Goal: Task Accomplishment & Management: Use online tool/utility

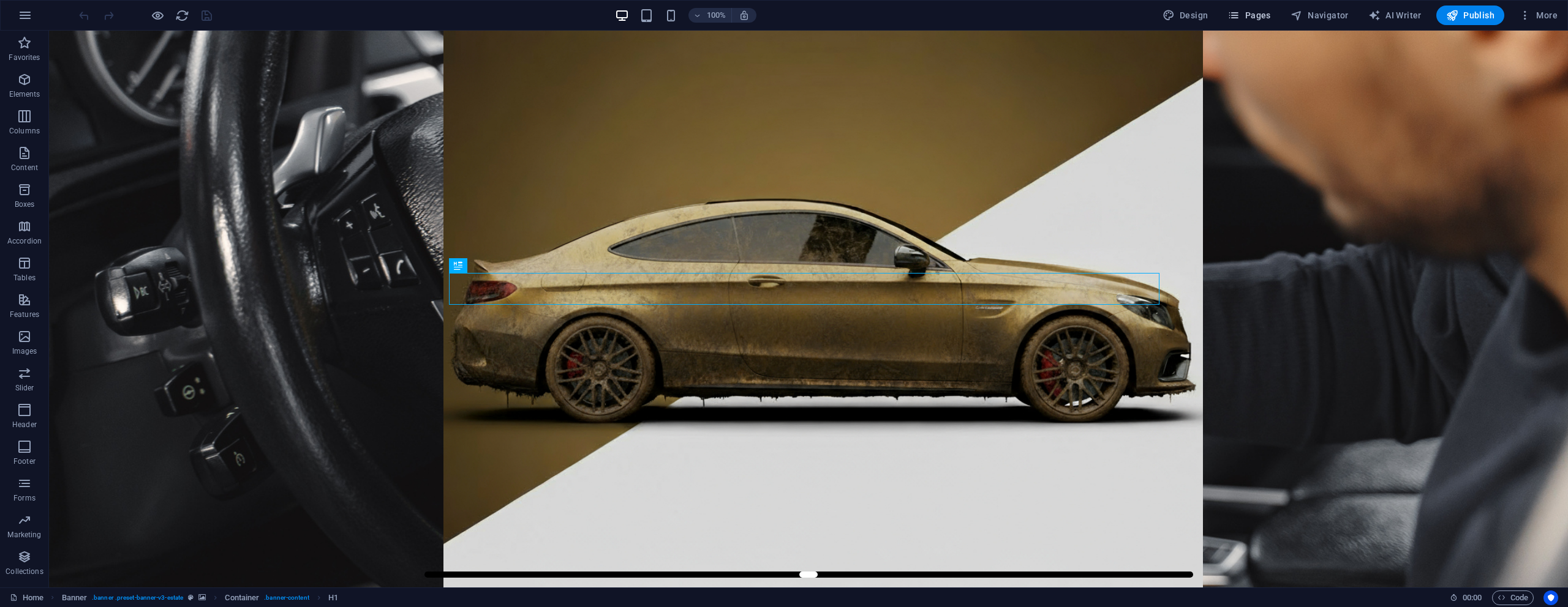
click at [1237, 19] on icon "button" at bounding box center [1234, 15] width 12 height 12
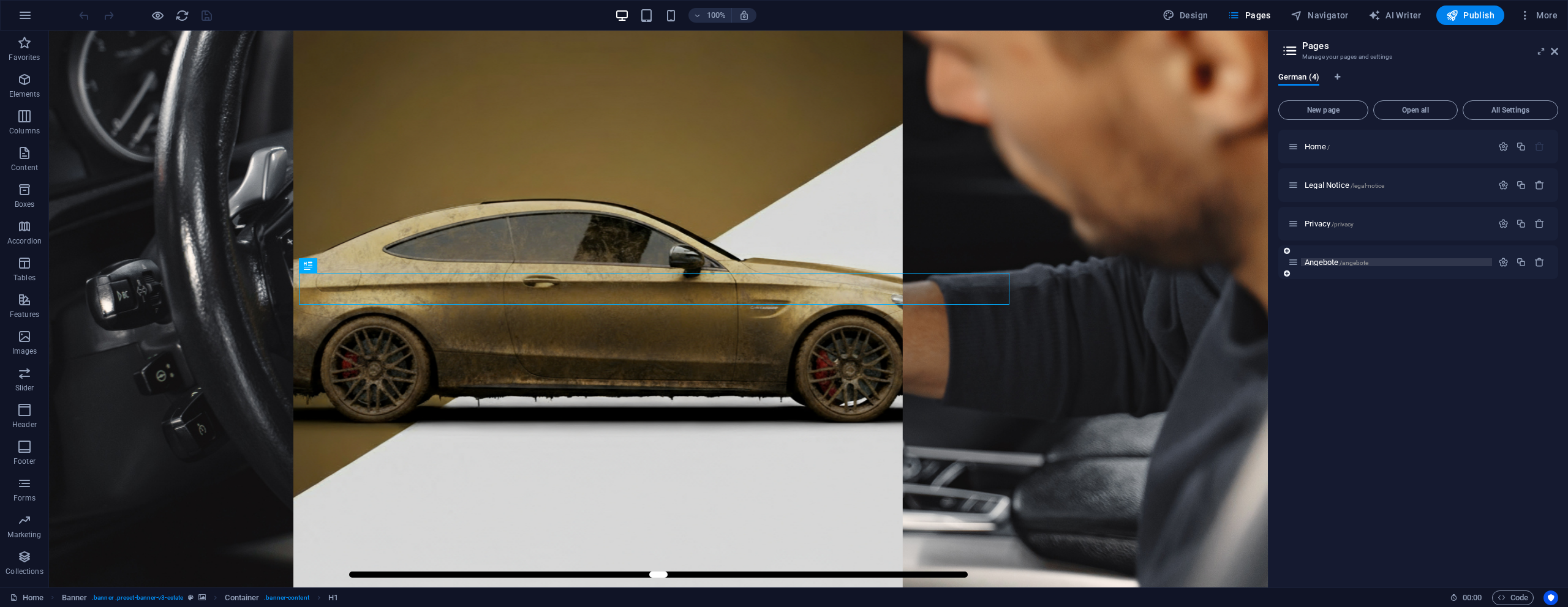
click at [1318, 260] on span "Angebote /angebote" at bounding box center [1336, 262] width 64 height 9
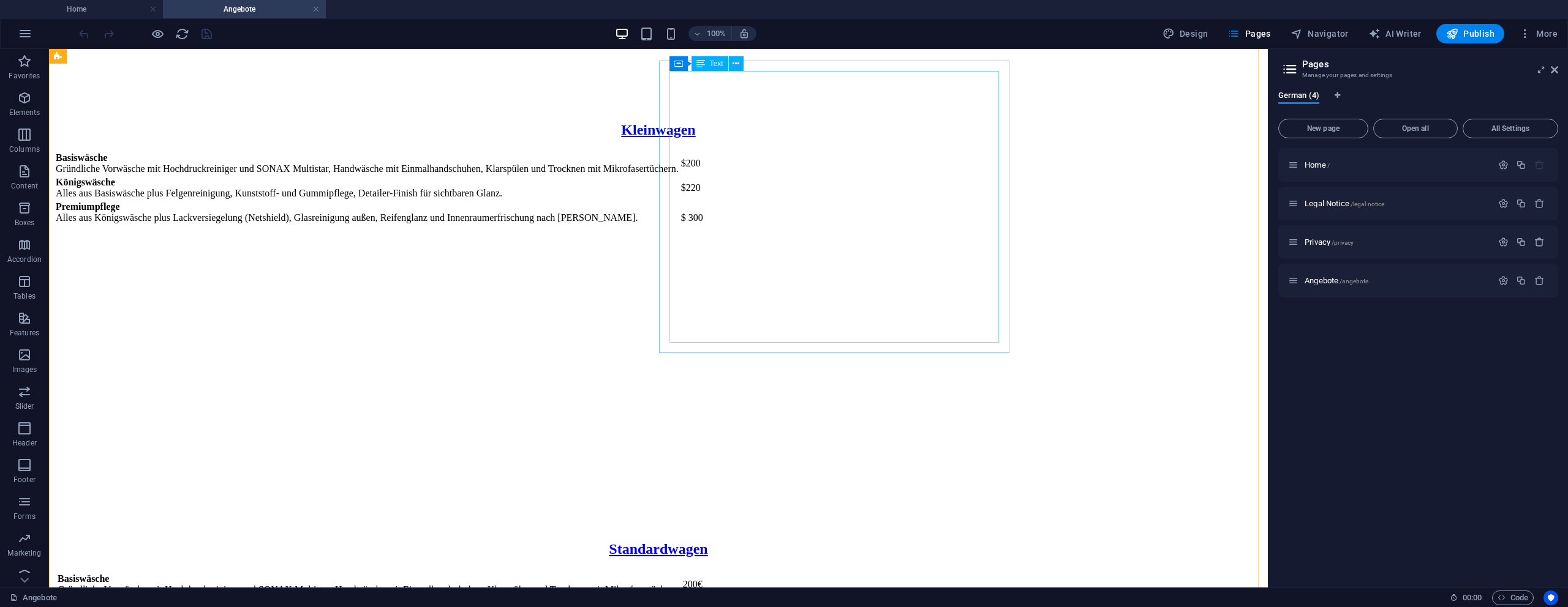
scroll to position [435, 0]
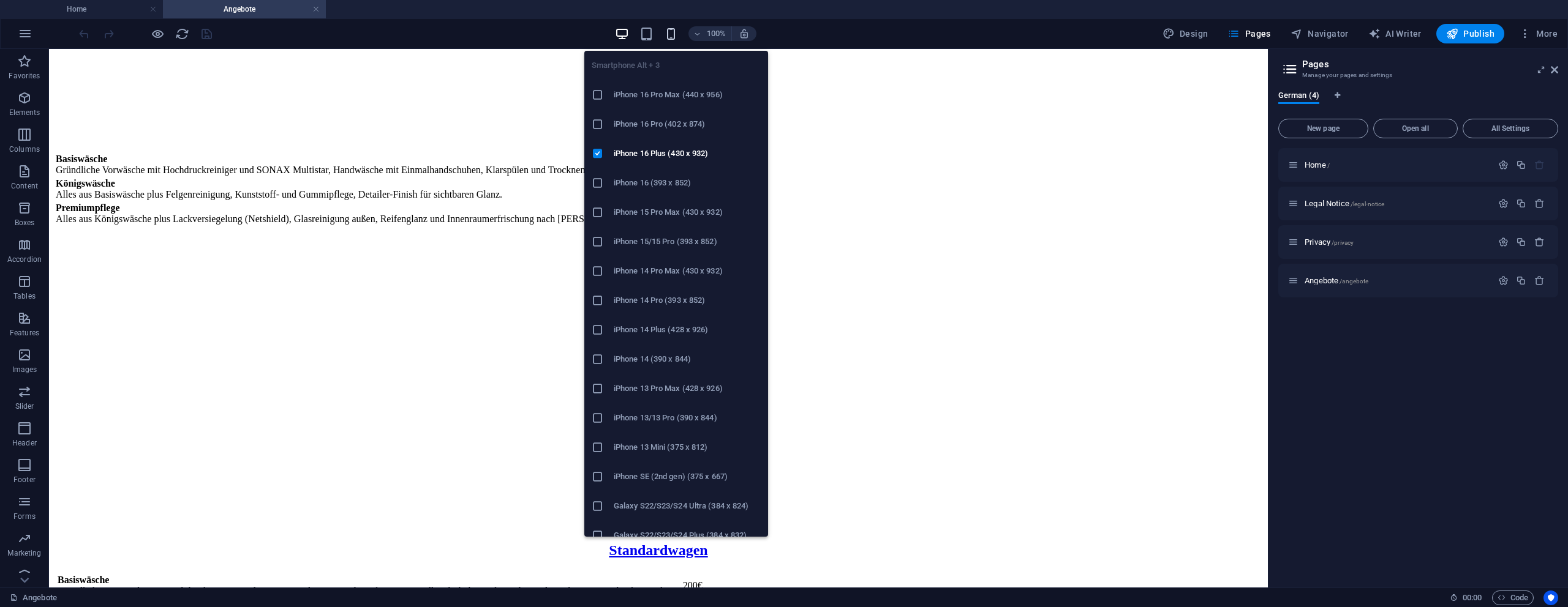
click at [665, 35] on icon "button" at bounding box center [671, 34] width 14 height 14
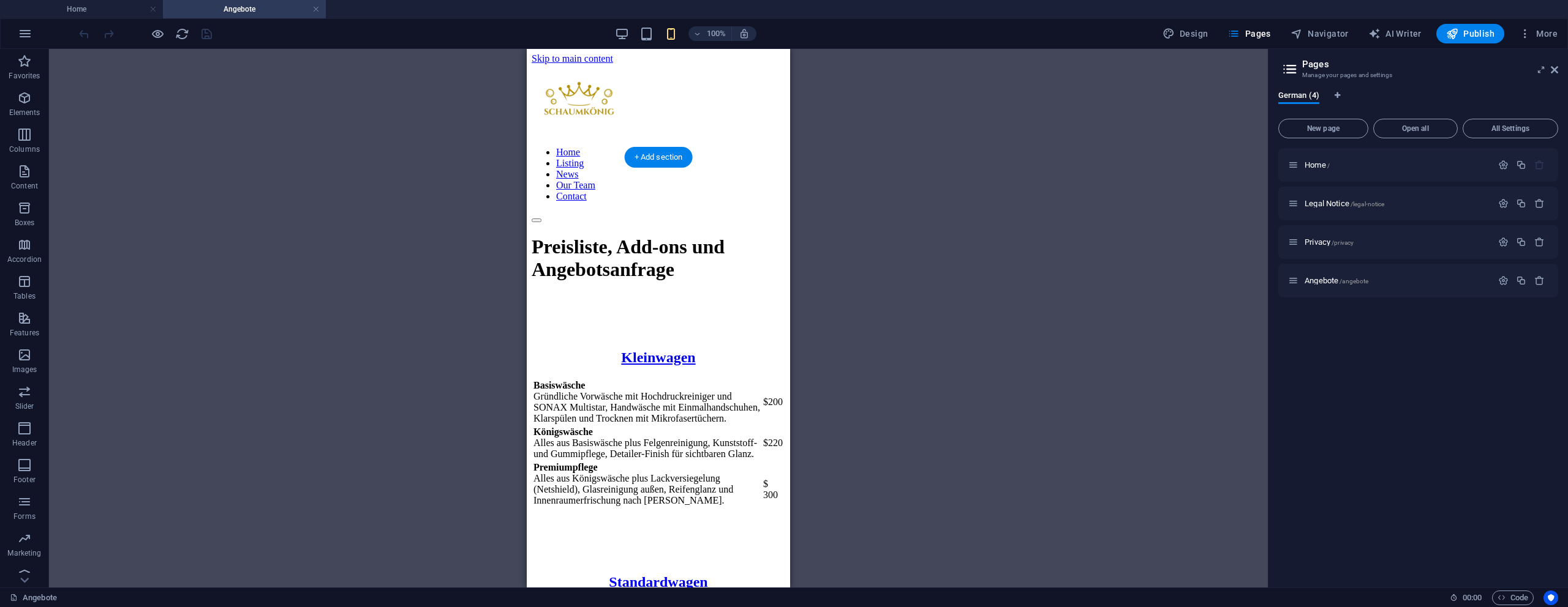
scroll to position [0, 0]
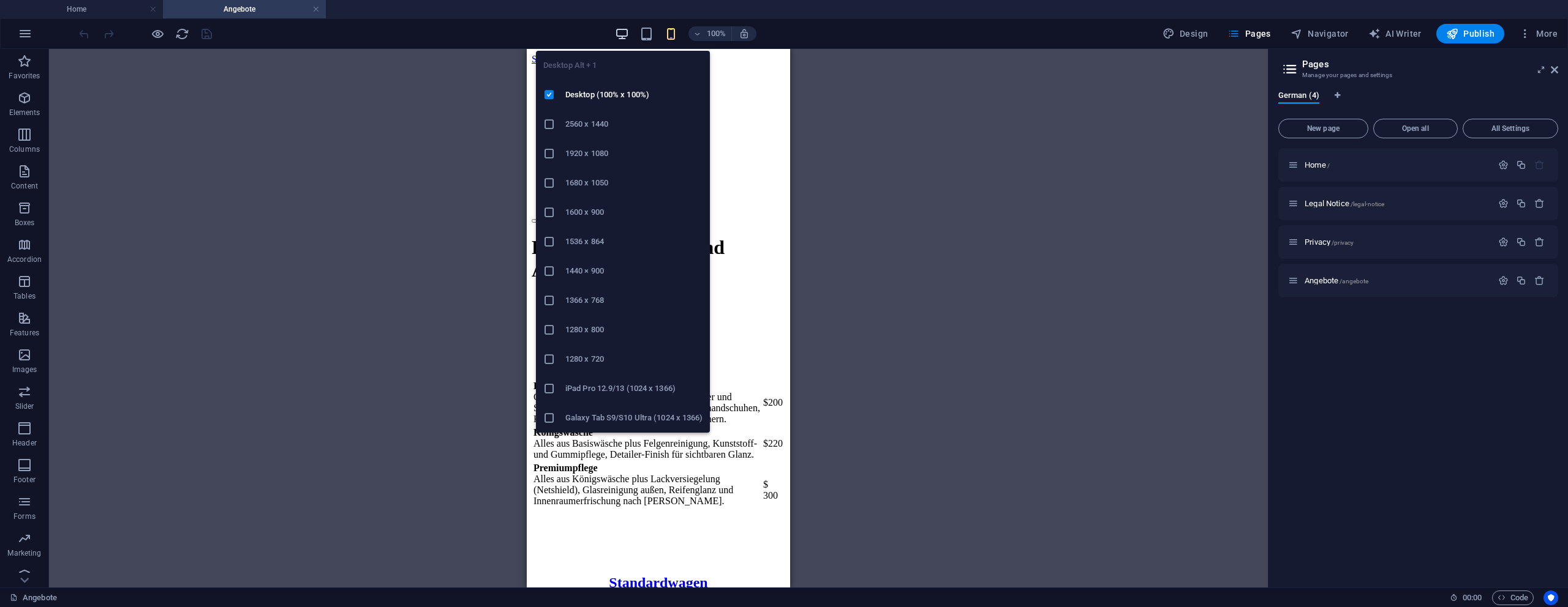
drag, startPoint x: 623, startPoint y: 34, endPoint x: 628, endPoint y: 28, distance: 7.8
click at [623, 33] on icon "button" at bounding box center [622, 34] width 14 height 14
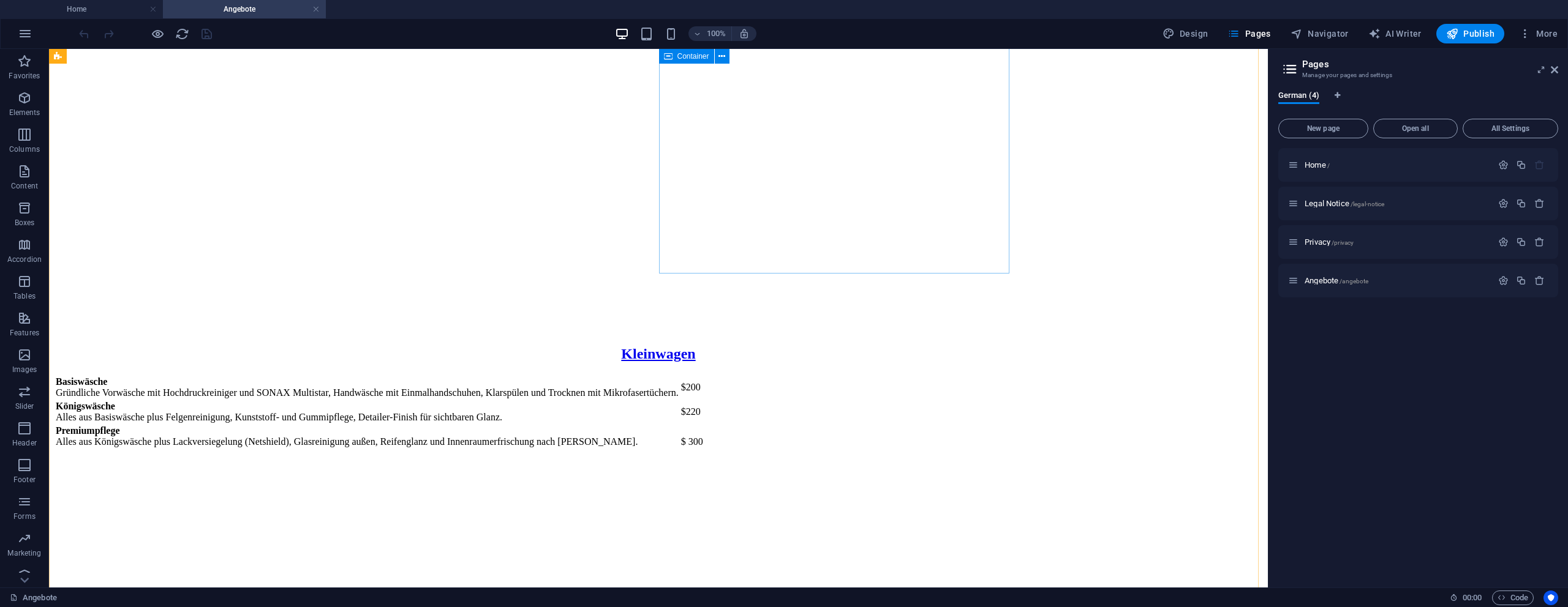
scroll to position [78, 0]
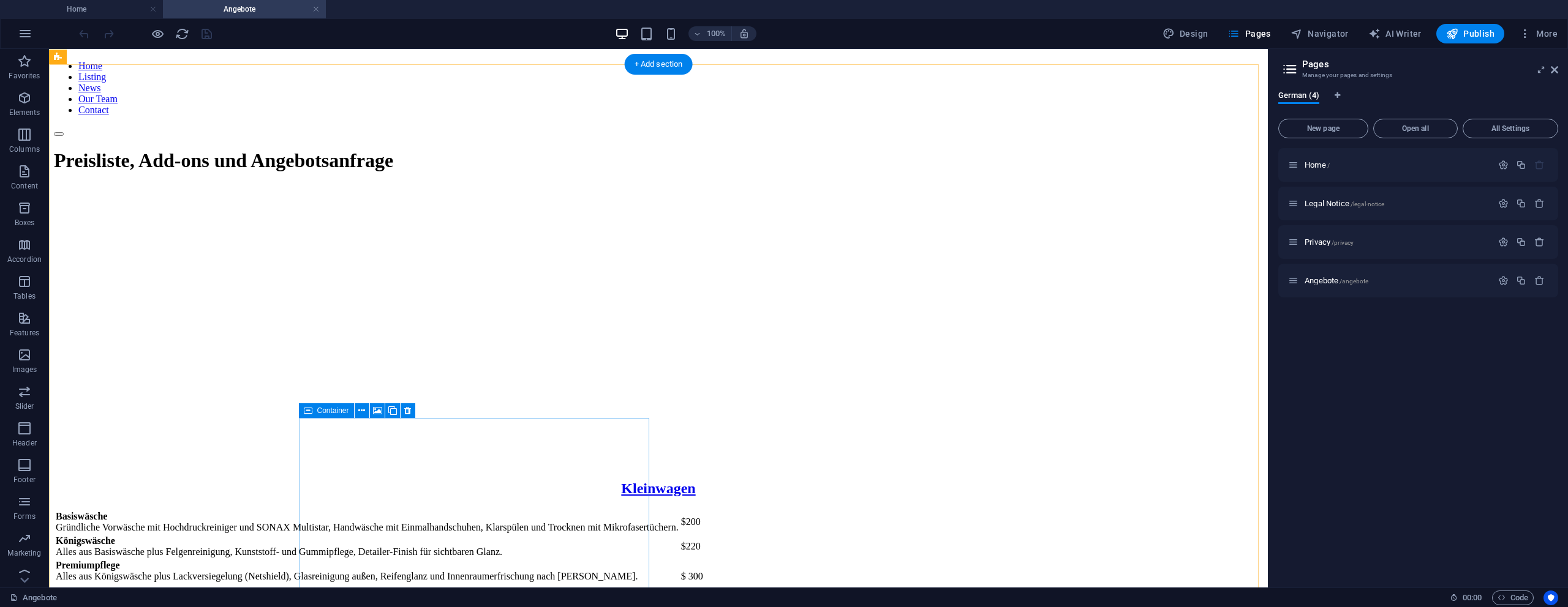
click at [317, 595] on figure at bounding box center [659, 595] width 1209 height 0
click at [324, 595] on figure at bounding box center [659, 595] width 1209 height 0
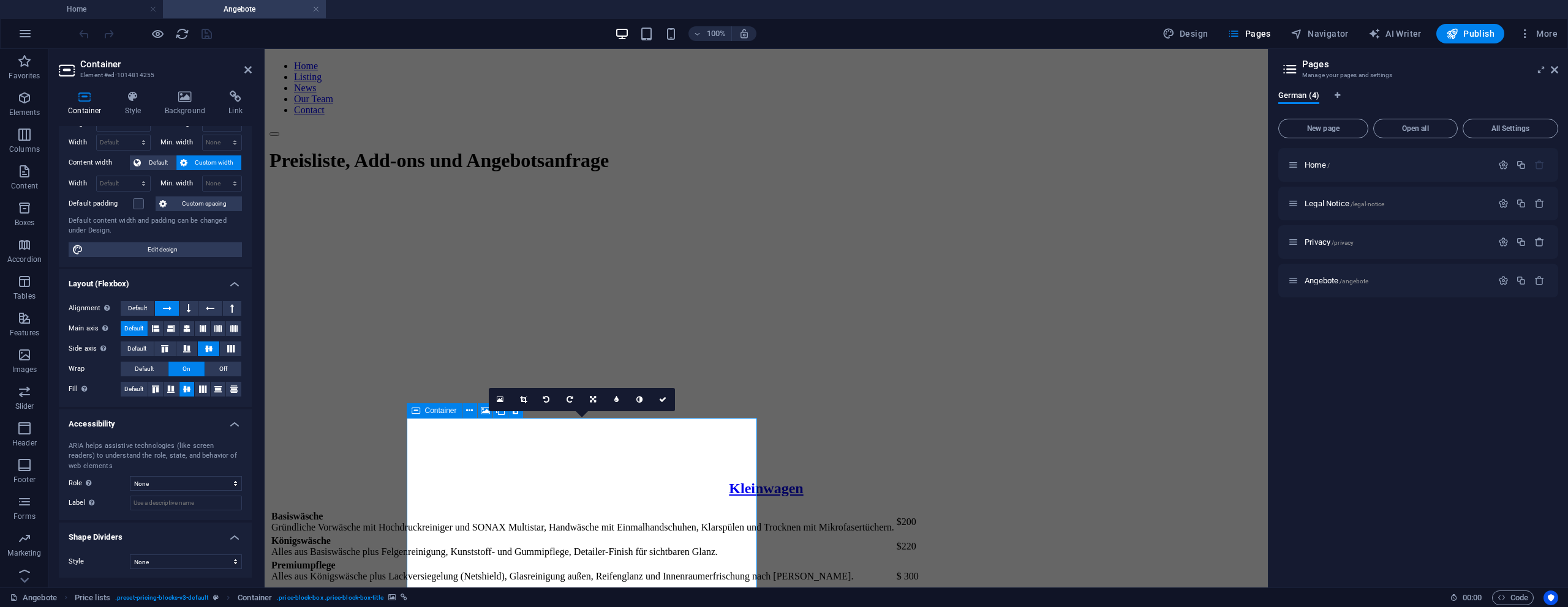
scroll to position [44, 0]
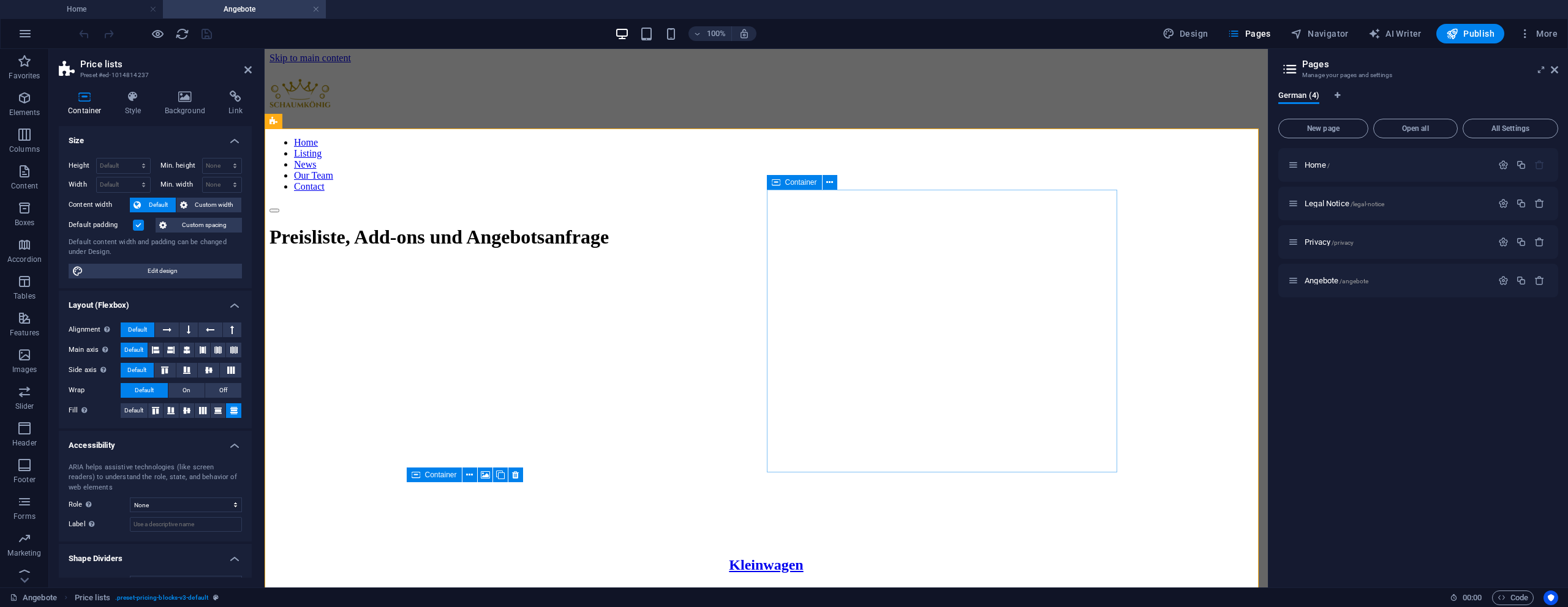
scroll to position [0, 0]
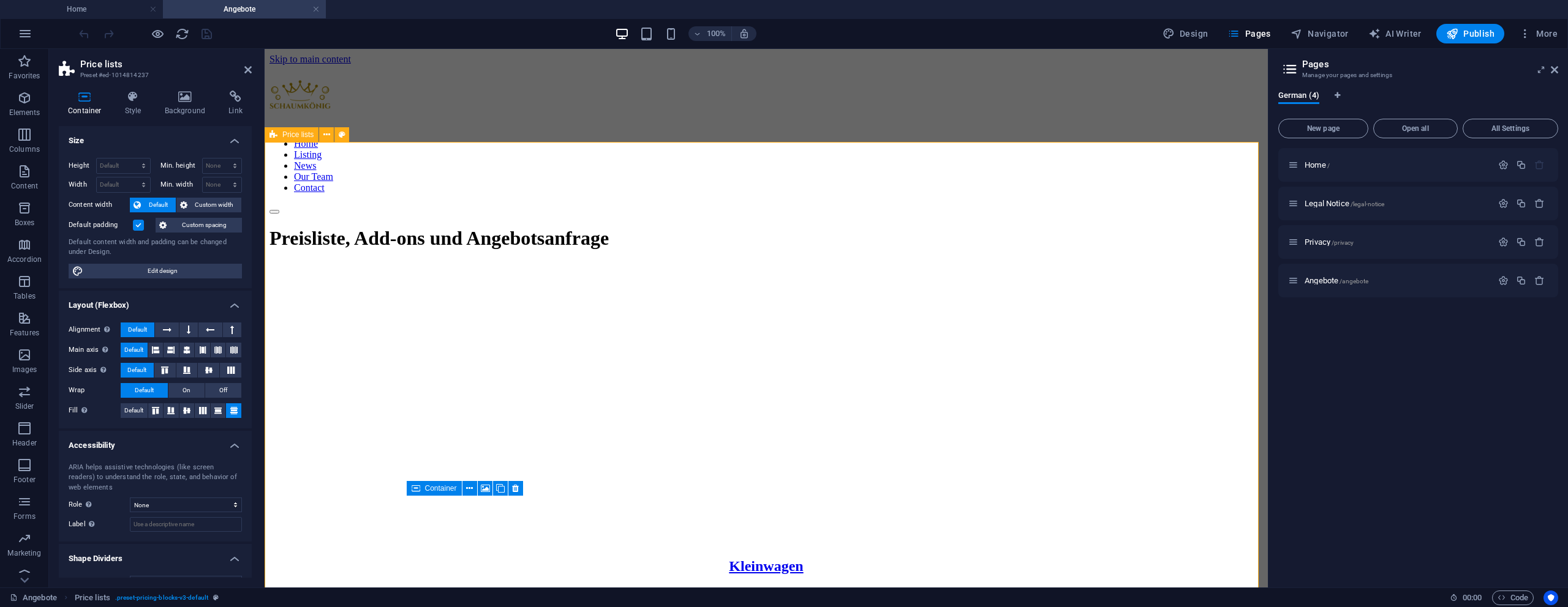
click at [303, 132] on span "Price lists" at bounding box center [298, 135] width 31 height 8
click at [296, 136] on span "Price lists" at bounding box center [298, 135] width 31 height 8
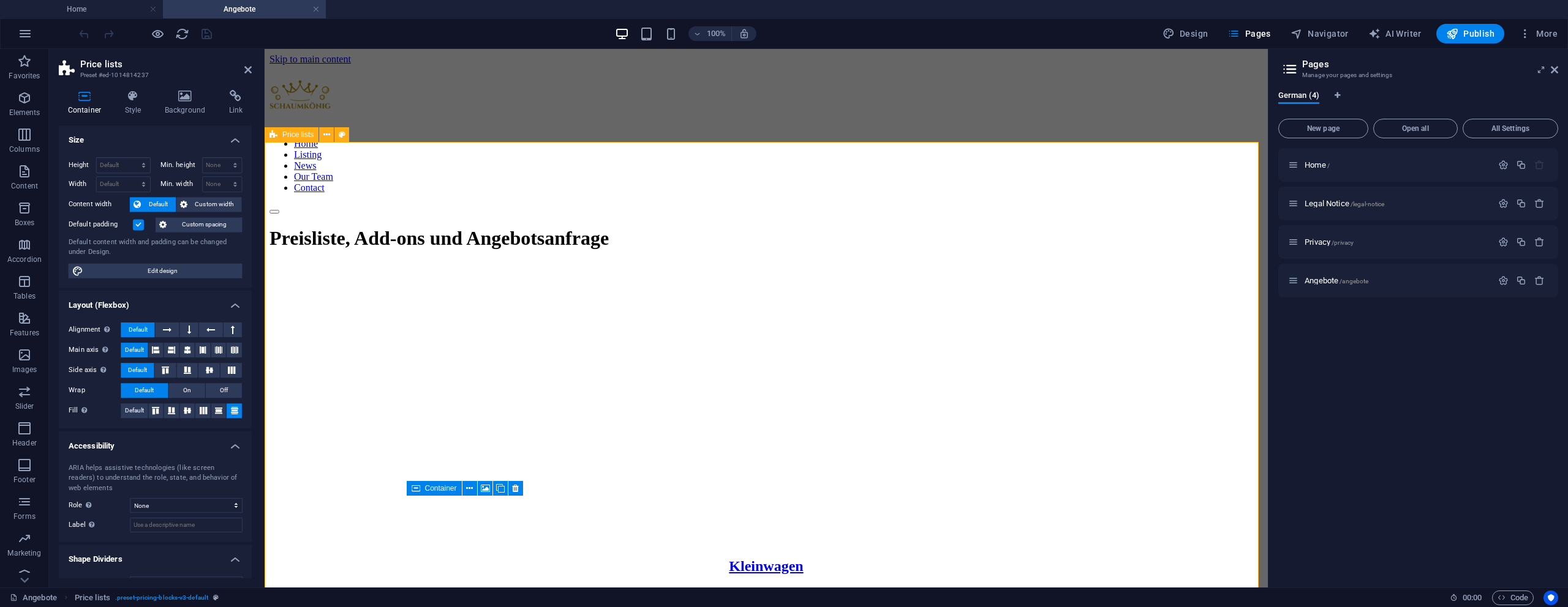
click at [296, 136] on span "Price lists" at bounding box center [298, 135] width 31 height 8
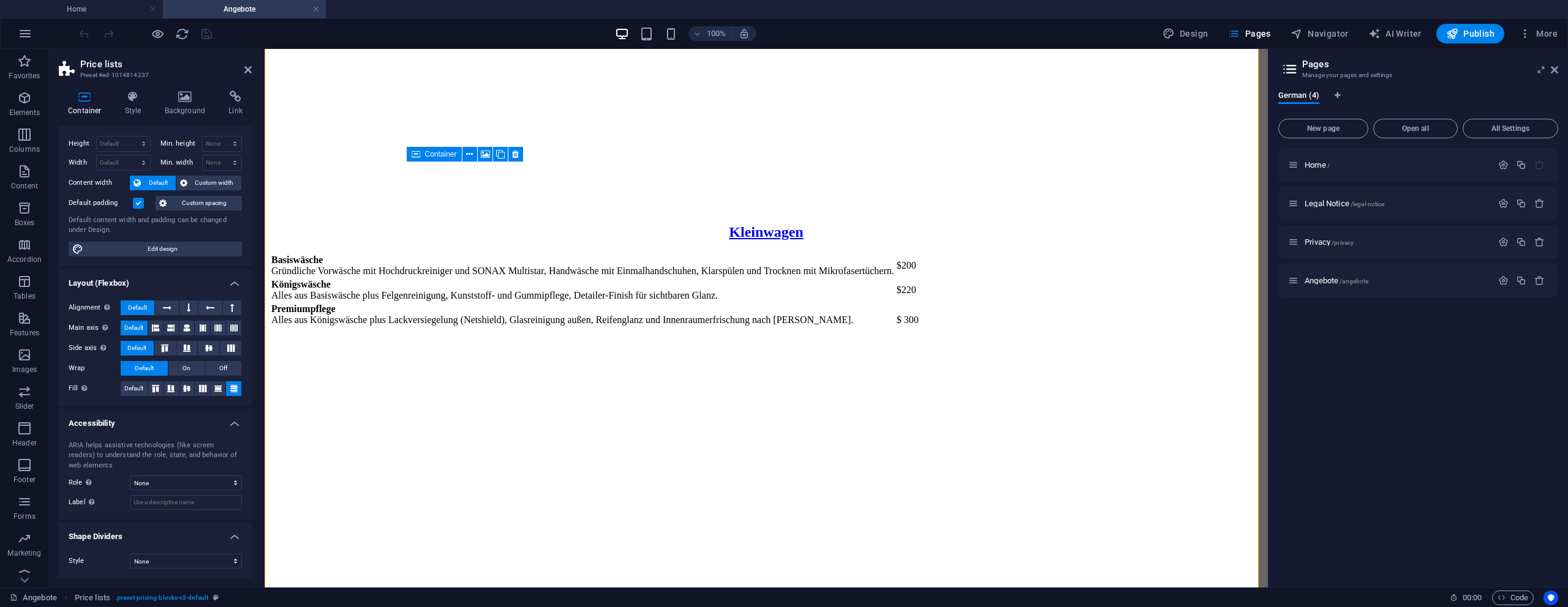
scroll to position [23, 0]
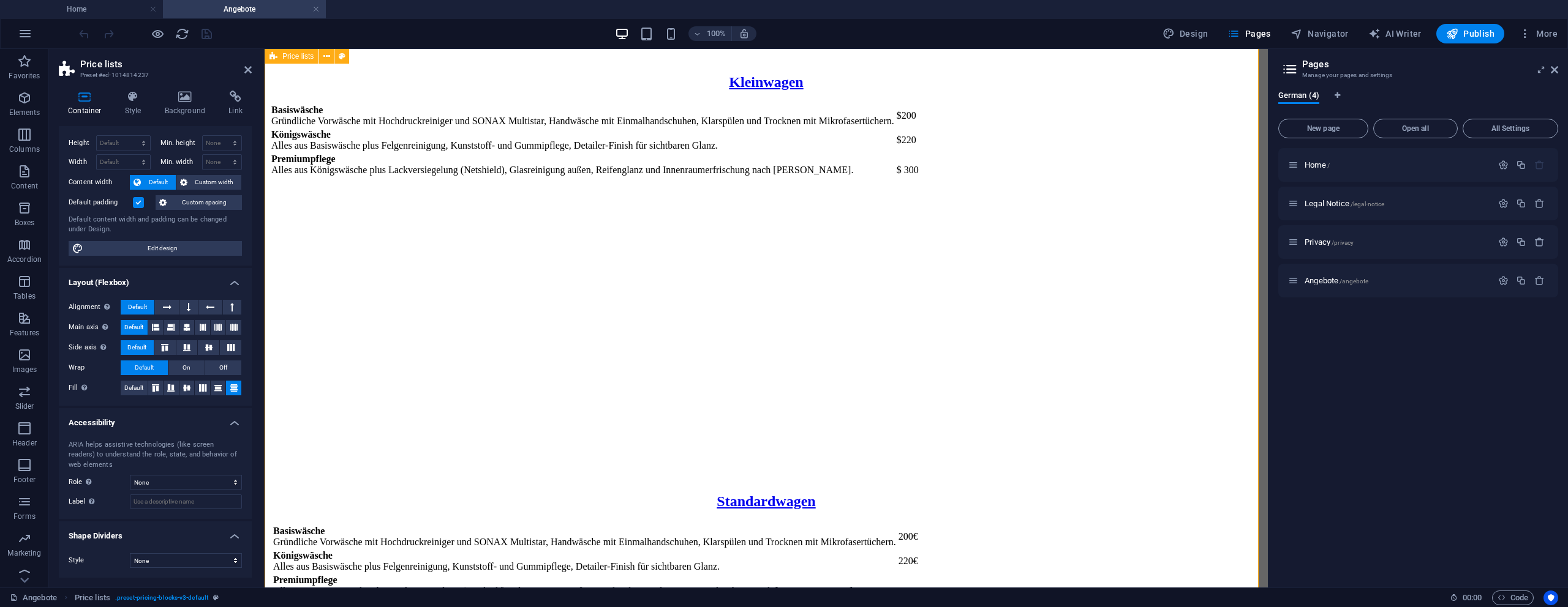
scroll to position [664, 0]
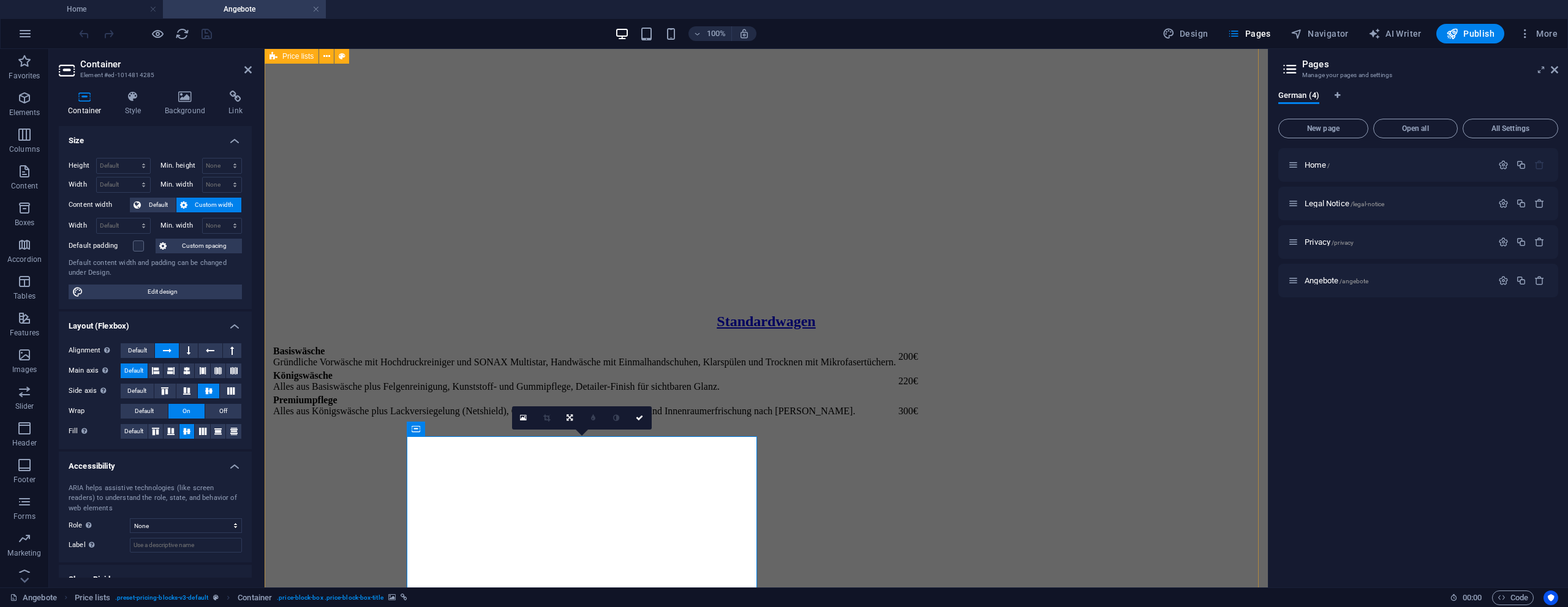
select select "rem"
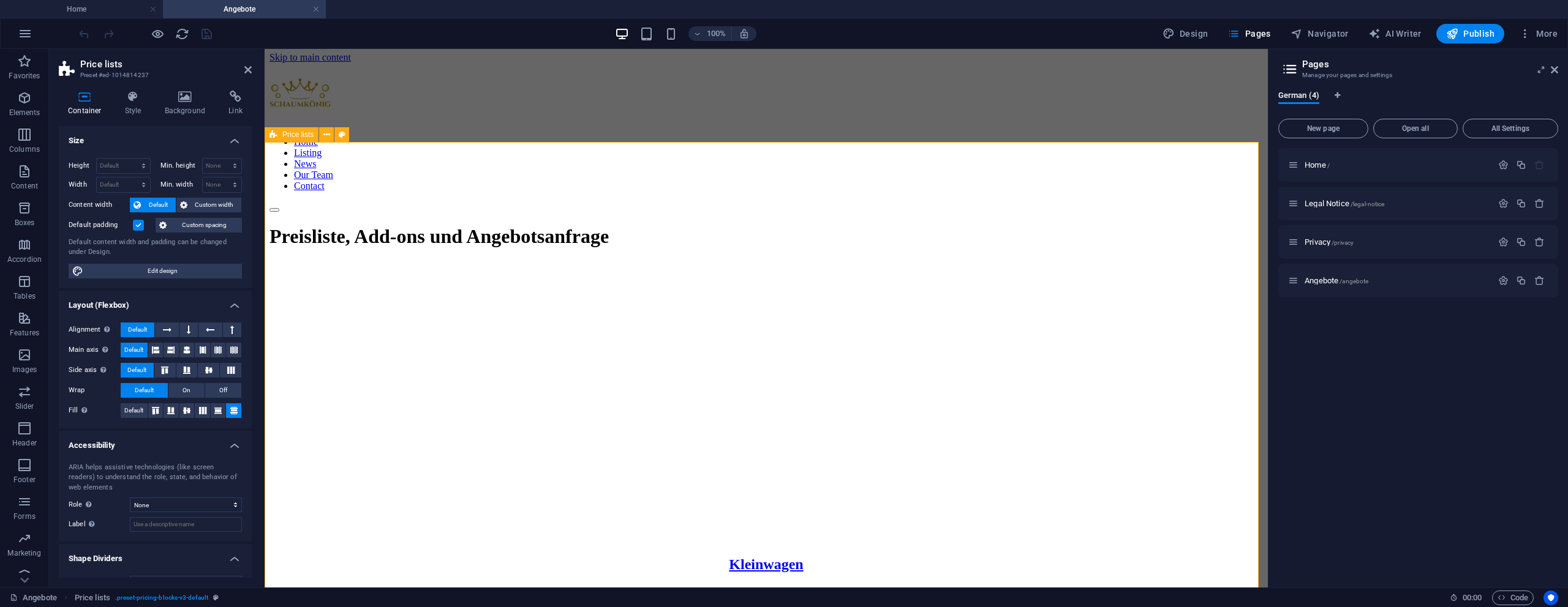
scroll to position [0, 0]
drag, startPoint x: 128, startPoint y: 95, endPoint x: 116, endPoint y: 97, distance: 12.2
click at [129, 95] on icon at bounding box center [133, 97] width 35 height 12
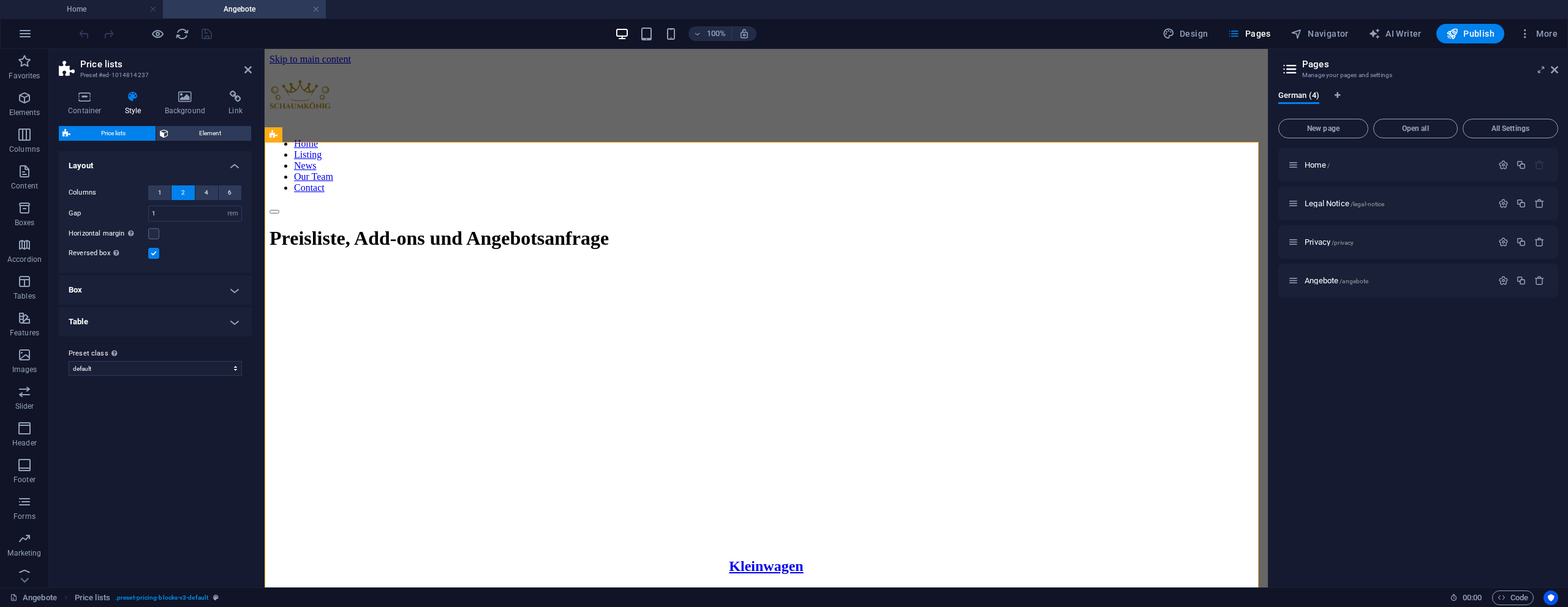
click at [153, 254] on label at bounding box center [153, 253] width 11 height 11
click at [0, 0] on input "Reversed box Switch to preview mode to see the reversed layout." at bounding box center [0, 0] width 0 height 0
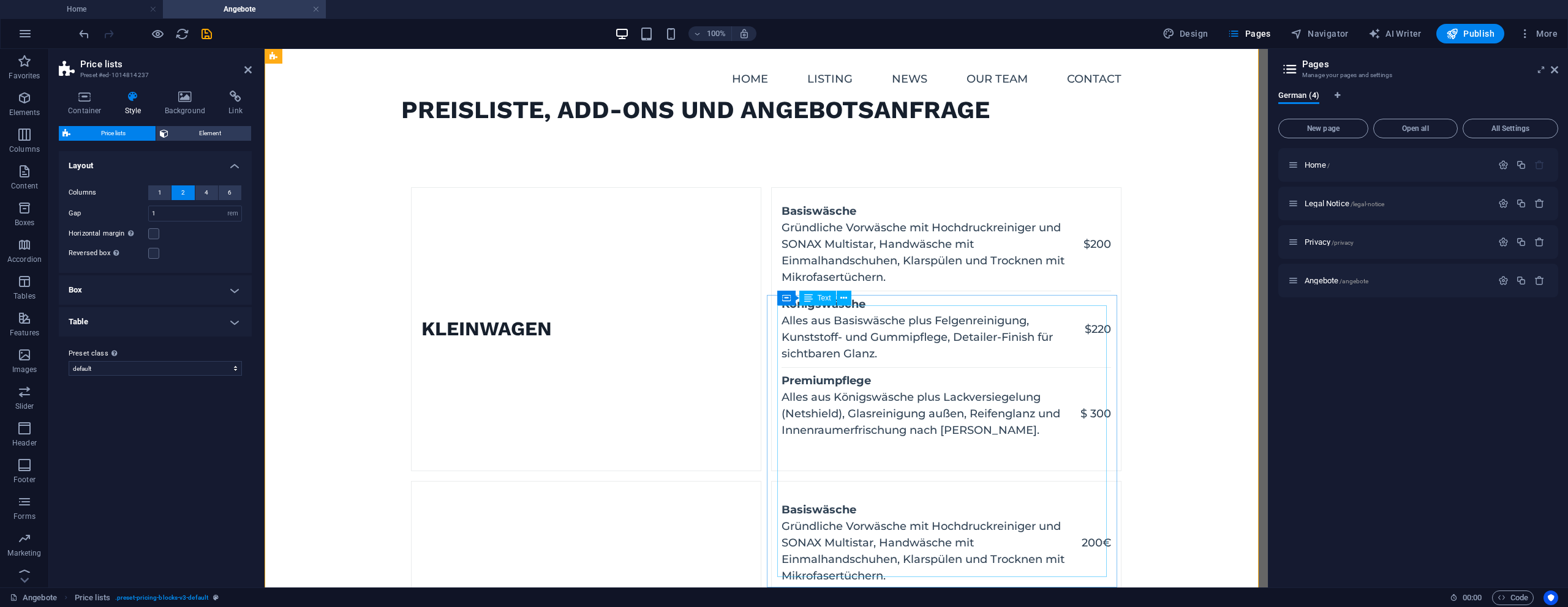
scroll to position [24, 0]
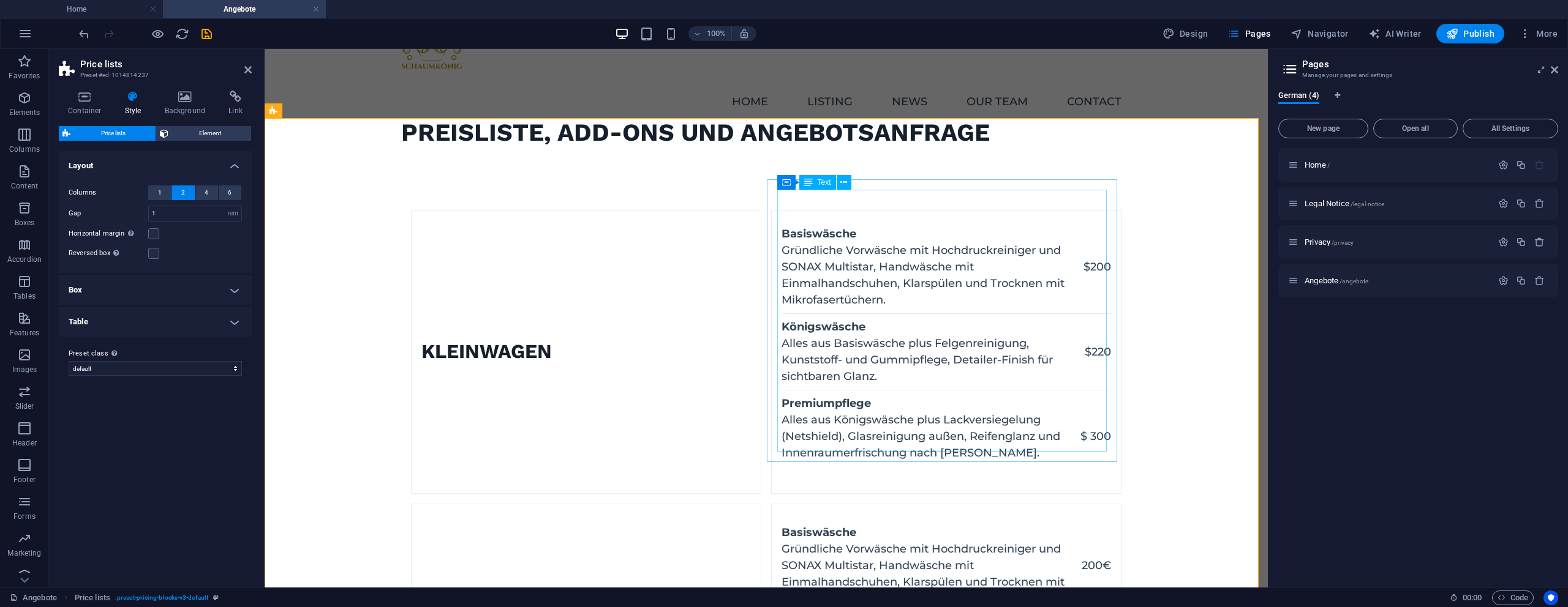
click at [1095, 240] on div "Basiswäsche Gründliche Vorwäsche mit Hochdruckreiniger und SONAX Multistar, Han…" at bounding box center [946, 351] width 330 height 262
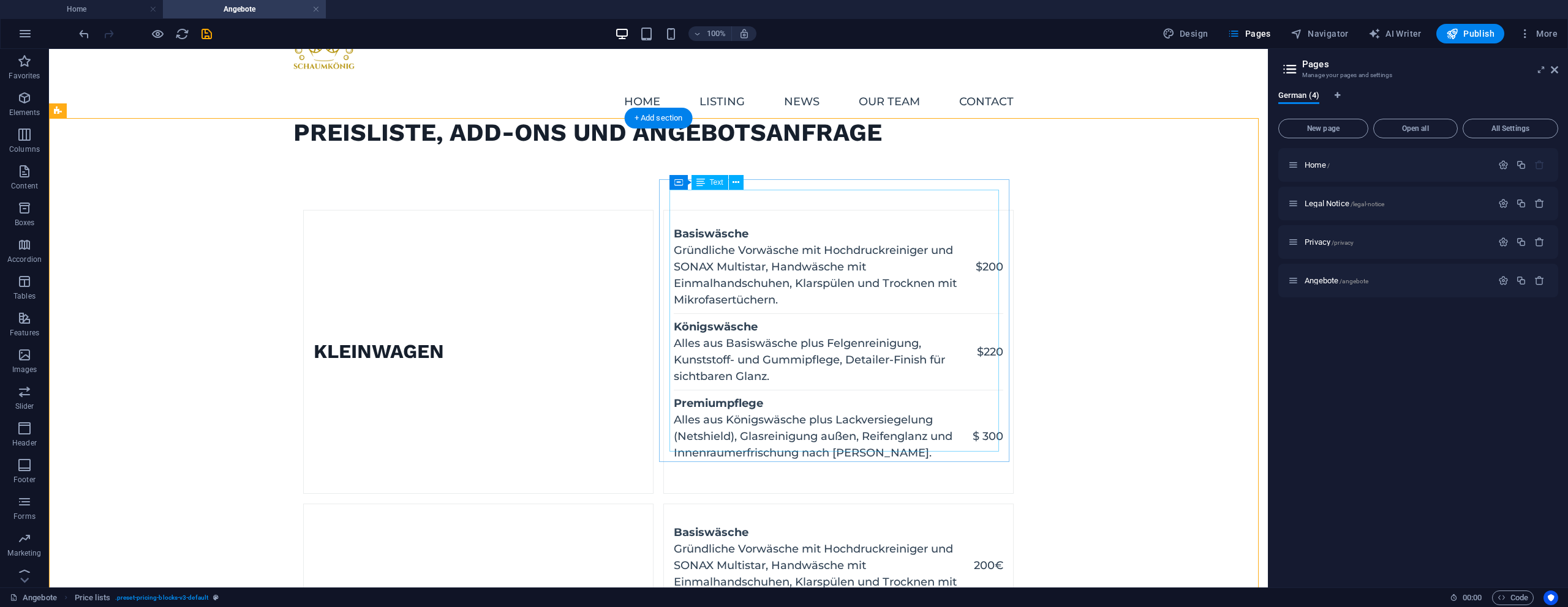
click at [975, 249] on div "Basiswäsche Gründliche Vorwäsche mit Hochdruckreiniger und SONAX Multistar, Han…" at bounding box center [838, 351] width 330 height 262
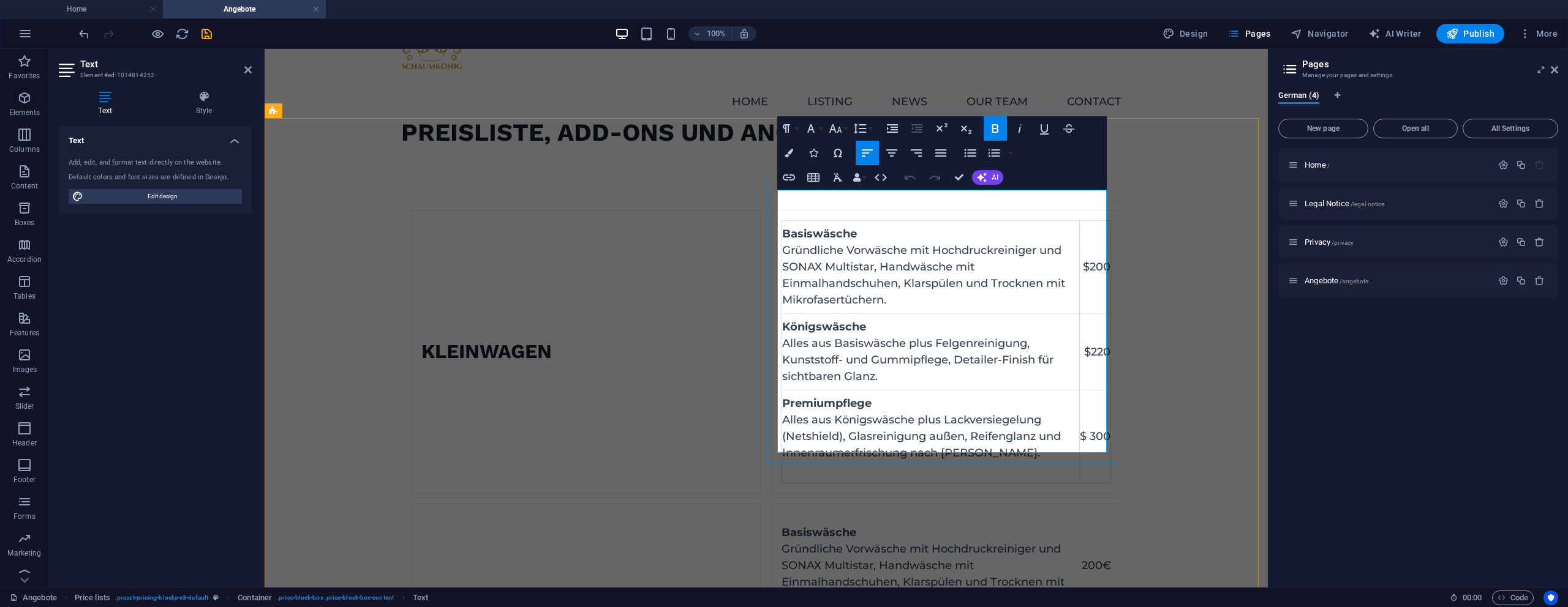
click at [1099, 235] on td "$200" at bounding box center [1095, 267] width 31 height 93
click at [1095, 234] on td "$200" at bounding box center [1095, 267] width 31 height 93
click at [1094, 320] on td "$220" at bounding box center [1095, 353] width 31 height 77
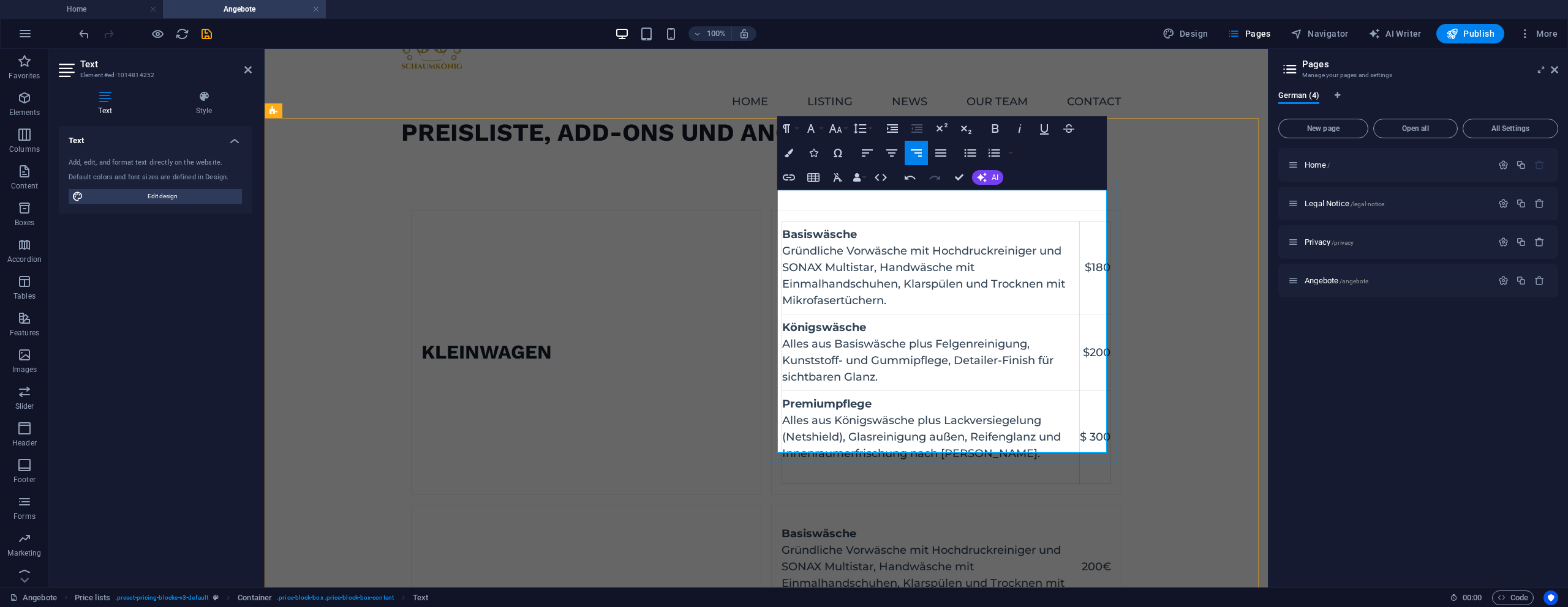
click at [1095, 404] on td "$ 300" at bounding box center [1095, 437] width 31 height 93
drag, startPoint x: 958, startPoint y: 184, endPoint x: 937, endPoint y: 159, distance: 32.6
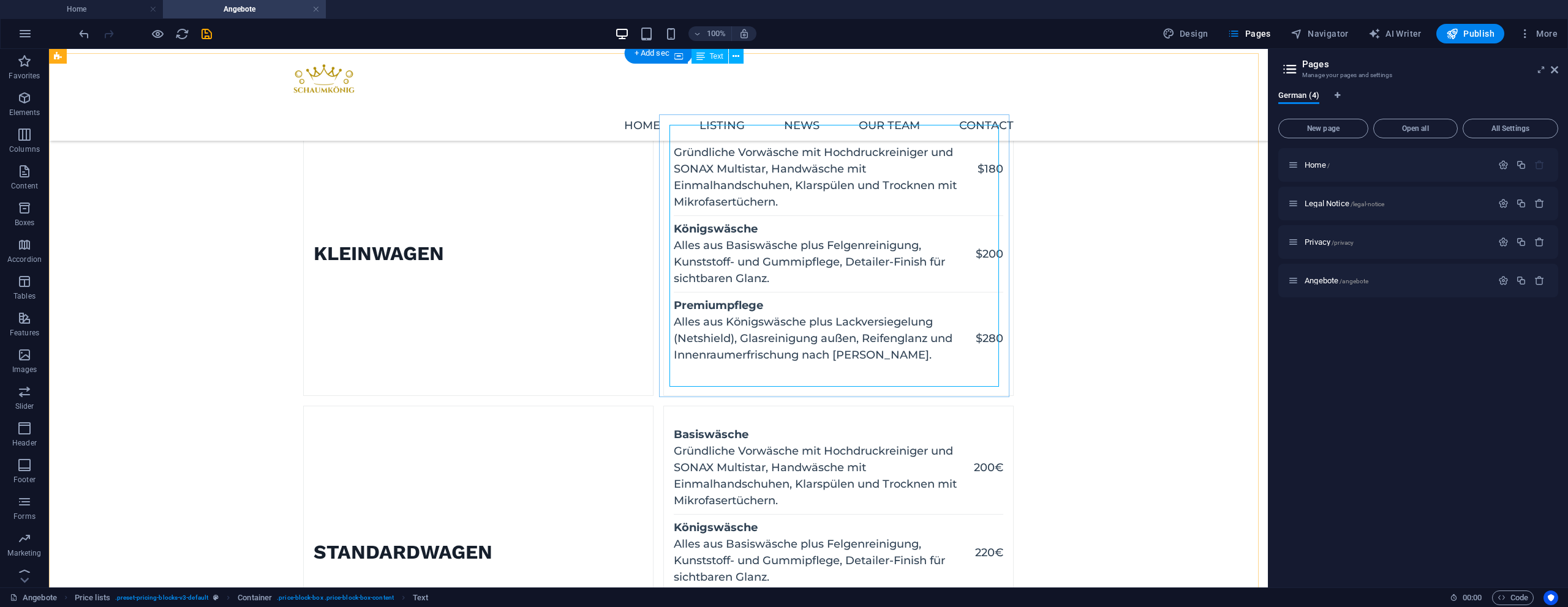
scroll to position [89, 0]
click at [981, 186] on div "Basiswäsche Gründliche Vorwäsche mit Hochdruckreiniger und SONAX Multistar, Han…" at bounding box center [838, 256] width 330 height 262
click at [981, 186] on div "Basiswäsche Gründliche Vorwäsche mit Hochdruckreiniger und SONAX Multistar, Han…" at bounding box center [838, 256] width 330 height 262
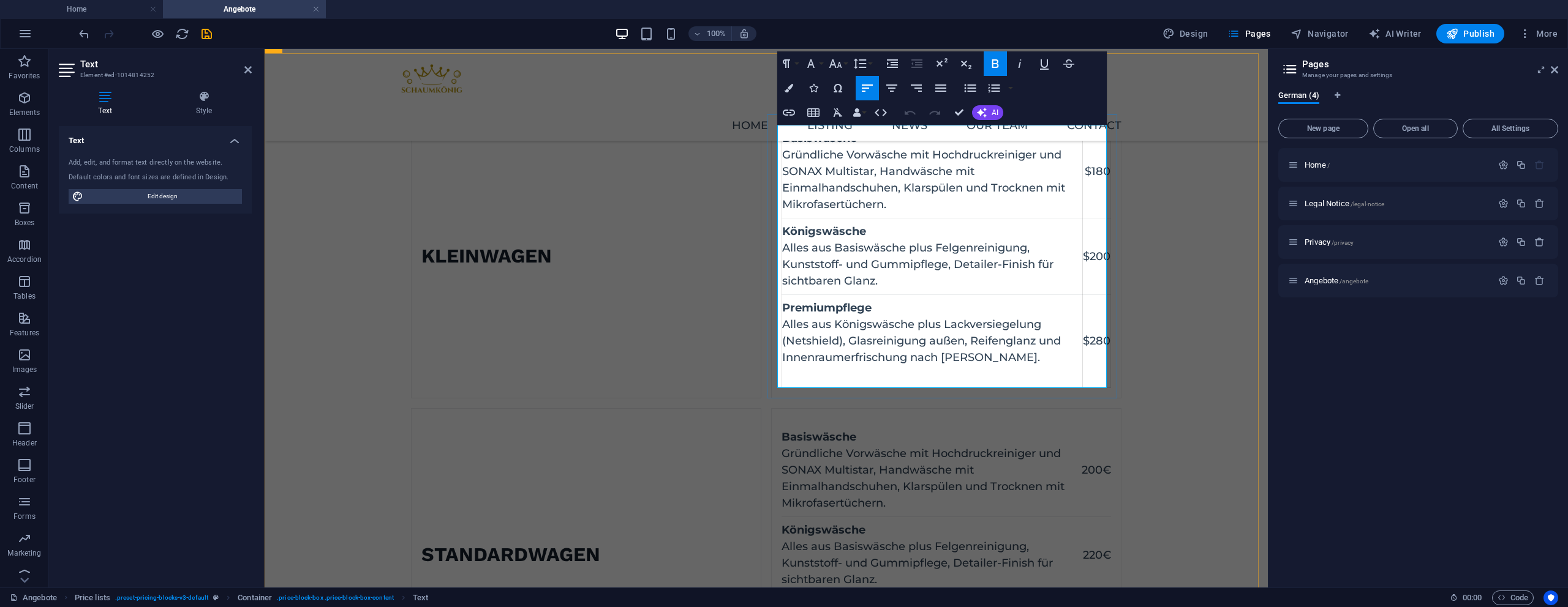
click at [1090, 175] on td "$180" at bounding box center [1097, 172] width 28 height 93
click at [1092, 257] on td "$200" at bounding box center [1097, 257] width 28 height 77
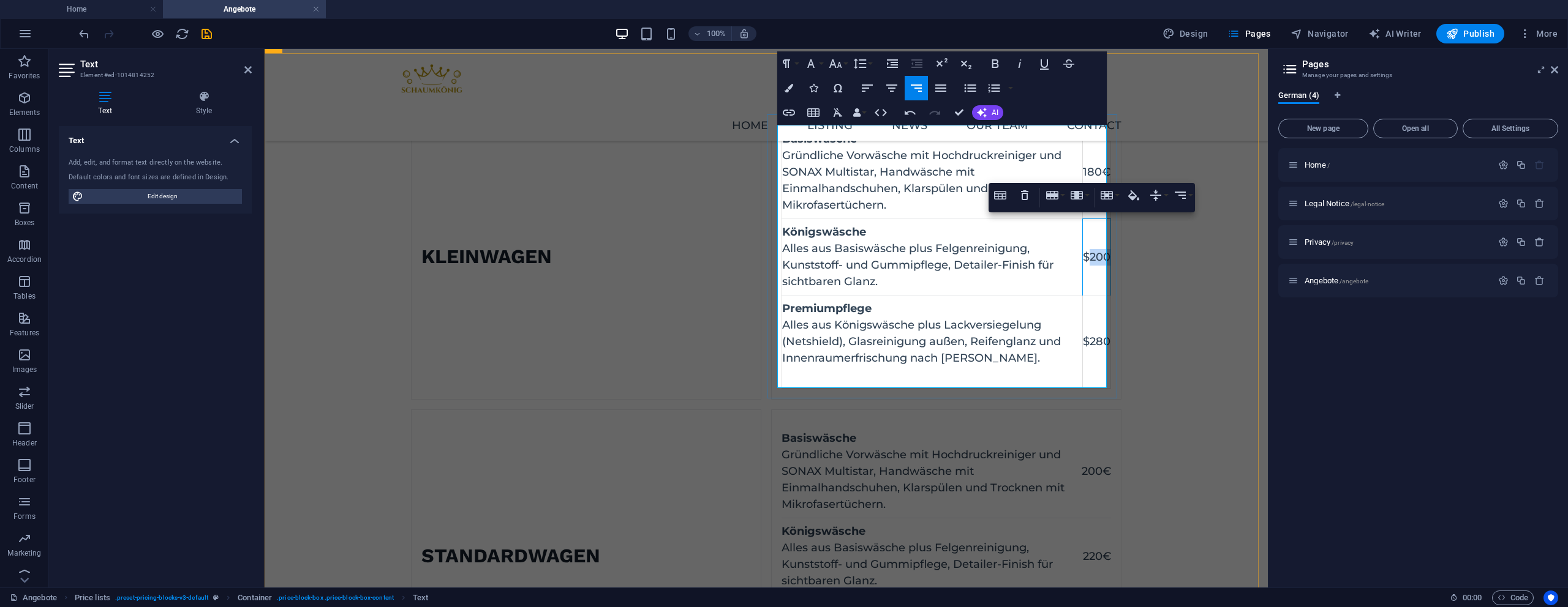
click at [1092, 257] on td "$200" at bounding box center [1097, 257] width 28 height 77
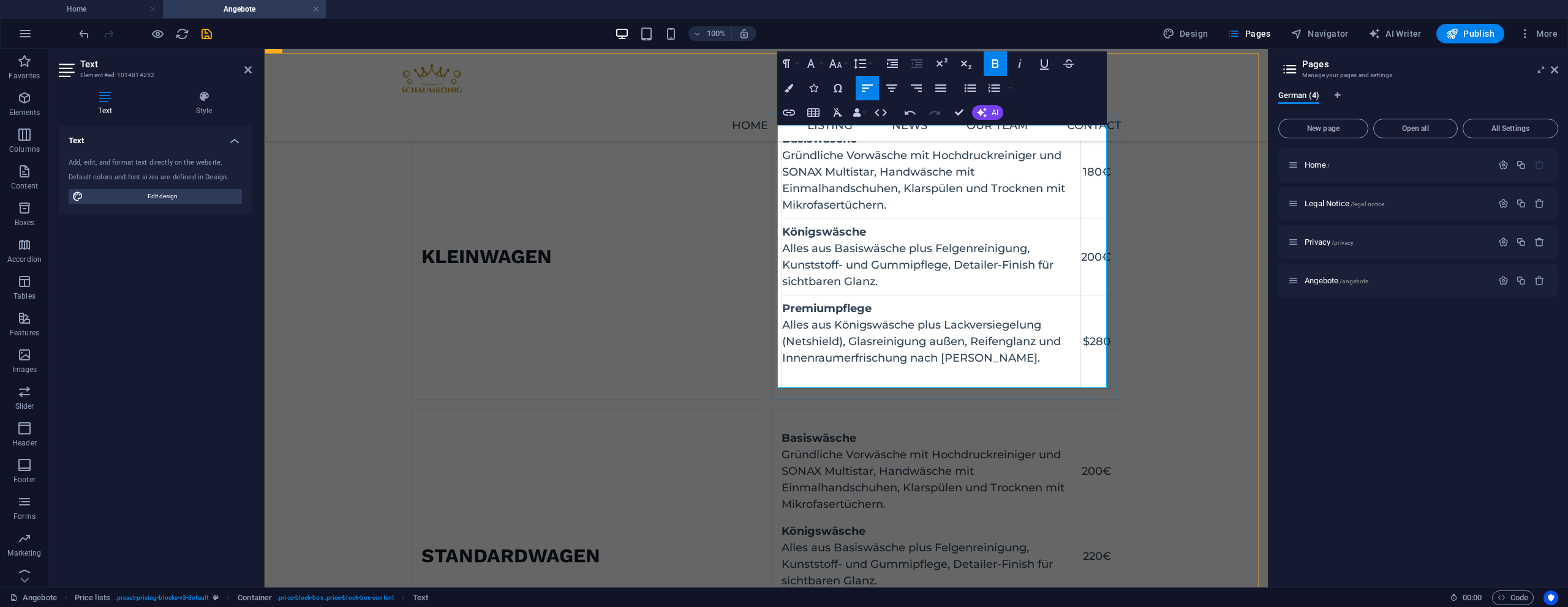
click at [1089, 340] on td "$280" at bounding box center [1095, 342] width 30 height 93
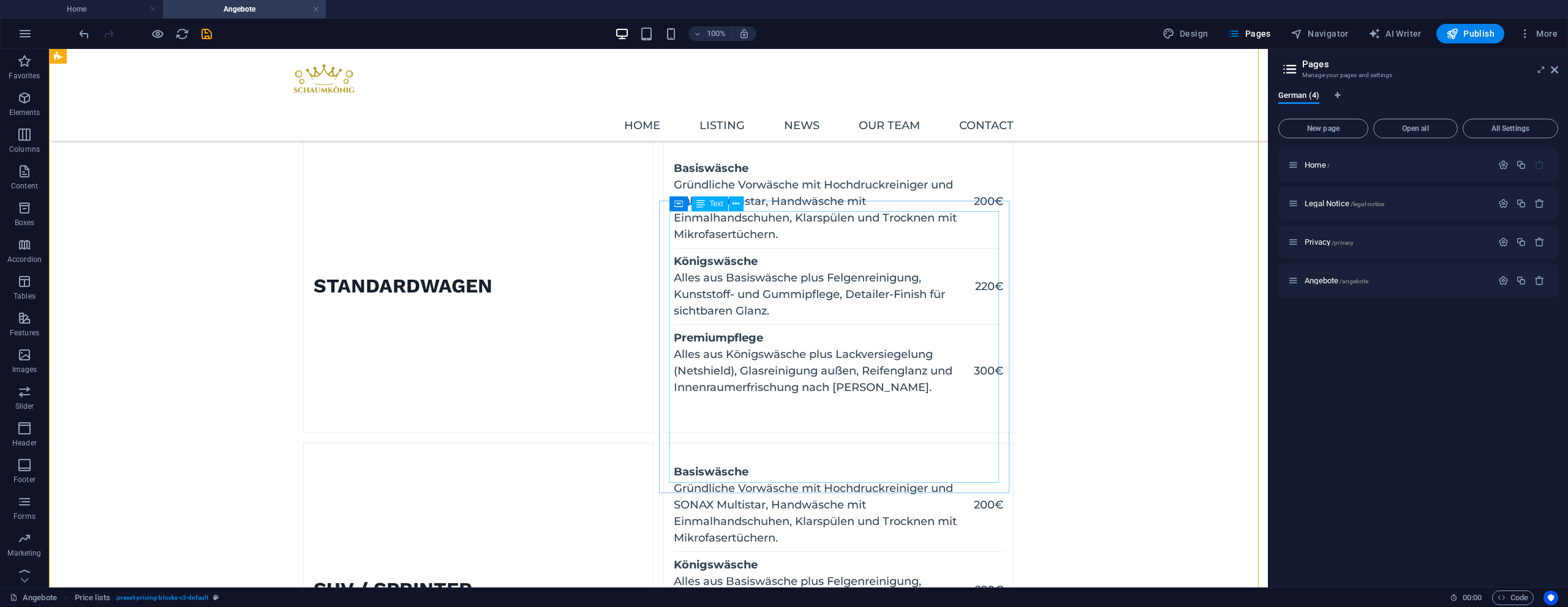
scroll to position [498, 0]
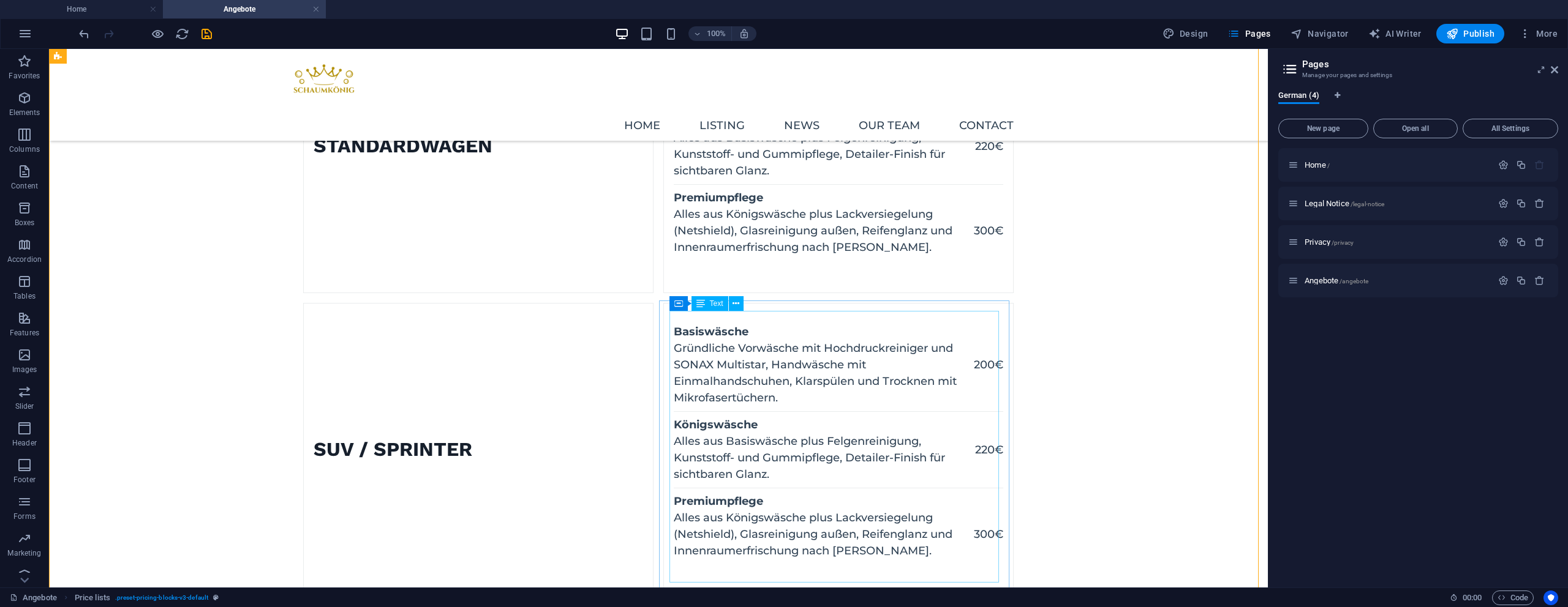
click at [983, 358] on div "Basiswäsche Gründliche Vorwäsche mit Hochdruckreiniger und SONAX Multistar, Han…" at bounding box center [838, 450] width 330 height 272
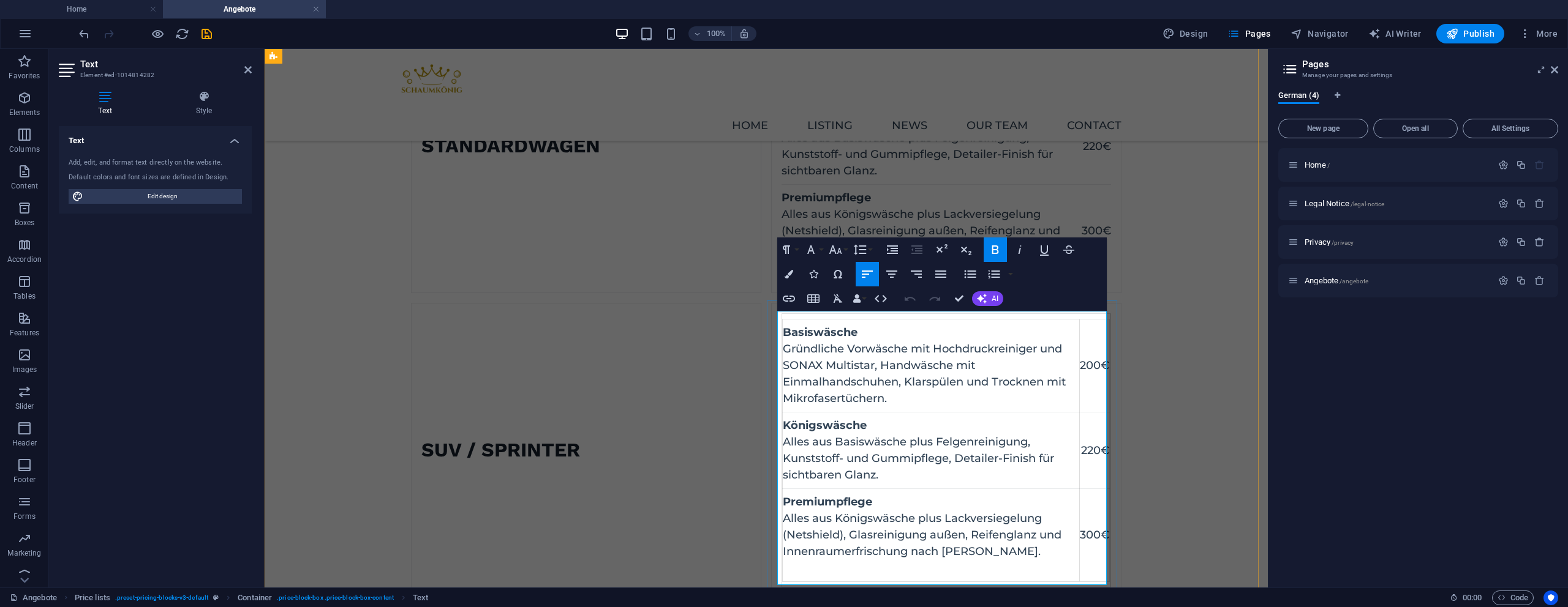
click at [1081, 365] on td "200€" at bounding box center [1095, 366] width 30 height 93
click at [1086, 447] on td "220€" at bounding box center [1095, 451] width 30 height 77
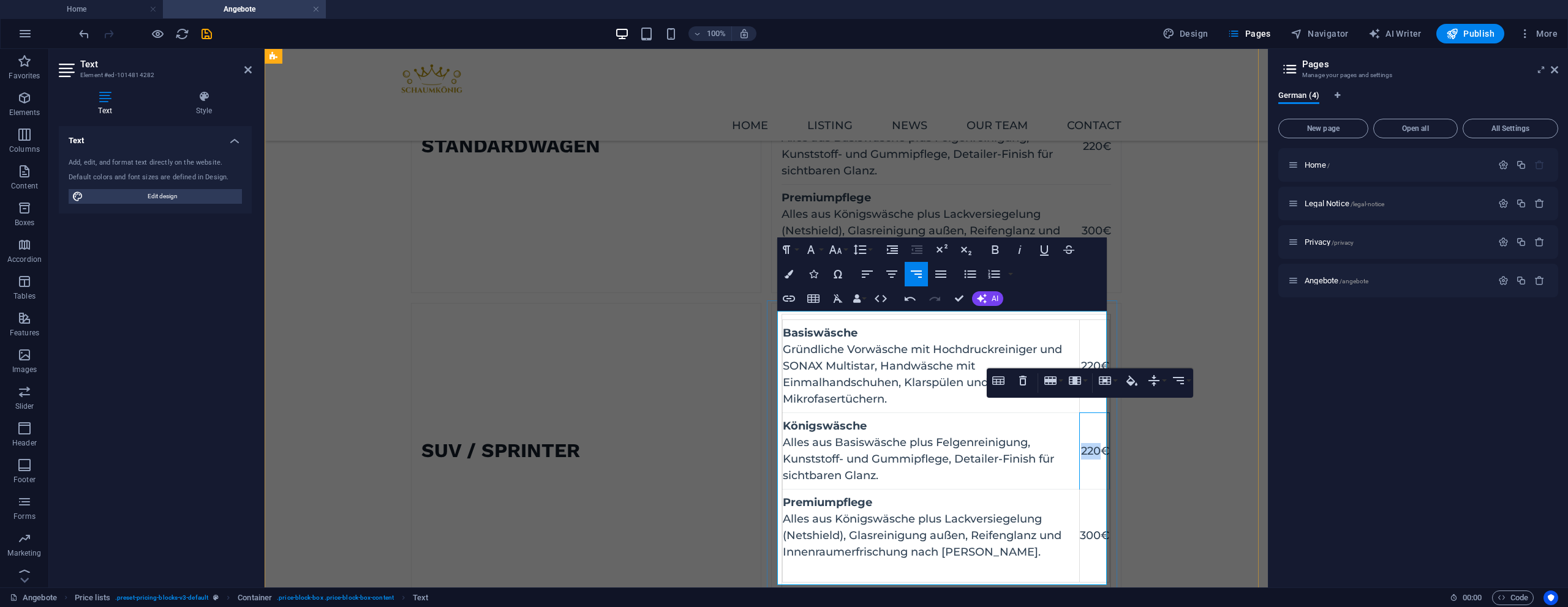
click at [1086, 447] on td "220€" at bounding box center [1095, 451] width 30 height 77
click at [1081, 535] on td "300€" at bounding box center [1095, 536] width 30 height 93
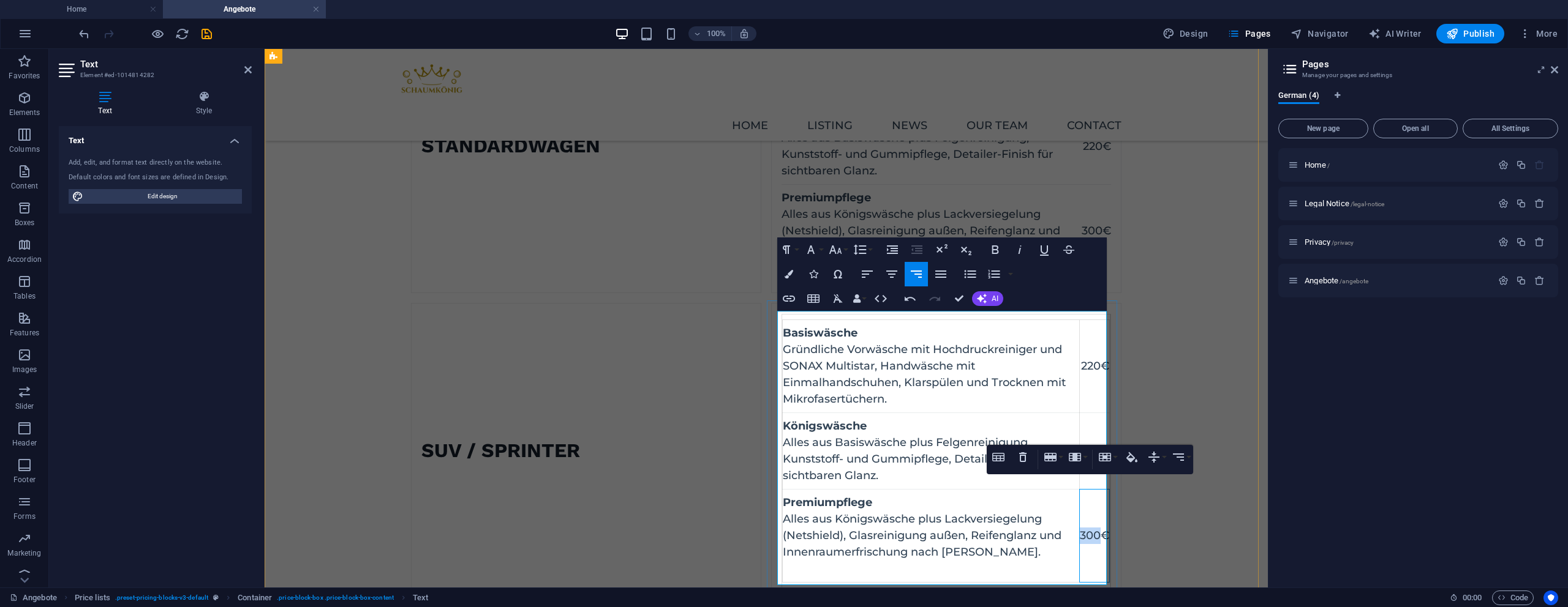
click at [1081, 535] on td "300€" at bounding box center [1095, 536] width 30 height 93
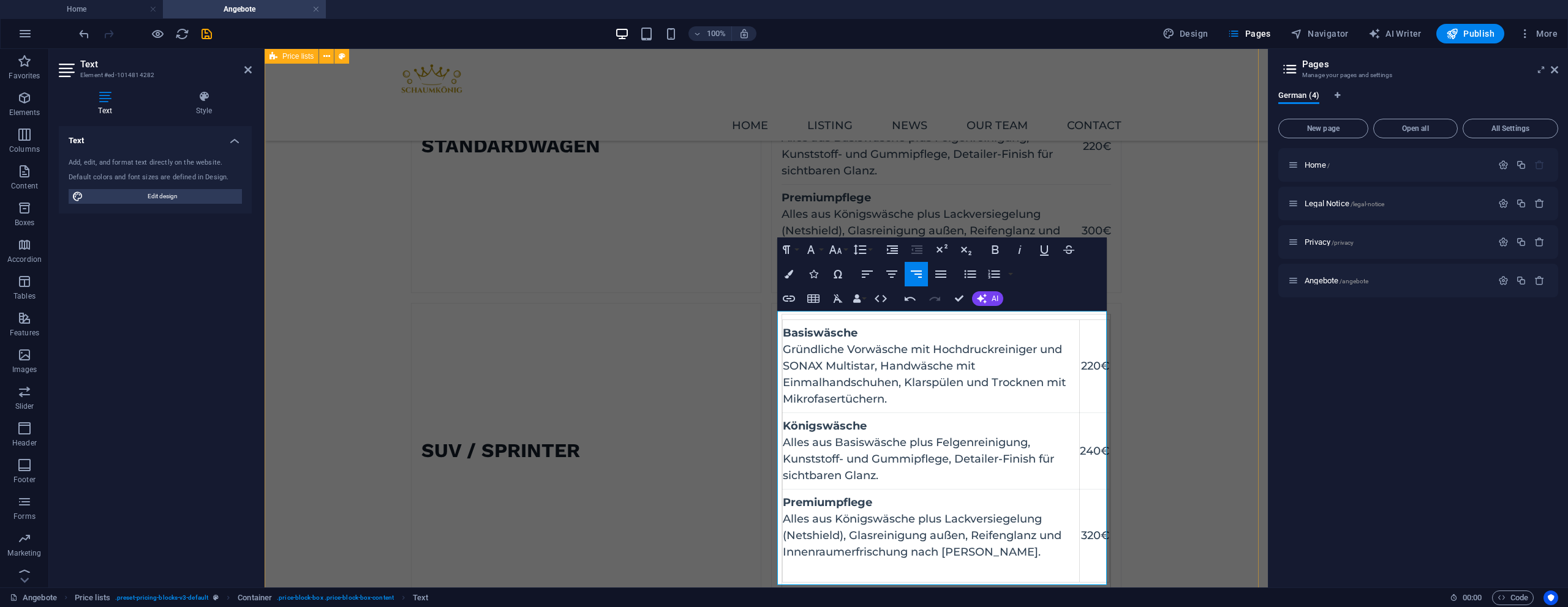
click at [1158, 502] on div "Kleinwagen Basiswäsche Gründliche Vorwäsche mit Hochdruckreiniger und SONAX Mul…" at bounding box center [766, 456] width 1003 height 1624
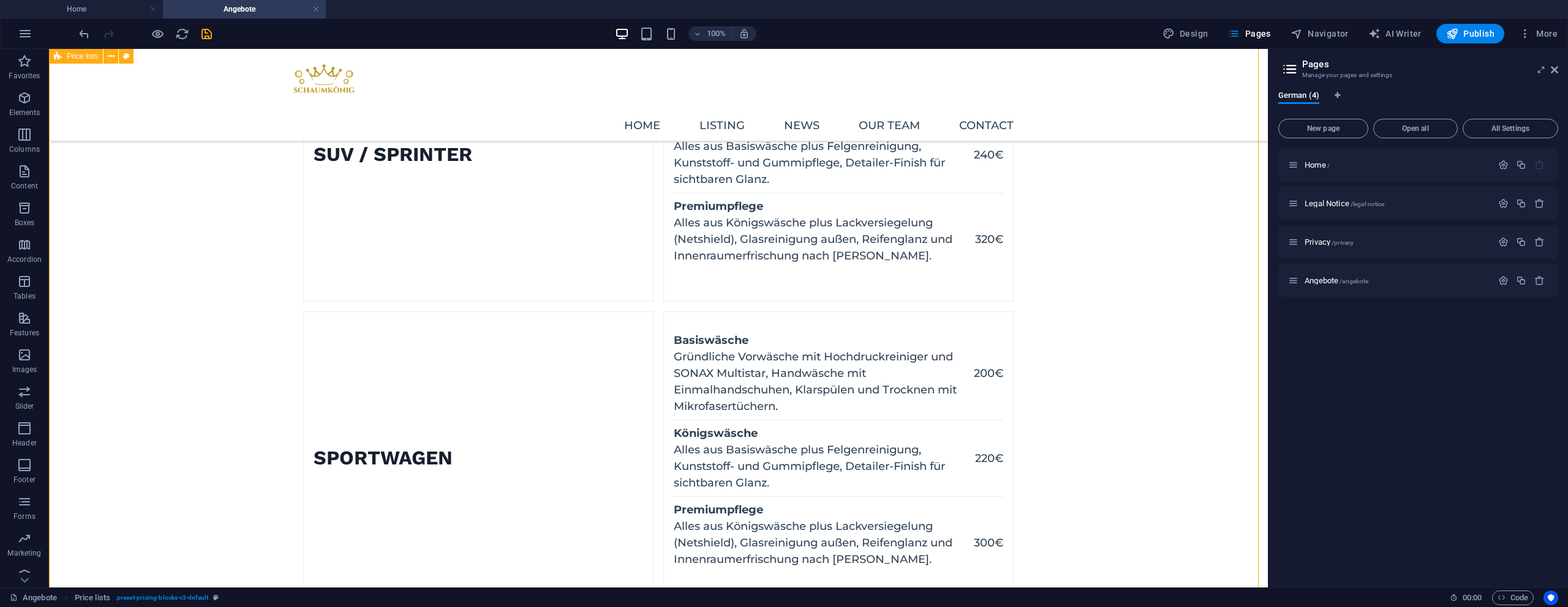
scroll to position [805, 0]
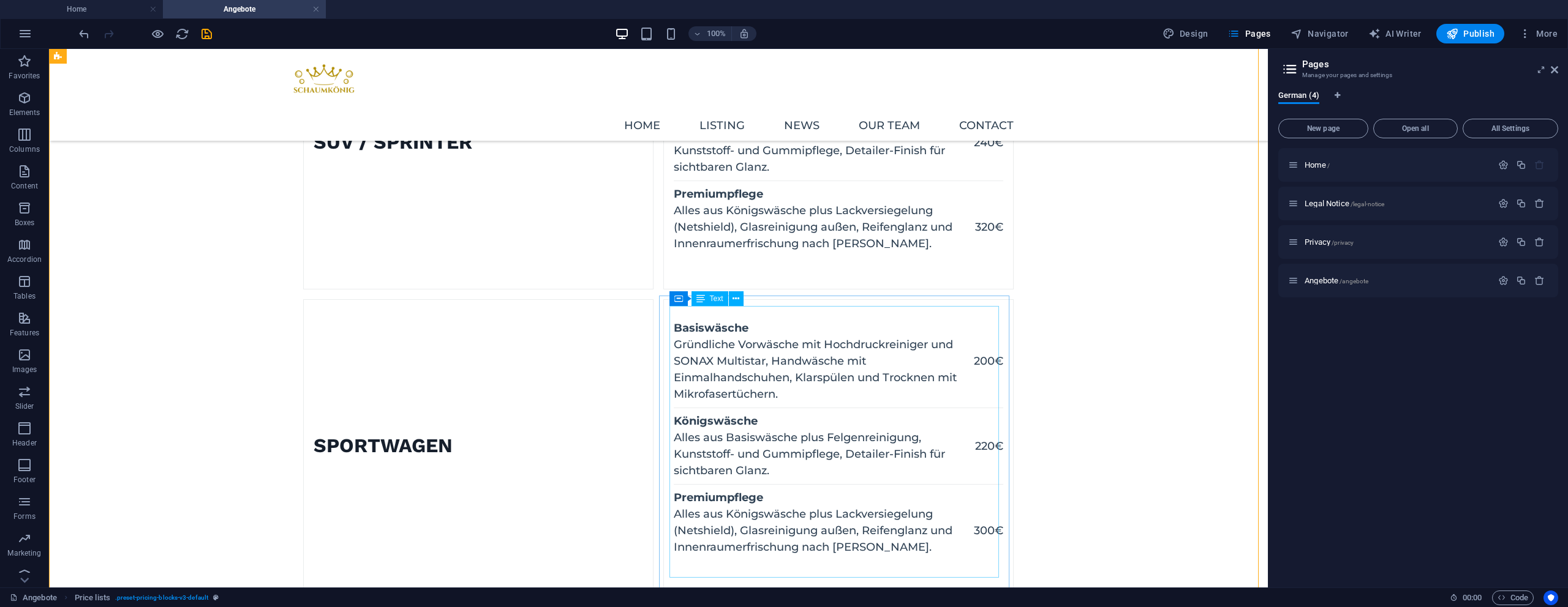
click at [903, 413] on div "Basiswäsche Gründliche Vorwäsche mit Hochdruckreiniger und SONAX Multistar, Han…" at bounding box center [838, 446] width 330 height 272
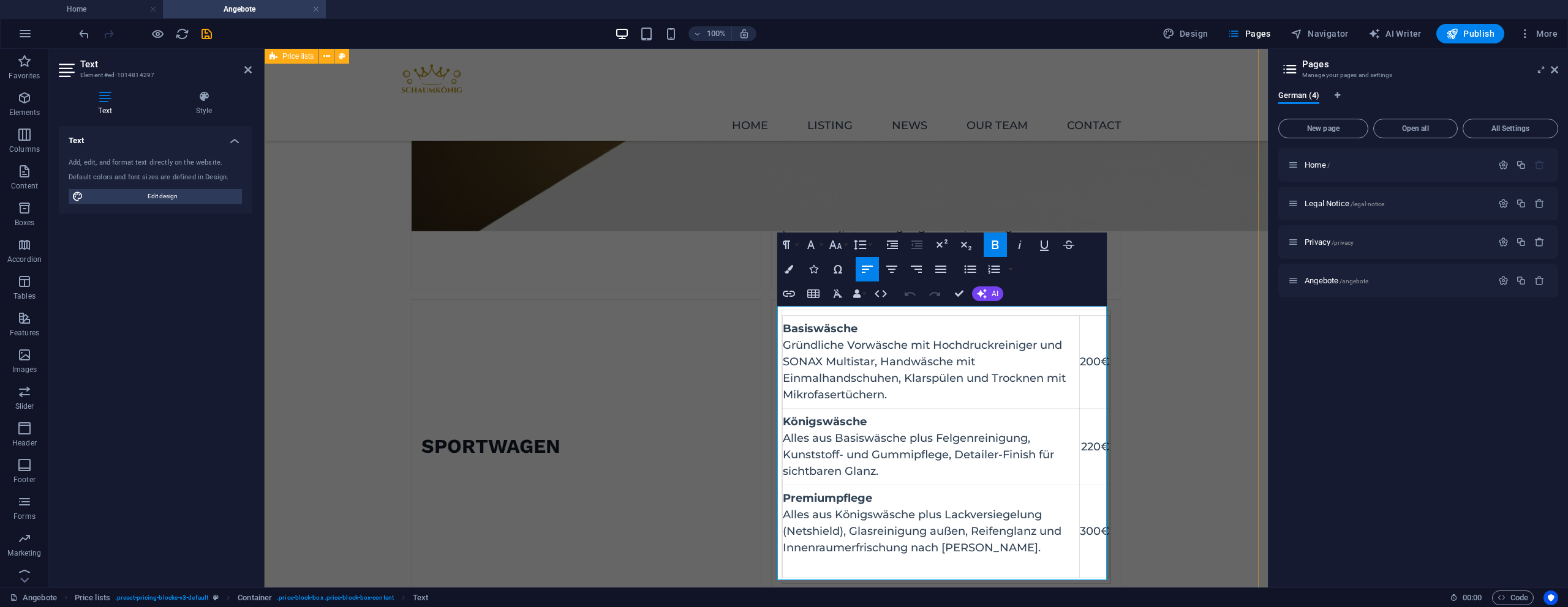
click at [1146, 356] on div "Kleinwagen Basiswäsche Gründliche Vorwäsche mit Hochdruckreiniger und SONAX Mul…" at bounding box center [766, 148] width 1003 height 1622
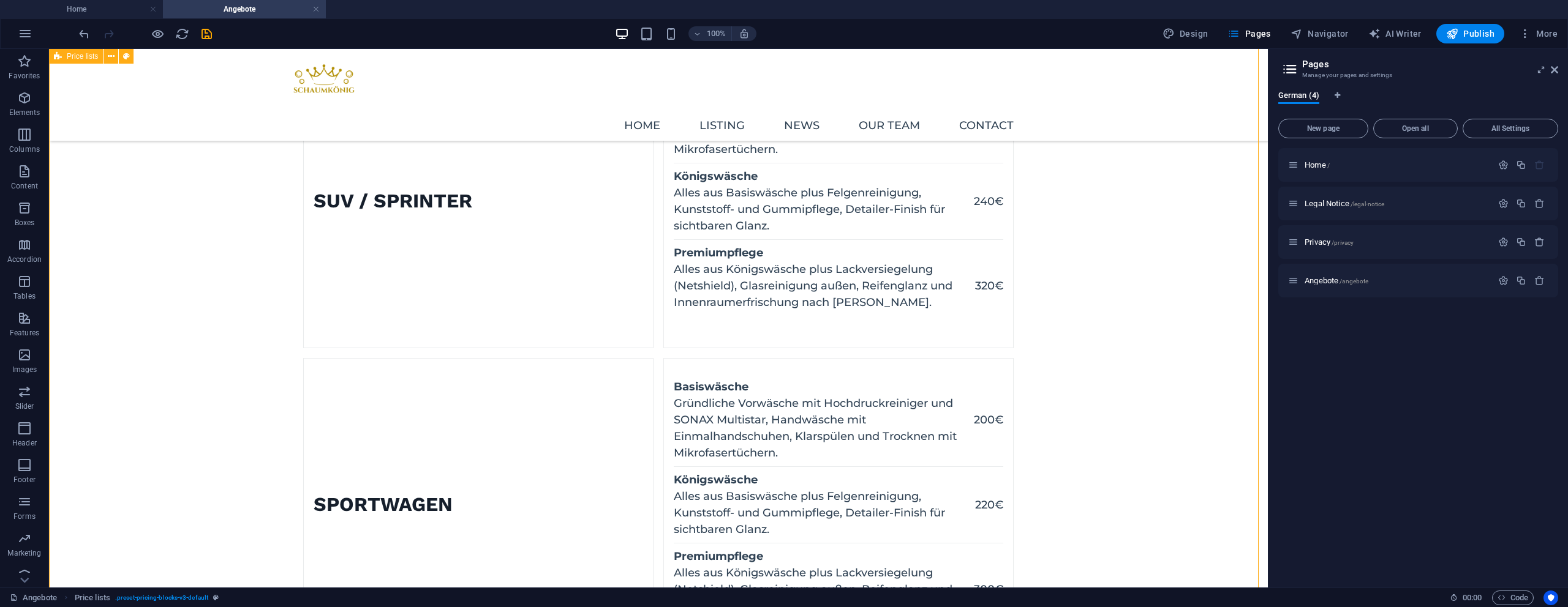
scroll to position [924, 0]
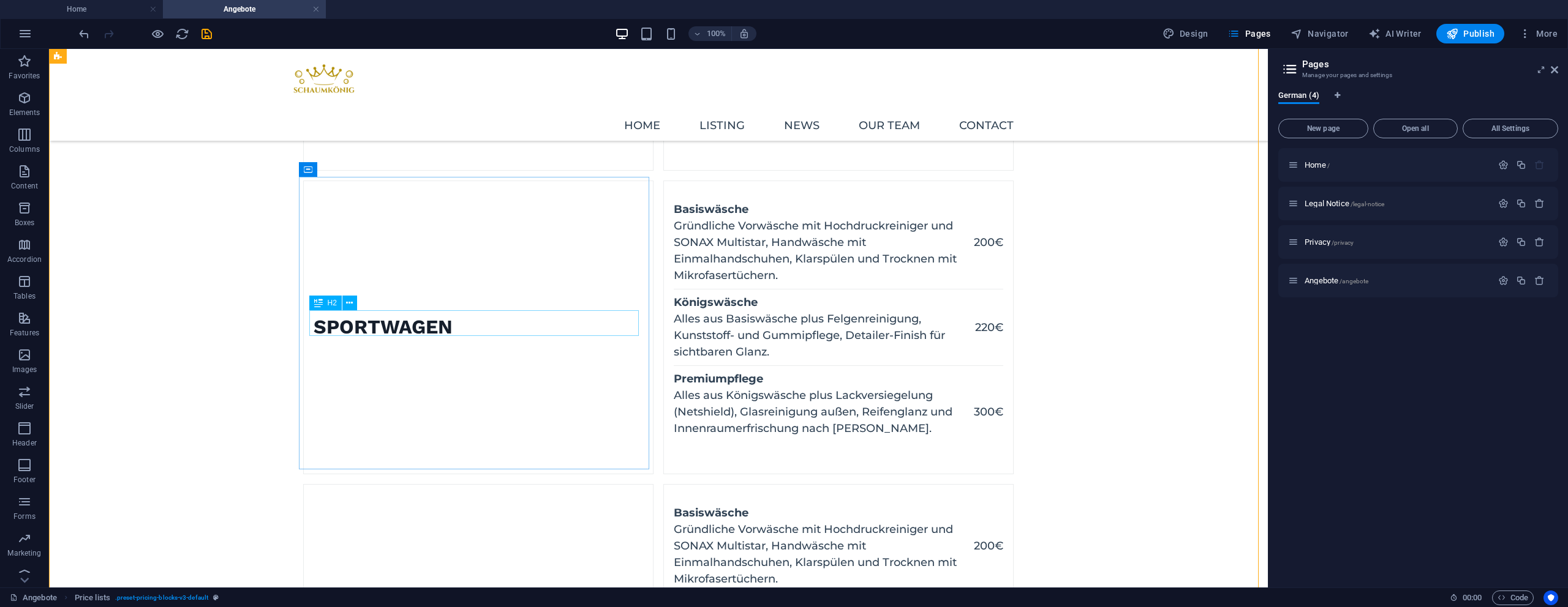
click at [359, 315] on div "Sportwagen" at bounding box center [383, 327] width 139 height 26
click at [304, 260] on figure at bounding box center [304, 327] width 0 height 293
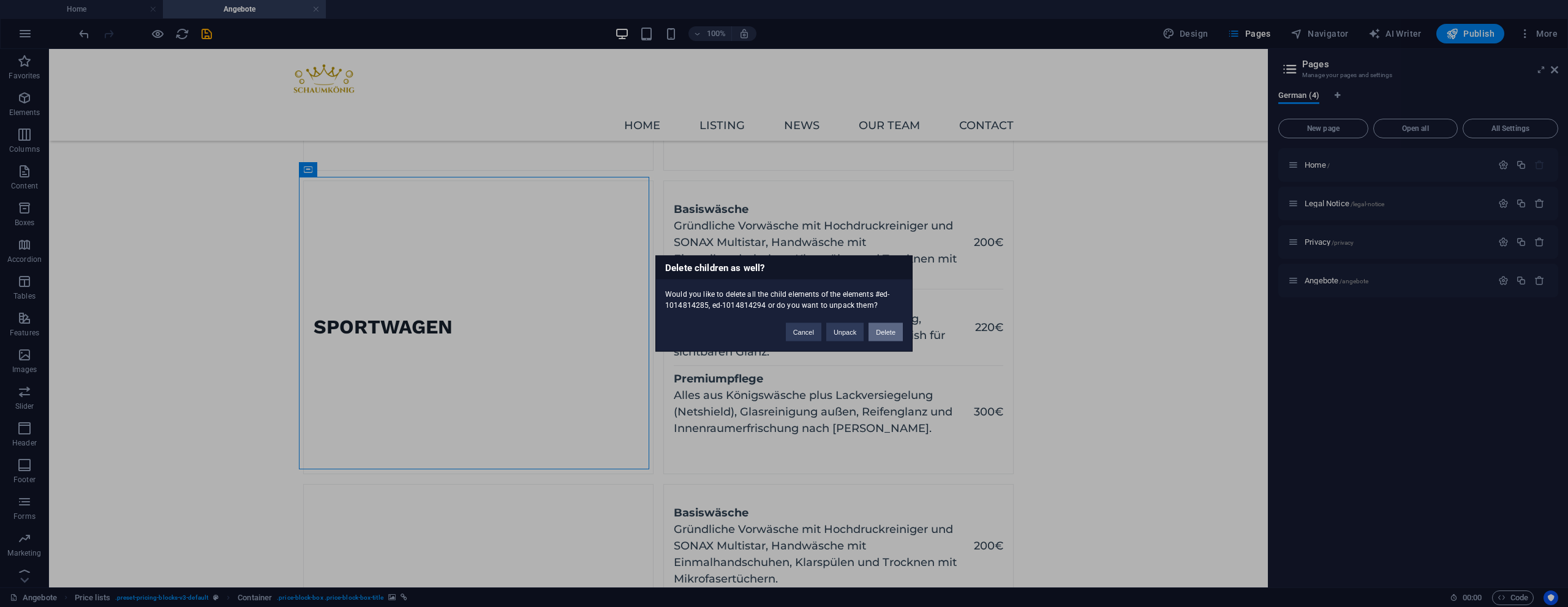
click at [887, 331] on button "Delete" at bounding box center [886, 332] width 35 height 19
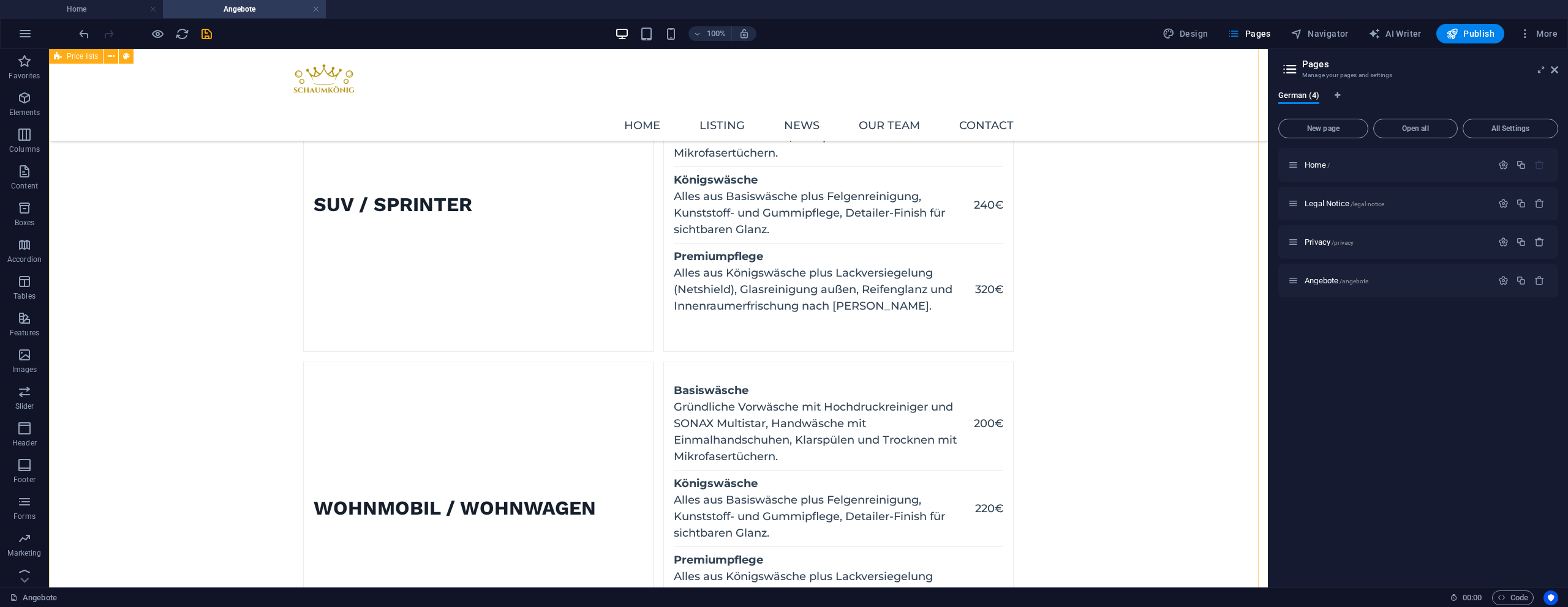
scroll to position [902, 0]
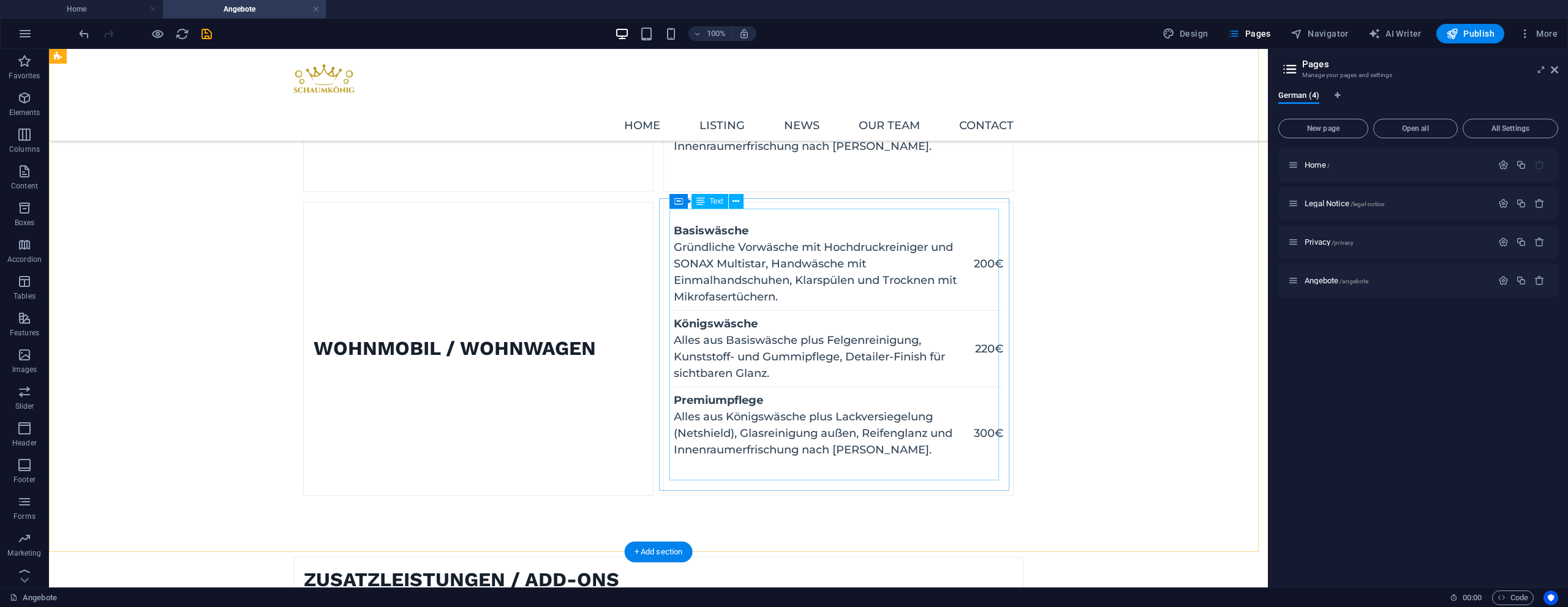
click at [982, 262] on div "Basiswäsche Gründliche Vorwäsche mit Hochdruckreiniger und SONAX Multistar, Han…" at bounding box center [838, 349] width 330 height 272
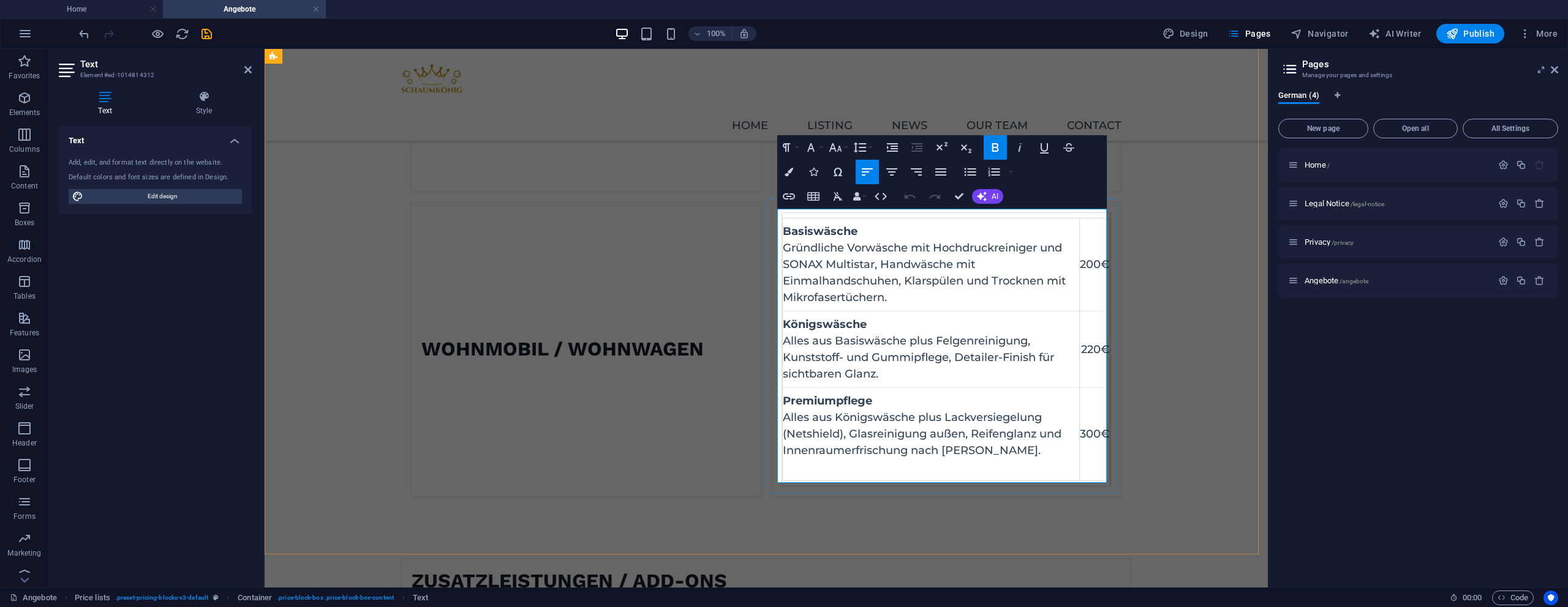
click at [1081, 261] on td "200€" at bounding box center [1095, 264] width 30 height 93
click at [1081, 271] on td "200€" at bounding box center [1095, 264] width 30 height 93
click at [1090, 267] on td "200€" at bounding box center [1095, 264] width 30 height 93
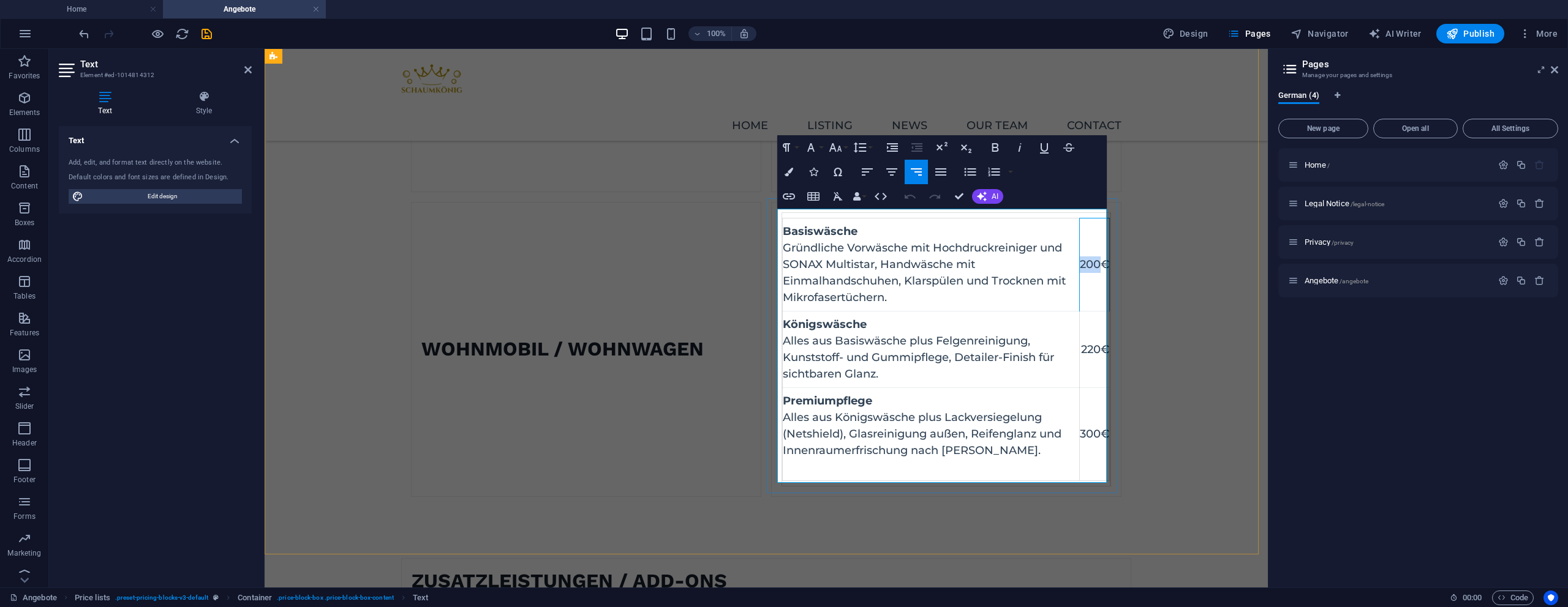
click at [1090, 267] on td "200€" at bounding box center [1095, 264] width 30 height 93
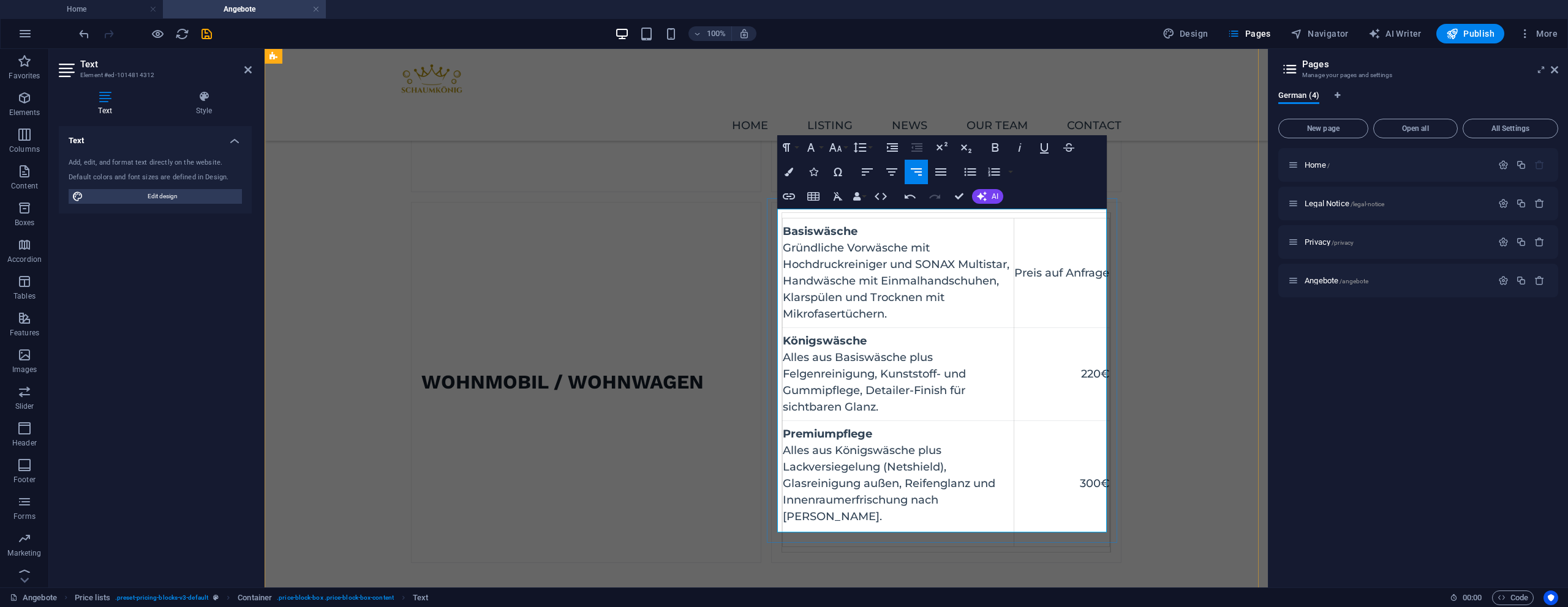
click at [1090, 366] on td "220€" at bounding box center [1062, 374] width 95 height 93
click at [1090, 365] on td "220€" at bounding box center [1062, 374] width 95 height 93
click at [1086, 480] on td "300€" at bounding box center [1062, 484] width 95 height 126
click at [1086, 479] on td "300€" at bounding box center [1062, 484] width 95 height 126
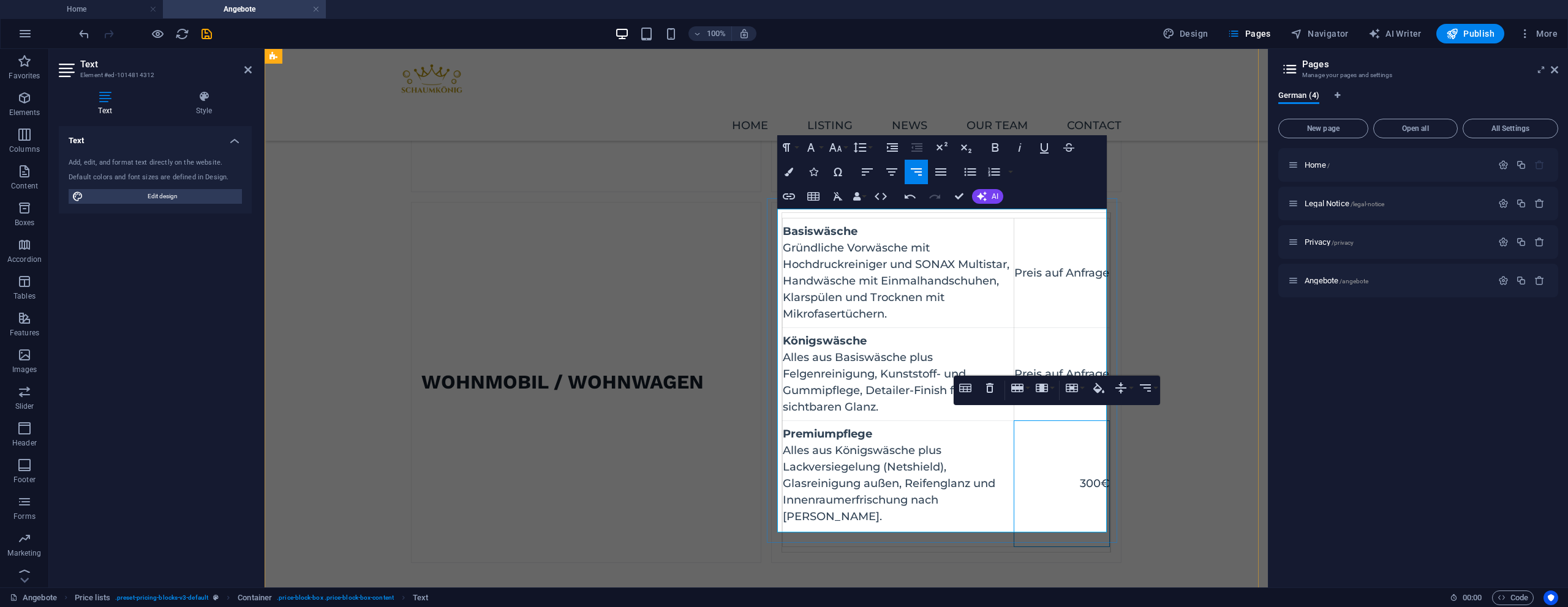
click at [1087, 479] on td "300€" at bounding box center [1062, 484] width 95 height 126
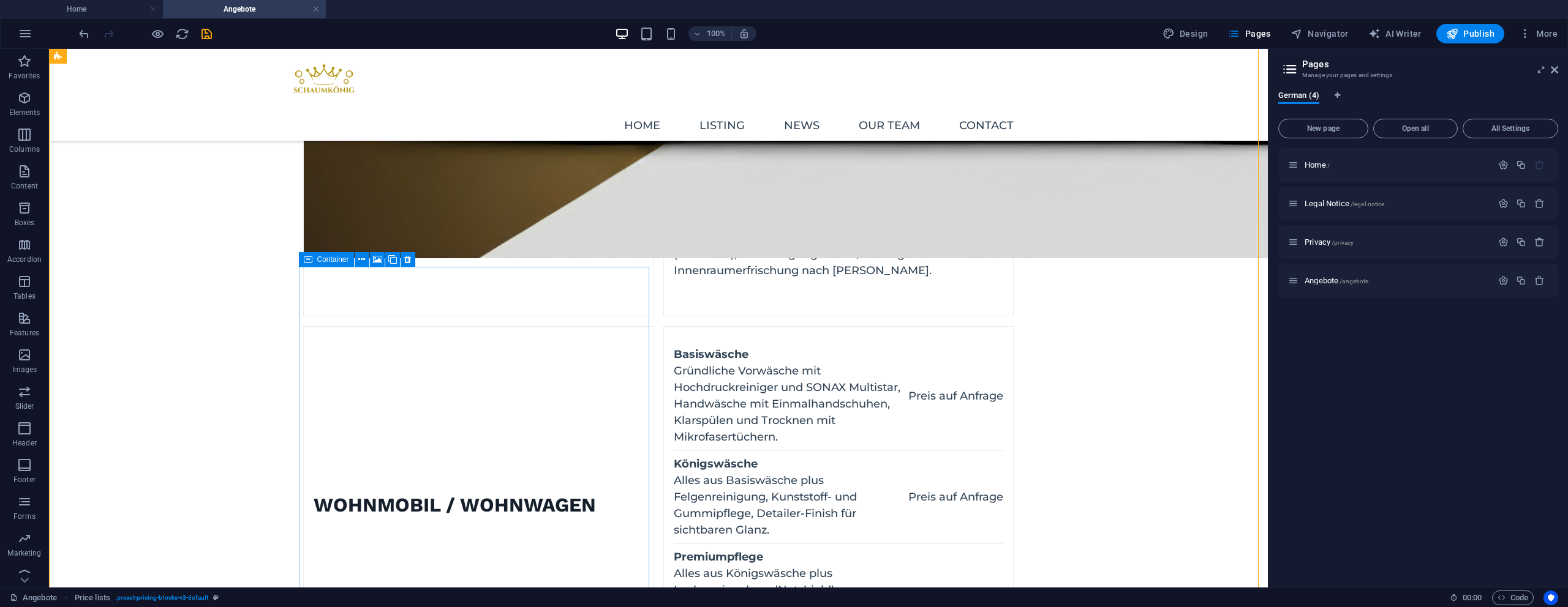
scroll to position [568, 0]
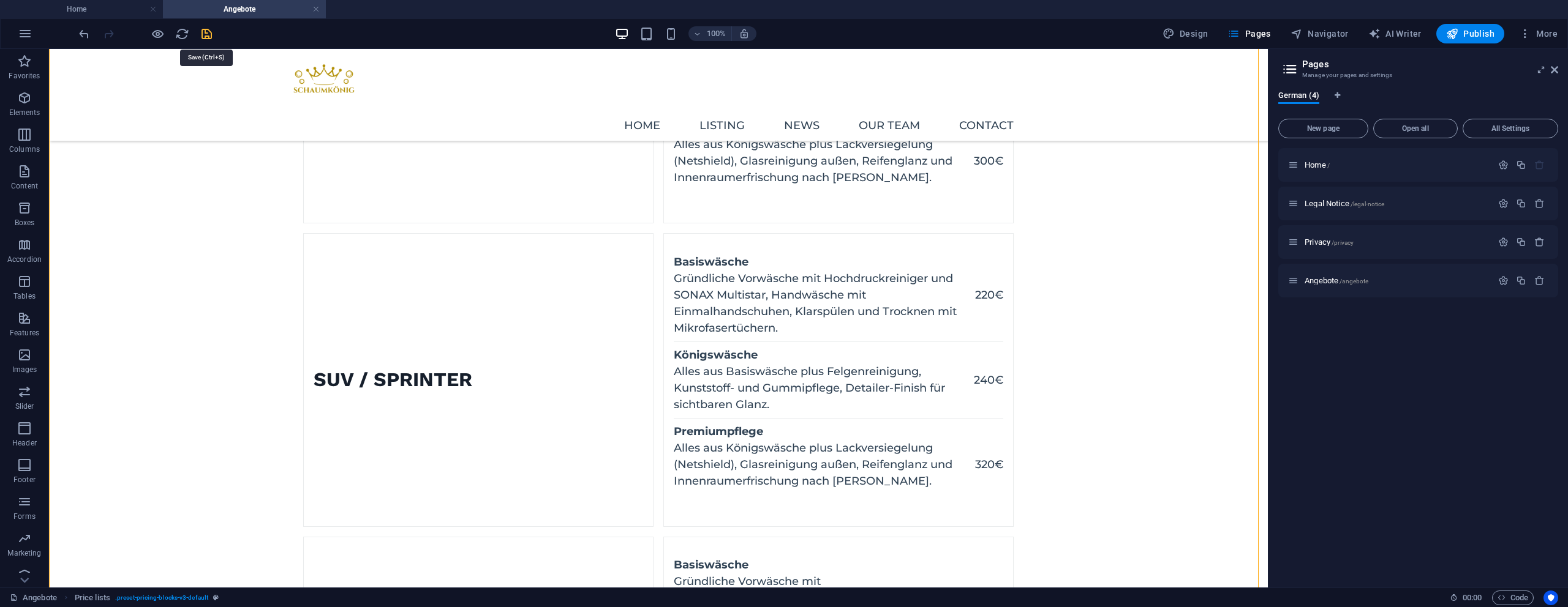
click at [213, 37] on icon "save" at bounding box center [207, 34] width 14 height 14
checkbox input "false"
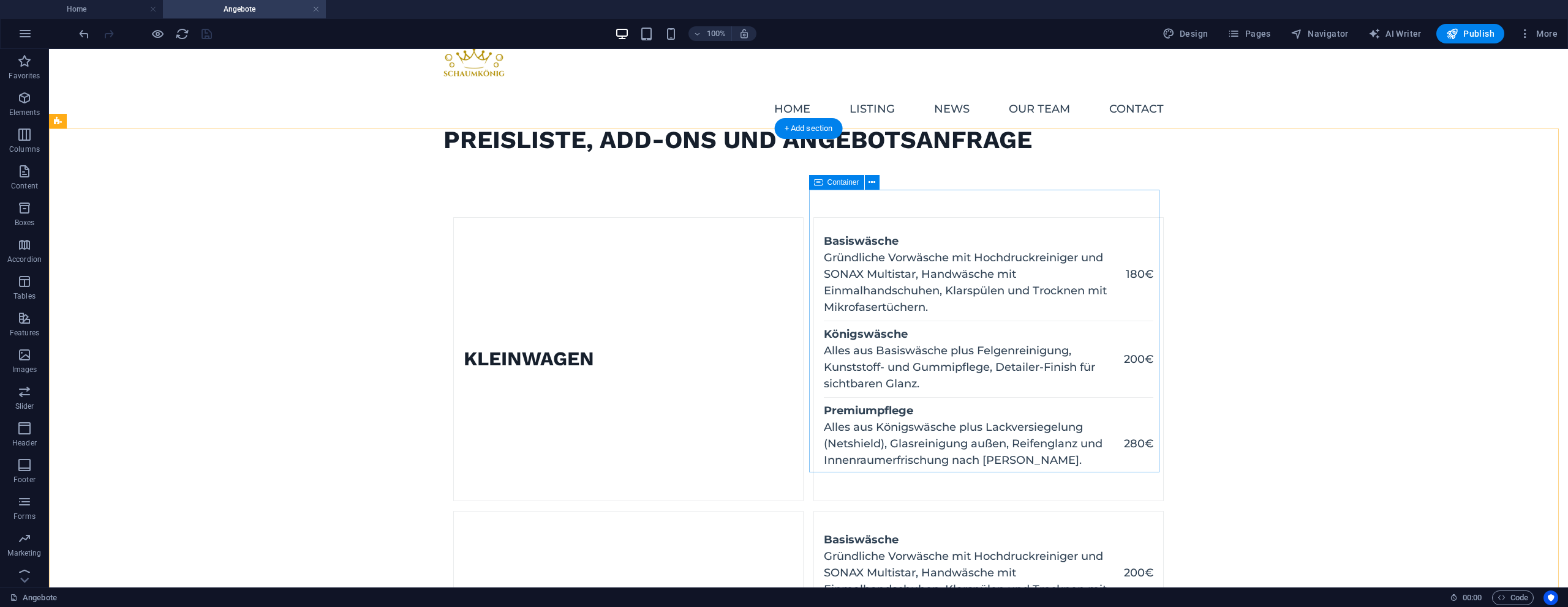
scroll to position [13, 0]
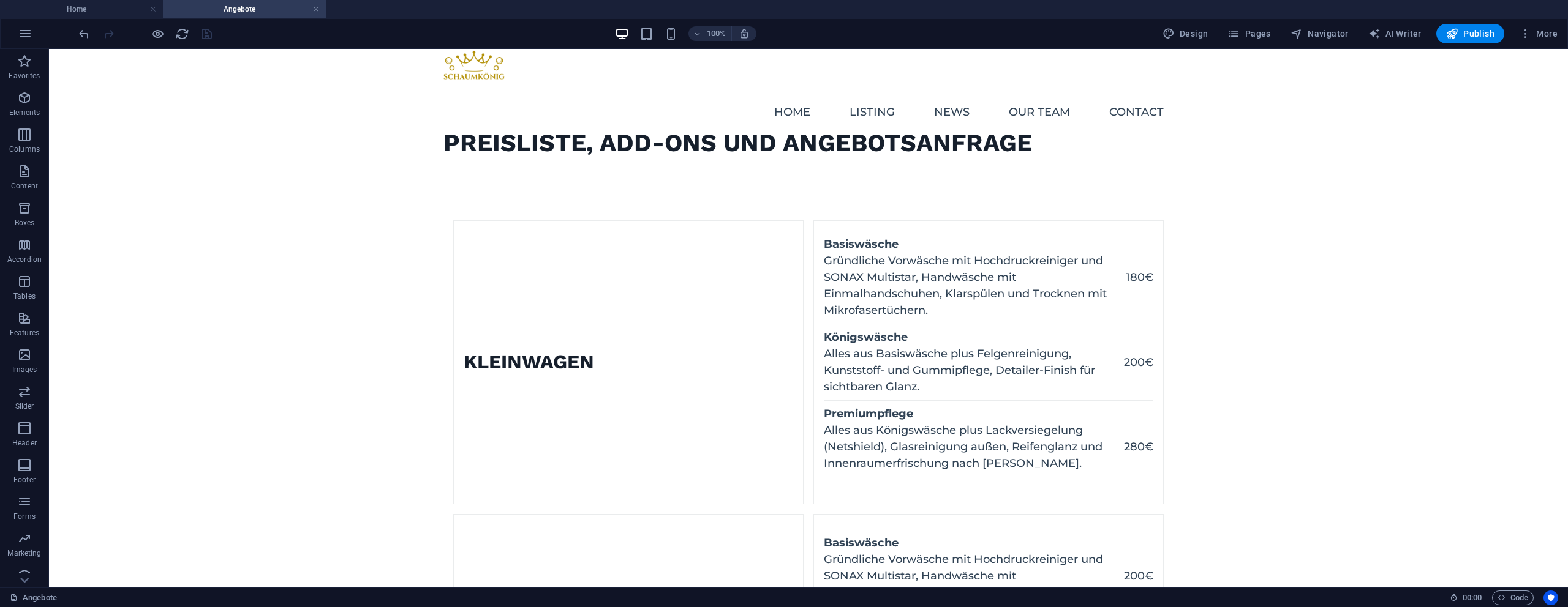
click at [672, 41] on div "100%" at bounding box center [686, 34] width 142 height 19
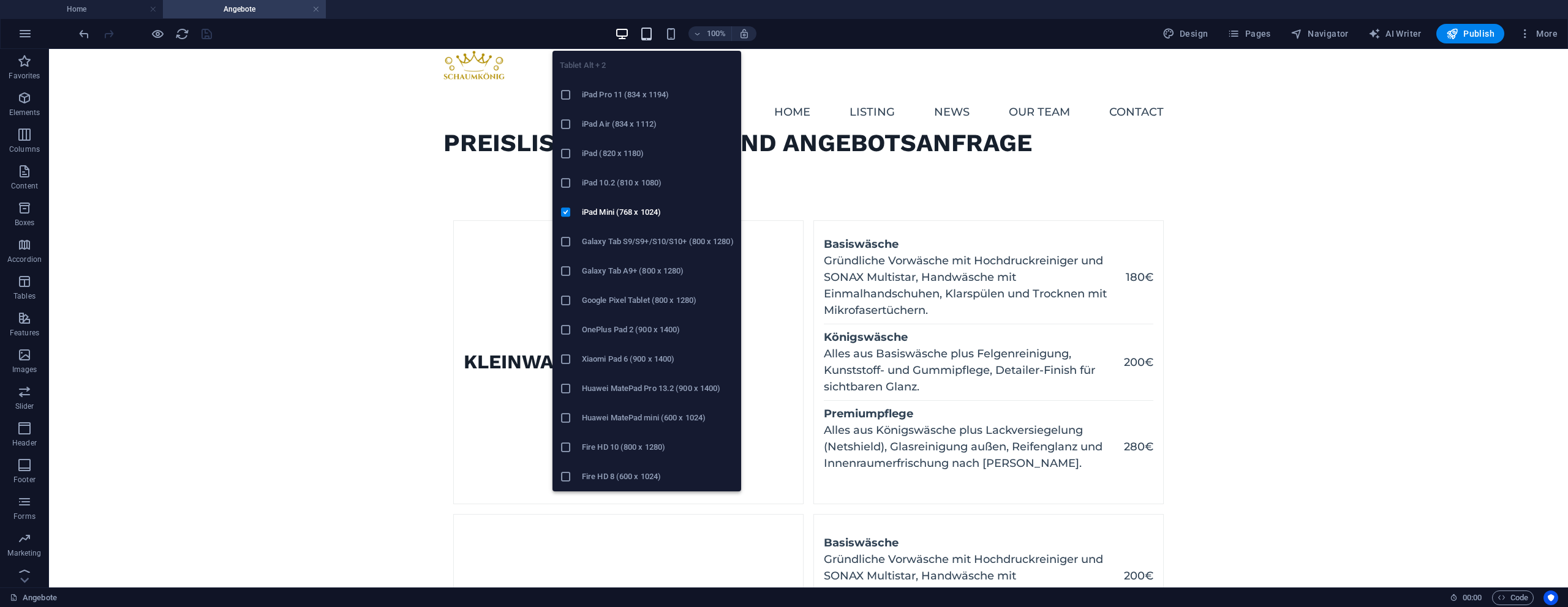
click at [648, 32] on icon "button" at bounding box center [646, 34] width 14 height 14
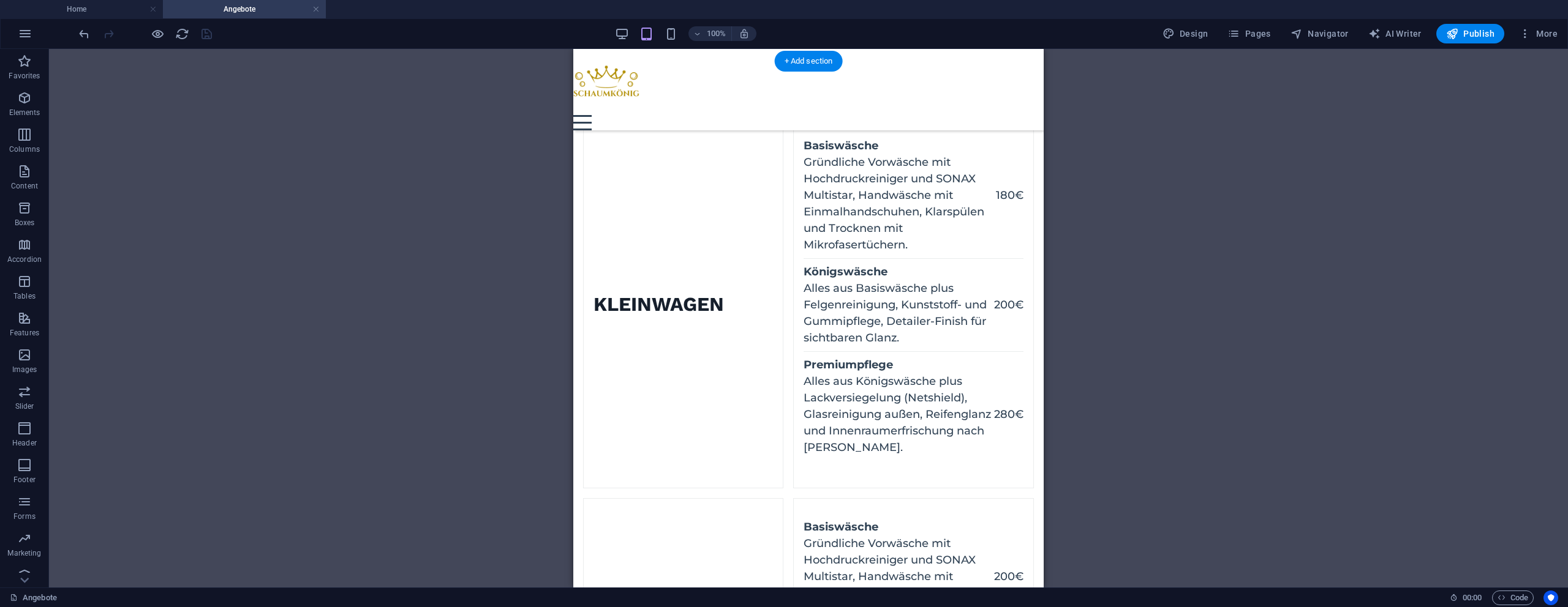
scroll to position [131, 0]
click at [584, 209] on figure at bounding box center [584, 305] width 0 height 365
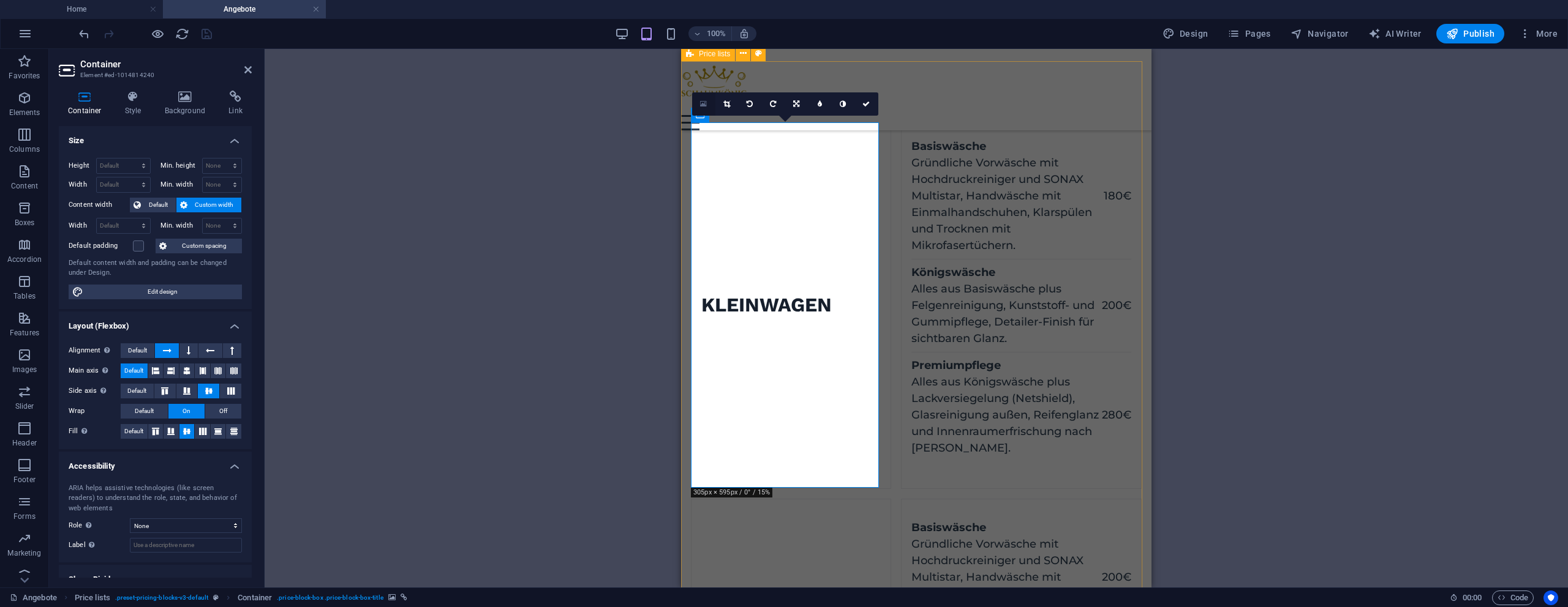
click at [700, 102] on icon at bounding box center [703, 104] width 7 height 8
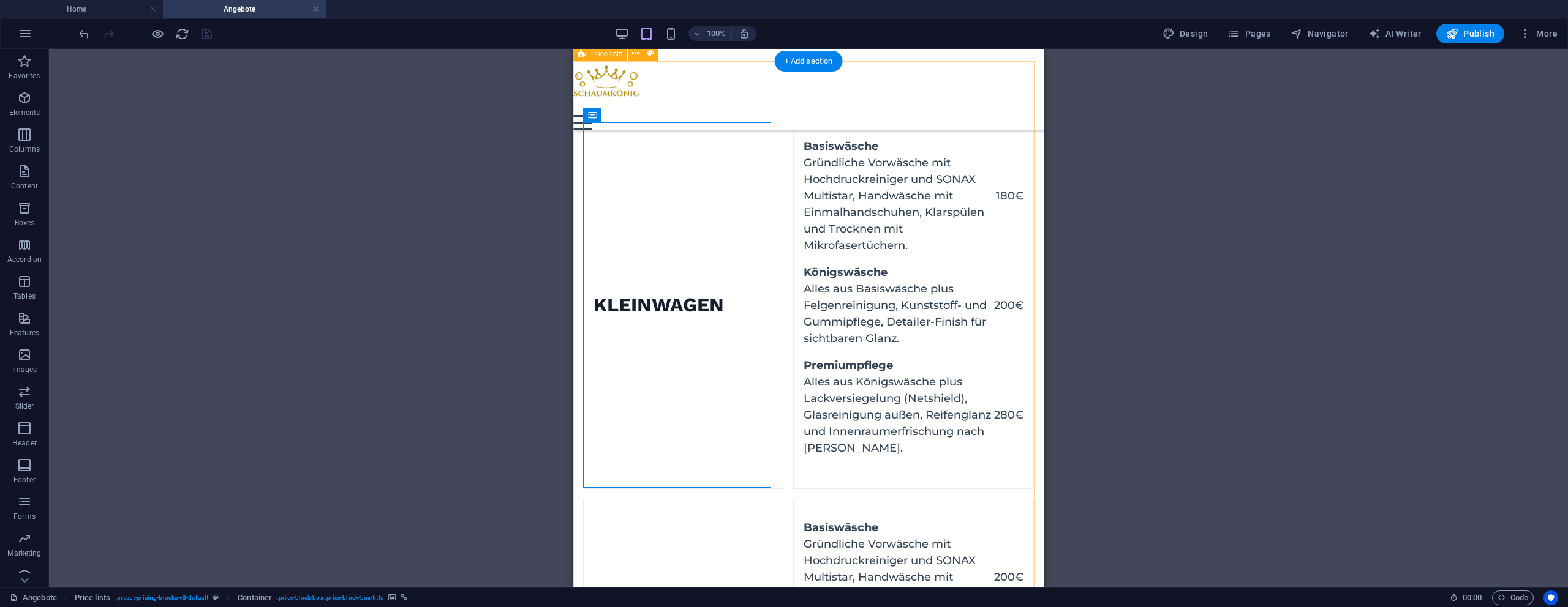
click at [584, 168] on figure at bounding box center [584, 305] width 0 height 365
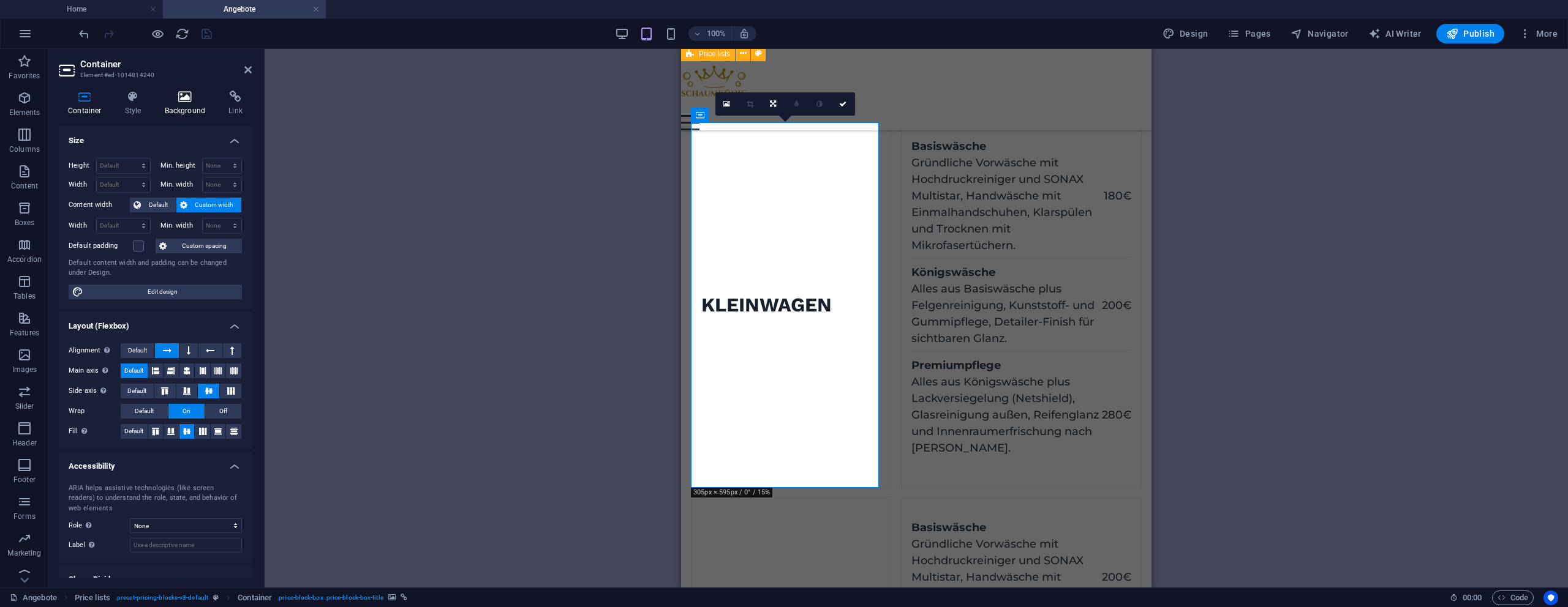
click at [180, 104] on h4 "Background" at bounding box center [187, 103] width 64 height 26
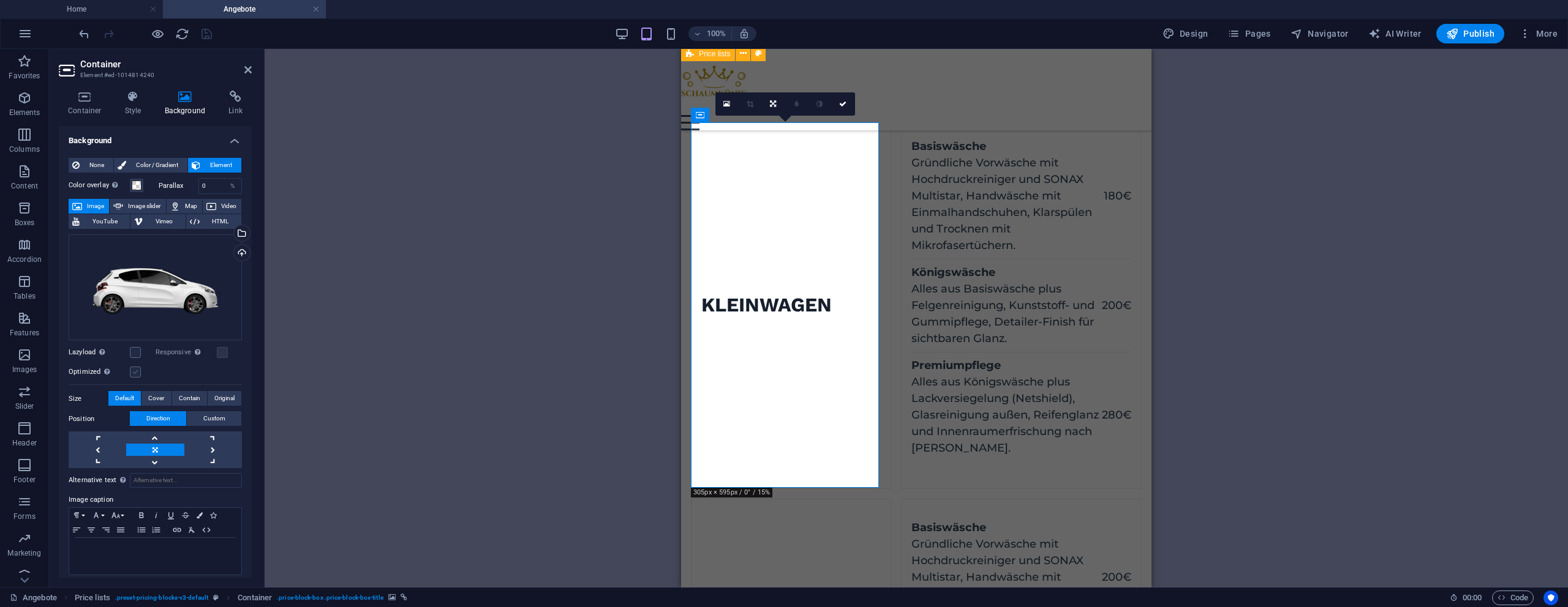
click at [133, 371] on label at bounding box center [135, 372] width 11 height 11
click at [0, 0] on input "Optimized Images are compressed to improve page speed." at bounding box center [0, 0] width 0 height 0
click at [135, 353] on label at bounding box center [135, 353] width 11 height 11
click at [0, 0] on input "Lazyload Loading images after the page loads improves page speed." at bounding box center [0, 0] width 0 height 0
click at [218, 353] on label at bounding box center [223, 353] width 11 height 11
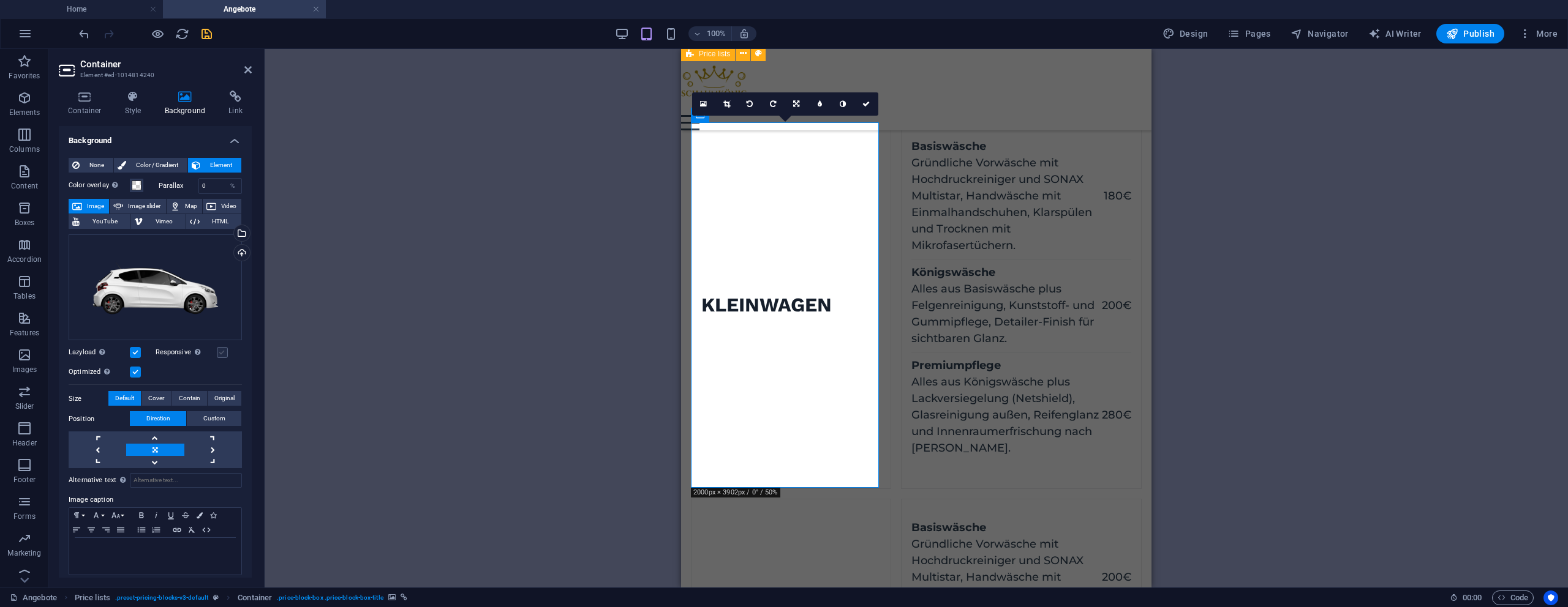
click at [0, 0] on input "Responsive Automatically load retina image and smartphone optimized sizes." at bounding box center [0, 0] width 0 height 0
click at [137, 356] on label at bounding box center [135, 353] width 11 height 11
click at [0, 0] on input "Lazyload Loading images after the page loads improves page speed." at bounding box center [0, 0] width 0 height 0
click at [136, 370] on label at bounding box center [135, 372] width 11 height 11
click at [0, 0] on input "Optimized Images are compressed to improve page speed." at bounding box center [0, 0] width 0 height 0
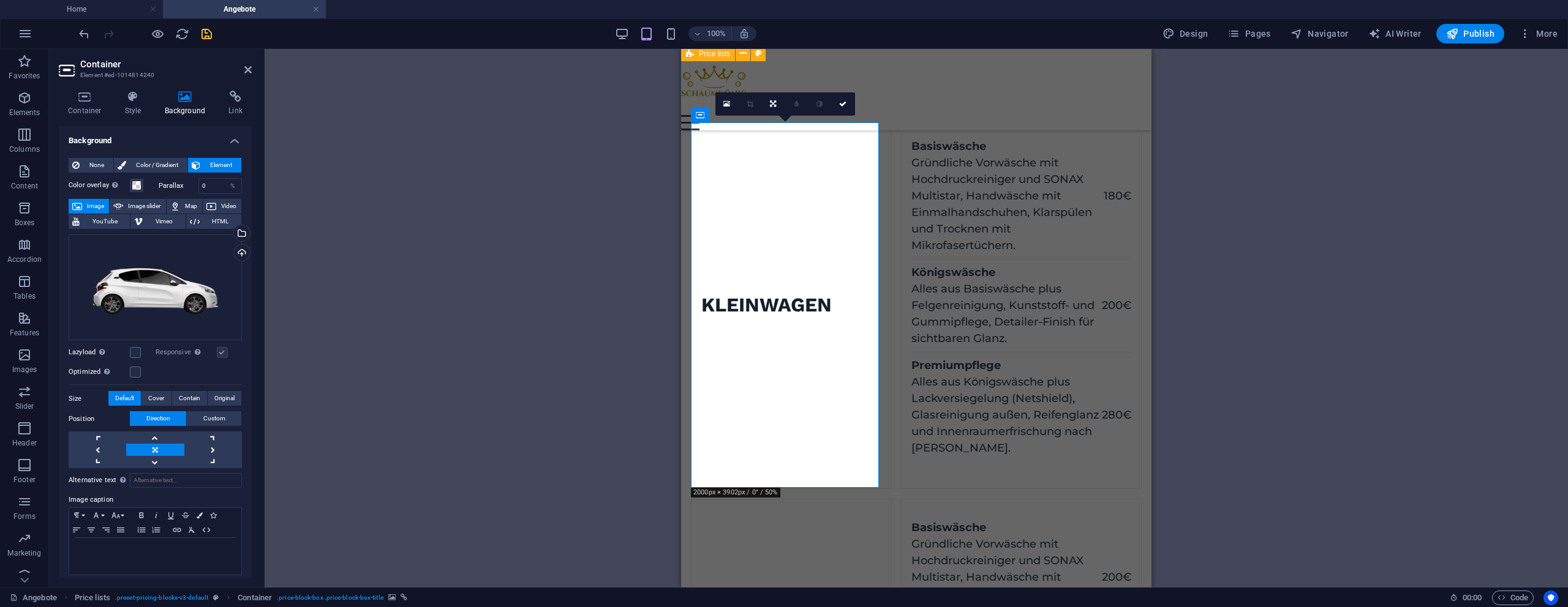
click at [222, 350] on label at bounding box center [223, 353] width 11 height 11
click at [225, 350] on label at bounding box center [223, 353] width 11 height 11
click at [220, 394] on span "Original" at bounding box center [224, 398] width 20 height 15
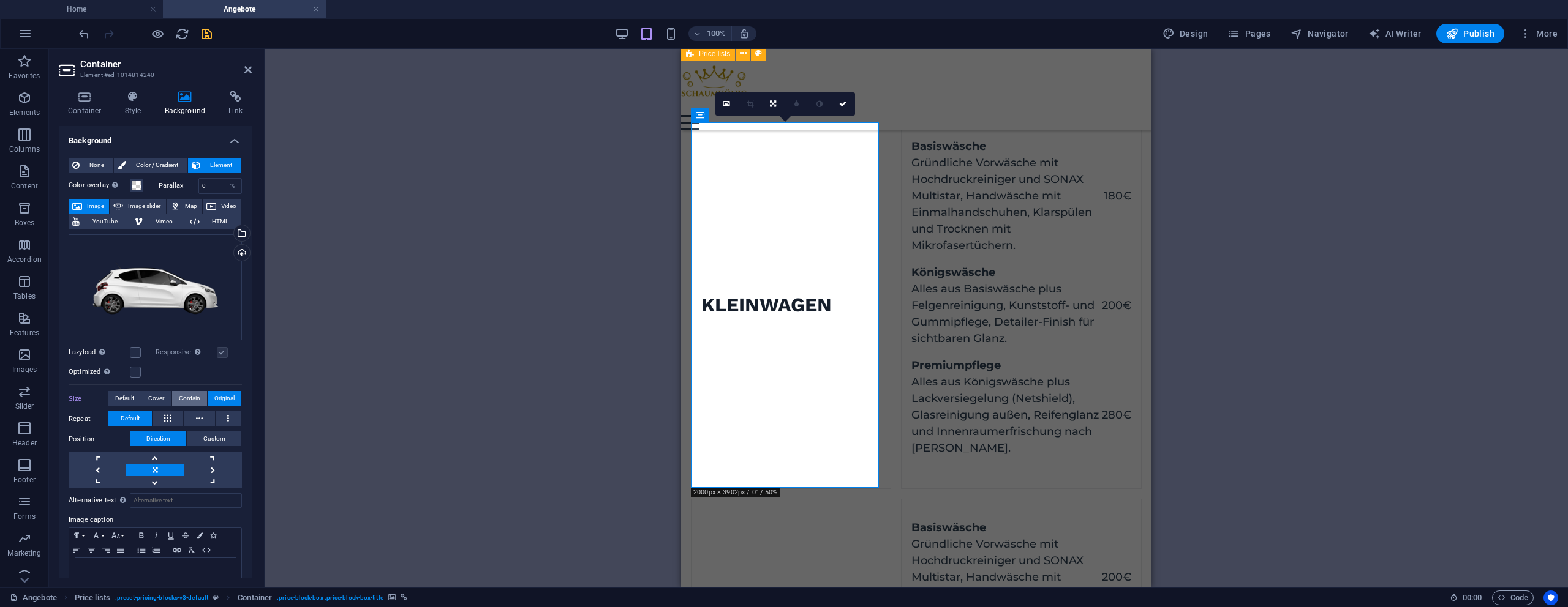
click at [192, 397] on span "Contain" at bounding box center [189, 398] width 21 height 15
click at [153, 398] on span "Cover" at bounding box center [155, 398] width 16 height 15
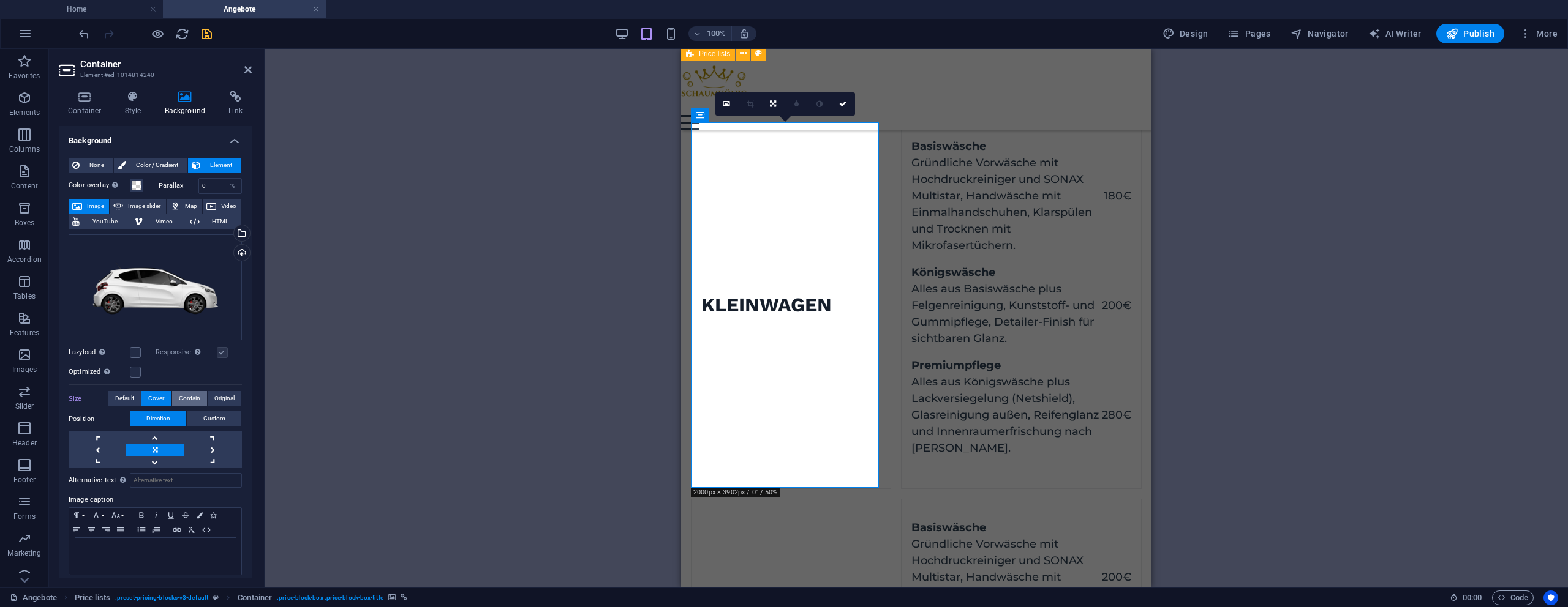
click at [183, 395] on span "Contain" at bounding box center [189, 398] width 21 height 15
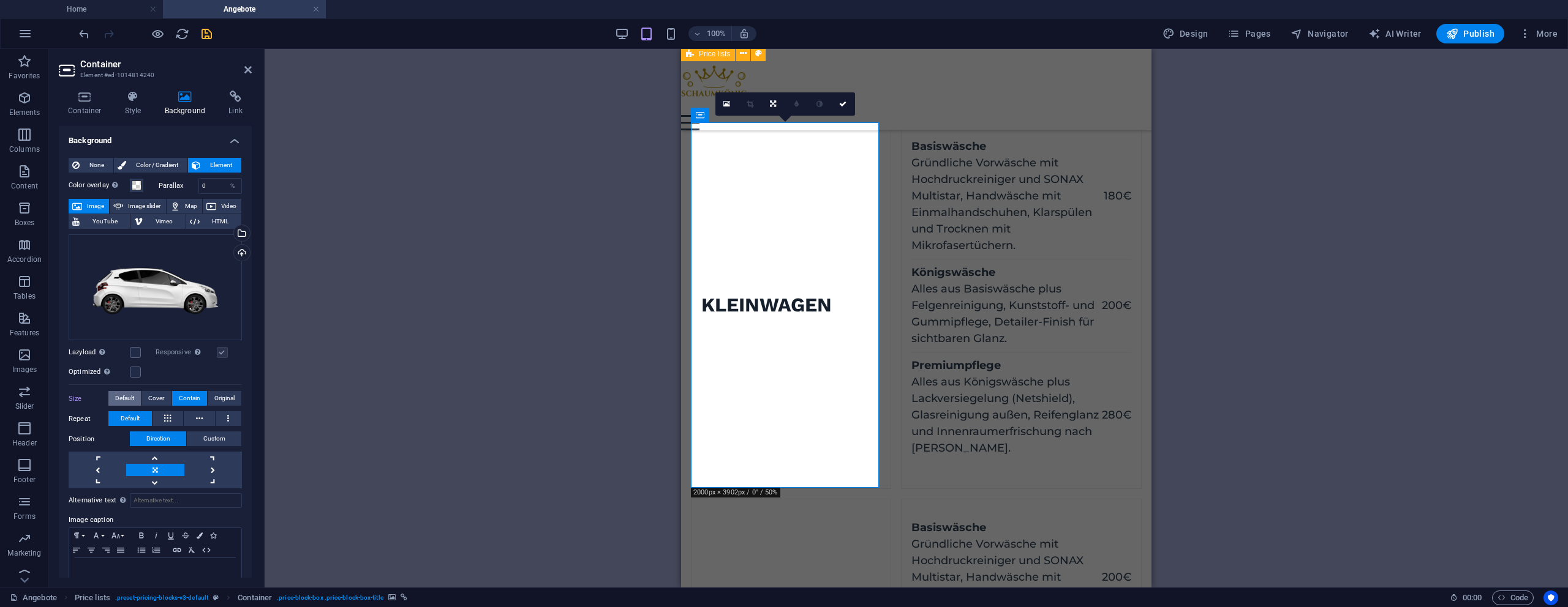
click at [133, 399] on span "Default" at bounding box center [124, 398] width 19 height 15
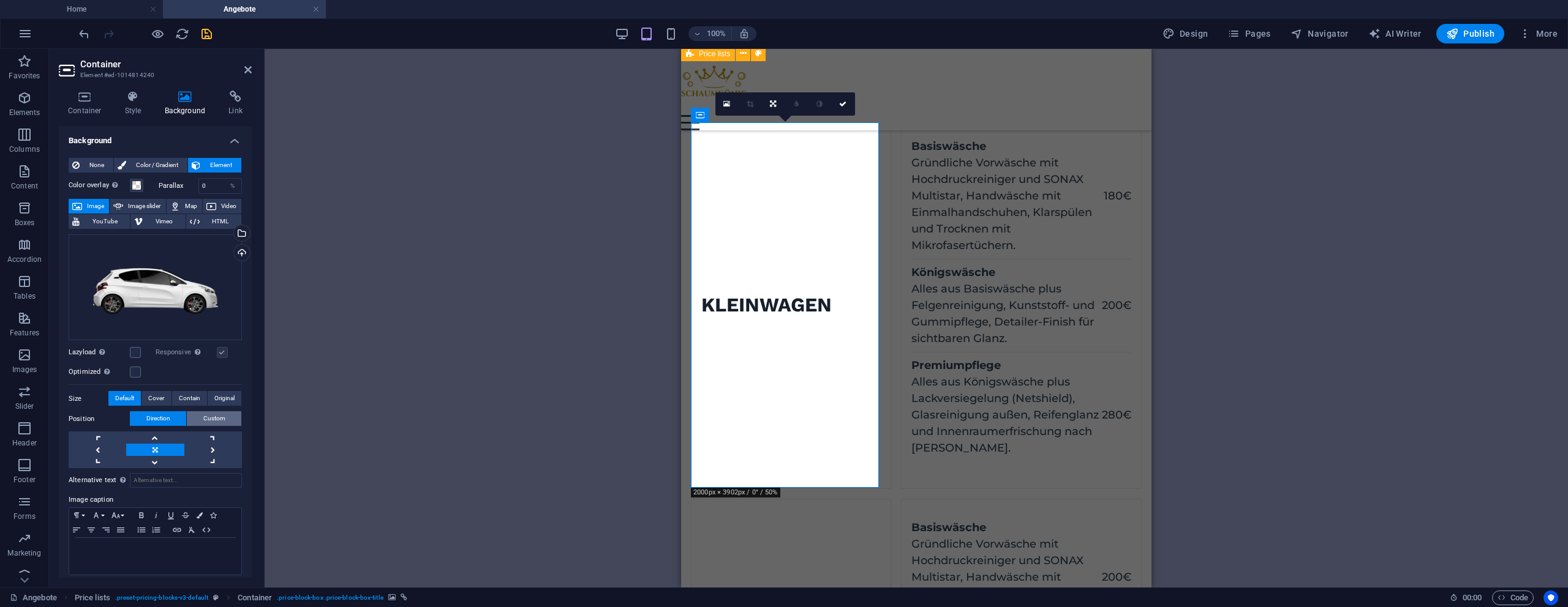
click at [218, 418] on span "Custom" at bounding box center [214, 418] width 22 height 15
click at [176, 418] on button "Direction" at bounding box center [158, 418] width 57 height 15
click at [153, 438] on link at bounding box center [155, 438] width 57 height 12
click at [159, 459] on link at bounding box center [155, 462] width 57 height 12
click at [164, 445] on link at bounding box center [155, 450] width 57 height 12
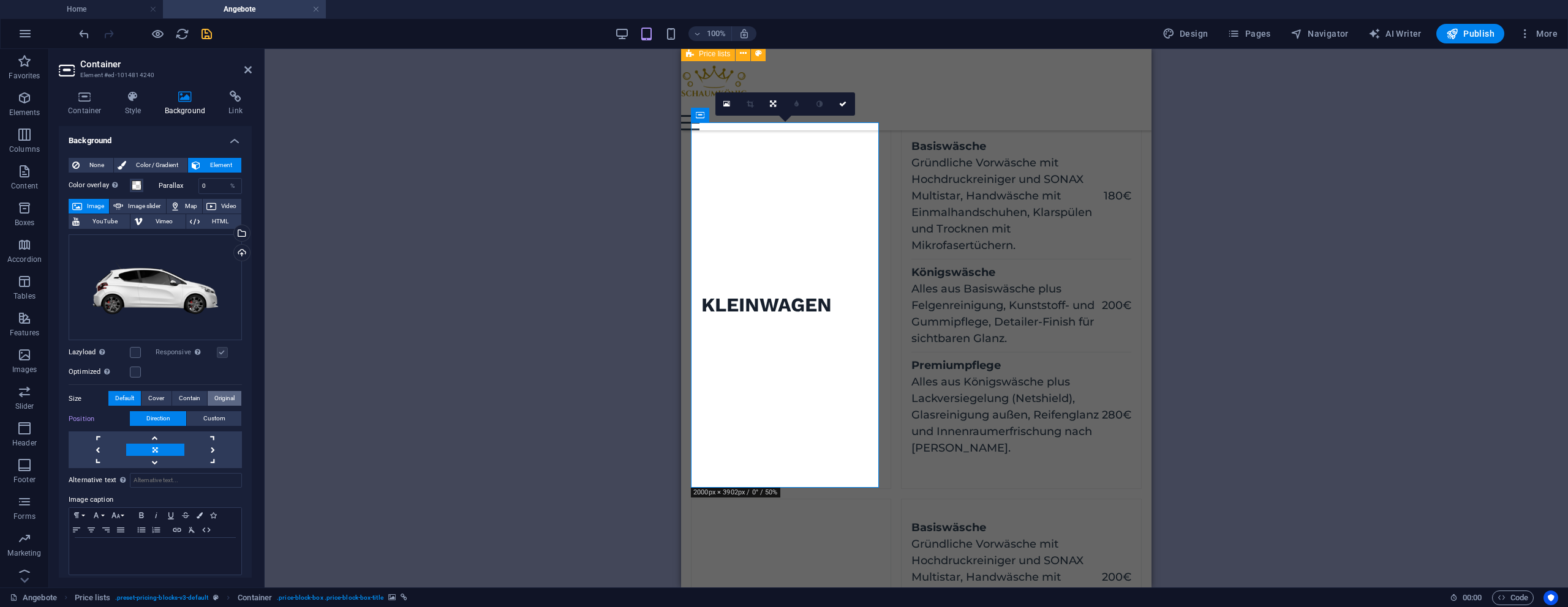
click at [215, 401] on span "Original" at bounding box center [224, 398] width 20 height 15
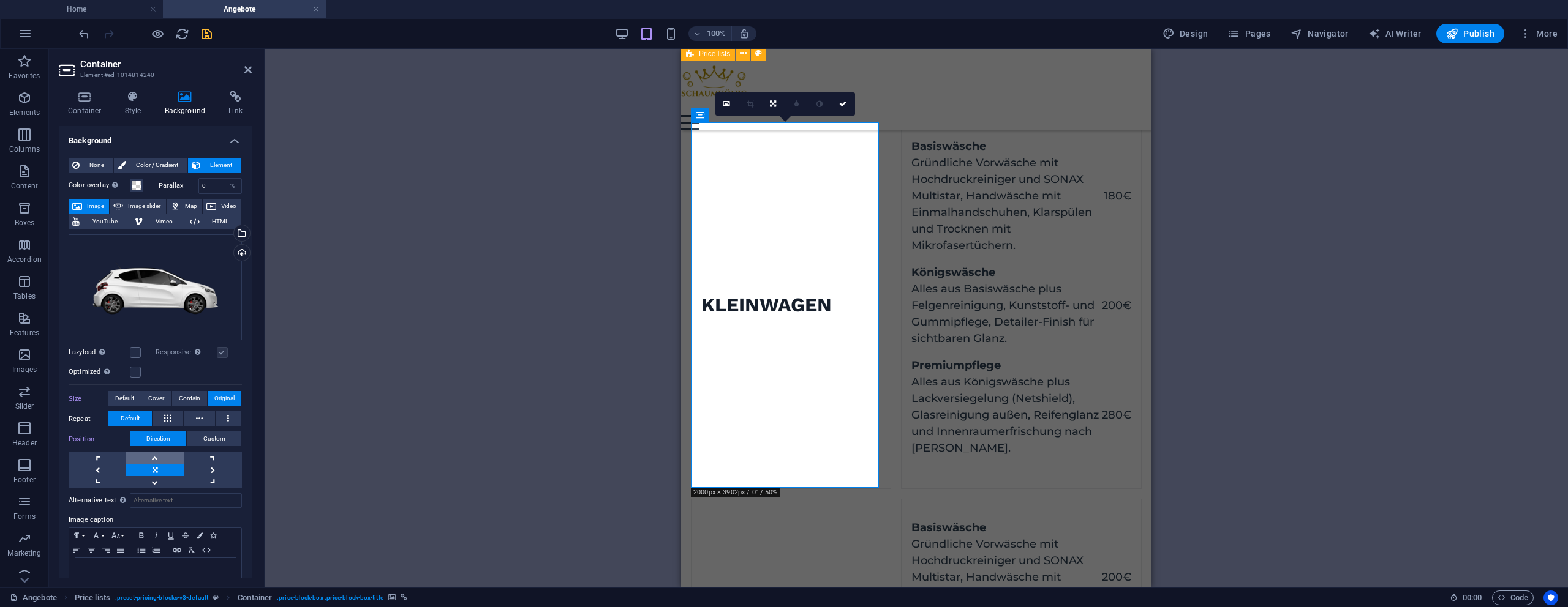
click at [160, 452] on link at bounding box center [155, 458] width 57 height 12
click at [167, 483] on link at bounding box center [155, 483] width 57 height 12
click at [166, 465] on link at bounding box center [155, 470] width 57 height 12
click at [219, 413] on button at bounding box center [229, 418] width 26 height 15
click at [198, 416] on icon at bounding box center [200, 418] width 7 height 15
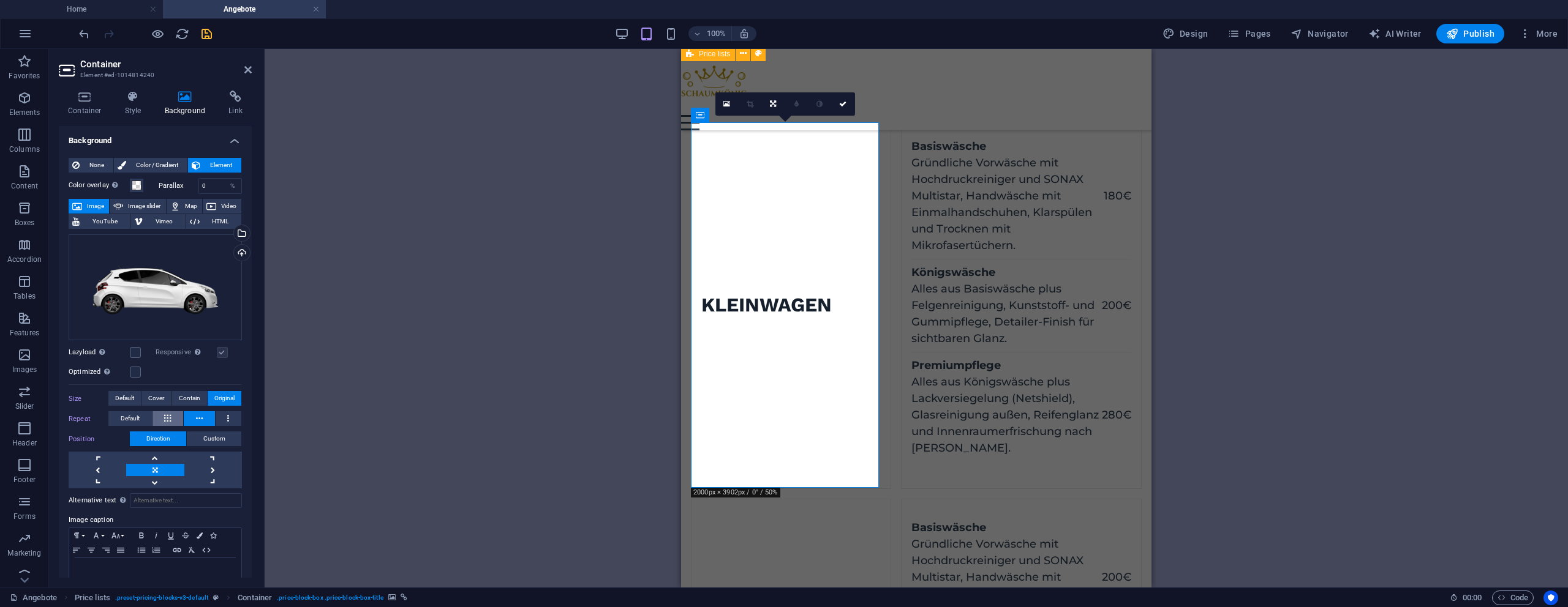
click at [172, 416] on button at bounding box center [168, 418] width 31 height 15
drag, startPoint x: 147, startPoint y: 417, endPoint x: 175, endPoint y: 407, distance: 29.7
click at [147, 417] on button "Default" at bounding box center [130, 418] width 44 height 15
click at [192, 401] on span "Contain" at bounding box center [189, 398] width 21 height 15
click at [192, 422] on button at bounding box center [199, 418] width 31 height 15
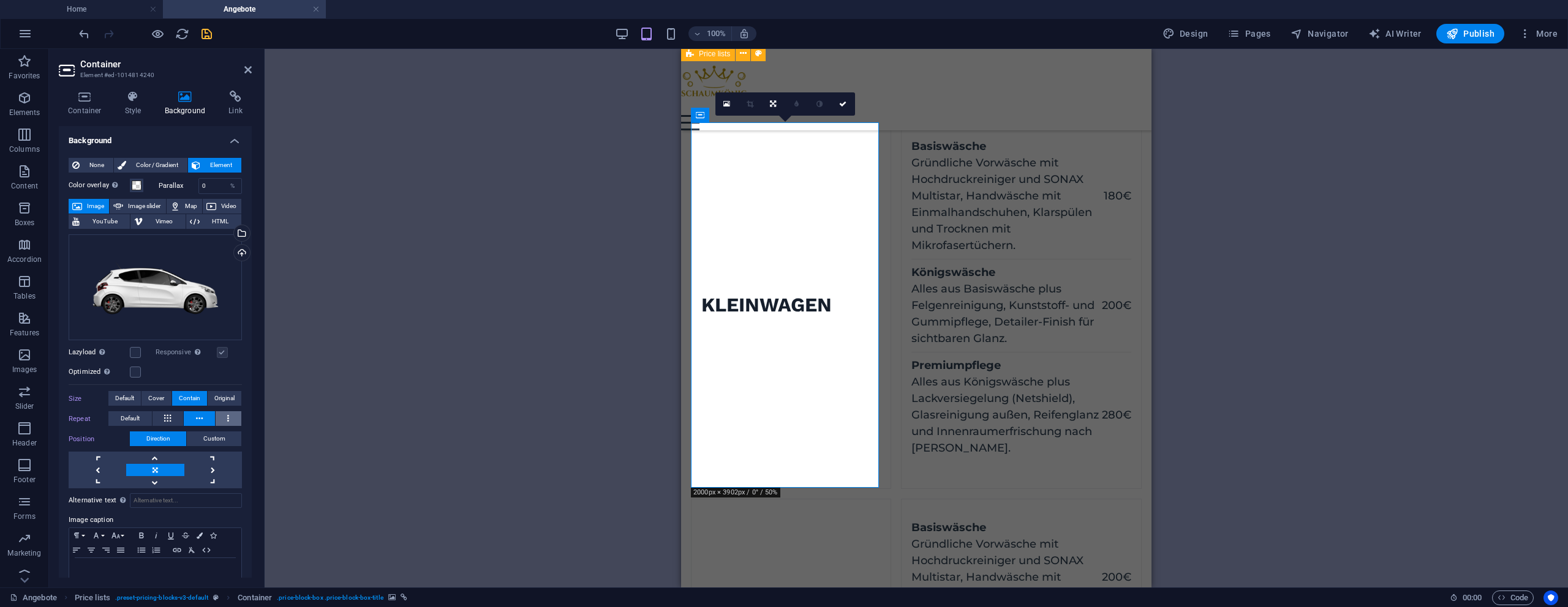
click at [225, 420] on button at bounding box center [229, 418] width 26 height 15
click at [200, 418] on icon at bounding box center [200, 418] width 7 height 15
click at [171, 418] on button at bounding box center [168, 418] width 31 height 15
click at [135, 423] on span "Default" at bounding box center [130, 418] width 19 height 15
click at [144, 416] on button "Default" at bounding box center [130, 418] width 44 height 15
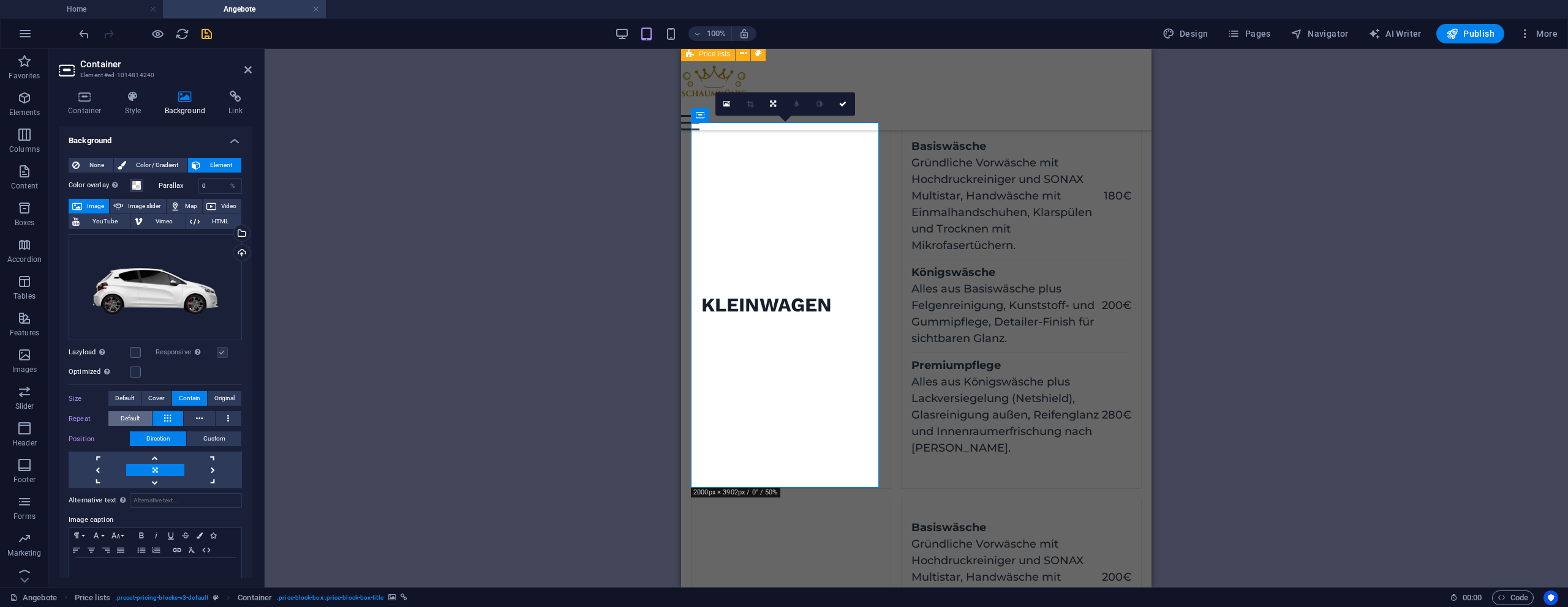
click at [142, 419] on button "Default" at bounding box center [130, 418] width 44 height 15
click at [144, 419] on button "Default" at bounding box center [130, 418] width 44 height 15
click at [227, 421] on icon at bounding box center [228, 418] width 2 height 15
click at [207, 421] on button at bounding box center [199, 418] width 31 height 15
click at [164, 398] on button "Cover" at bounding box center [156, 398] width 30 height 15
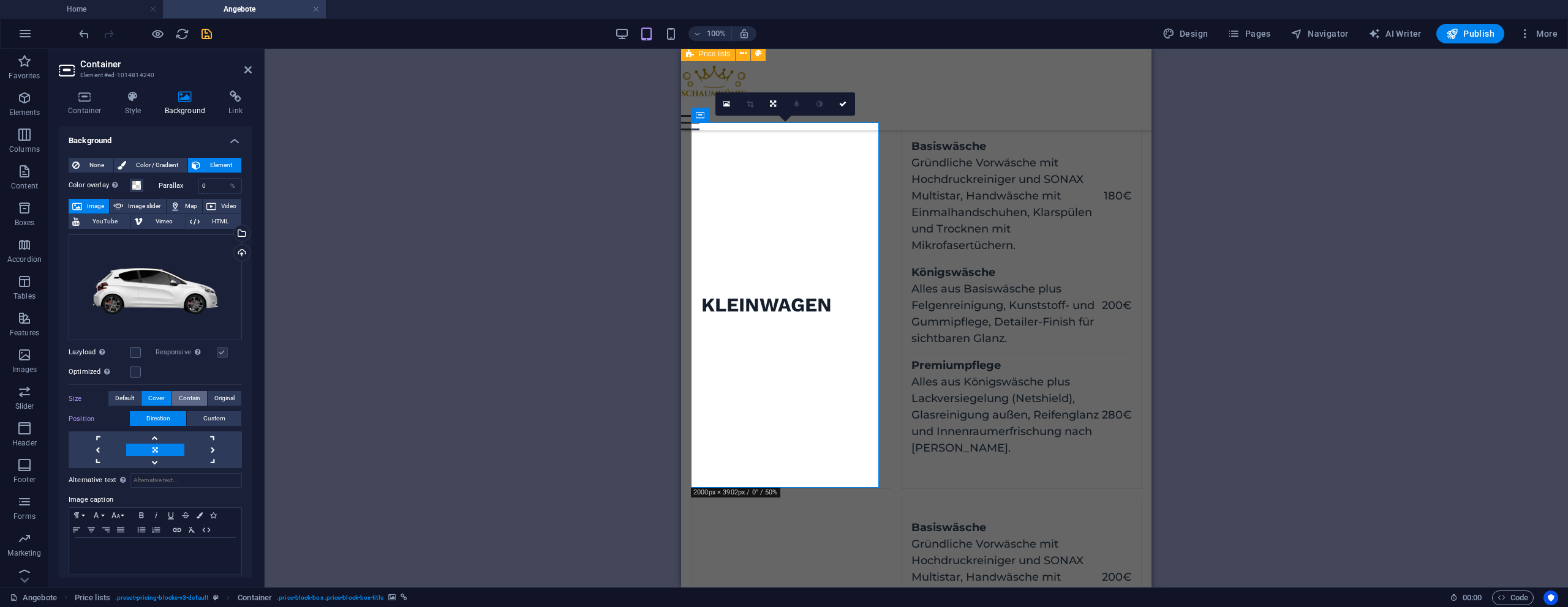
click at [187, 395] on span "Contain" at bounding box center [189, 398] width 21 height 15
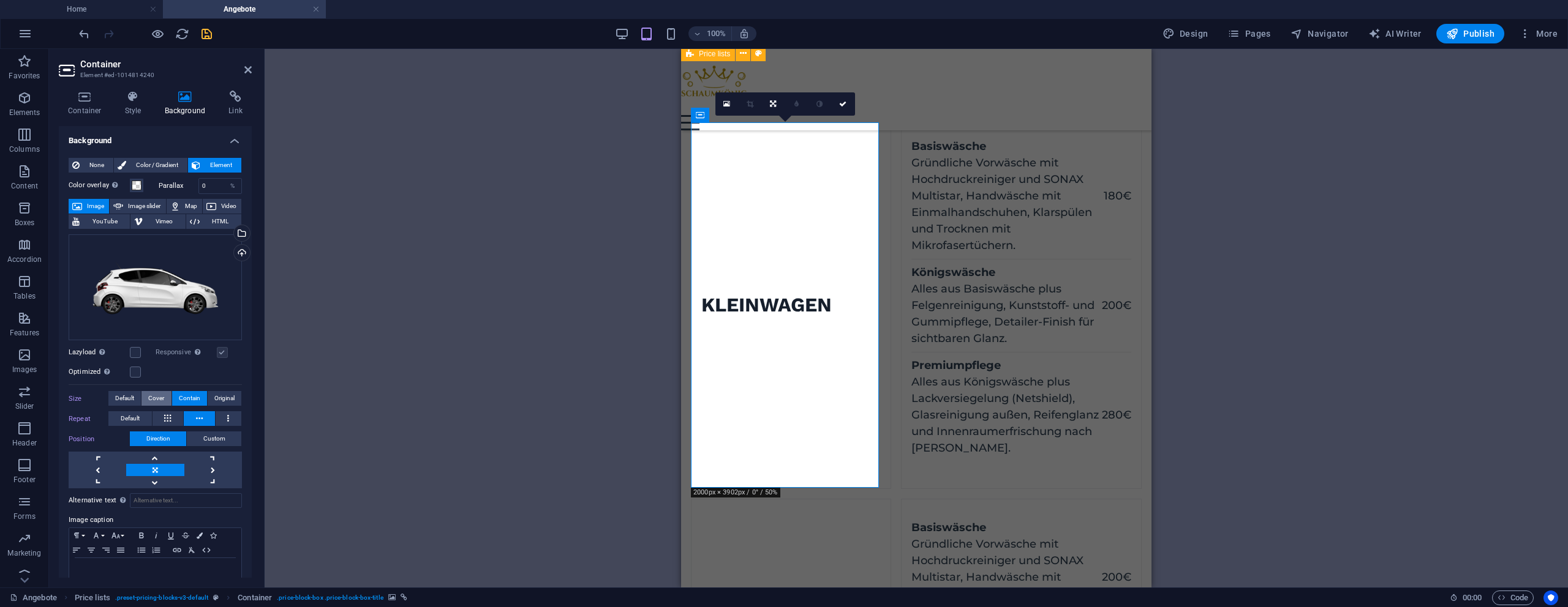
click at [160, 395] on span "Cover" at bounding box center [155, 398] width 16 height 15
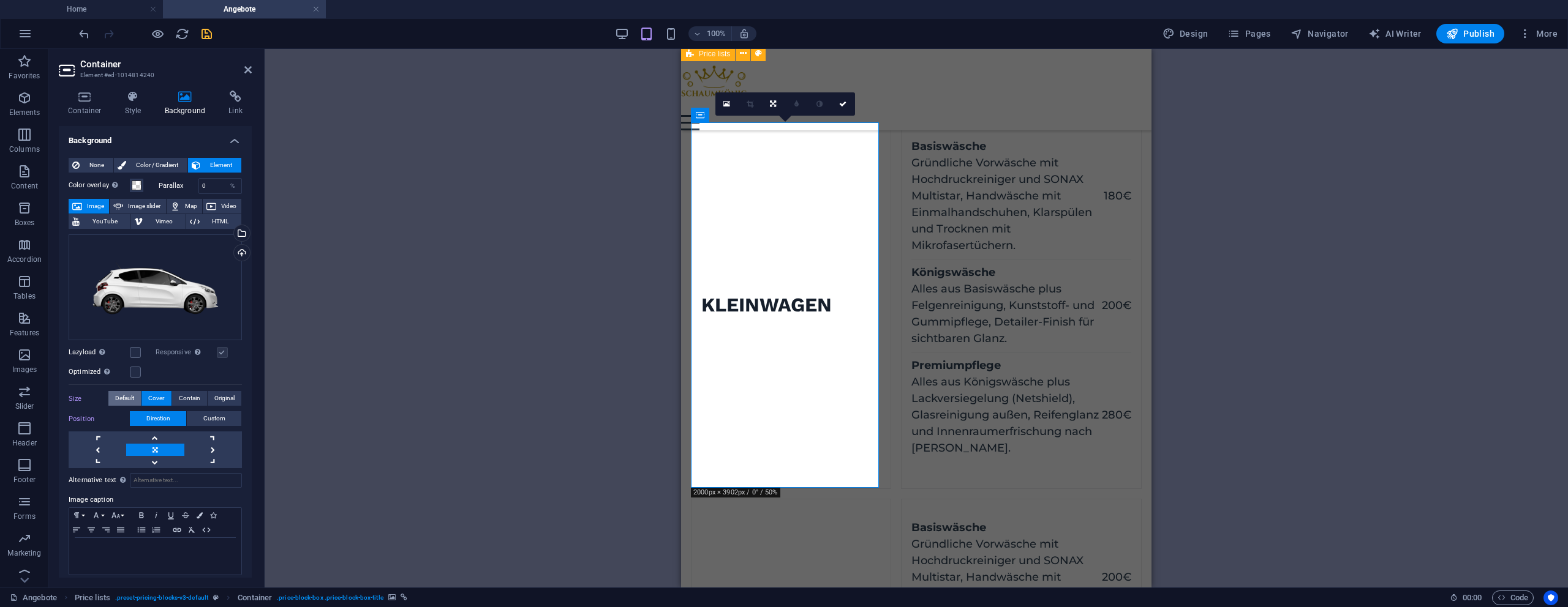
click at [140, 397] on button "Default" at bounding box center [124, 398] width 32 height 15
click at [189, 395] on span "Contain" at bounding box center [189, 398] width 21 height 15
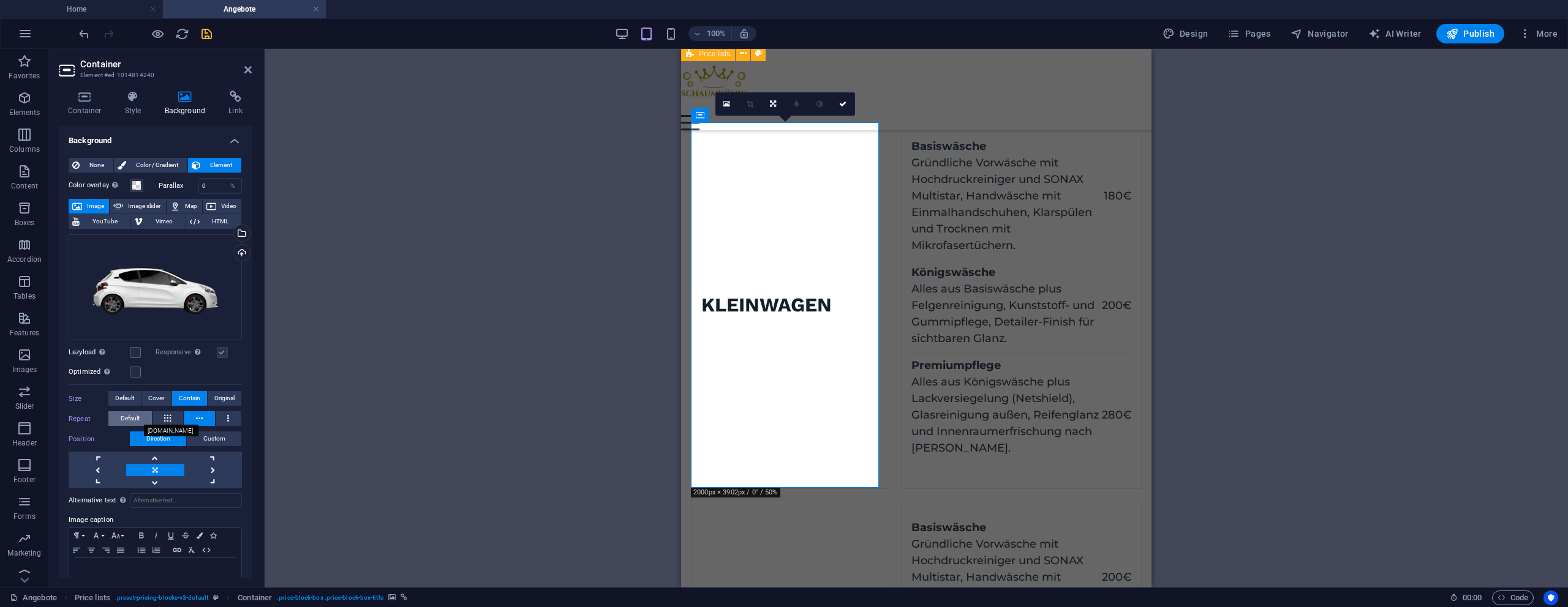
click at [140, 412] on button "Default" at bounding box center [130, 418] width 44 height 15
click at [132, 395] on span "Default" at bounding box center [124, 398] width 19 height 15
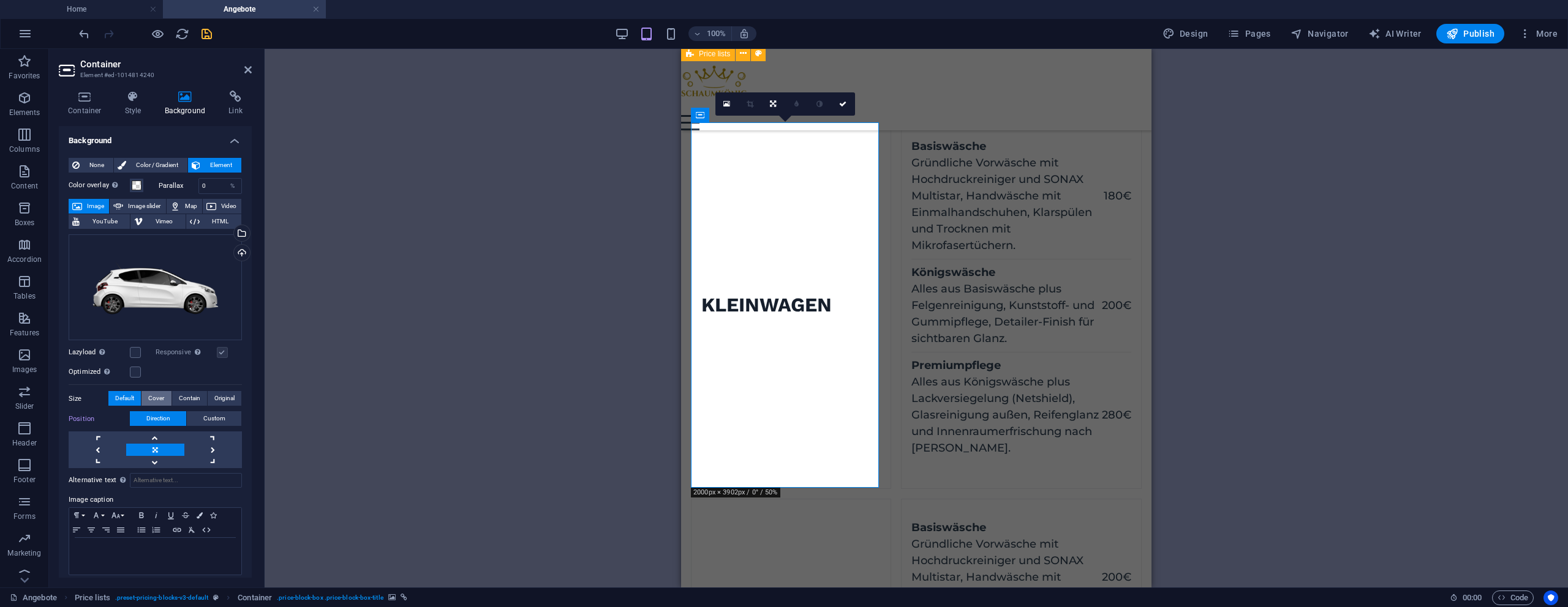
click at [158, 397] on span "Cover" at bounding box center [155, 398] width 16 height 15
click at [234, 398] on button "Original" at bounding box center [224, 398] width 34 height 15
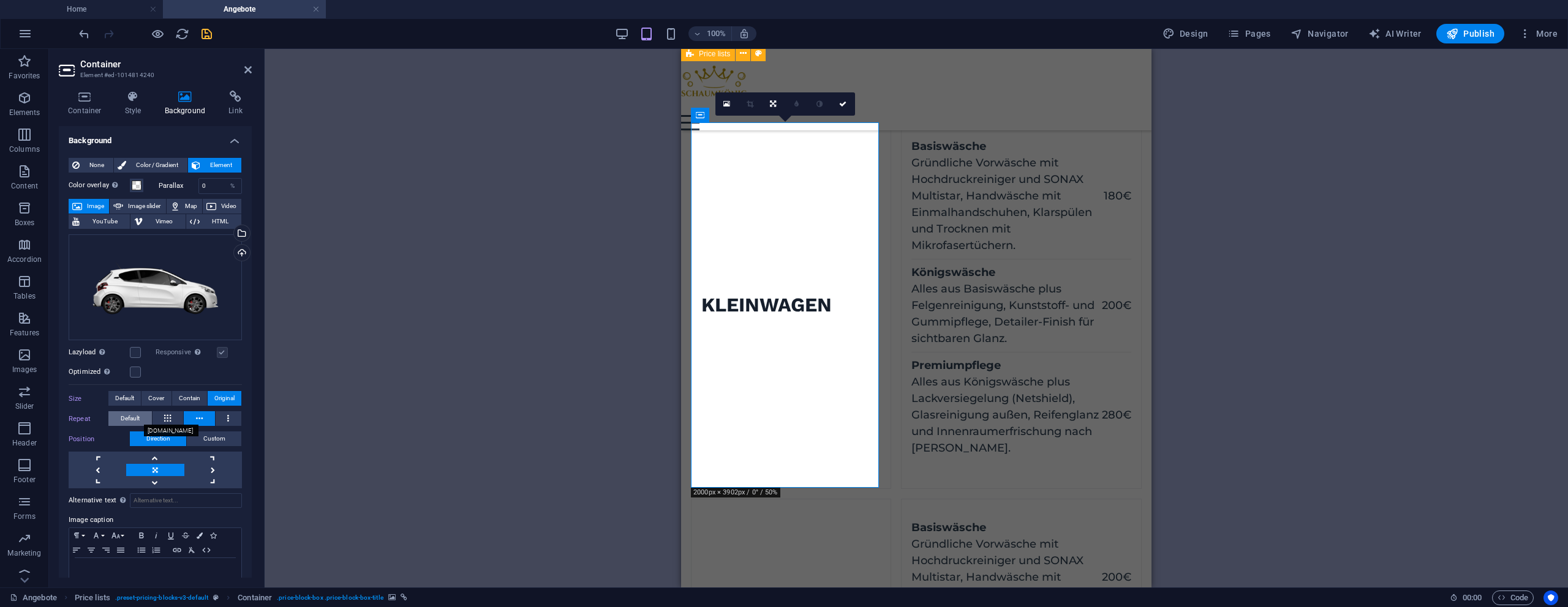
click at [133, 416] on span "Default" at bounding box center [130, 418] width 19 height 15
click at [614, 33] on div "100% Design Pages Navigator AI Writer Publish More" at bounding box center [820, 34] width 1486 height 19
click at [616, 32] on div "100% Design Pages Navigator AI Writer Publish More" at bounding box center [820, 34] width 1486 height 19
click at [625, 29] on icon "button" at bounding box center [622, 34] width 14 height 14
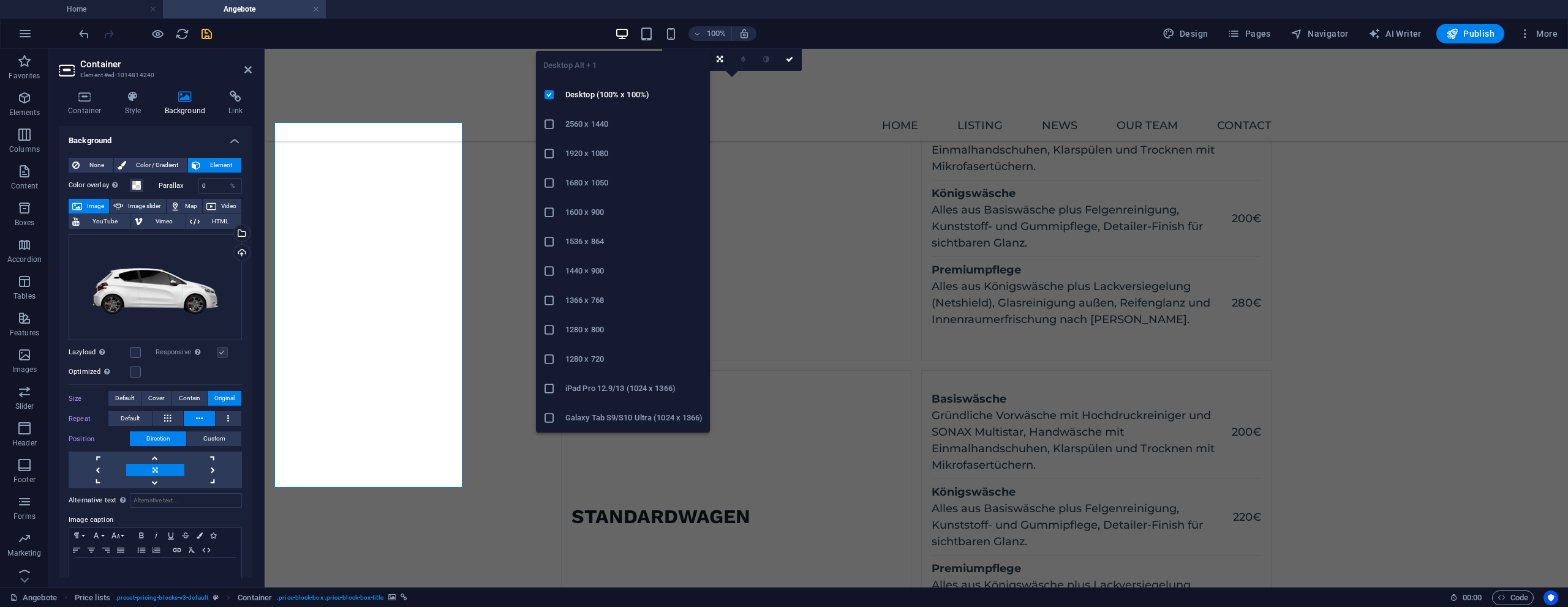
scroll to position [126, 0]
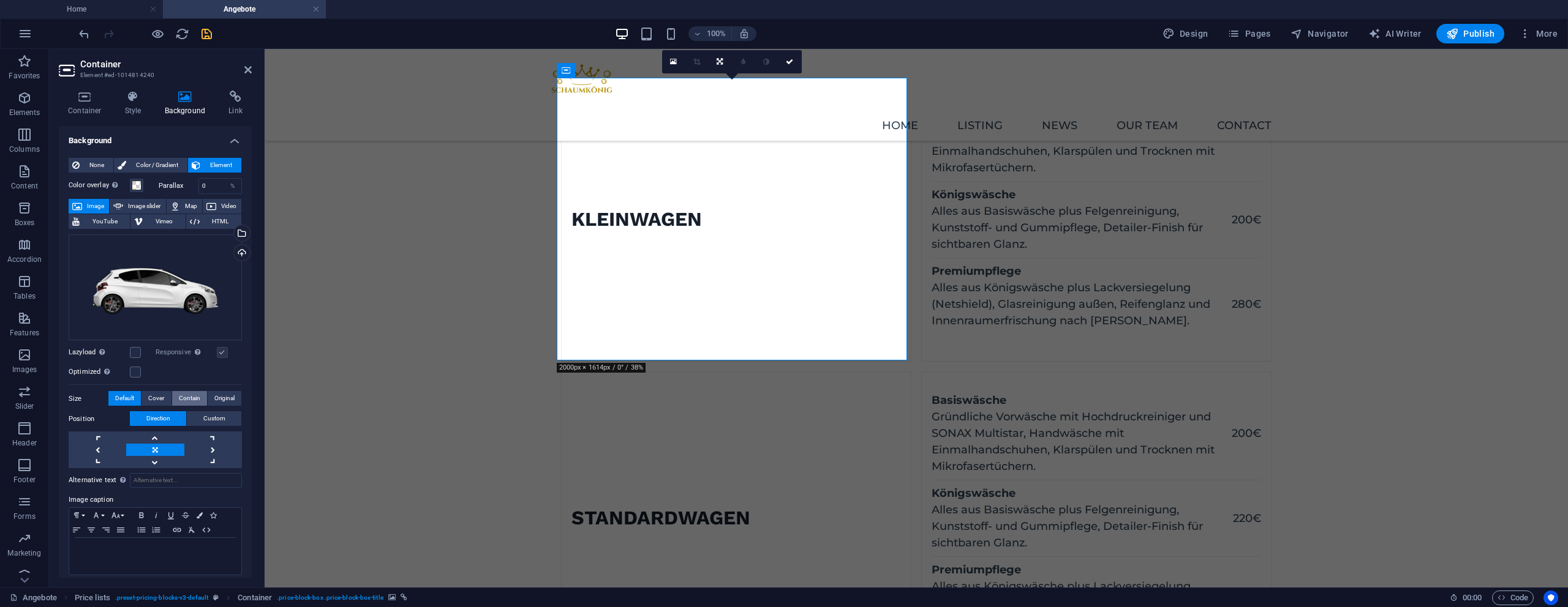
click at [189, 400] on span "Contain" at bounding box center [189, 398] width 21 height 15
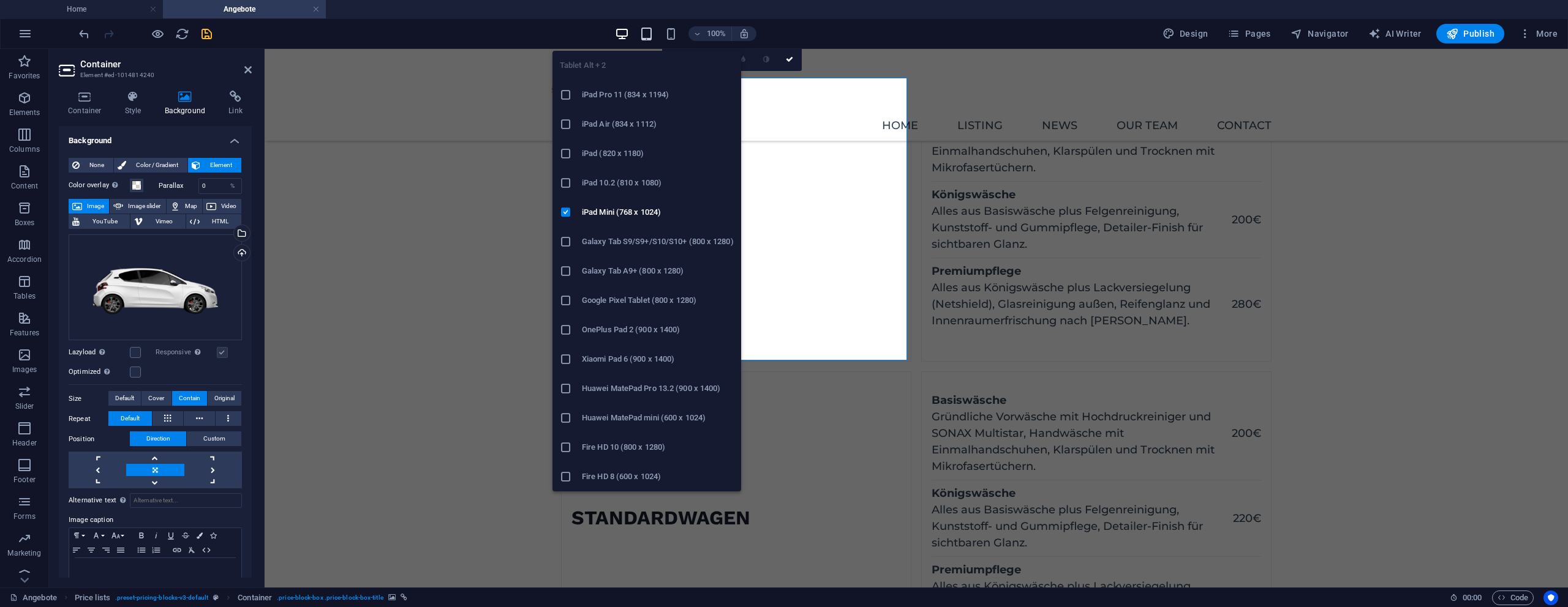
click at [650, 35] on icon "button" at bounding box center [646, 34] width 14 height 14
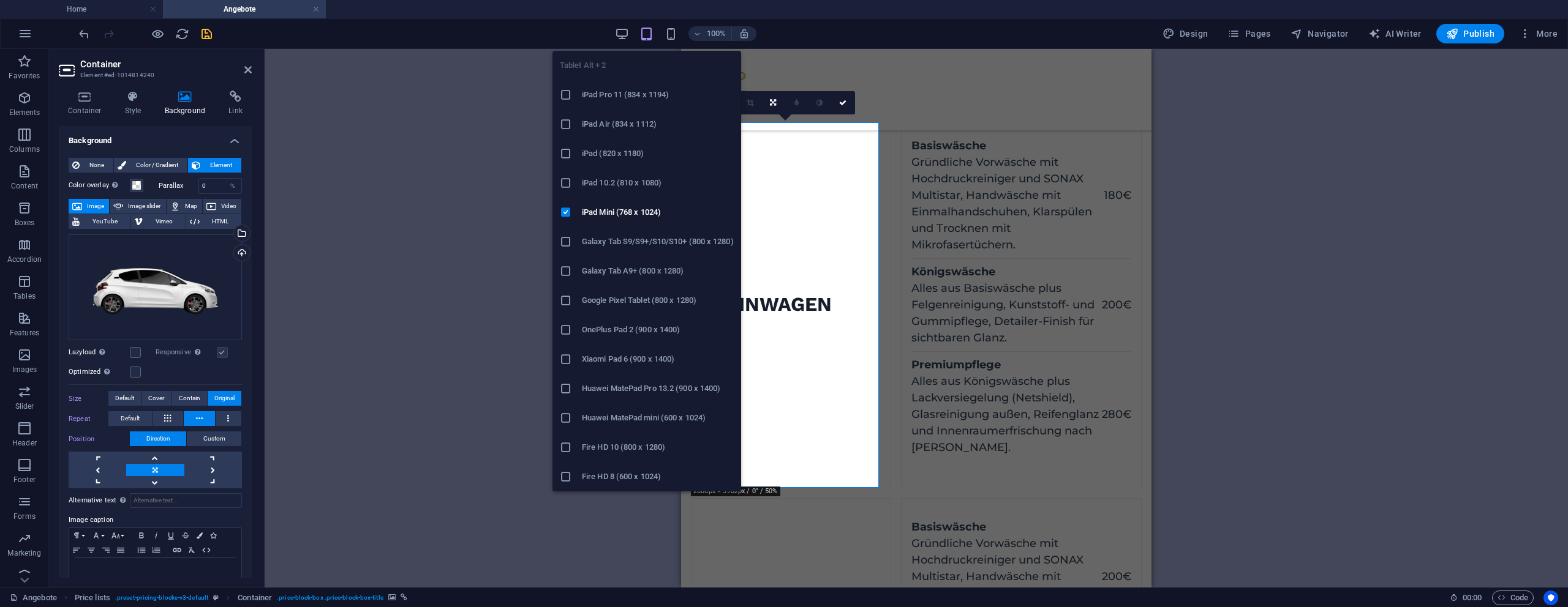
scroll to position [131, 0]
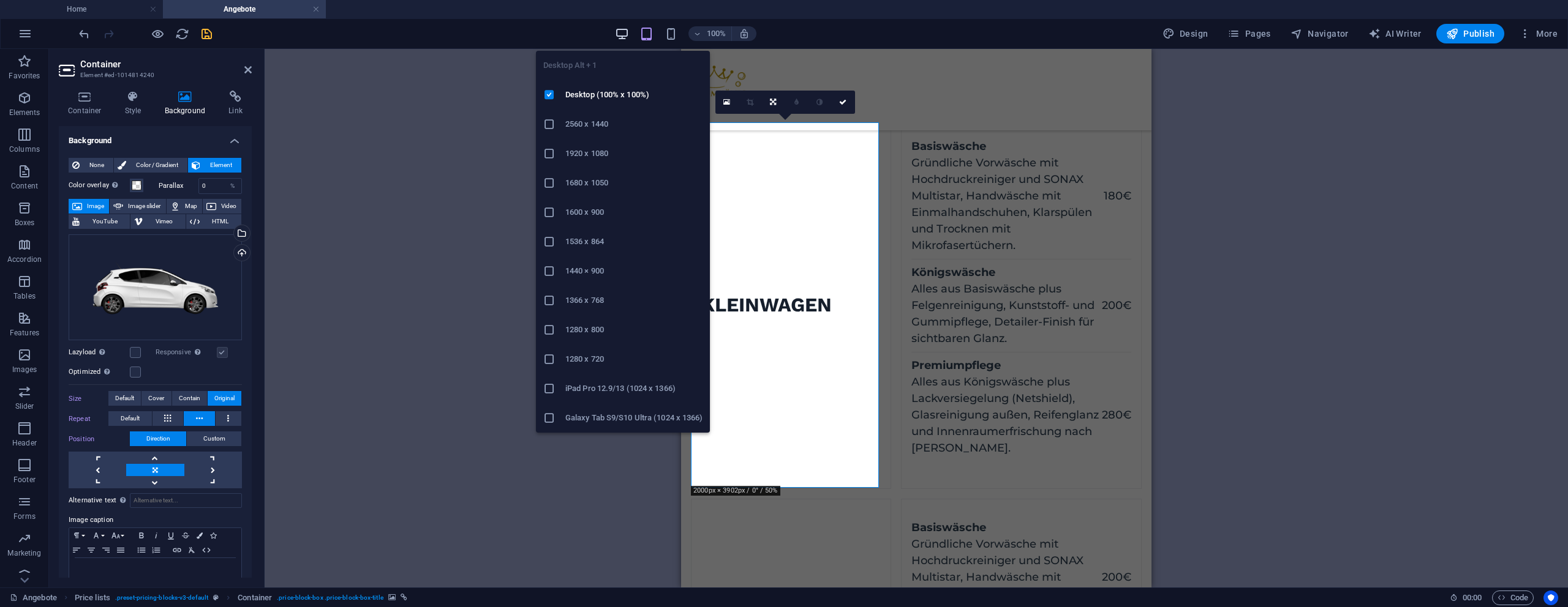
click at [619, 30] on icon "button" at bounding box center [622, 34] width 14 height 14
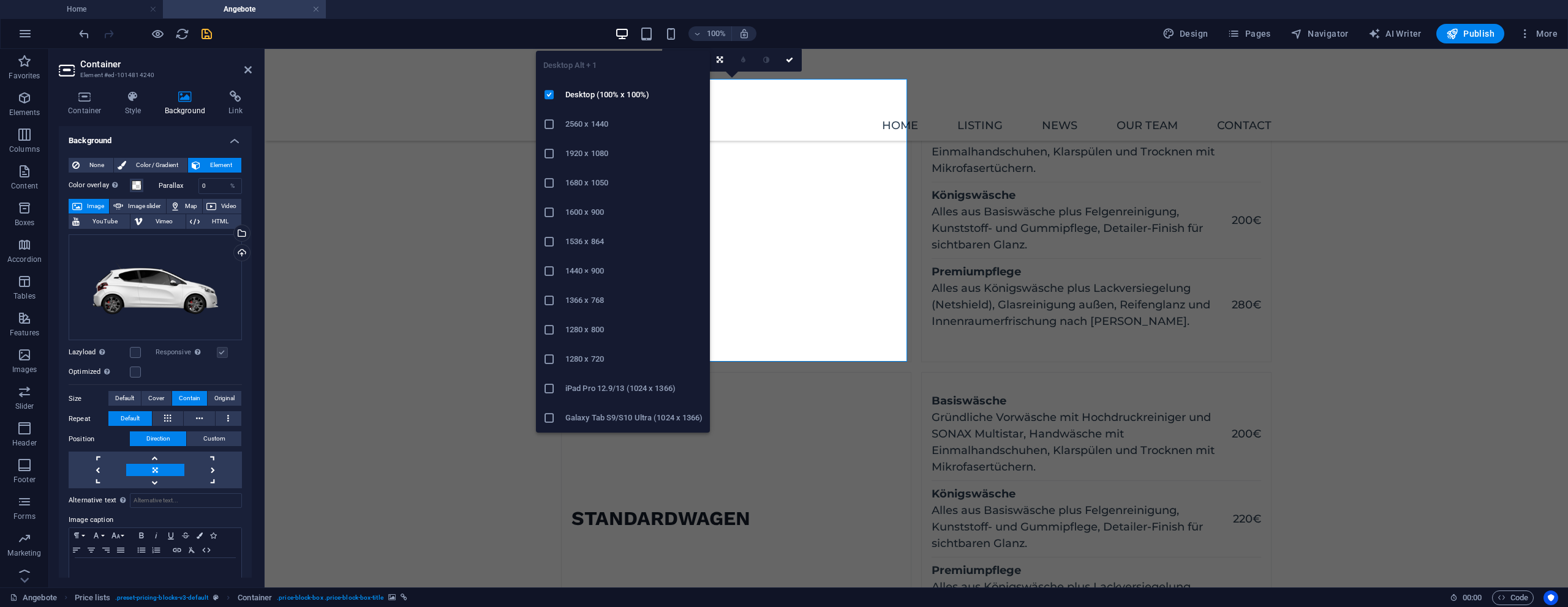
scroll to position [126, 0]
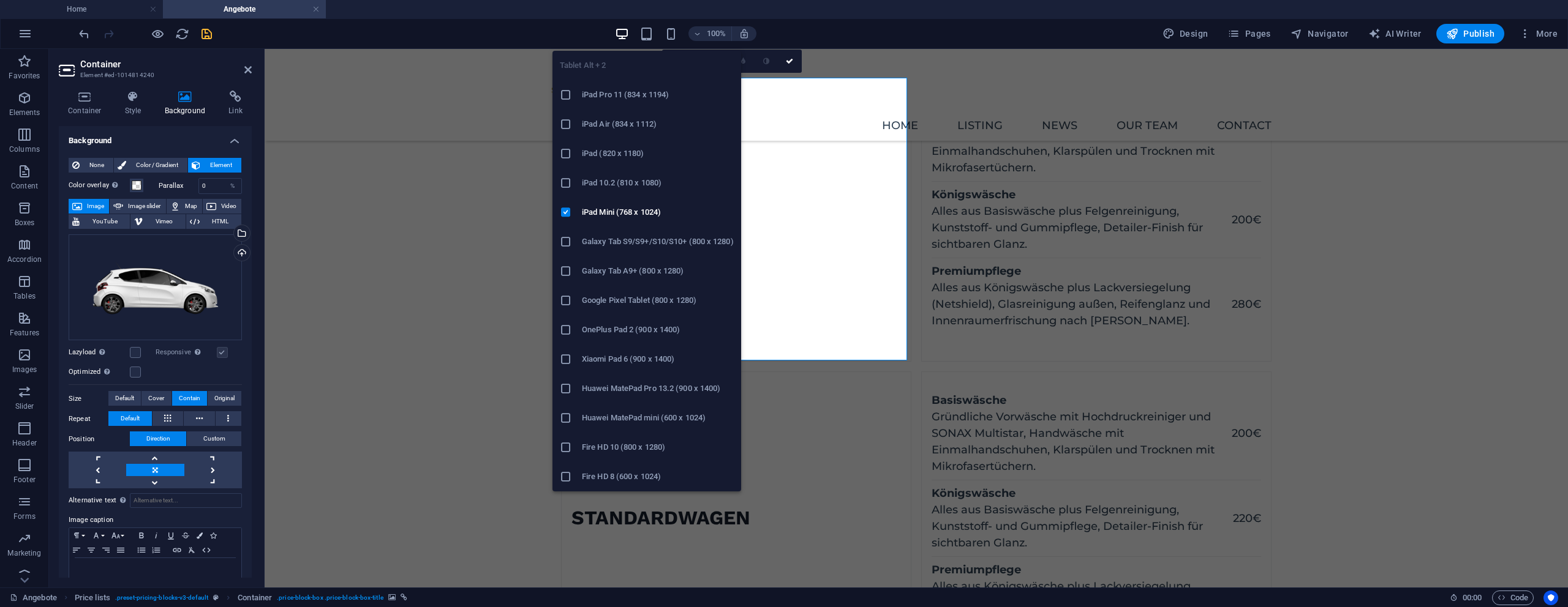
click at [639, 37] on div "100%" at bounding box center [686, 34] width 142 height 19
click at [645, 35] on icon "button" at bounding box center [646, 34] width 14 height 14
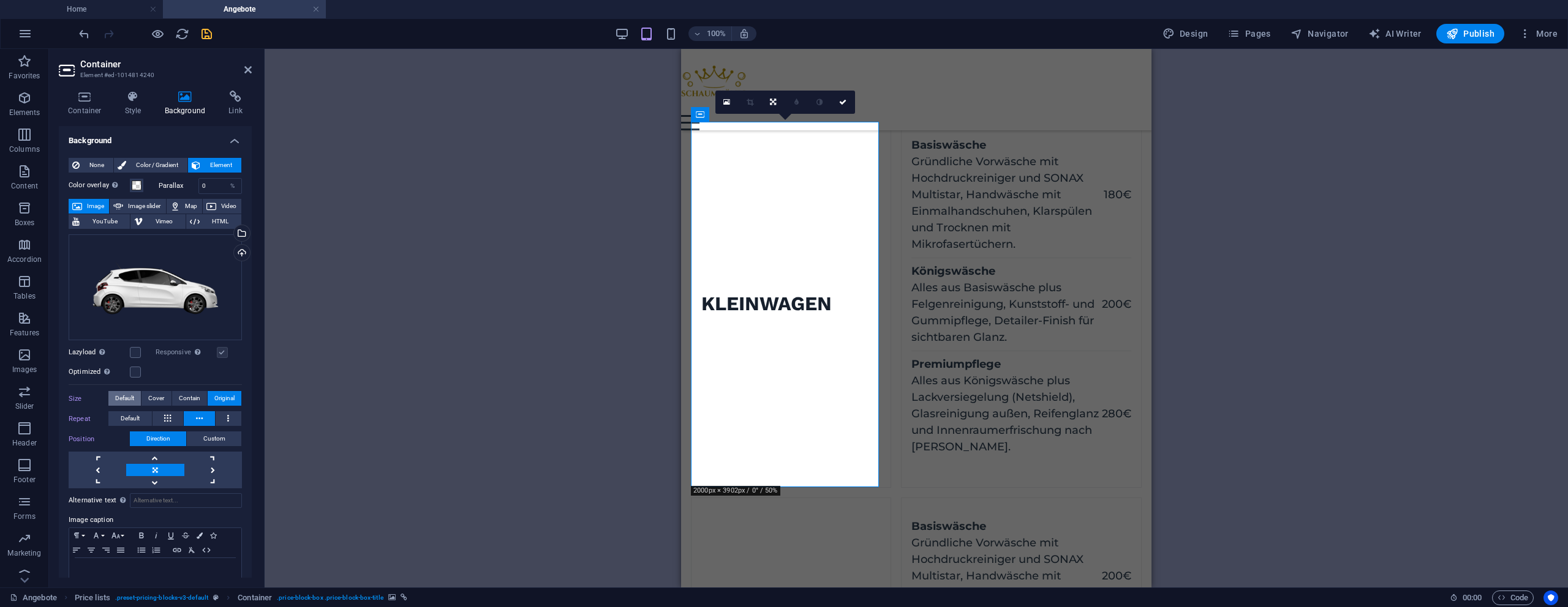
scroll to position [131, 0]
click at [185, 396] on span "Contain" at bounding box center [189, 398] width 21 height 15
click at [140, 416] on button "Default" at bounding box center [130, 418] width 44 height 15
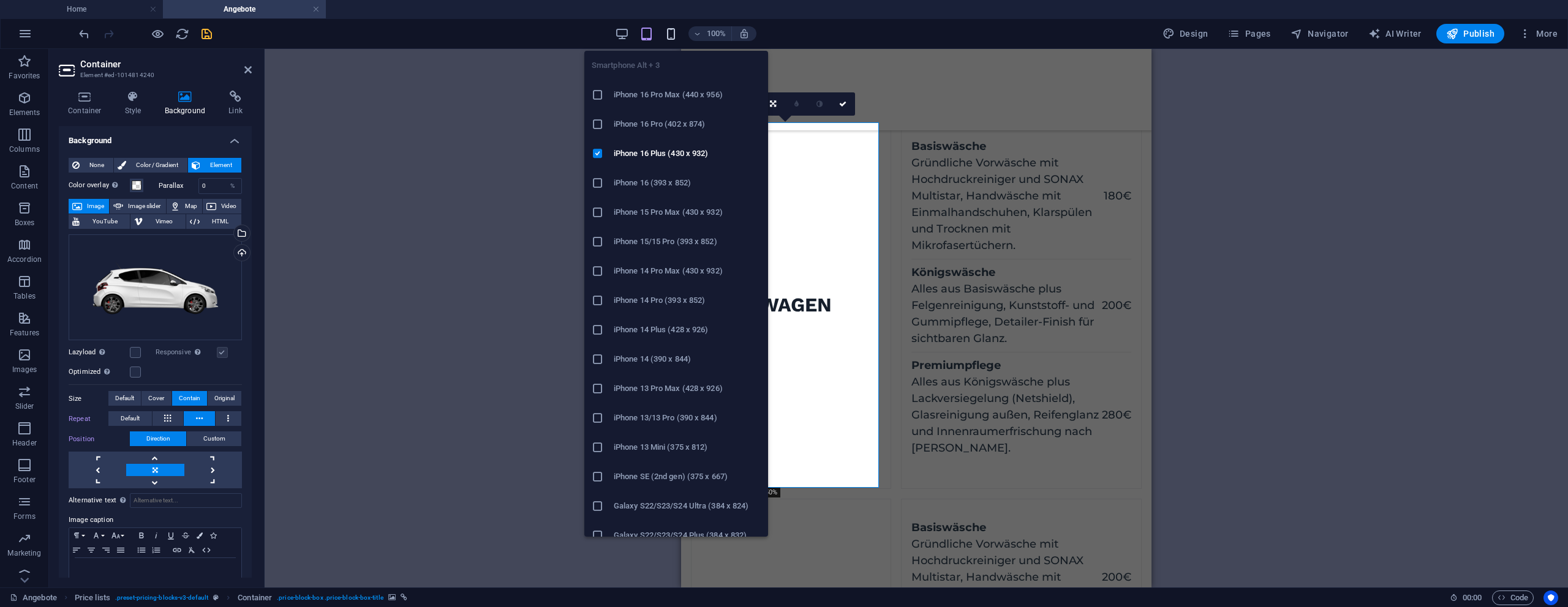
click at [677, 34] on icon "button" at bounding box center [671, 34] width 14 height 14
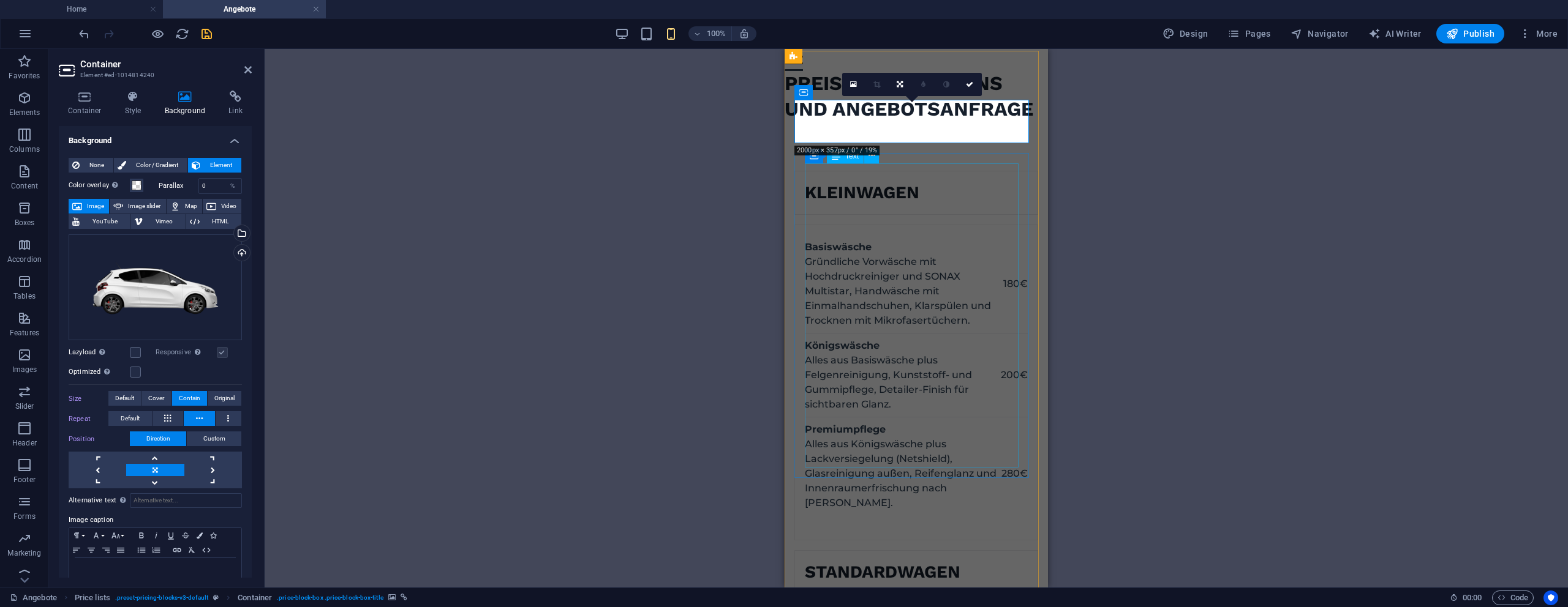
scroll to position [0, 0]
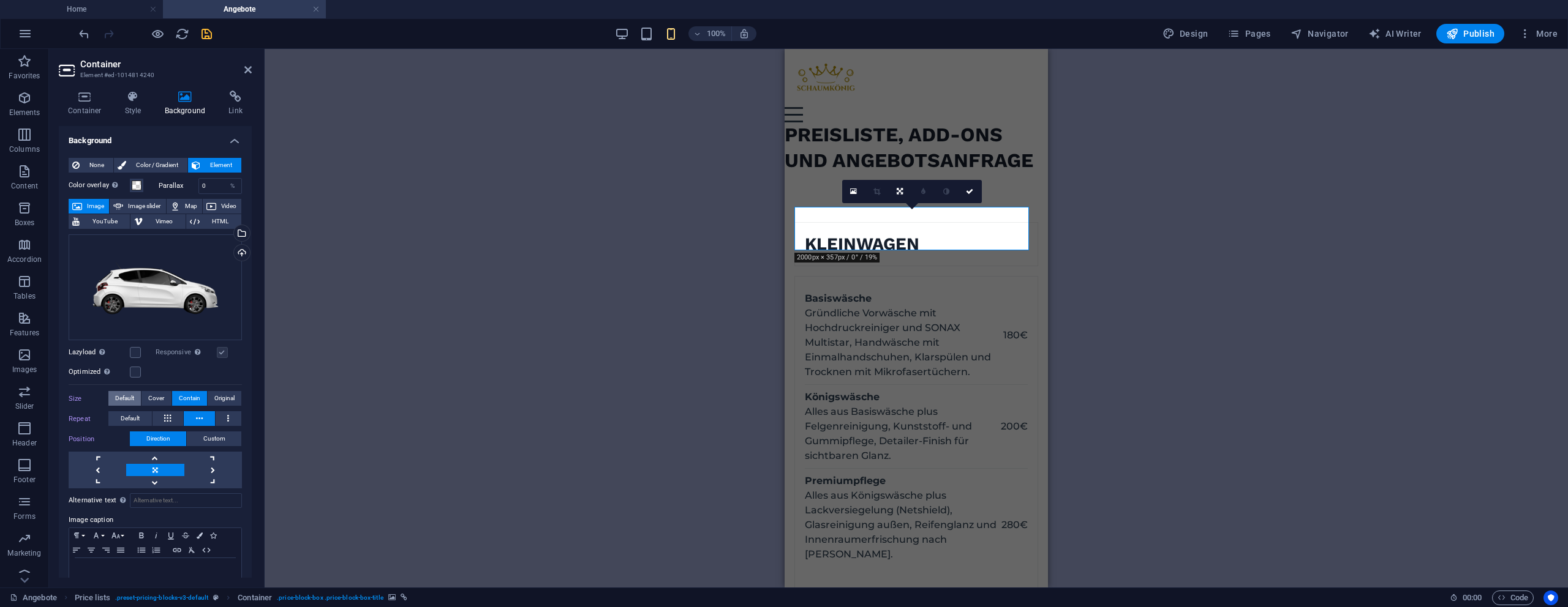
click at [129, 401] on span "Default" at bounding box center [124, 398] width 19 height 15
click at [127, 403] on span "Default" at bounding box center [124, 398] width 19 height 15
click at [133, 401] on span "Default" at bounding box center [124, 398] width 19 height 15
drag, startPoint x: 133, startPoint y: 401, endPoint x: 153, endPoint y: 412, distance: 22.8
click at [135, 401] on button "Default" at bounding box center [124, 398] width 32 height 15
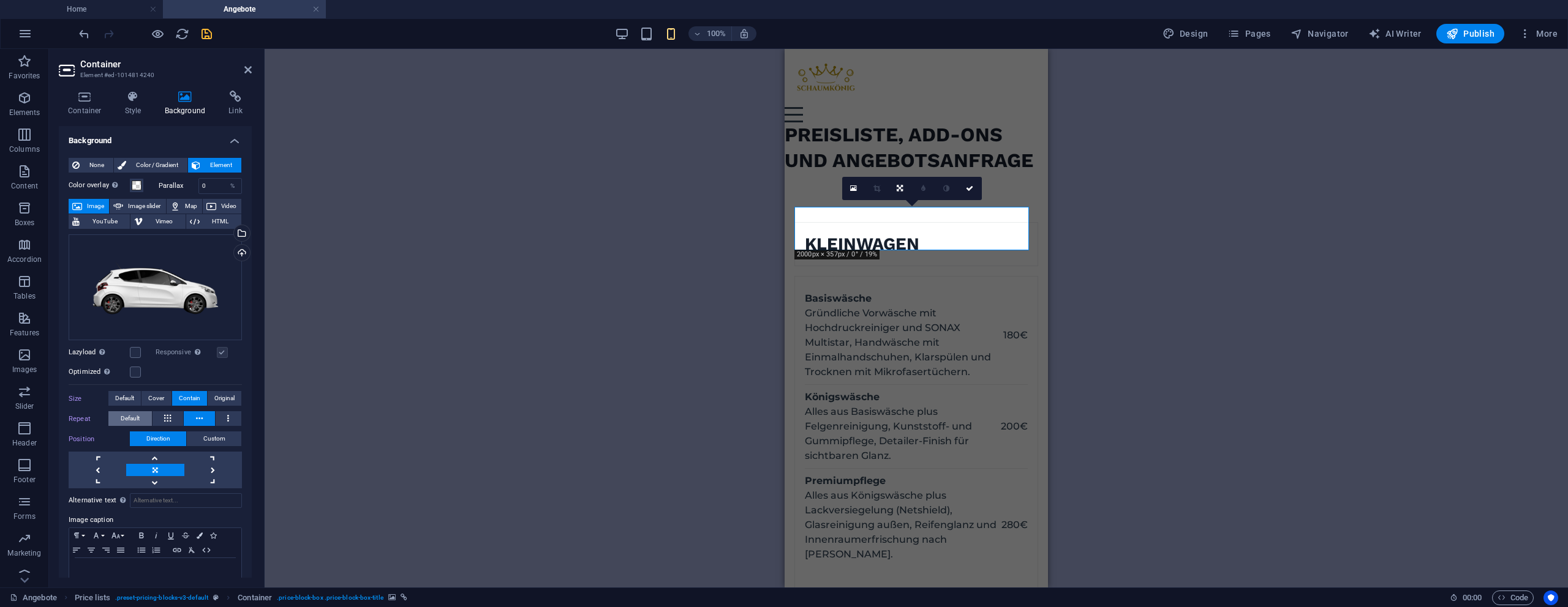
click at [132, 414] on span "Default" at bounding box center [130, 418] width 19 height 15
click at [152, 401] on span "Cover" at bounding box center [155, 398] width 16 height 15
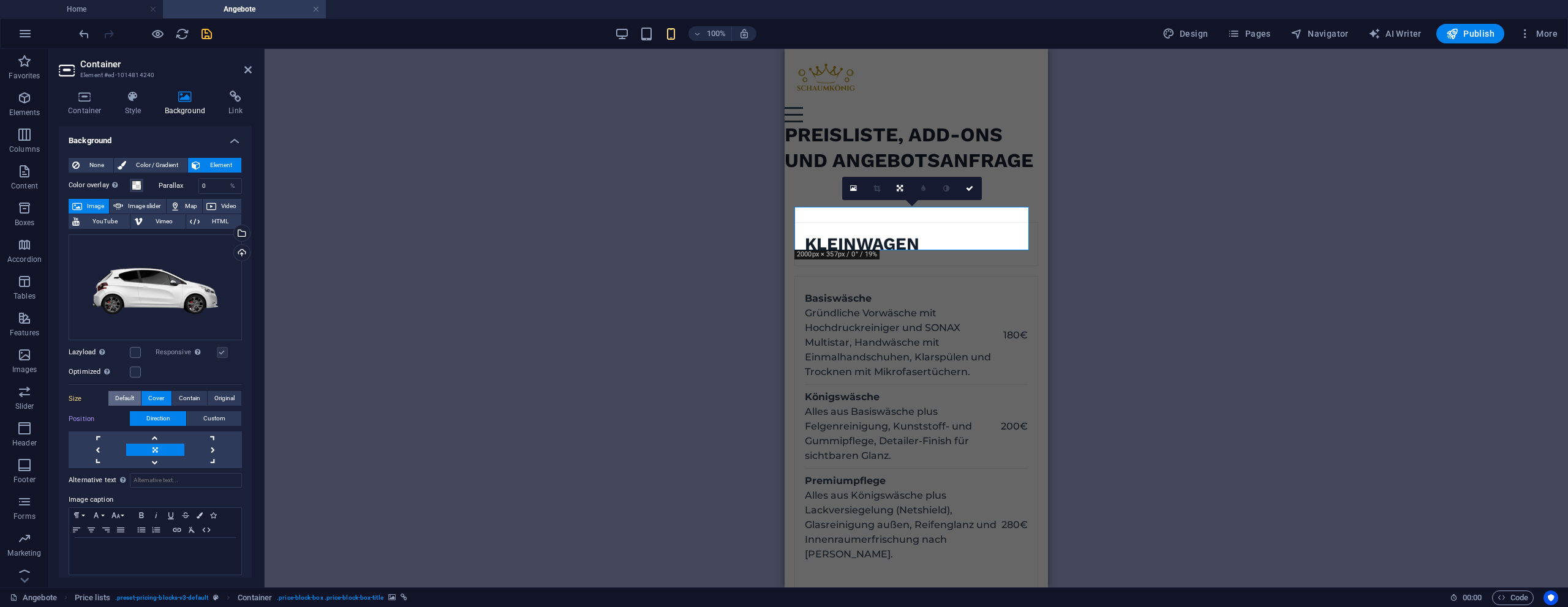
click at [132, 398] on span "Default" at bounding box center [124, 398] width 19 height 15
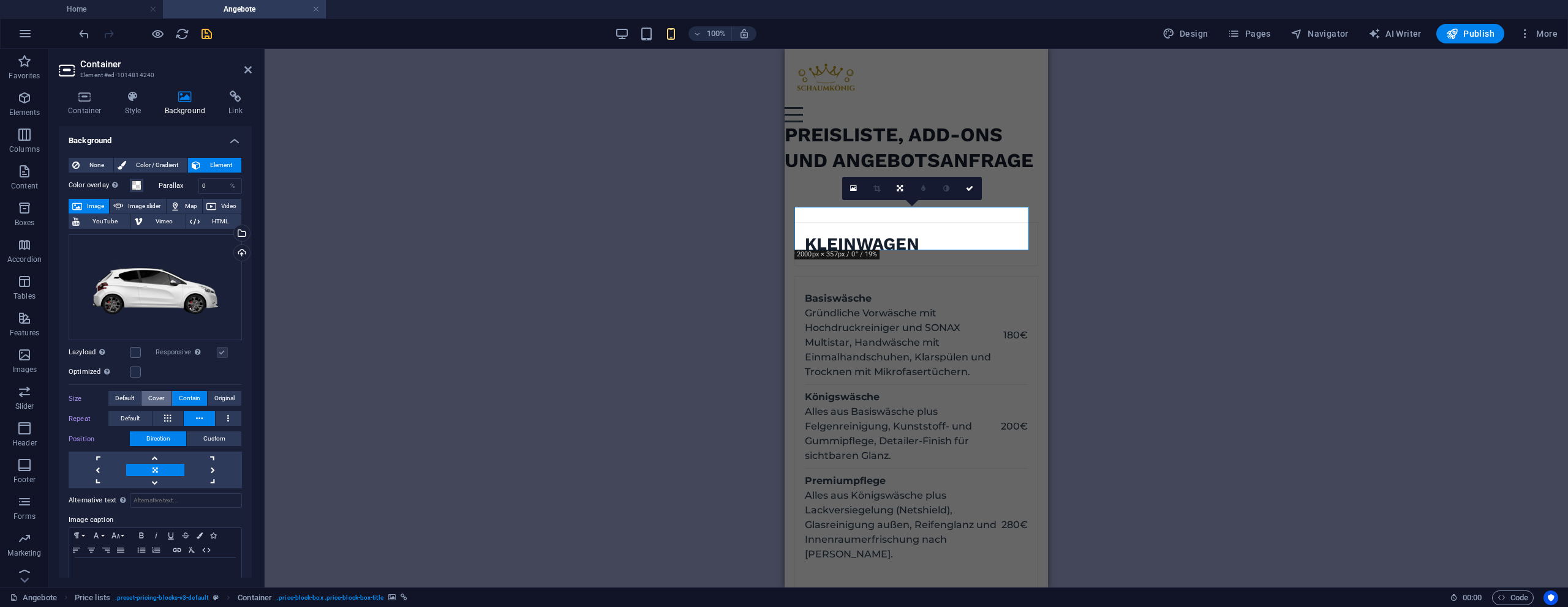
click at [150, 397] on span "Cover" at bounding box center [155, 398] width 16 height 15
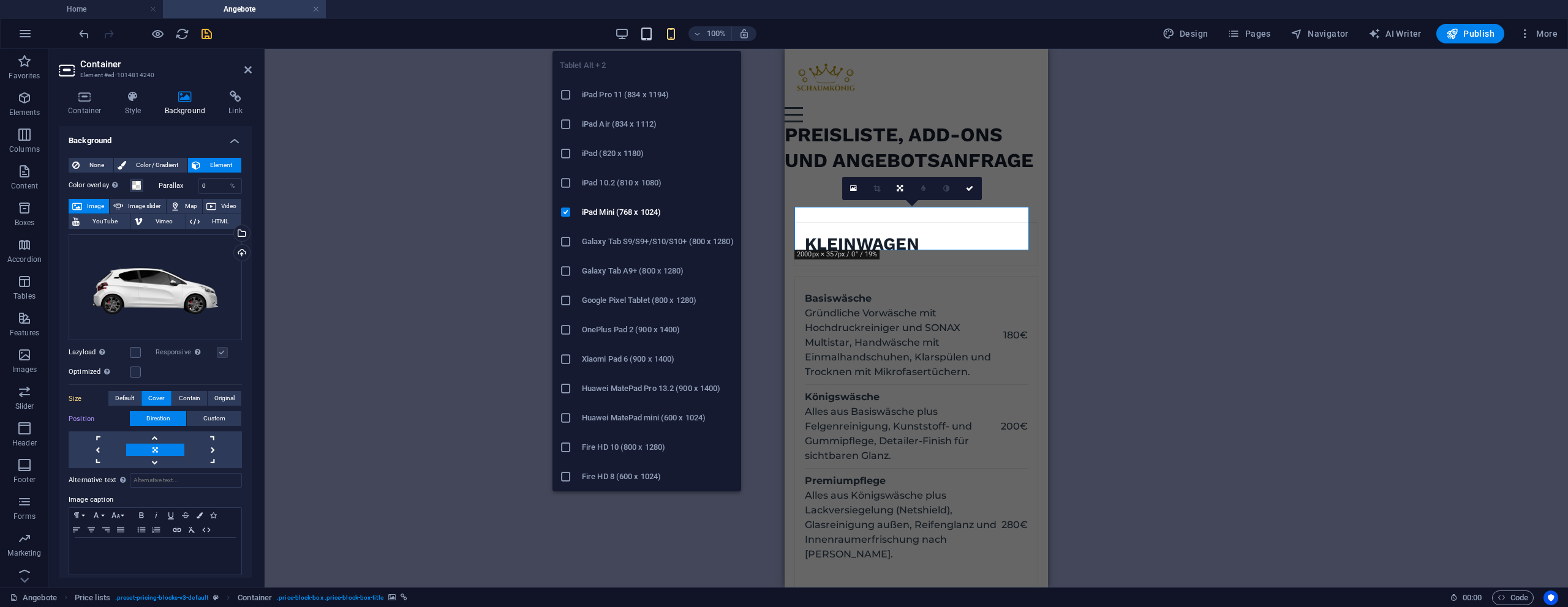
click at [645, 30] on icon "button" at bounding box center [646, 34] width 14 height 14
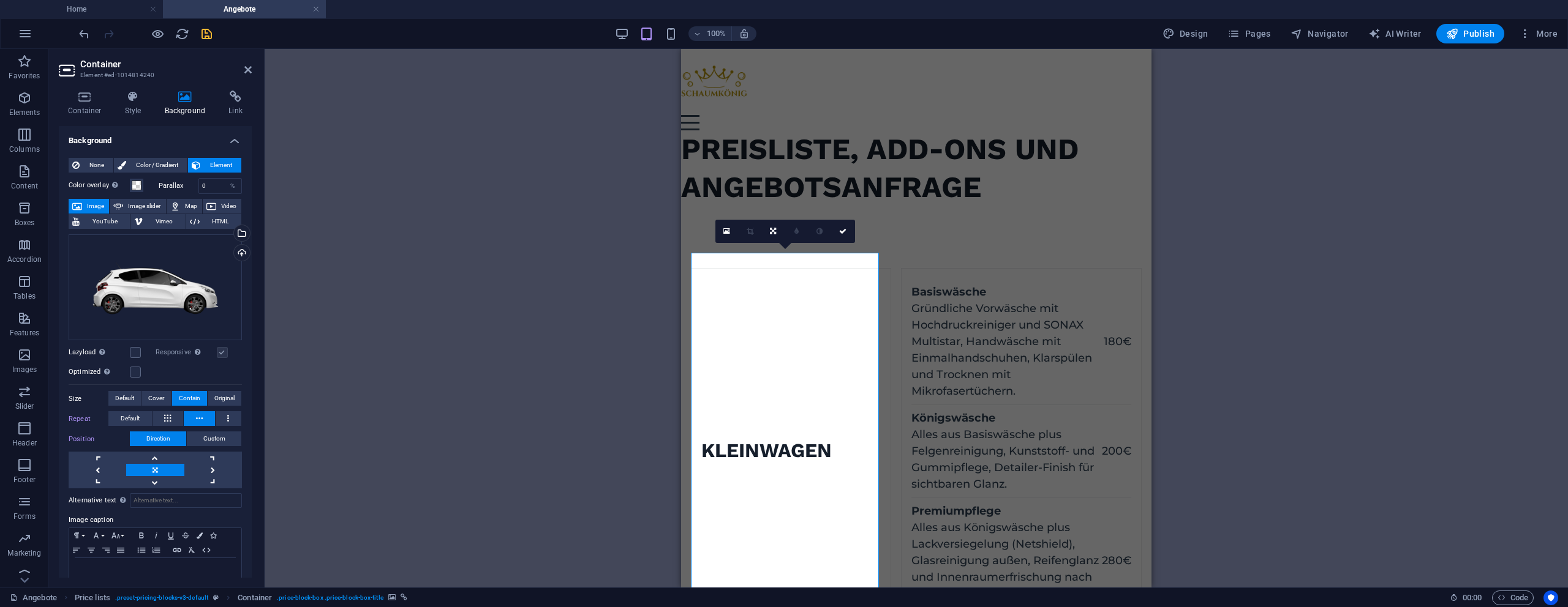
click at [612, 32] on div "100% Design Pages Navigator AI Writer Publish More" at bounding box center [820, 34] width 1486 height 19
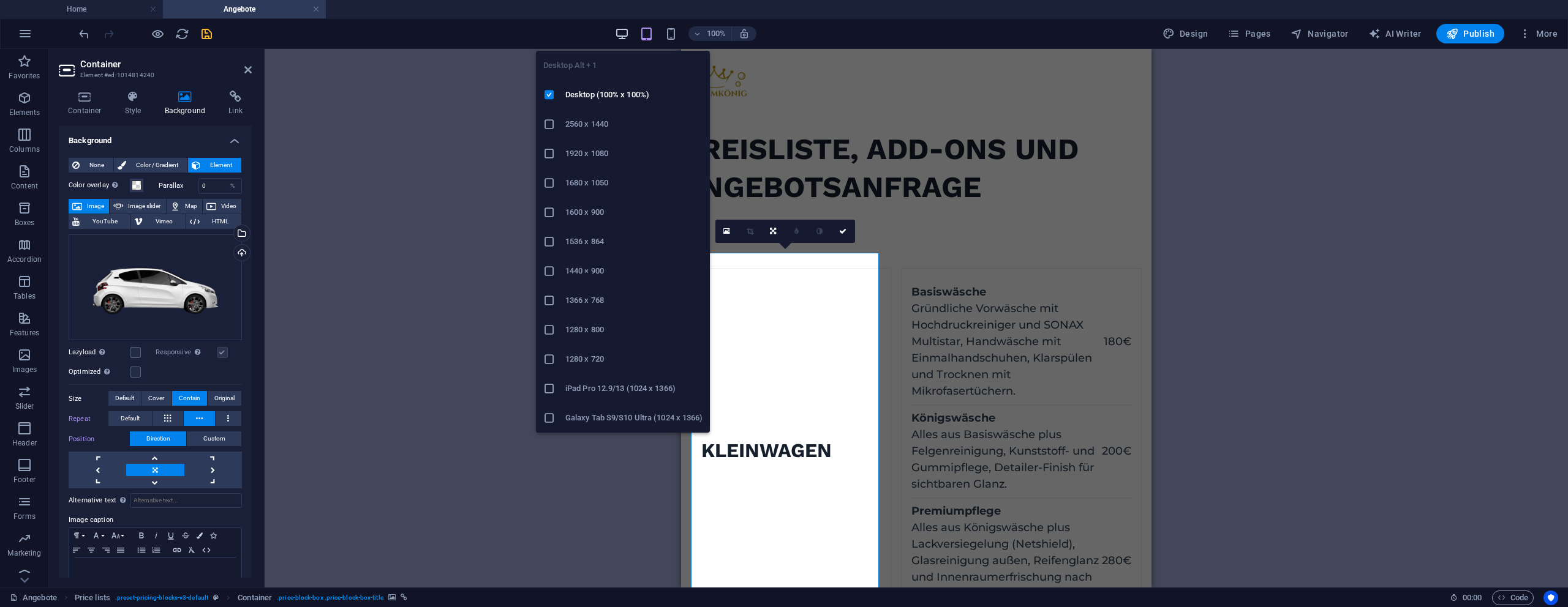
click at [621, 35] on icon "button" at bounding box center [622, 34] width 14 height 14
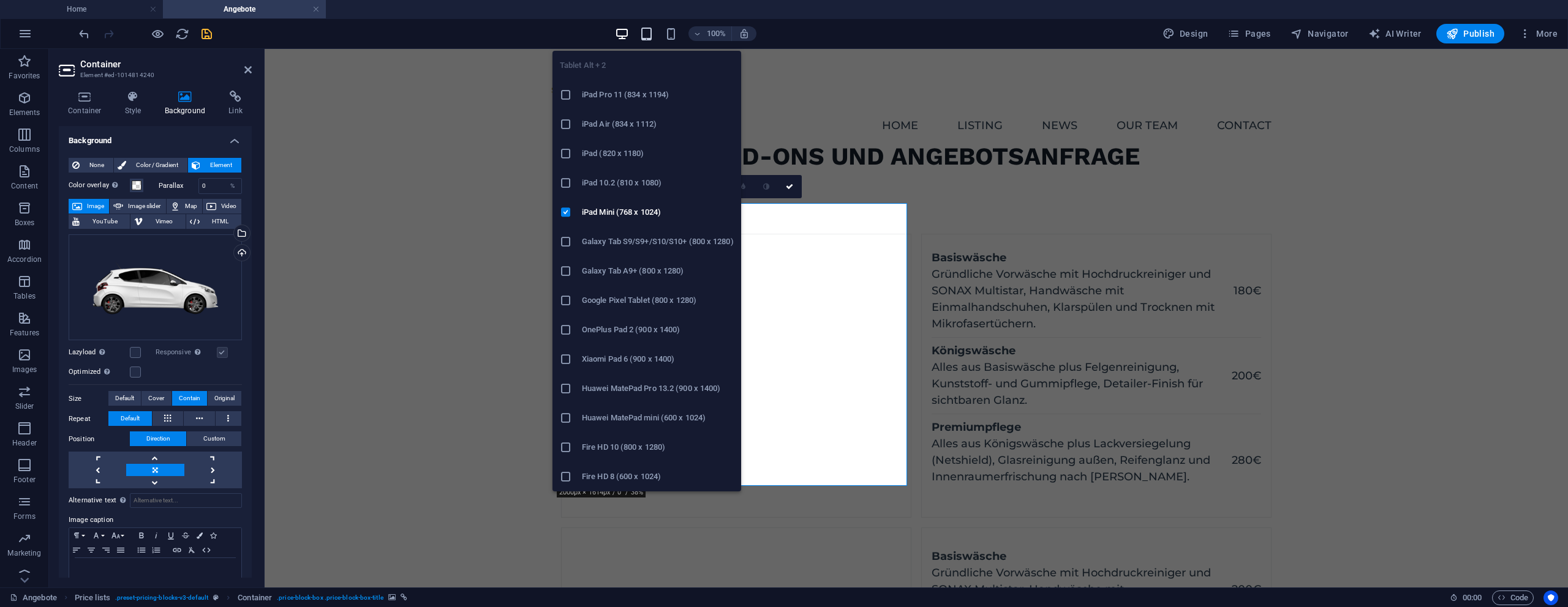
click at [652, 36] on icon "button" at bounding box center [646, 34] width 14 height 14
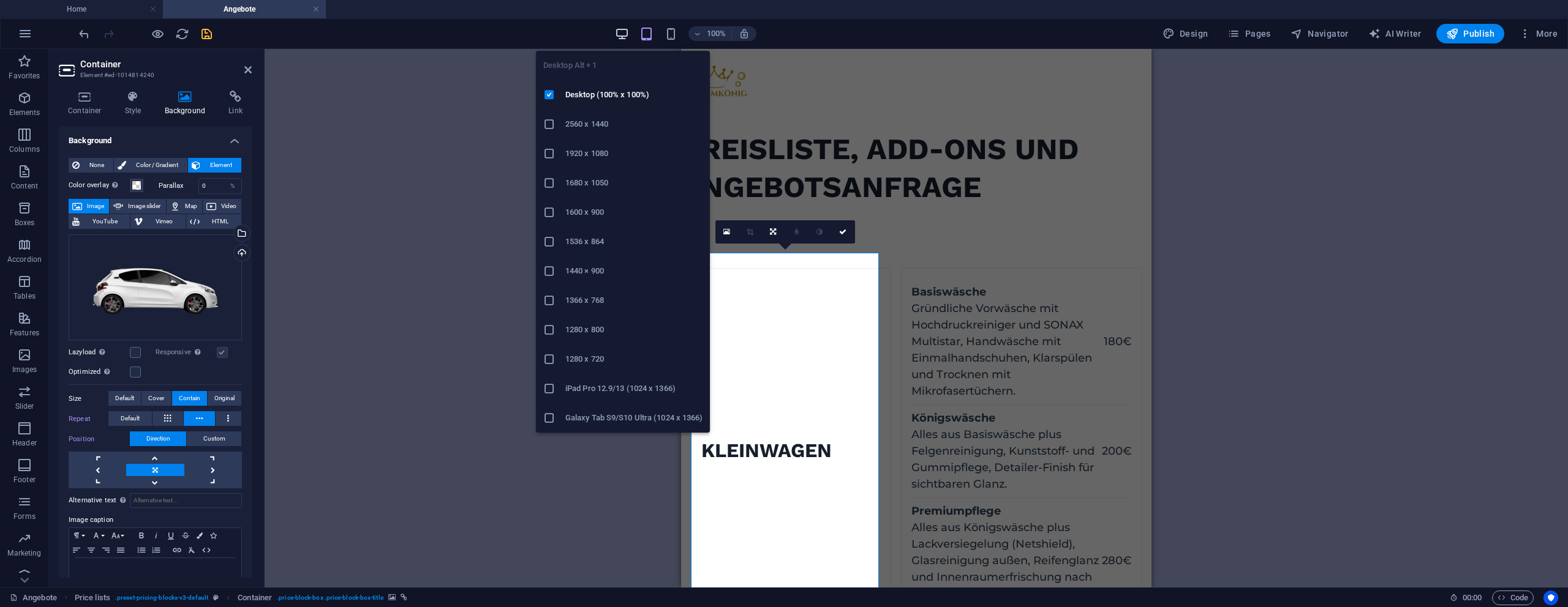
click at [628, 37] on icon "button" at bounding box center [622, 34] width 14 height 14
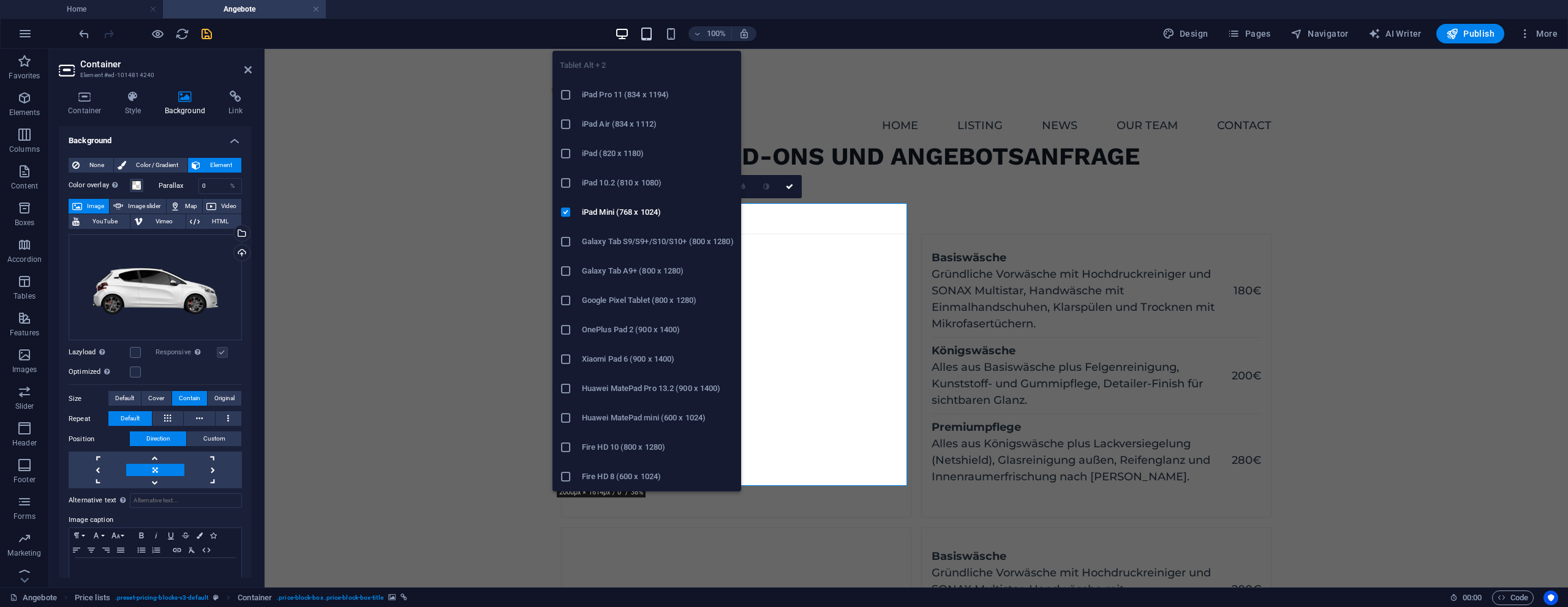
click at [652, 35] on icon "button" at bounding box center [646, 34] width 14 height 14
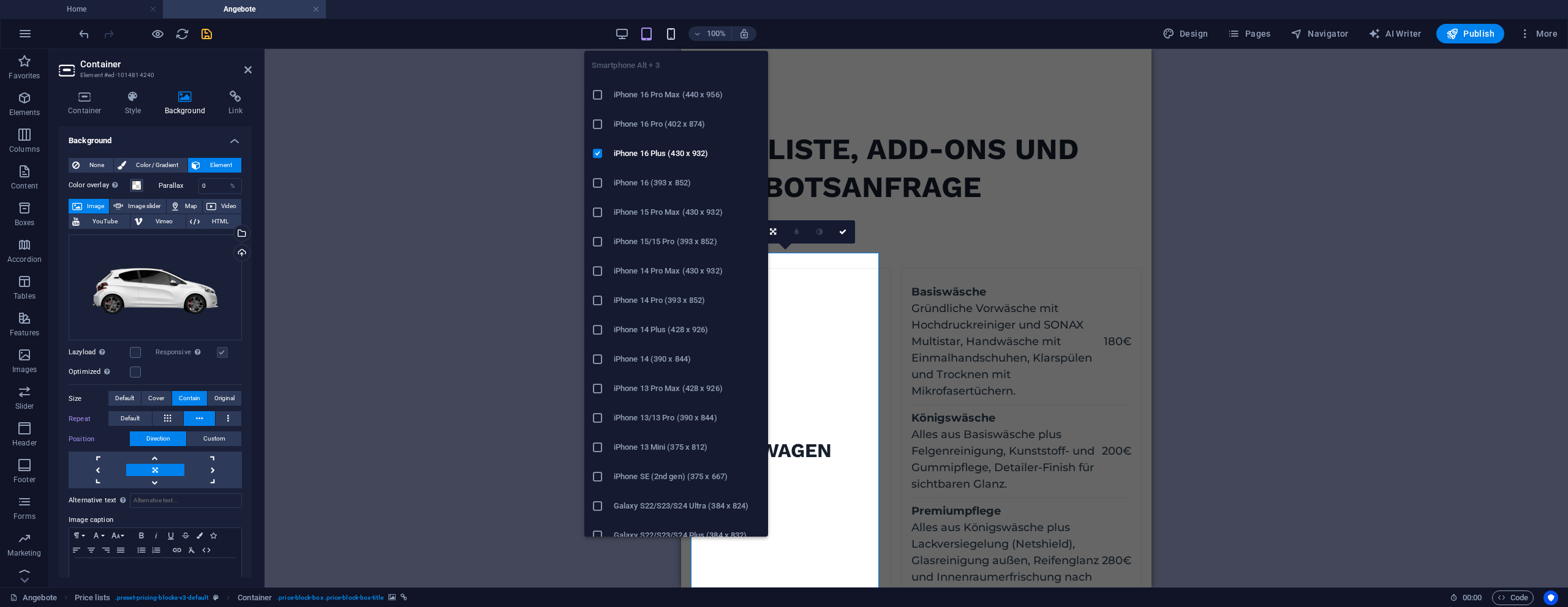
click at [668, 40] on icon "button" at bounding box center [671, 34] width 14 height 14
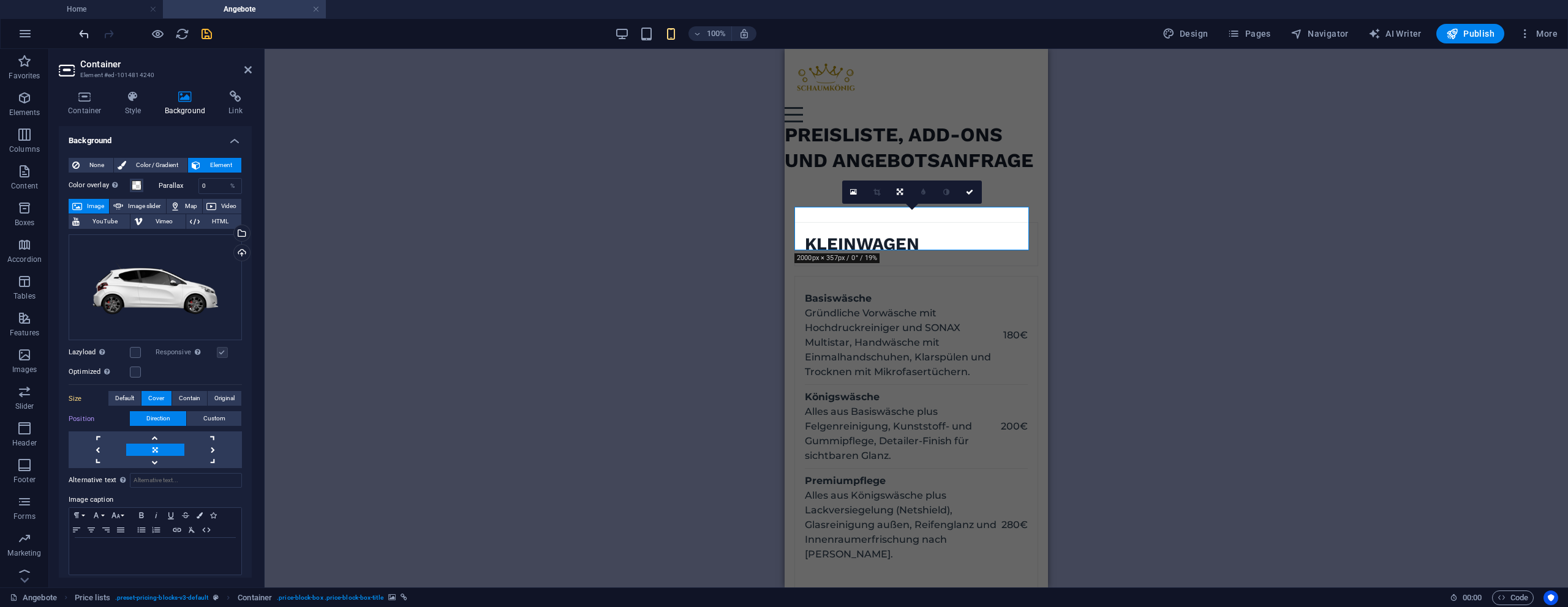
click at [84, 37] on icon "undo" at bounding box center [84, 34] width 14 height 14
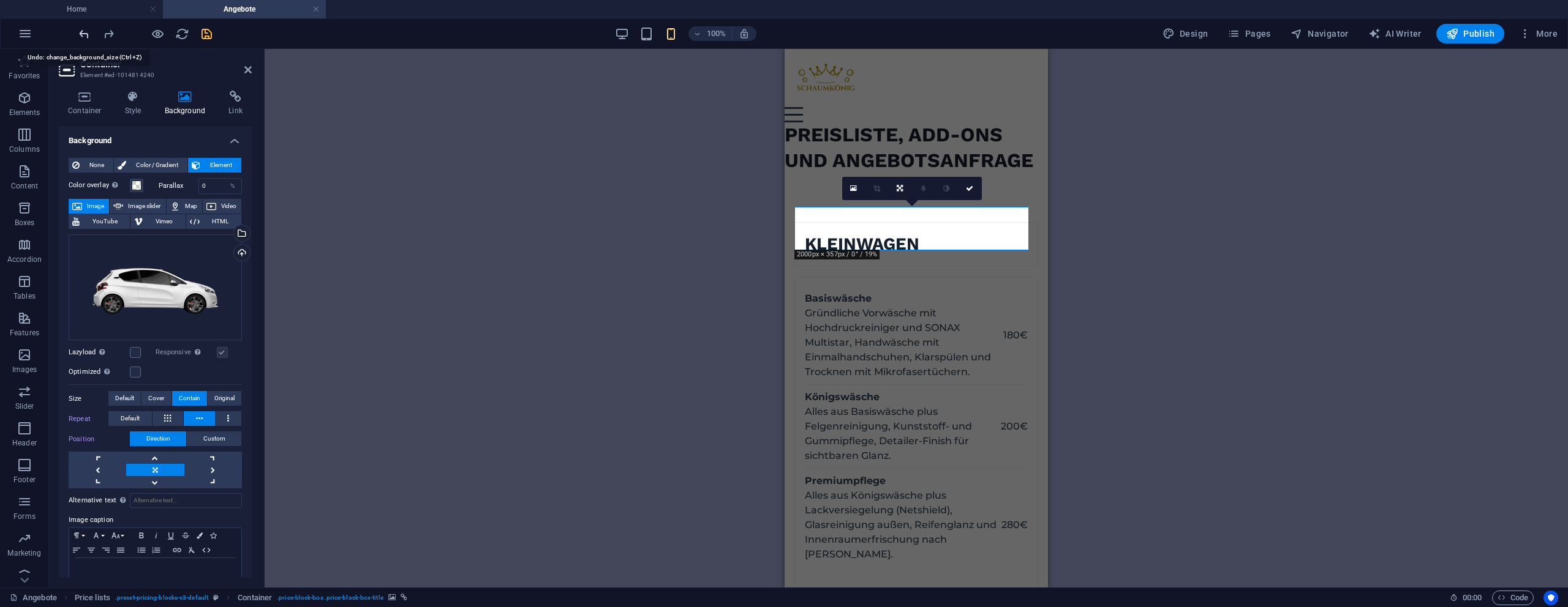
click at [84, 37] on icon "undo" at bounding box center [84, 34] width 14 height 14
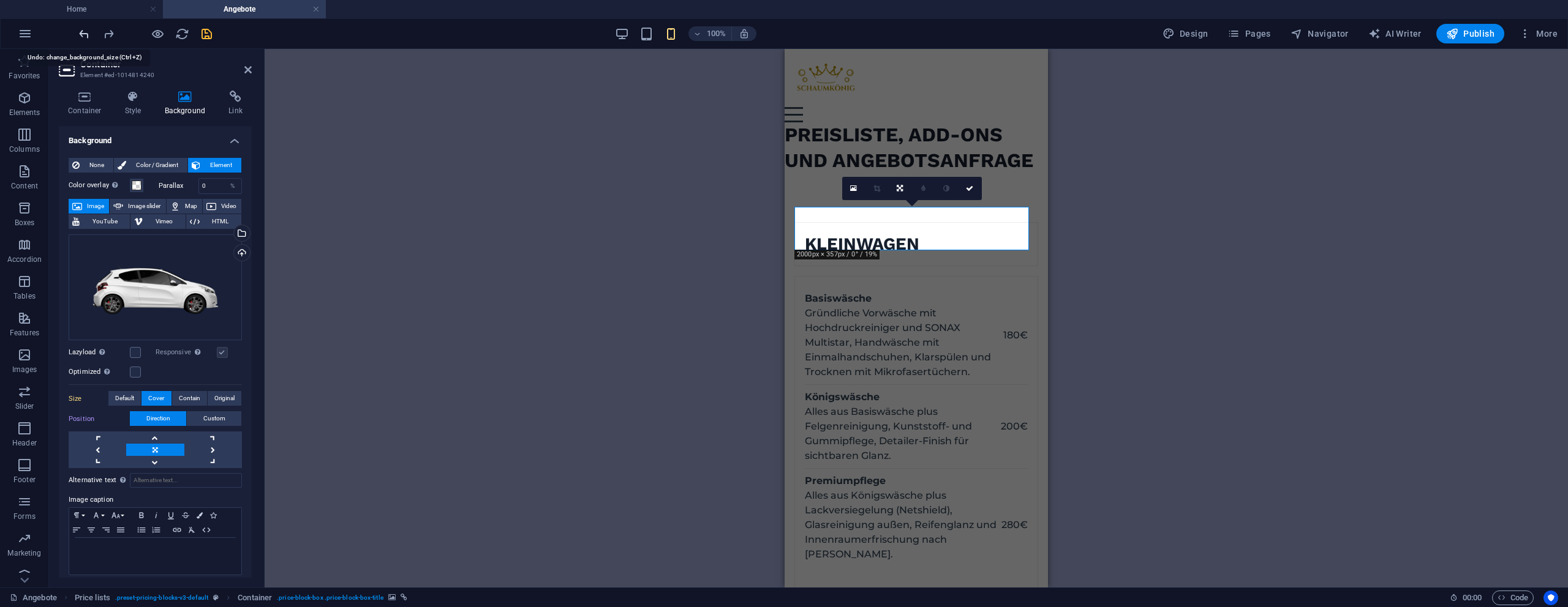
click at [84, 37] on icon "undo" at bounding box center [84, 34] width 14 height 14
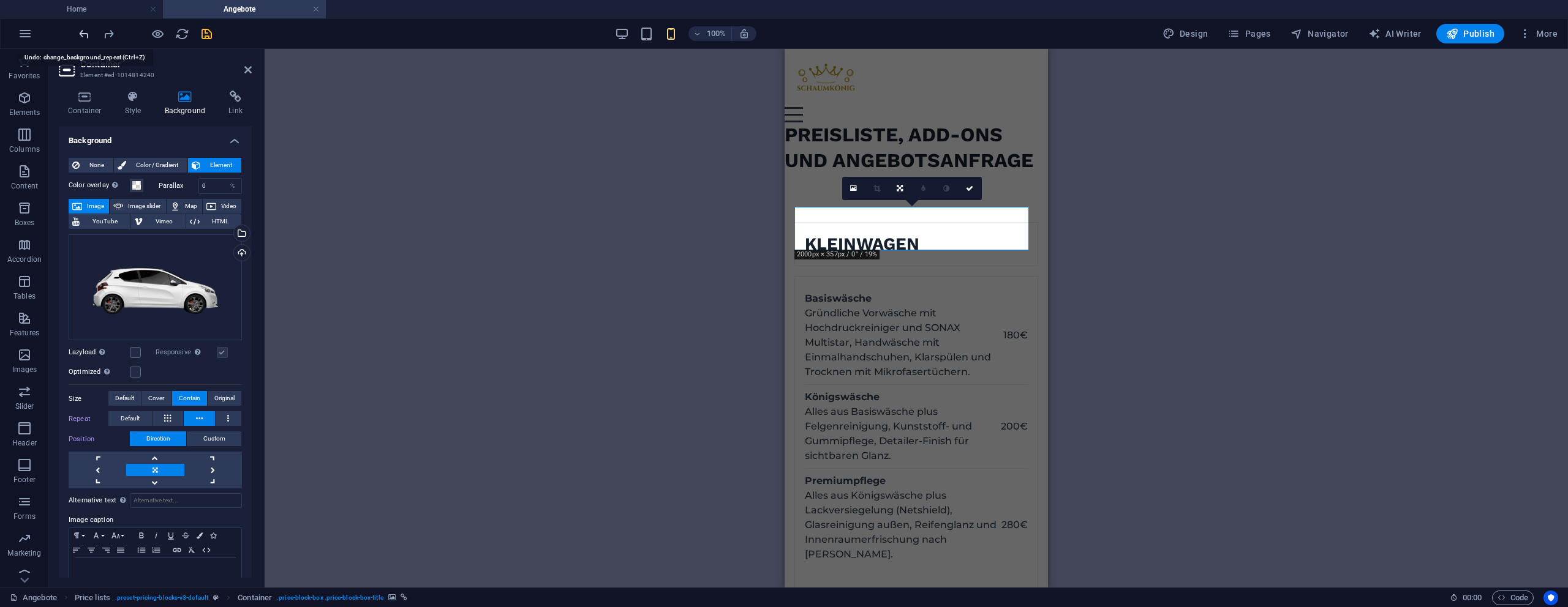
click at [84, 37] on icon "undo" at bounding box center [84, 34] width 14 height 14
click at [84, 35] on icon "undo" at bounding box center [84, 34] width 14 height 14
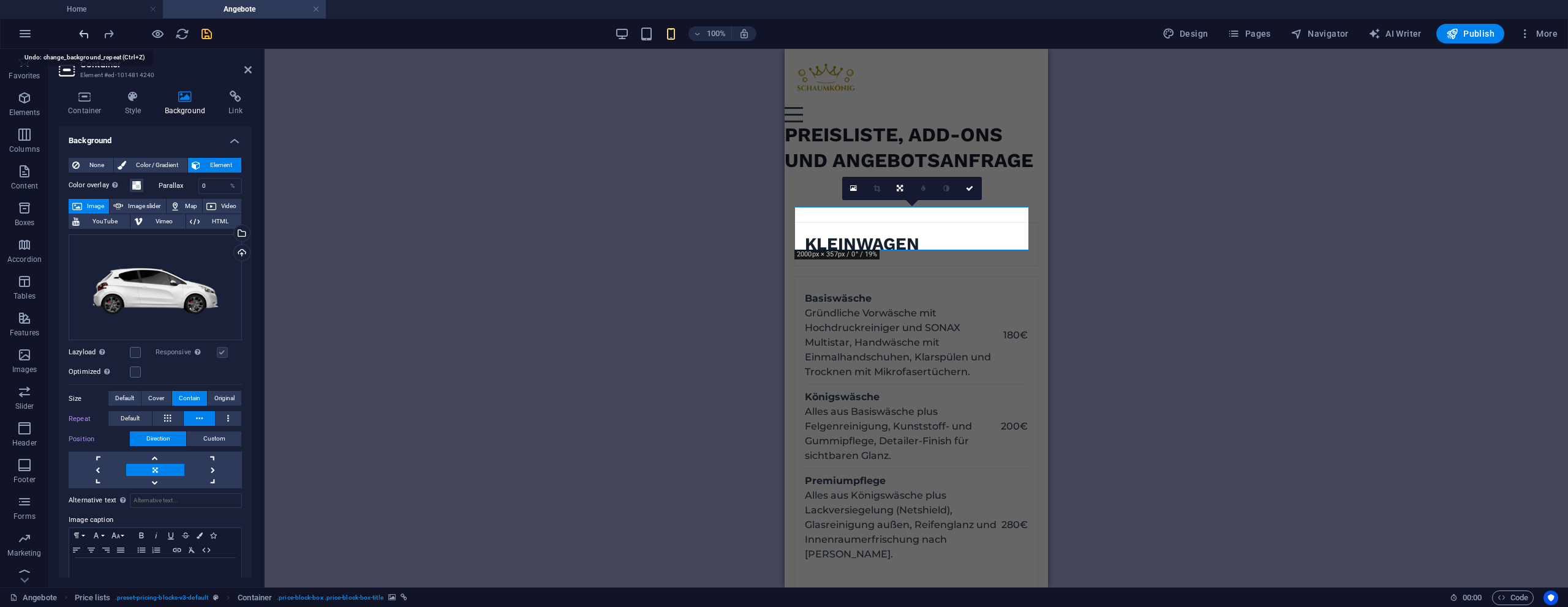
click at [86, 34] on icon "undo" at bounding box center [84, 34] width 14 height 14
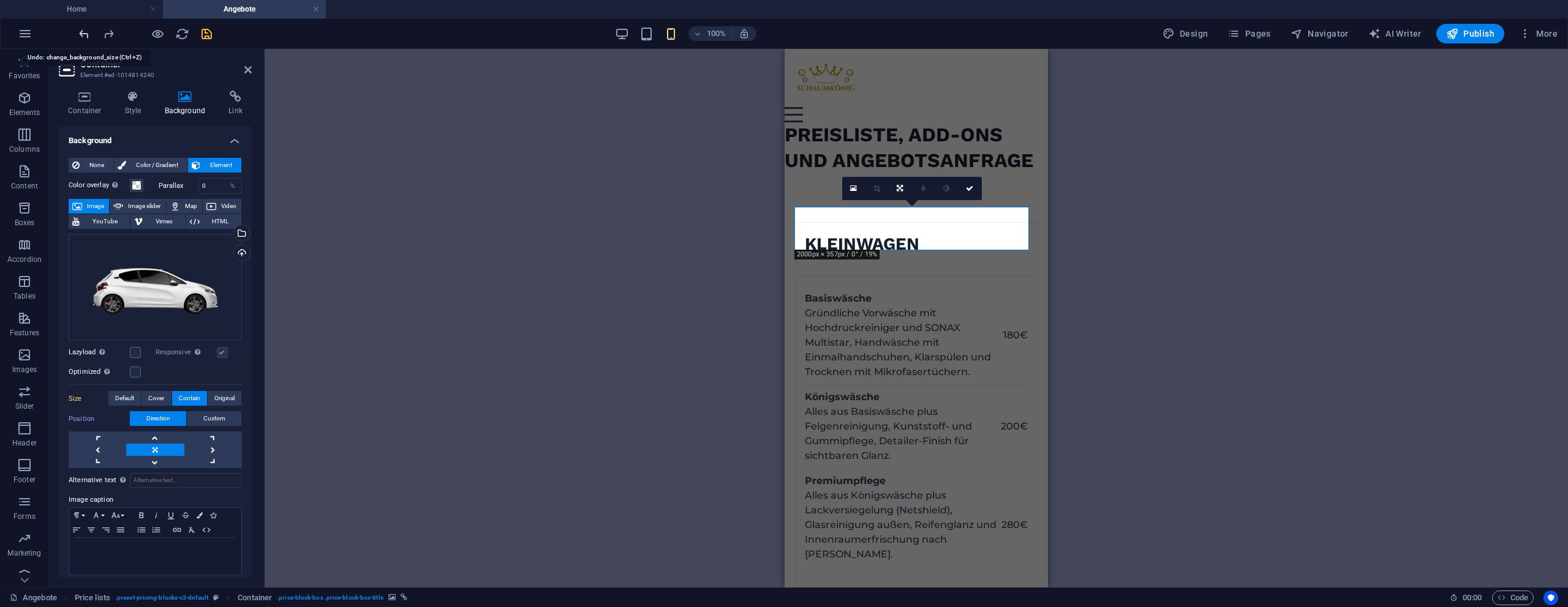
click at [86, 34] on icon "undo" at bounding box center [84, 34] width 14 height 14
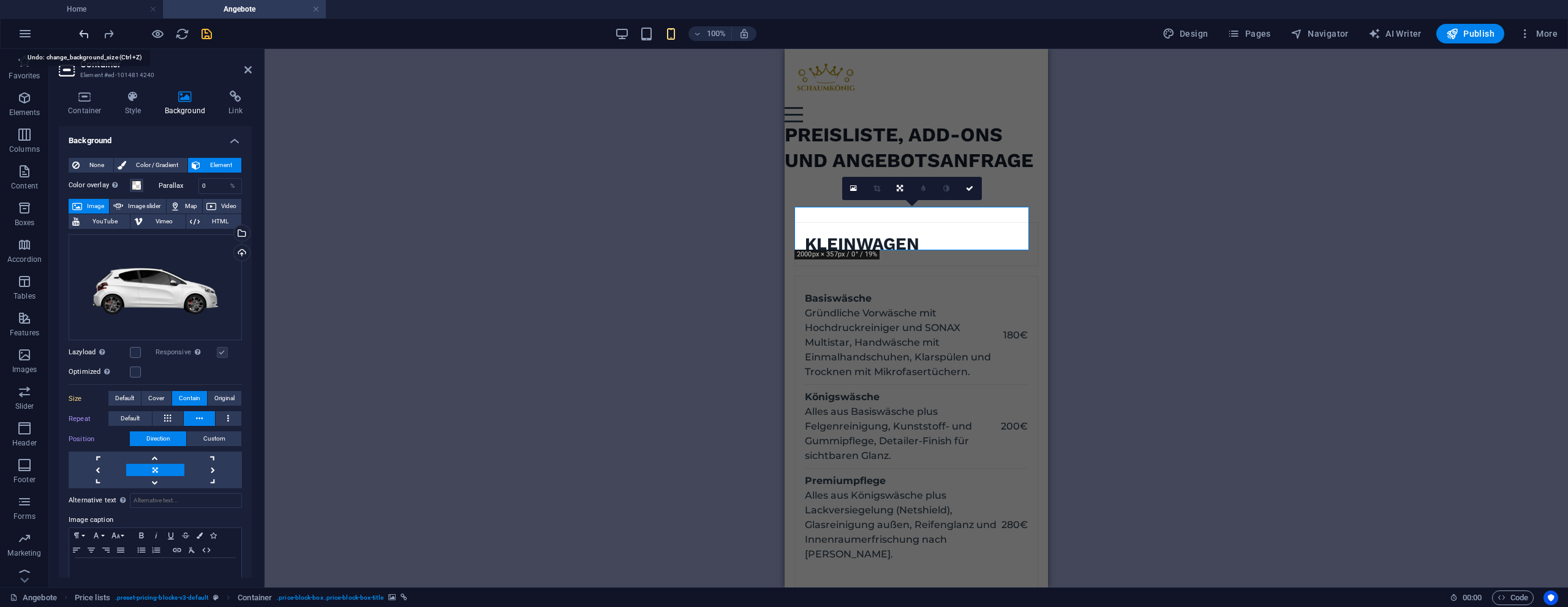
click at [86, 34] on icon "undo" at bounding box center [84, 34] width 14 height 14
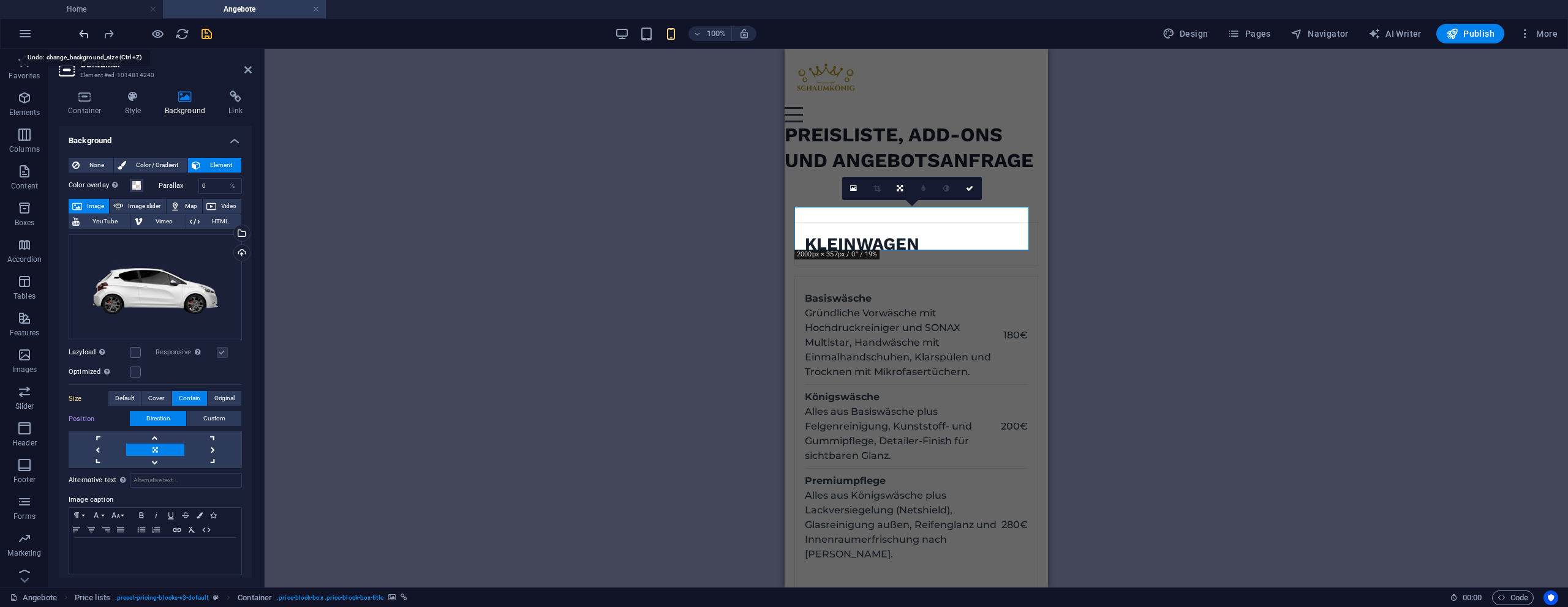
click at [86, 34] on icon "undo" at bounding box center [84, 34] width 14 height 14
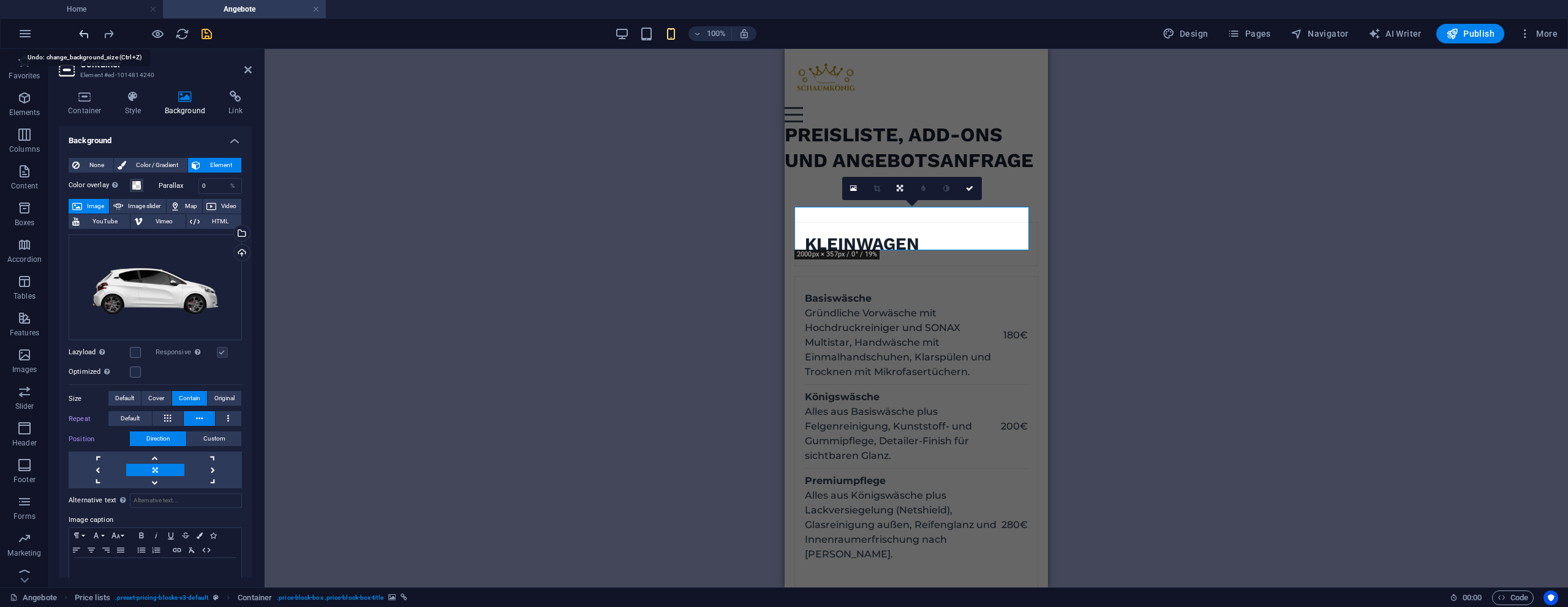
click at [85, 34] on icon "undo" at bounding box center [84, 34] width 14 height 14
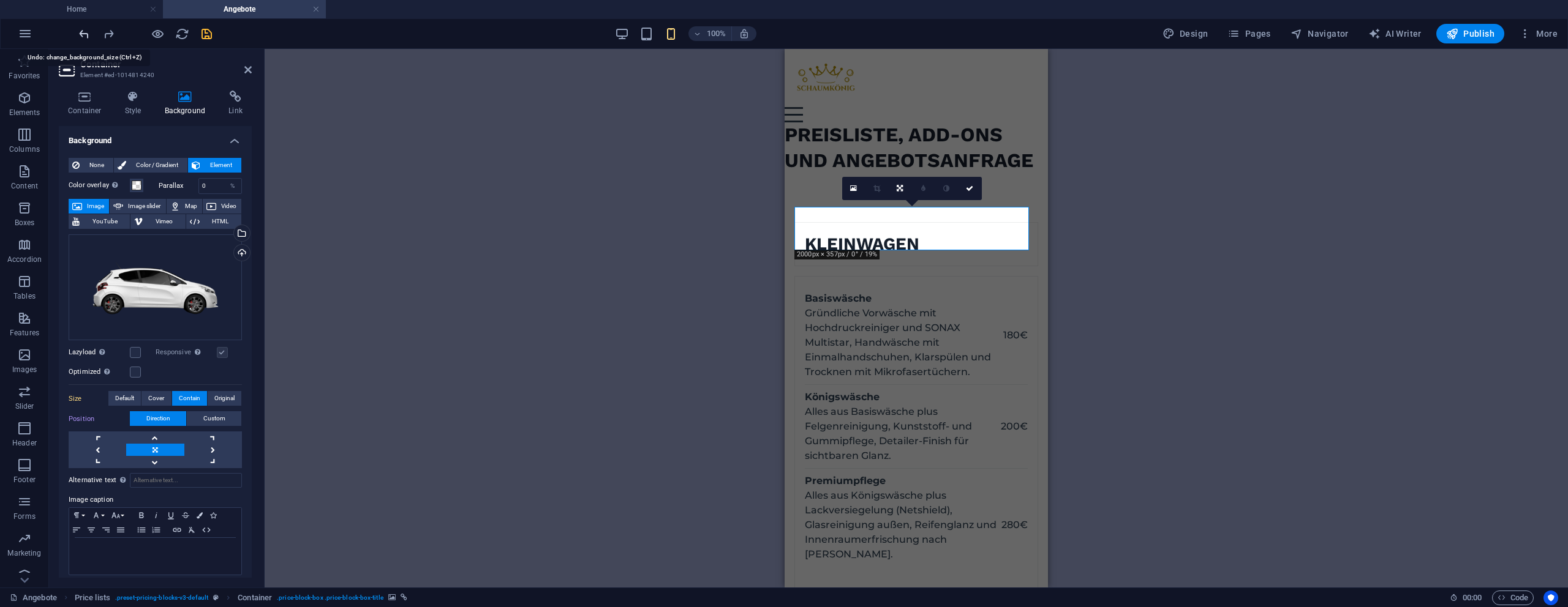
click at [85, 34] on icon "undo" at bounding box center [84, 34] width 14 height 14
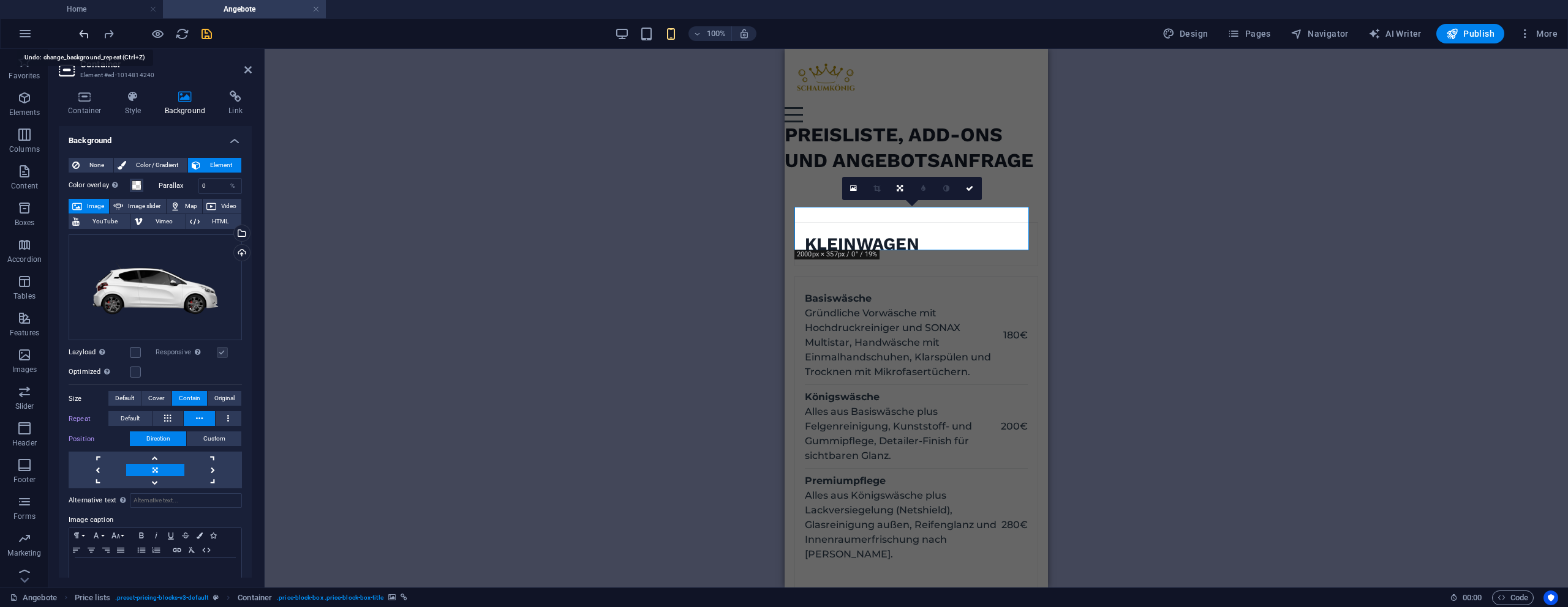
click at [85, 34] on icon "undo" at bounding box center [84, 34] width 14 height 14
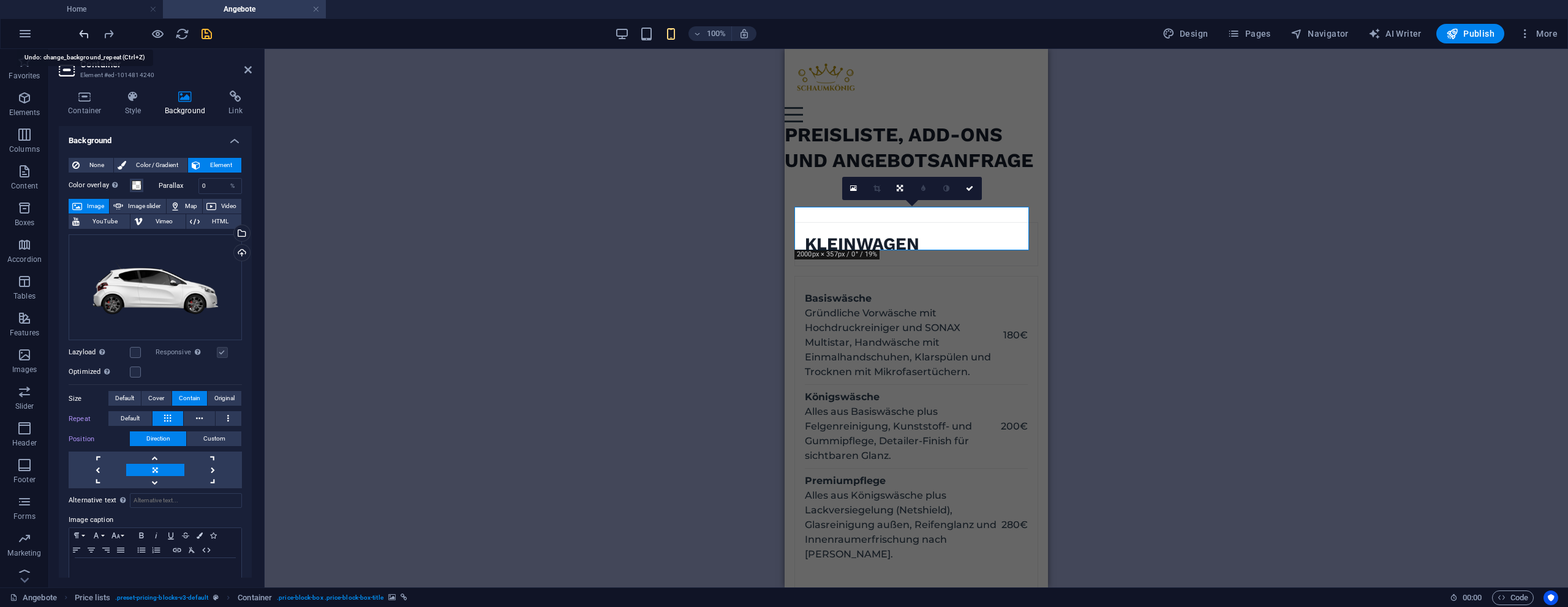
click at [85, 34] on icon "undo" at bounding box center [84, 34] width 14 height 14
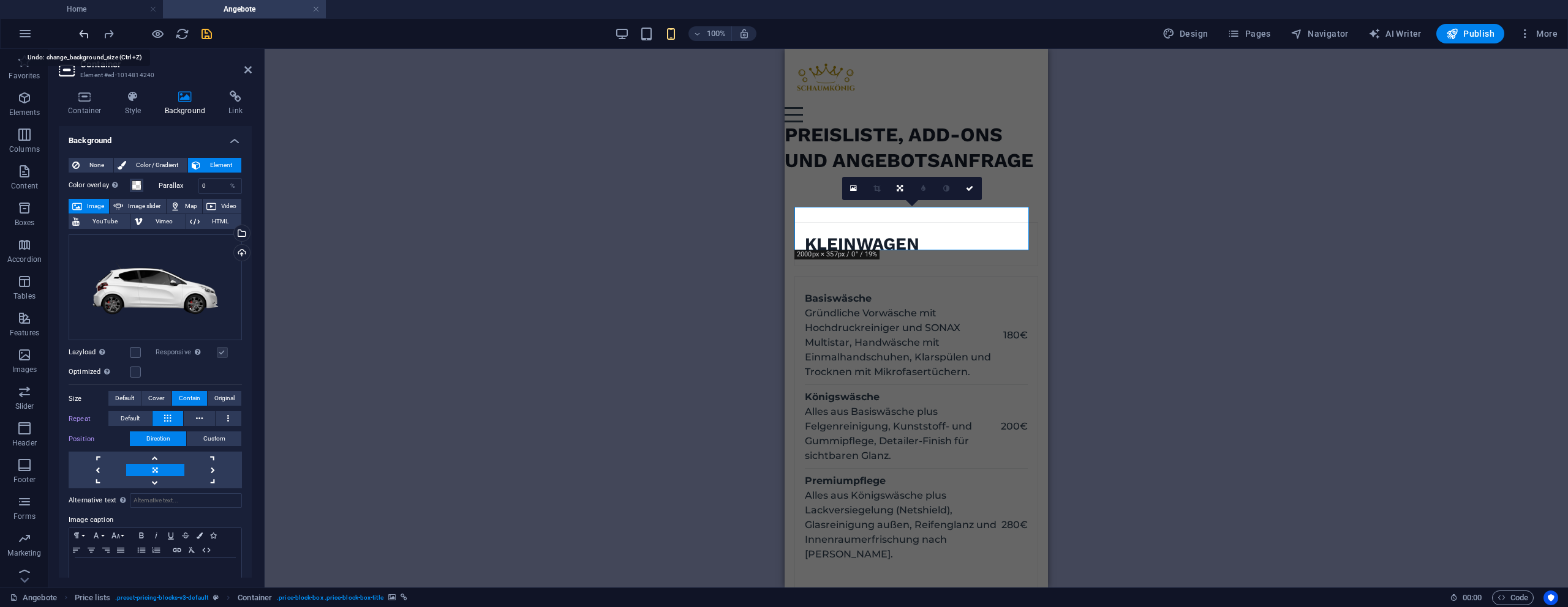
click at [85, 34] on icon "undo" at bounding box center [84, 34] width 14 height 14
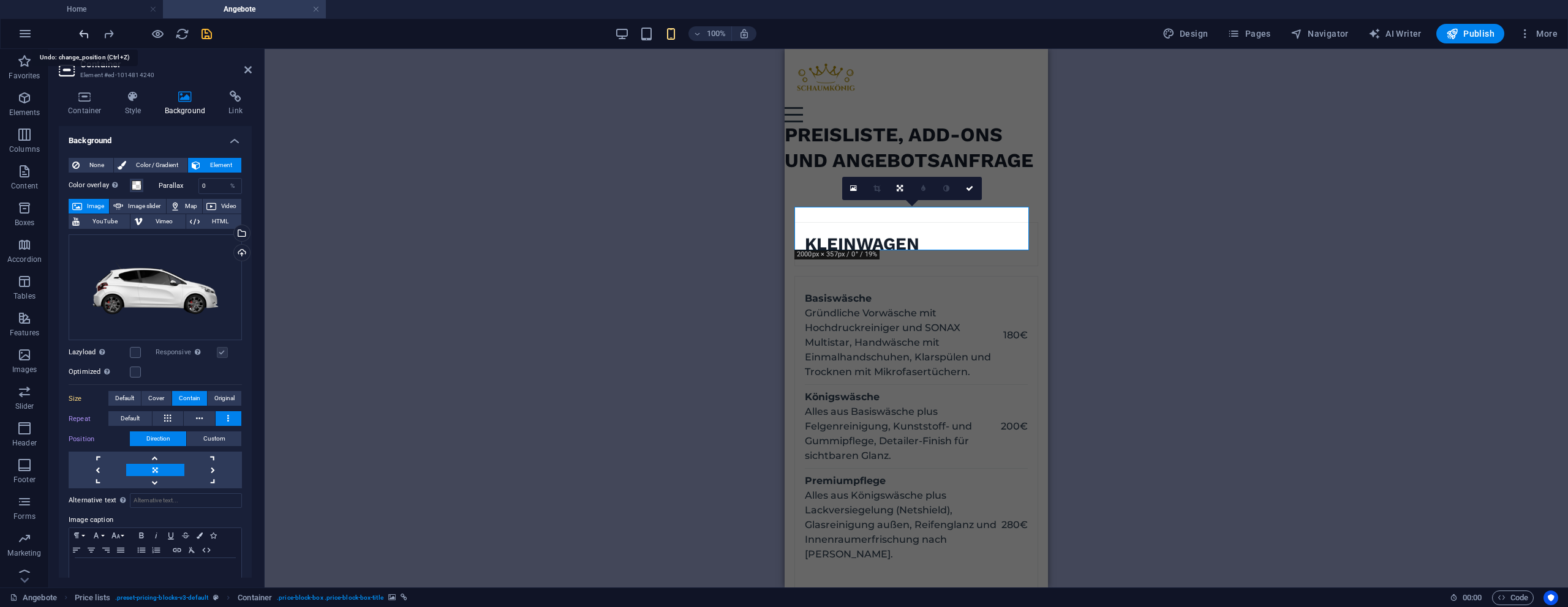
click at [85, 34] on icon "undo" at bounding box center [84, 34] width 14 height 14
click at [86, 34] on icon "undo" at bounding box center [84, 34] width 14 height 14
click at [86, 33] on icon "undo" at bounding box center [84, 34] width 14 height 14
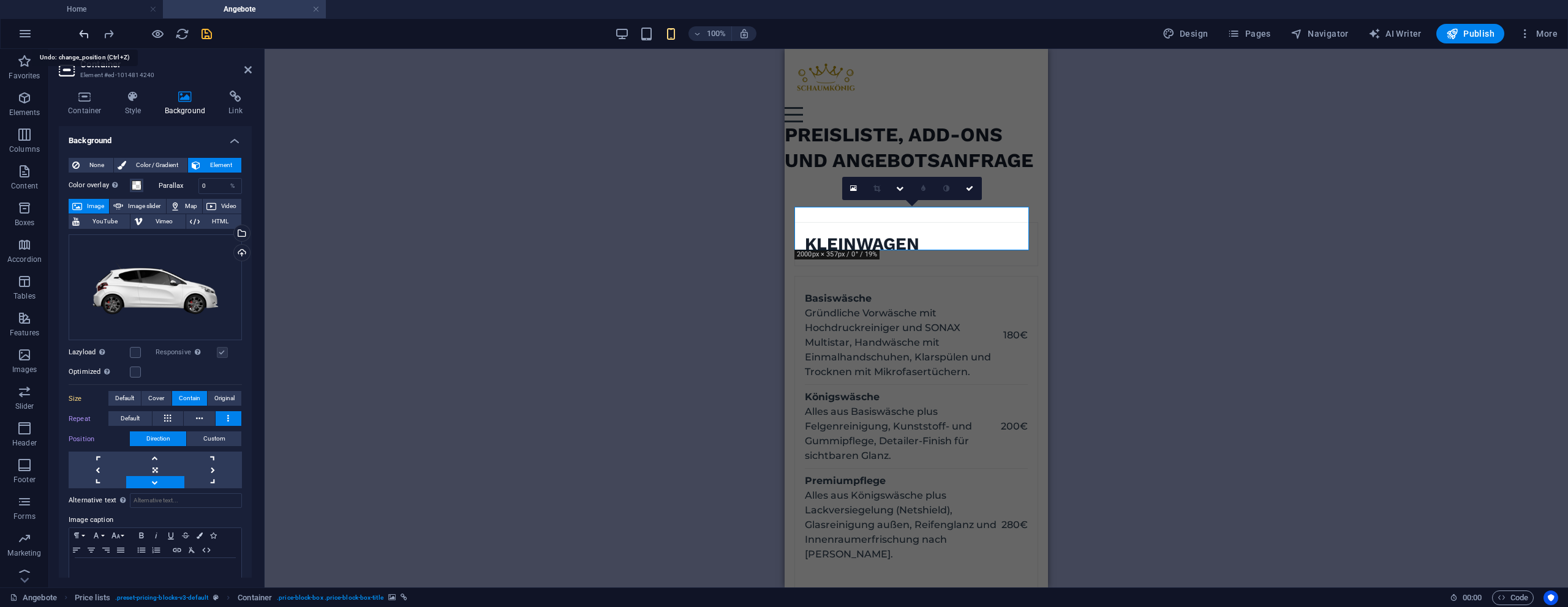
click at [86, 33] on icon "undo" at bounding box center [84, 34] width 14 height 14
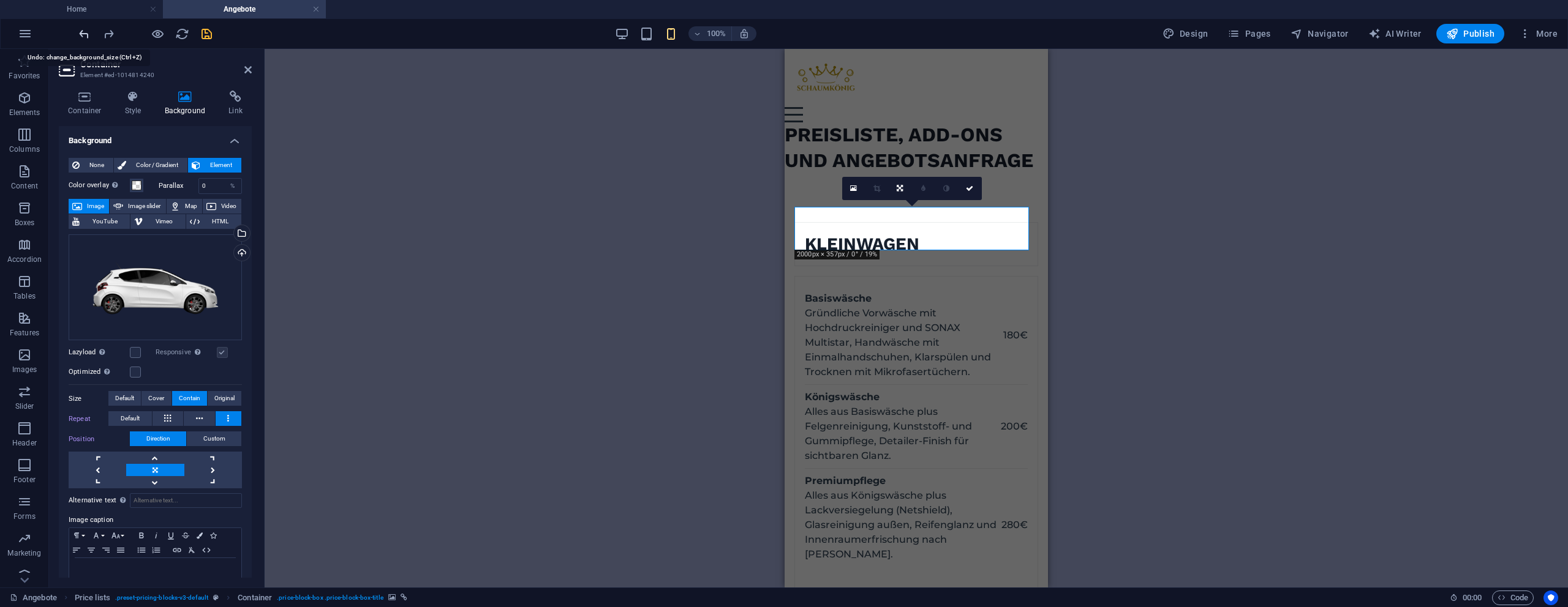
click at [86, 33] on icon "undo" at bounding box center [84, 34] width 14 height 14
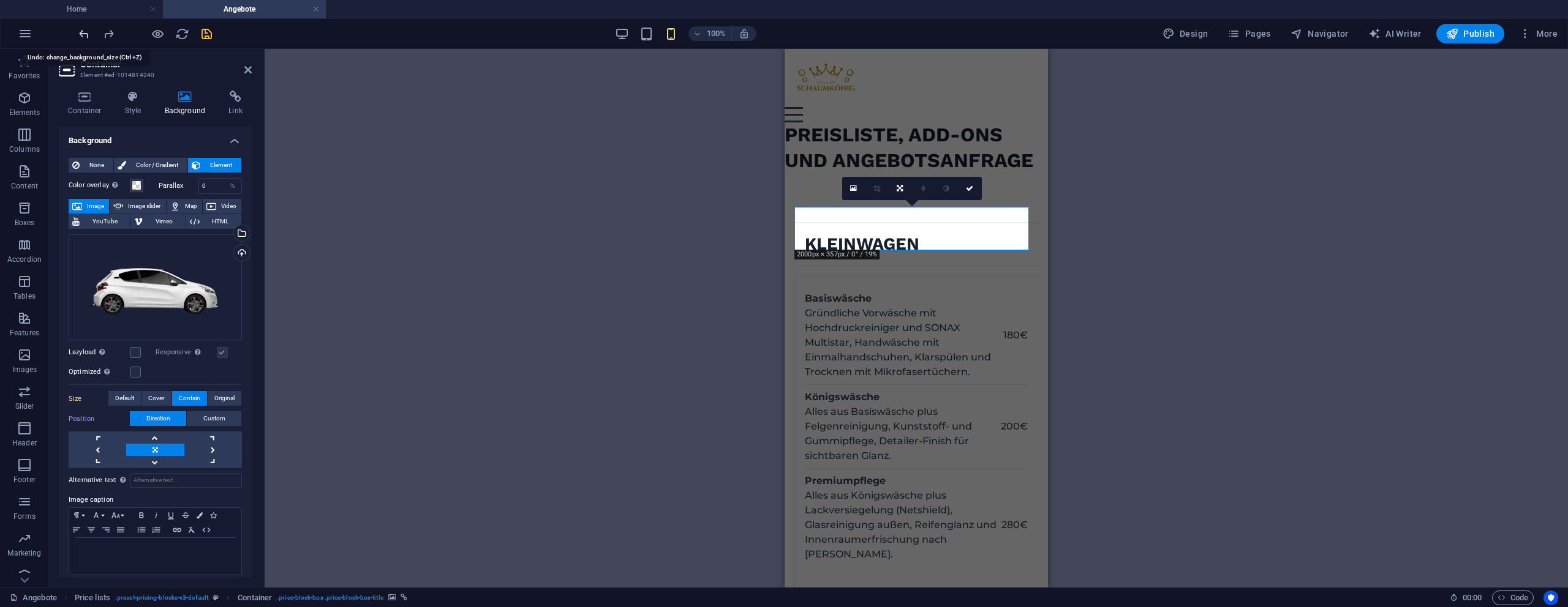
click at [86, 33] on icon "undo" at bounding box center [84, 34] width 14 height 14
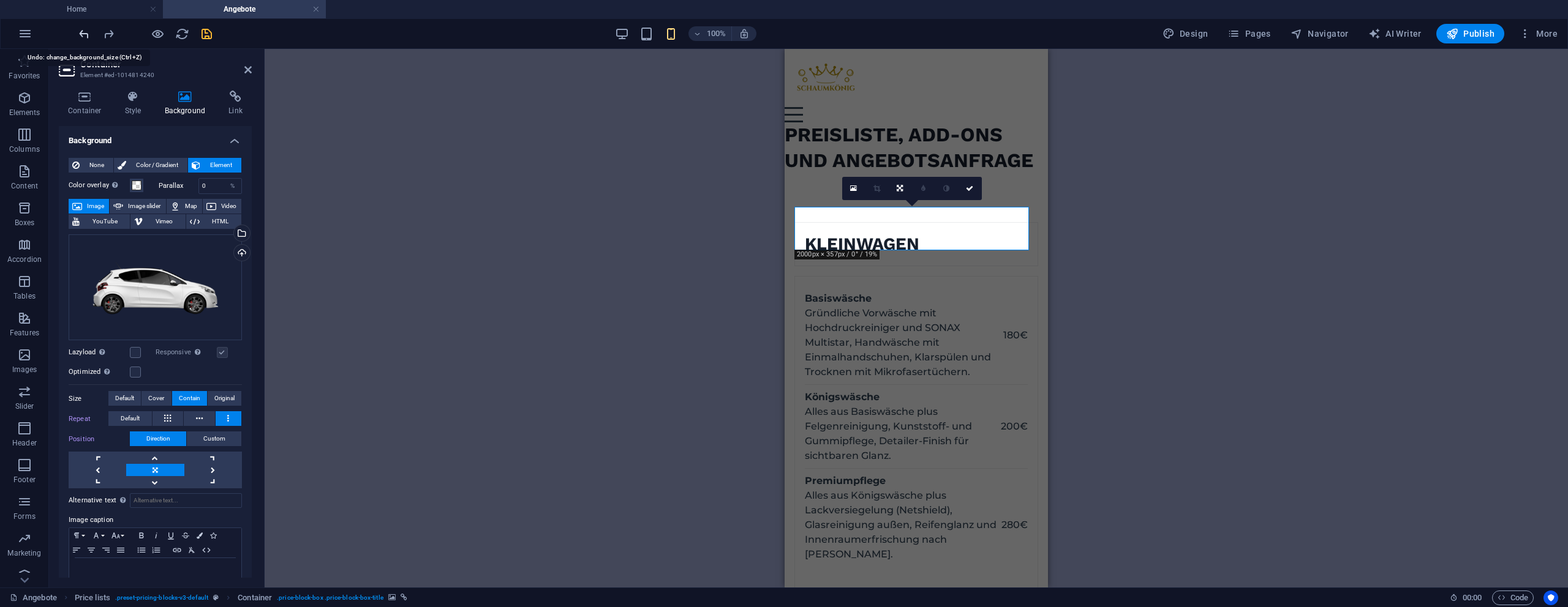
click at [86, 33] on icon "undo" at bounding box center [84, 34] width 14 height 14
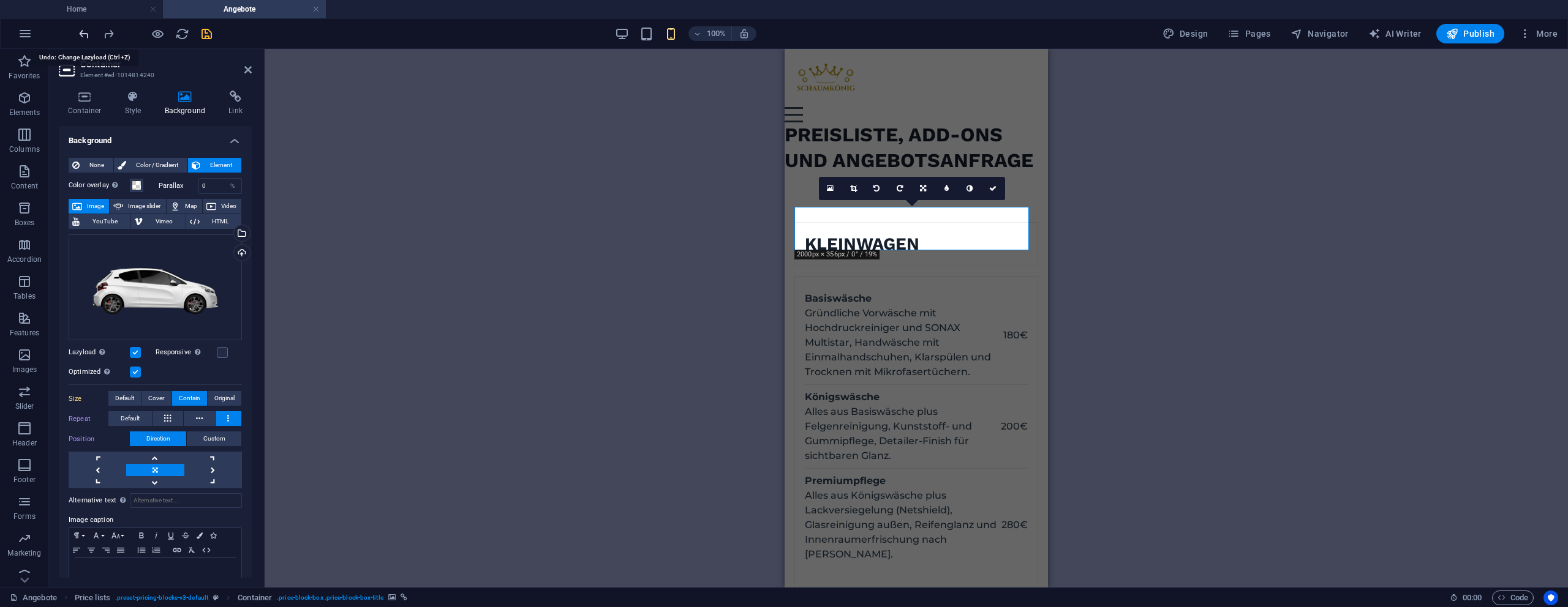
click at [86, 33] on icon "undo" at bounding box center [84, 34] width 14 height 14
click at [397, 92] on div "Container H1 Container Price lists Container Text Text Container Container Text…" at bounding box center [916, 318] width 1303 height 539
click at [976, 189] on link at bounding box center [970, 189] width 23 height 23
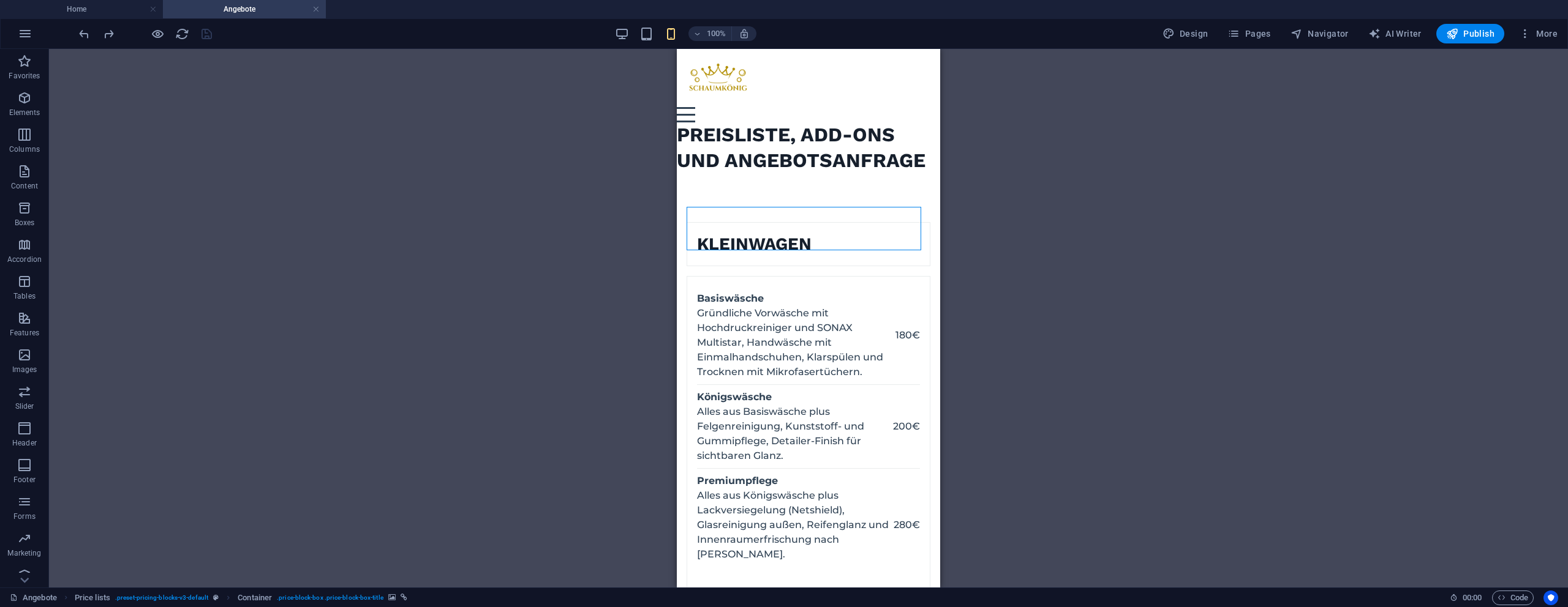
drag, startPoint x: 1102, startPoint y: 213, endPoint x: 1093, endPoint y: 207, distance: 10.8
click at [1102, 213] on div "Container H1 Container Price lists Container Text Text Container Container Text…" at bounding box center [809, 318] width 1519 height 539
click at [87, 35] on icon "undo" at bounding box center [84, 34] width 14 height 14
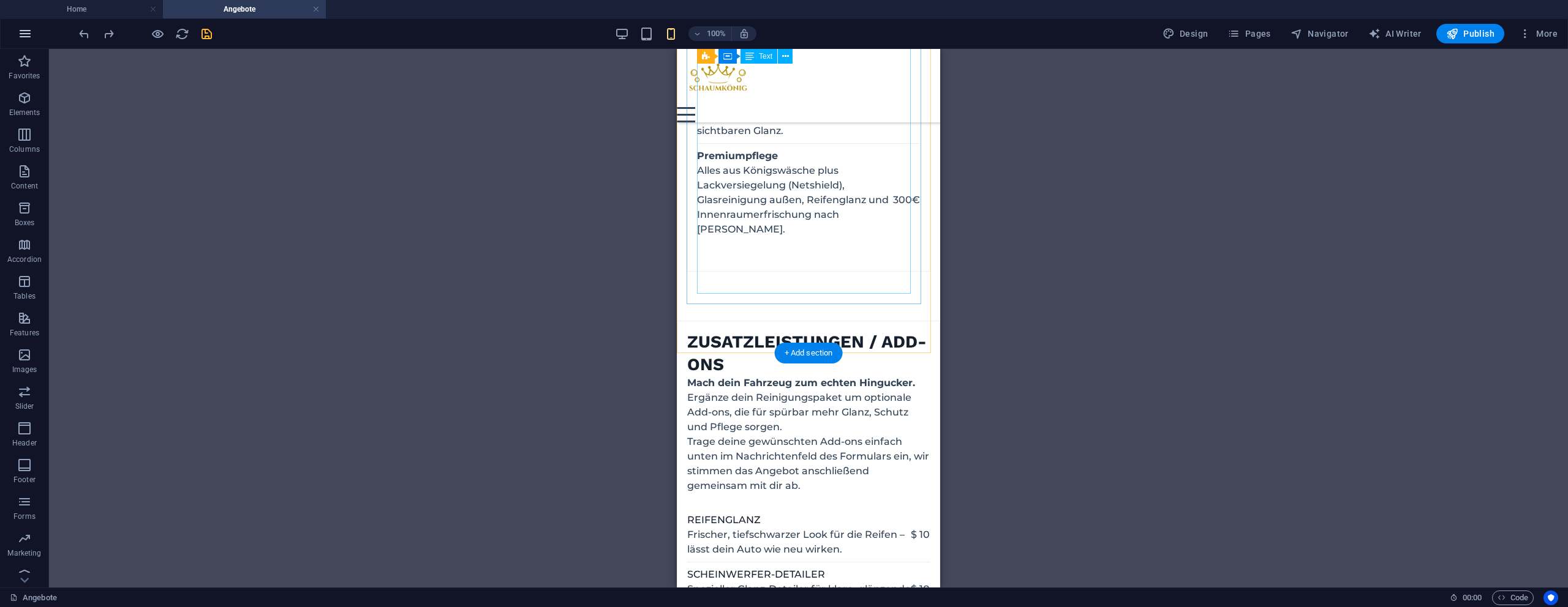
scroll to position [1496, 0]
click at [109, 35] on icon "redo" at bounding box center [108, 34] width 14 height 14
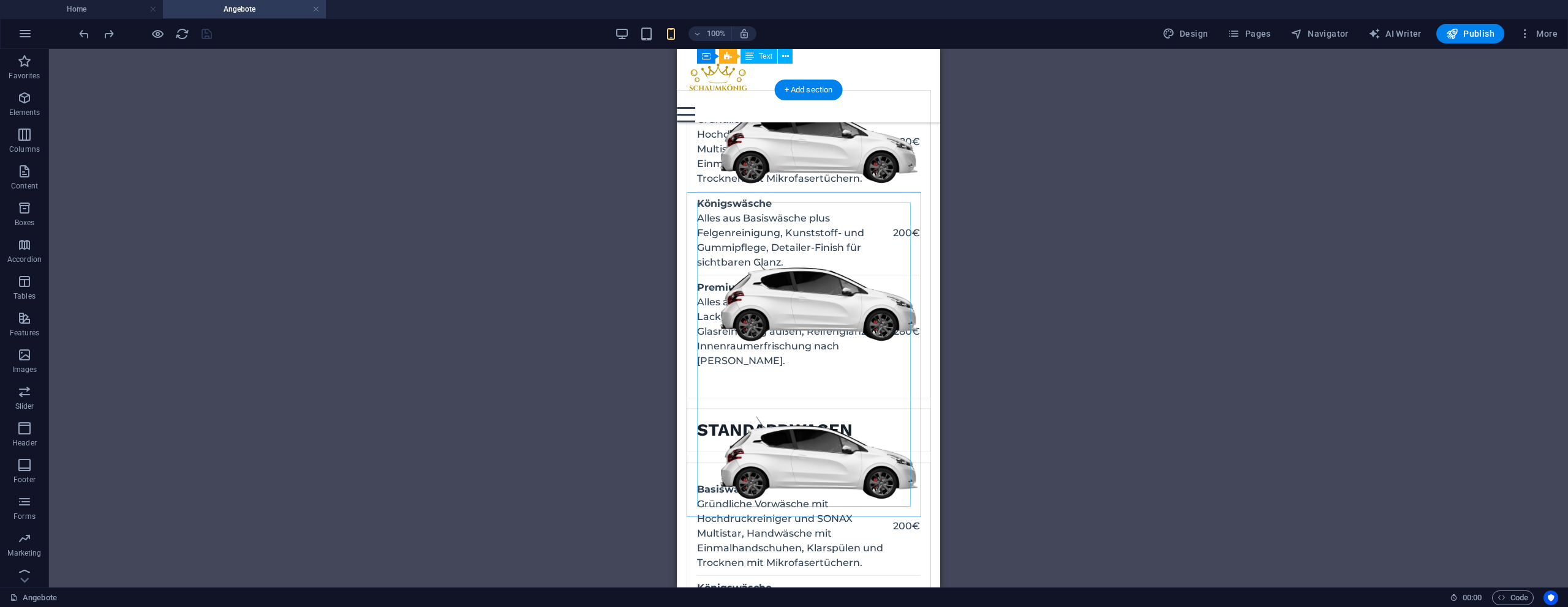
scroll to position [0, 0]
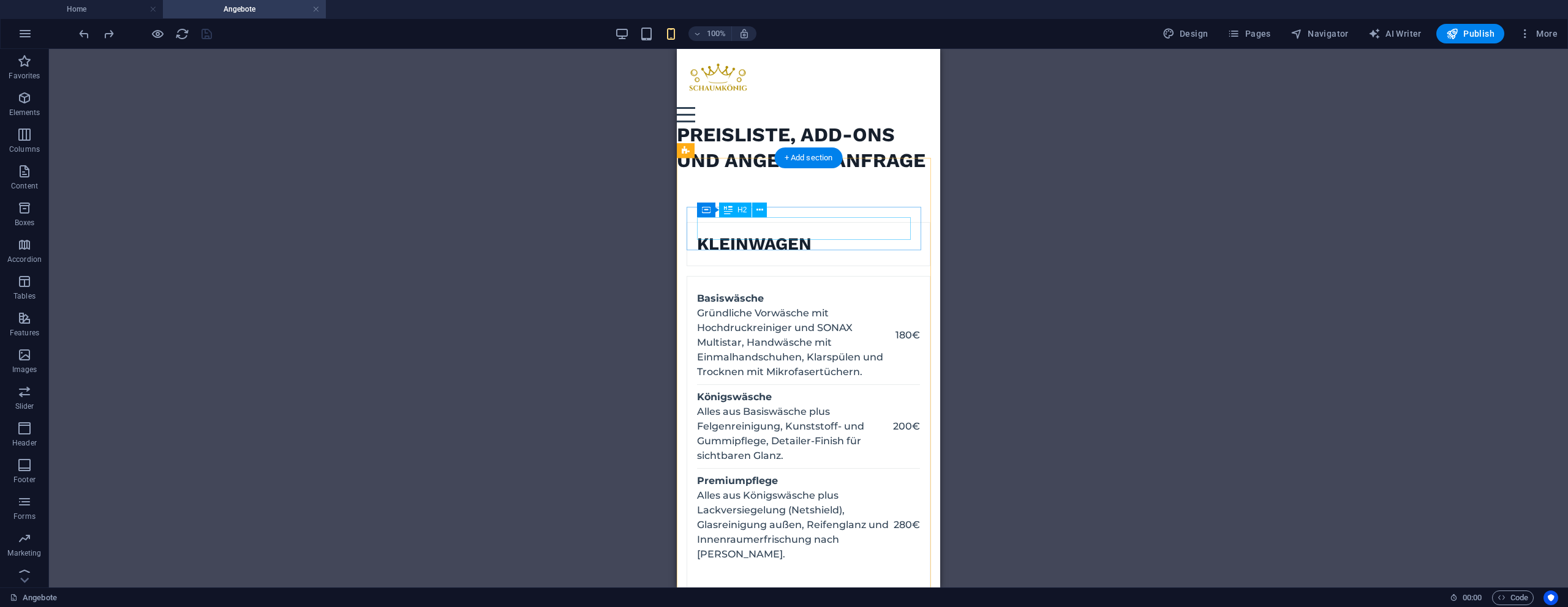
drag, startPoint x: 812, startPoint y: 225, endPoint x: 821, endPoint y: 225, distance: 9.0
click at [811, 233] on div "Kleinwagen" at bounding box center [755, 244] width 115 height 22
click at [687, 223] on figure at bounding box center [687, 244] width 0 height 43
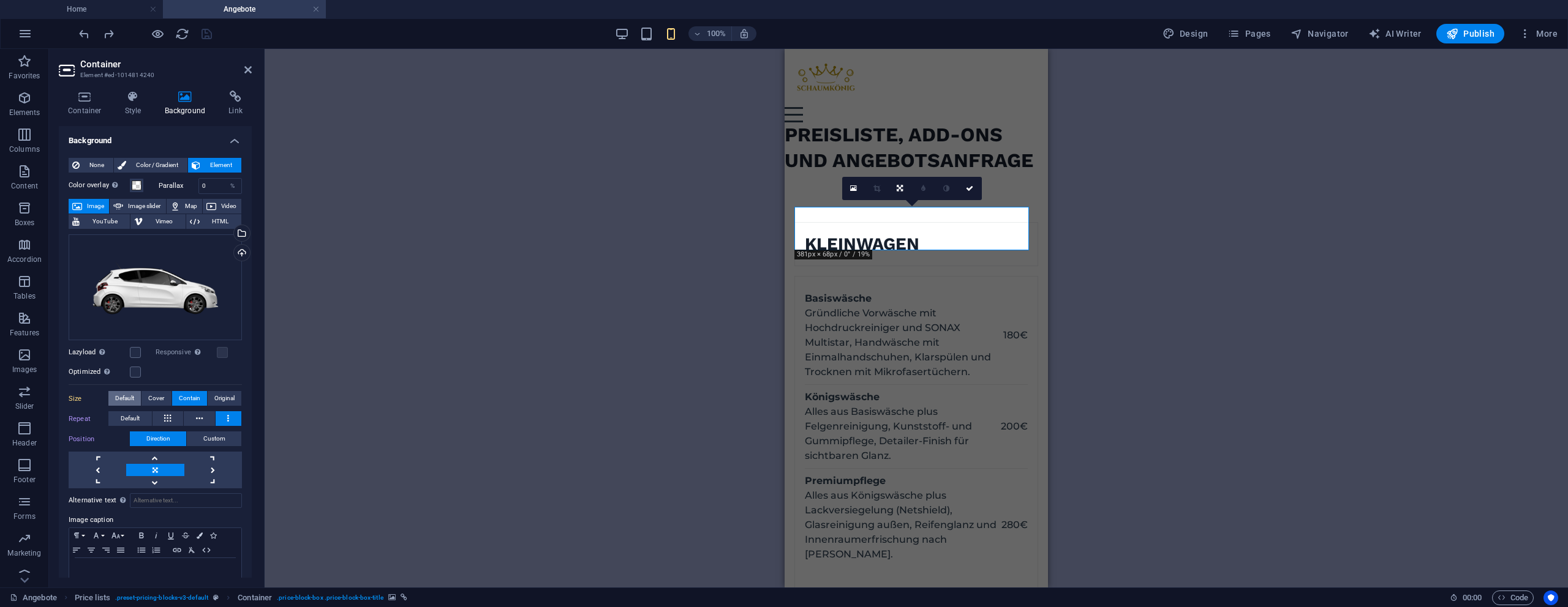
click at [120, 404] on span "Default" at bounding box center [124, 398] width 19 height 15
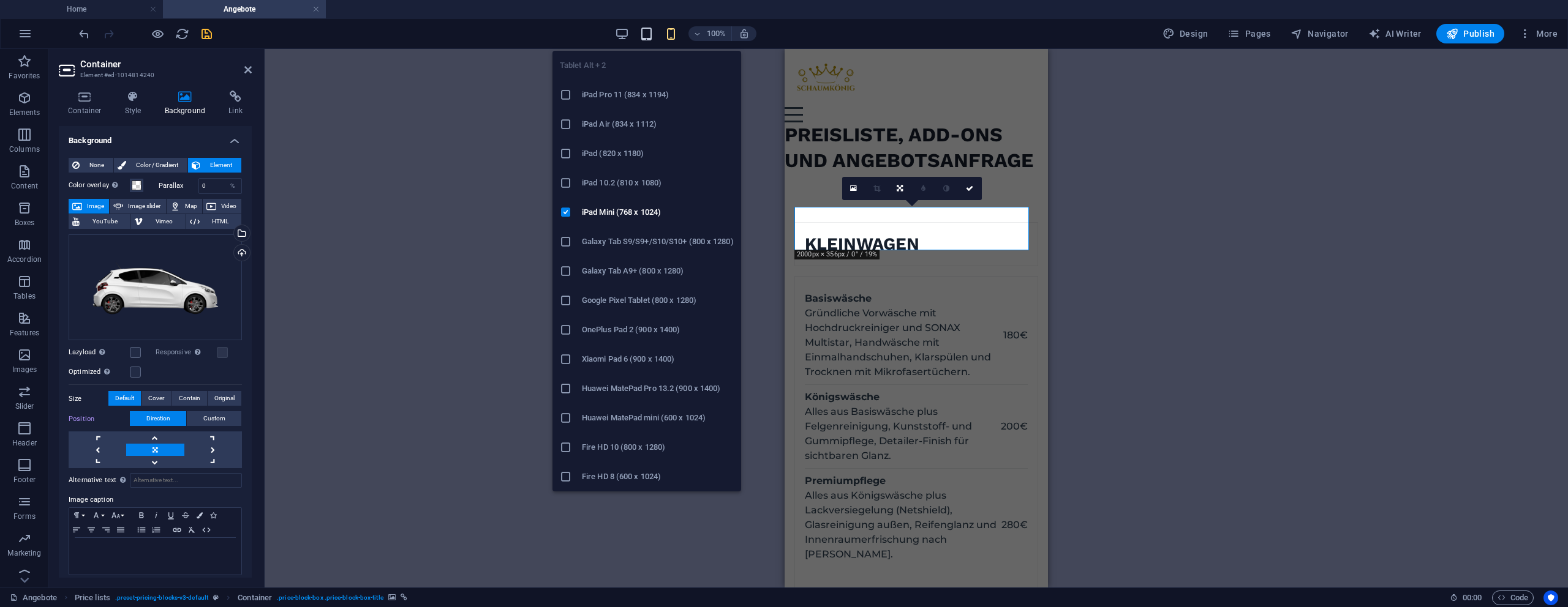
click at [650, 37] on icon "button" at bounding box center [646, 34] width 14 height 14
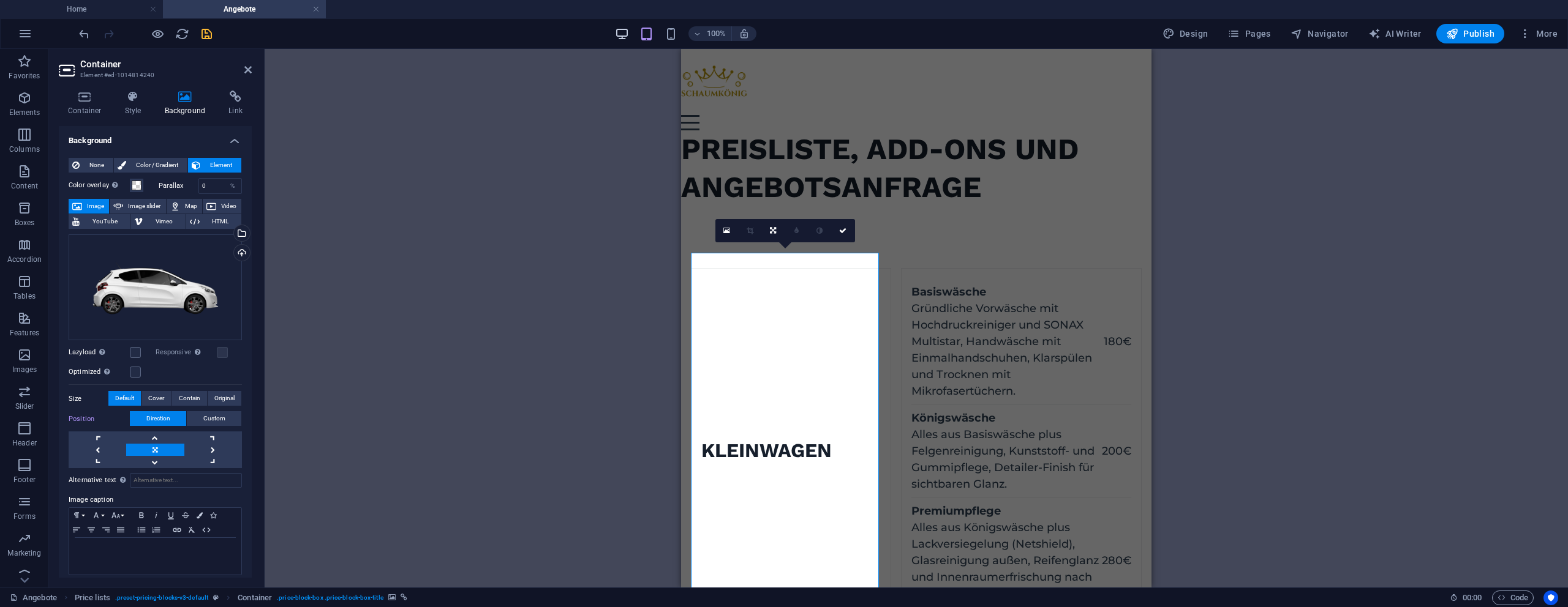
click at [624, 35] on icon "button" at bounding box center [622, 34] width 14 height 14
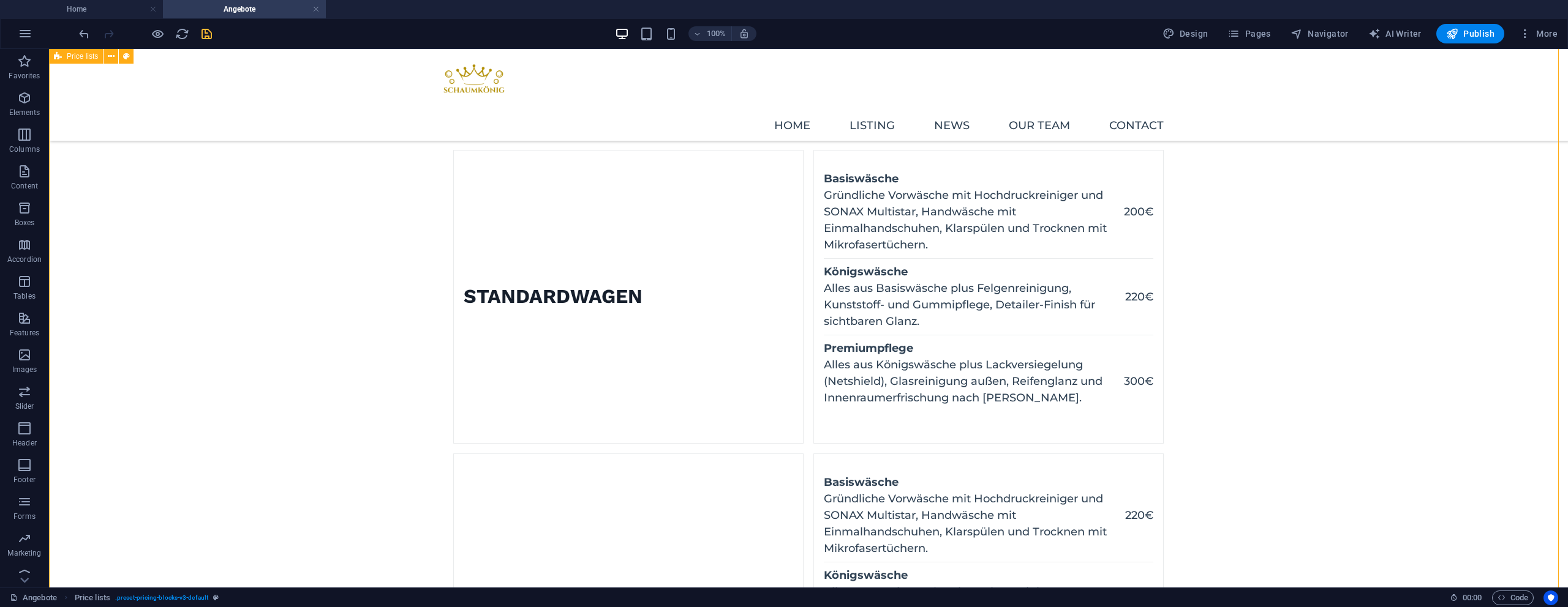
scroll to position [345, 0]
click at [454, 193] on figure at bounding box center [454, 299] width 0 height 293
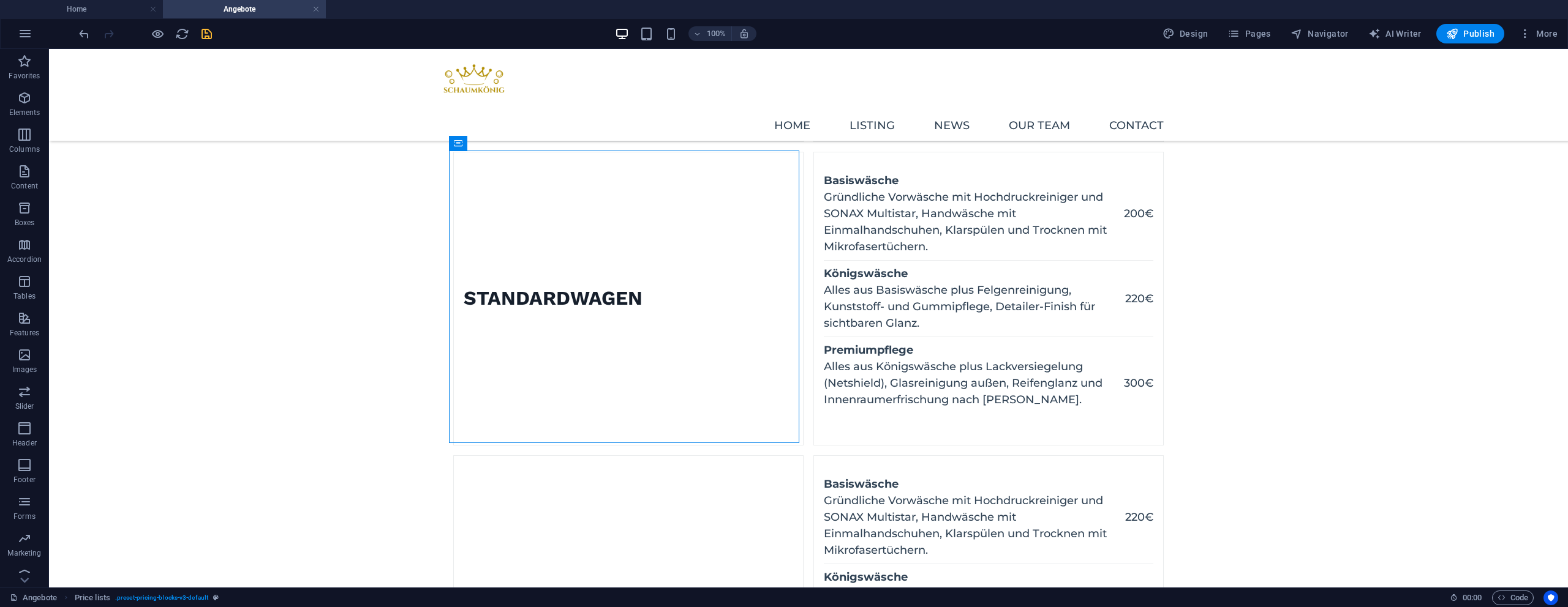
click at [454, 193] on figure at bounding box center [454, 299] width 0 height 293
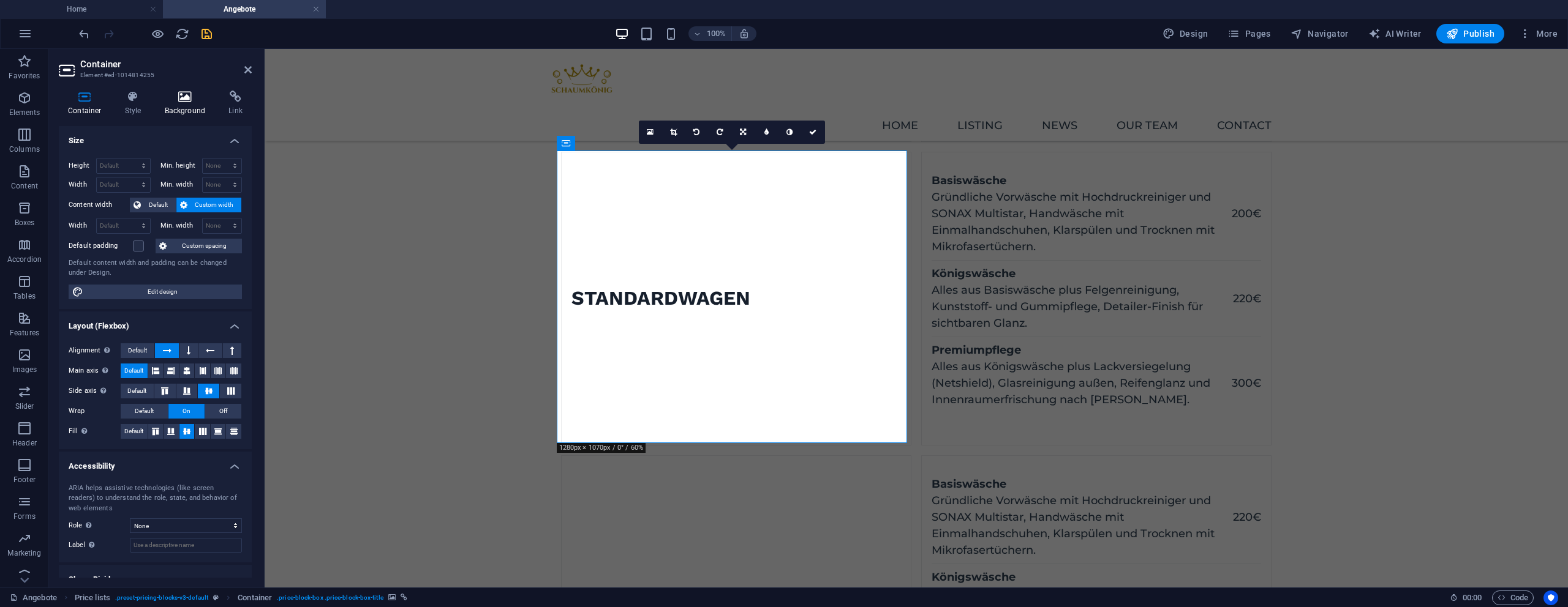
click at [205, 110] on h4 "Background" at bounding box center [187, 103] width 64 height 26
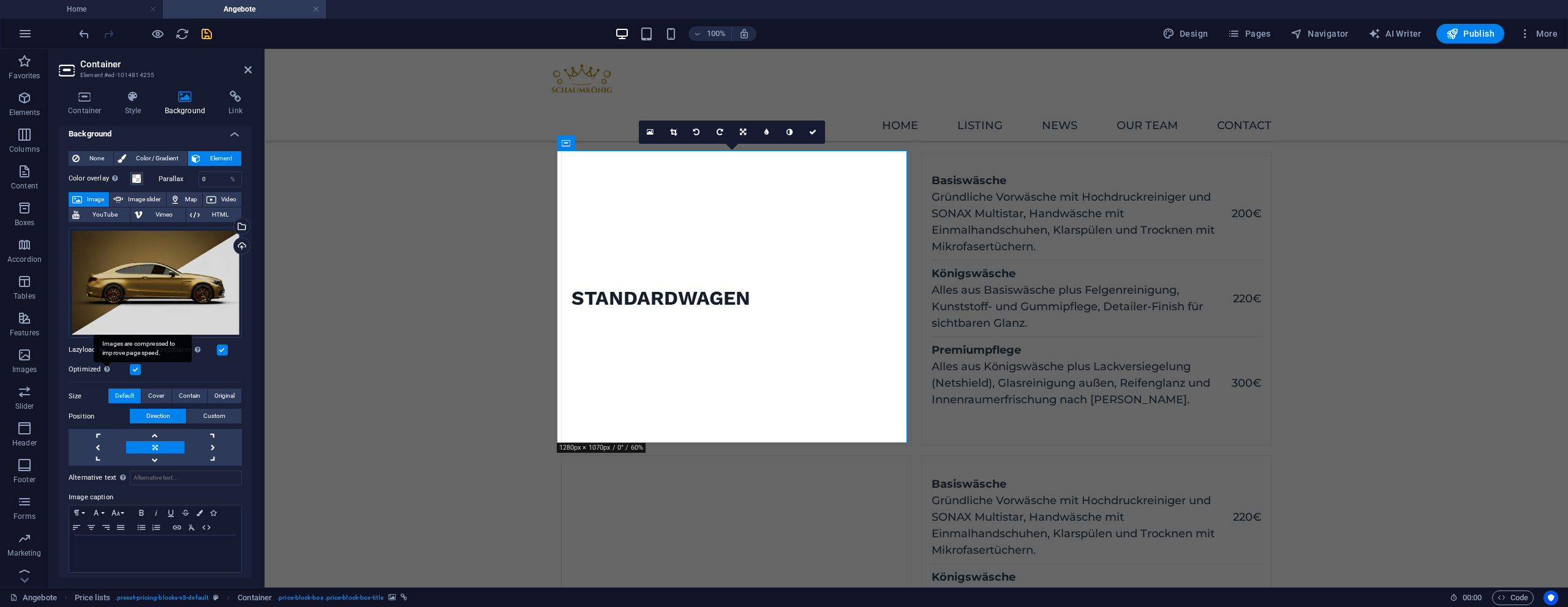
scroll to position [11, 0]
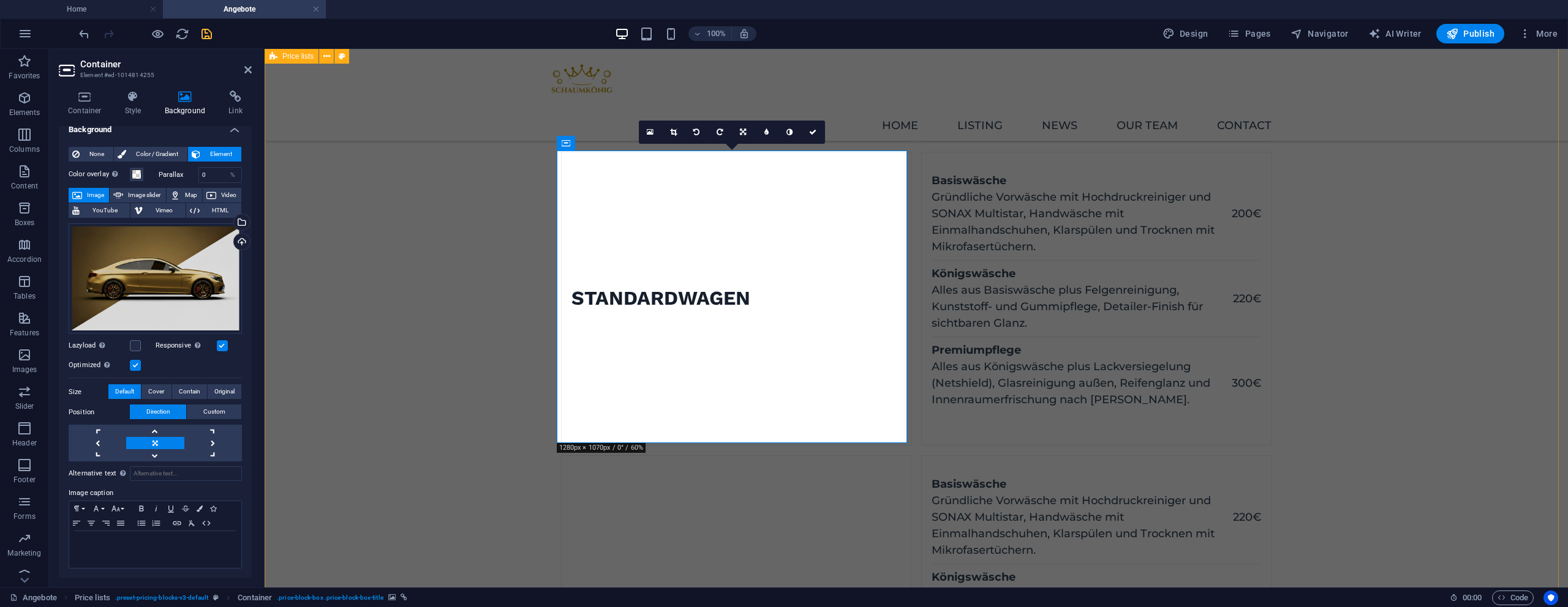
click at [414, 166] on div "Kleinwagen Basiswäsche Gründliche Vorwäsche mit Hochdruckreiniger und SONAX Mul…" at bounding box center [916, 488] width 1303 height 1382
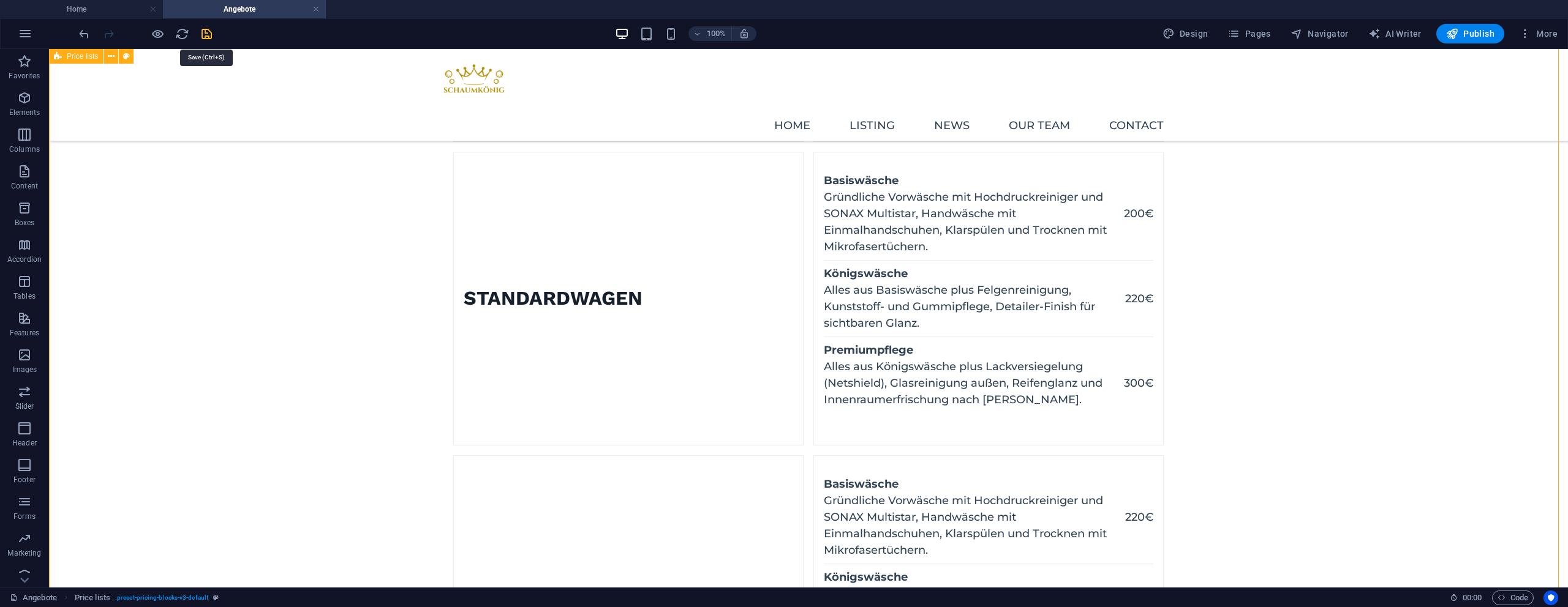
click at [202, 38] on icon "save" at bounding box center [207, 34] width 14 height 14
checkbox input "false"
click at [1475, 28] on span "Publish" at bounding box center [1471, 34] width 48 height 12
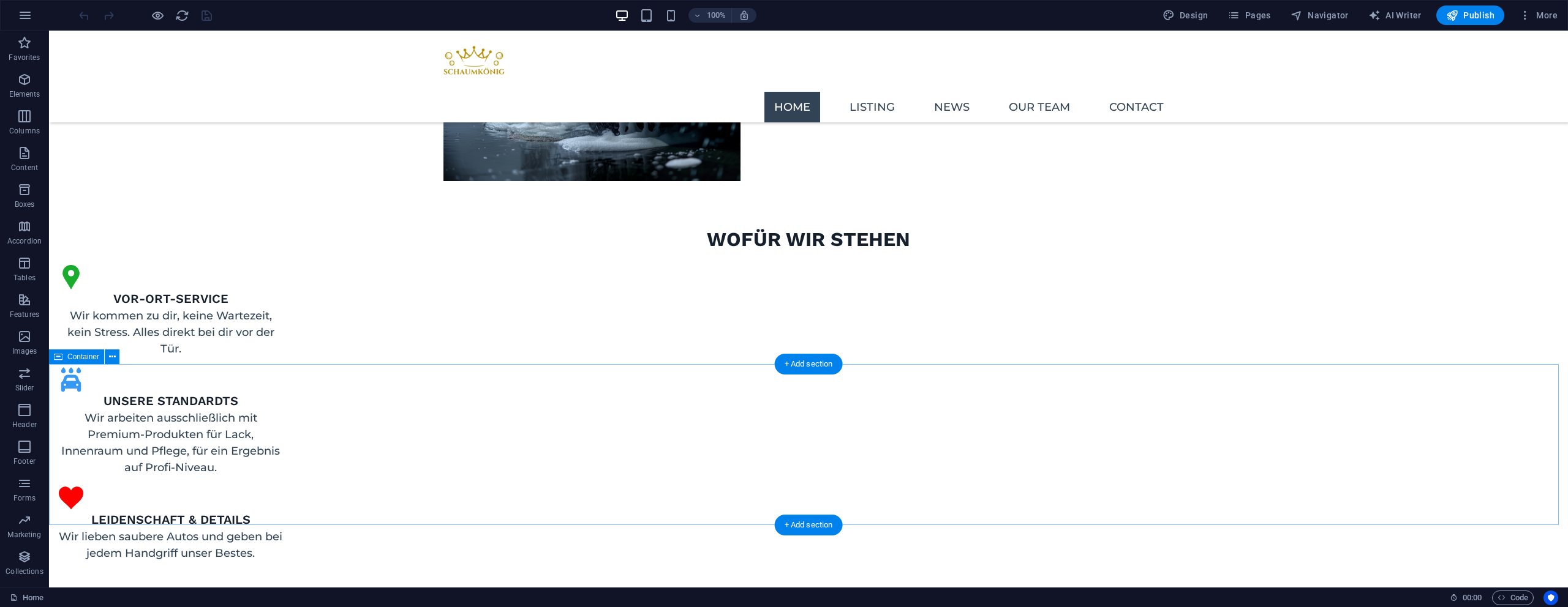
scroll to position [1897, 0]
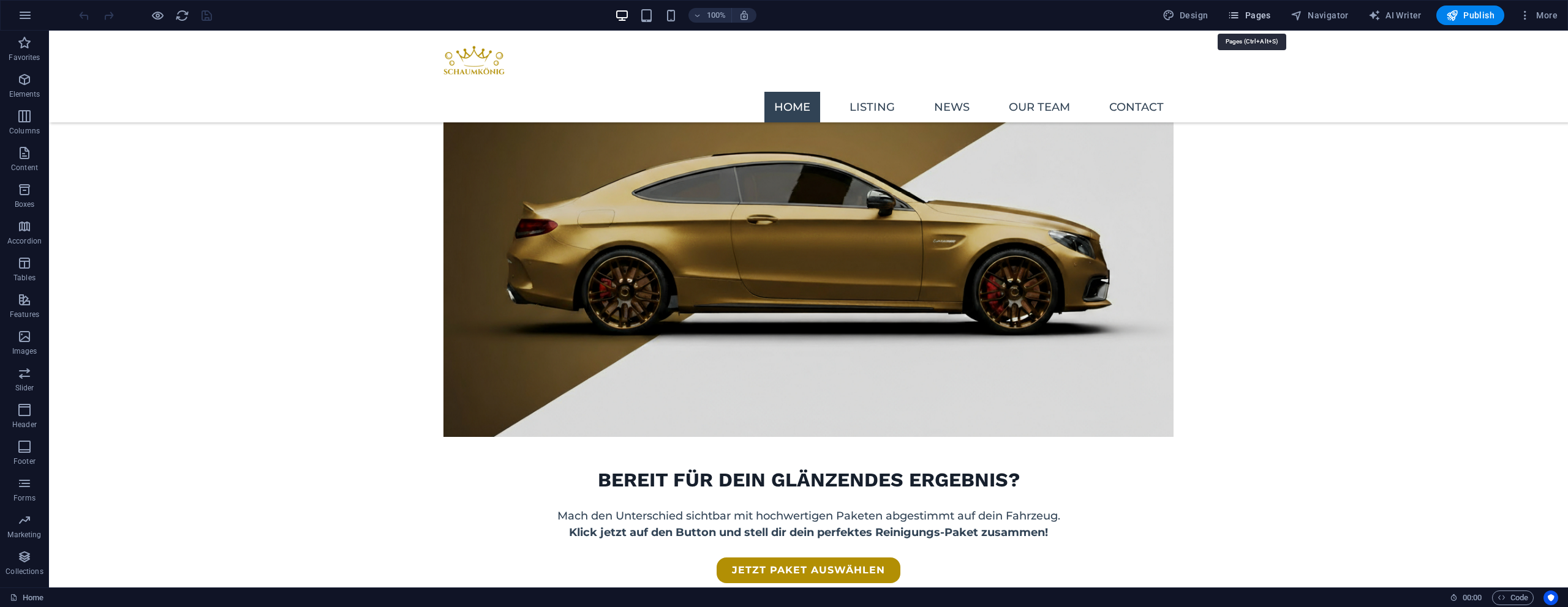
click at [1273, 22] on button "Pages" at bounding box center [1249, 15] width 53 height 19
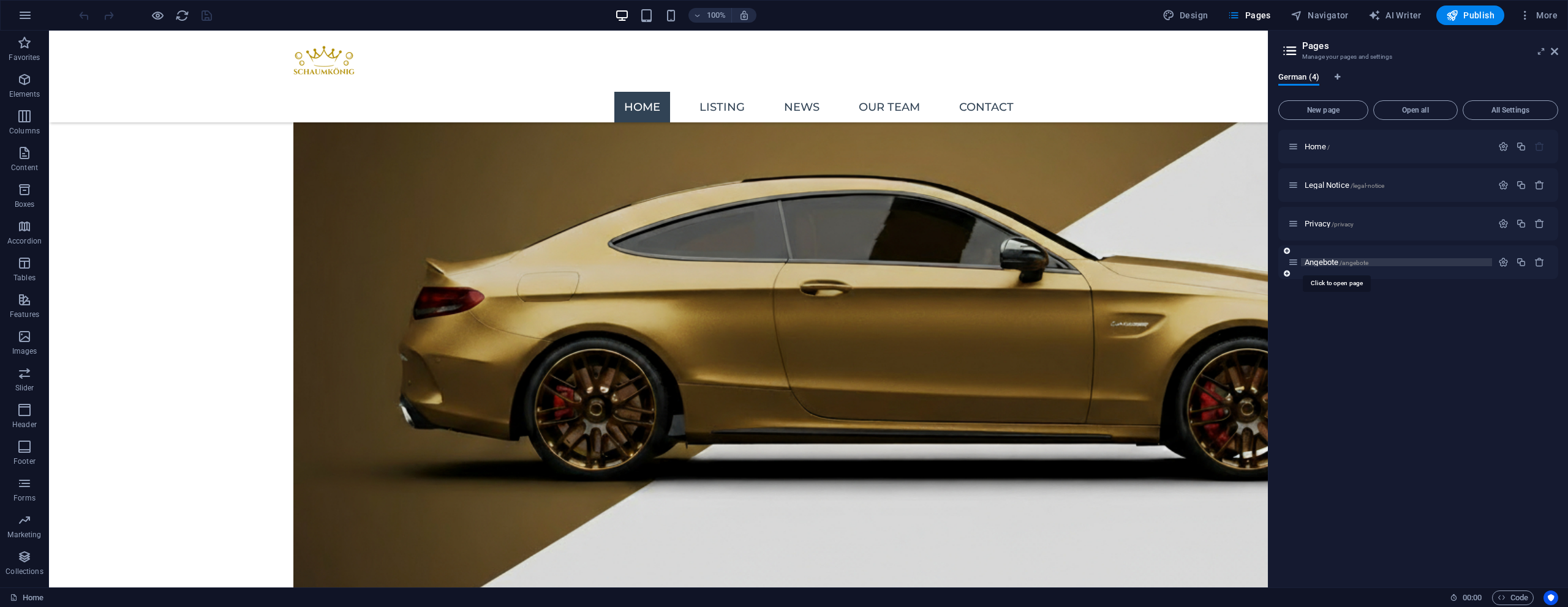
click at [1331, 258] on span "Angebote /angebote" at bounding box center [1336, 262] width 64 height 9
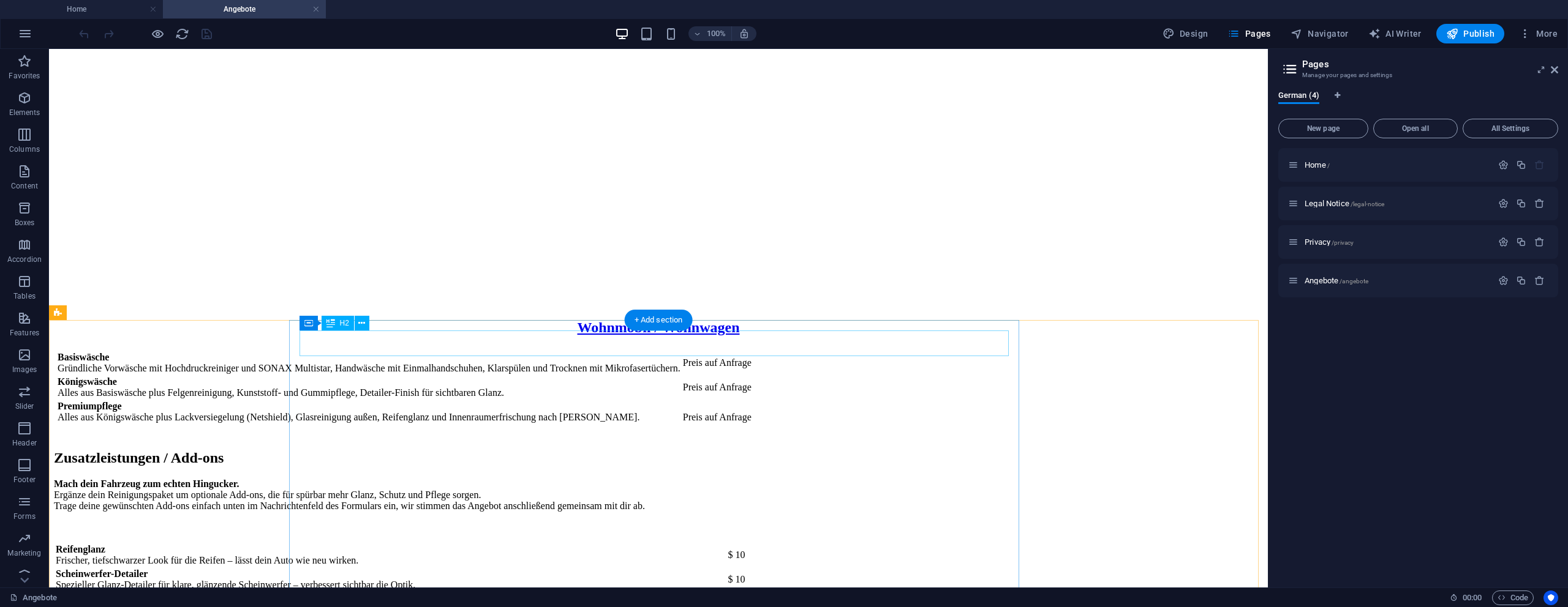
scroll to position [1721, 0]
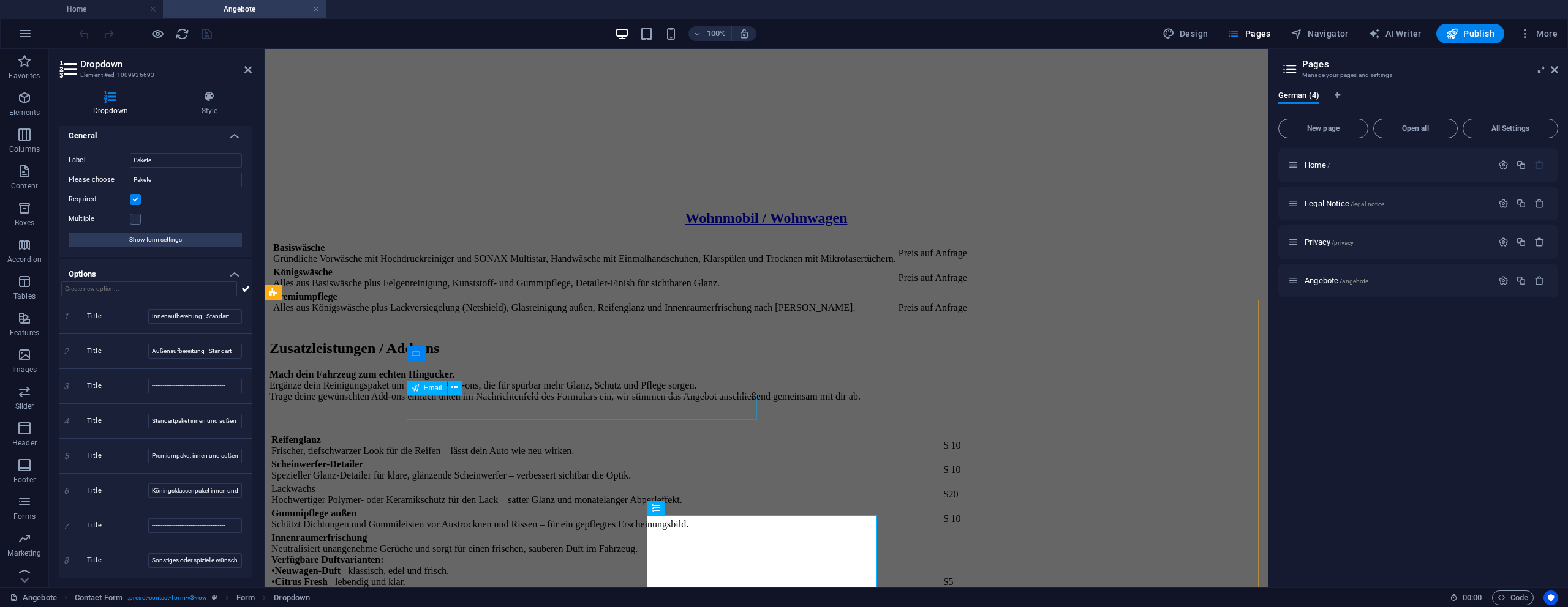
scroll to position [1647, 0]
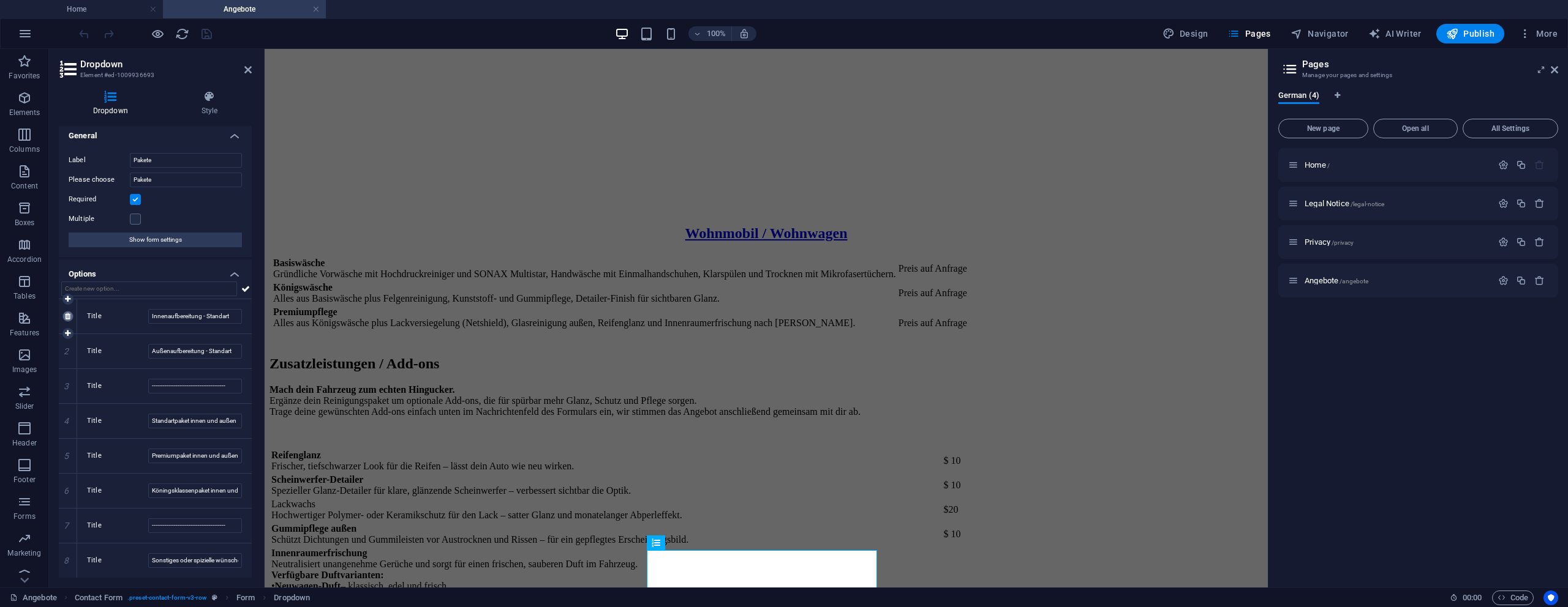
click at [68, 316] on icon at bounding box center [68, 316] width 6 height 8
type input "Außenaufbereitung - Standart"
type input "----------------------------------------"
type input "Standartpaket innen und außen"
type input "Premiumpaket innen und außen"
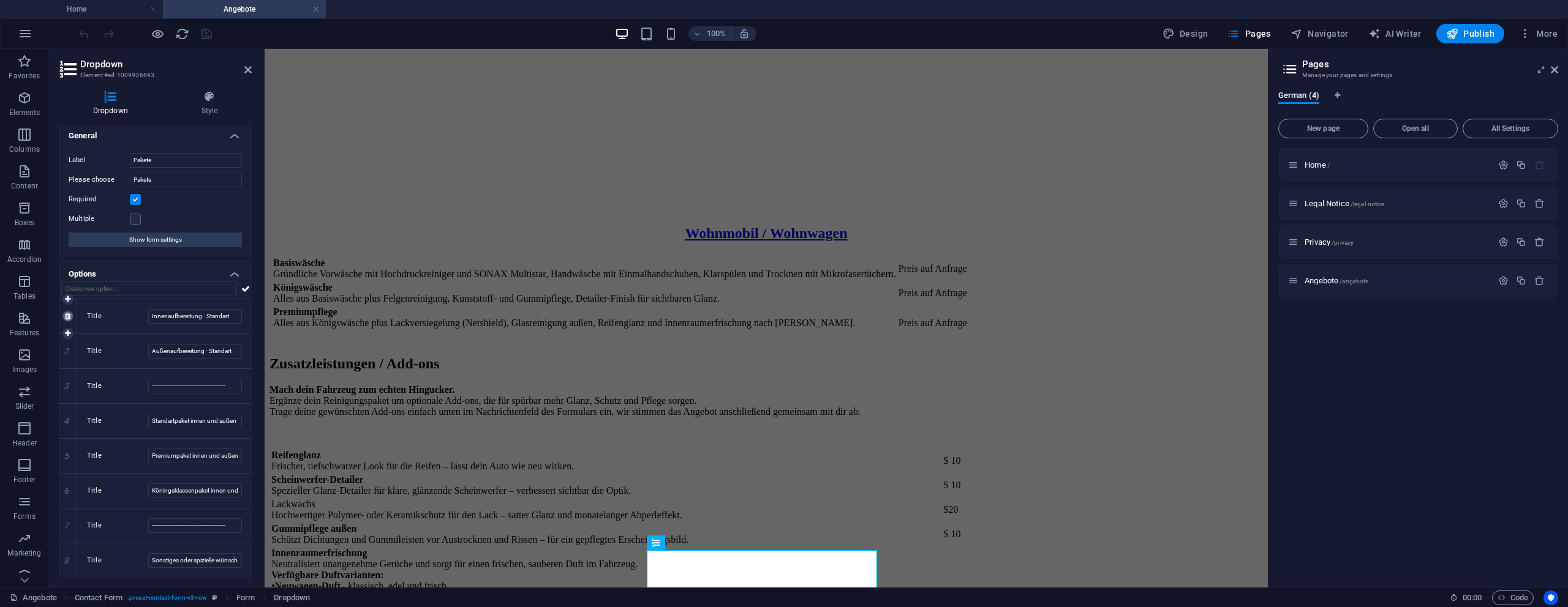
type input "Köningsklassenpaket innen und außen"
type input "----------------------------------------"
type input "Sonstiges oder spizielle wünsche bitte in Nachrichtenbox äußern"
click at [68, 318] on icon at bounding box center [68, 321] width 6 height 8
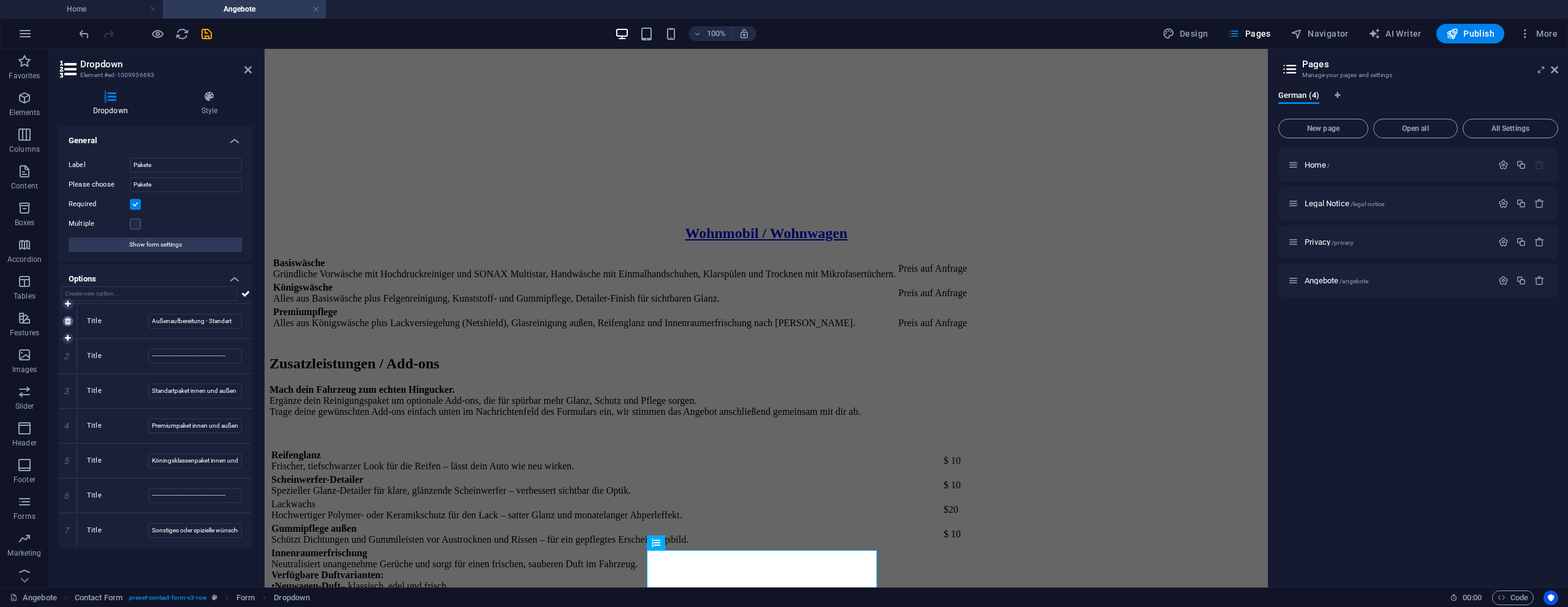
type input "----------------------------------------"
type input "Standartpaket innen und außen"
type input "Premiumpaket innen und außen"
type input "Köningsklassenpaket innen und außen"
type input "----------------------------------------"
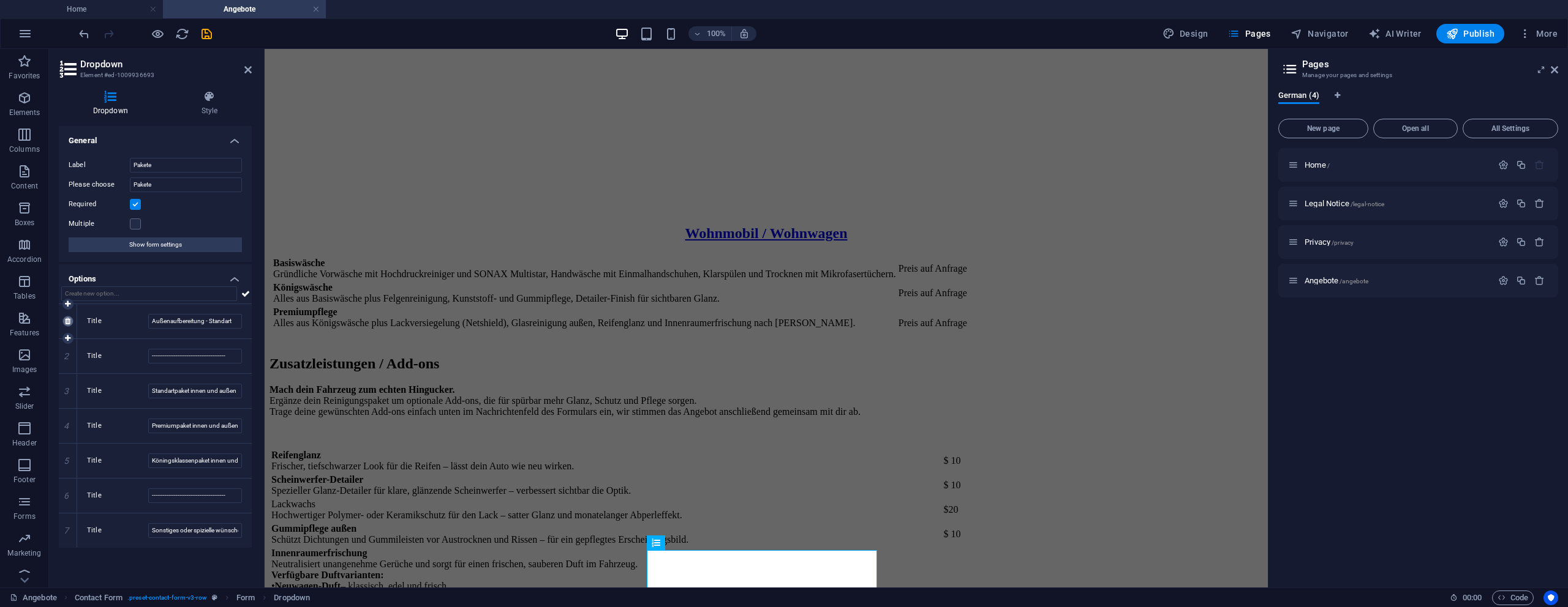
type input "Sonstiges oder spizielle wünsche bitte in Nachrichtenbox äußern"
click at [68, 318] on icon at bounding box center [68, 321] width 6 height 8
type input "Standartpaket innen und außen"
type input "Premiumpaket innen und außen"
type input "Köningsklassenpaket innen und außen"
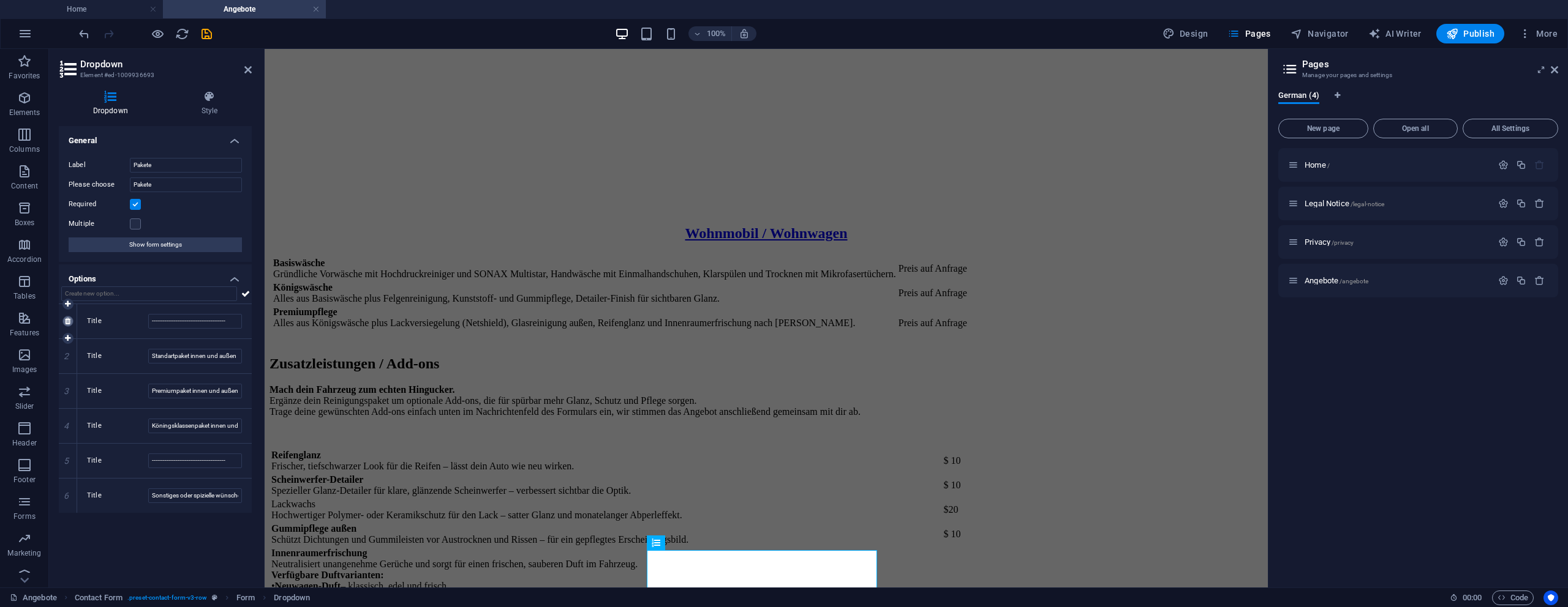
type input "----------------------------------------"
type input "Sonstiges oder spizielle wünsche bitte in Nachrichtenbox äußern"
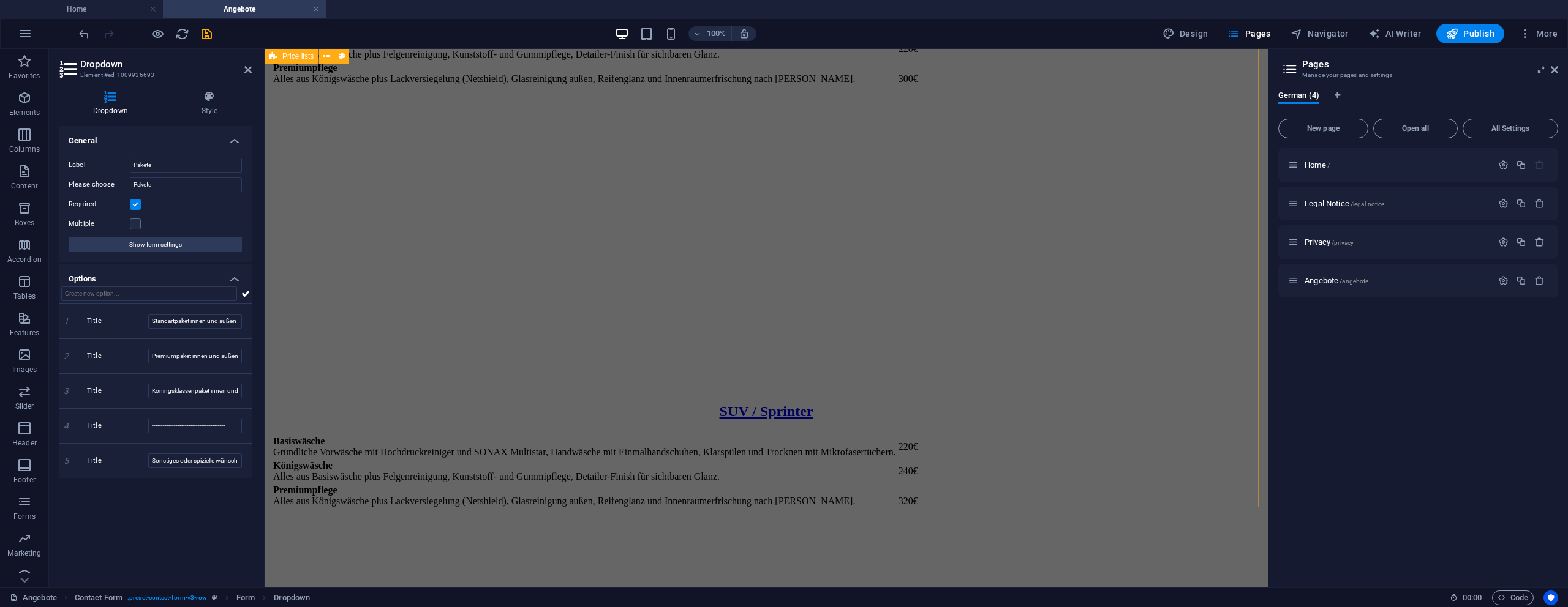
scroll to position [936, 0]
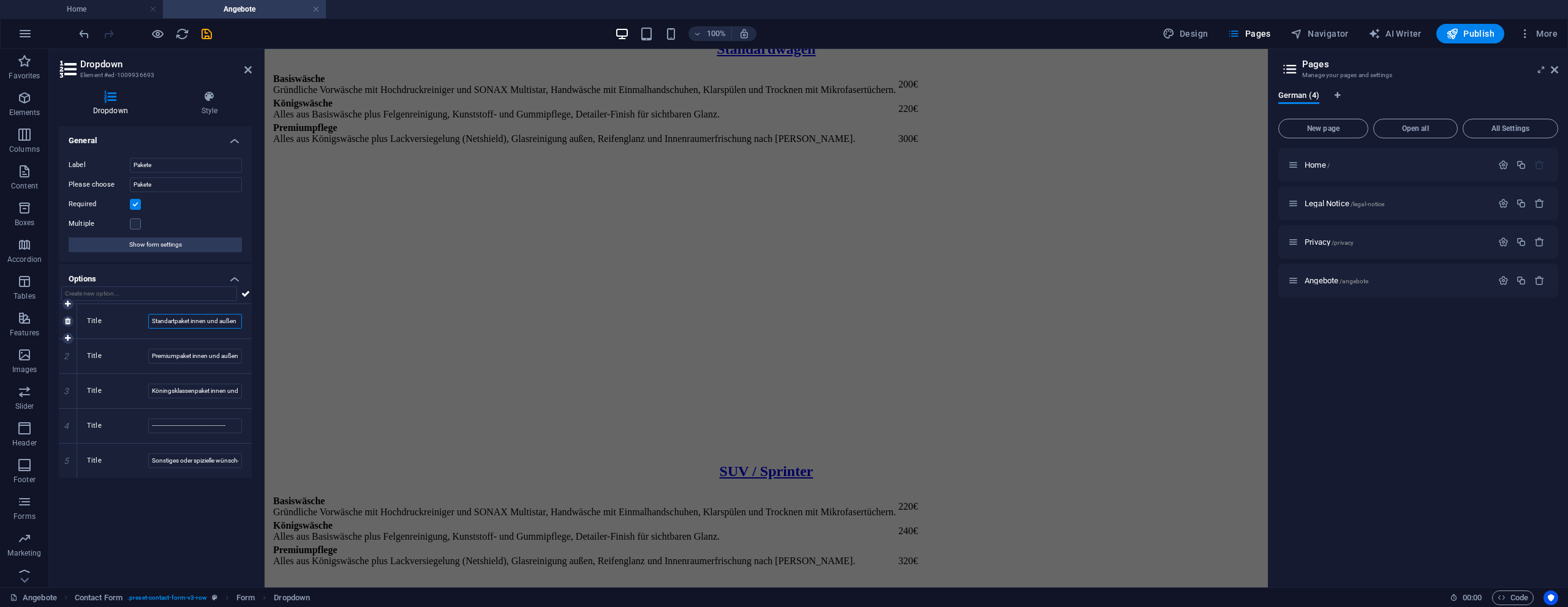
click at [183, 320] on input "Standartpaket innen und außen" at bounding box center [195, 321] width 94 height 15
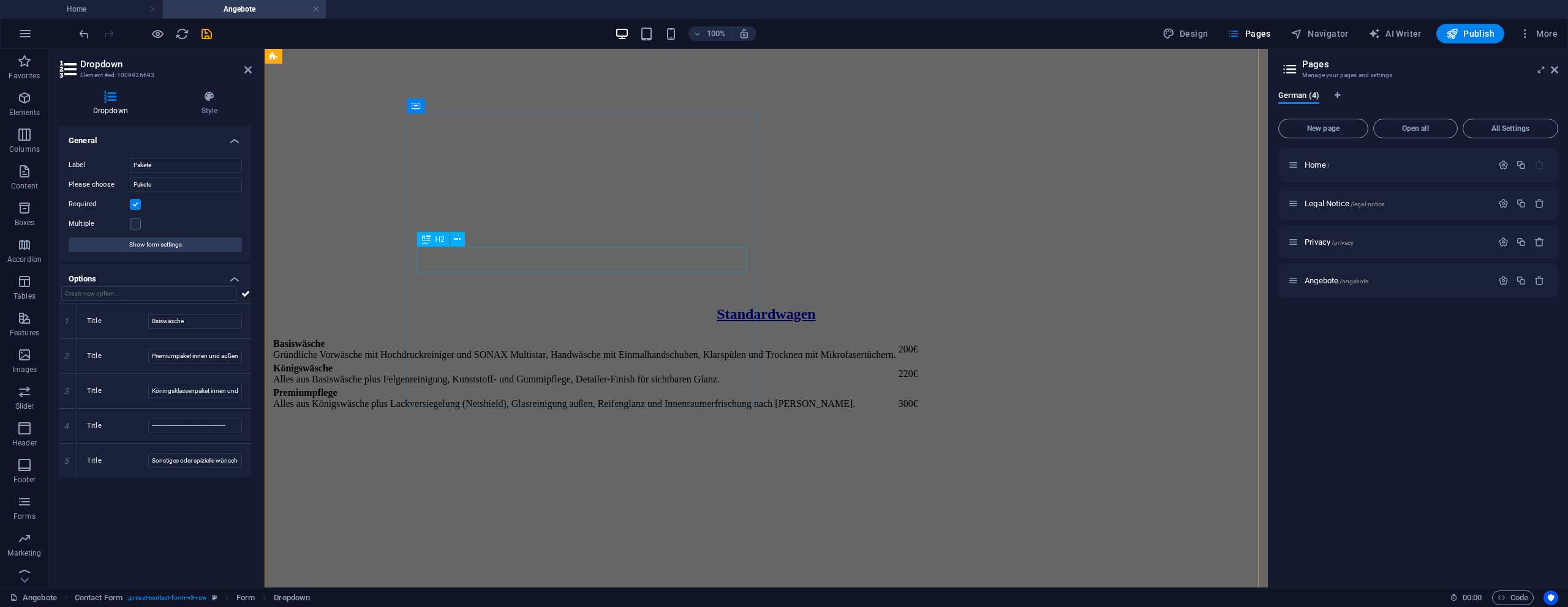
scroll to position [656, 0]
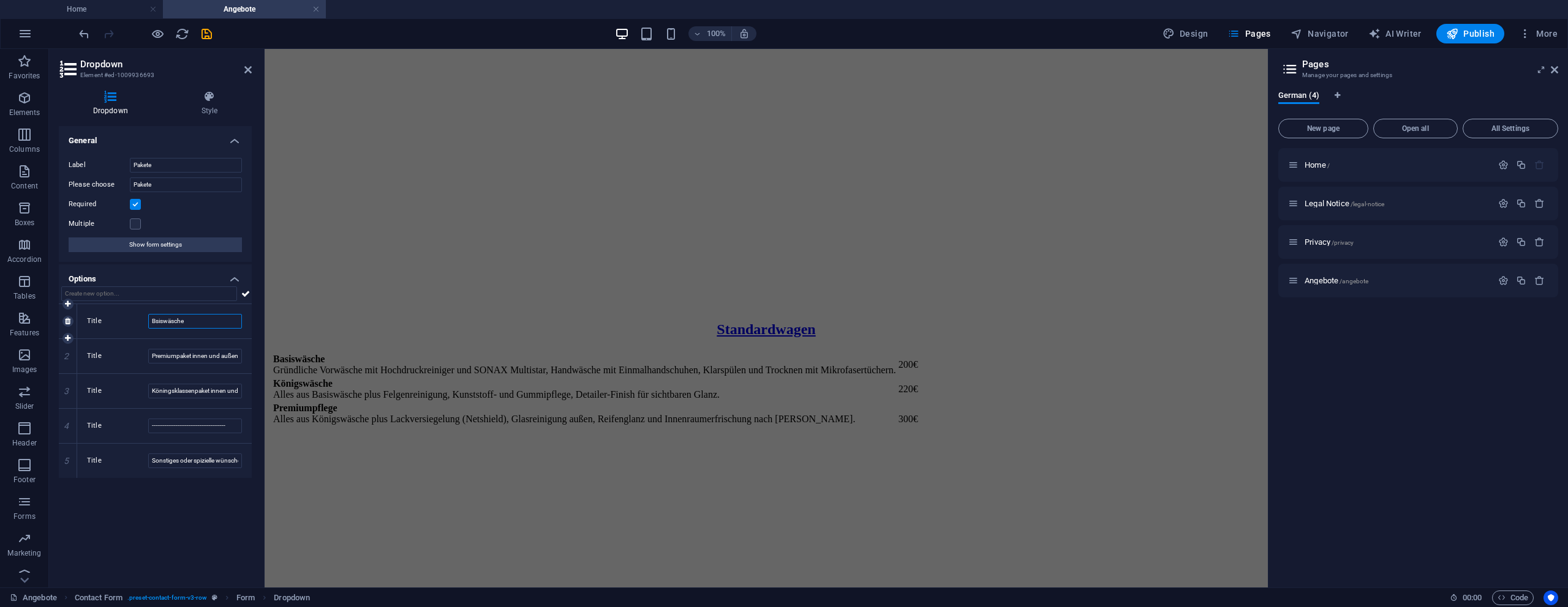
click at [156, 322] on input "Bsiswäsche" at bounding box center [195, 321] width 94 height 15
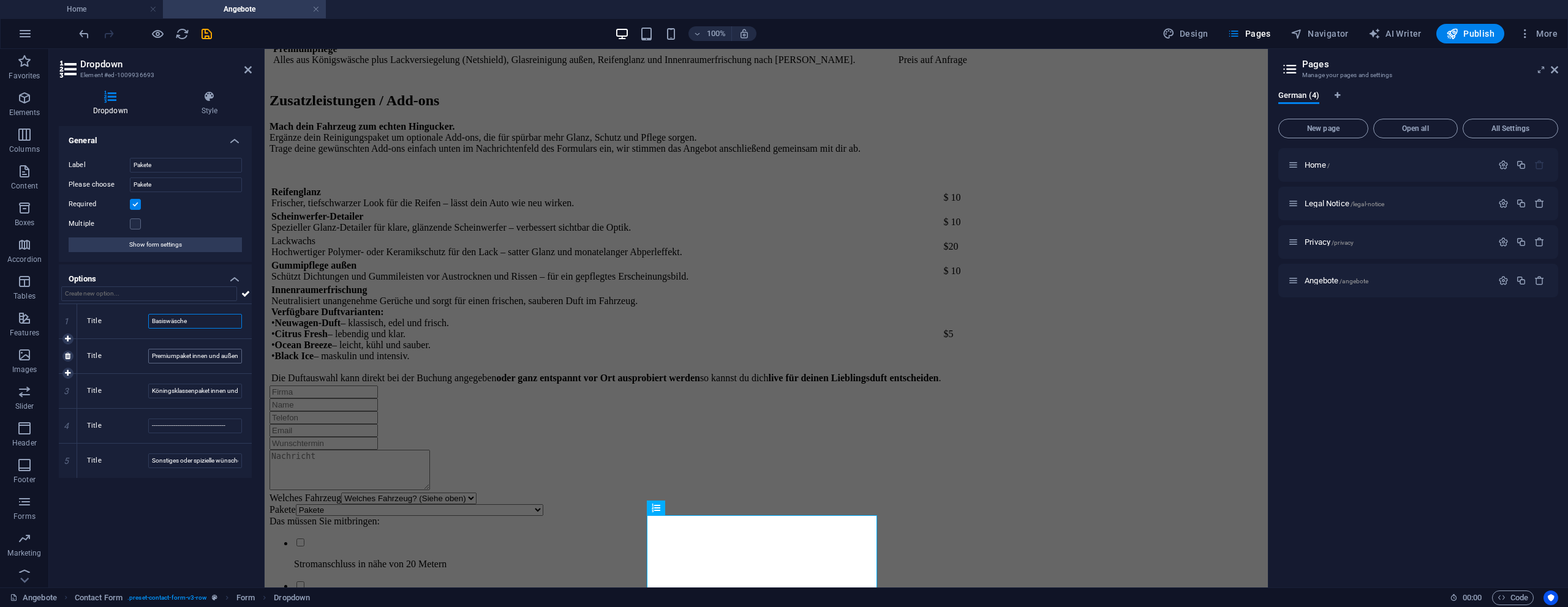
scroll to position [1956, 0]
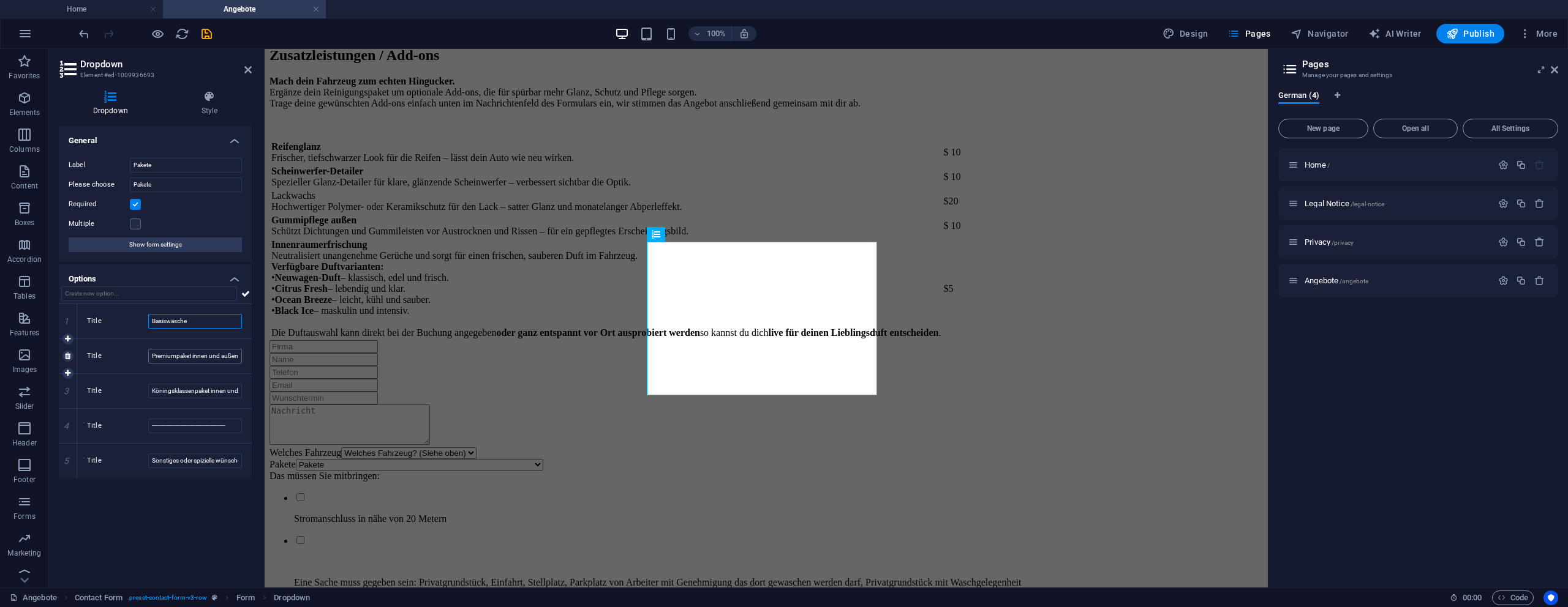
type input "Basiswäsche"
click at [170, 359] on input "Premiumpaket innen und außen" at bounding box center [195, 356] width 94 height 15
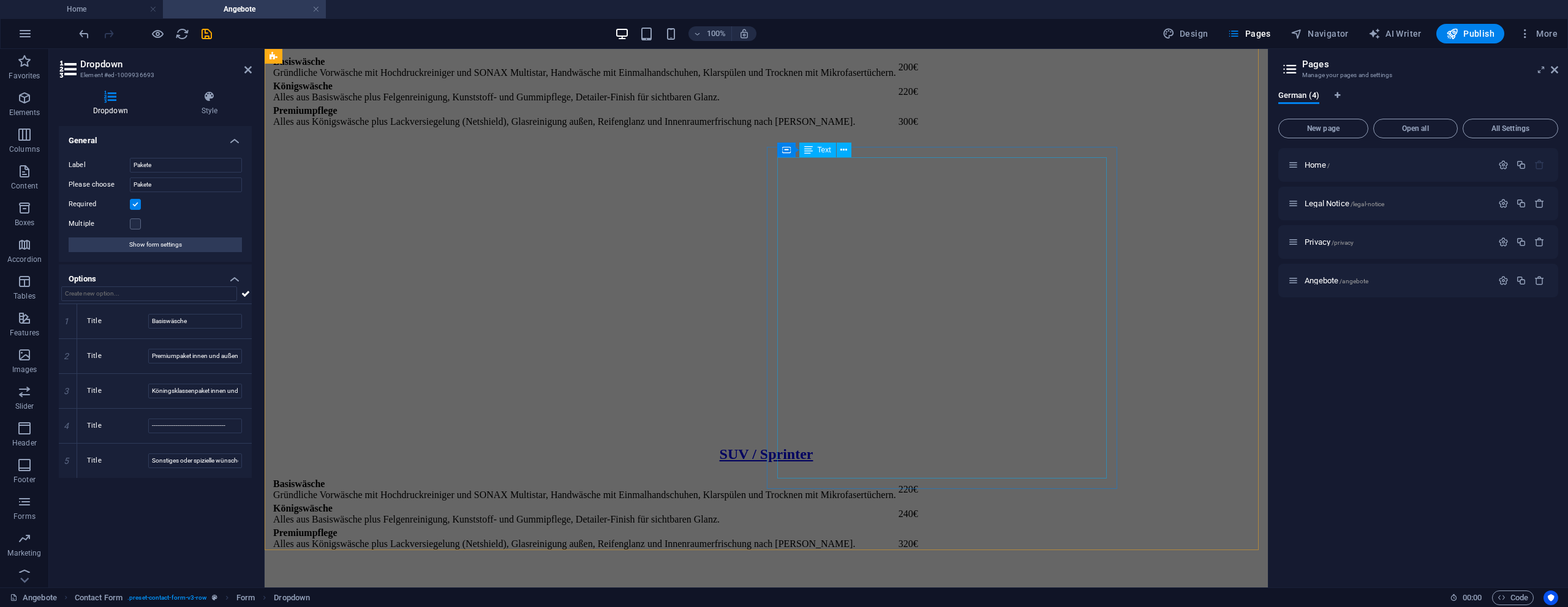
scroll to position [330, 0]
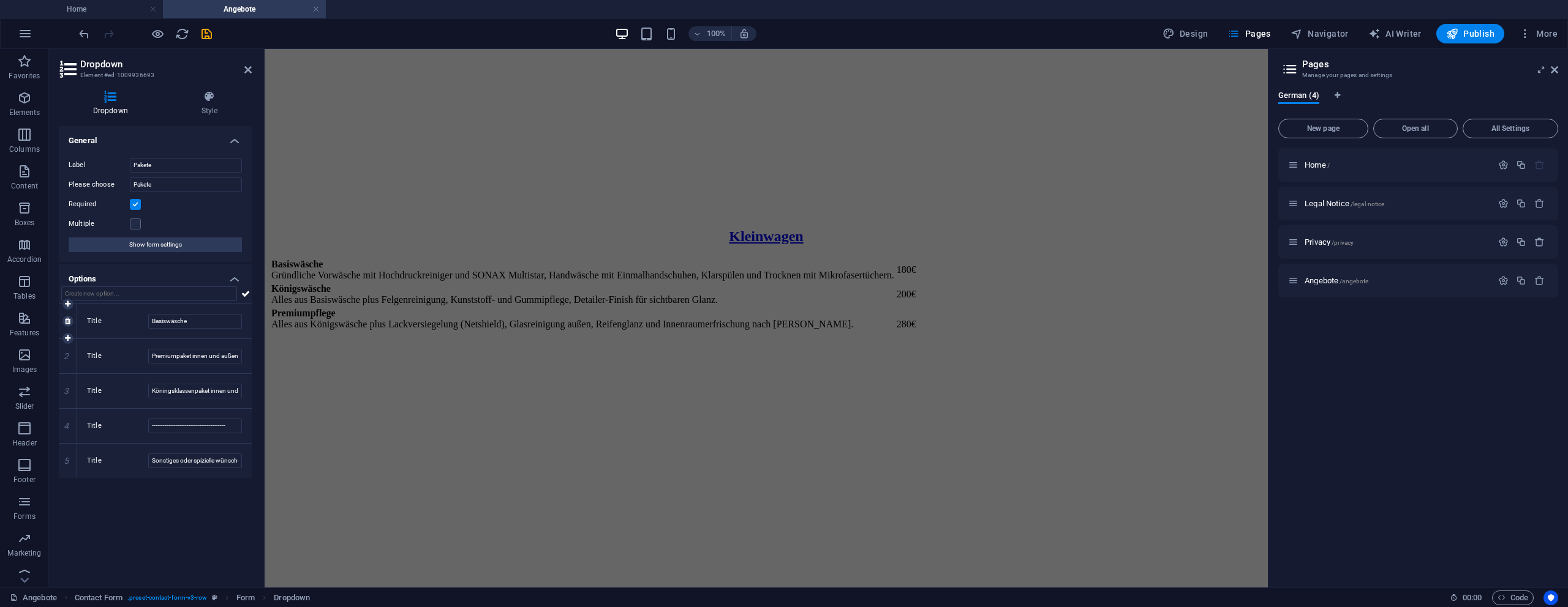
click at [172, 336] on div "Title Basiswäsche" at bounding box center [164, 322] width 175 height 35
click at [171, 353] on input "Premiumpaket innen und außen" at bounding box center [195, 356] width 94 height 15
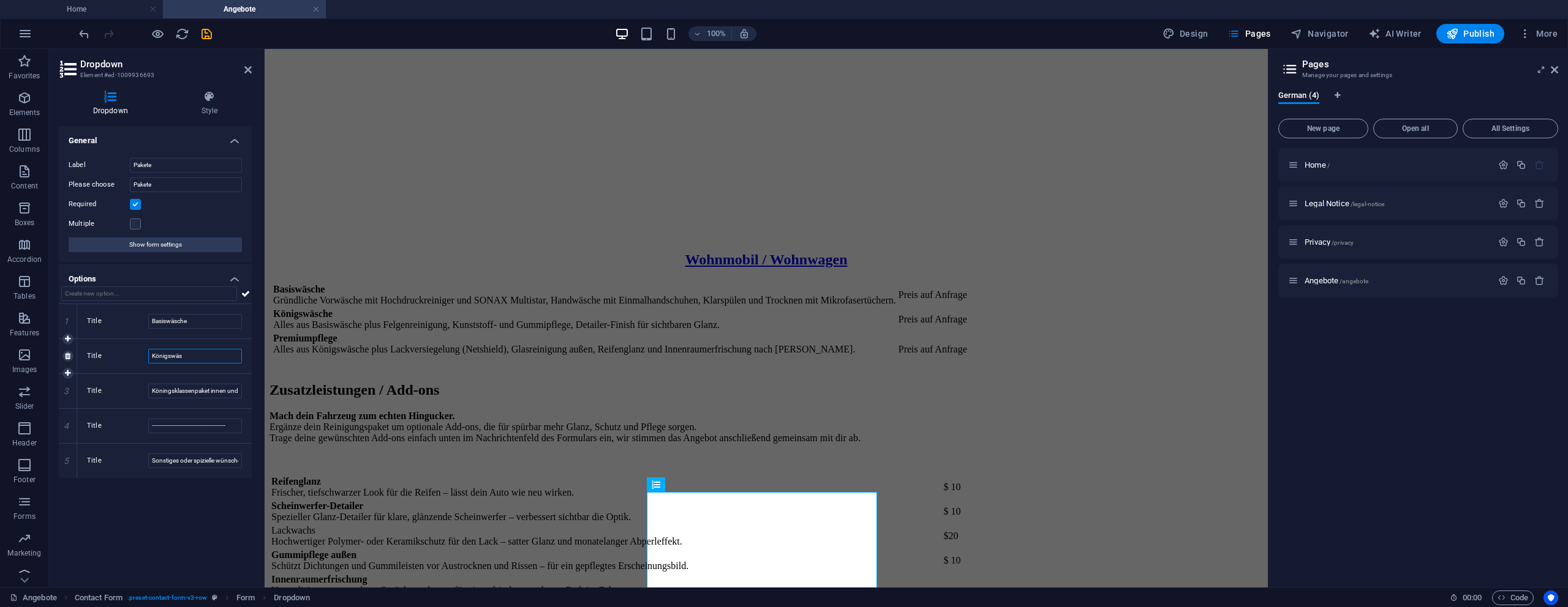
scroll to position [1956, 0]
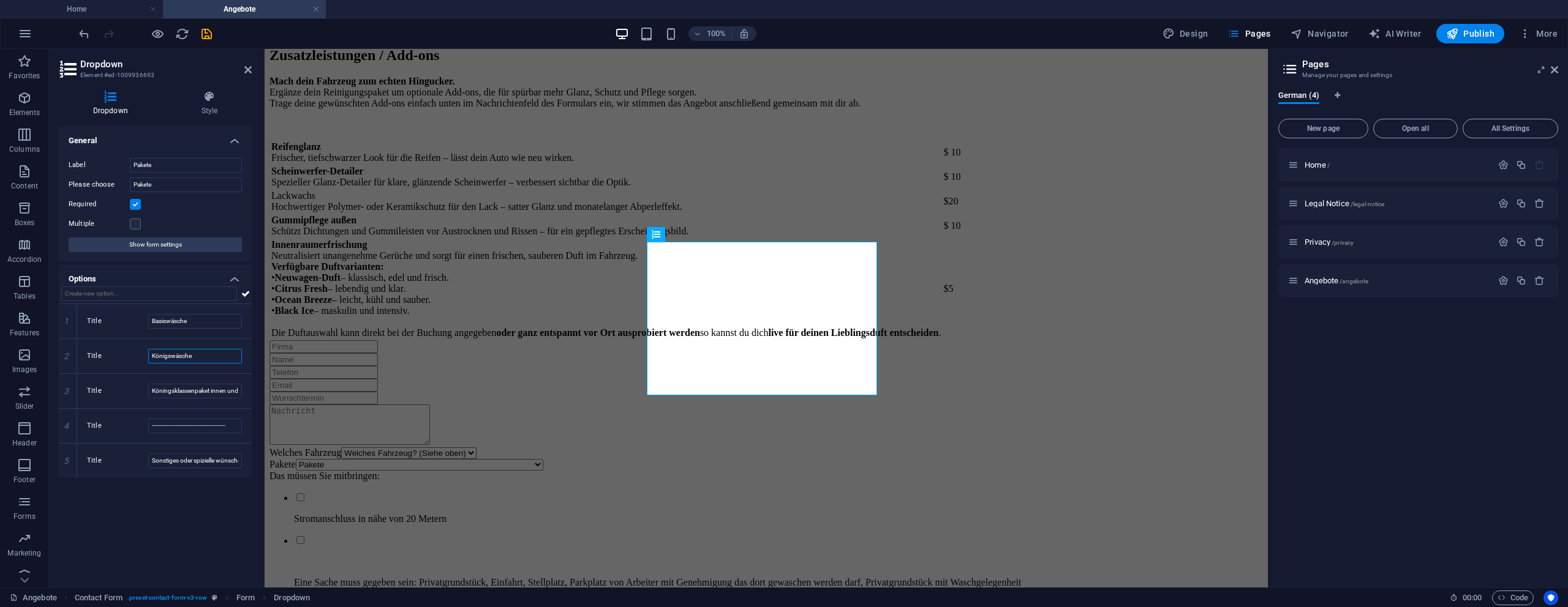
type input "Königswäsche"
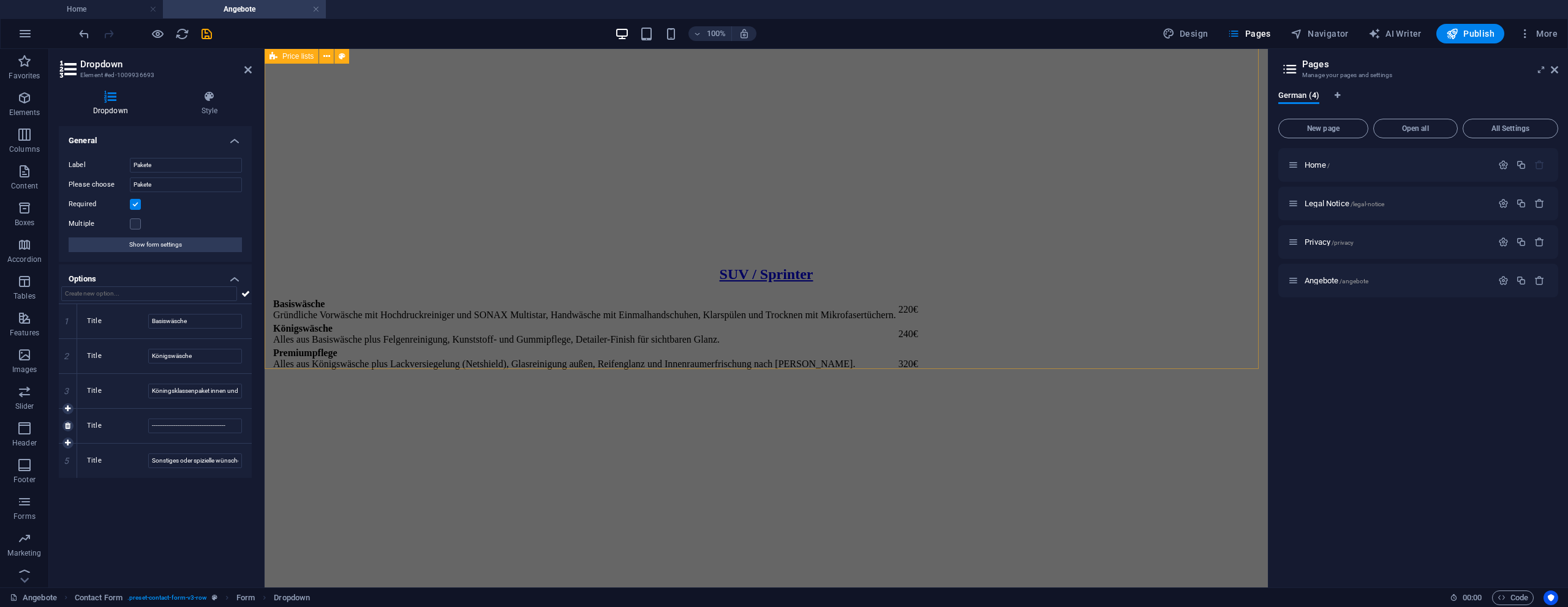
scroll to position [1133, 0]
click at [65, 427] on icon at bounding box center [68, 426] width 6 height 8
type input "Sonstiges oder spizielle wünsche bitte in Nachrichtenbox äußern"
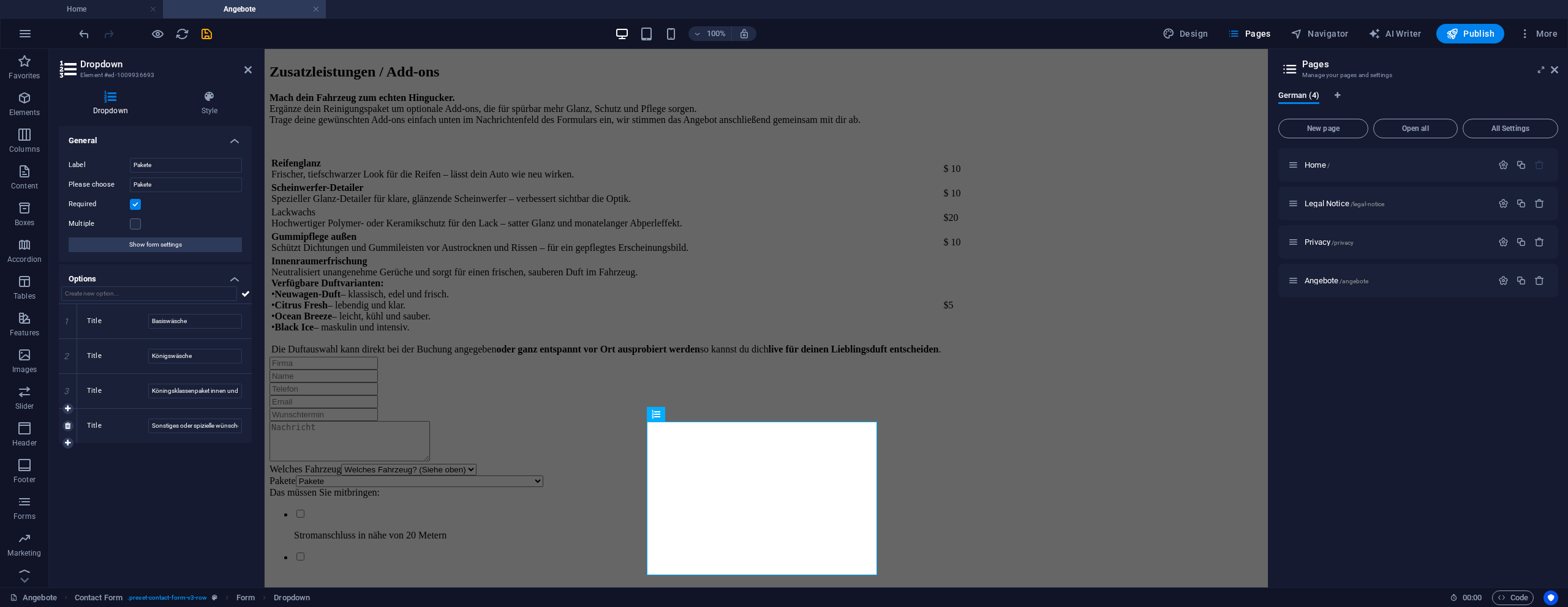
scroll to position [1956, 0]
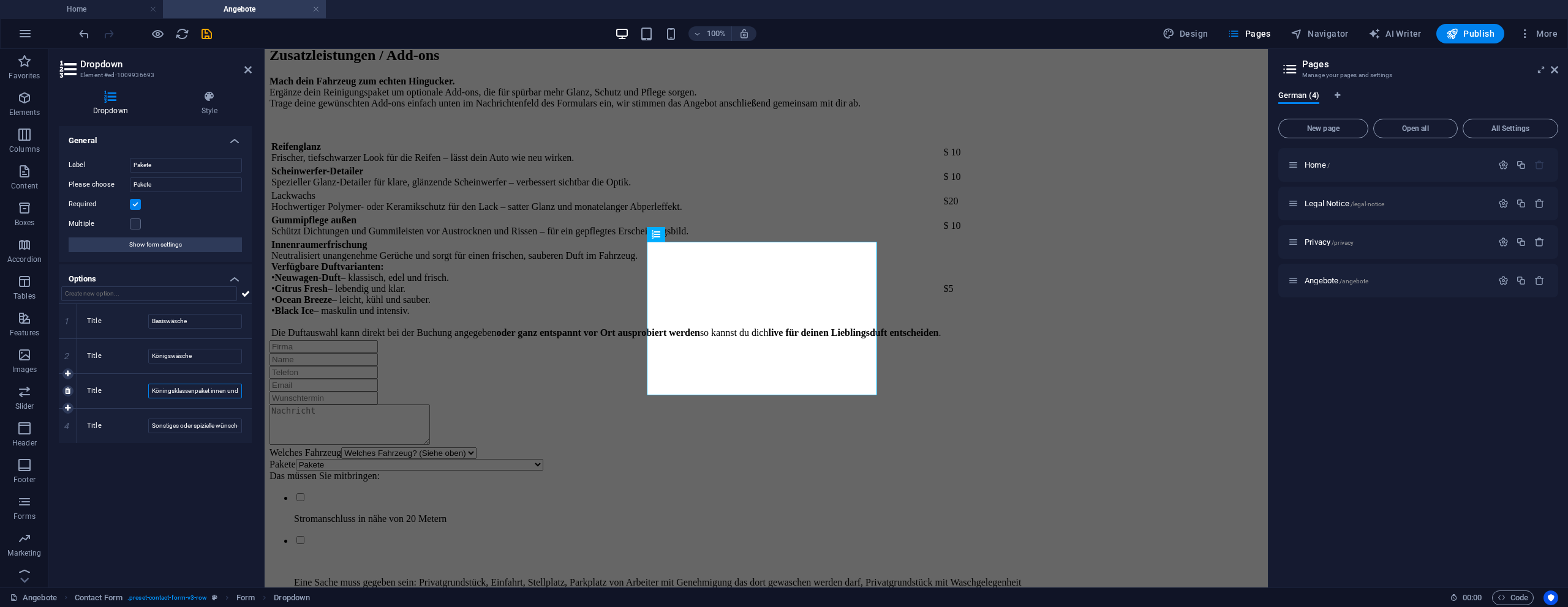
click at [168, 394] on input "Köningsklassenpaket innen und außen" at bounding box center [195, 391] width 94 height 15
click at [167, 393] on input "Köningsklassenpaket innen und außen" at bounding box center [195, 391] width 94 height 15
click at [71, 427] on link at bounding box center [68, 426] width 11 height 11
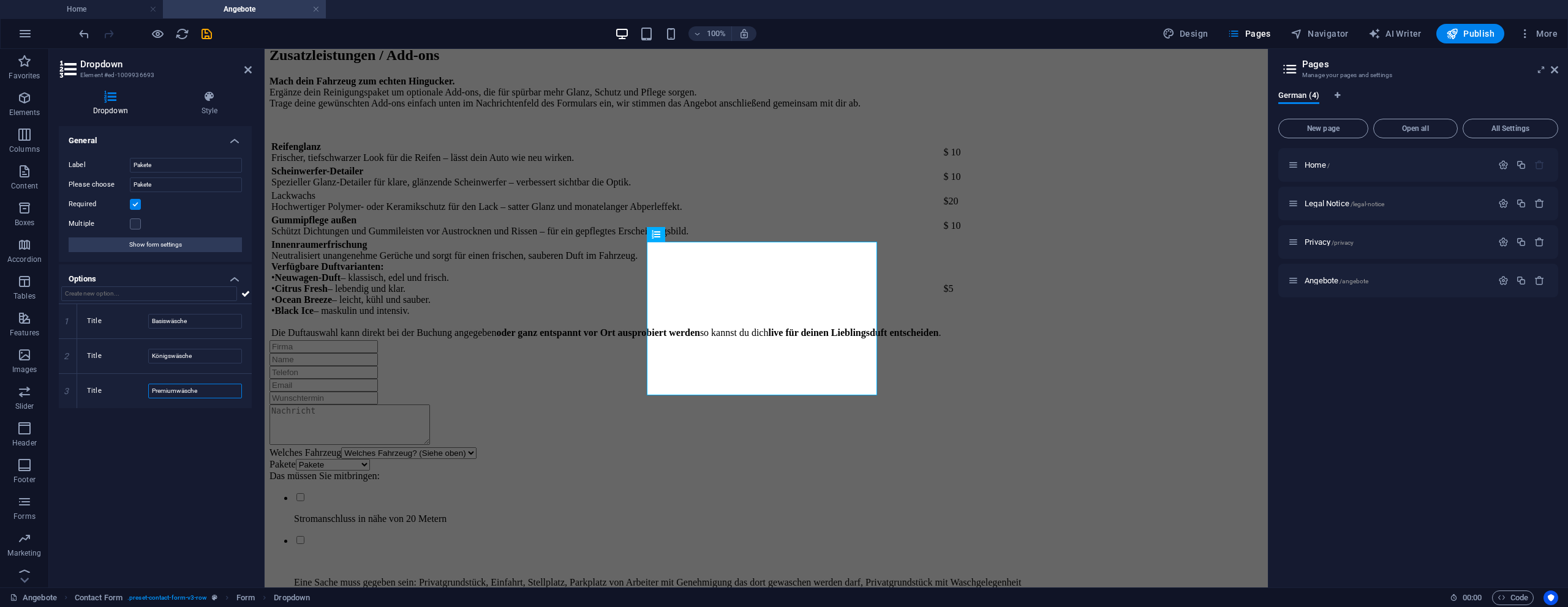
type input "Premiumwäsche"
click at [126, 455] on div "General Label Pakete Please choose Pakete Required Multiple Show form settings …" at bounding box center [155, 352] width 193 height 452
drag, startPoint x: 134, startPoint y: 476, endPoint x: 245, endPoint y: 282, distance: 223.5
click at [136, 474] on div "General Label Pakete Please choose Pakete Required Multiple Show form settings …" at bounding box center [155, 352] width 193 height 452
click at [243, 292] on icon at bounding box center [245, 293] width 8 height 15
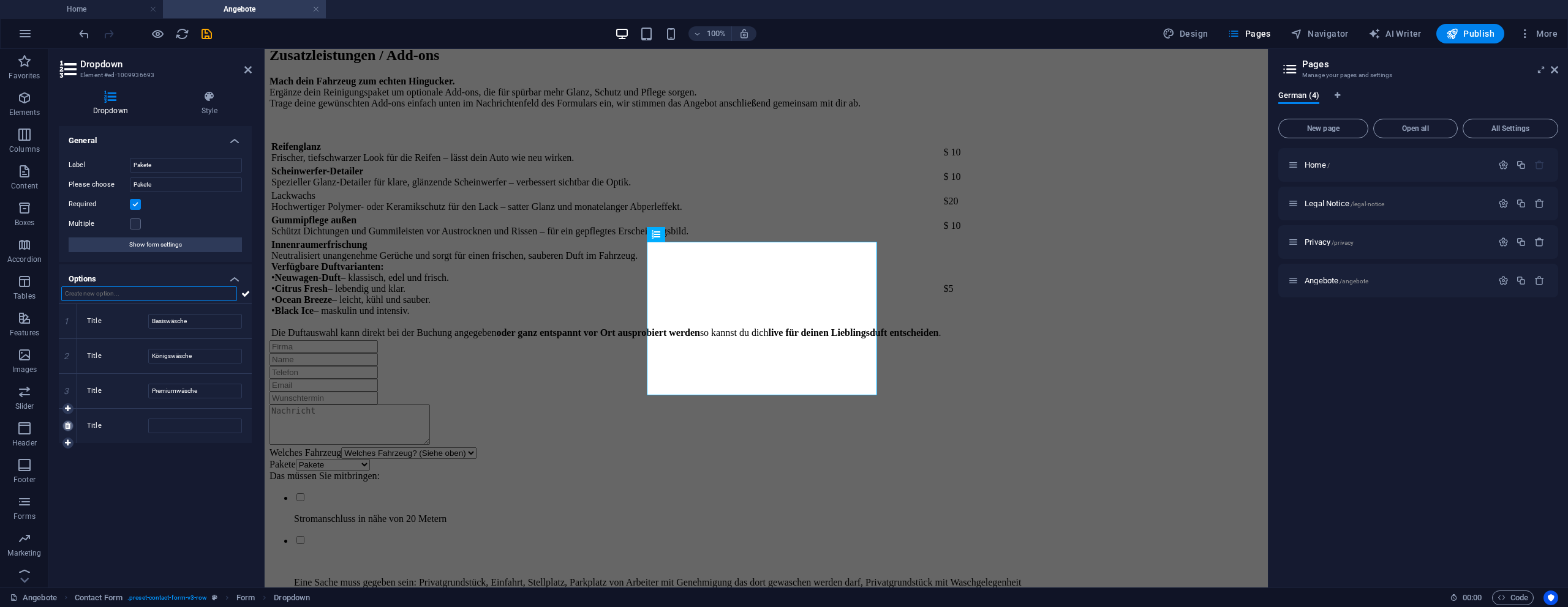
click at [68, 429] on link at bounding box center [68, 426] width 11 height 11
click at [359, 396] on div "Welches Fahrzeug Welches Fahrzeug? (Siehe oben) Klein Wagen Standart Wagen Spri…" at bounding box center [766, 522] width 994 height 364
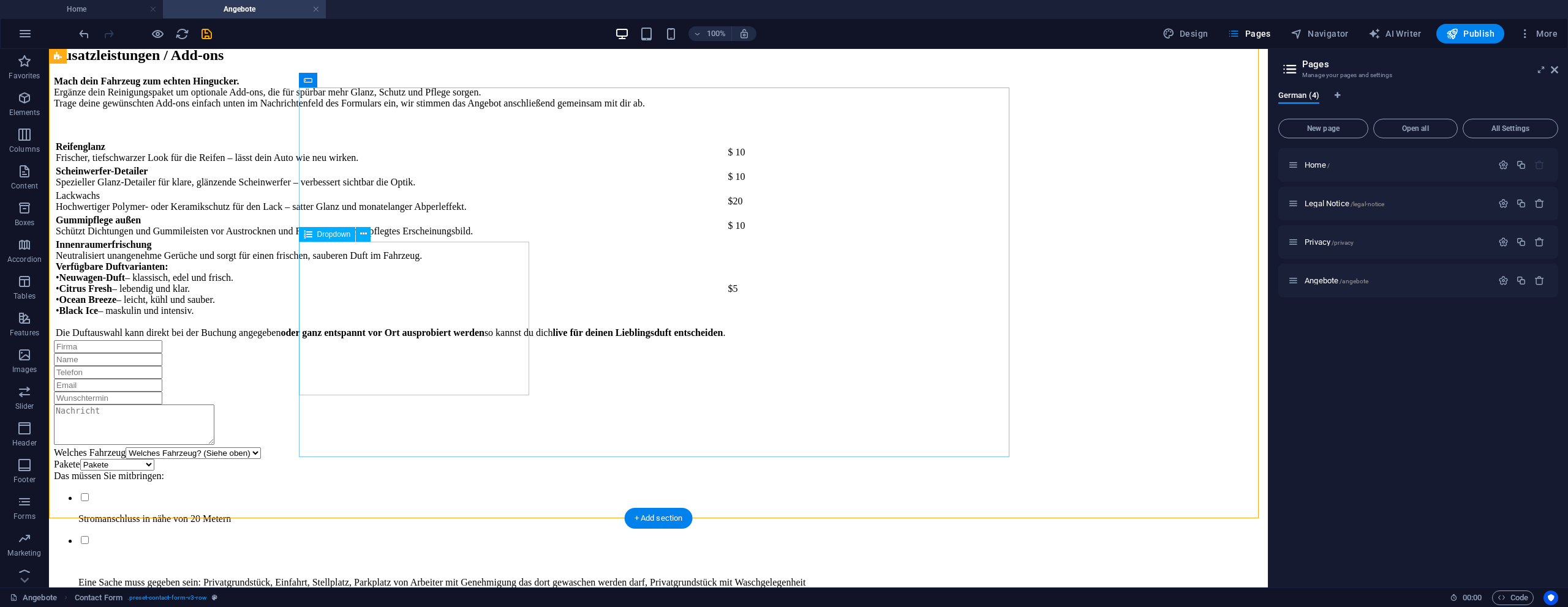
click at [402, 447] on div "Welches Fahrzeug Welches Fahrzeug? (Siehe oben) Klein Wagen Standart Wagen Spri…" at bounding box center [659, 453] width 1209 height 12
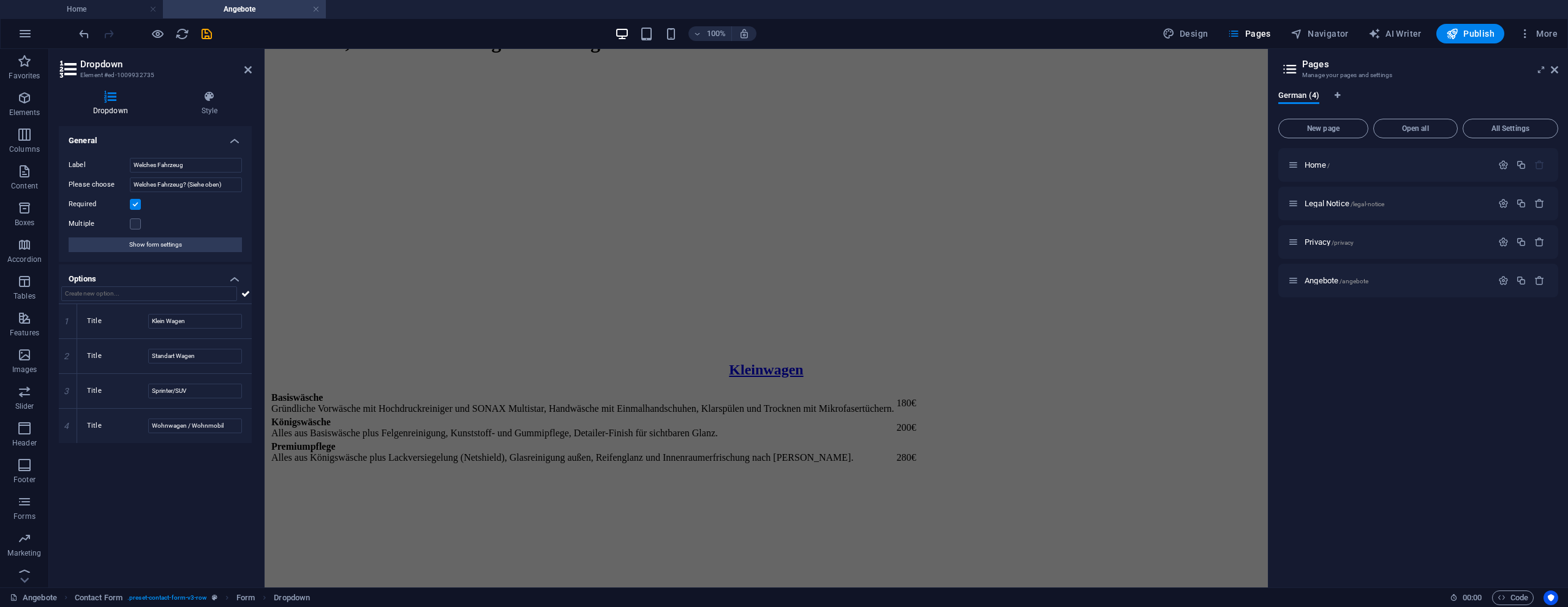
scroll to position [289, 0]
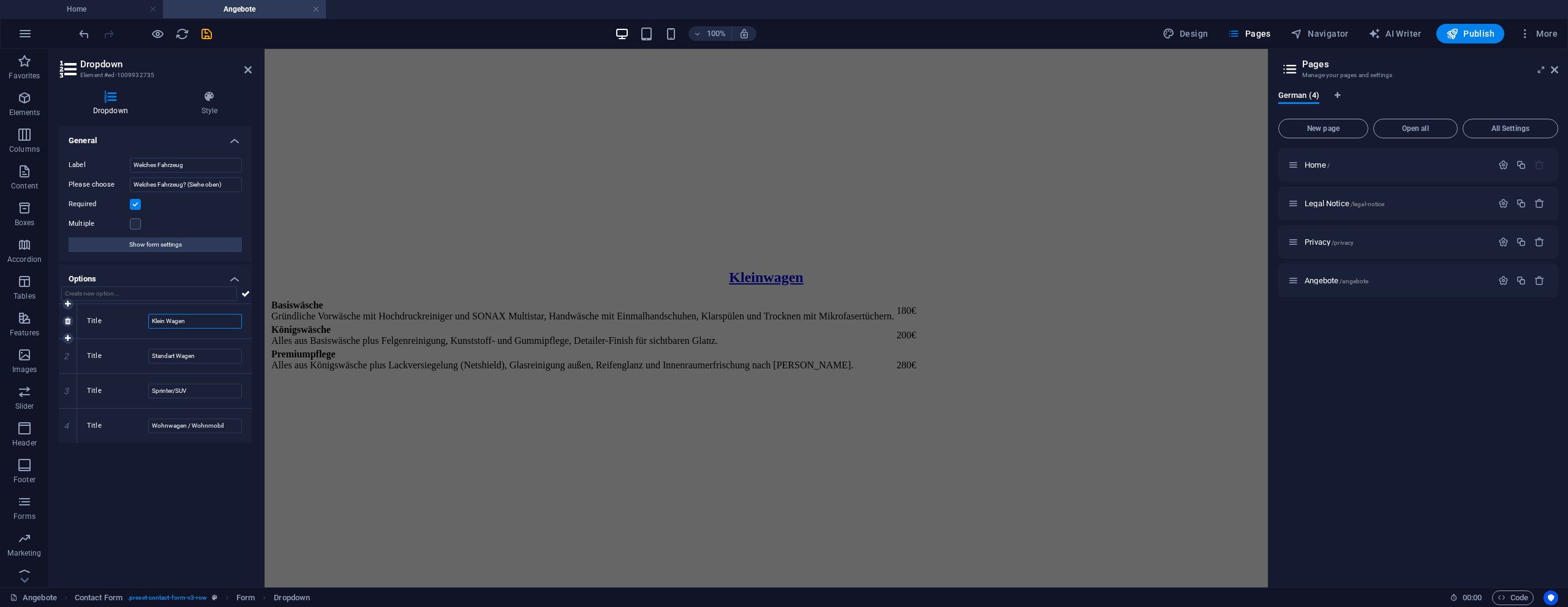
click at [170, 322] on input "Klein Wagen" at bounding box center [195, 321] width 94 height 15
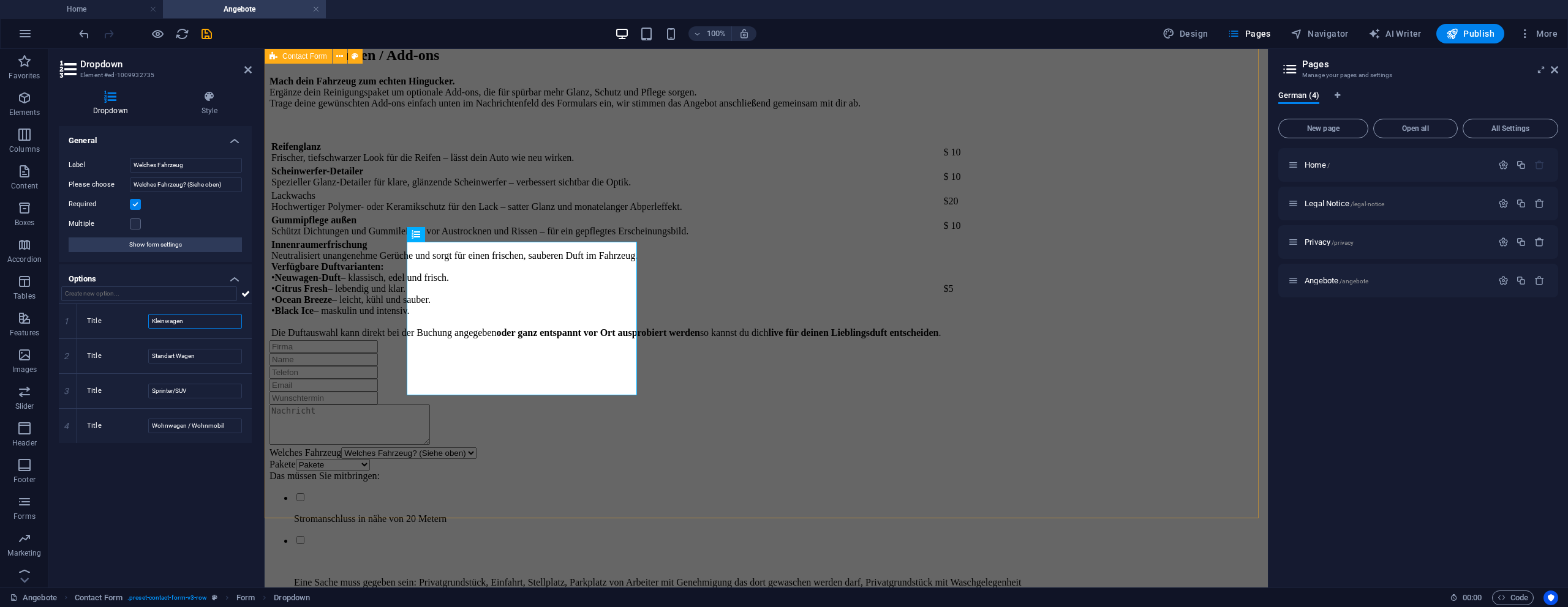
type input "Kleinwagen"
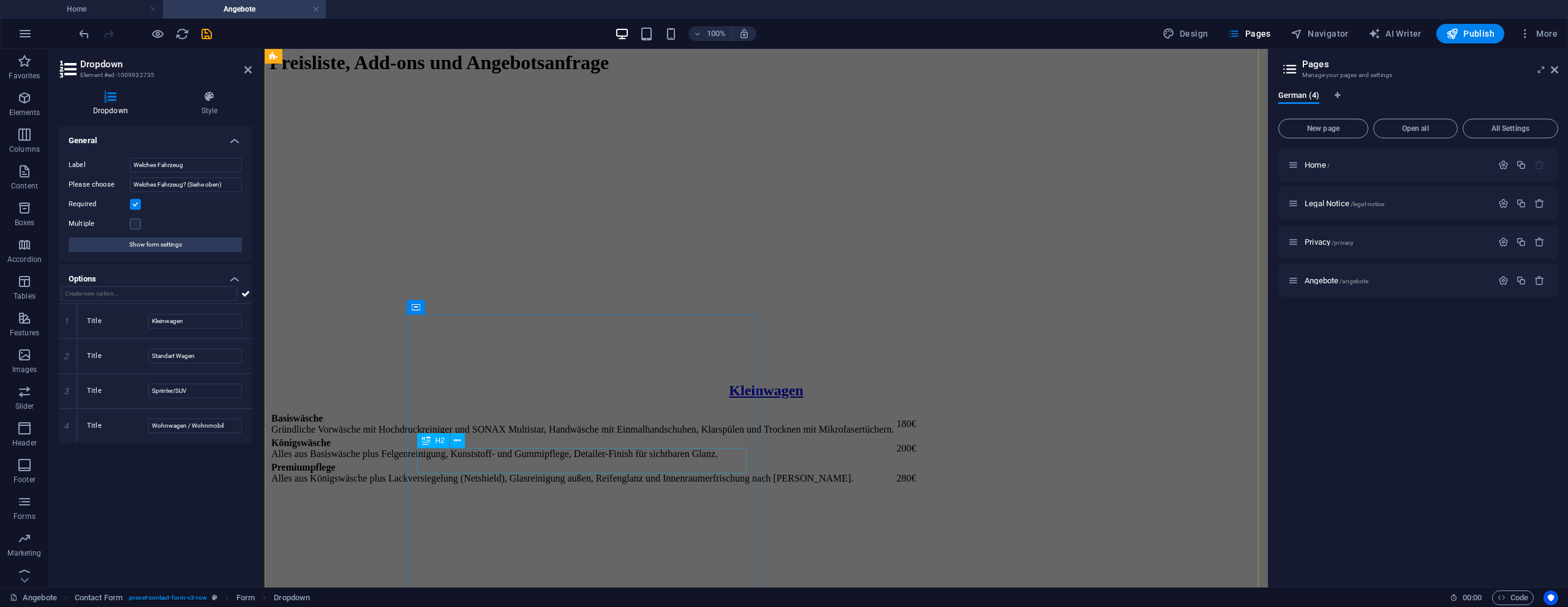
scroll to position [174, 0]
click at [199, 353] on input "Standart Wagen" at bounding box center [195, 356] width 94 height 15
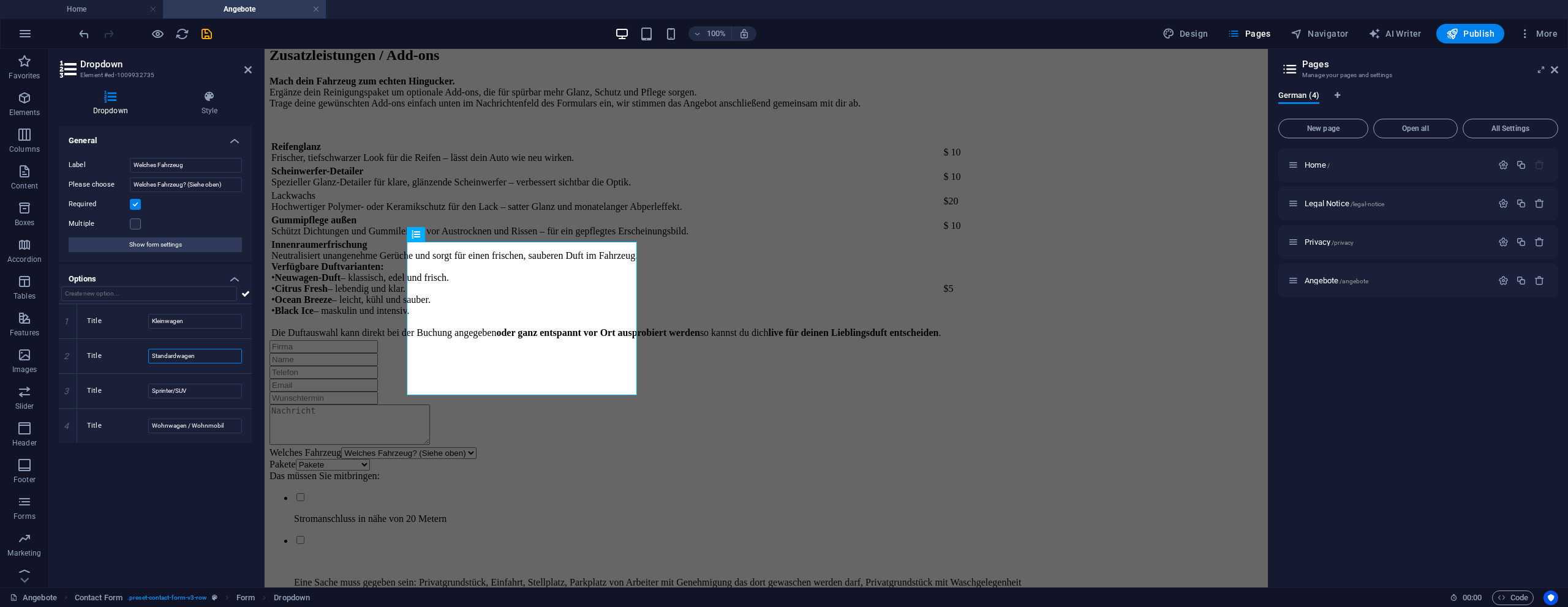
type input "Standardwagen"
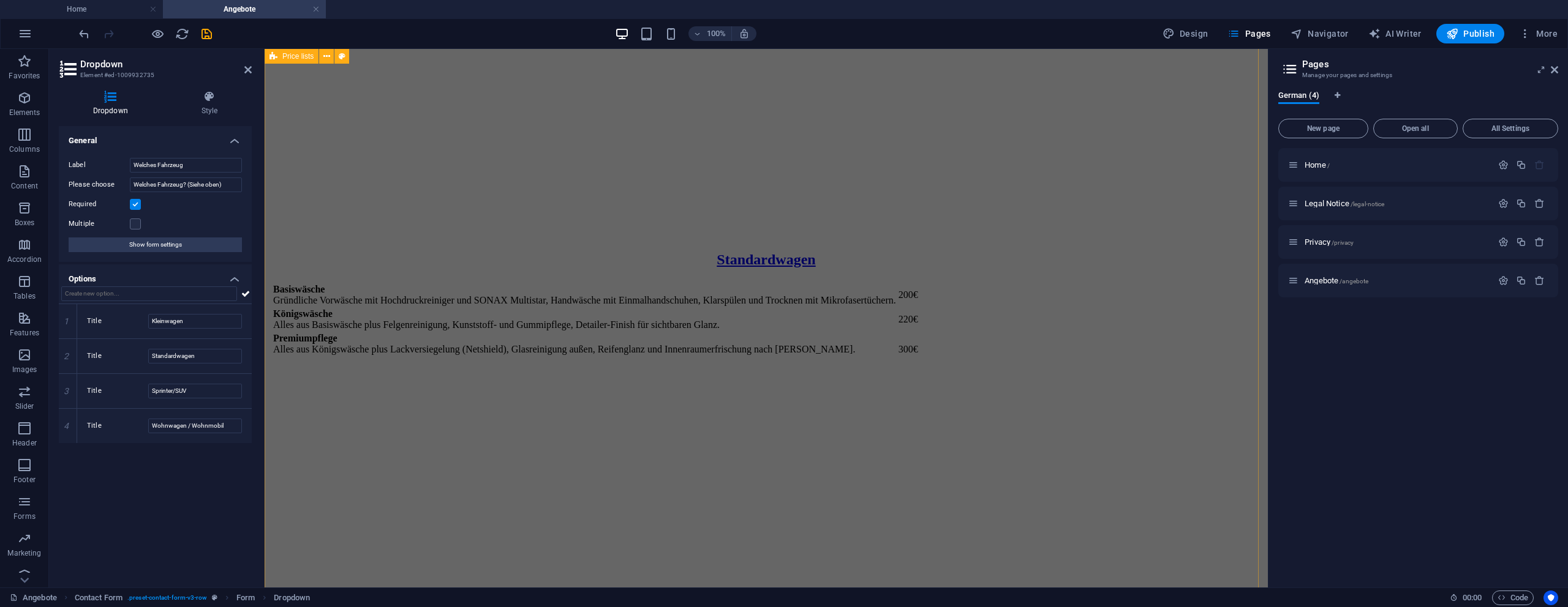
scroll to position [622, 0]
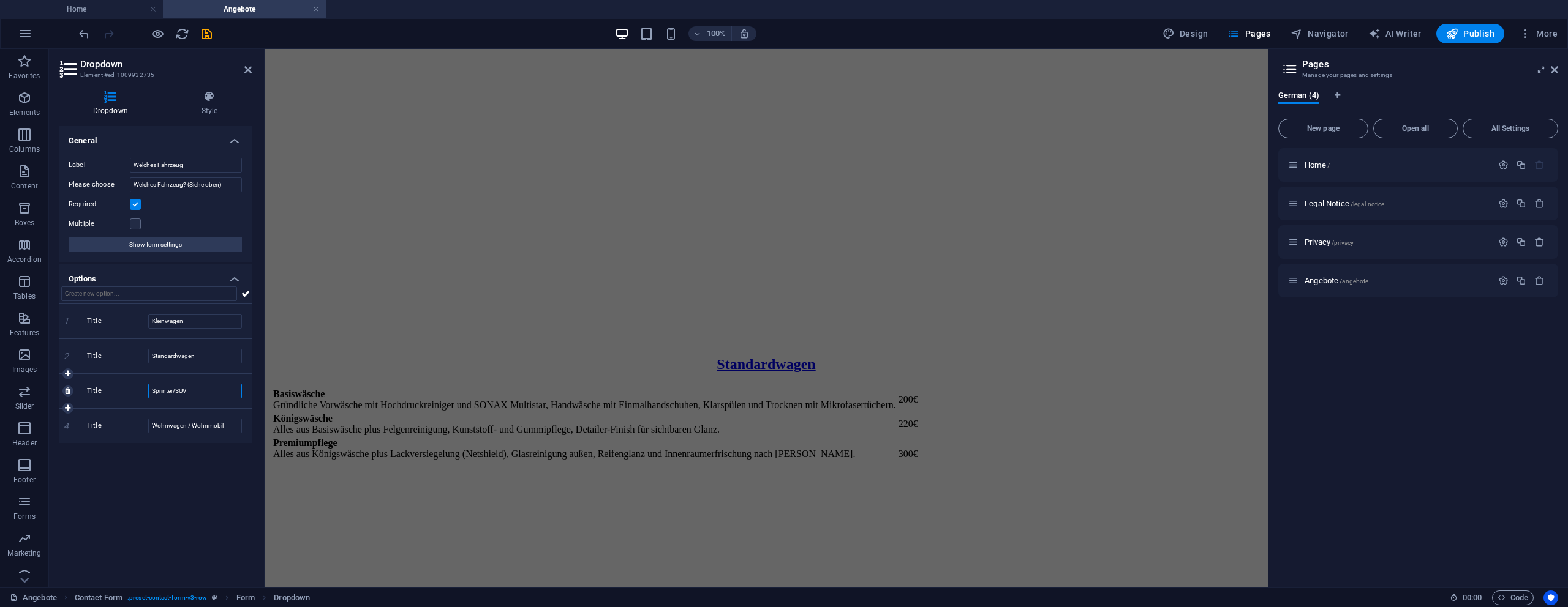
click at [178, 389] on input "Sprinter/SUV" at bounding box center [195, 391] width 94 height 15
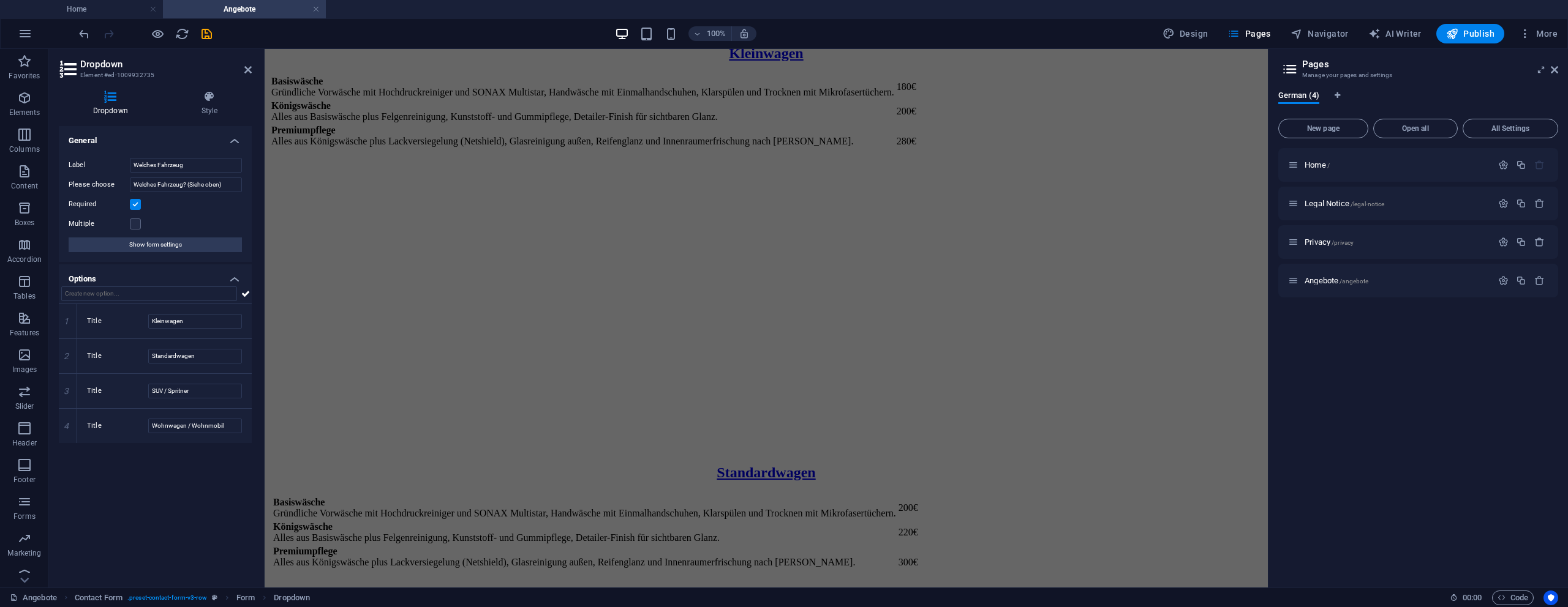
scroll to position [686, 0]
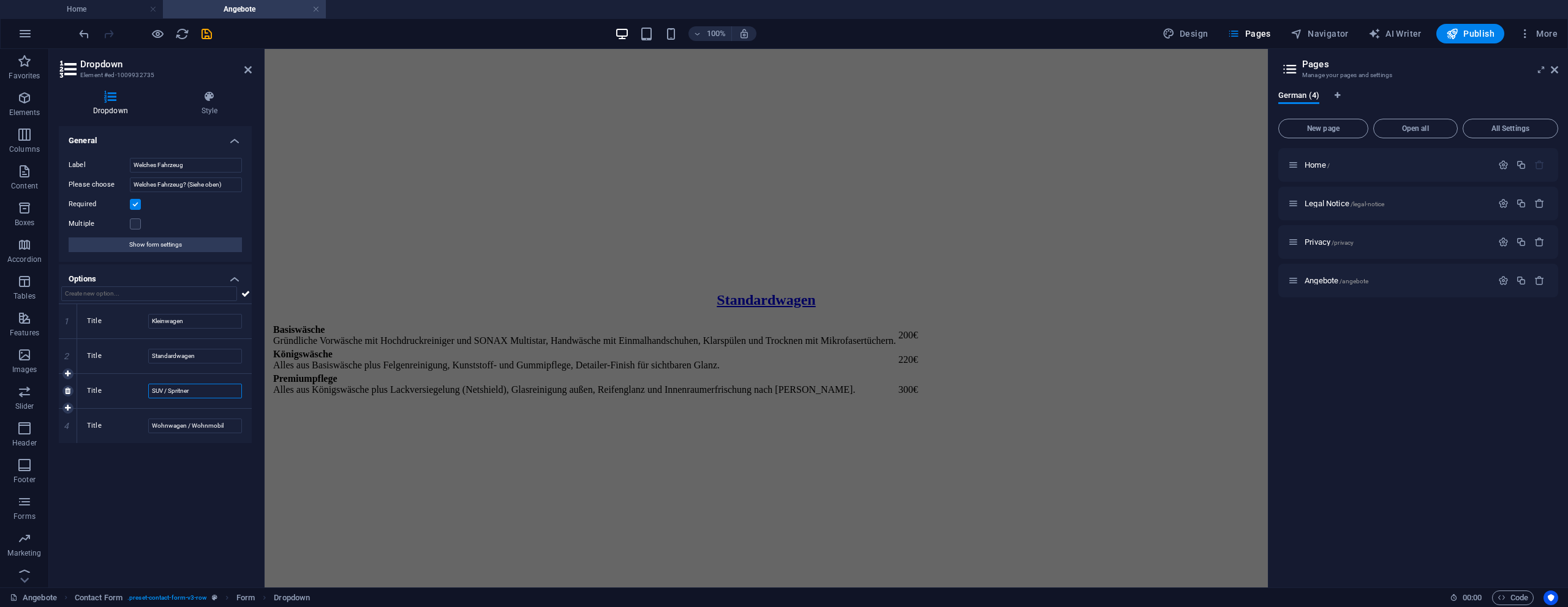
click at [200, 391] on input "SUV / Spritner" at bounding box center [195, 391] width 94 height 15
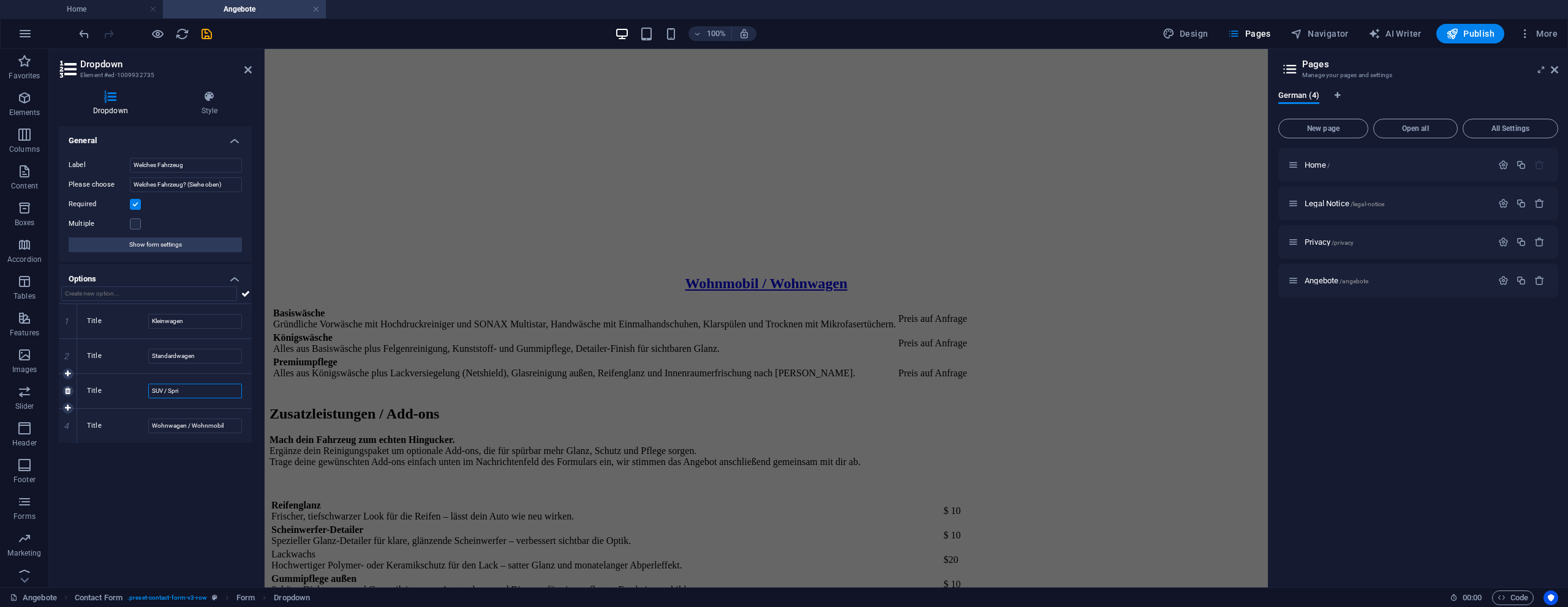
scroll to position [1956, 0]
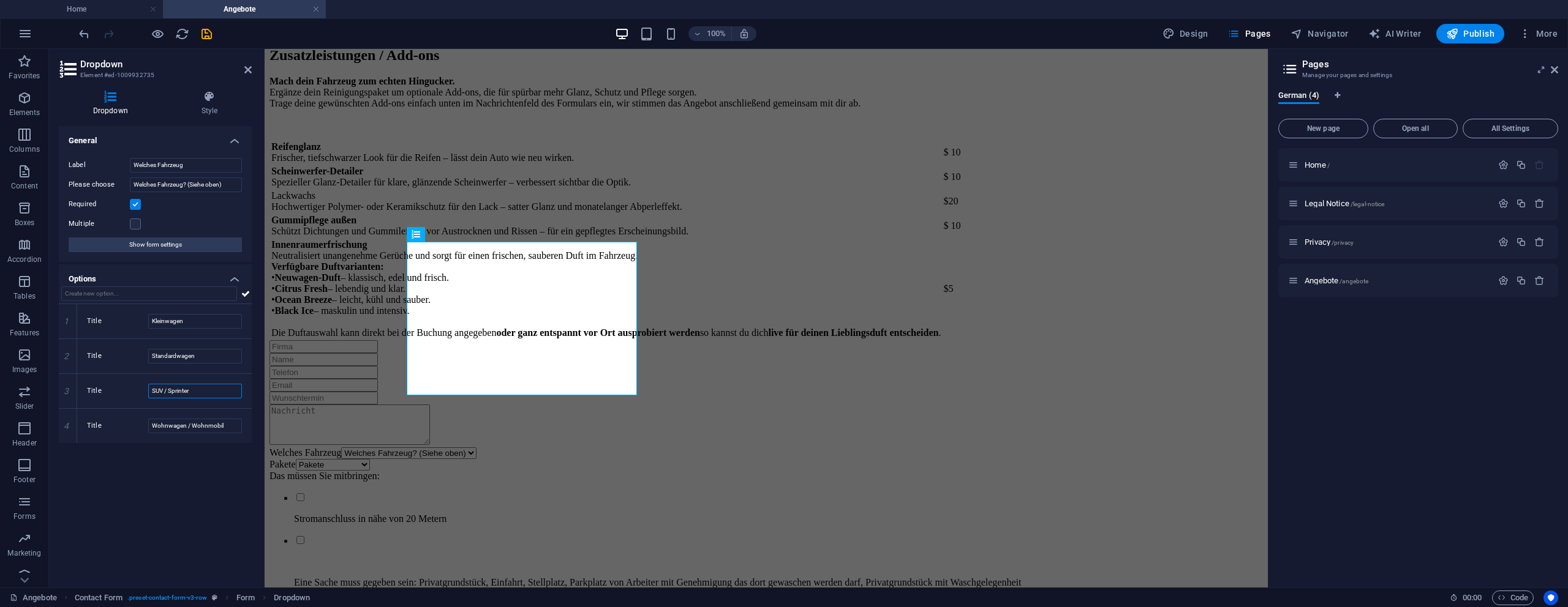
type input "SUV / Sprinter"
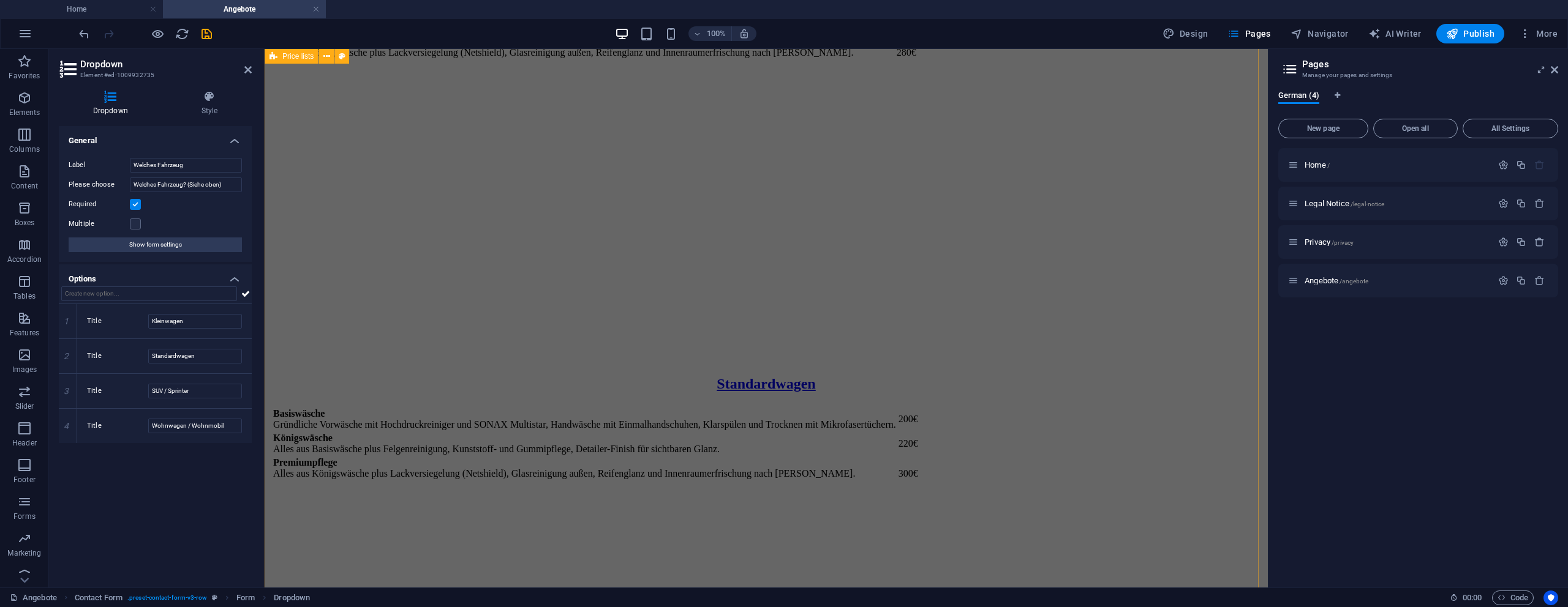
scroll to position [921, 0]
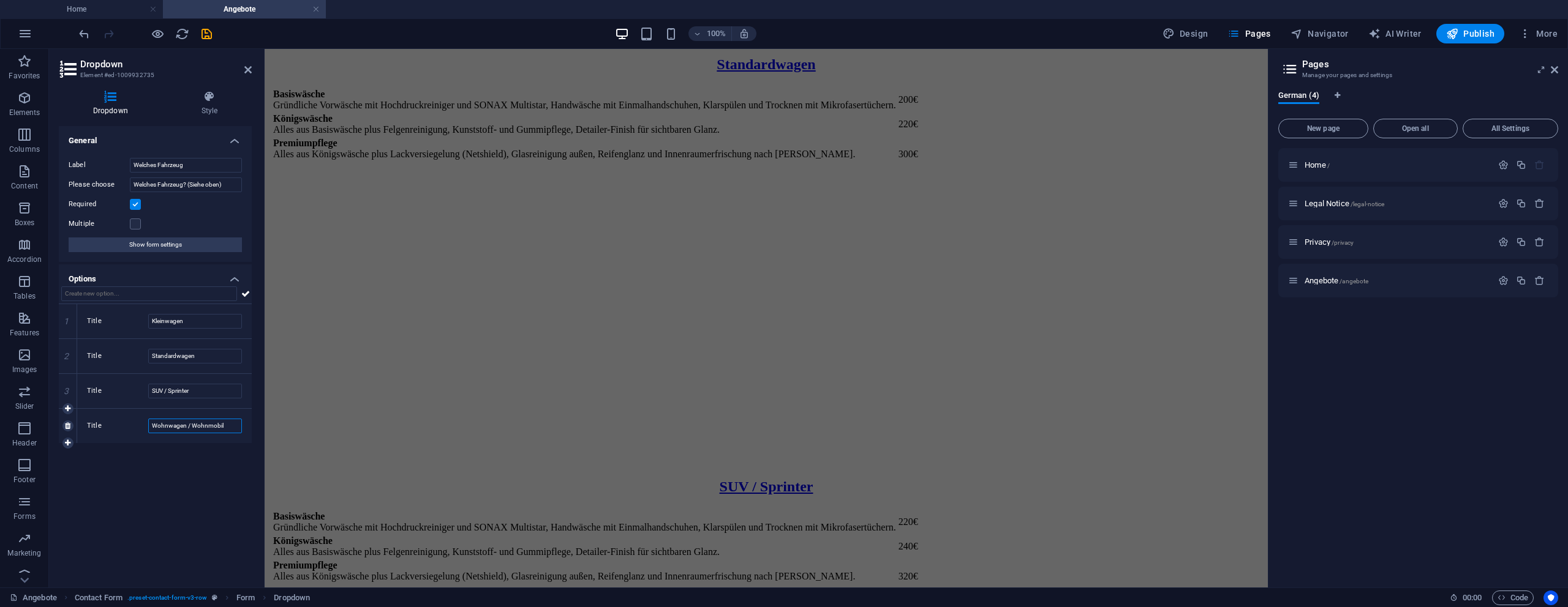
click at [173, 423] on input "Wohnwagen / Wohnmobil" at bounding box center [195, 425] width 94 height 15
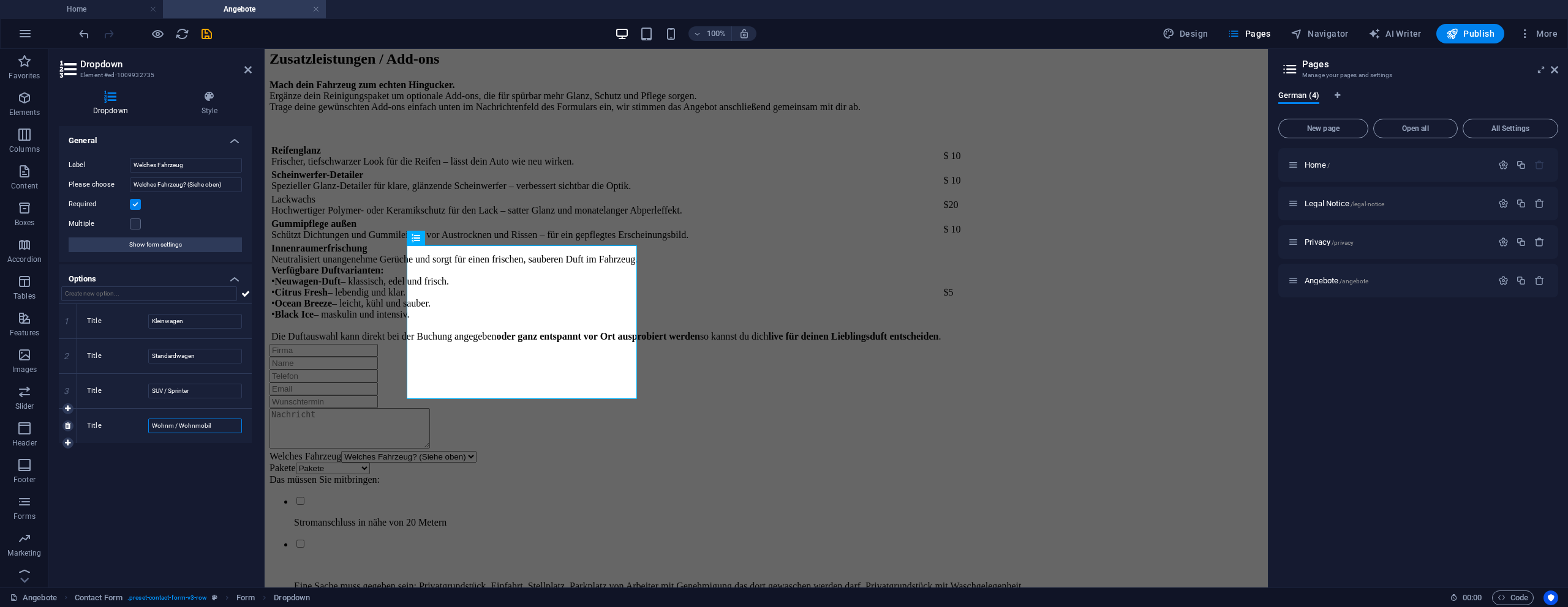
scroll to position [1956, 0]
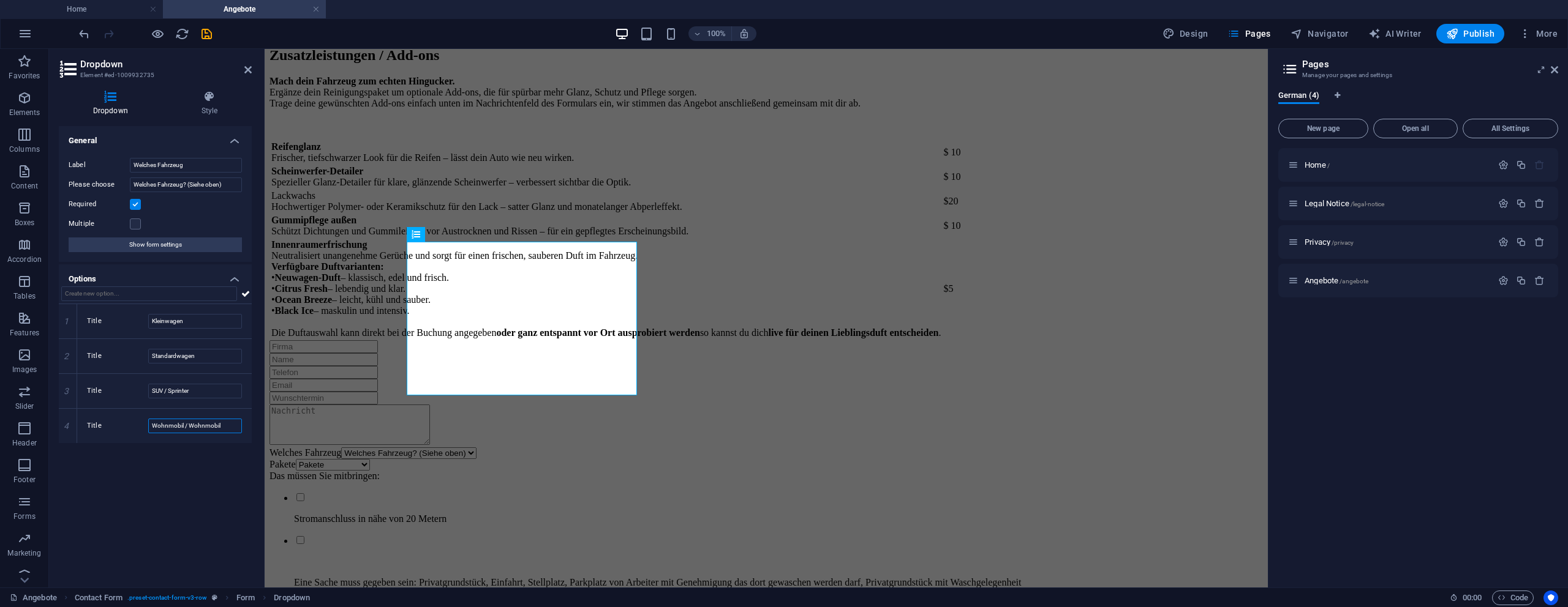
drag, startPoint x: 217, startPoint y: 425, endPoint x: 234, endPoint y: 449, distance: 29.4
click at [216, 427] on input "Wohnmobil / Wohnmobil" at bounding box center [195, 425] width 94 height 15
type input "Wohnmobil / Wohnwagen"
click at [354, 426] on div "Welches Fahrzeug Welches Fahrzeug? (Siehe oben) Kleinwagen Standardwagen SUV / …" at bounding box center [766, 522] width 994 height 364
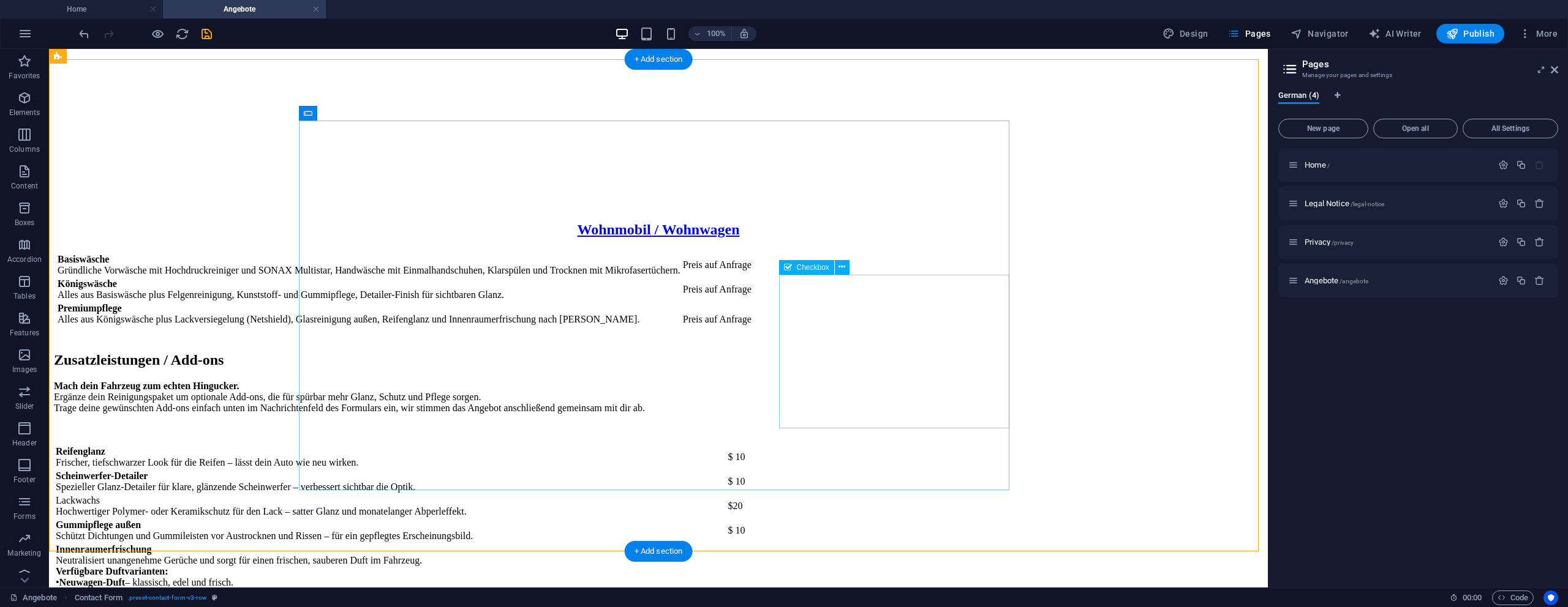
scroll to position [1650, 0]
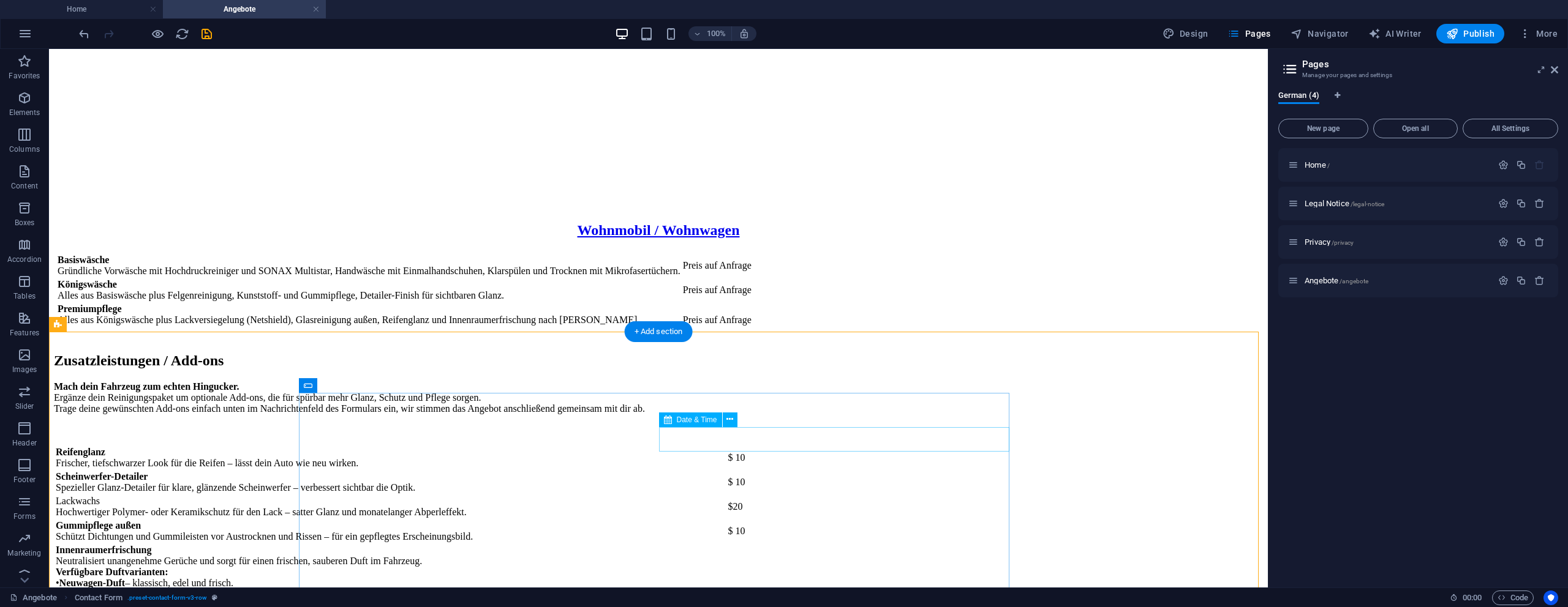
select select "dark"
select select "1"
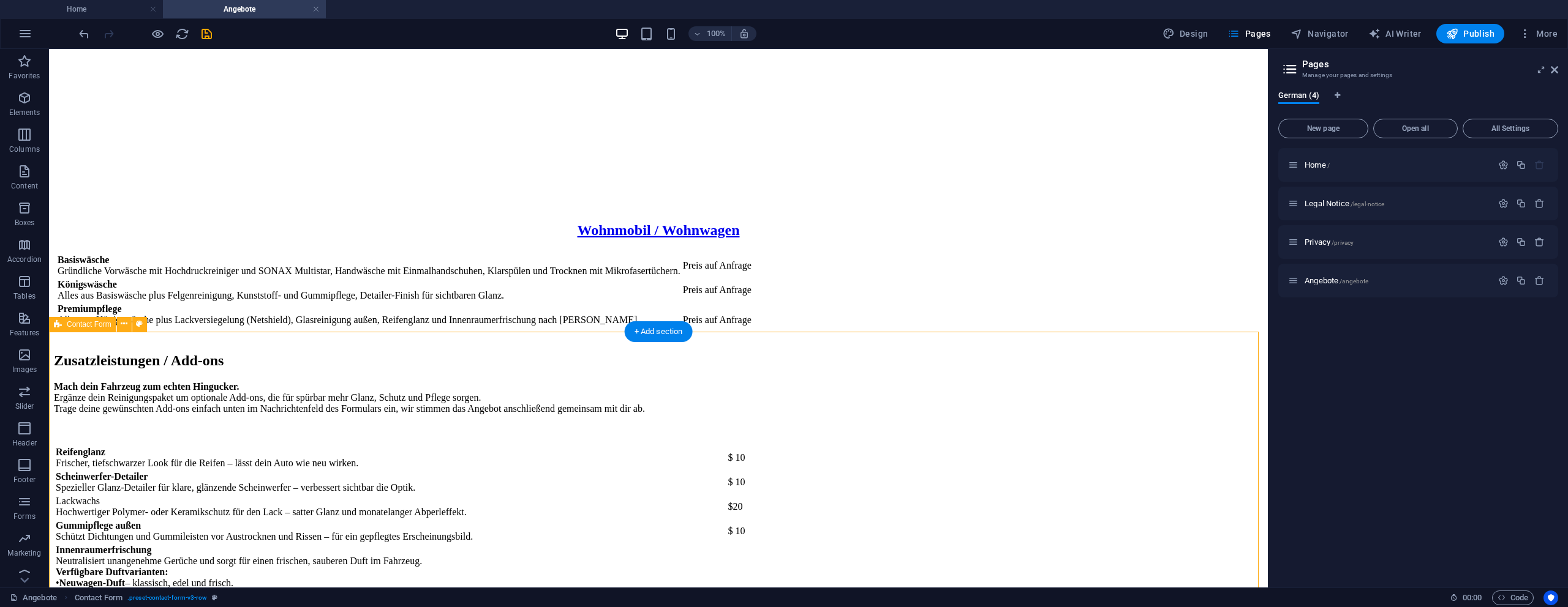
click at [437, 445] on div "Reifenglanz Frischer, tiefschwarzer Look für die Reifen – lässt dein Auto wie n…" at bounding box center [659, 545] width 1209 height 201
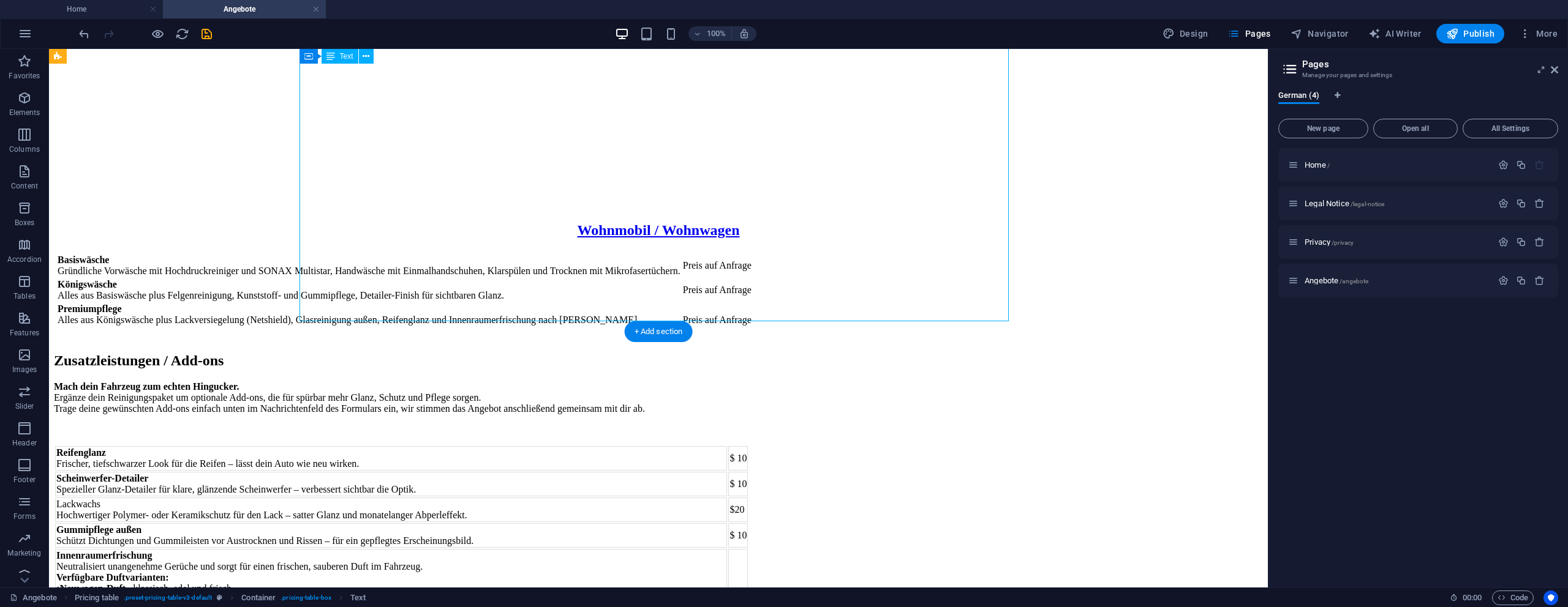
scroll to position [1385, 0]
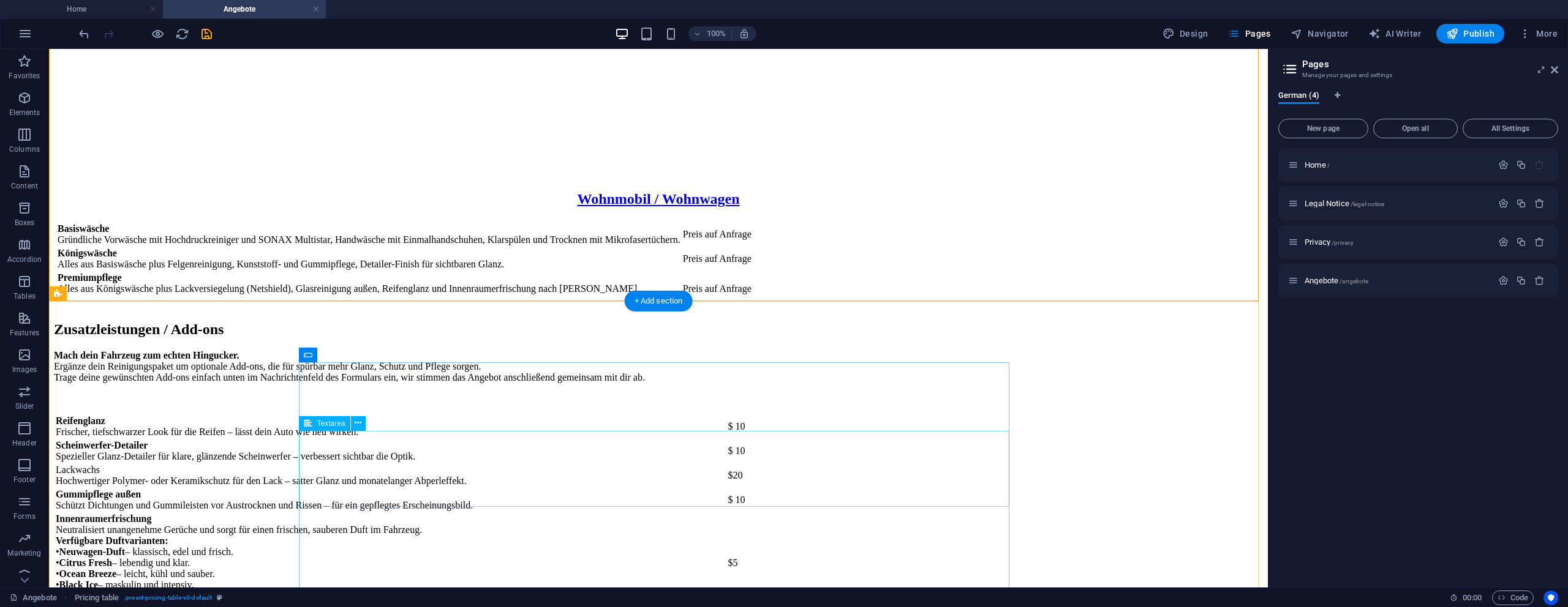
scroll to position [1681, 0]
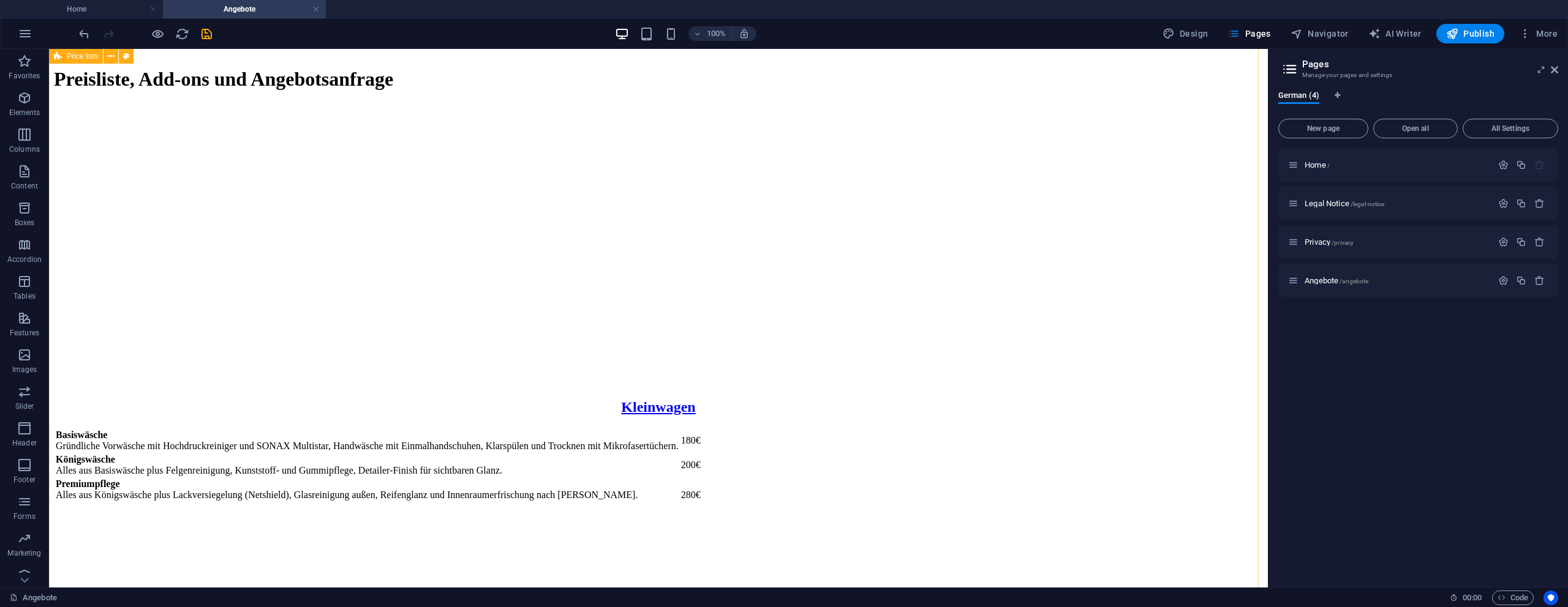
scroll to position [0, 0]
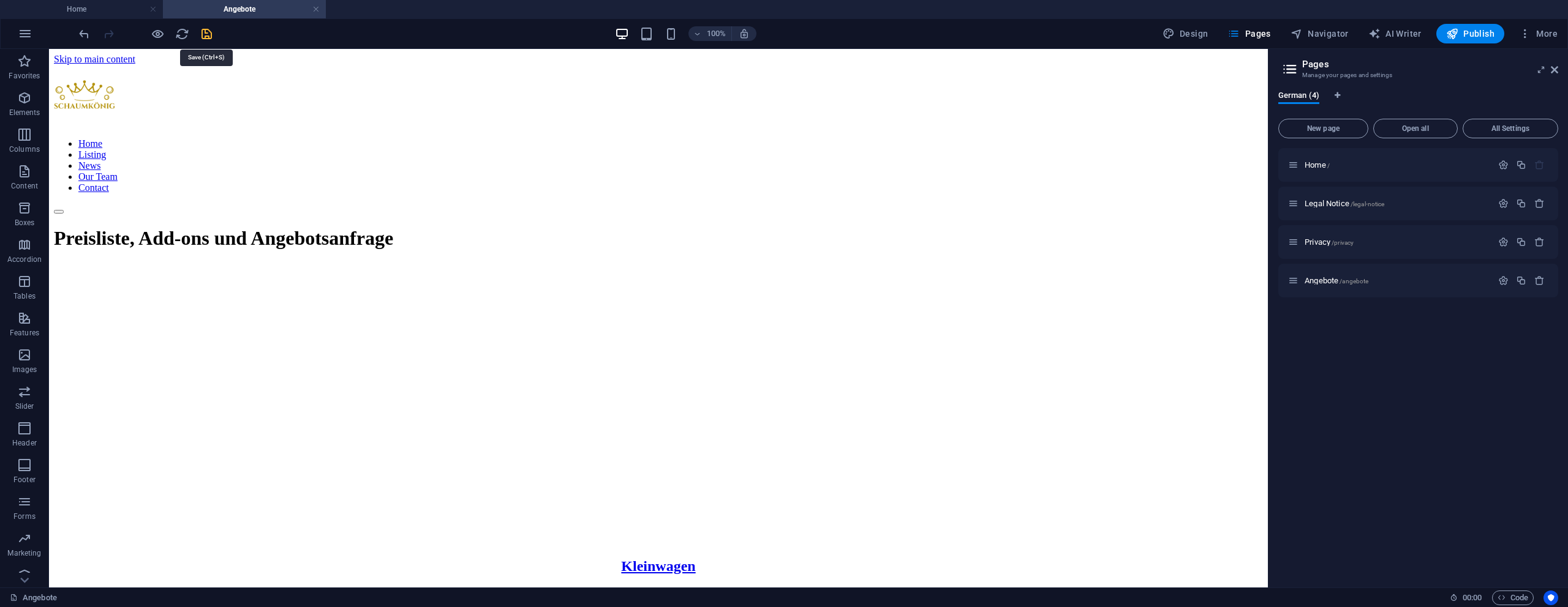
click at [200, 32] on icon "save" at bounding box center [207, 34] width 14 height 14
checkbox input "false"
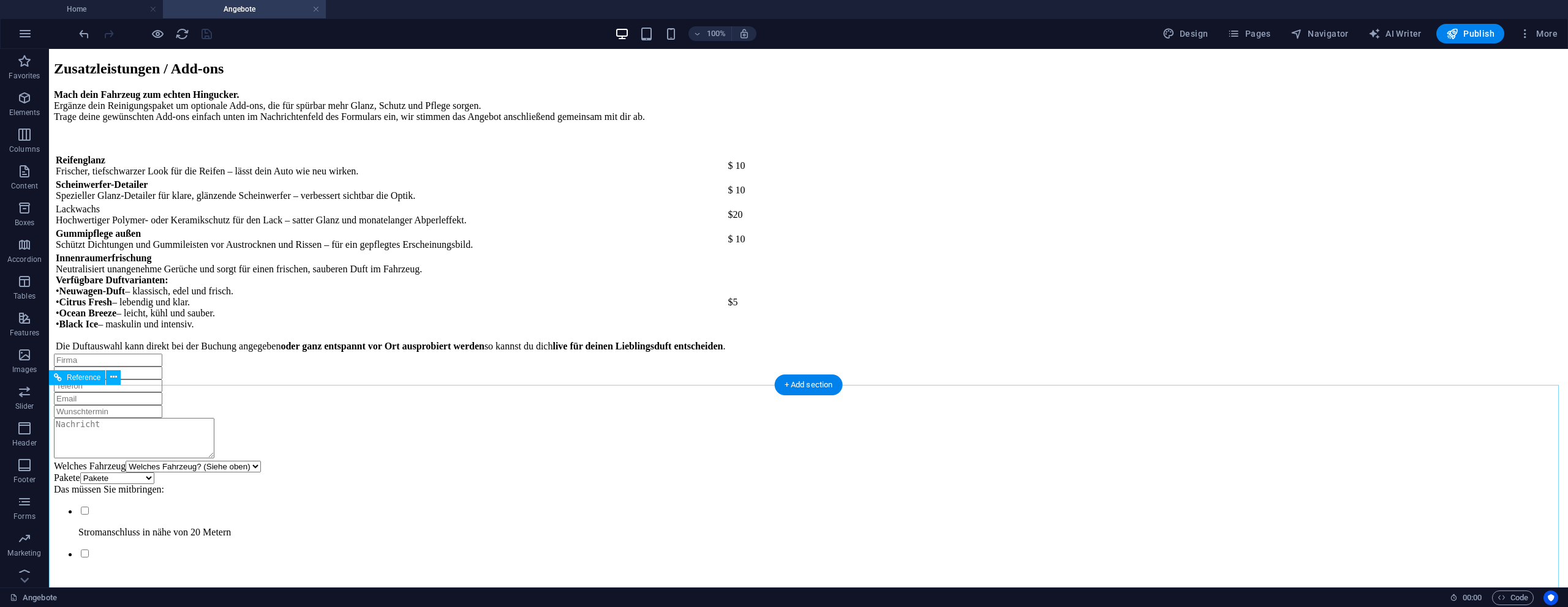
scroll to position [2089, 0]
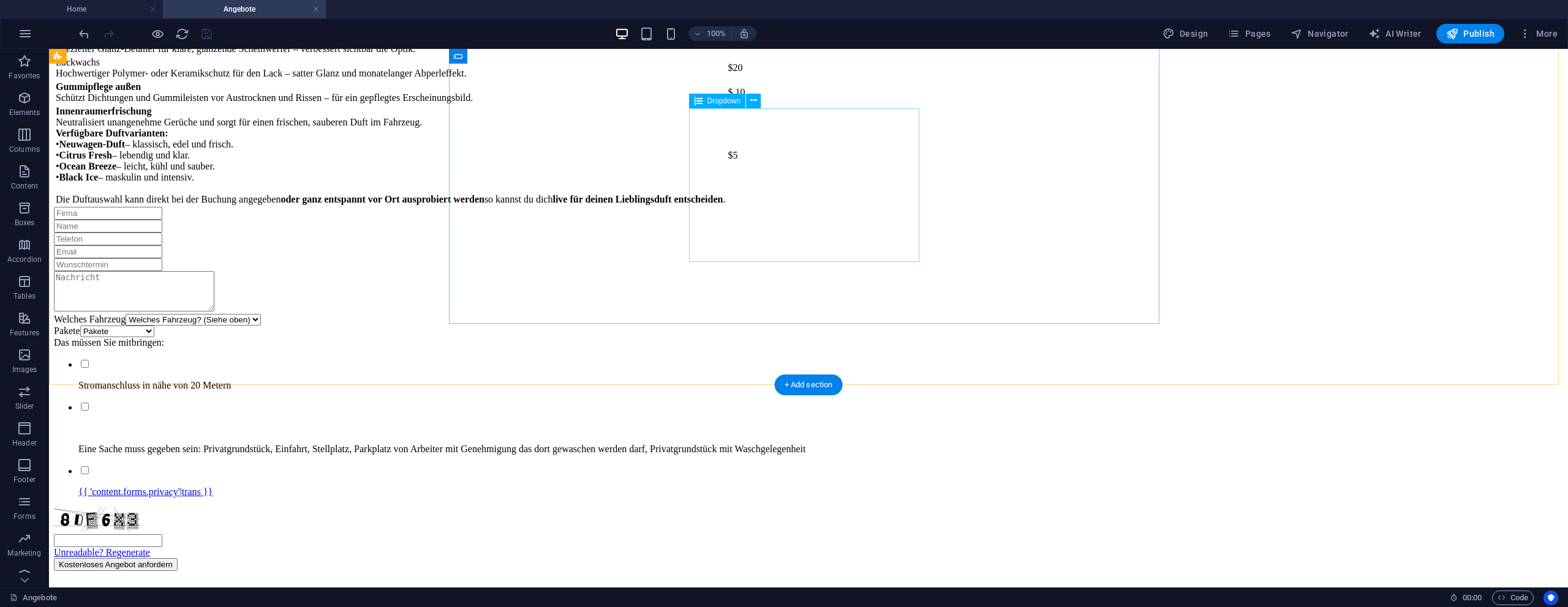
click at [910, 326] on div "Pakete Pakete Basiswäsche Königswäsche Premiumwäsche" at bounding box center [809, 331] width 1509 height 12
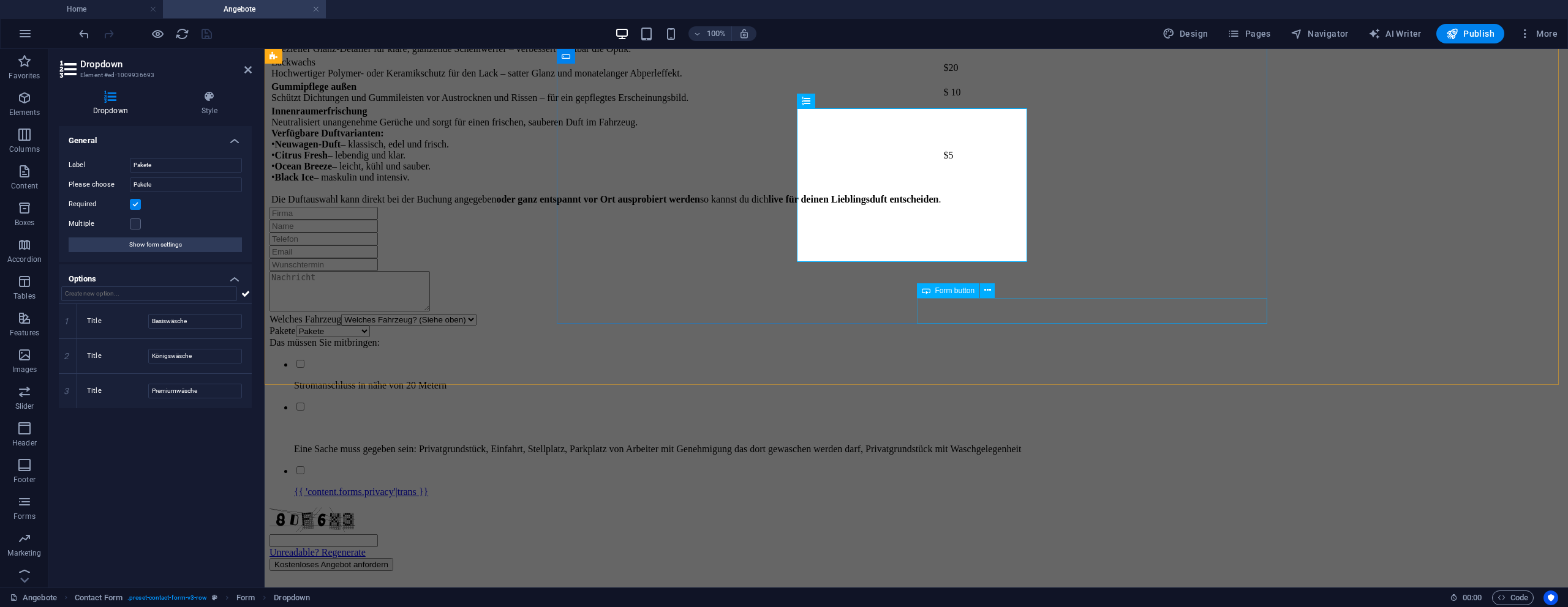
click at [991, 558] on div "Kostenloses Angebot anfordern" at bounding box center [916, 564] width 1294 height 13
click at [992, 558] on div "Kostenloses Angebot anfordern" at bounding box center [916, 564] width 1294 height 13
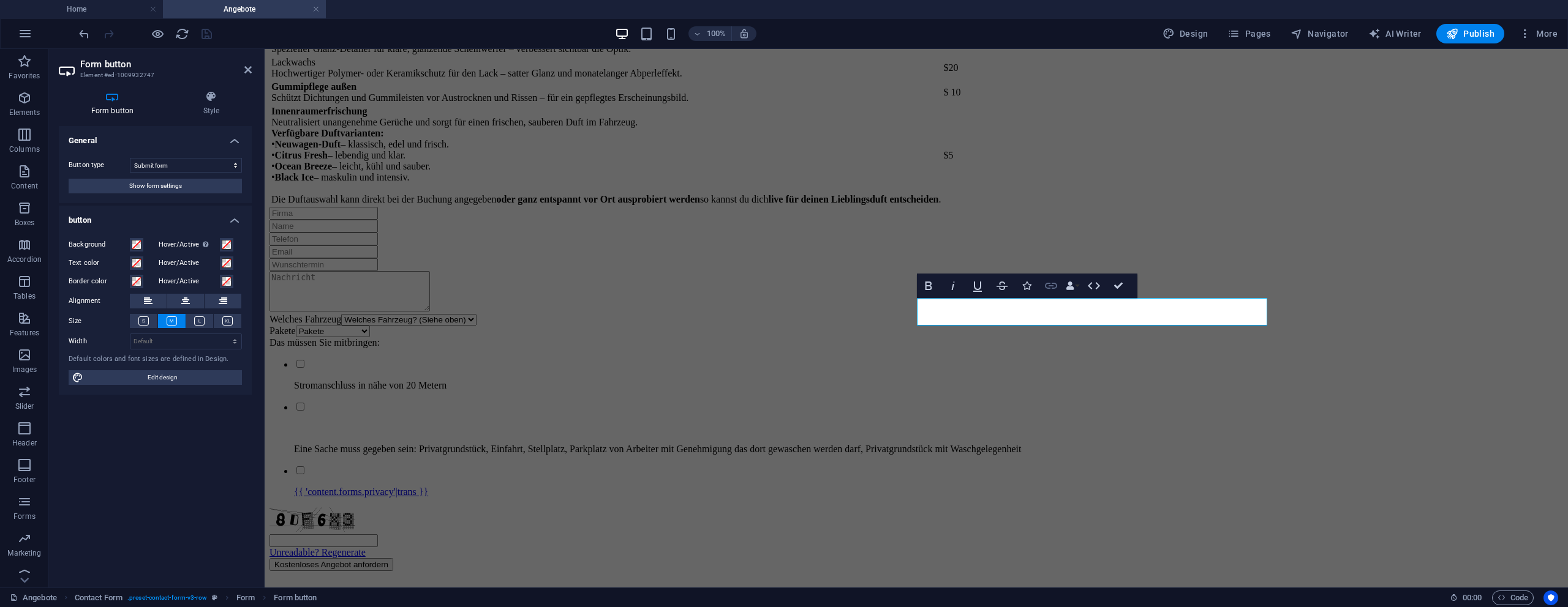
click at [1048, 289] on icon "button" at bounding box center [1050, 285] width 15 height 15
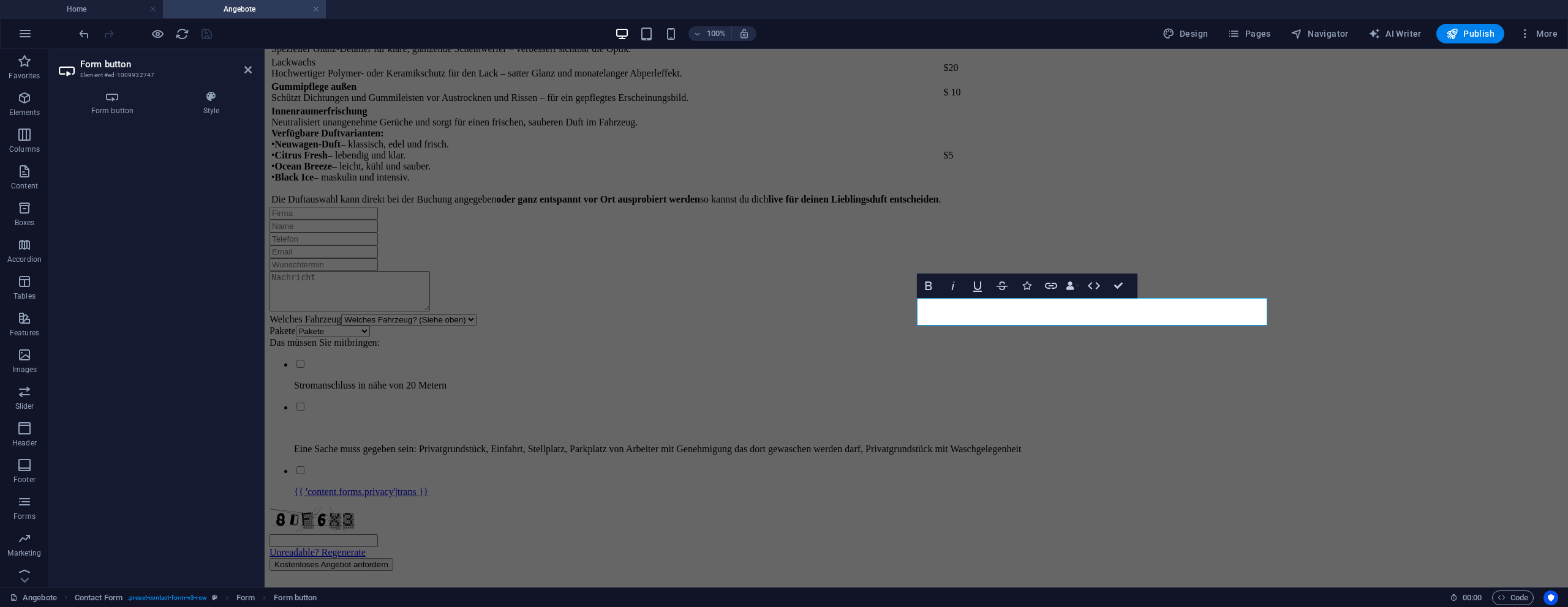
click at [242, 70] on header "Form button Element #ed-1009932747" at bounding box center [155, 65] width 193 height 32
click at [245, 73] on icon at bounding box center [248, 70] width 8 height 10
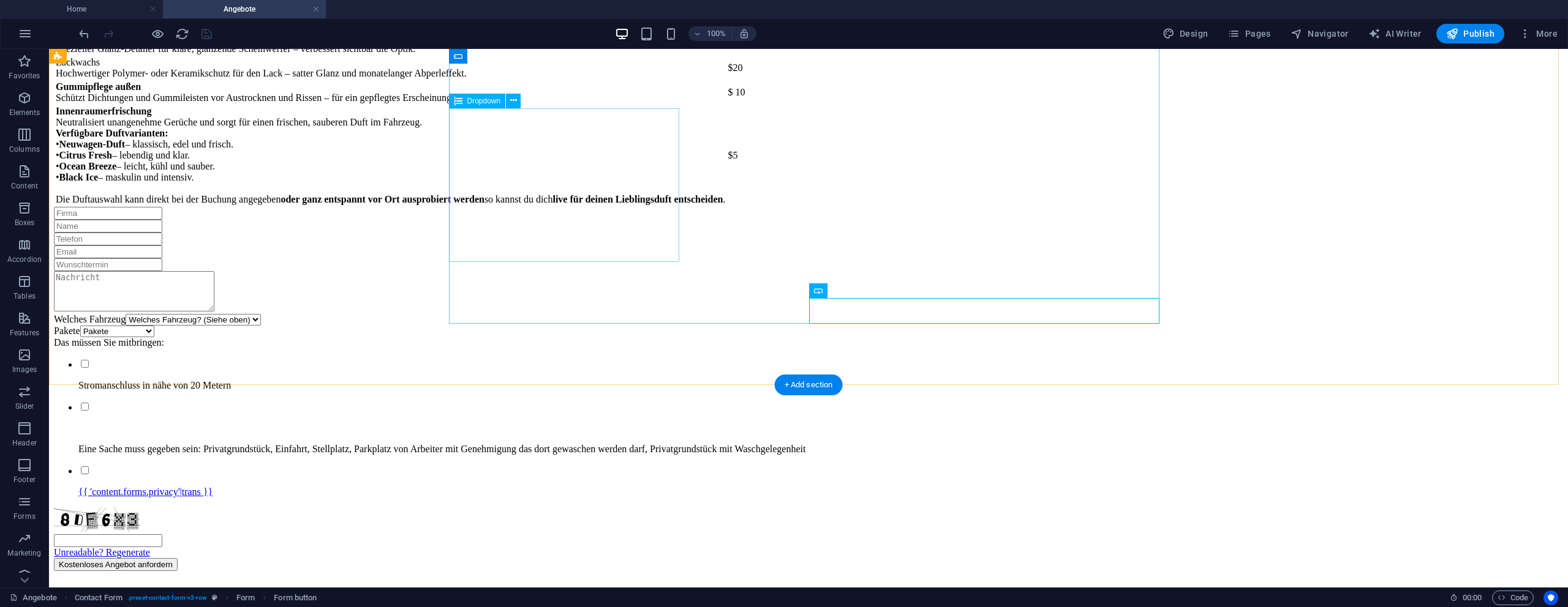
click at [471, 314] on div "Welches Fahrzeug Welches Fahrzeug? (Siehe oben) Kleinwagen Standardwagen SUV / …" at bounding box center [809, 320] width 1509 height 12
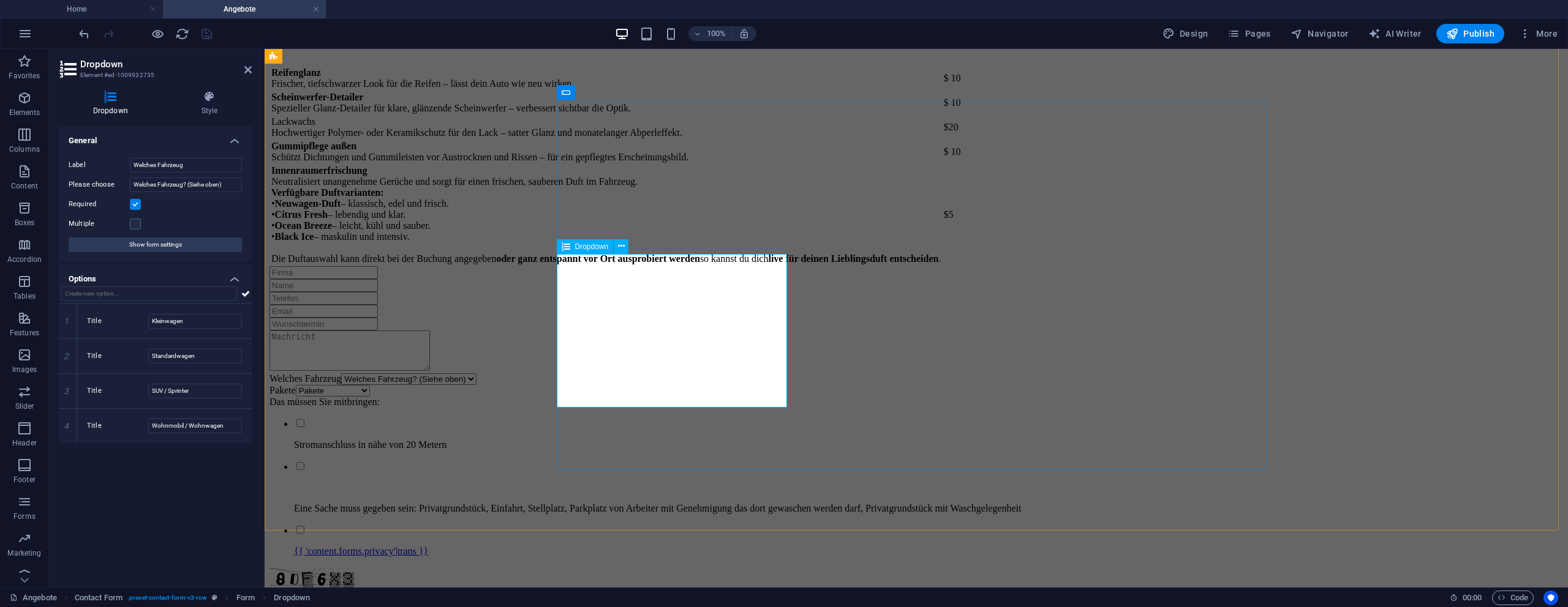
scroll to position [1784, 0]
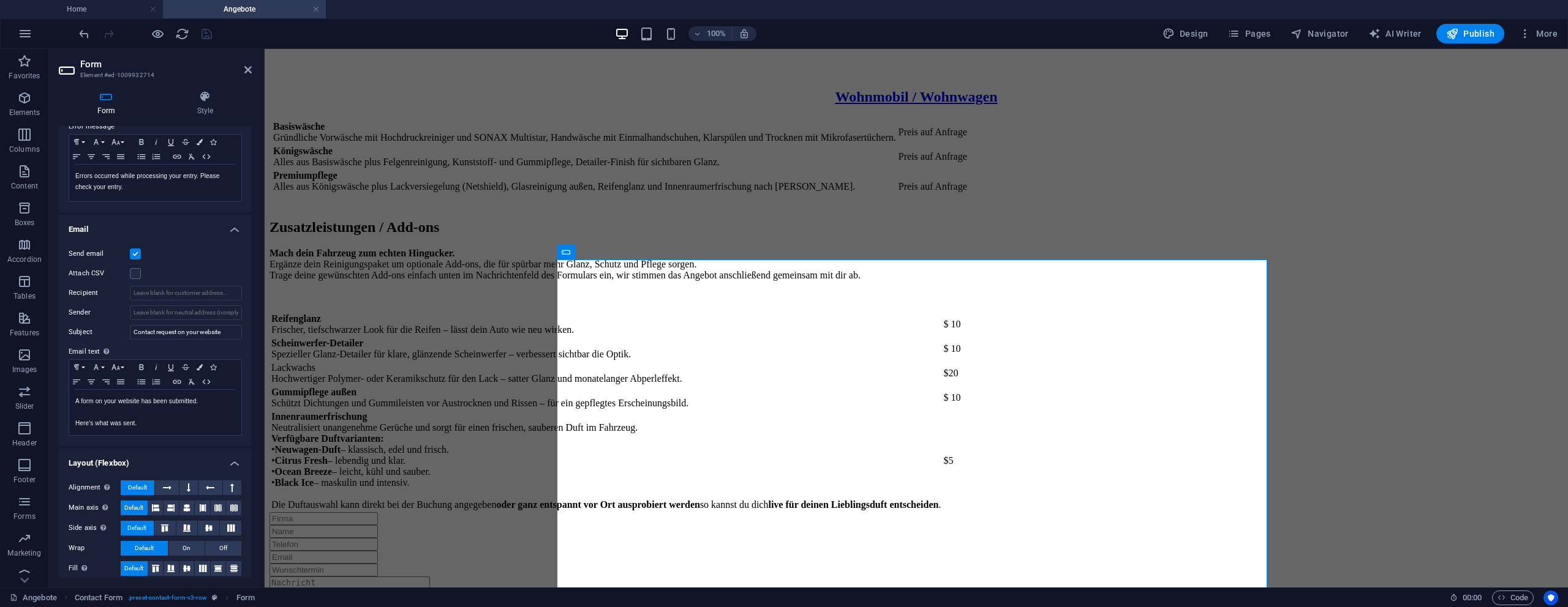
scroll to position [227, 0]
click at [151, 285] on input "Recipient" at bounding box center [186, 291] width 112 height 15
click at [170, 296] on input "Recipient" at bounding box center [186, 291] width 112 height 15
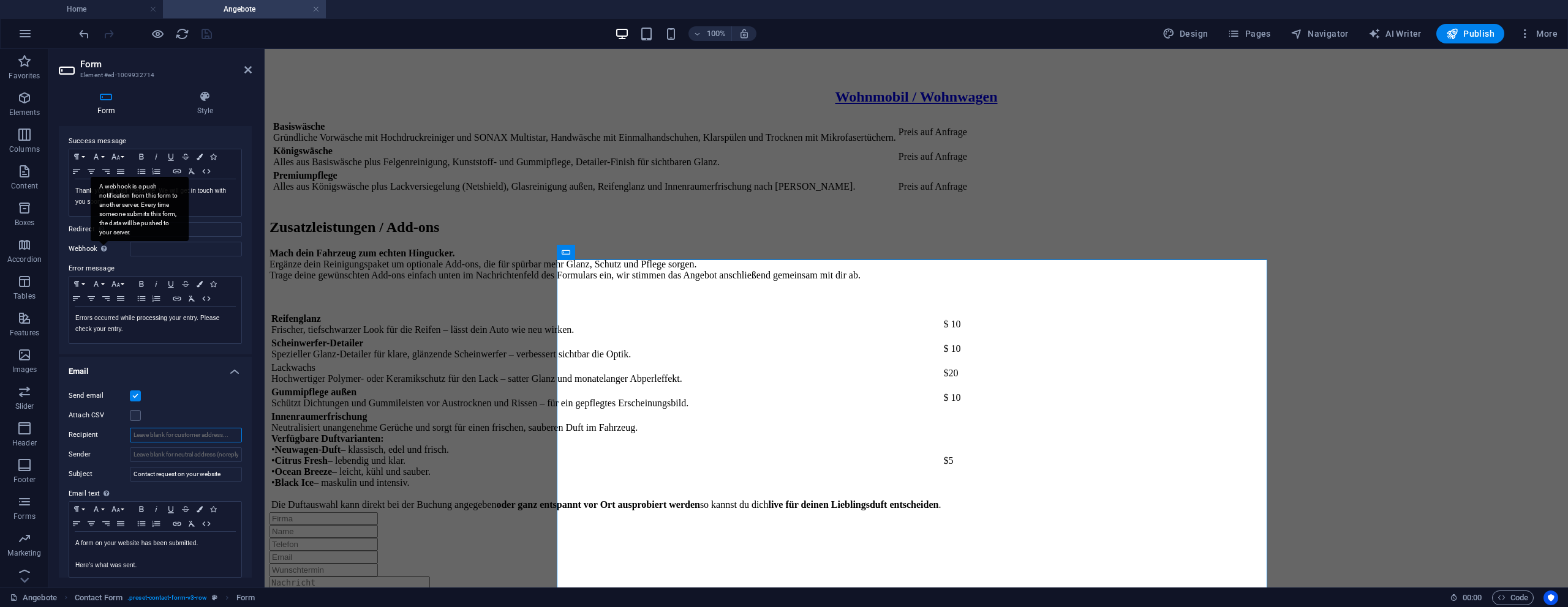
scroll to position [80, 0]
drag, startPoint x: 146, startPoint y: 456, endPoint x: 225, endPoint y: 455, distance: 79.0
click at [235, 461] on input "Sender" at bounding box center [186, 456] width 112 height 15
click at [225, 455] on input "Sender" at bounding box center [186, 456] width 112 height 15
drag, startPoint x: 494, startPoint y: 505, endPoint x: 268, endPoint y: 468, distance: 229.0
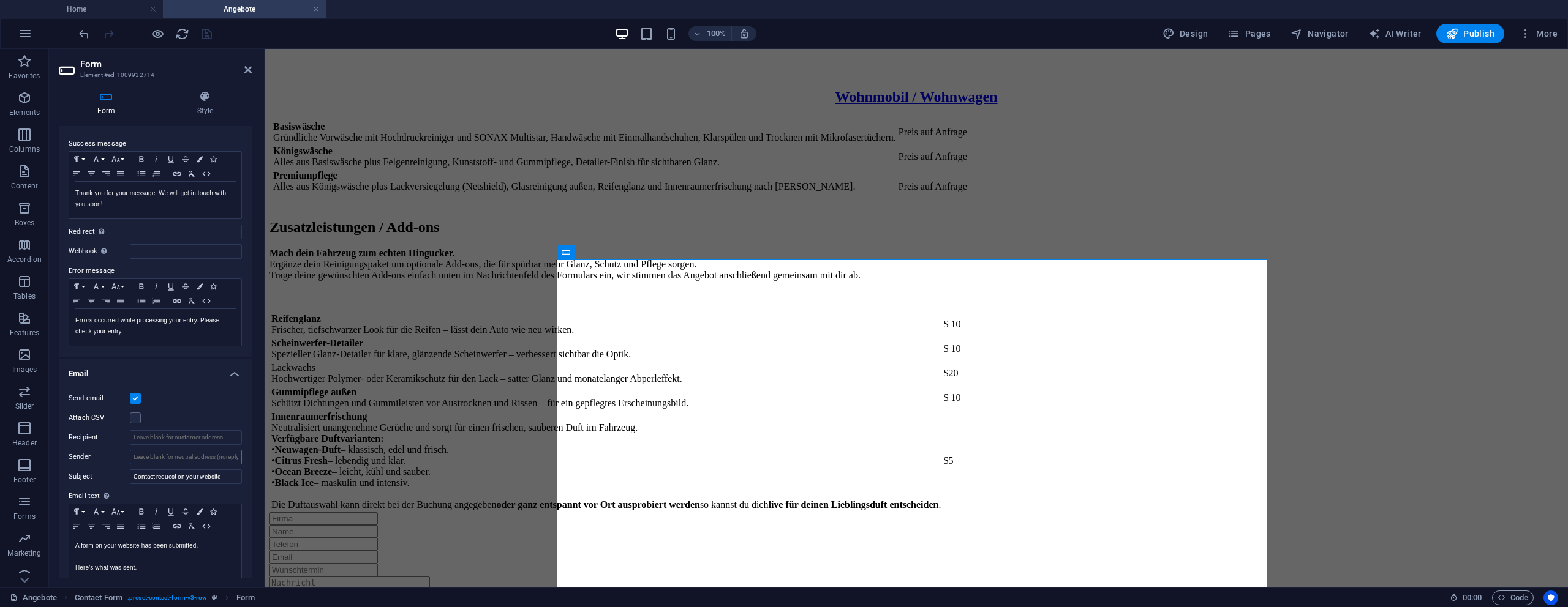
click at [222, 455] on input "Sender" at bounding box center [186, 456] width 112 height 15
click at [176, 461] on input "Sender" at bounding box center [186, 456] width 112 height 15
click at [180, 481] on input "Contact request on your website" at bounding box center [186, 476] width 112 height 15
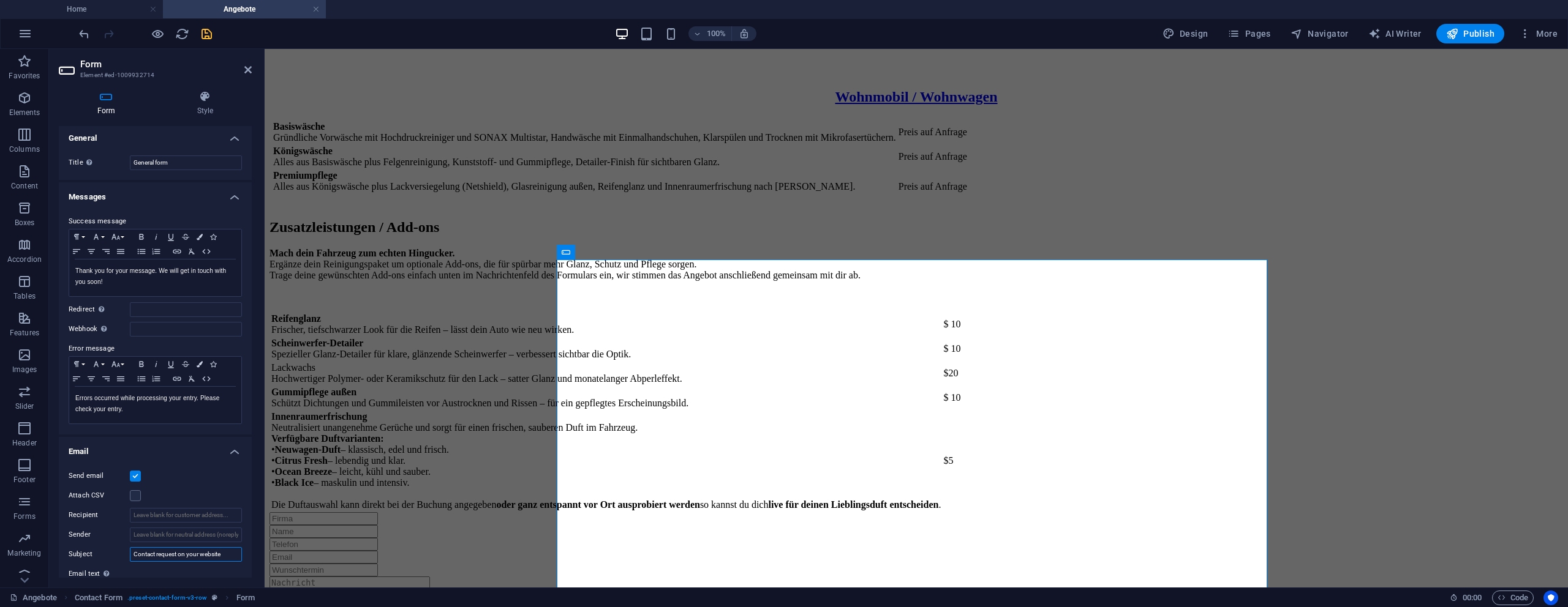
scroll to position [0, 0]
click at [212, 33] on icon "save" at bounding box center [207, 34] width 14 height 14
checkbox input "false"
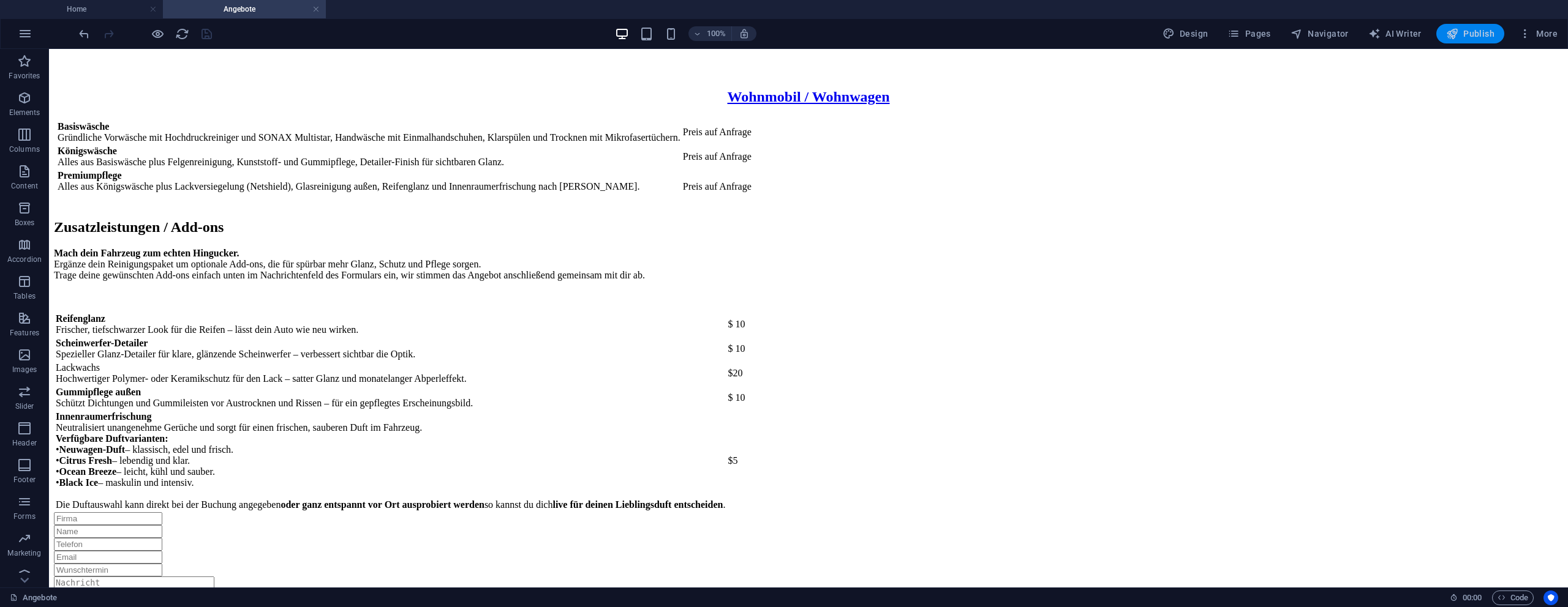
click at [1452, 35] on icon "button" at bounding box center [1453, 34] width 12 height 12
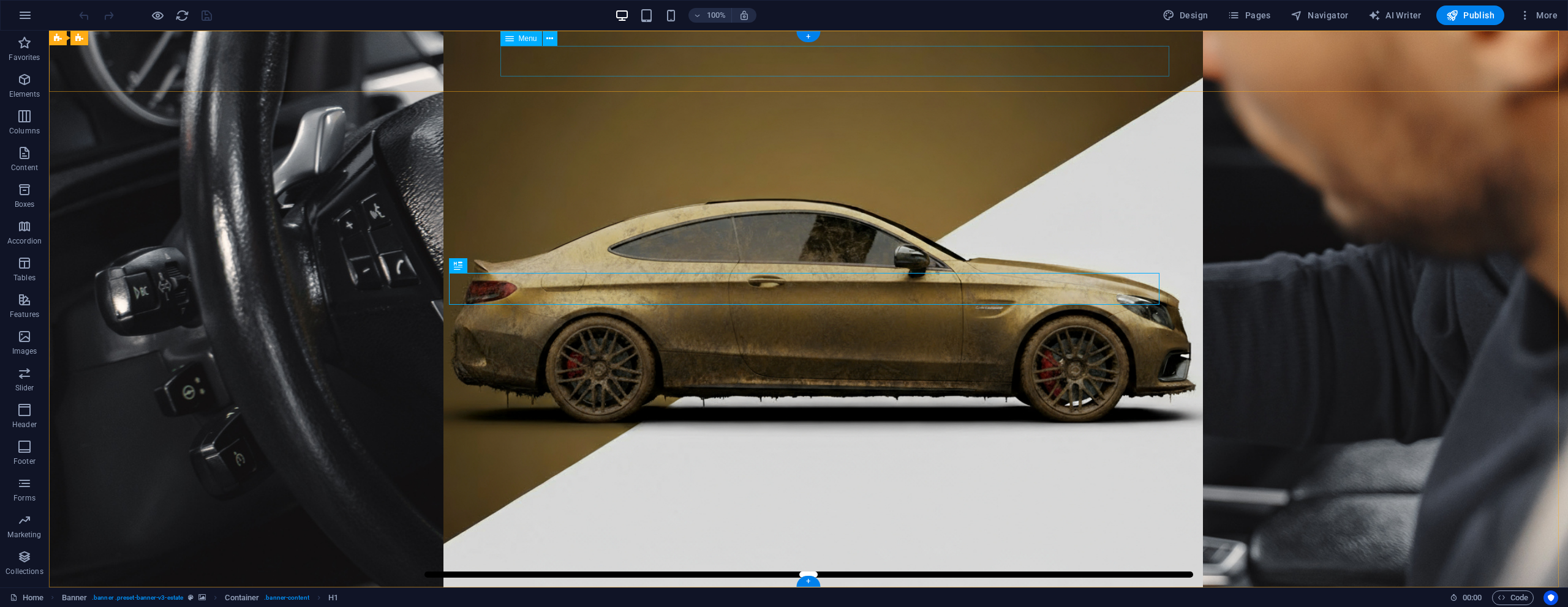
select select
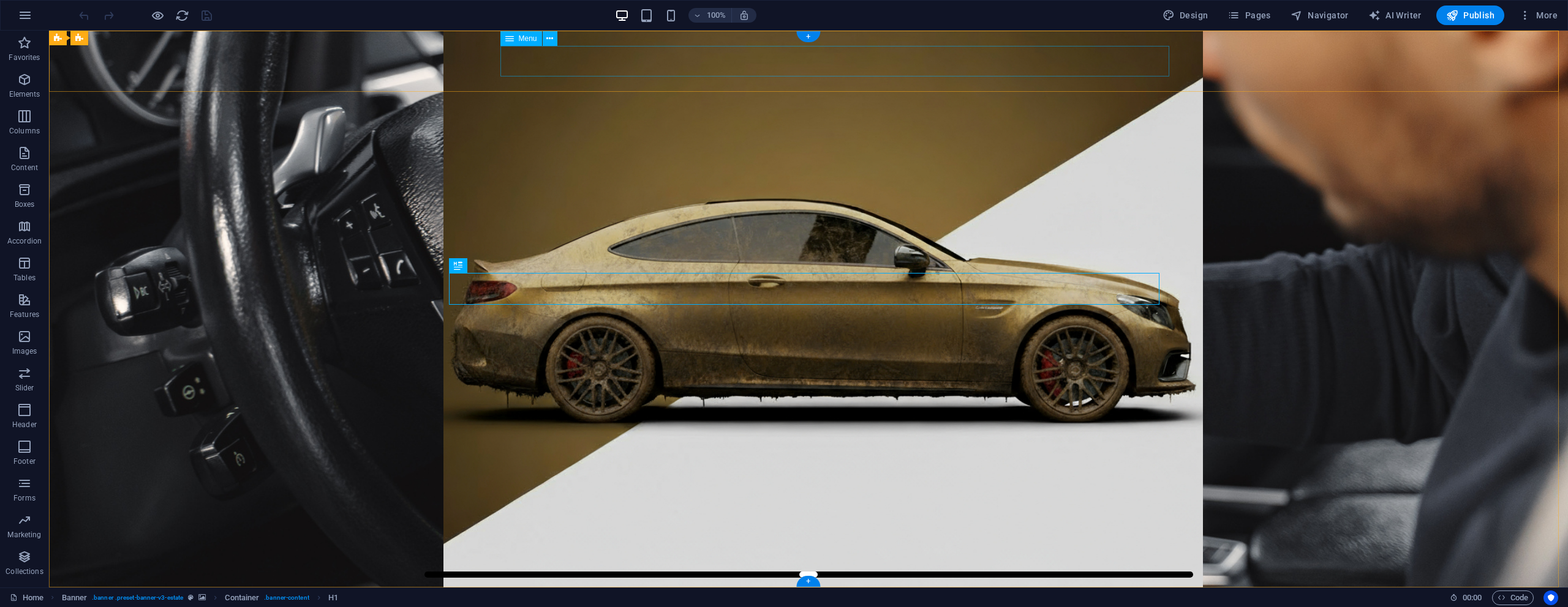
select select
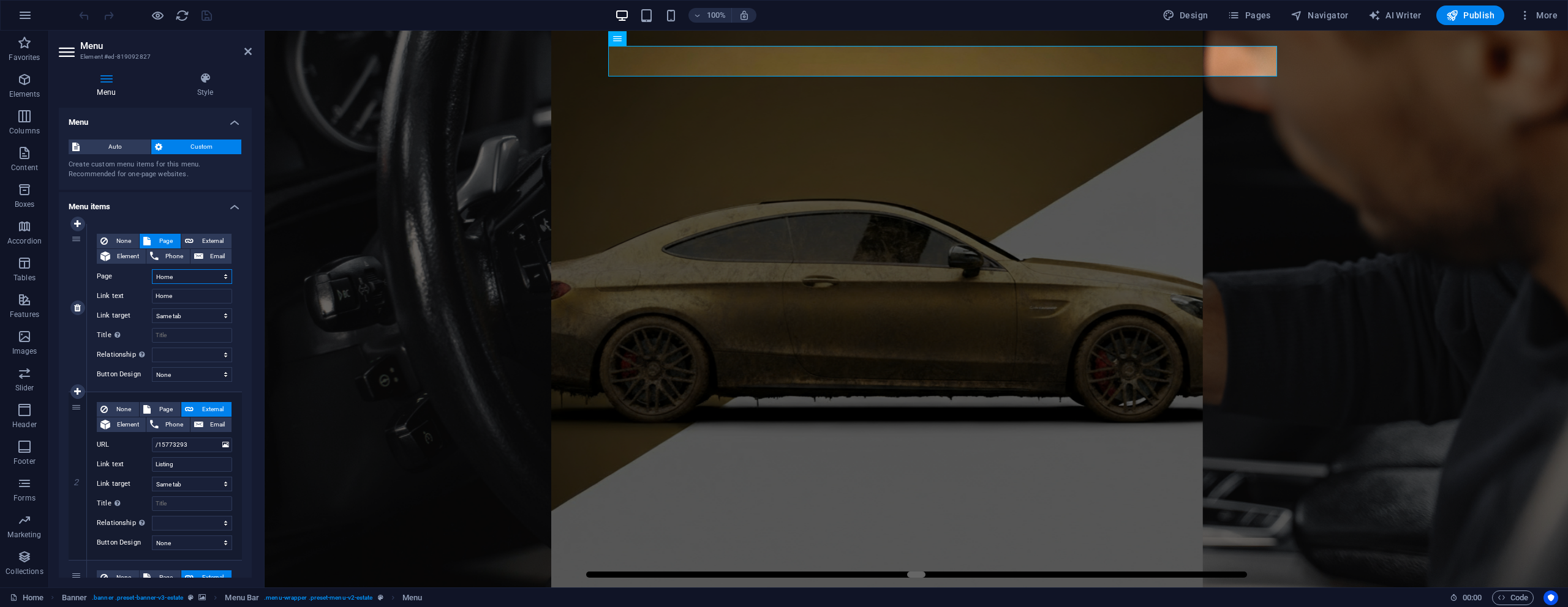
click at [187, 278] on select "Home Legal Notice Privacy Angebote" at bounding box center [192, 276] width 80 height 15
select select "3"
click at [152, 269] on select "Home Legal Notice Privacy Angebote" at bounding box center [192, 276] width 80 height 15
type input "Angebote"
select select
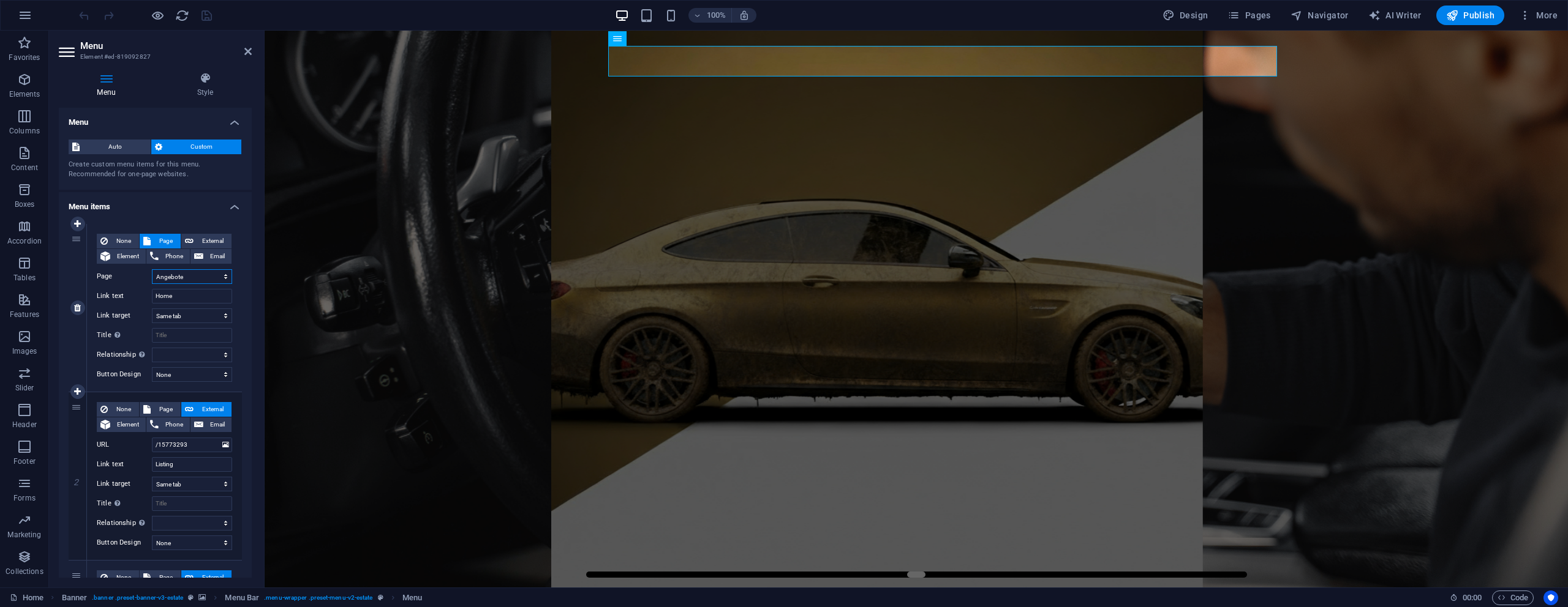
select select
click at [77, 477] on icon at bounding box center [77, 476] width 7 height 8
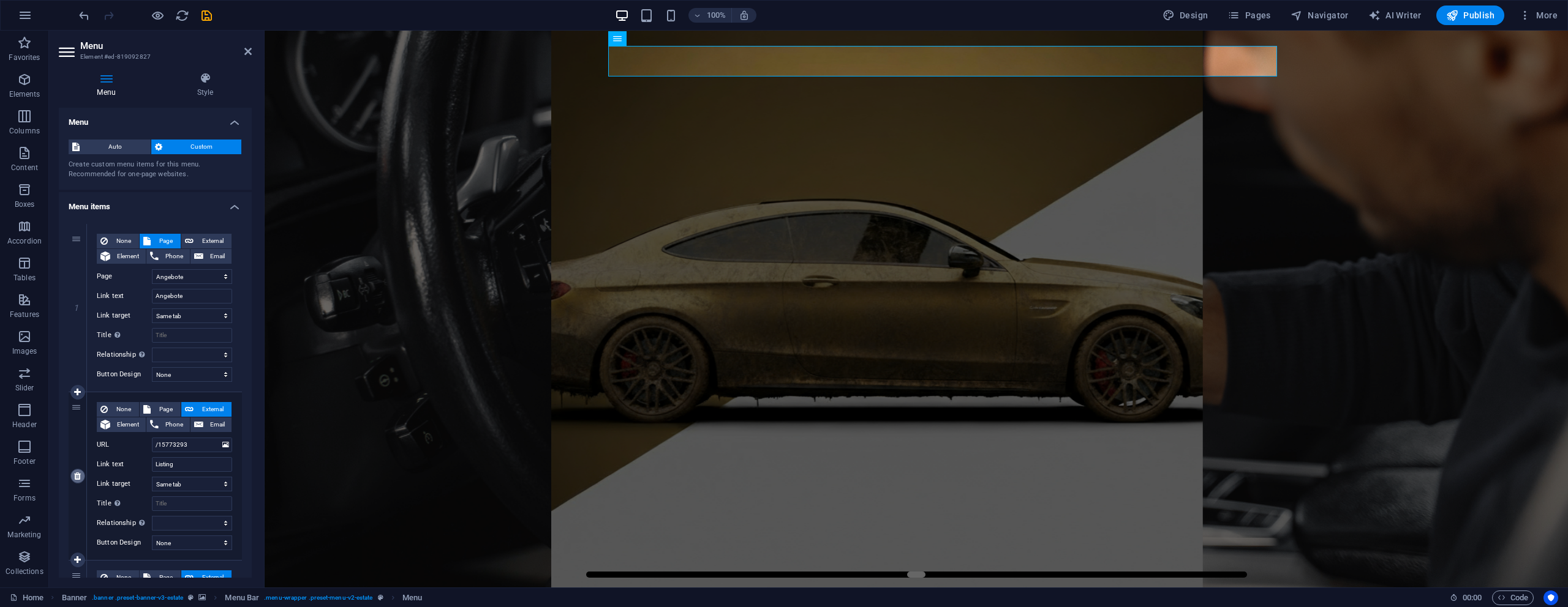
select select
type input "/15773296"
type input "News"
select select
type input "/15773299"
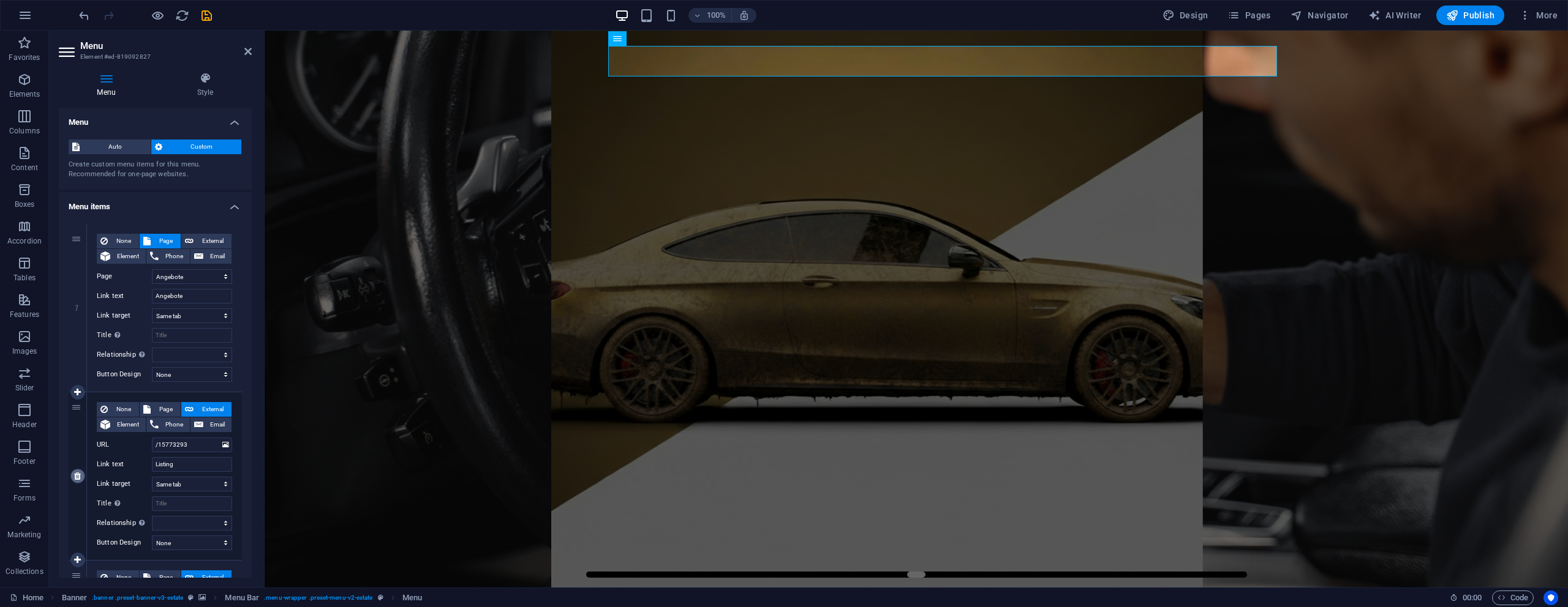
type input "Our Team"
select select
type input "/15773302"
type input "Contact"
select select
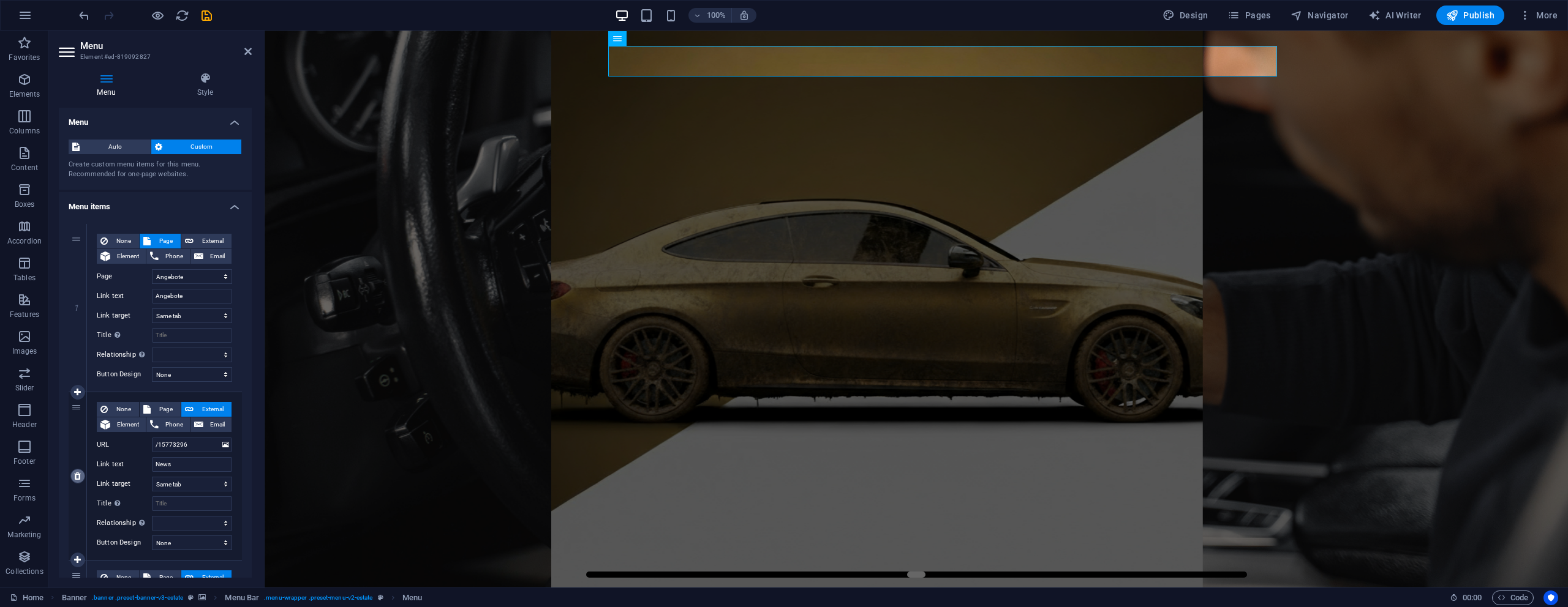
click at [77, 477] on icon at bounding box center [77, 476] width 7 height 8
select select
type input "/15773299"
type input "Our Team"
select select
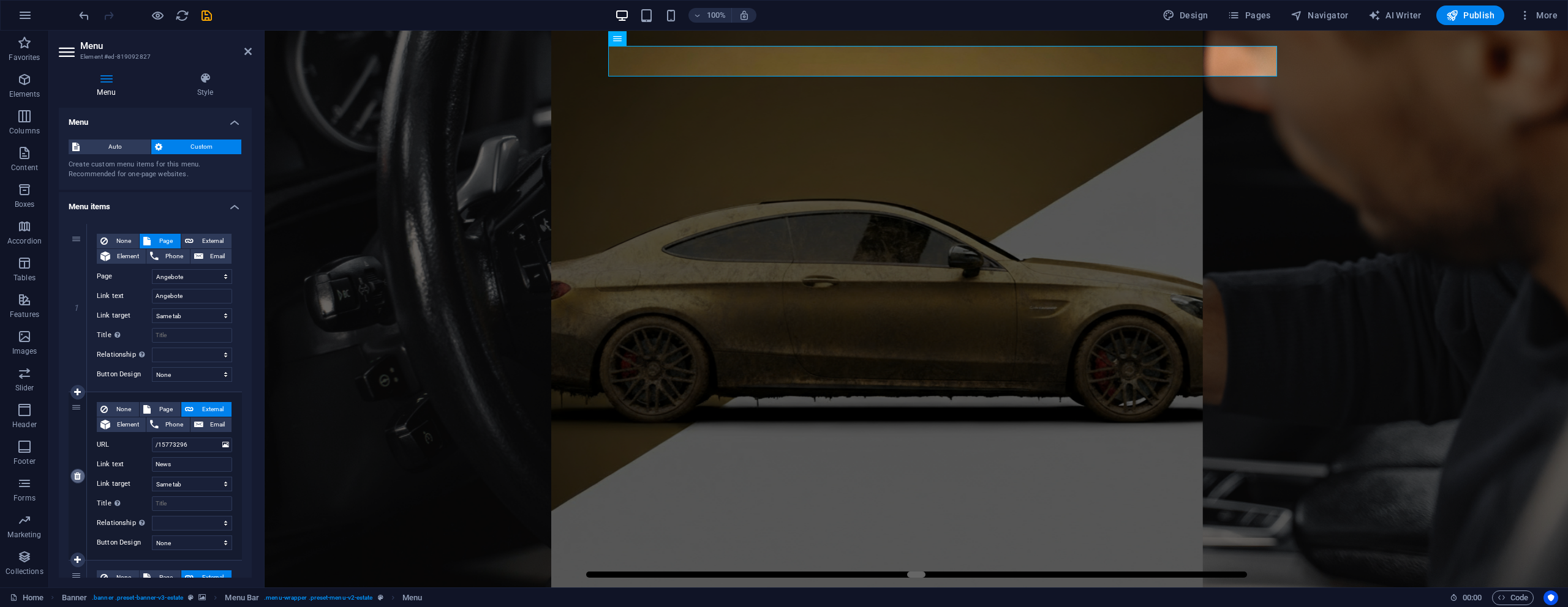
type input "/15773302"
type input "Contact"
select select
click at [77, 477] on icon at bounding box center [77, 476] width 7 height 8
select select
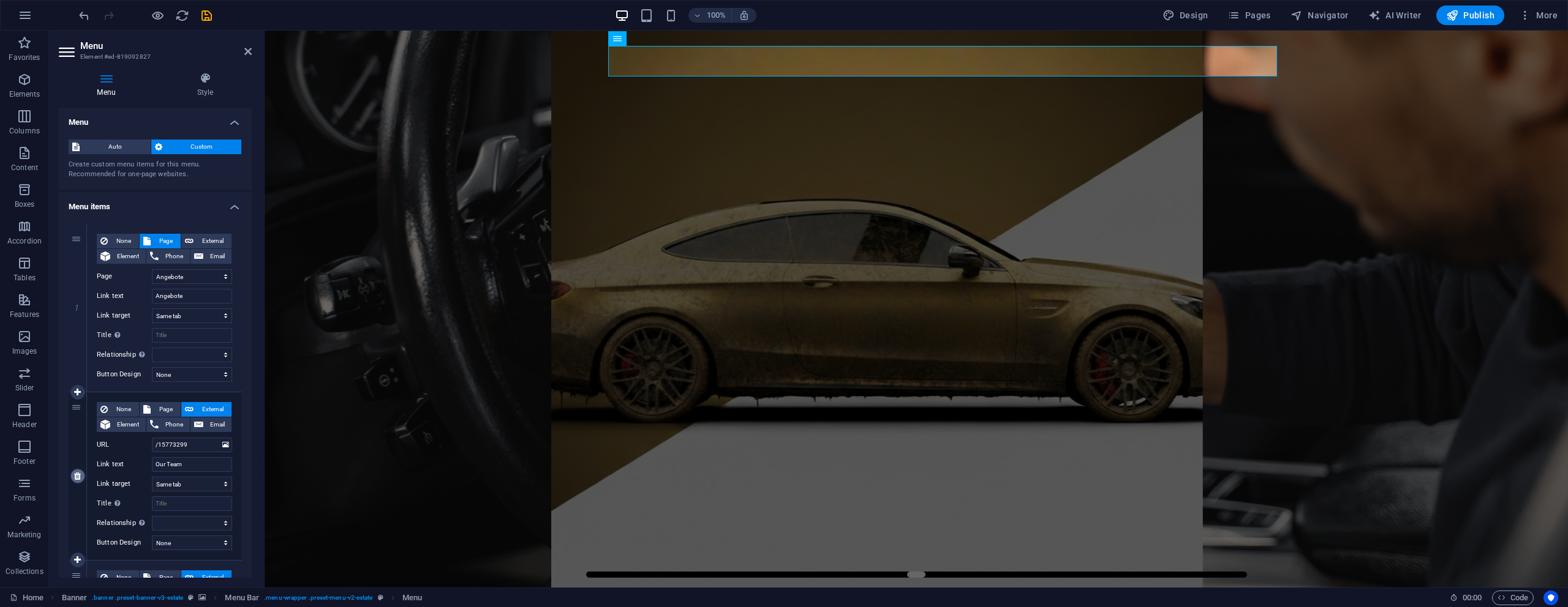
type input "/15773302"
type input "Contact"
select select
click at [77, 477] on icon at bounding box center [77, 476] width 7 height 8
select select
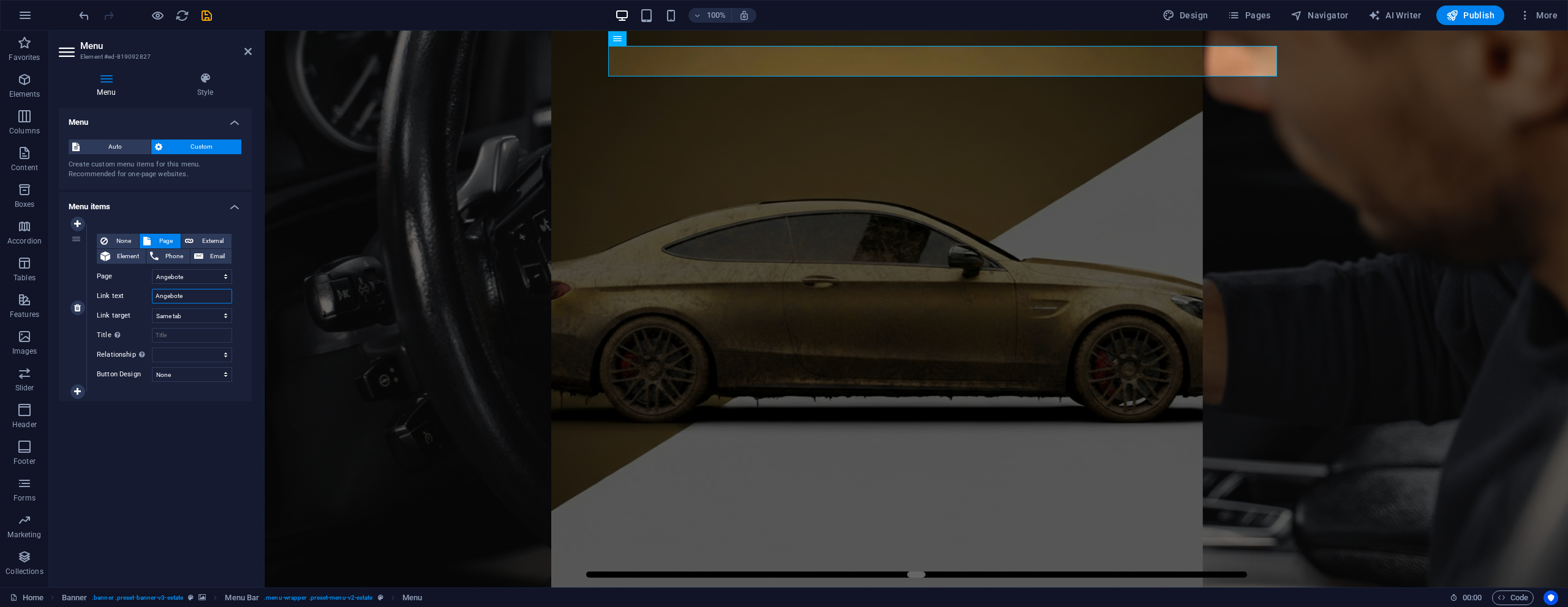
click at [180, 296] on input "Angebote" at bounding box center [192, 296] width 80 height 15
click at [196, 296] on input "Angebote" at bounding box center [192, 296] width 80 height 15
click at [83, 225] on link at bounding box center [77, 224] width 15 height 15
select select
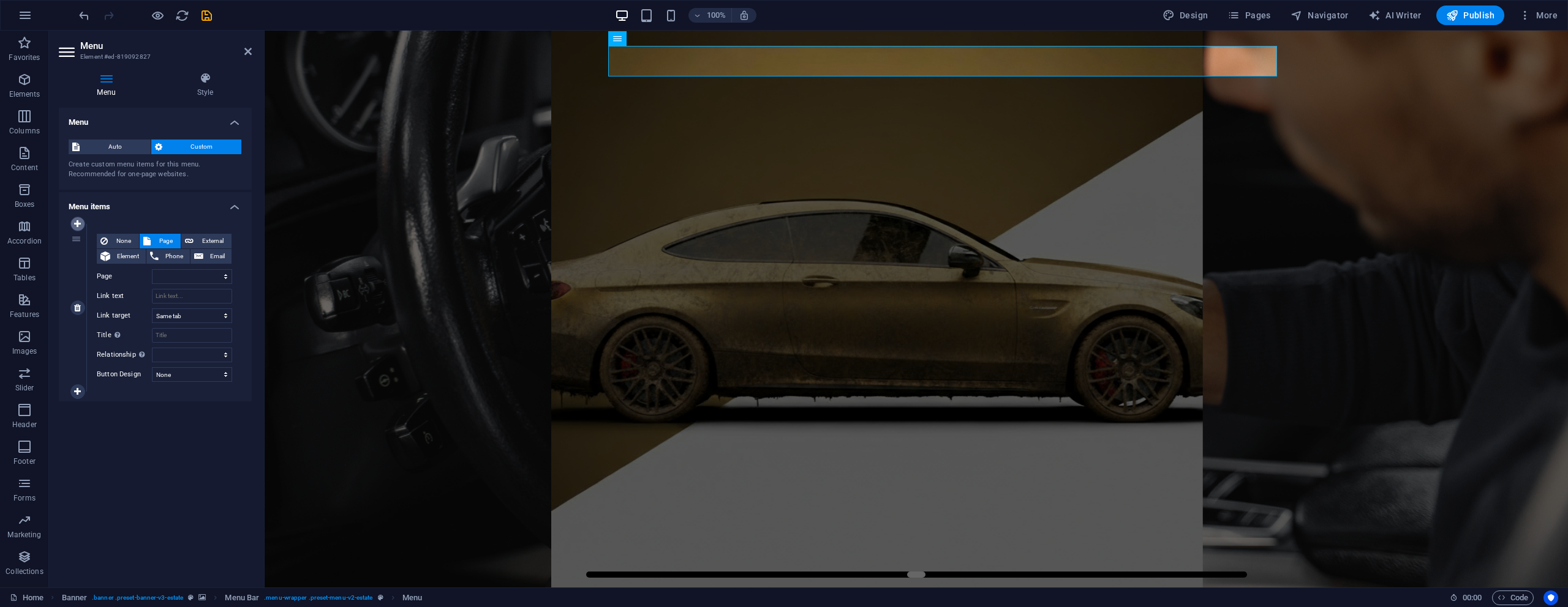
select select "3"
select select
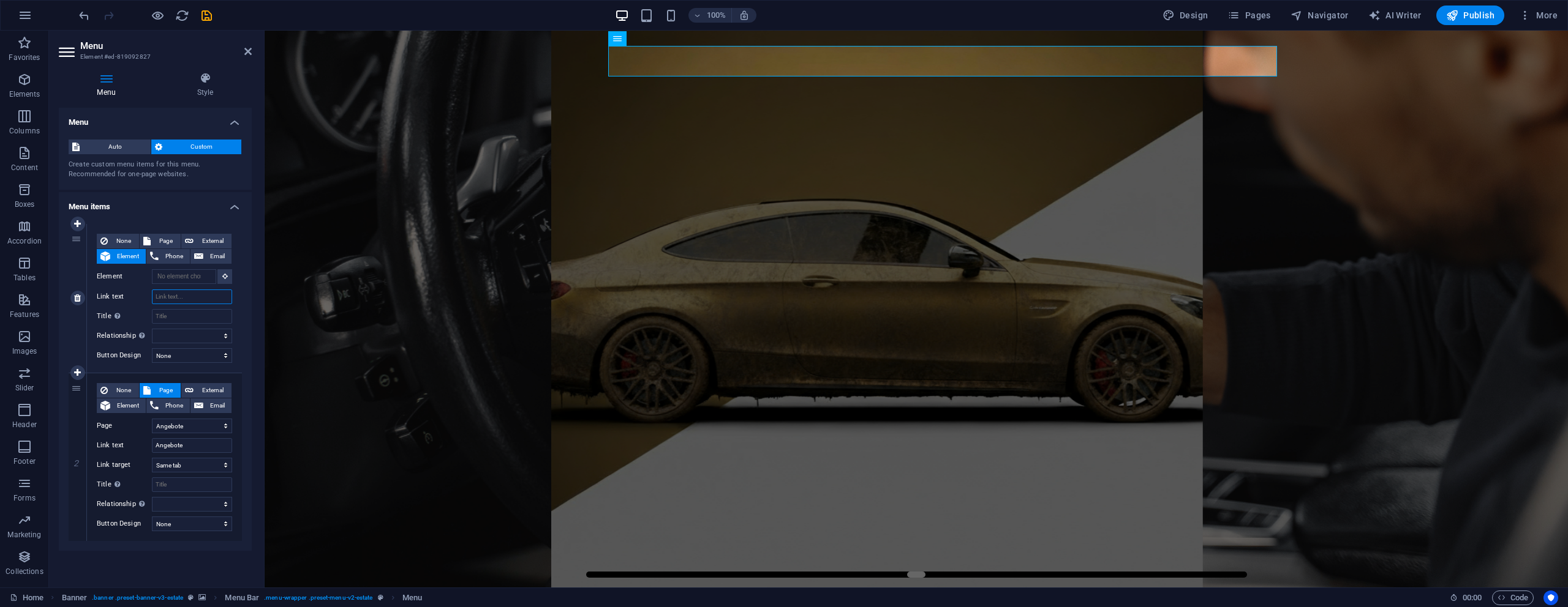
click at [175, 299] on input "Link text" at bounding box center [192, 296] width 80 height 15
type input "P"
select select
type input "Preise"
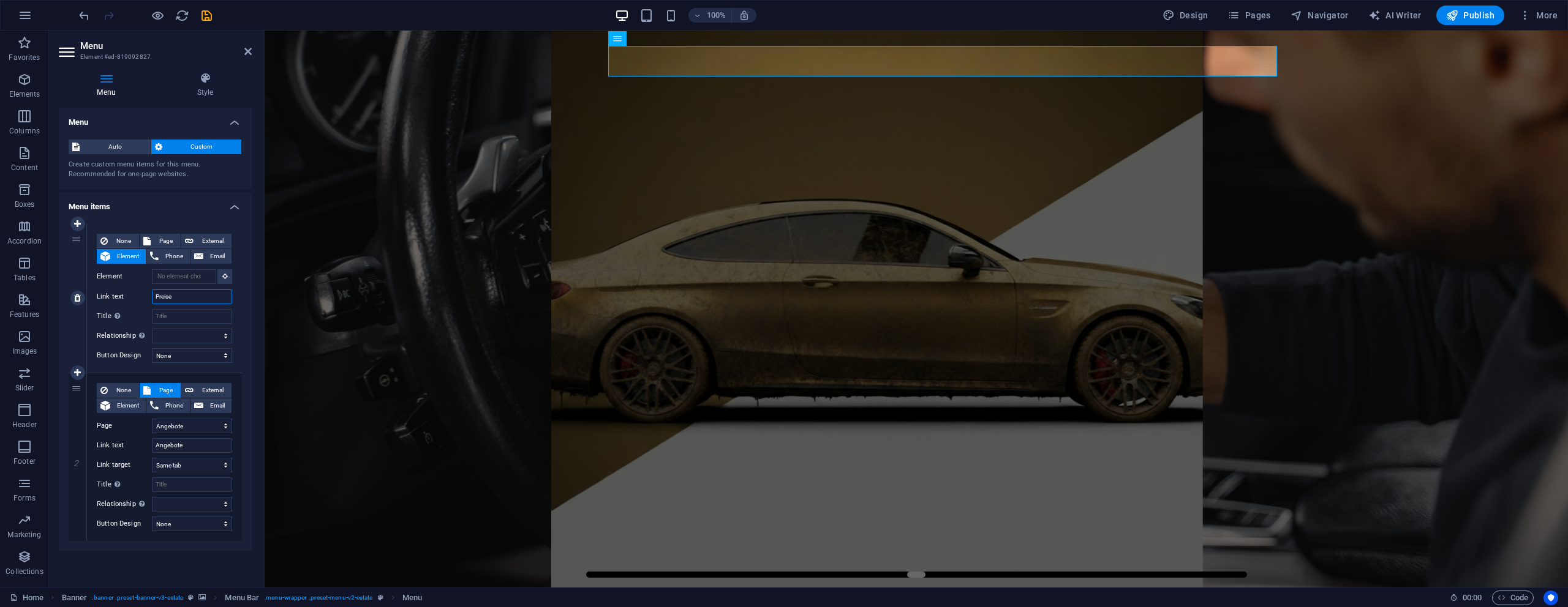
select select
type input "Preise"
select select
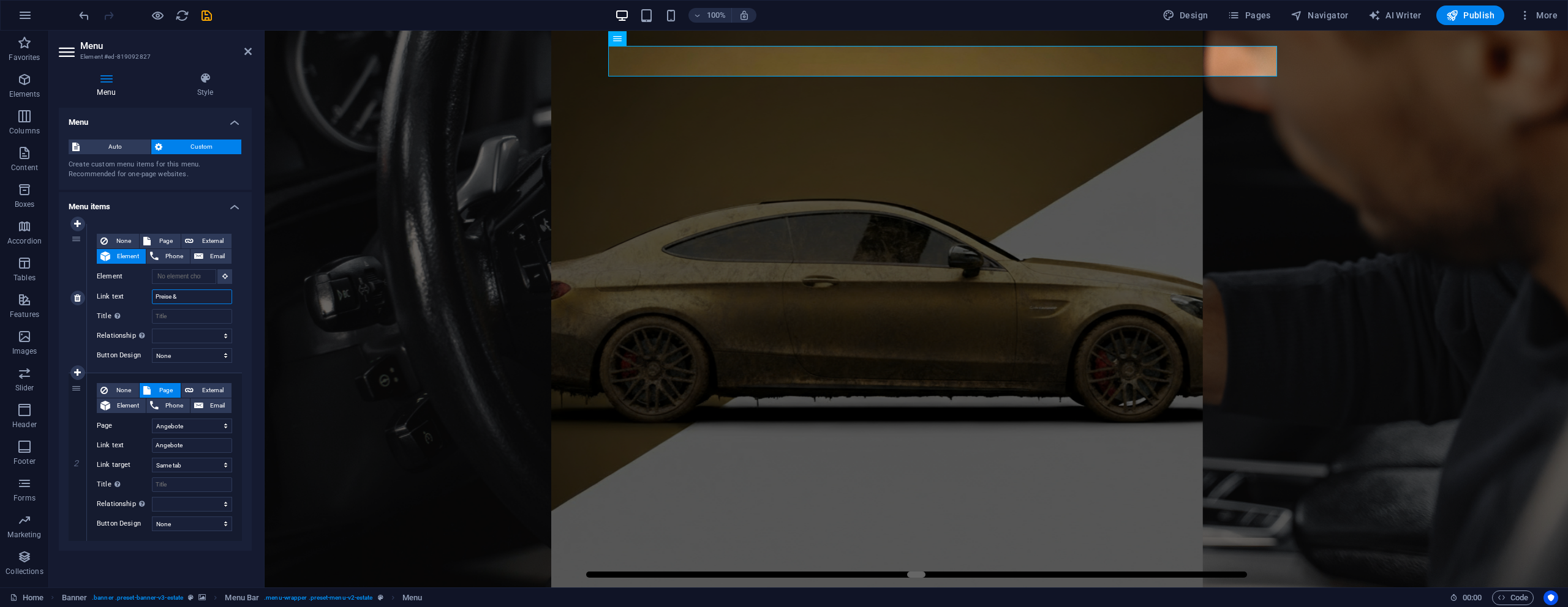
type input "Preise &"
select select
type input "Preise & Pre"
select select
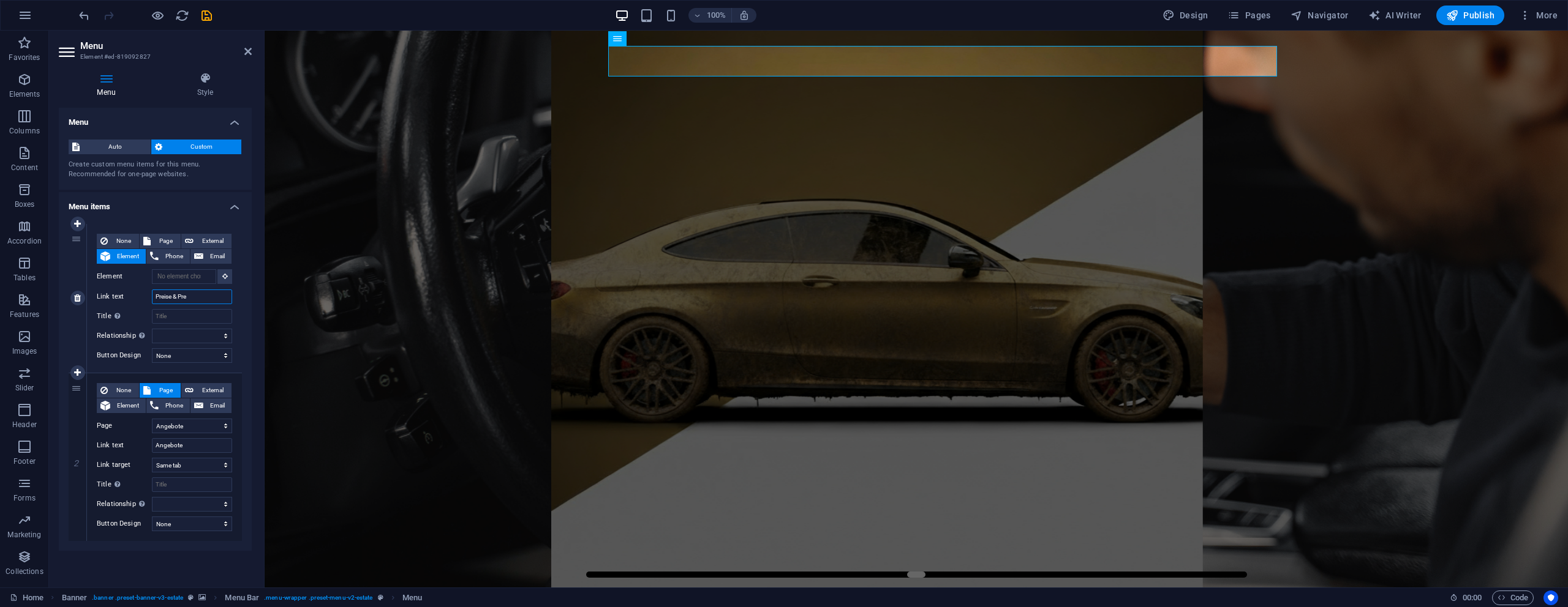
select select
type input "Preise & Preisanfrage"
select select
type input "Preise & Preisanfrage"
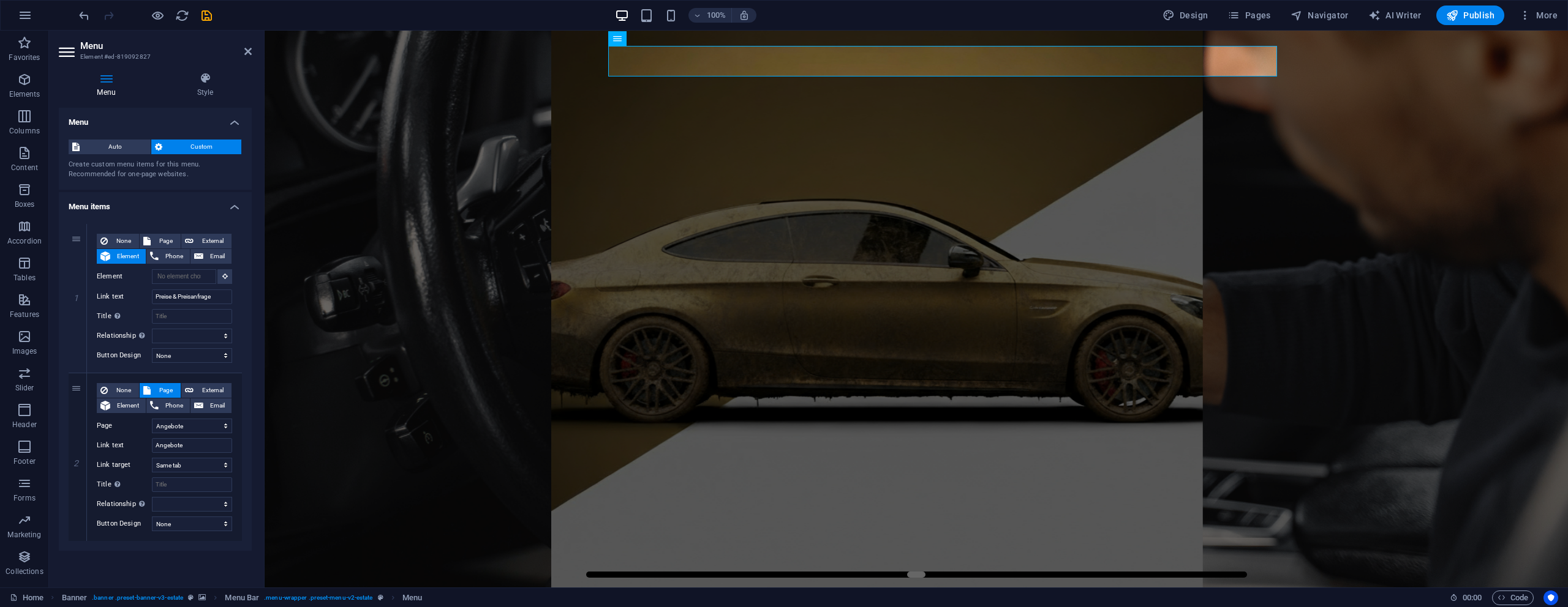
click at [0, 0] on icon at bounding box center [0, 0] width 0 height 0
select select
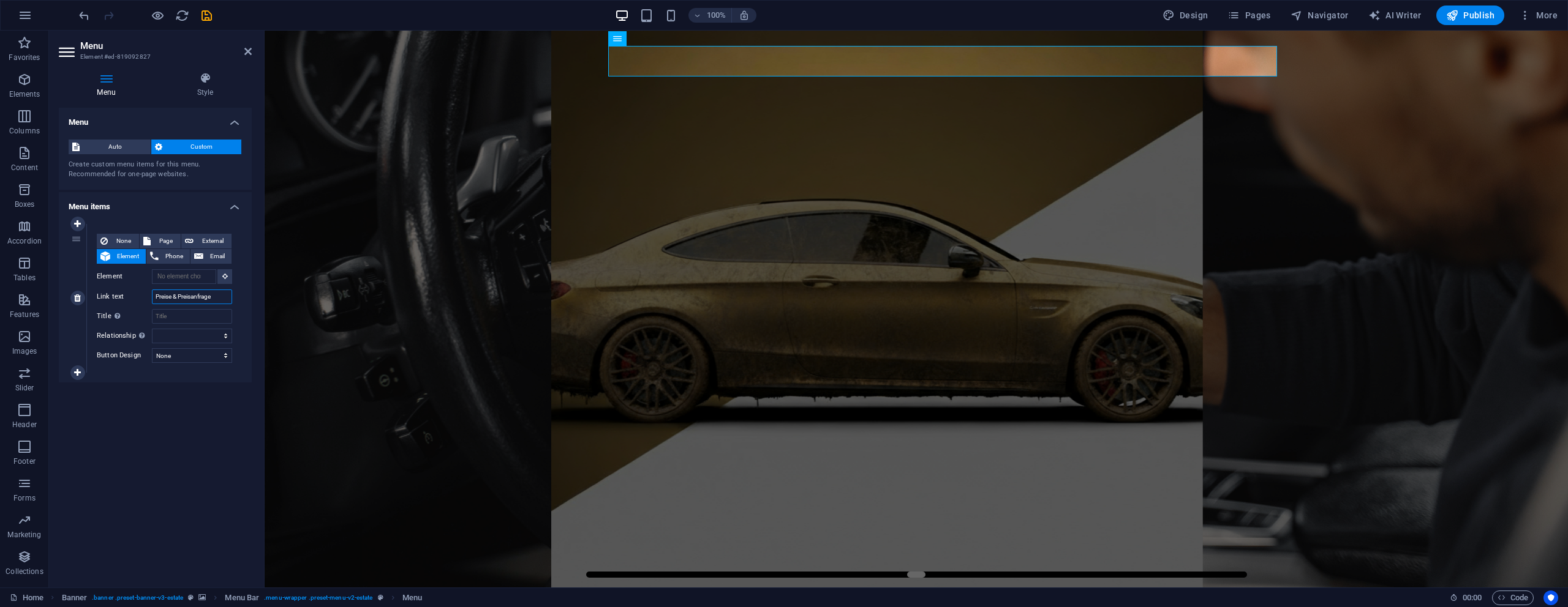
click at [222, 297] on input "Preise & Preisanfrage" at bounding box center [192, 296] width 80 height 15
type input "Preise & Preisanfragen"
select select
click at [201, 293] on input "Preise & Preisanfragen" at bounding box center [192, 296] width 80 height 15
click at [200, 293] on input "Preise & Preisanfragen" at bounding box center [192, 296] width 80 height 15
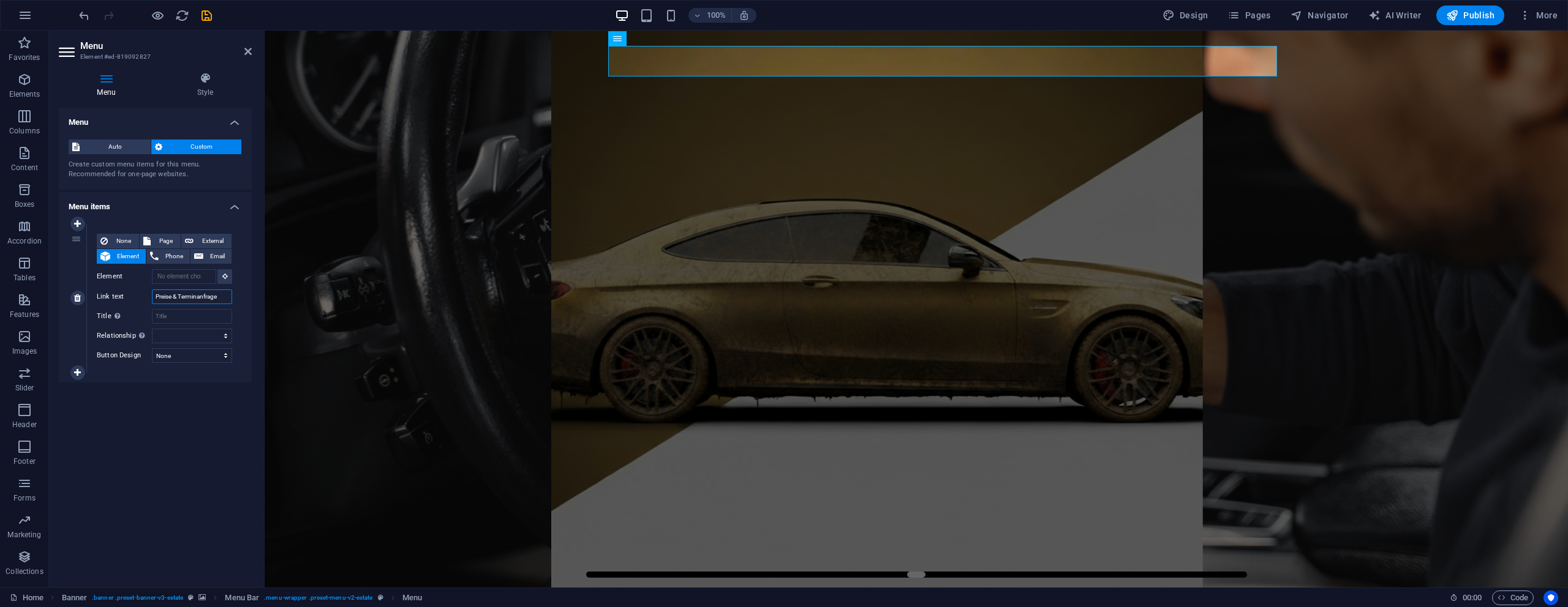
type input "Preise & Terminanfragen"
select select
type input "Preise & Terminanfragen"
click at [213, 450] on div "Menu Auto Custom Create custom menu items for this menu. Recommended for one-pa…" at bounding box center [155, 343] width 193 height 470
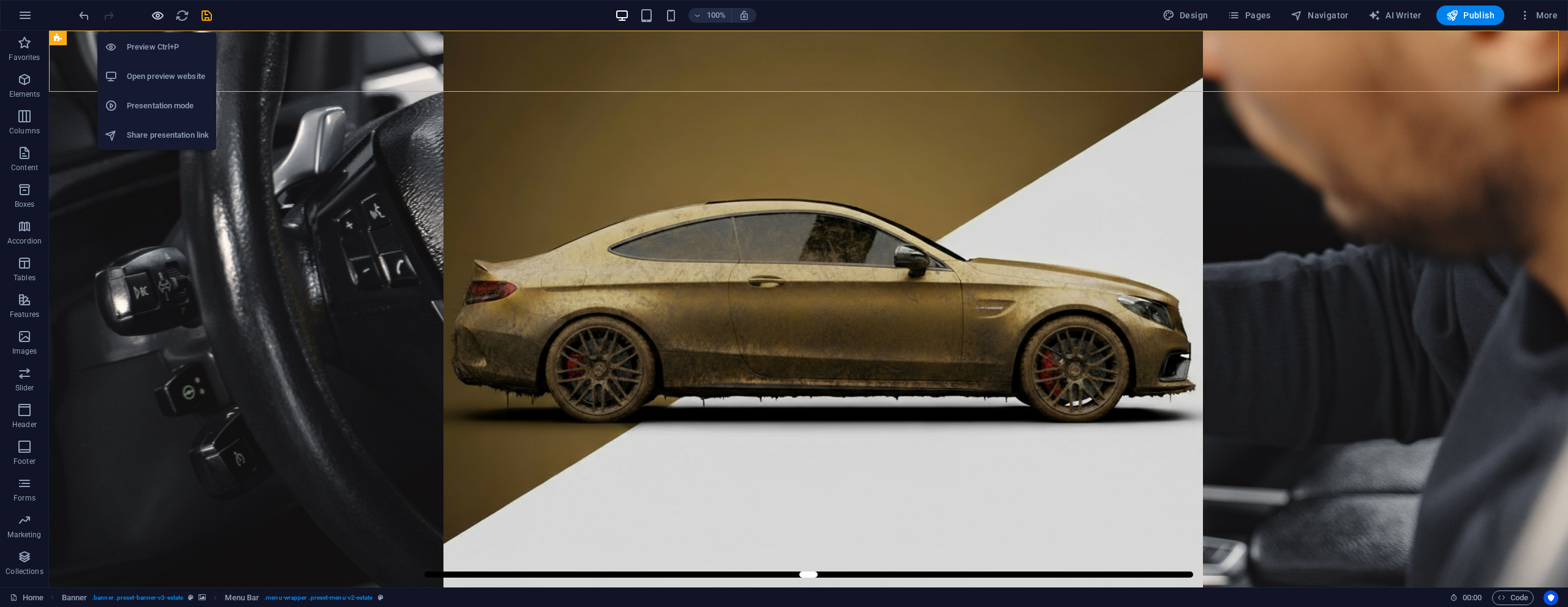
click at [164, 18] on icon "button" at bounding box center [158, 15] width 14 height 14
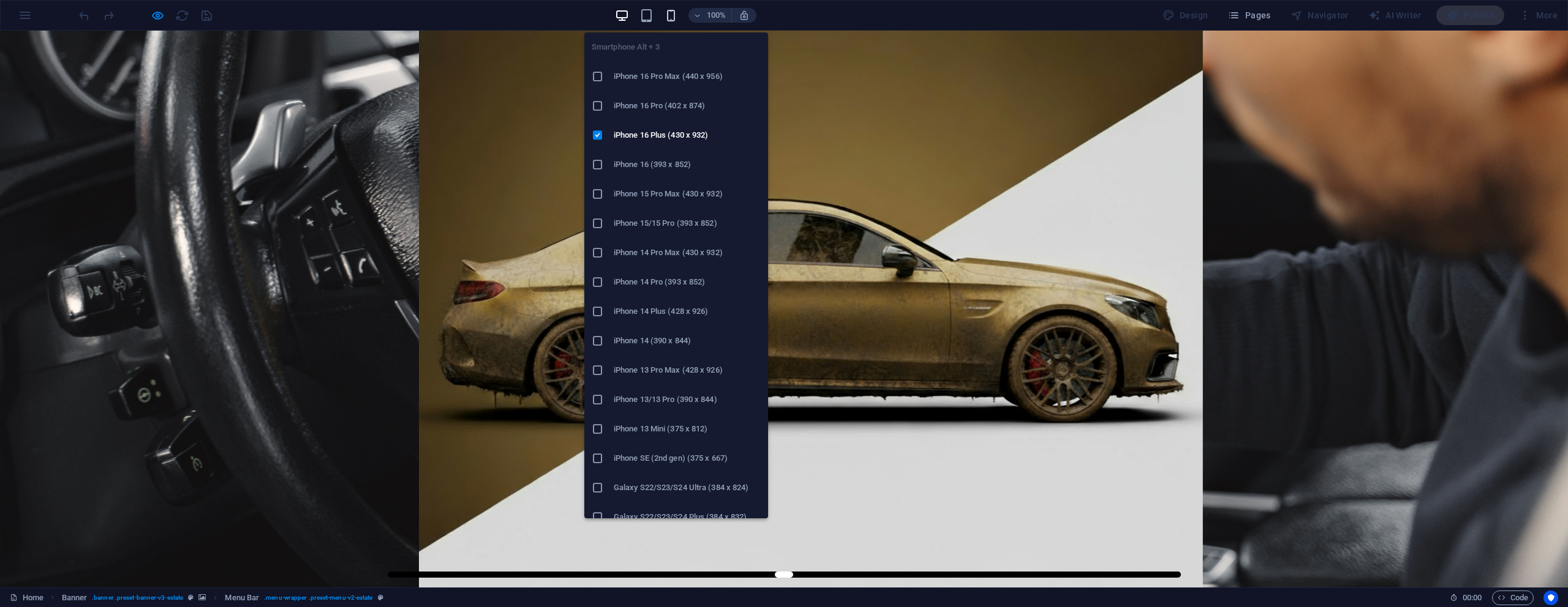
click at [670, 14] on icon "button" at bounding box center [671, 15] width 14 height 14
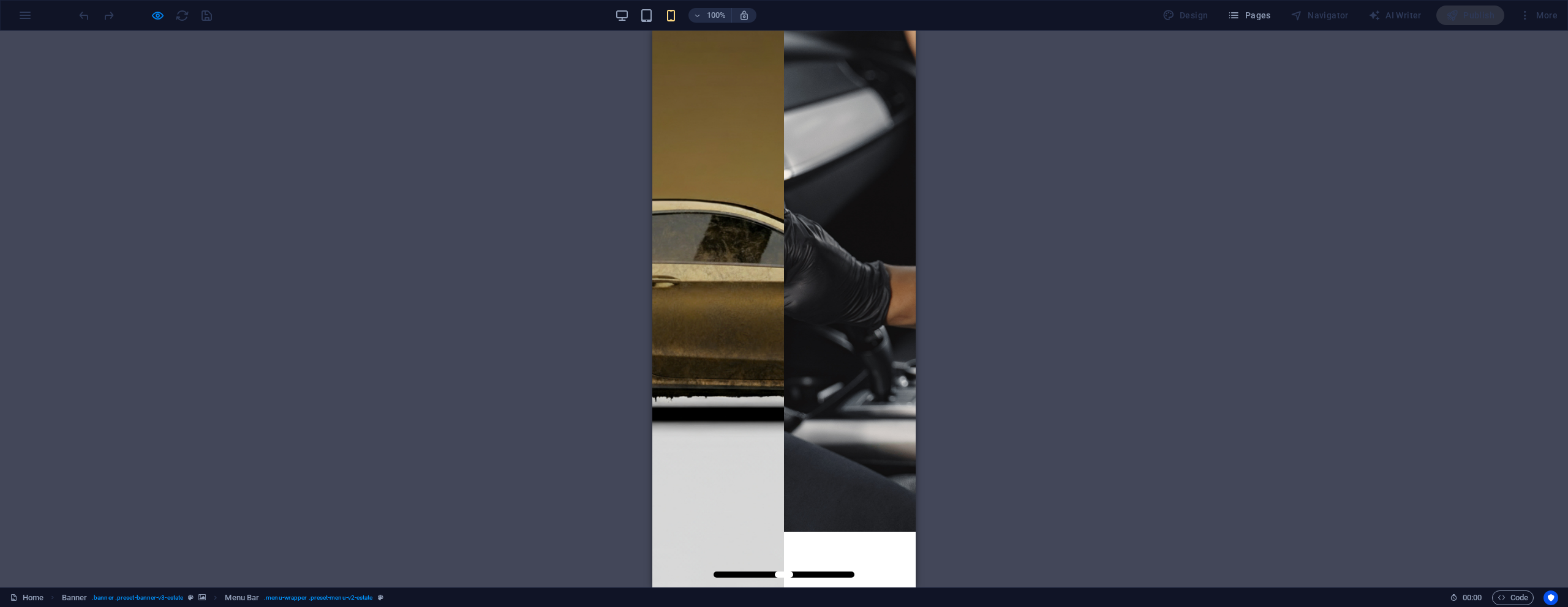
click at [899, 532] on div "Preise & Terminanfragen" at bounding box center [784, 568] width 263 height 73
click at [891, 532] on div "Preise & Terminanfragen" at bounding box center [784, 568] width 263 height 73
click at [671, 590] on button at bounding box center [661, 590] width 19 height 2
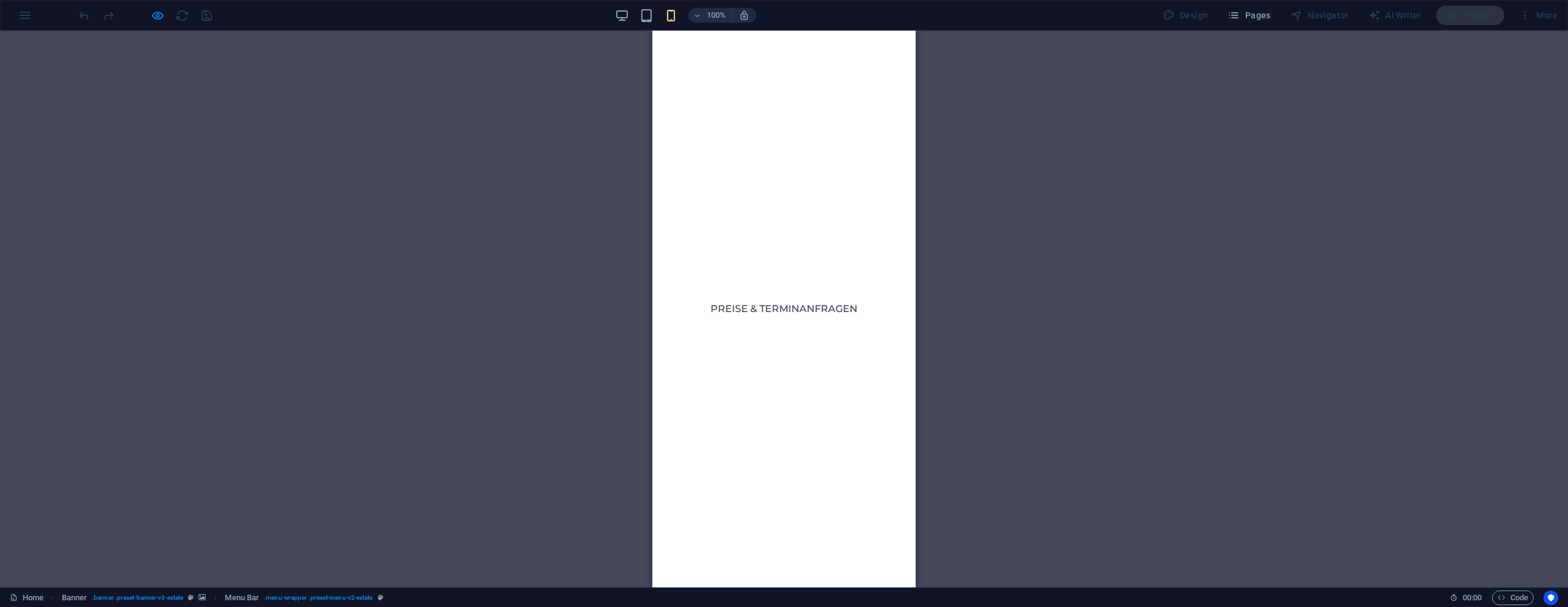
click at [671, 590] on div at bounding box center [661, 597] width 19 height 15
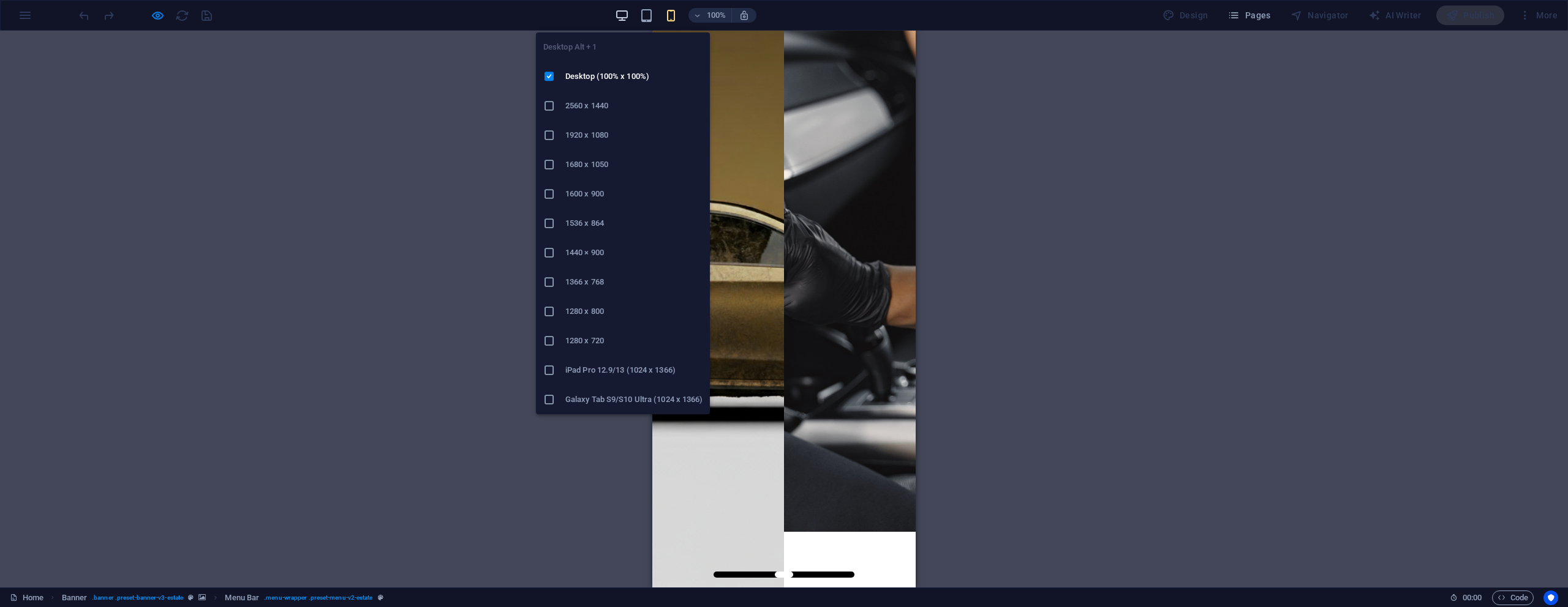
click at [630, 14] on span "button" at bounding box center [622, 15] width 15 height 14
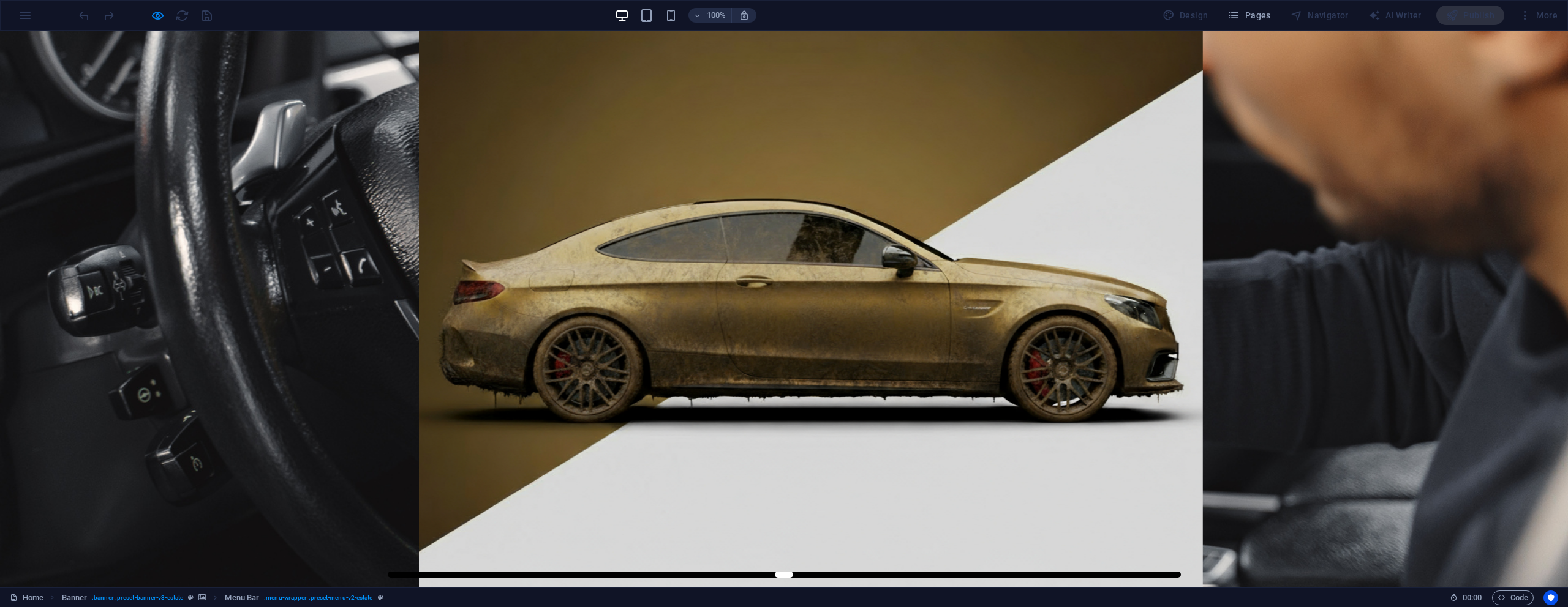
click at [147, 15] on div at bounding box center [145, 15] width 138 height 19
click at [157, 15] on icon "button" at bounding box center [158, 15] width 14 height 14
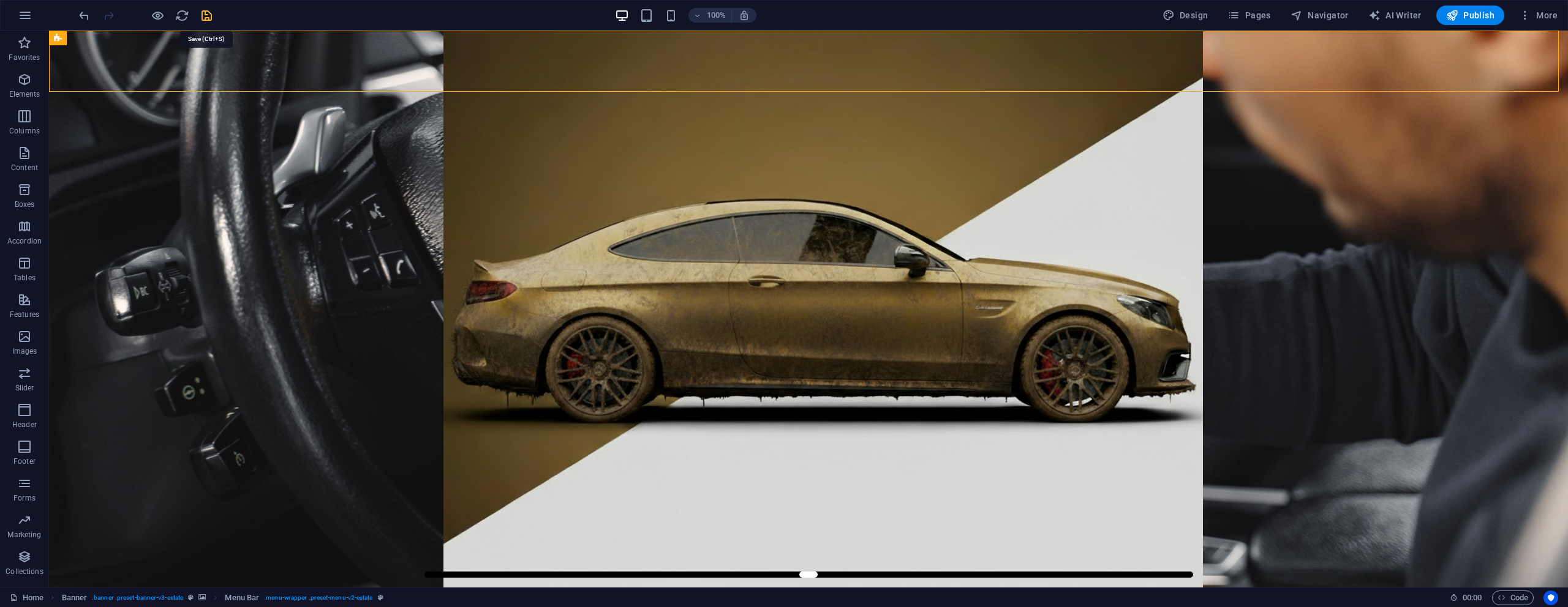
click at [205, 15] on icon "save" at bounding box center [207, 15] width 14 height 14
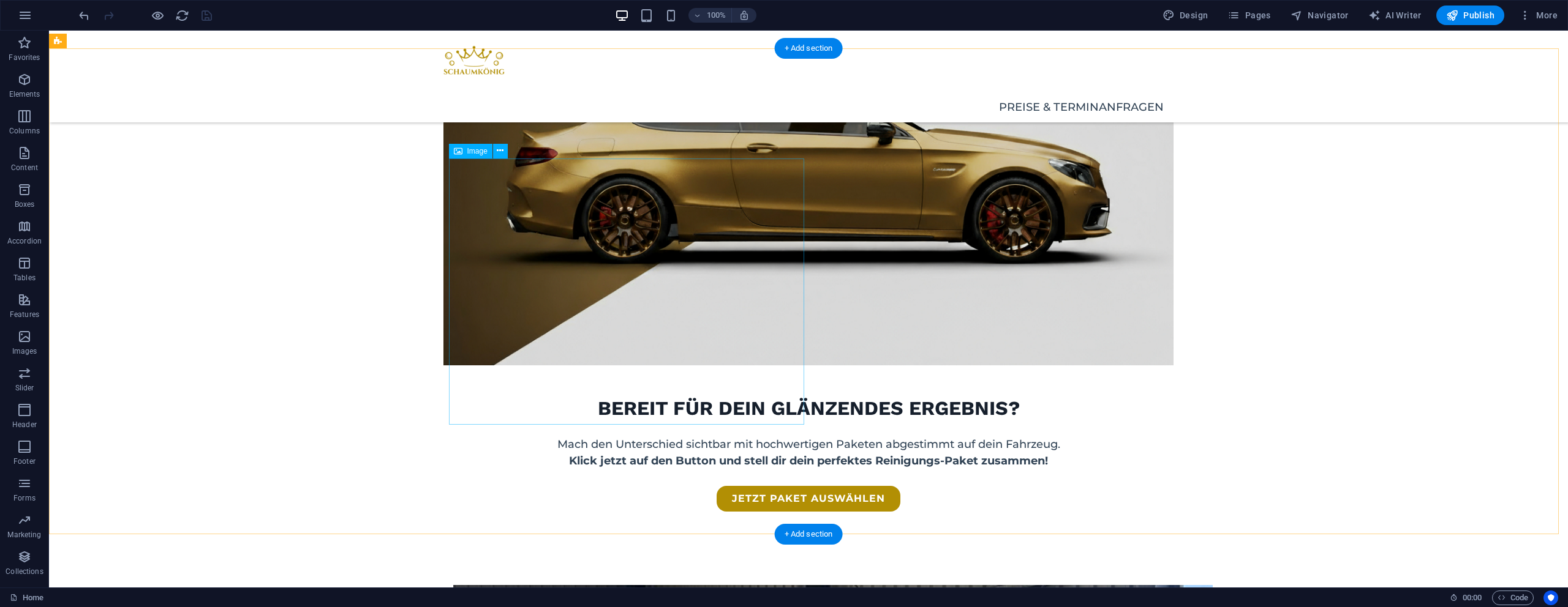
scroll to position [1989, 0]
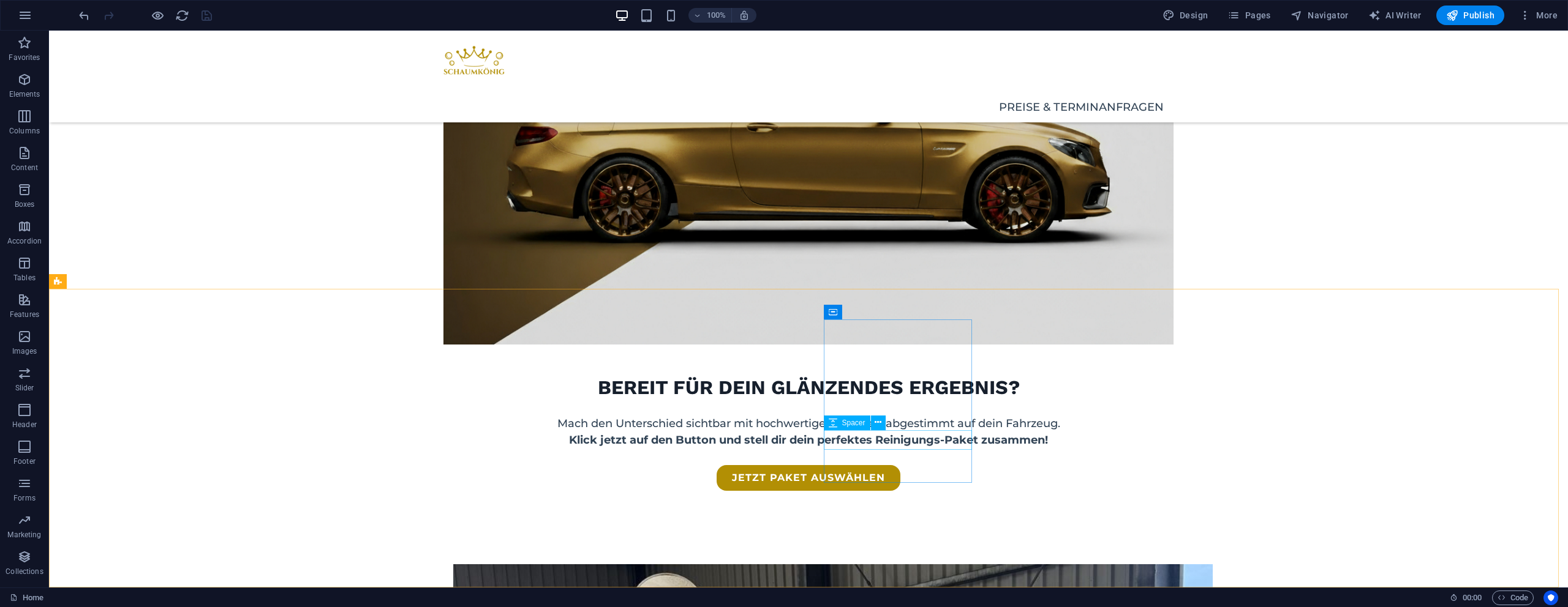
click at [871, 424] on button at bounding box center [878, 423] width 15 height 15
click at [1551, 17] on span "More" at bounding box center [1538, 15] width 39 height 12
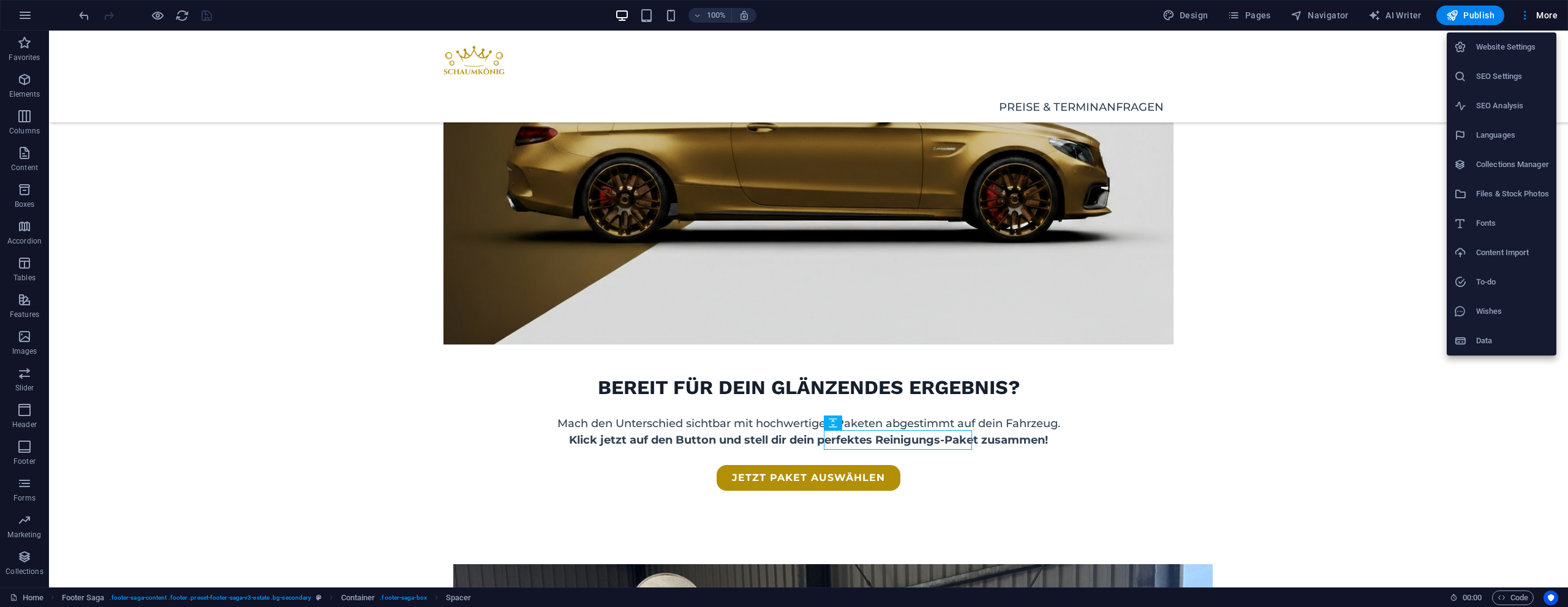
click at [1489, 40] on h6 "Website Settings" at bounding box center [1512, 47] width 73 height 15
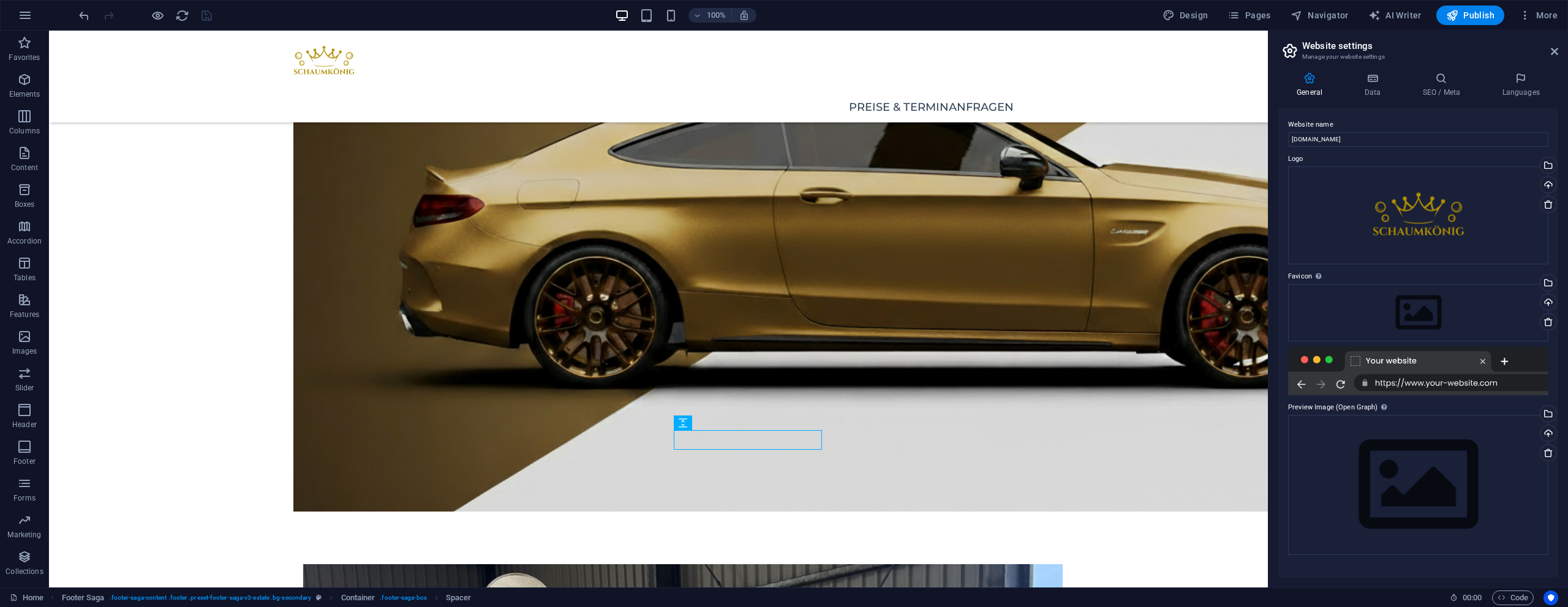
click at [1371, 67] on div "General Data SEO / Meta Languages Website name schaumkoenig-mobil.de Logo Drag …" at bounding box center [1418, 325] width 299 height 525
click at [1374, 86] on h4 "Data" at bounding box center [1375, 85] width 58 height 26
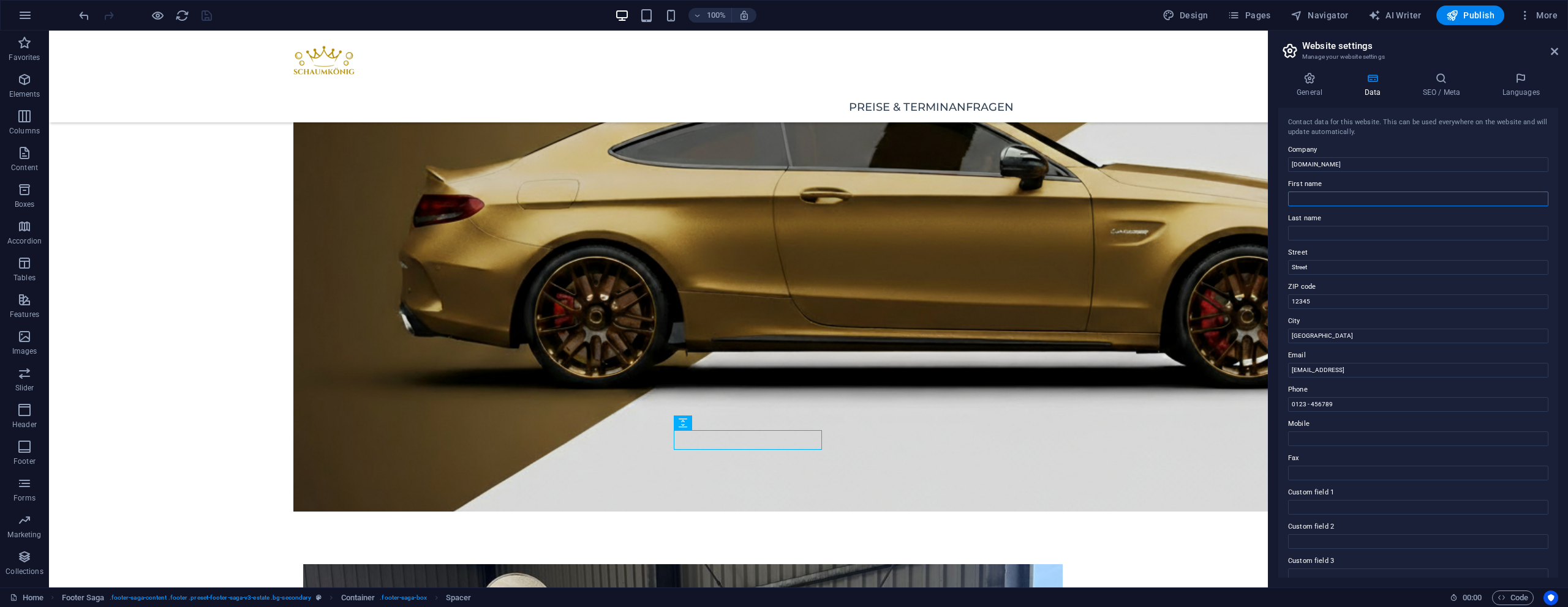
click at [1328, 194] on input "First name" at bounding box center [1418, 198] width 261 height 15
click at [1323, 240] on input "Last name" at bounding box center [1418, 233] width 261 height 15
click at [1318, 190] on label "First name" at bounding box center [1418, 184] width 261 height 15
click at [1318, 191] on input "First name" at bounding box center [1418, 198] width 261 height 15
click at [1336, 202] on input "First name" at bounding box center [1418, 198] width 261 height 15
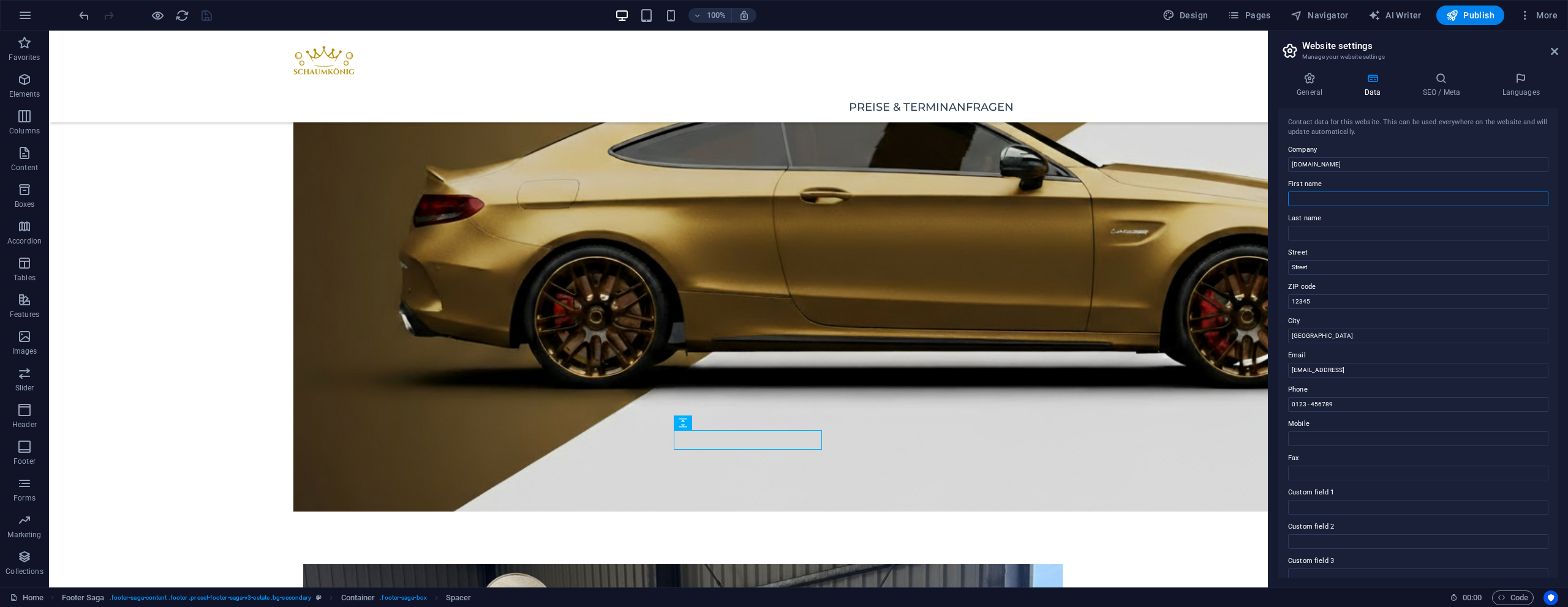
type input "Jan"
type input "Dorner"
click at [1347, 268] on input "Street" at bounding box center [1418, 267] width 261 height 15
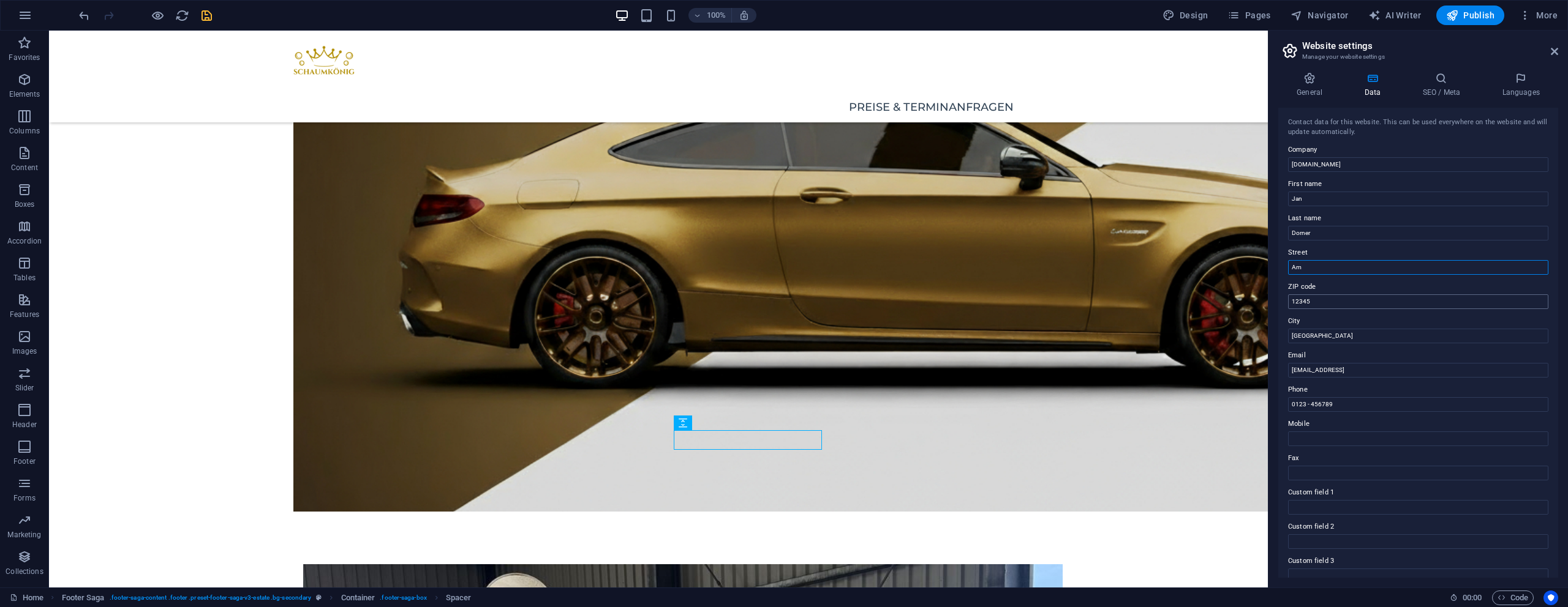
type input "Am Göpel 26"
click at [1350, 299] on input "12345" at bounding box center [1418, 301] width 261 height 15
click at [1350, 300] on input "12345" at bounding box center [1418, 301] width 261 height 15
type input "44795"
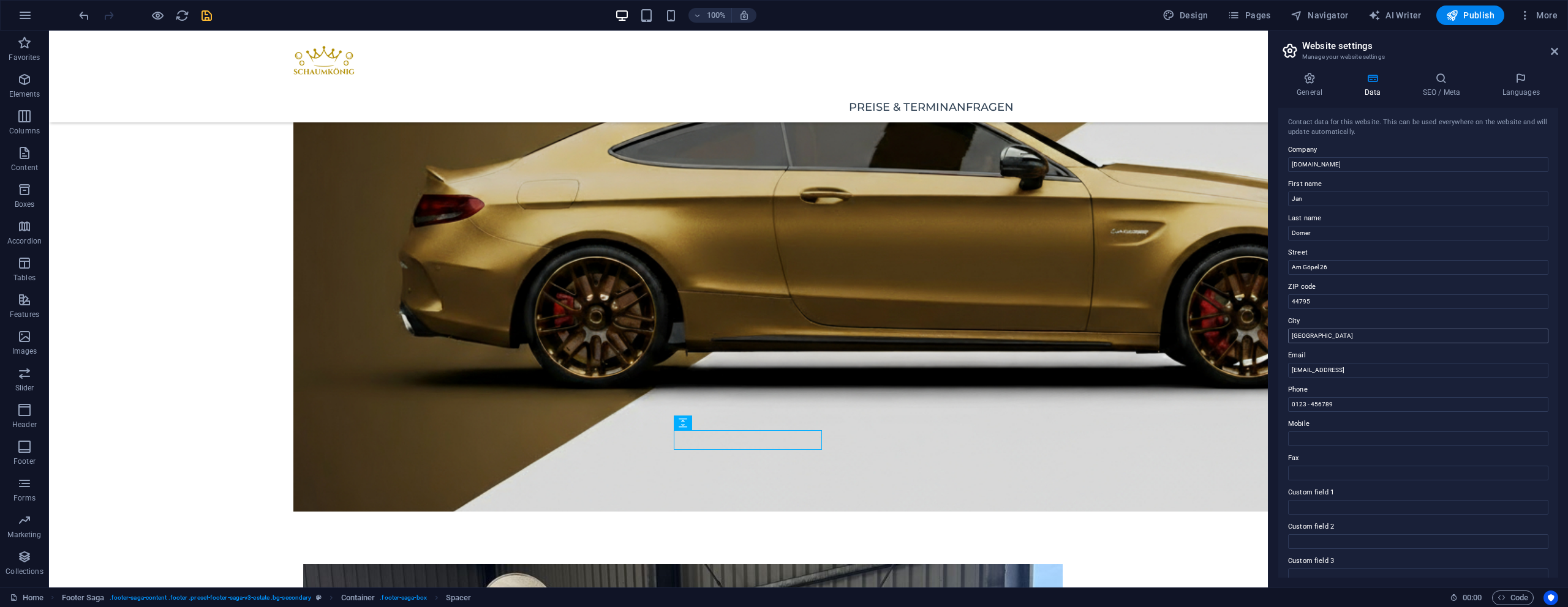
drag, startPoint x: 1304, startPoint y: 345, endPoint x: 1298, endPoint y: 340, distance: 7.8
click at [1303, 345] on div "Contact data for this website. This can be used everywhere on the website and w…" at bounding box center [1418, 343] width 280 height 470
click at [1298, 340] on input "Berlin" at bounding box center [1418, 336] width 261 height 15
type input "[GEOGRAPHIC_DATA]"
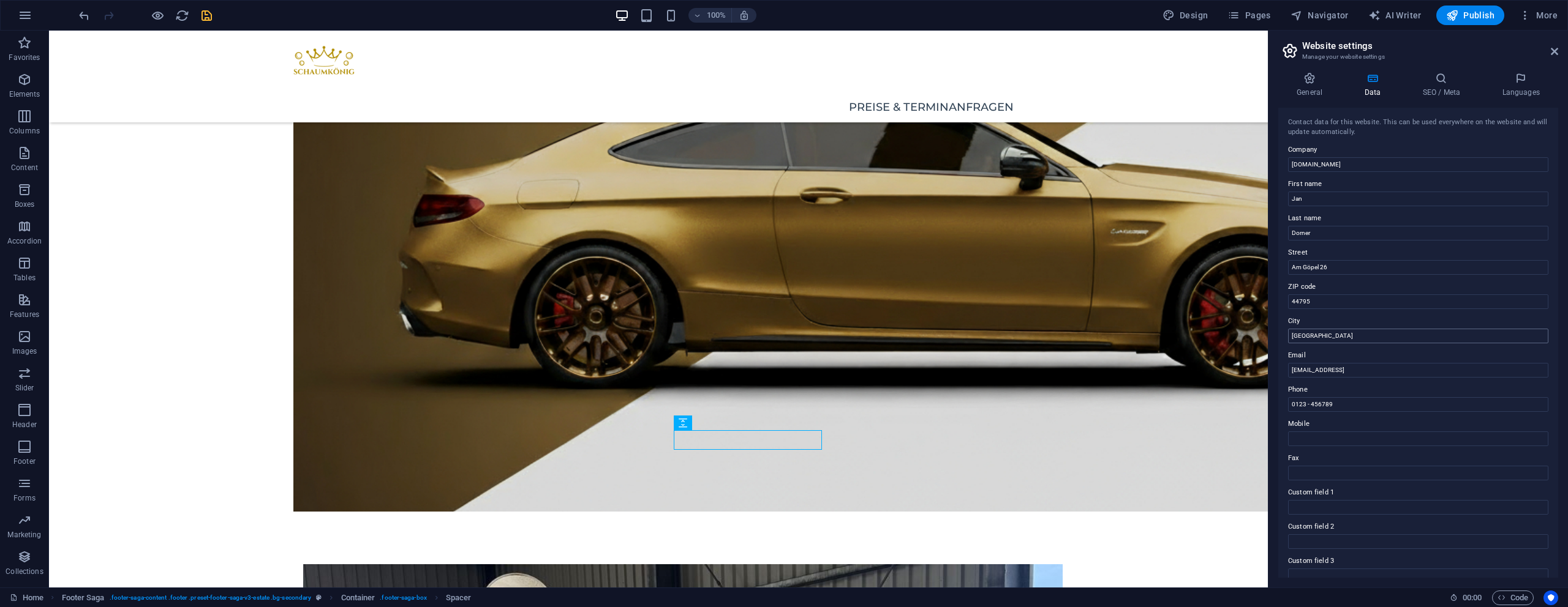
drag, startPoint x: 1291, startPoint y: 324, endPoint x: 1299, endPoint y: 338, distance: 16.1
click at [1295, 331] on div "City Bochum" at bounding box center [1418, 329] width 261 height 30
drag, startPoint x: 1430, startPoint y: 369, endPoint x: 1276, endPoint y: 365, distance: 154.1
click at [1276, 365] on div "General Data SEO / Meta Languages Website name schaumkoenig-mobil.de Logo Drag …" at bounding box center [1418, 325] width 299 height 525
type input "[EMAIL_ADDRESS][DOMAIN_NAME]"
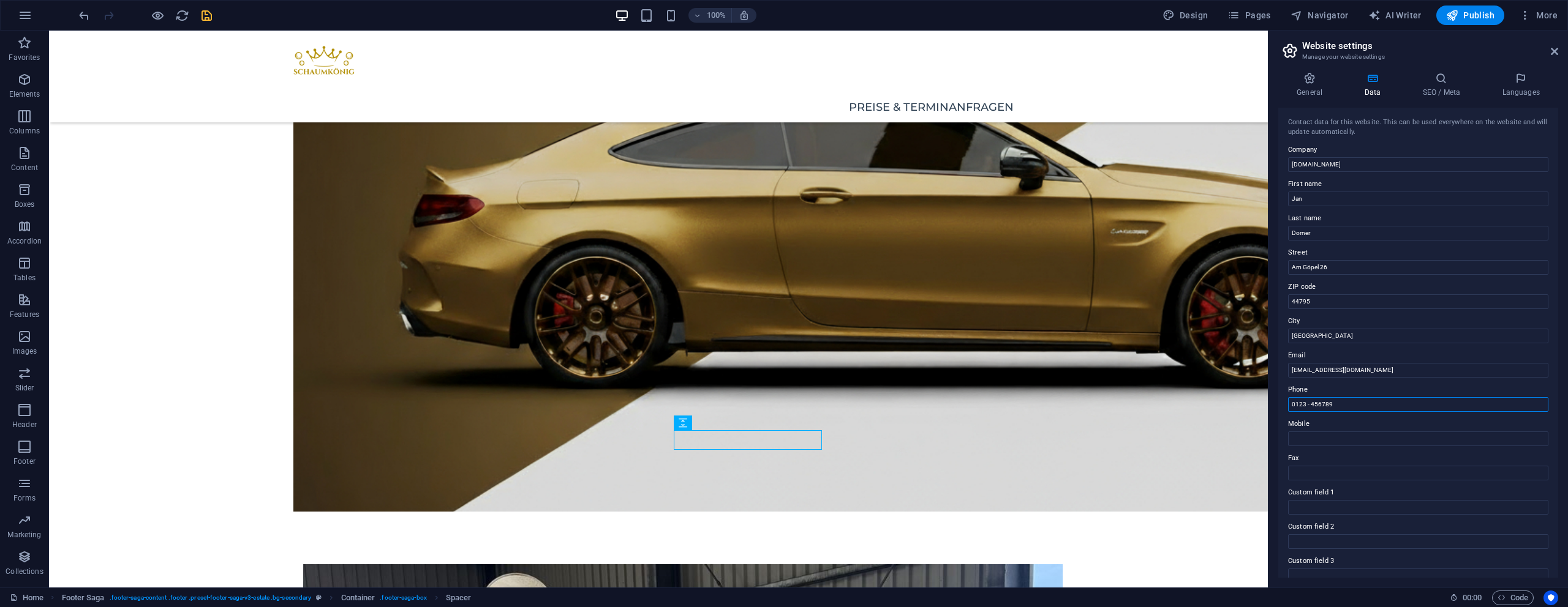
drag, startPoint x: 1348, startPoint y: 405, endPoint x: 1280, endPoint y: 406, distance: 68.0
click at [1280, 406] on div "Contact data for this website. This can be used everywhere on the website and w…" at bounding box center [1418, 343] width 280 height 470
type input "[PHONE_NUMBER]"
click at [1327, 309] on label "Phone" at bounding box center [1418, 303] width 261 height 15
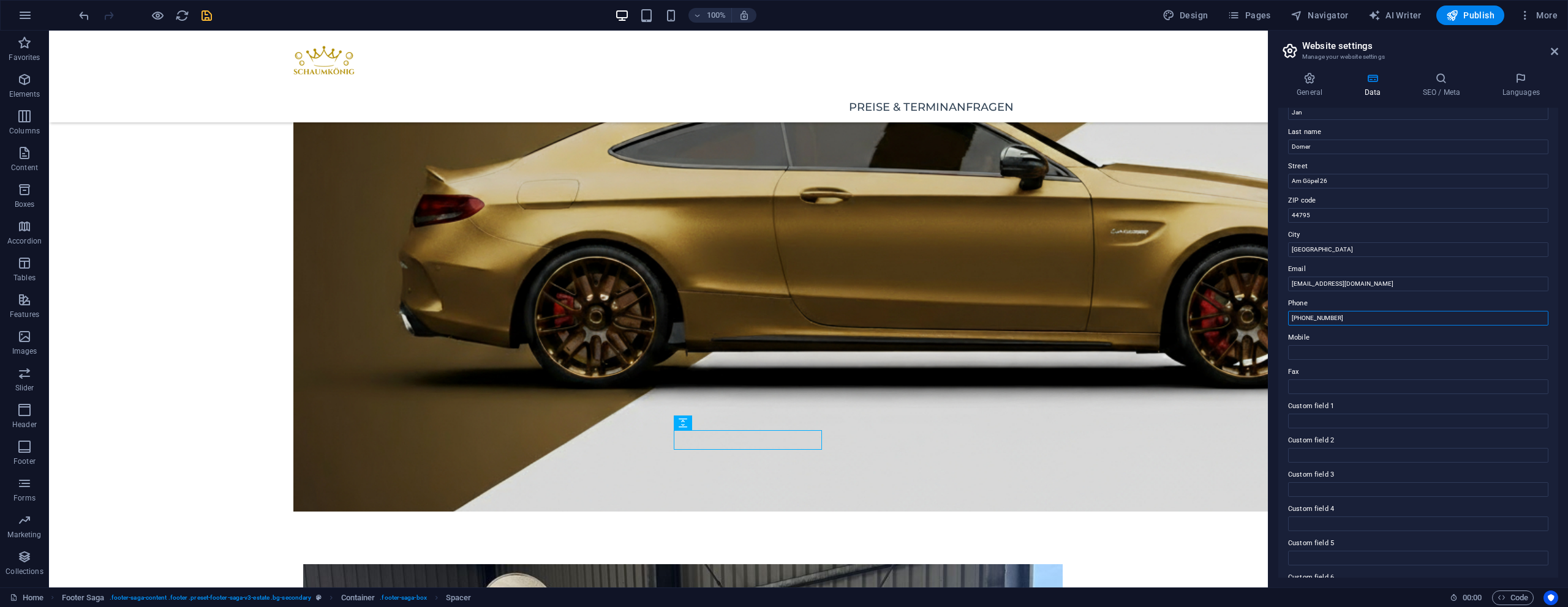
click at [1327, 311] on input "[PHONE_NUMBER]" at bounding box center [1418, 318] width 261 height 15
drag, startPoint x: 1361, startPoint y: 315, endPoint x: 1284, endPoint y: 312, distance: 77.1
click at [1284, 312] on div "Contact data for this website. This can be used everywhere on the website and w…" at bounding box center [1418, 343] width 280 height 470
click at [1328, 347] on input "Mobile" at bounding box center [1418, 352] width 261 height 15
paste input "[PHONE_NUMBER]"
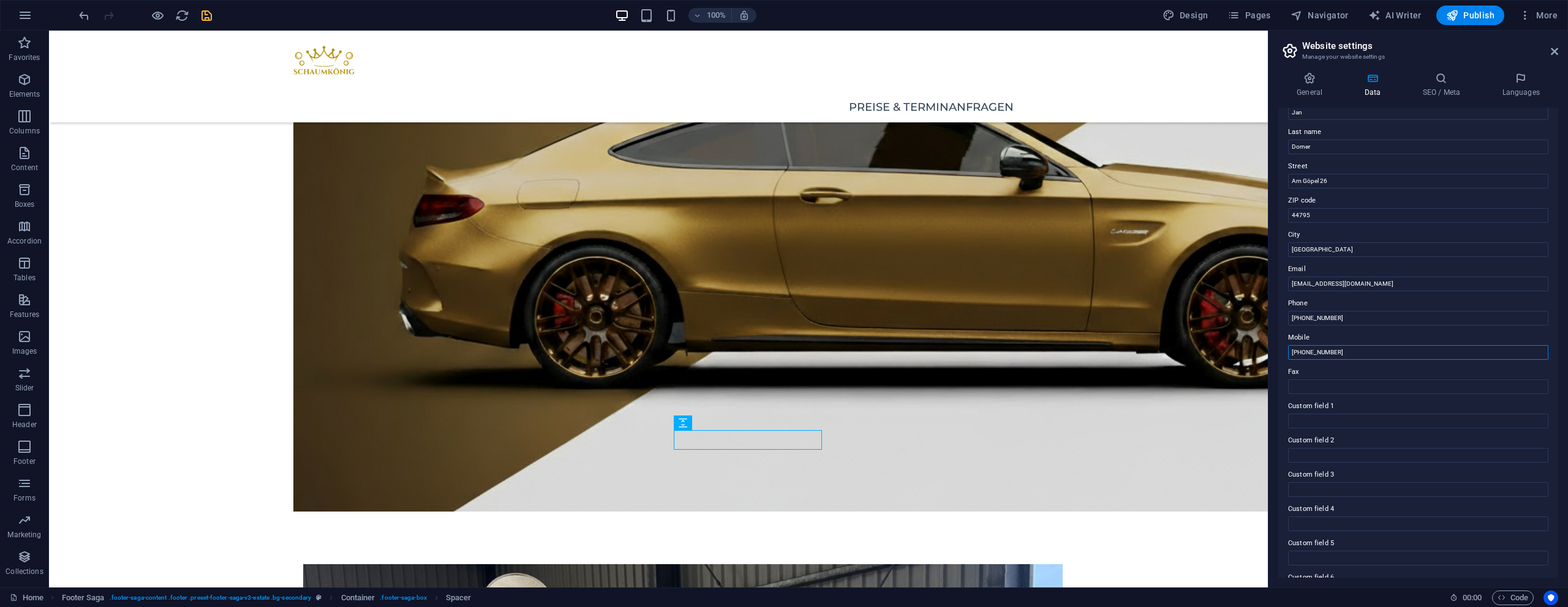
type input "[PHONE_NUMBER]"
click at [1329, 374] on label "Fax" at bounding box center [1418, 372] width 261 height 15
click at [1329, 380] on input "Fax" at bounding box center [1418, 387] width 261 height 15
click at [1343, 343] on label "Mobile" at bounding box center [1418, 338] width 261 height 15
click at [1343, 345] on input "[PHONE_NUMBER]" at bounding box center [1418, 352] width 261 height 15
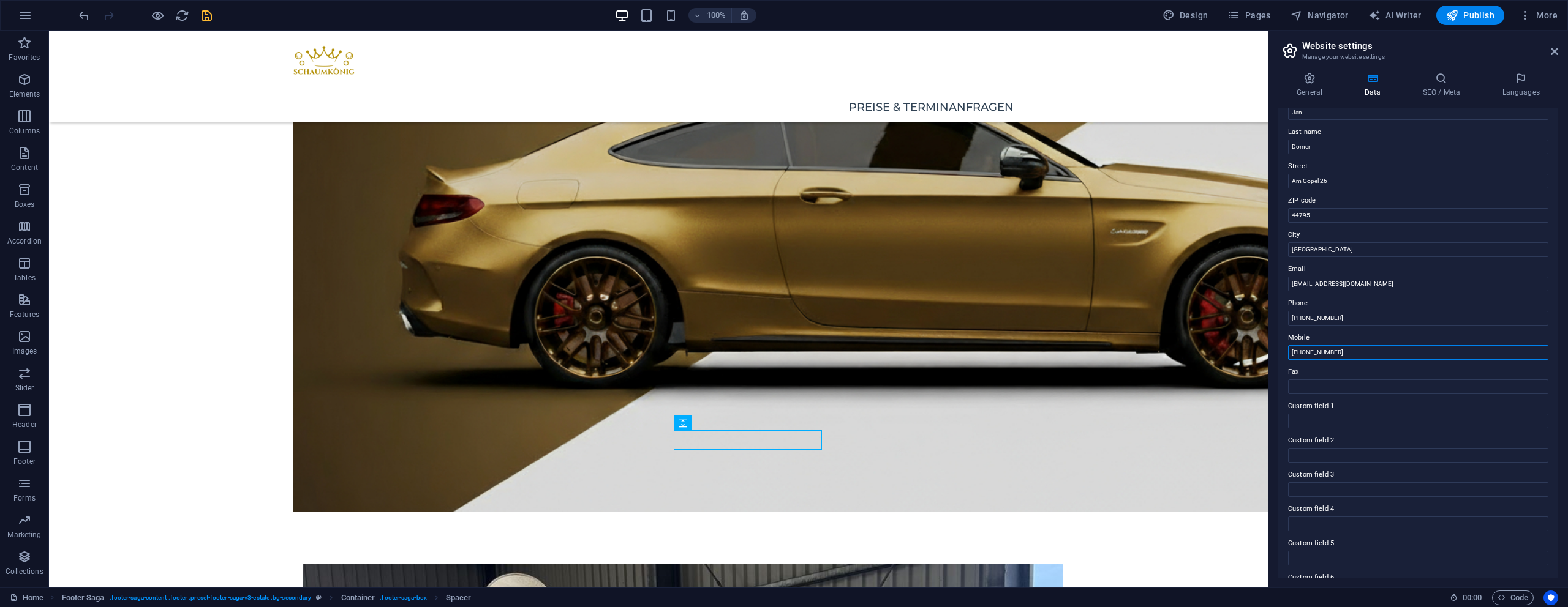
click at [1343, 345] on input "[PHONE_NUMBER]" at bounding box center [1418, 352] width 261 height 15
click at [1437, 91] on h4 "SEO / Meta" at bounding box center [1444, 85] width 79 height 26
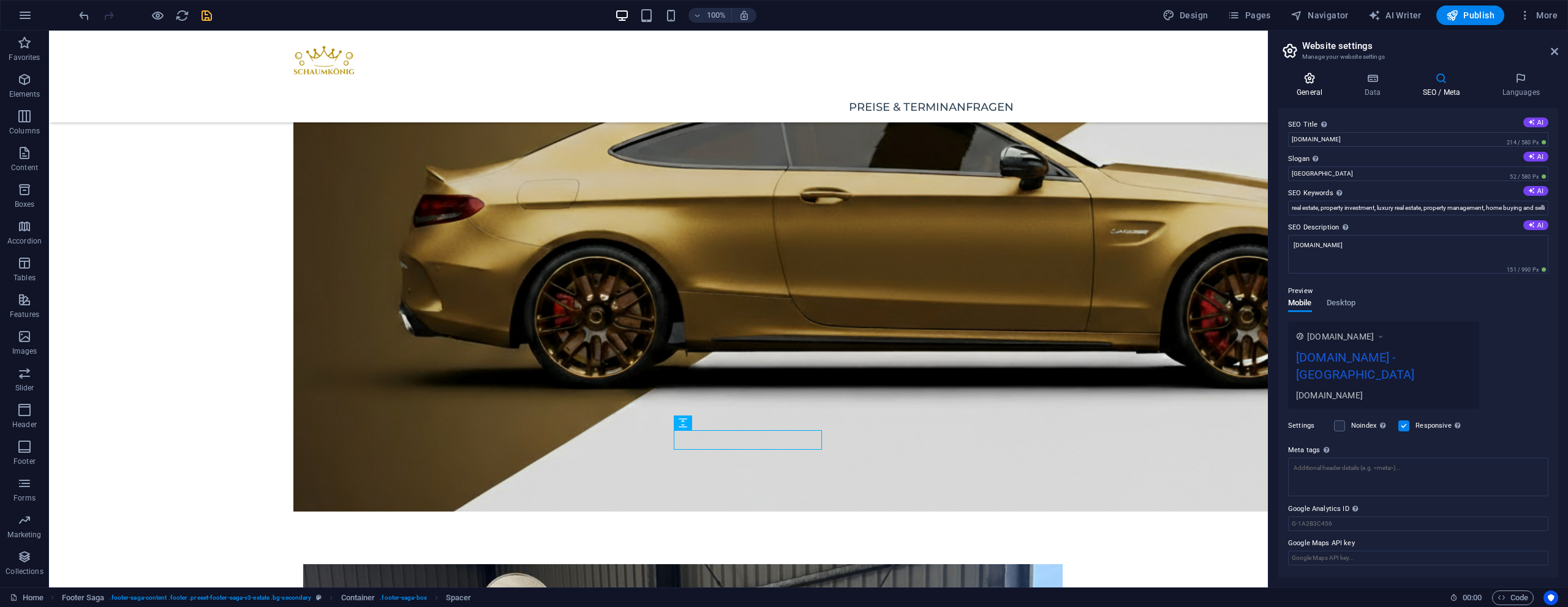
click at [1304, 86] on h4 "General" at bounding box center [1312, 85] width 67 height 26
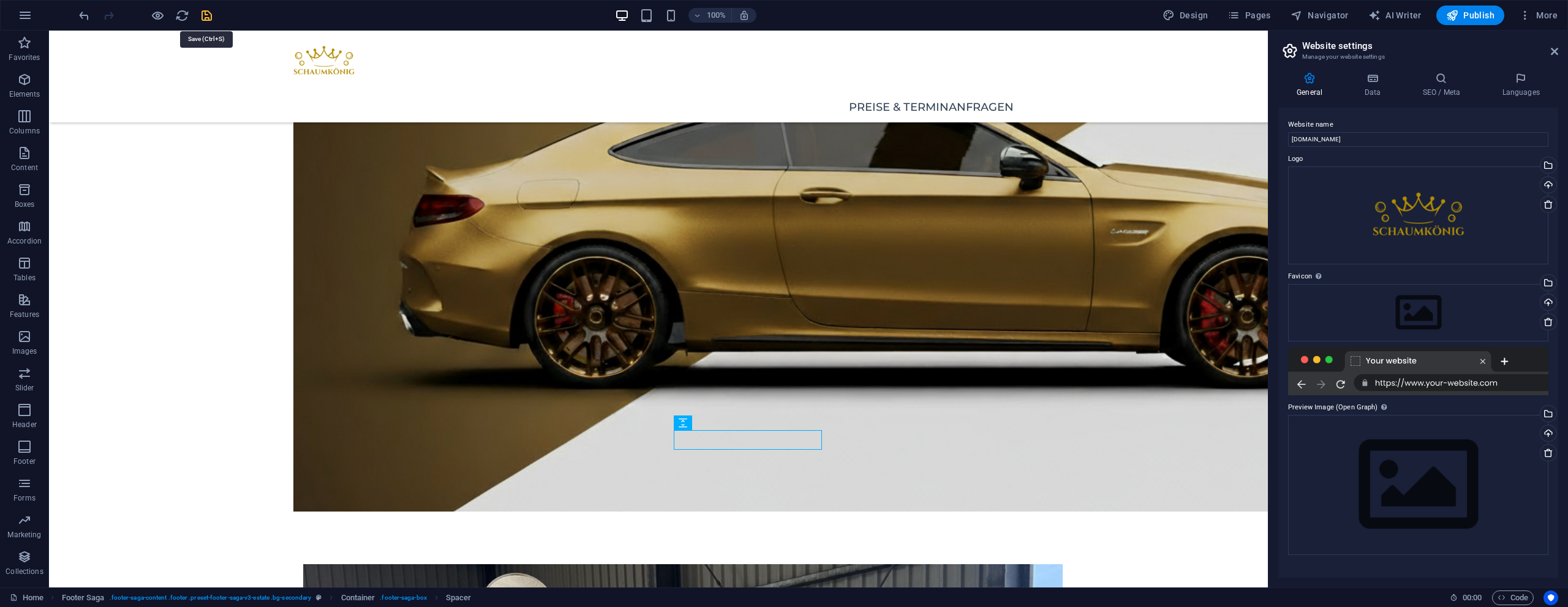
click at [209, 17] on icon "save" at bounding box center [207, 15] width 14 height 14
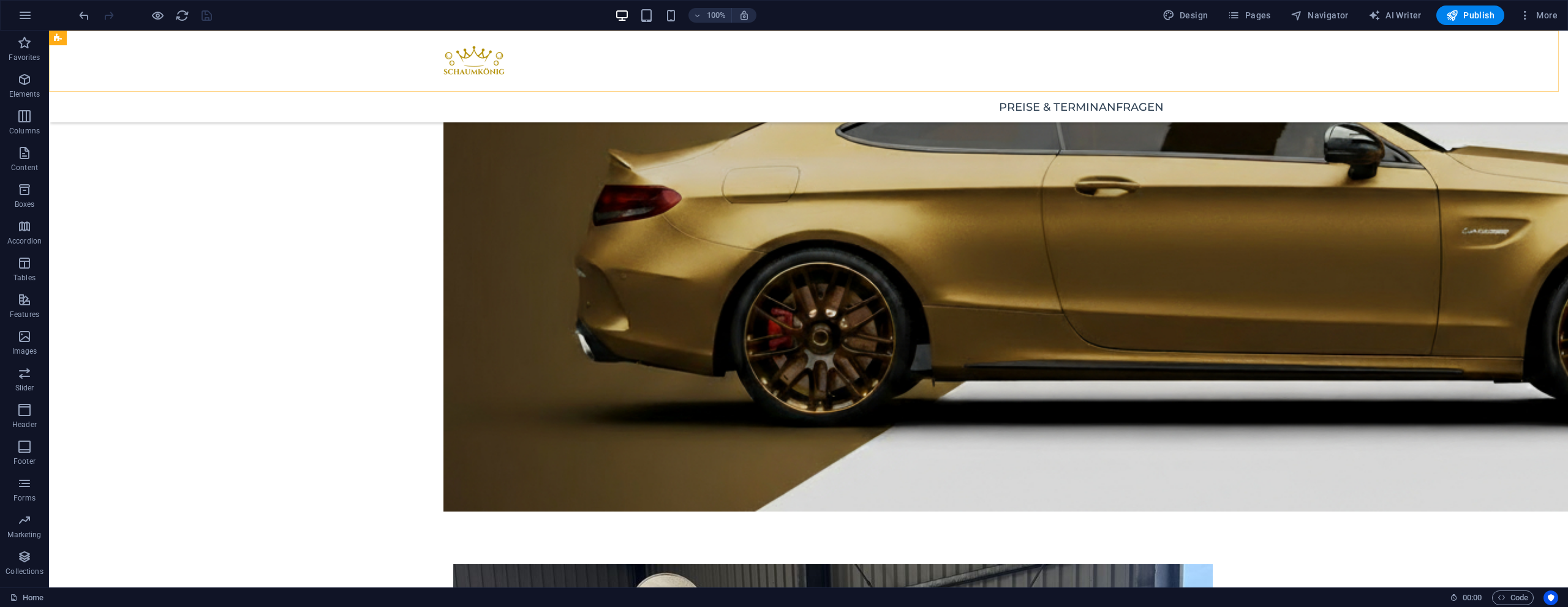
drag, startPoint x: 50, startPoint y: 86, endPoint x: 93, endPoint y: 116, distance: 52.4
click at [50, 86] on div "Preise & Terminanfragen" at bounding box center [809, 76] width 1519 height 92
click at [40, 84] on span "Elements" at bounding box center [24, 87] width 49 height 30
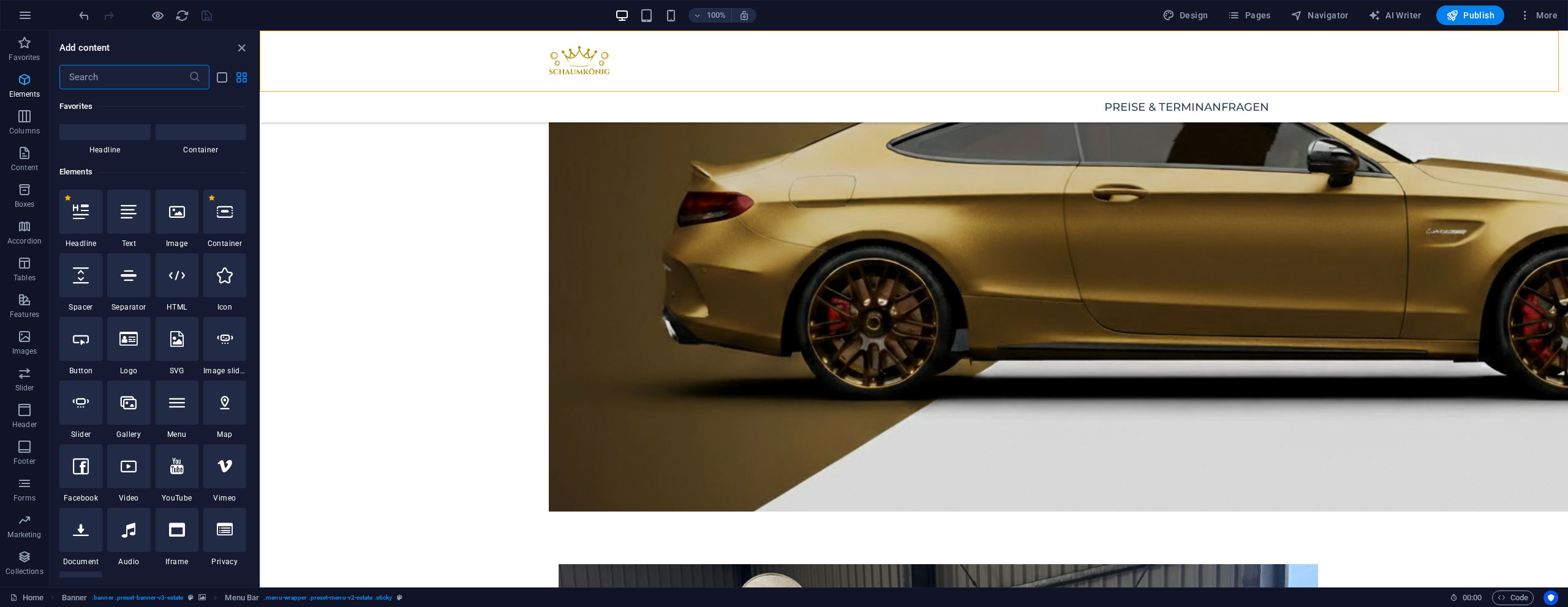
scroll to position [131, 0]
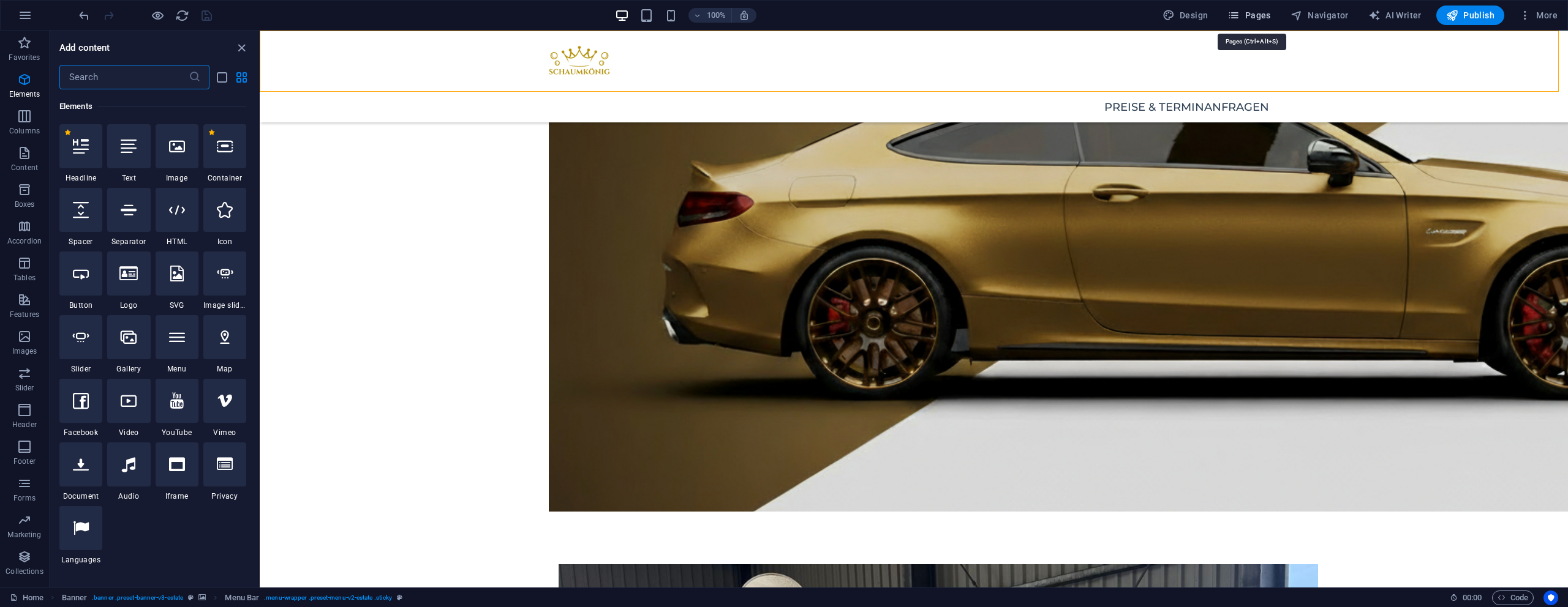
click at [1263, 16] on span "Pages" at bounding box center [1249, 15] width 43 height 12
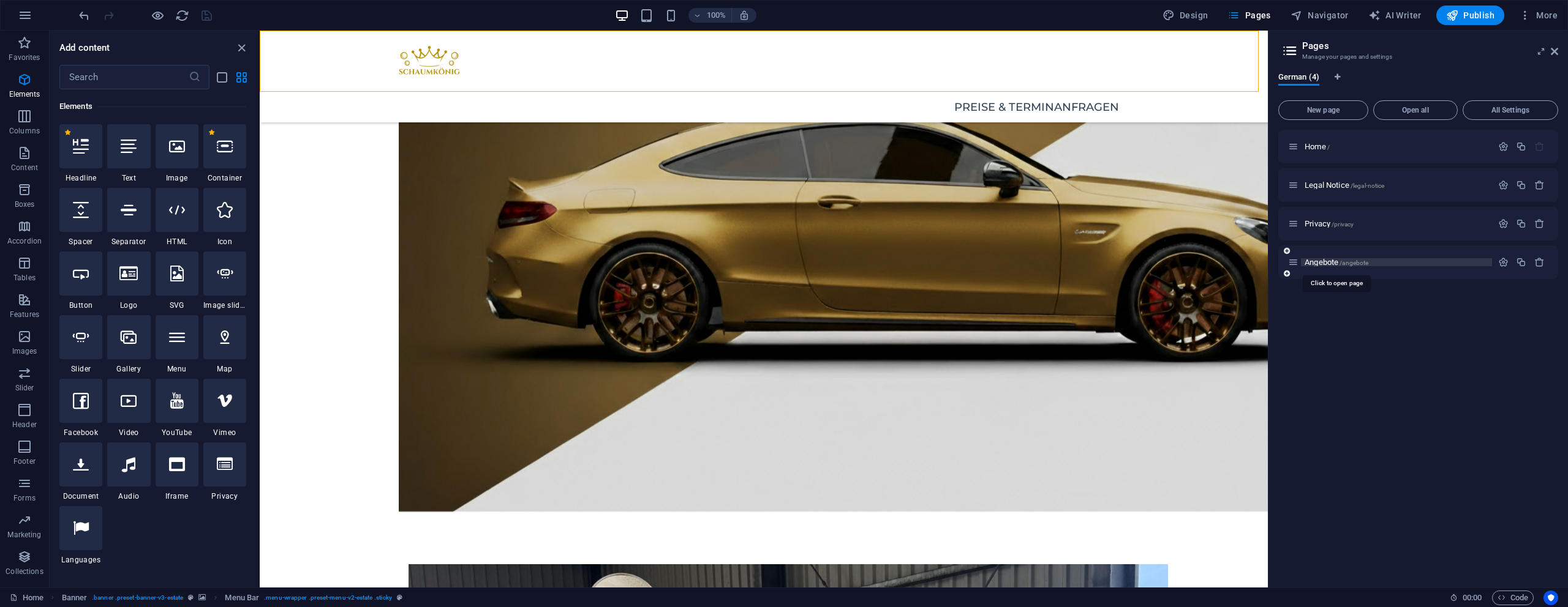
click at [1327, 262] on span "Angebote /angebote" at bounding box center [1336, 262] width 64 height 9
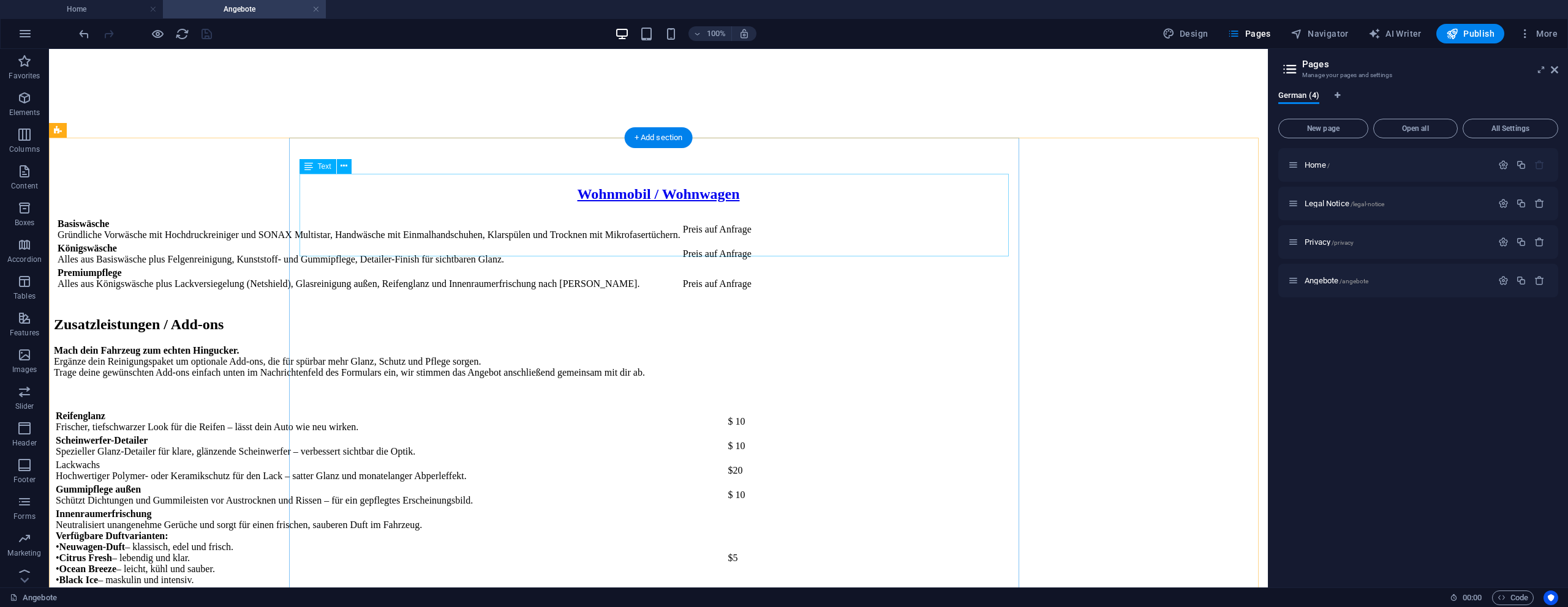
scroll to position [1852, 0]
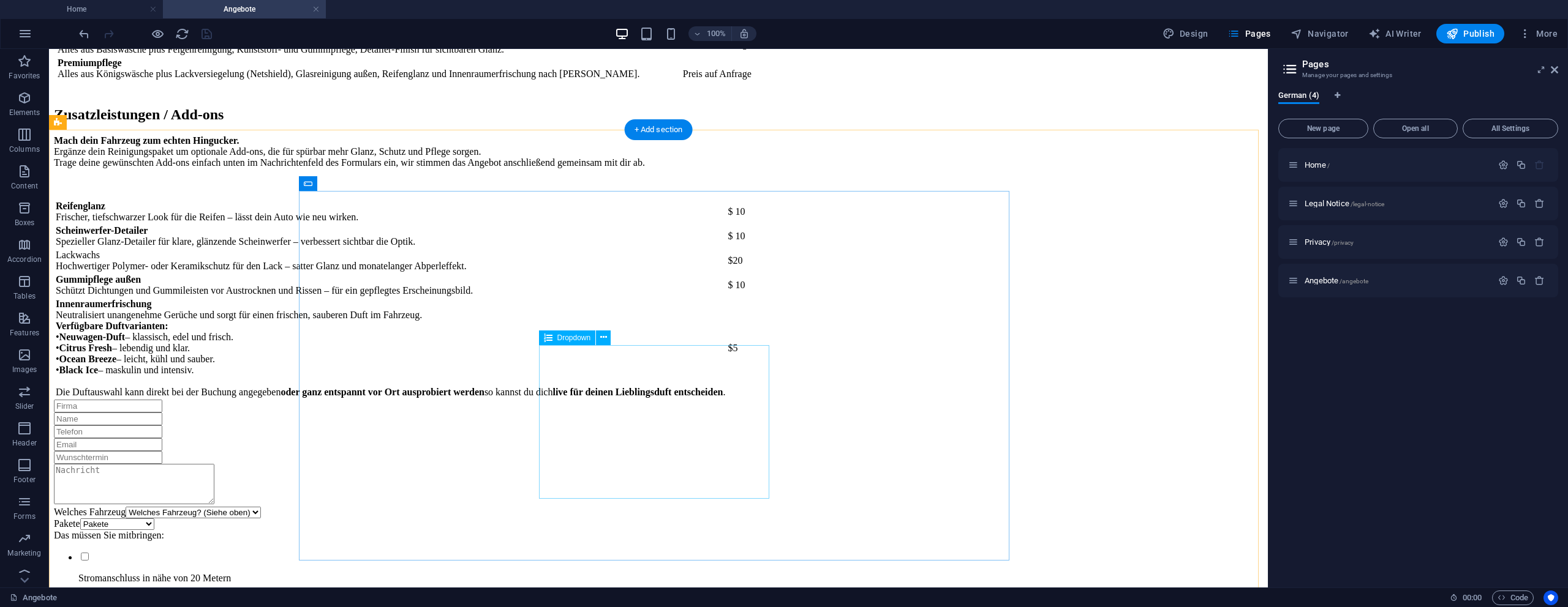
click at [590, 519] on div "Pakete Pakete Basiswäsche Königswäsche Premiumwäsche" at bounding box center [659, 524] width 1209 height 12
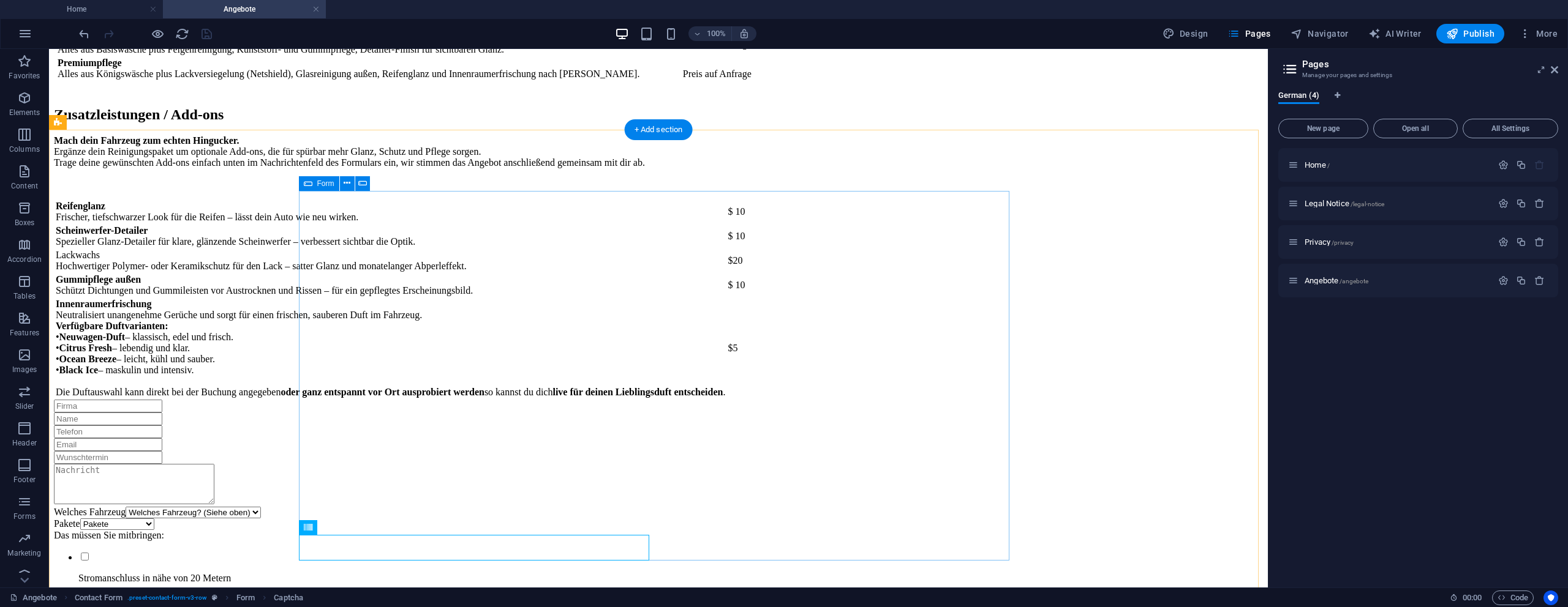
click at [605, 532] on div "Welches Fahrzeug Welches Fahrzeug? (Siehe oben) Kleinwagen Standardwagen SUV / …" at bounding box center [659, 581] width 1209 height 364
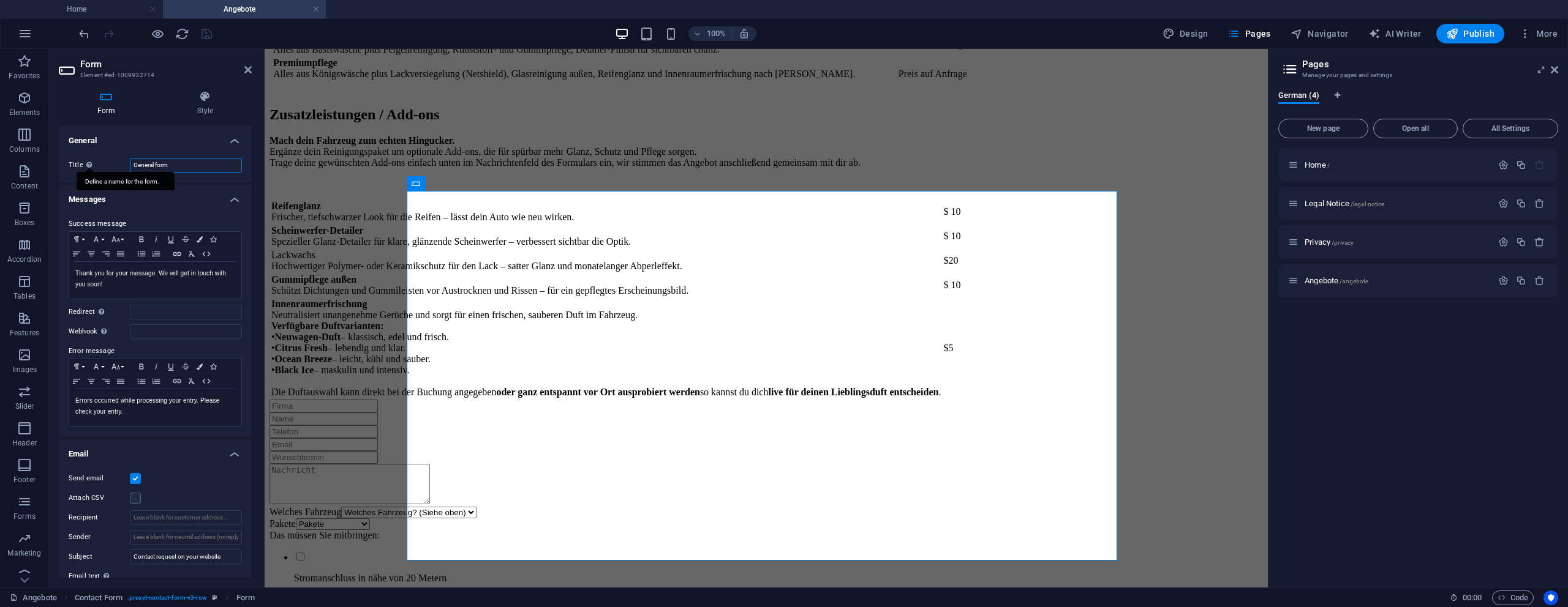
drag, startPoint x: 171, startPoint y: 163, endPoint x: 86, endPoint y: 166, distance: 85.1
click at [86, 166] on div "Title Define a name for the form. General form" at bounding box center [155, 165] width 173 height 15
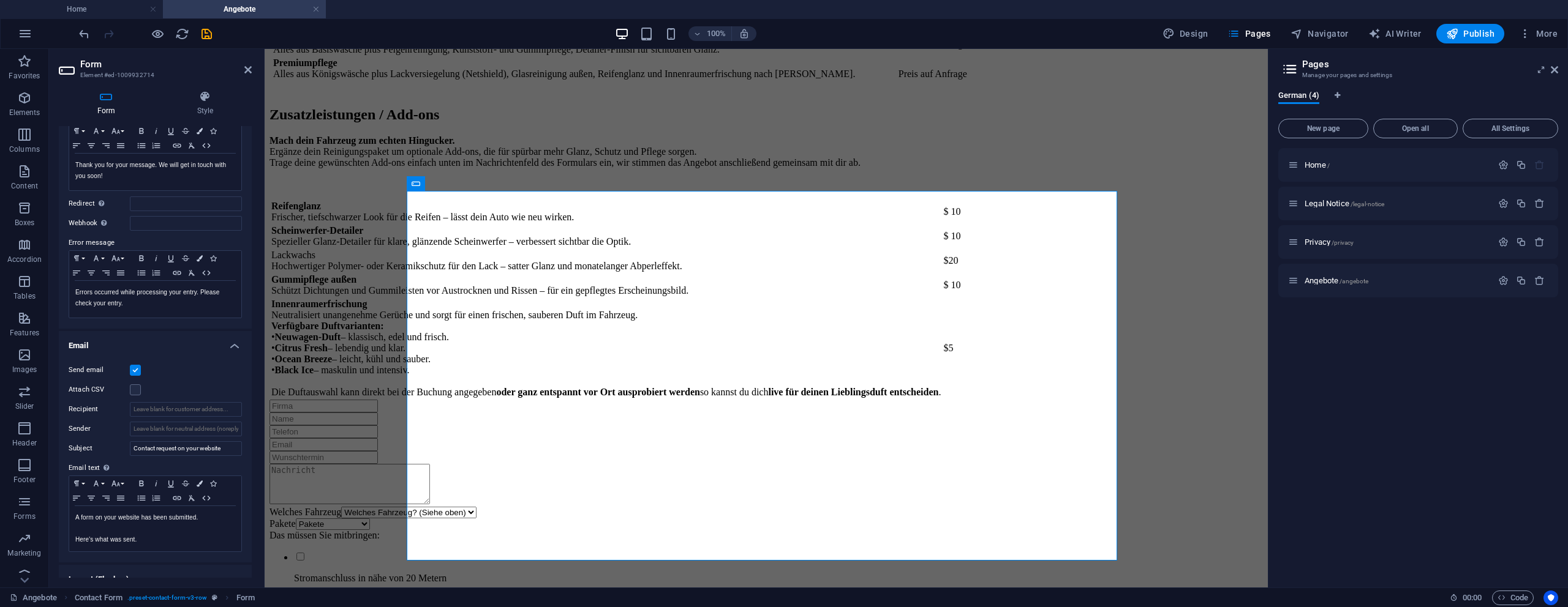
type input "Angebots Forum"
drag, startPoint x: 138, startPoint y: 380, endPoint x: 145, endPoint y: 354, distance: 26.9
click at [143, 357] on div "Send email Attach CSV Recipient Sender Subject Contact request on your website …" at bounding box center [155, 457] width 193 height 209
click at [147, 352] on h4 "Email" at bounding box center [155, 343] width 193 height 22
click at [147, 318] on div "Paragraph Format Normal Heading 1 Heading 2 Heading 3 Heading 4 Heading 5 Headi…" at bounding box center [155, 285] width 173 height 68
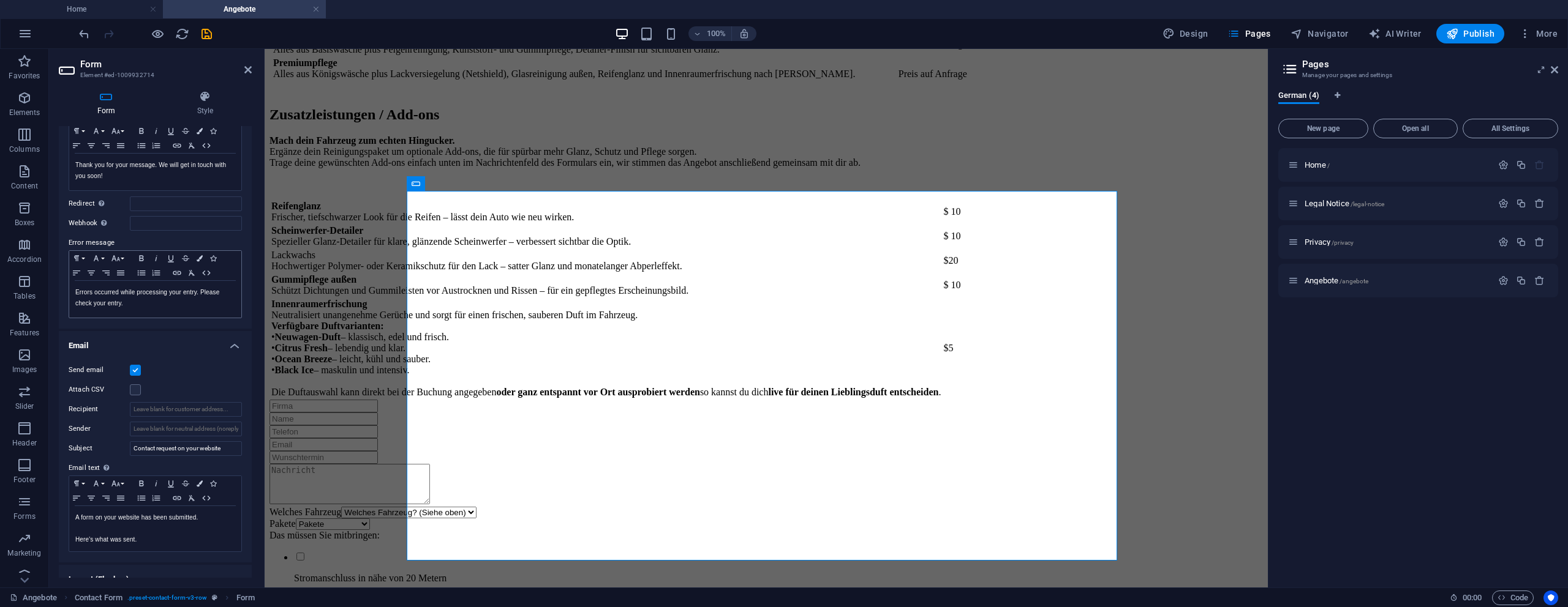
scroll to position [31, 0]
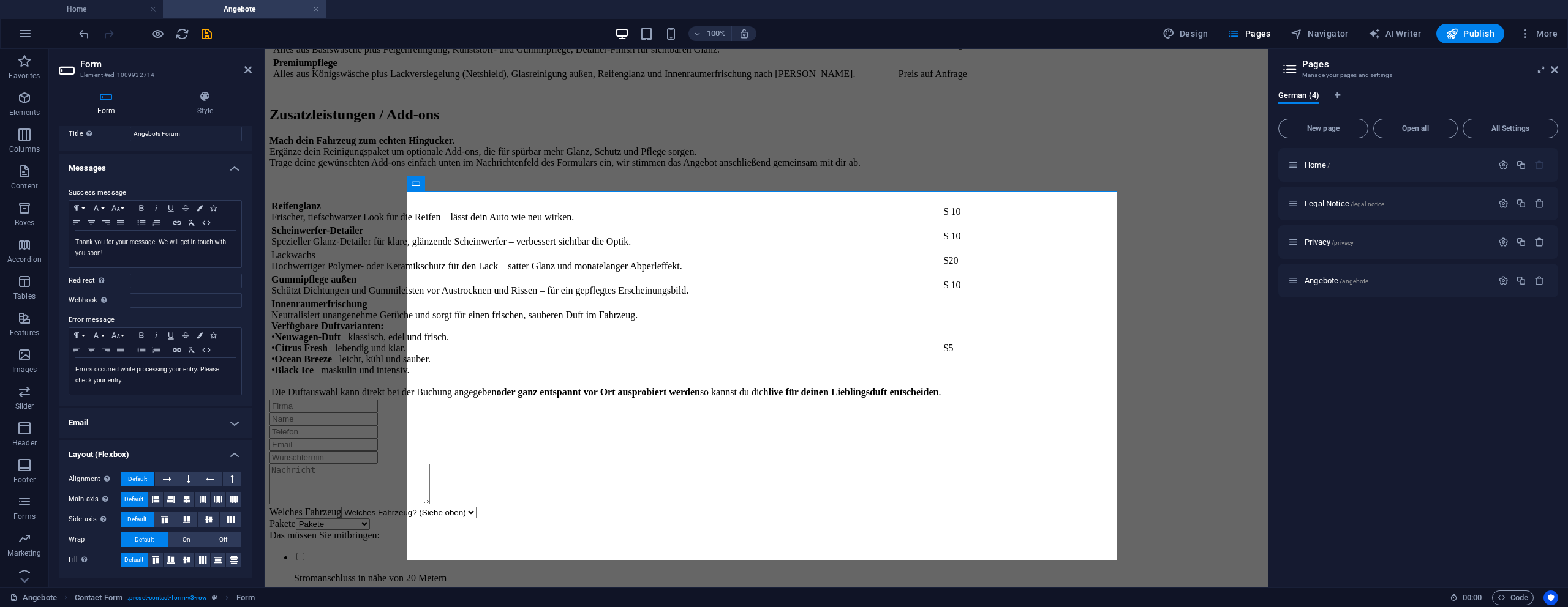
click at [162, 414] on h4 "Email" at bounding box center [155, 423] width 193 height 30
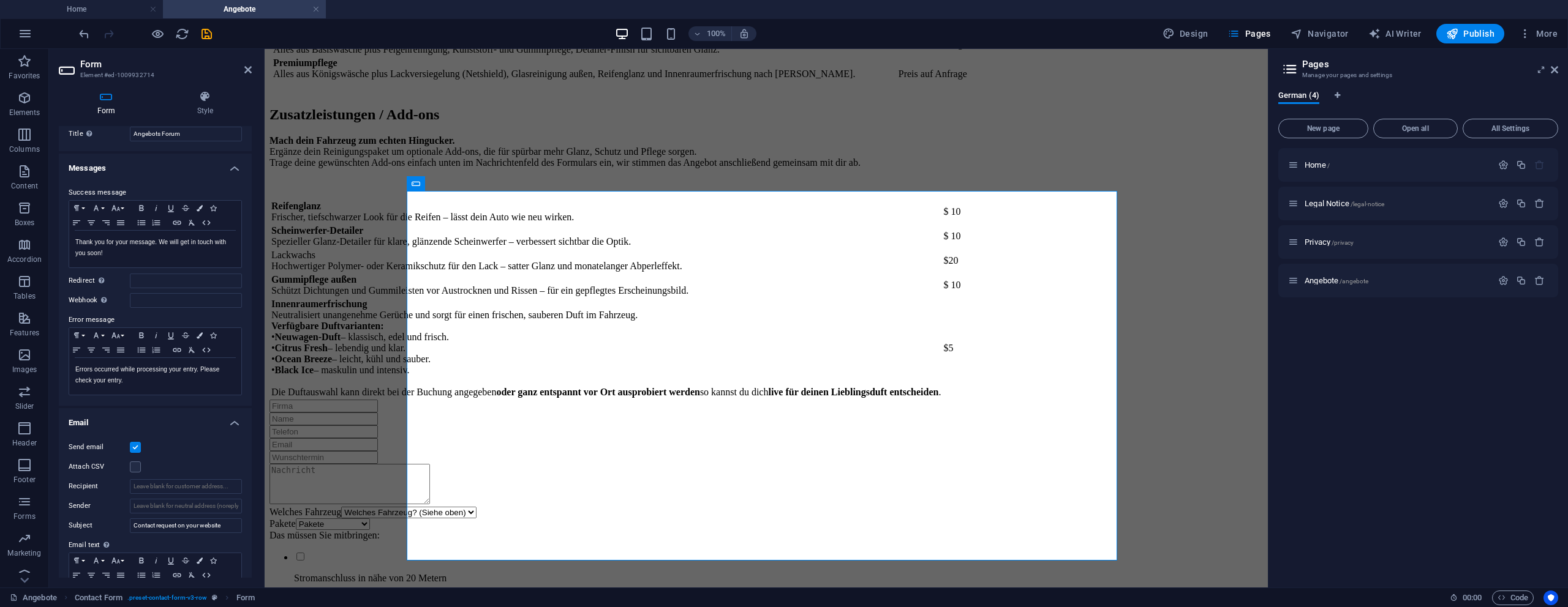
scroll to position [108, 0]
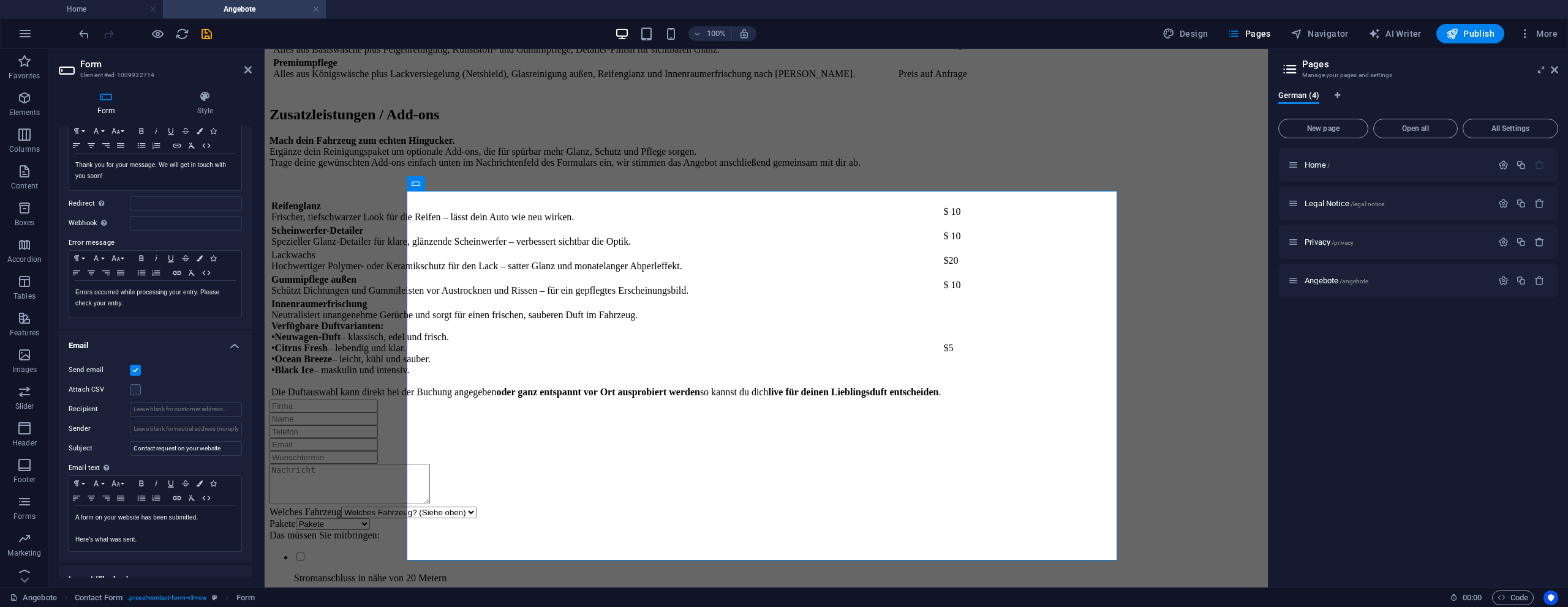
click at [135, 369] on label at bounding box center [135, 370] width 11 height 11
click at [0, 0] on input "Send email" at bounding box center [0, 0] width 0 height 0
click at [136, 370] on label at bounding box center [135, 370] width 11 height 11
click at [0, 0] on input "Send email" at bounding box center [0, 0] width 0 height 0
click at [167, 372] on div "Send email" at bounding box center [155, 370] width 173 height 15
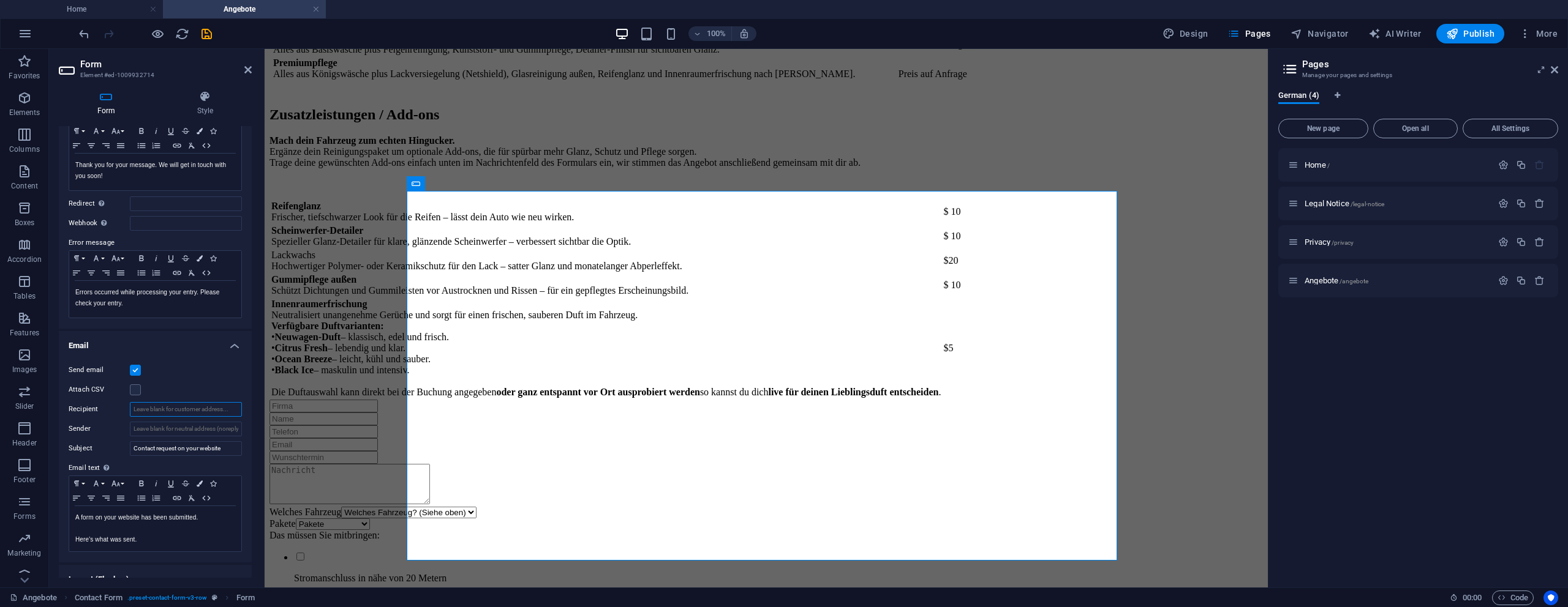
click at [151, 412] on input "Recipient" at bounding box center [186, 409] width 112 height 15
click at [133, 394] on label at bounding box center [135, 390] width 11 height 11
click at [0, 0] on input "Attach CSV" at bounding box center [0, 0] width 0 height 0
click at [133, 394] on label at bounding box center [135, 390] width 11 height 11
click at [0, 0] on input "Attach CSV" at bounding box center [0, 0] width 0 height 0
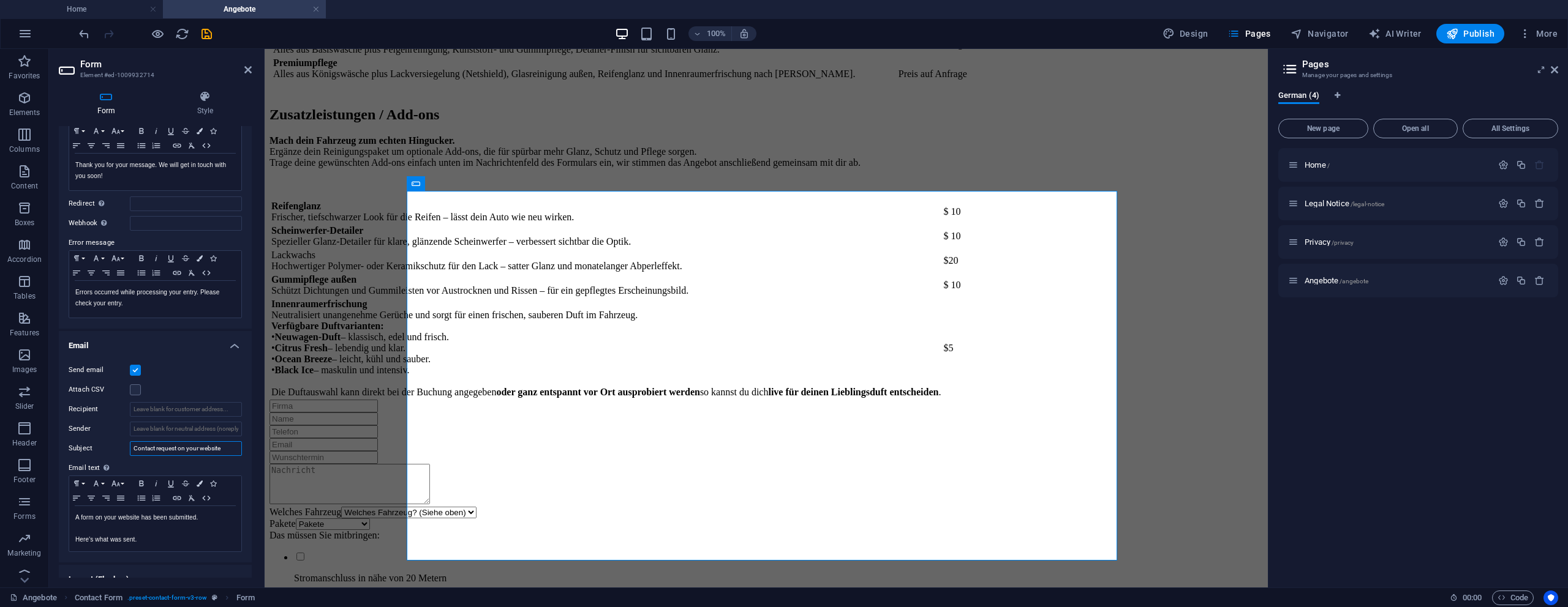
click at [163, 450] on input "Contact request on your website" at bounding box center [186, 448] width 112 height 15
click at [113, 422] on label "Sender" at bounding box center [99, 429] width 62 height 15
click at [130, 422] on input "Sender" at bounding box center [186, 429] width 112 height 15
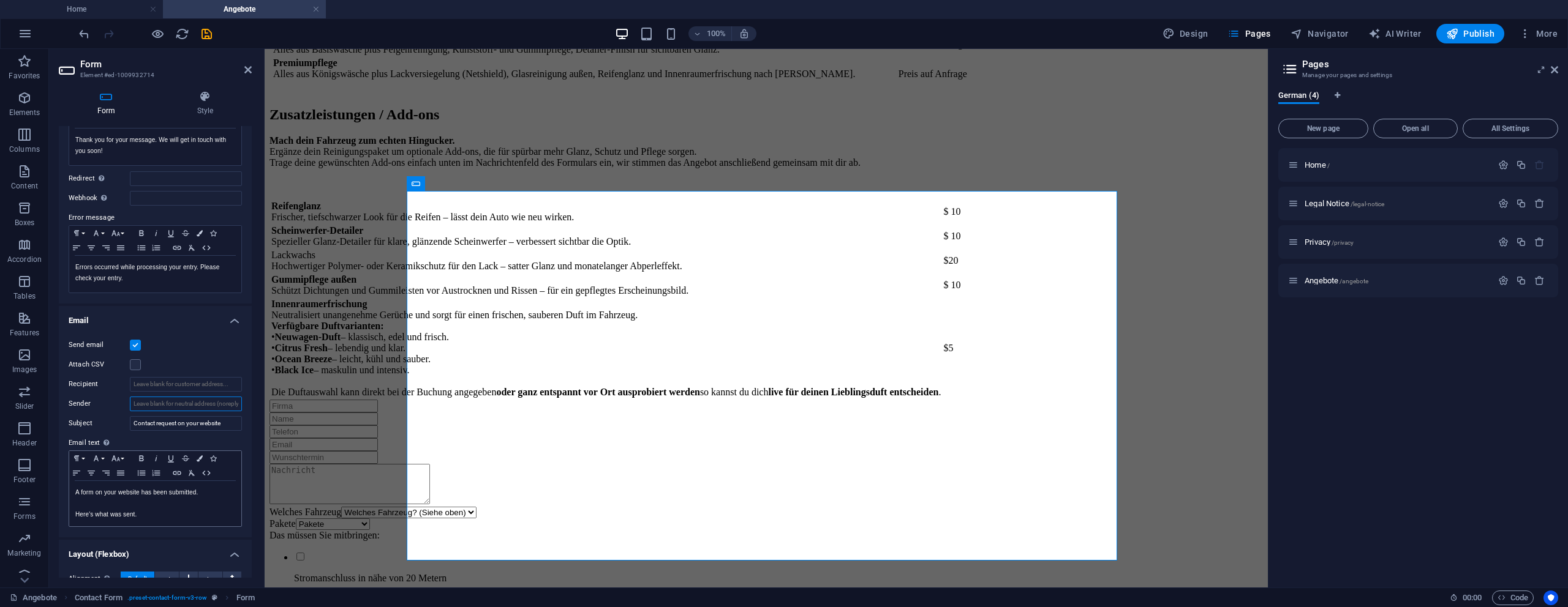
scroll to position [135, 0]
drag, startPoint x: 111, startPoint y: 497, endPoint x: 153, endPoint y: 511, distance: 44.3
click at [153, 511] on div "A form on your website has been submitted. Here's what was sent." at bounding box center [155, 502] width 172 height 46
click at [173, 514] on p "Here's what was sent." at bounding box center [155, 513] width 160 height 11
click at [202, 423] on input "Contact request on your website" at bounding box center [186, 421] width 112 height 15
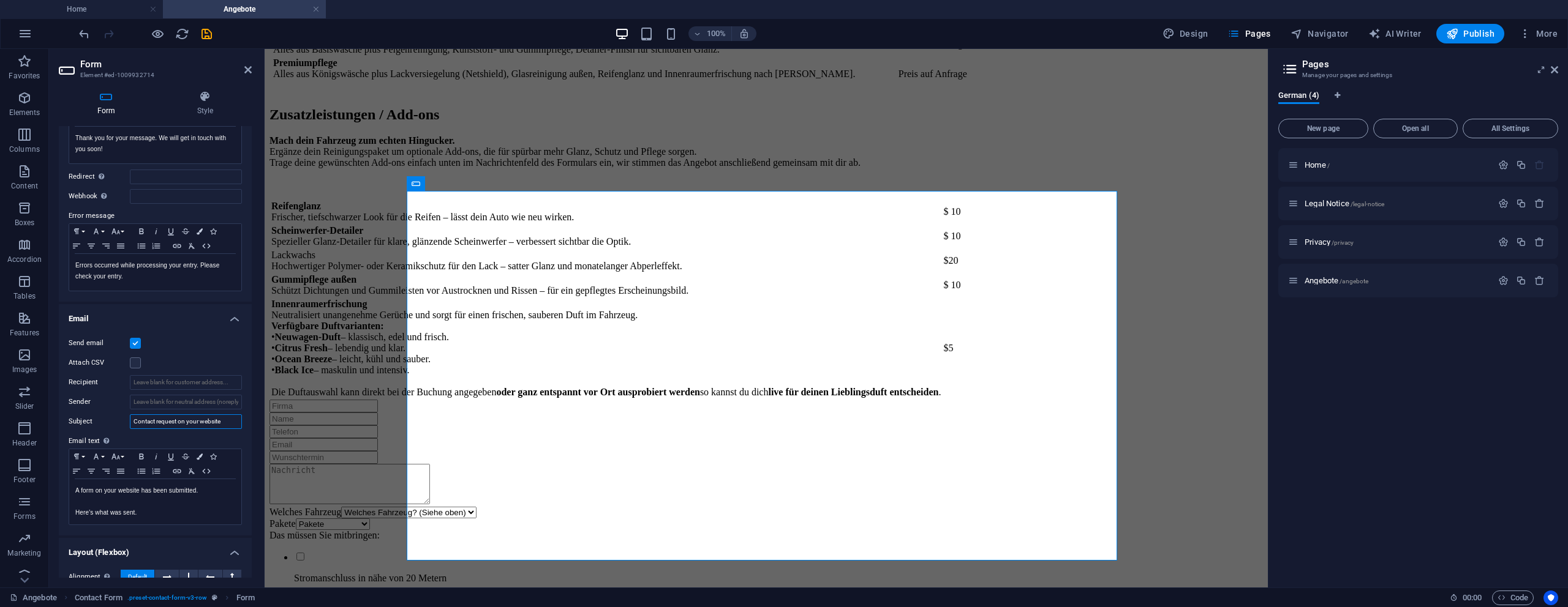
drag, startPoint x: 227, startPoint y: 420, endPoint x: 115, endPoint y: 410, distance: 112.4
click at [115, 410] on div "Send email Attach CSV Recipient Sender Subject Contact request on your website …" at bounding box center [155, 430] width 193 height 209
type input "Angebotsanfrage von deiner Webseite"
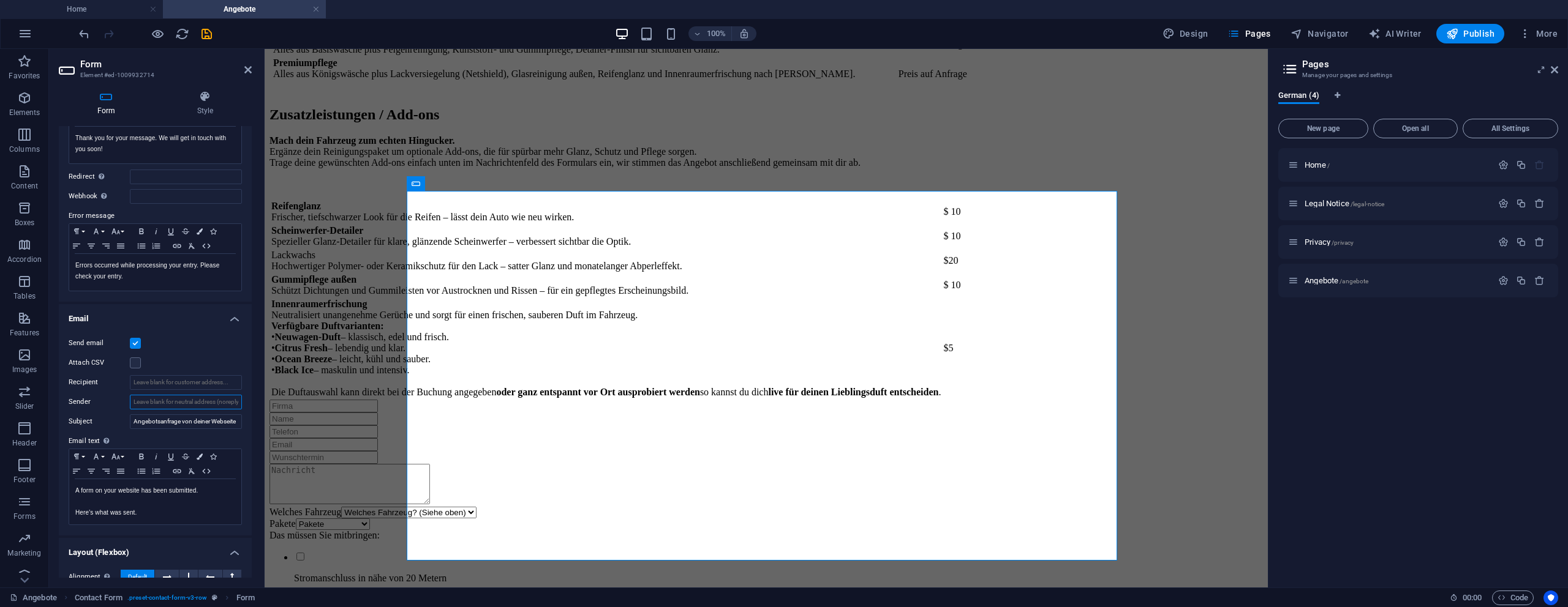
click at [191, 403] on input "Sender" at bounding box center [186, 402] width 112 height 15
type input "[EMAIL_ADDRESS][DOMAIN_NAME]"
click at [207, 31] on icon "save" at bounding box center [207, 34] width 14 height 14
checkbox input "false"
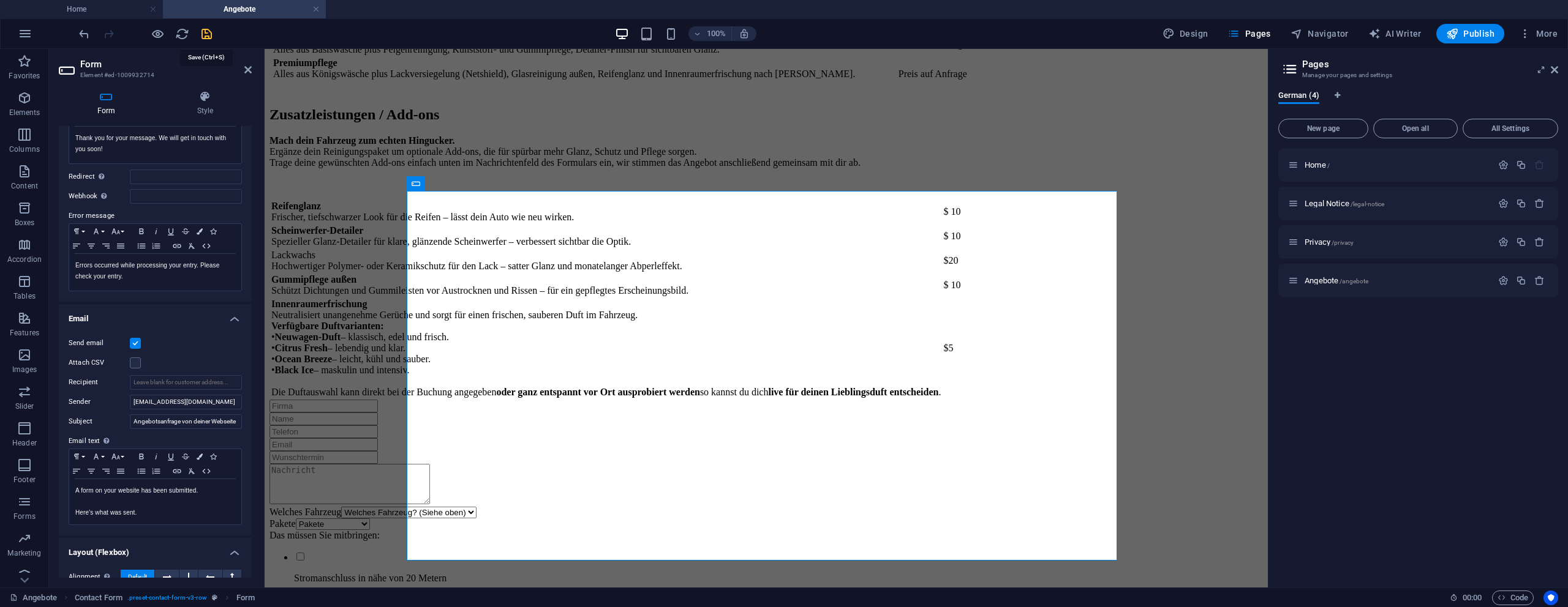
checkbox input "false"
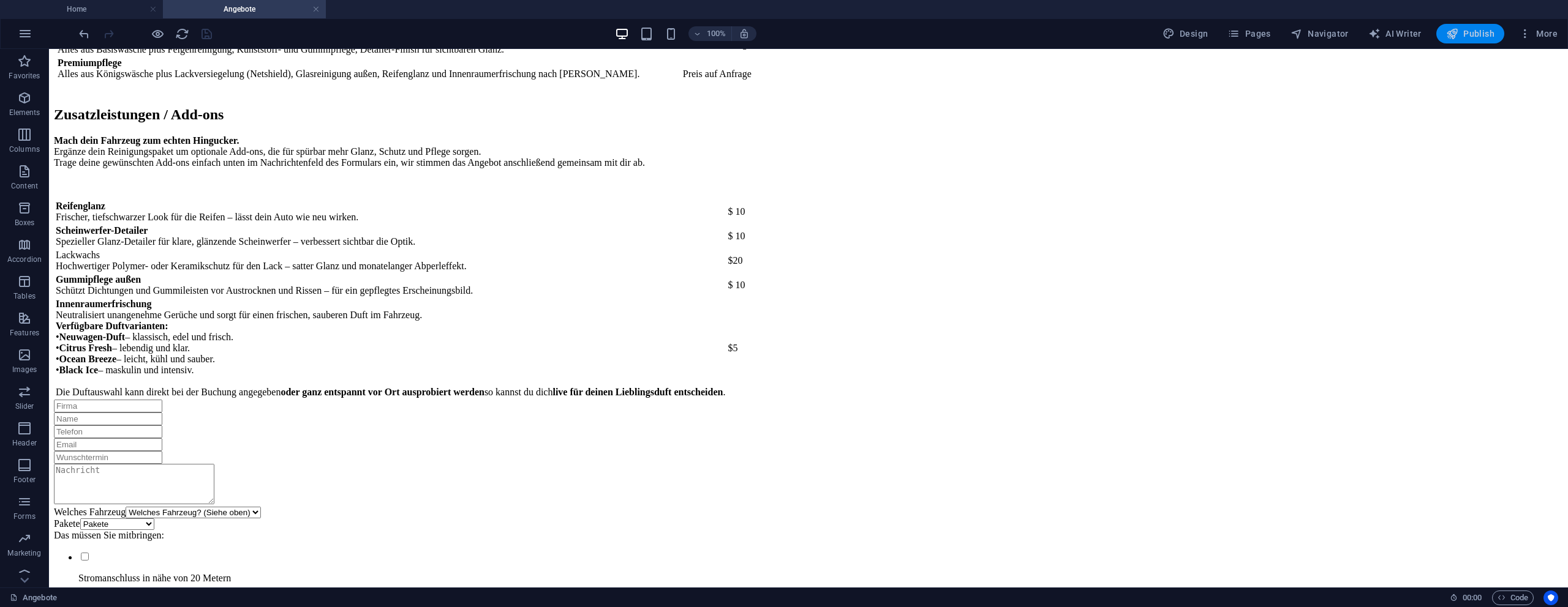
click at [1461, 30] on span "Publish" at bounding box center [1471, 34] width 48 height 12
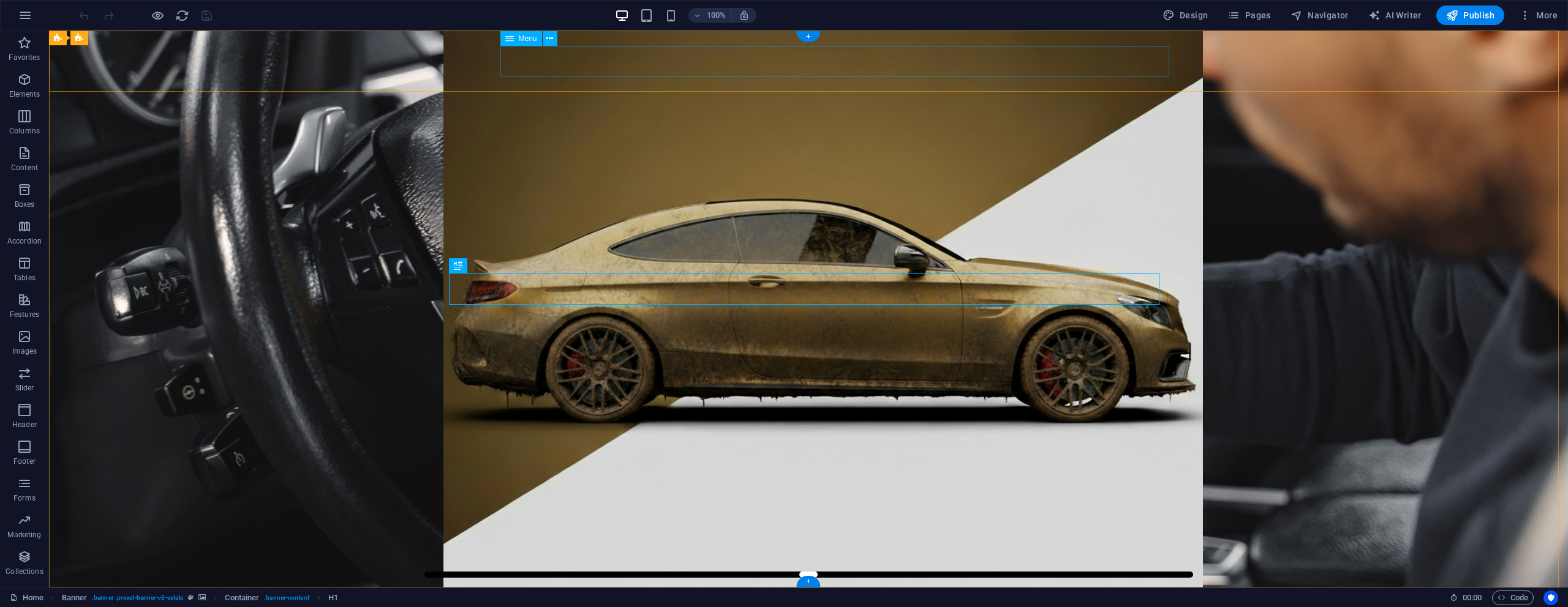
select select
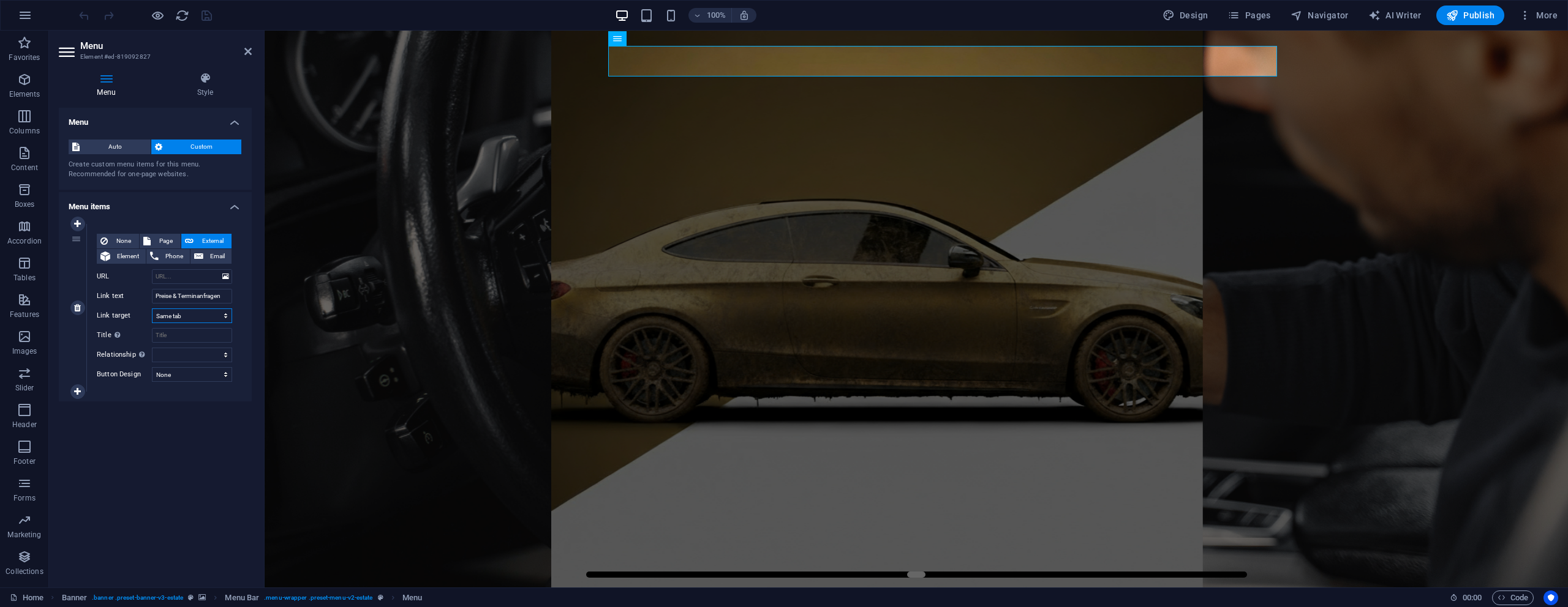
click at [205, 318] on select "New tab Same tab Overlay" at bounding box center [192, 316] width 80 height 15
click at [152, 309] on select "New tab Same tab Overlay" at bounding box center [192, 316] width 80 height 15
click at [167, 242] on span "Page" at bounding box center [165, 241] width 23 height 15
select select
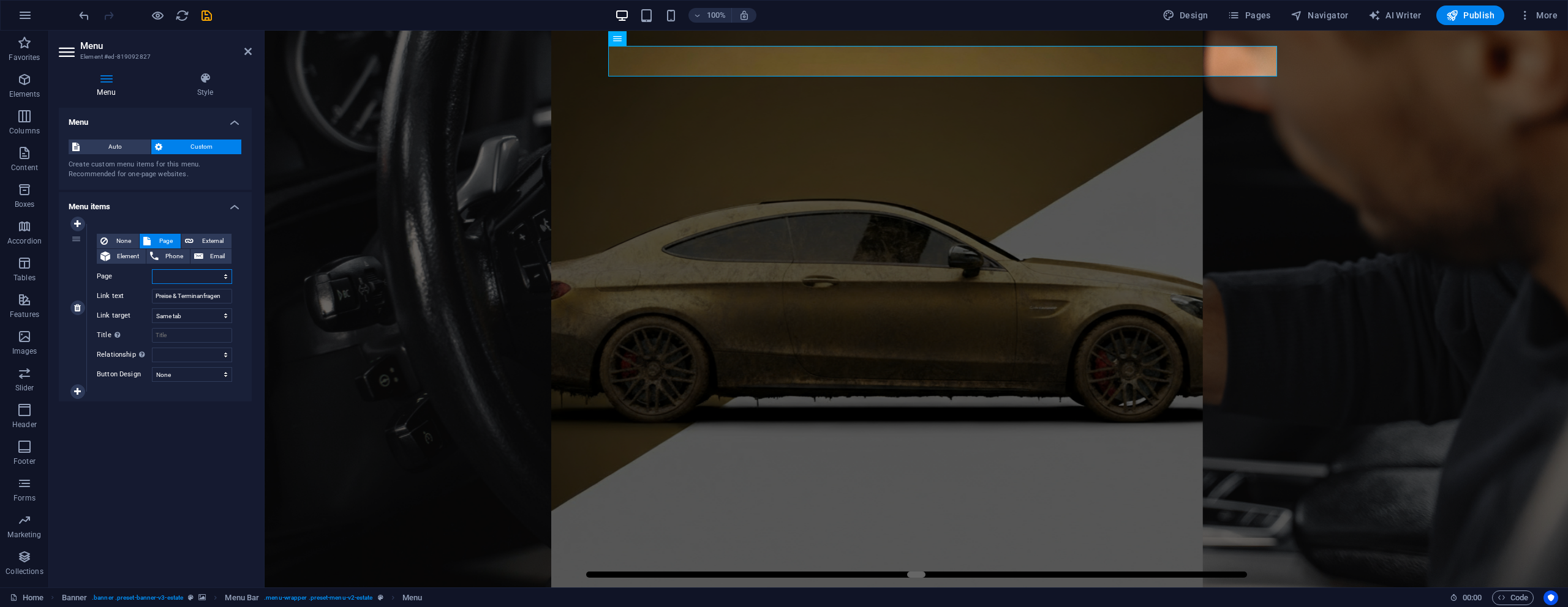
click at [176, 273] on select "Home Legal Notice Privacy Angebote" at bounding box center [192, 276] width 80 height 15
select select "3"
click at [152, 269] on select "Home Legal Notice Privacy Angebote" at bounding box center [192, 276] width 80 height 15
select select
click at [207, 314] on select "New tab Same tab Overlay" at bounding box center [192, 316] width 80 height 15
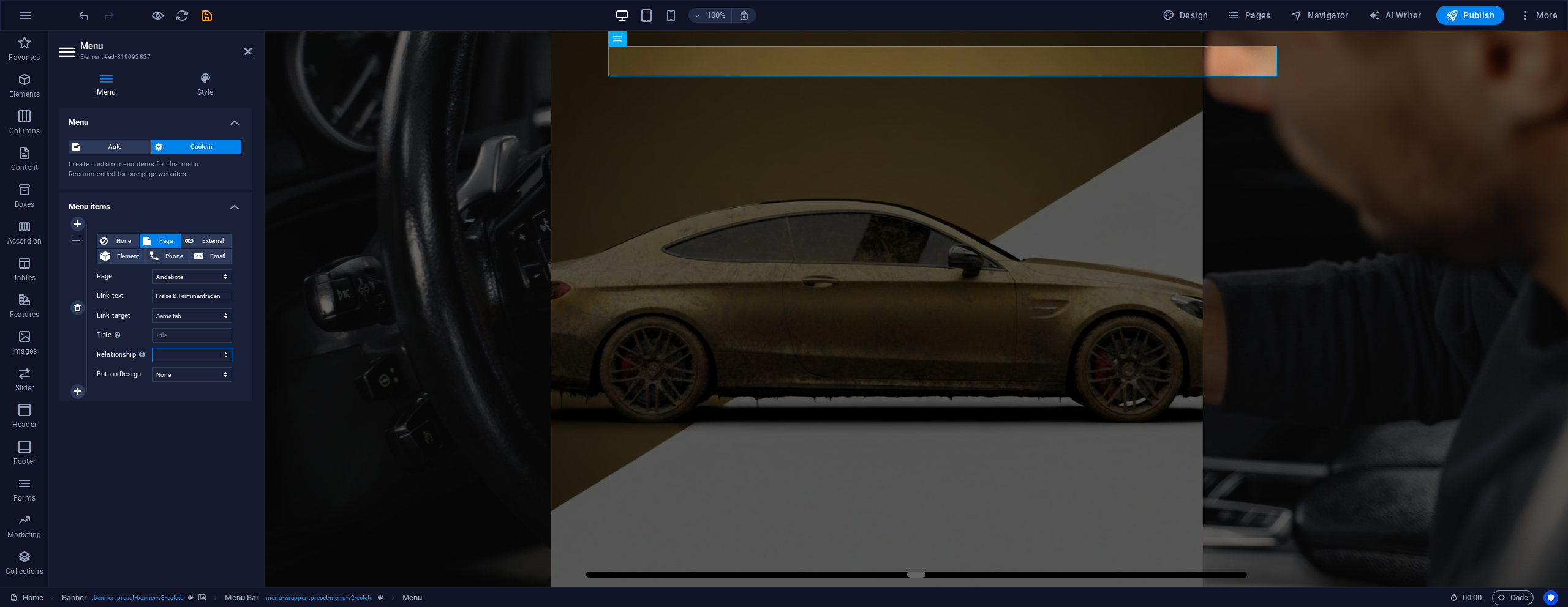
click at [186, 353] on select "alternate author bookmark external help license next nofollow noreferrer noopen…" at bounding box center [192, 354] width 80 height 15
click at [202, 368] on select "None Default Primary Secondary" at bounding box center [192, 374] width 80 height 15
select select "default"
click at [152, 367] on select "None Default Primary Secondary" at bounding box center [192, 374] width 80 height 15
select select
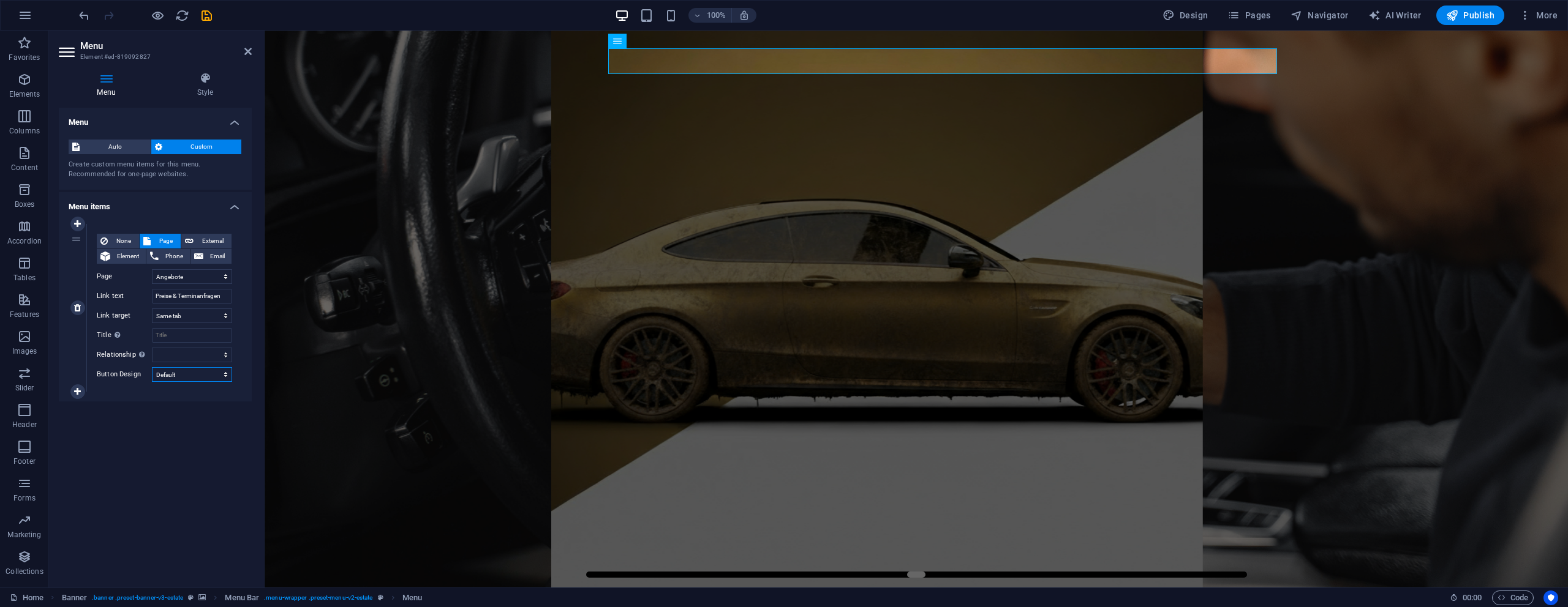
click at [196, 372] on select "None Default Primary Secondary" at bounding box center [192, 374] width 80 height 15
select select "primary"
click at [152, 367] on select "None Default Primary Secondary" at bounding box center [192, 374] width 80 height 15
select select
click at [175, 374] on select "None Default Primary Secondary" at bounding box center [192, 374] width 80 height 15
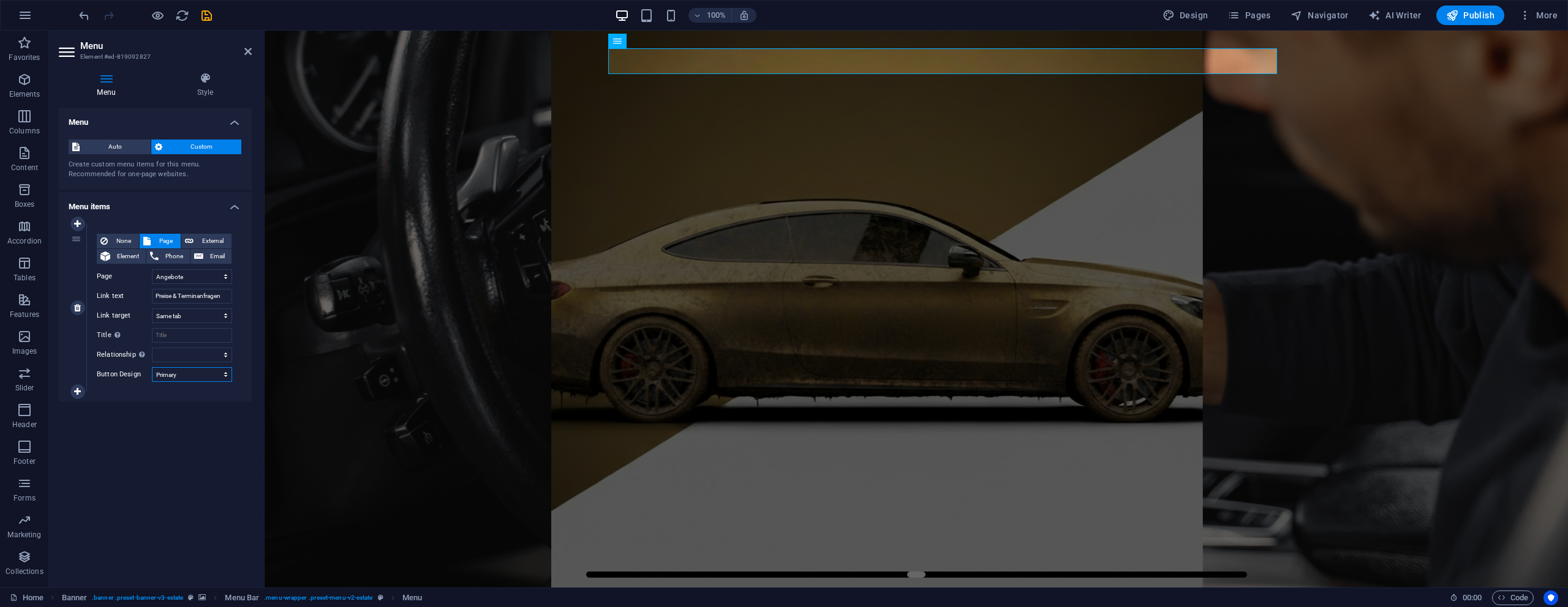
select select "secondary"
click at [152, 367] on select "None Default Primary Secondary" at bounding box center [192, 374] width 80 height 15
select select
click at [192, 378] on select "None Default Primary Secondary" at bounding box center [192, 374] width 80 height 15
select select
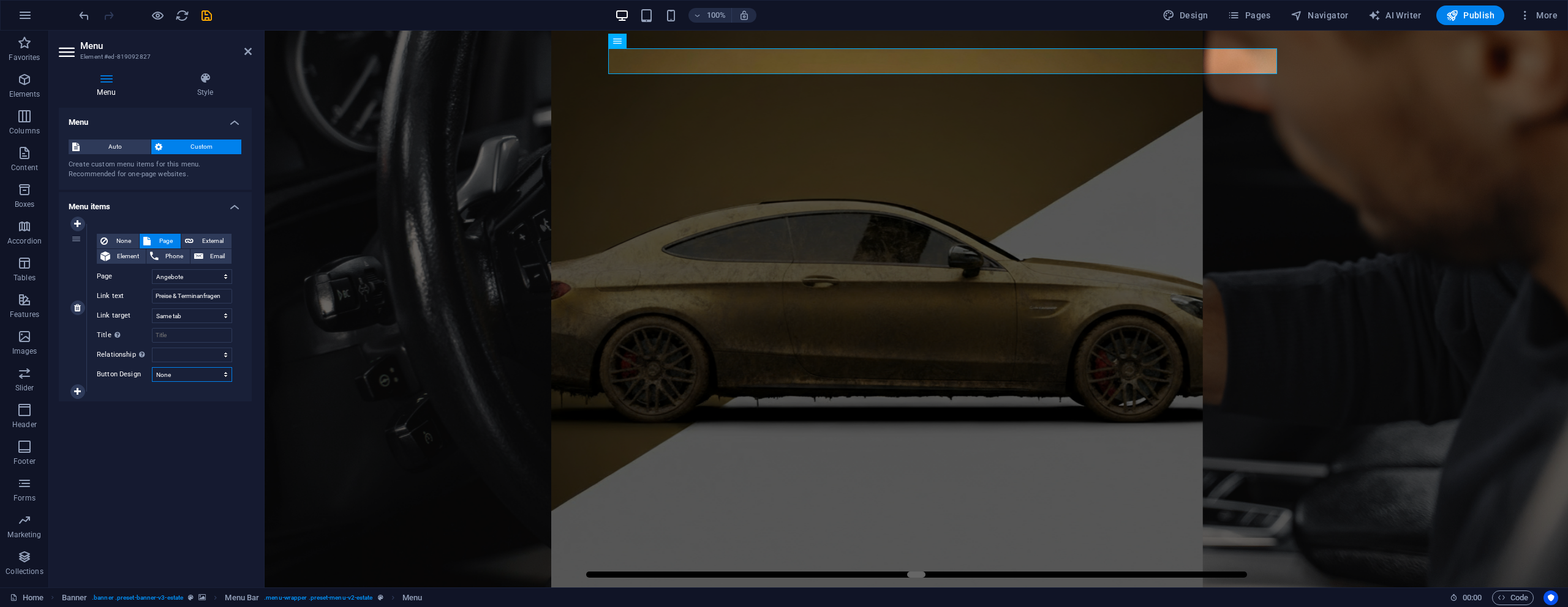
click at [152, 367] on select "None Default Primary Secondary" at bounding box center [192, 374] width 80 height 15
select select
click at [208, 376] on select "None Default Primary Secondary" at bounding box center [192, 374] width 80 height 15
select select "default"
click at [152, 367] on select "None Default Primary Secondary" at bounding box center [192, 374] width 80 height 15
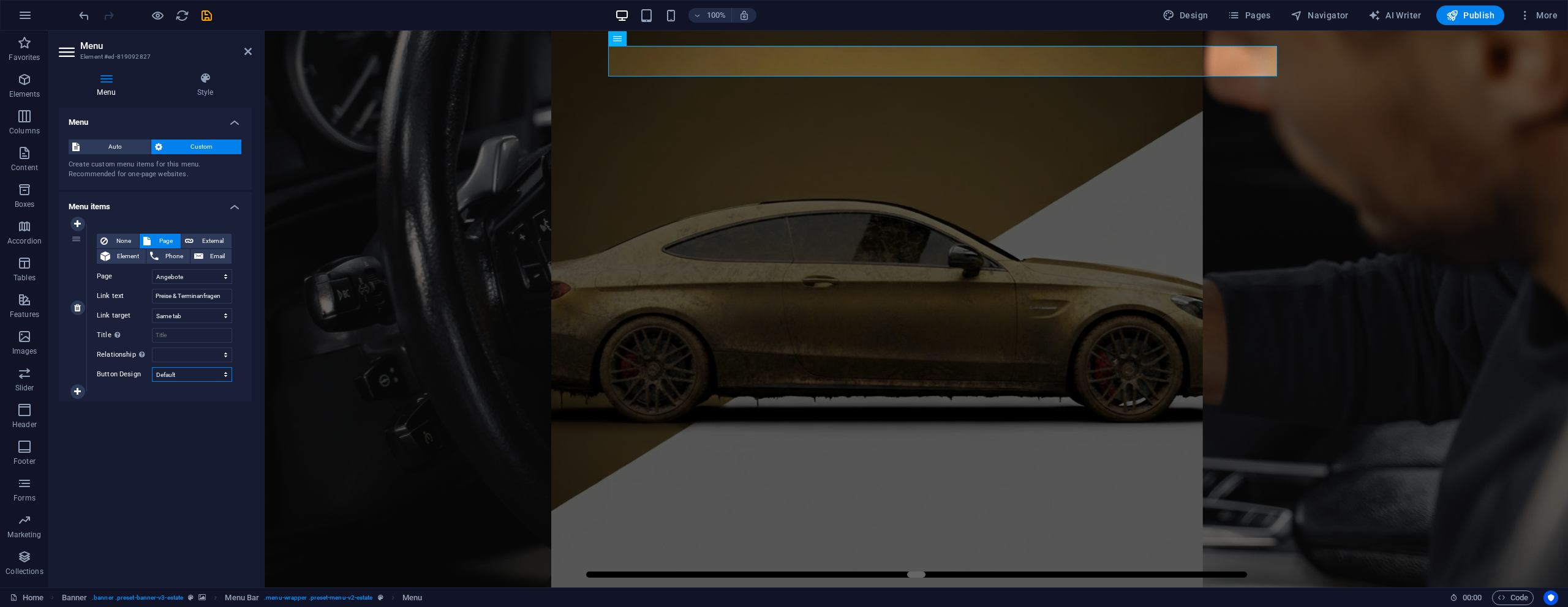
select select
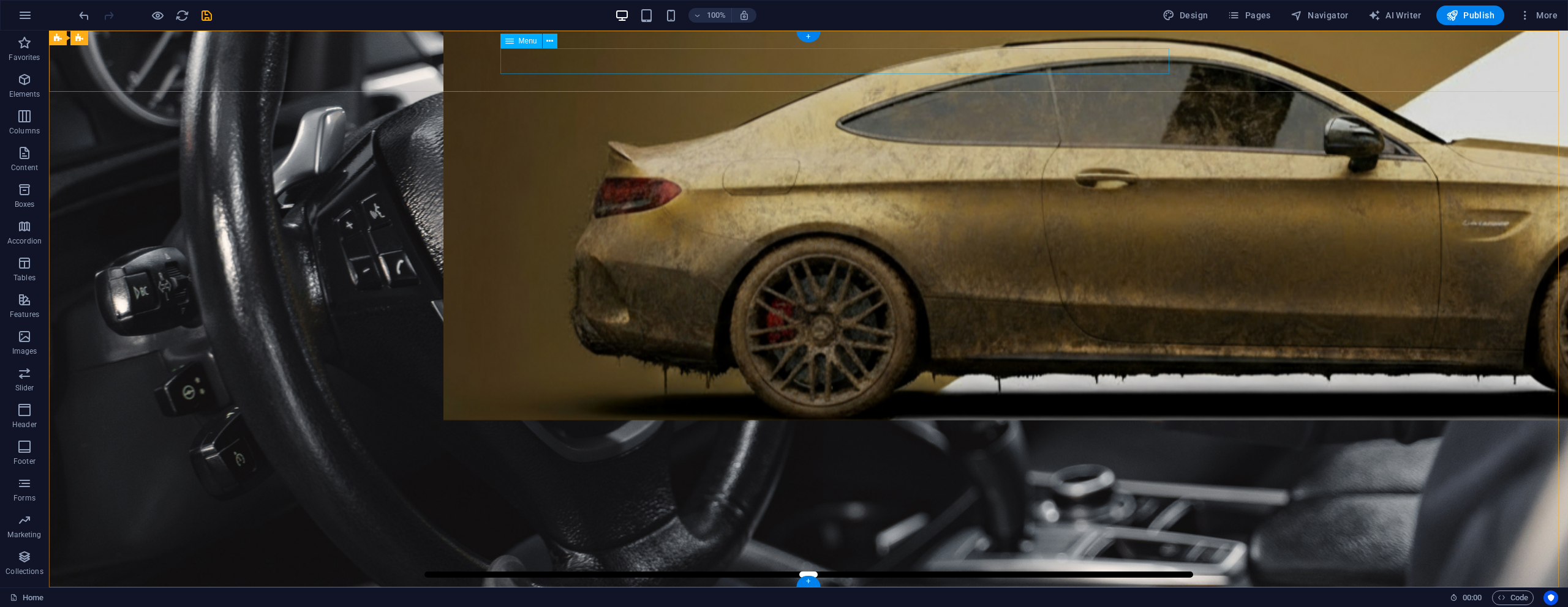
select select "3"
select select
select select "default"
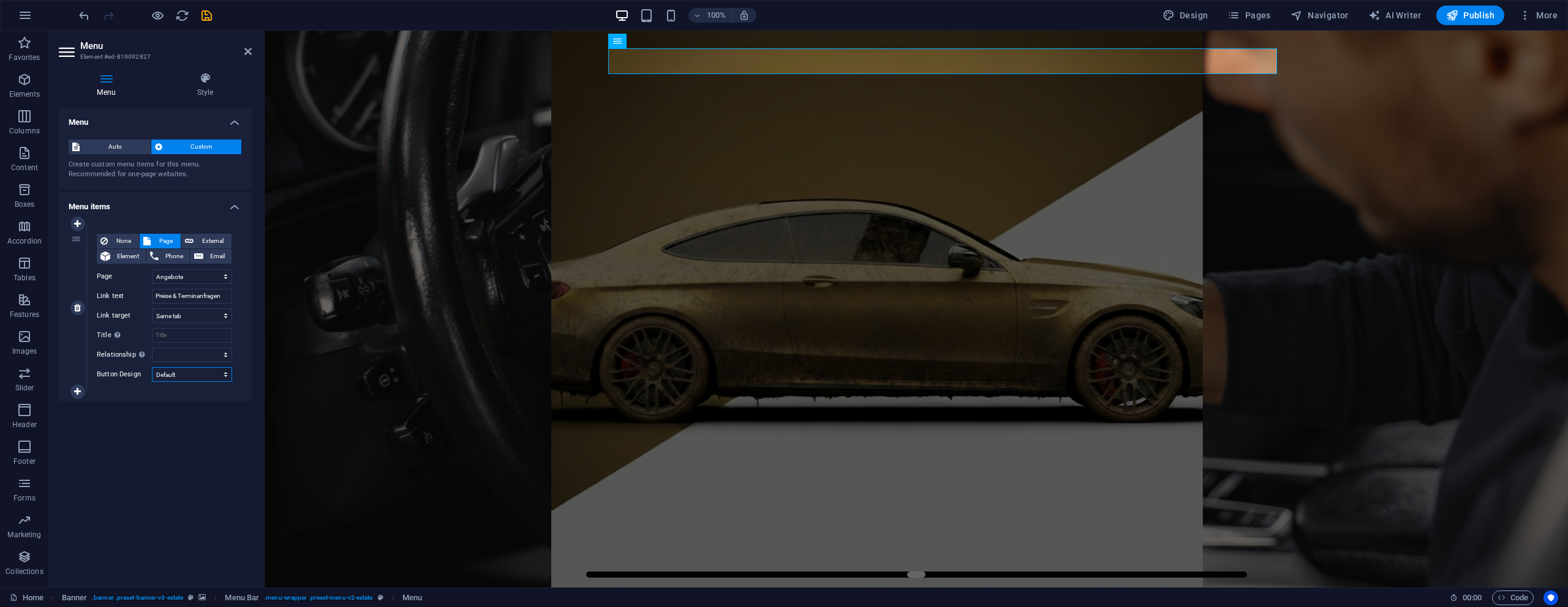
click at [207, 379] on select "None Default Primary Secondary" at bounding box center [192, 374] width 80 height 15
select select
click at [152, 367] on select "None Default Primary Secondary" at bounding box center [192, 374] width 80 height 15
select select
click at [208, 17] on icon "save" at bounding box center [207, 15] width 14 height 14
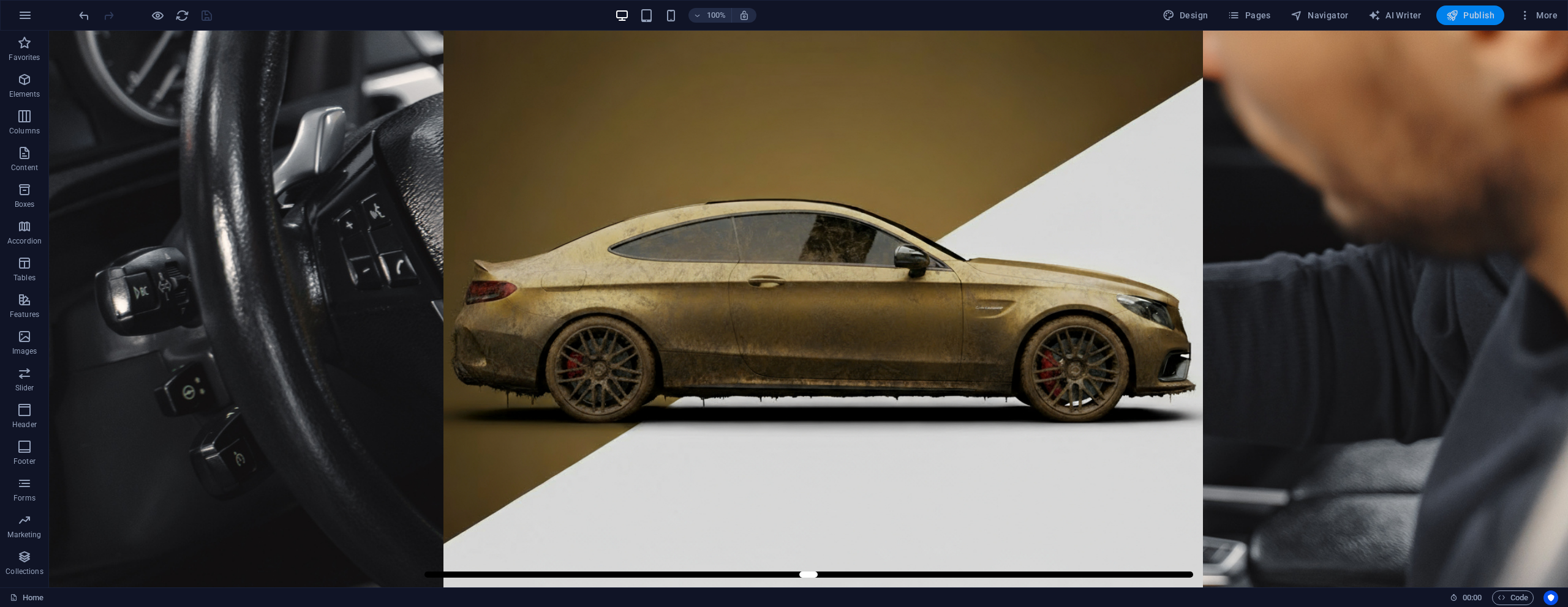
click at [1493, 12] on span "Publish" at bounding box center [1471, 15] width 48 height 12
select select "3"
select select
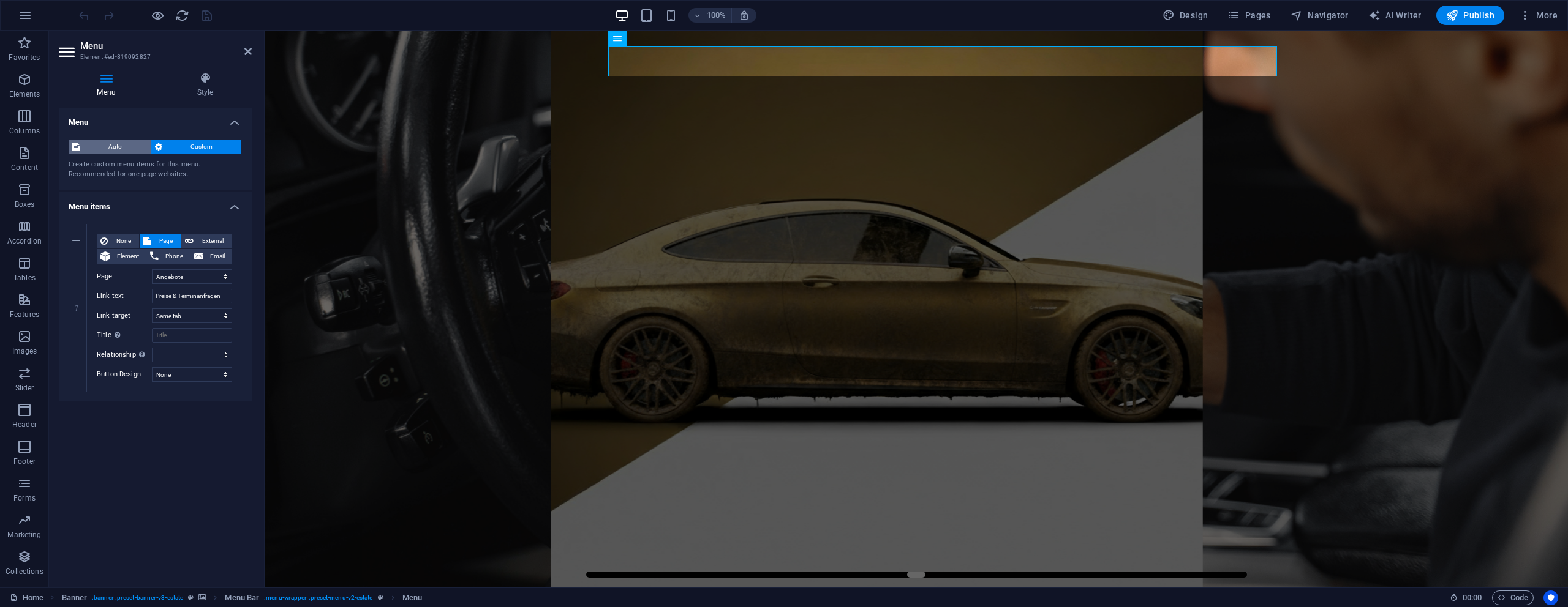
click at [115, 144] on span "Auto" at bounding box center [115, 146] width 64 height 15
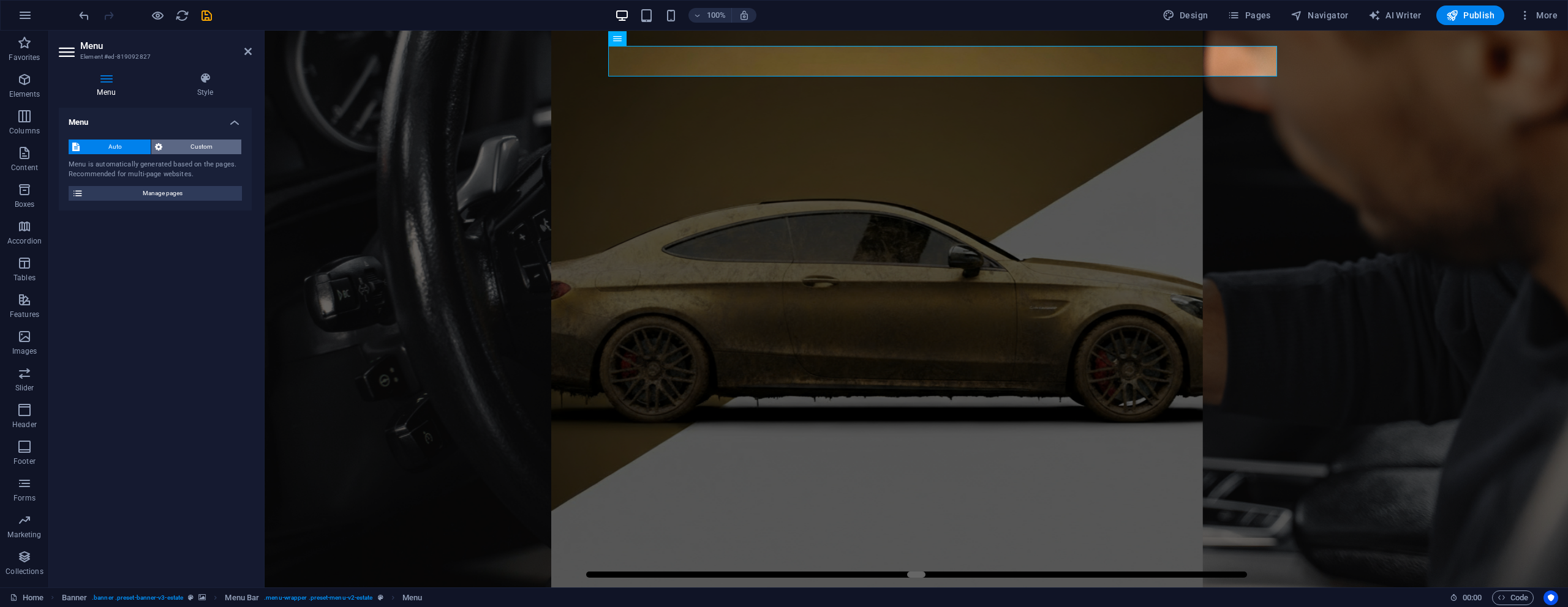
click at [178, 143] on span "Custom" at bounding box center [202, 146] width 73 height 15
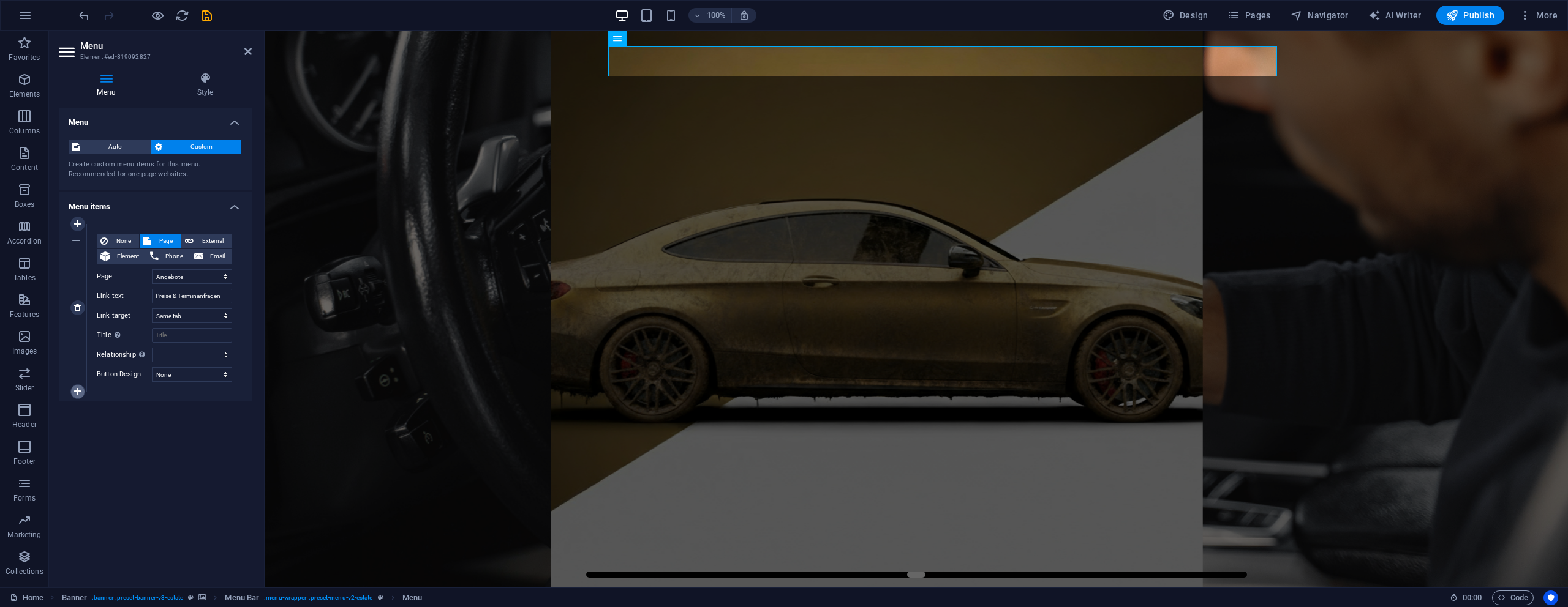
click at [75, 391] on icon at bounding box center [77, 392] width 7 height 8
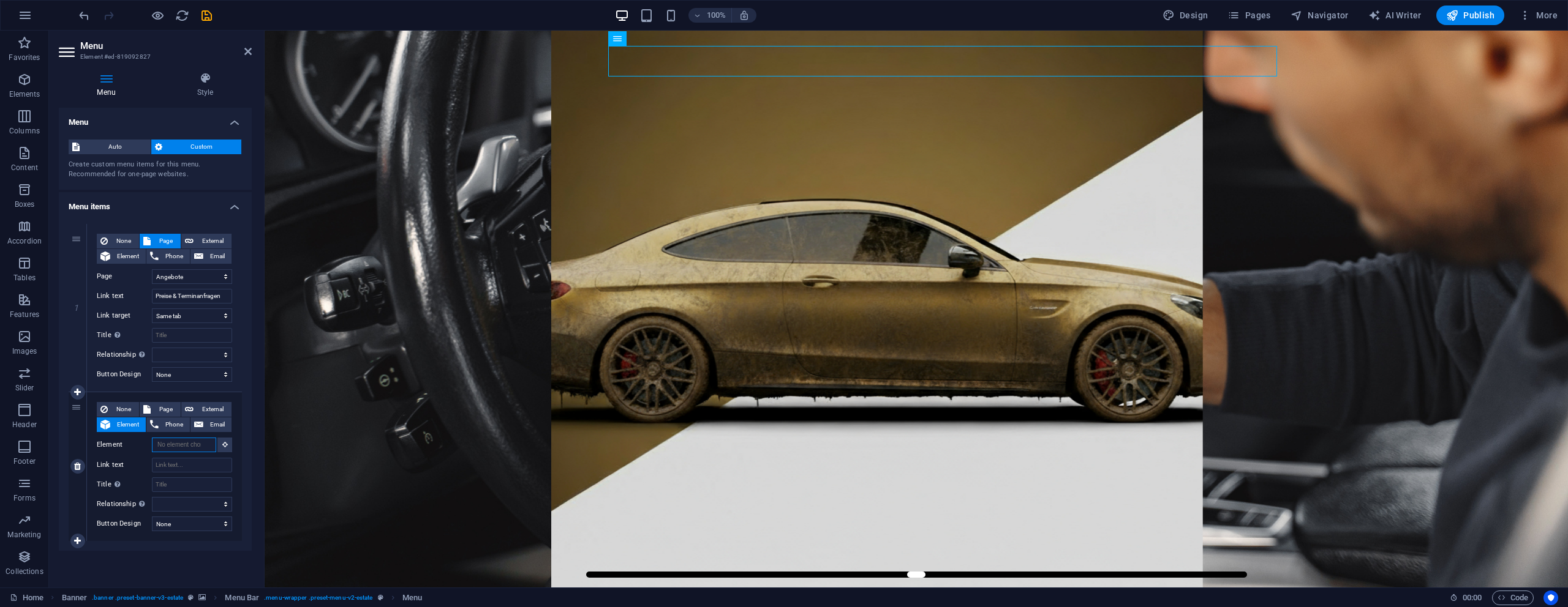
click at [179, 444] on input "Element" at bounding box center [184, 445] width 64 height 15
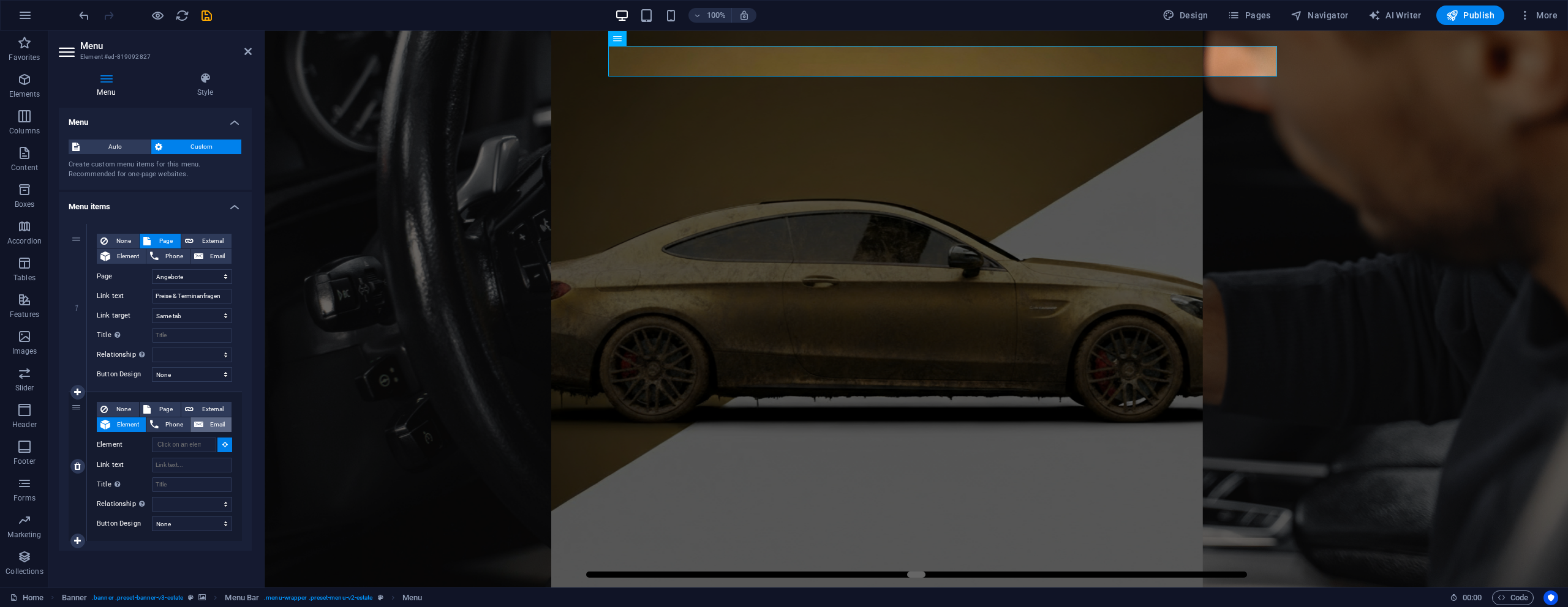
click at [207, 425] on span "Email" at bounding box center [218, 424] width 21 height 15
select select
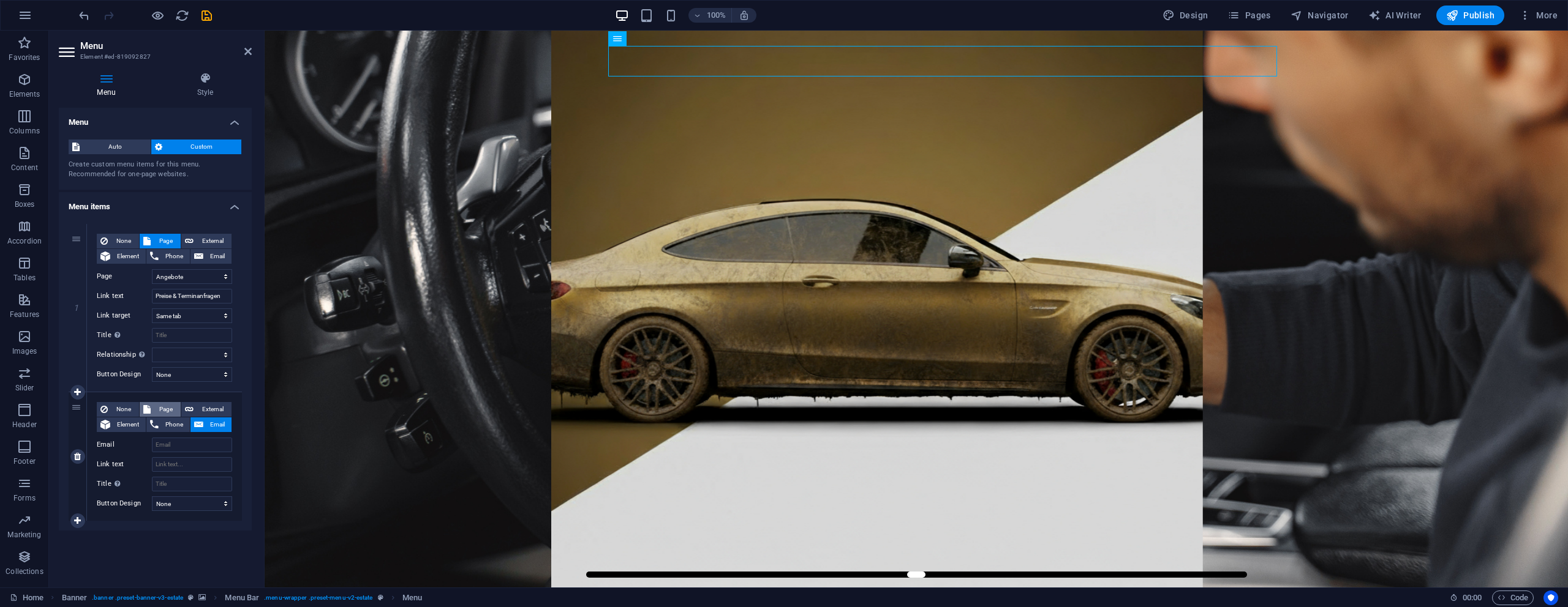
click at [164, 407] on span "Page" at bounding box center [165, 409] width 23 height 15
select select
click at [194, 443] on select "Home Legal Notice Privacy Angebote" at bounding box center [192, 445] width 80 height 15
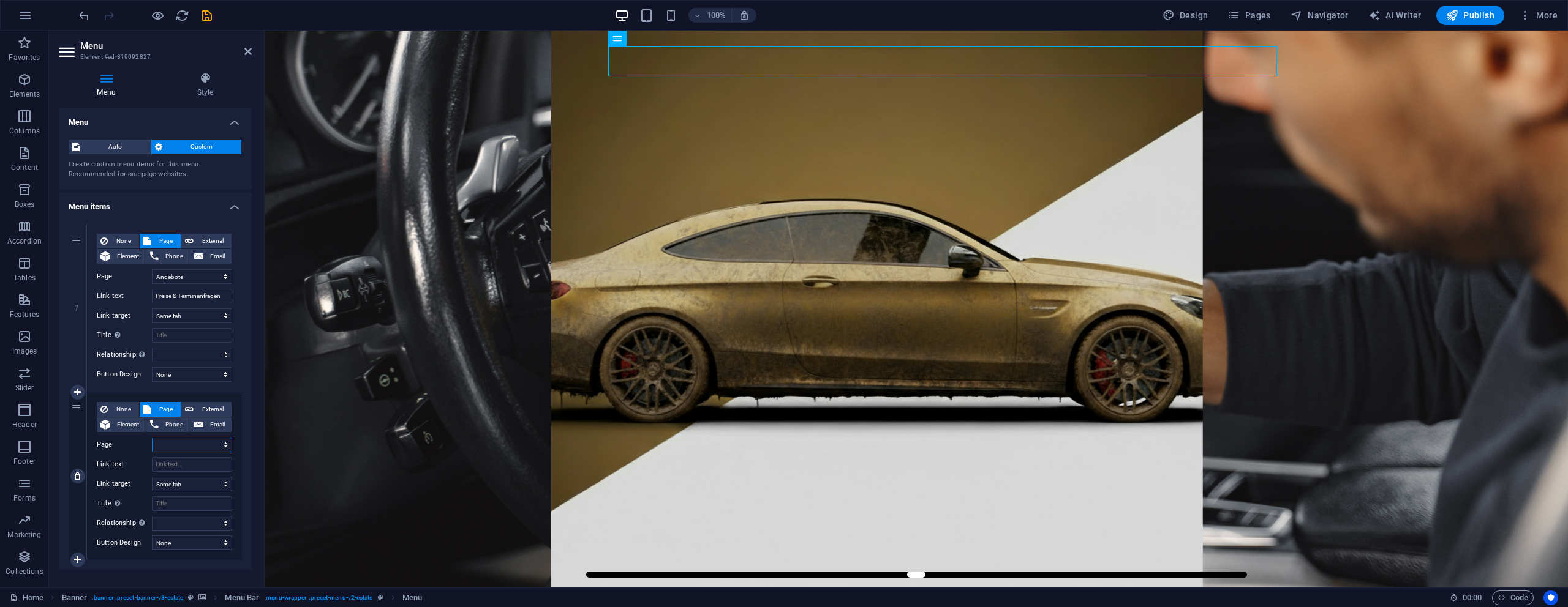
select select "0"
click at [152, 438] on select "Home Legal Notice Privacy Angebote" at bounding box center [192, 445] width 80 height 15
select select
click at [186, 446] on select "Home Legal Notice Privacy Angebote" at bounding box center [192, 445] width 80 height 15
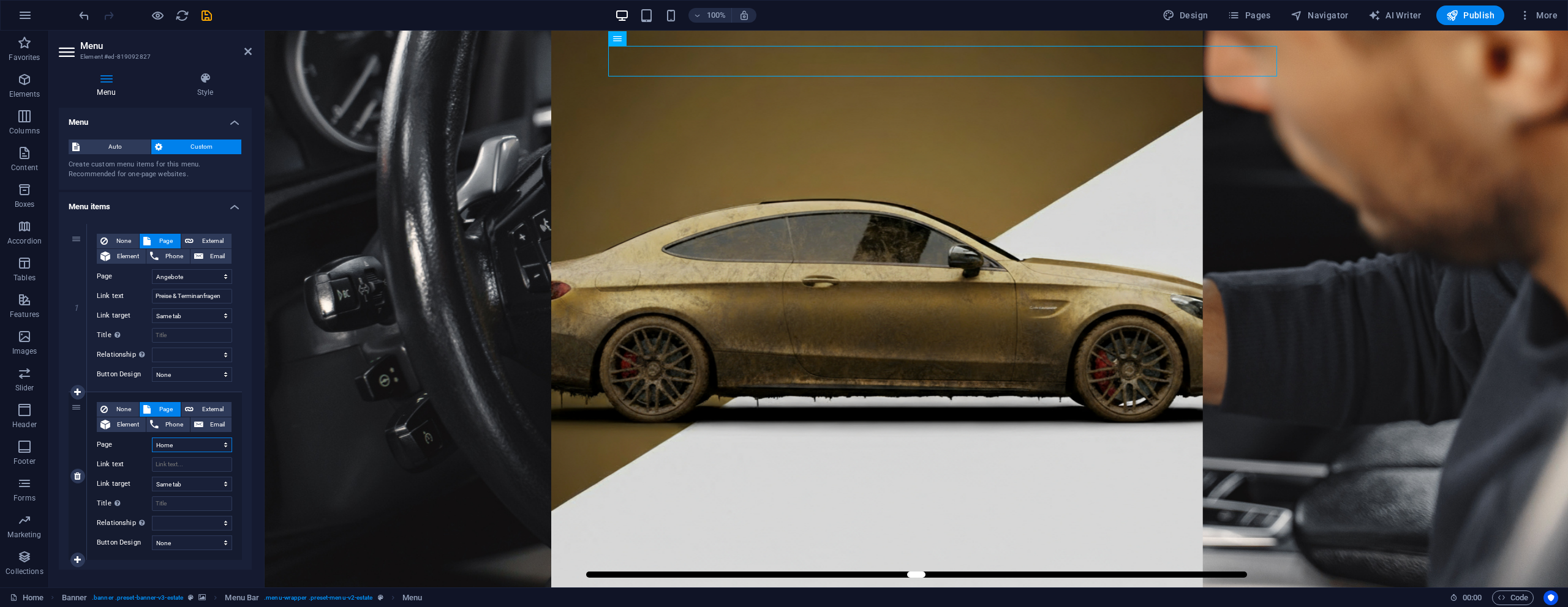
click at [152, 438] on select "Home Legal Notice Privacy Angebote" at bounding box center [192, 445] width 80 height 15
click at [173, 468] on input "Link text" at bounding box center [192, 464] width 80 height 15
type input "St"
select select
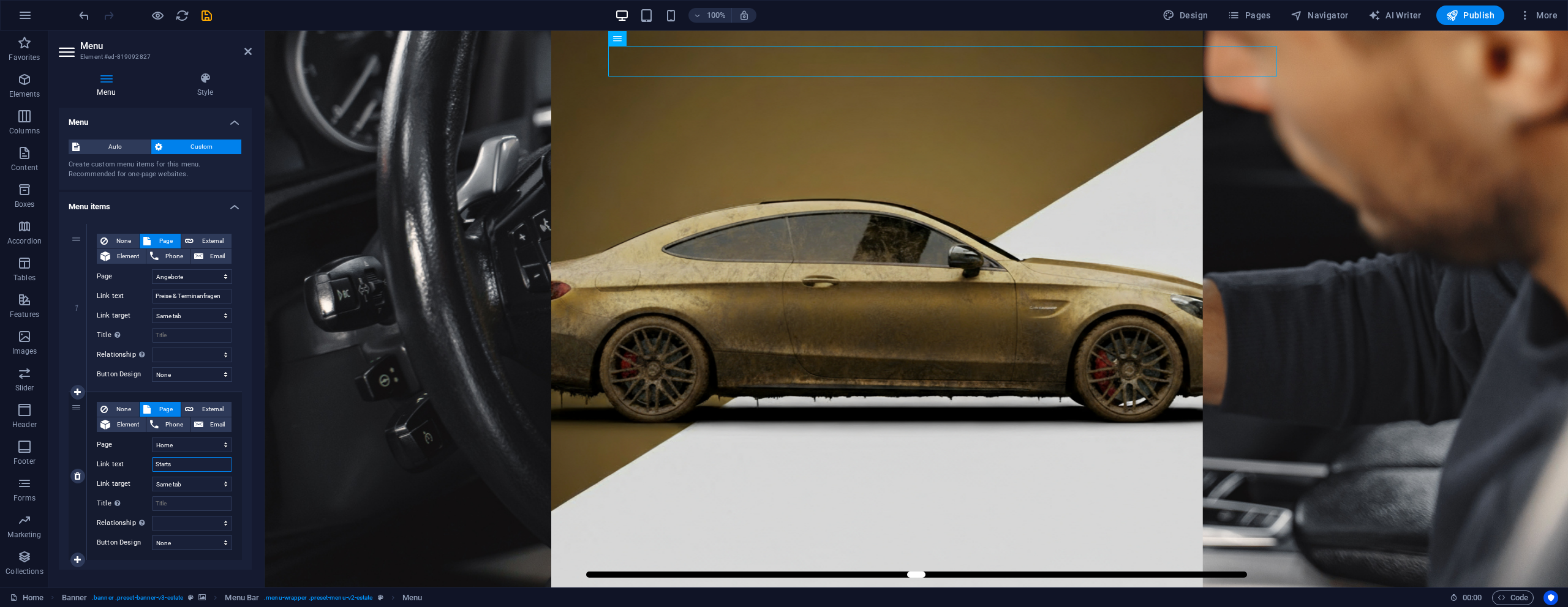
type input "Startse"
select select
type input "Startseite"
select select
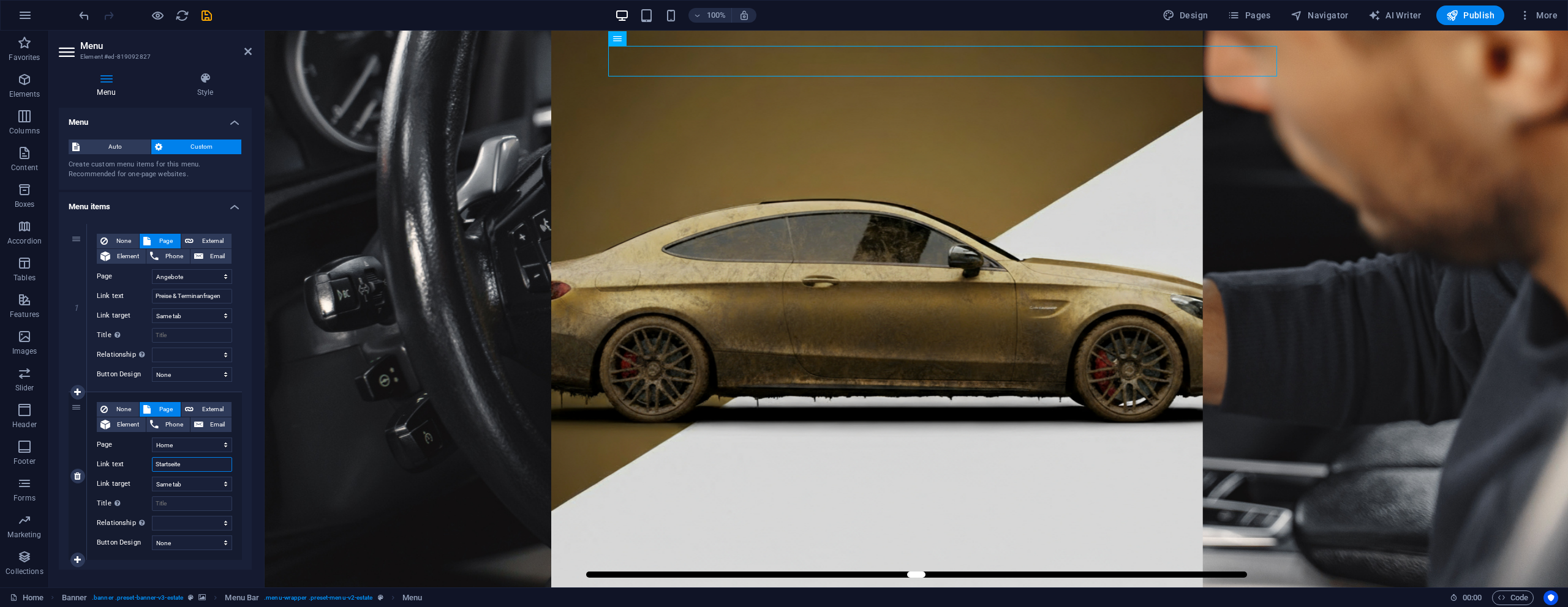
select select
type input "Startseite"
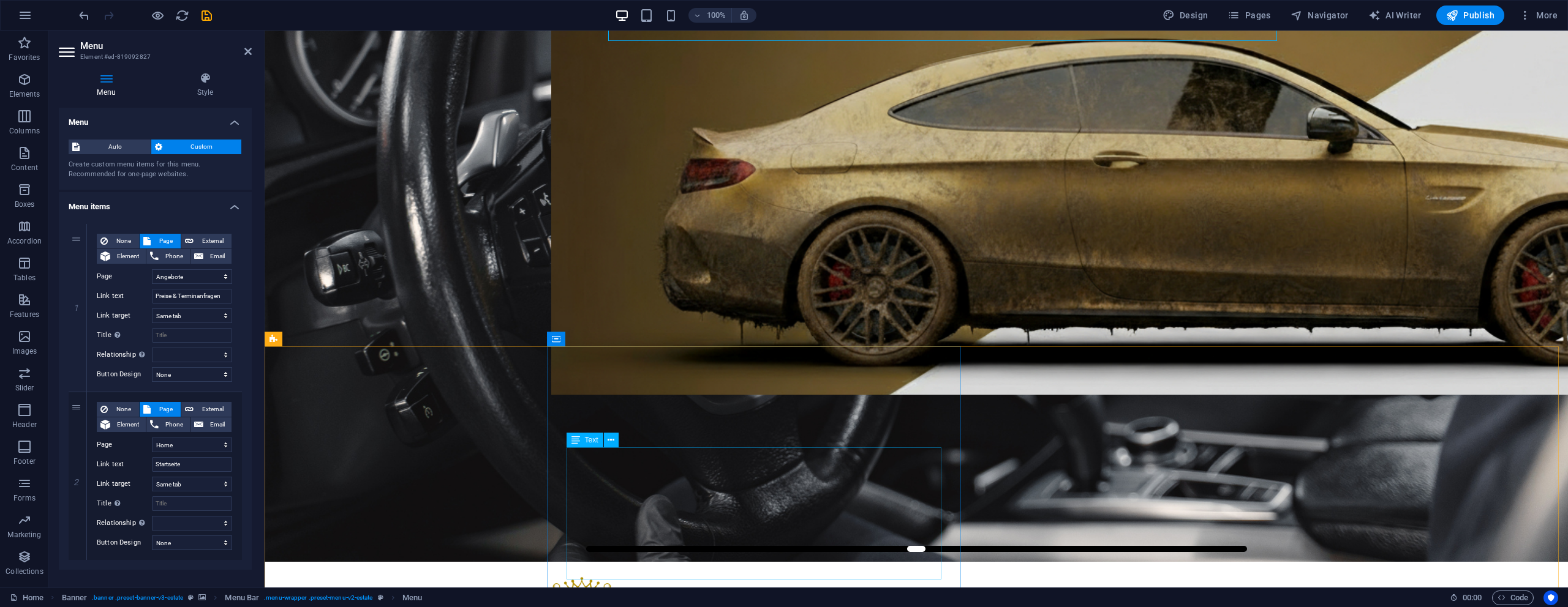
scroll to position [19, 0]
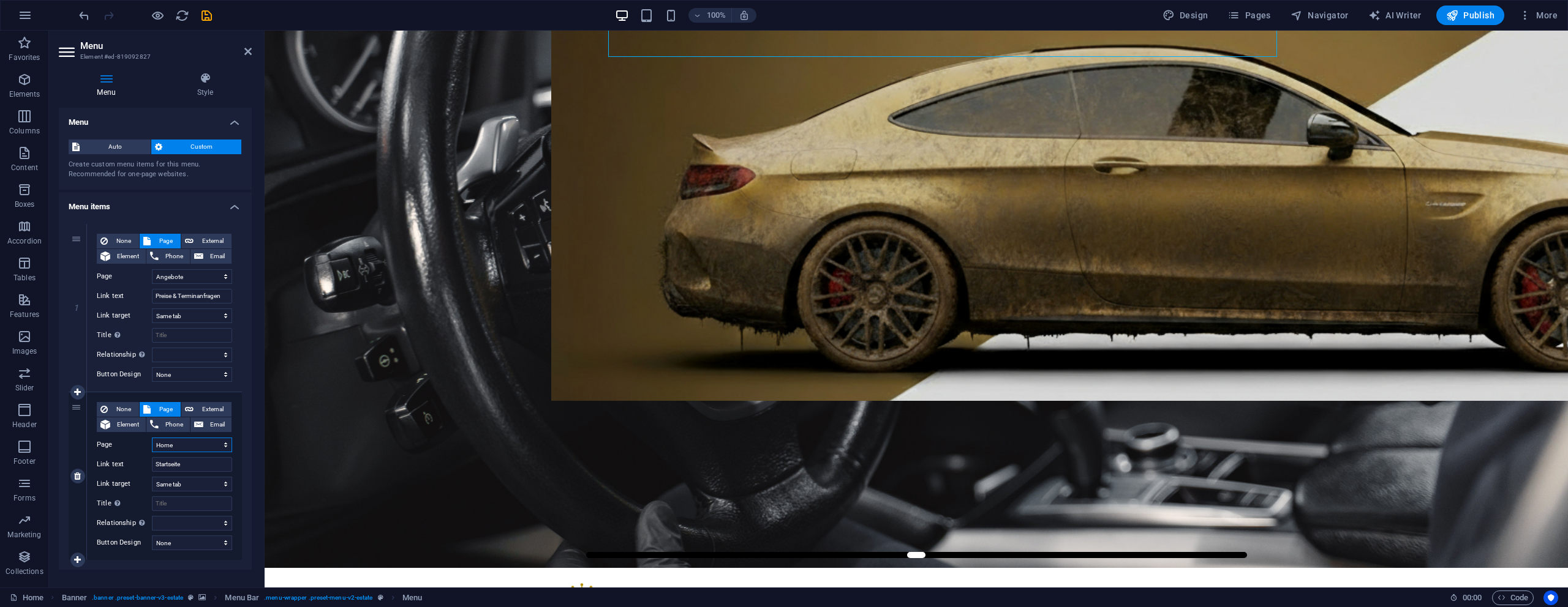
click at [175, 445] on select "Home Legal Notice Privacy Angebote" at bounding box center [192, 445] width 80 height 15
click at [130, 449] on label "Page" at bounding box center [124, 445] width 55 height 15
click at [152, 449] on select "Home Legal Notice Privacy Angebote" at bounding box center [192, 445] width 80 height 15
click at [164, 484] on select "New tab Same tab Overlay" at bounding box center [192, 483] width 80 height 15
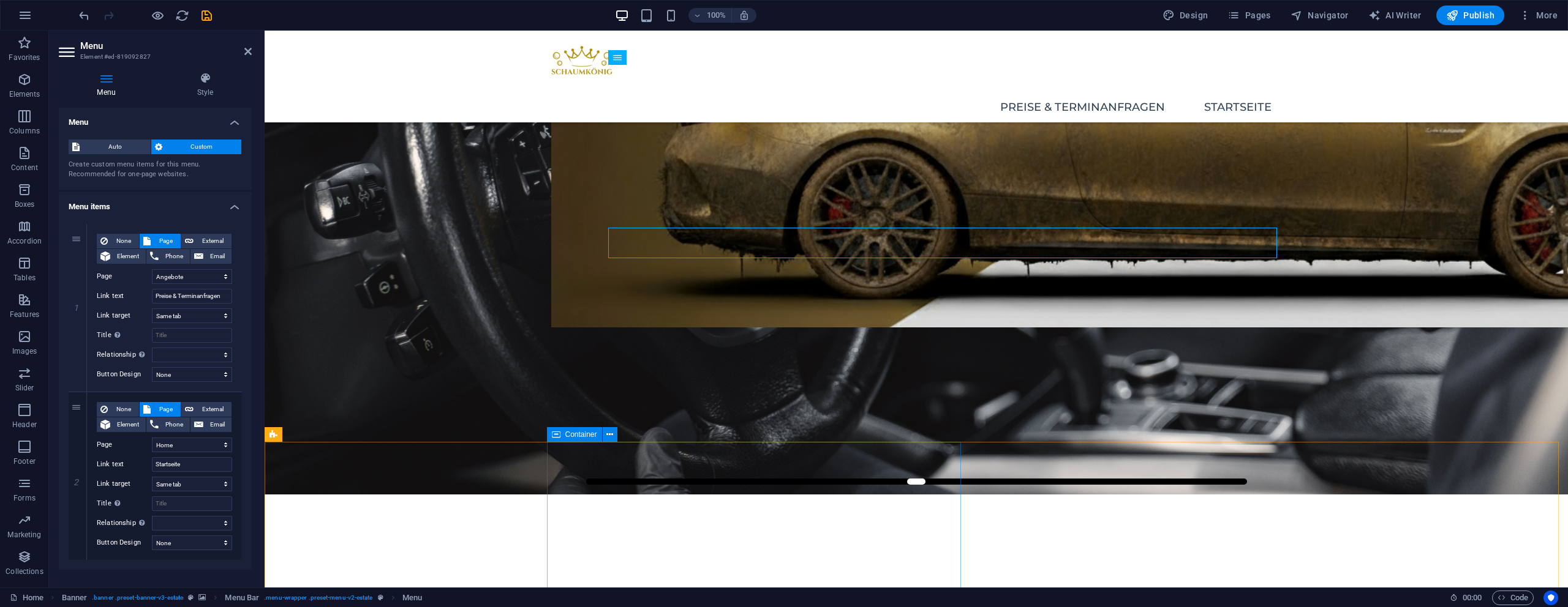
scroll to position [0, 0]
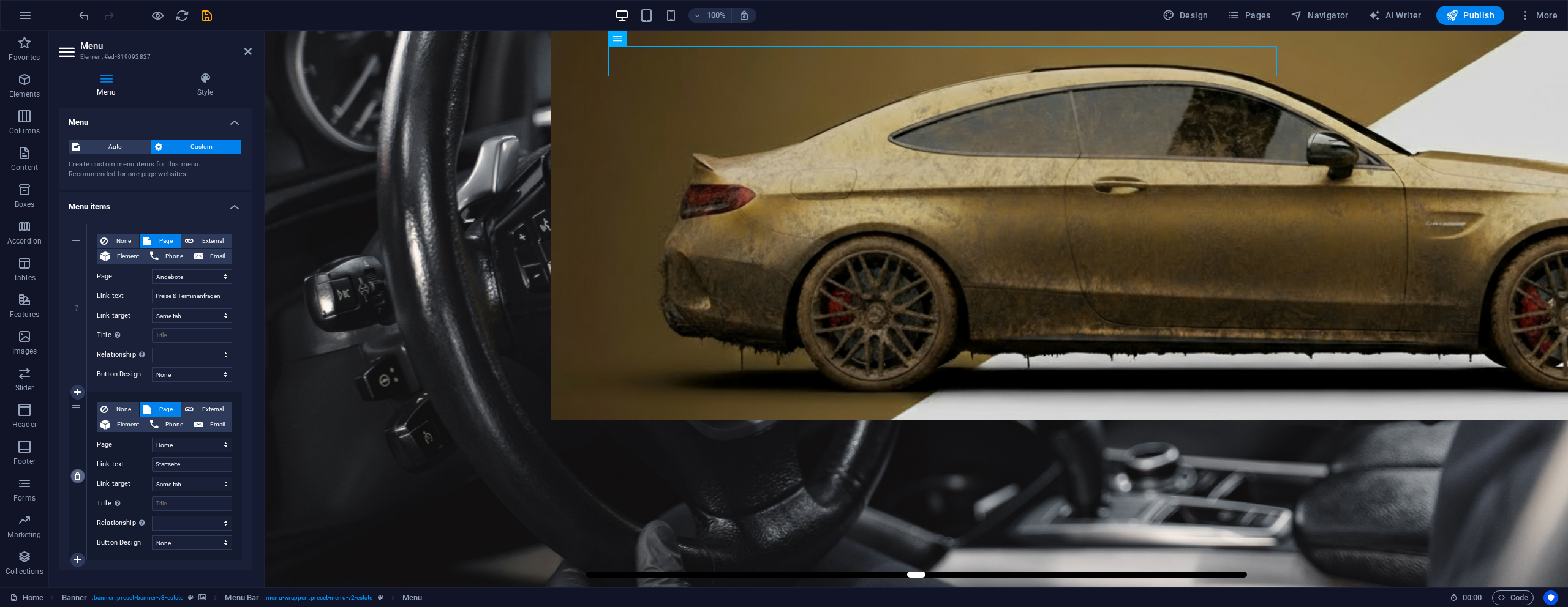
click at [79, 476] on icon at bounding box center [77, 476] width 7 height 8
select select
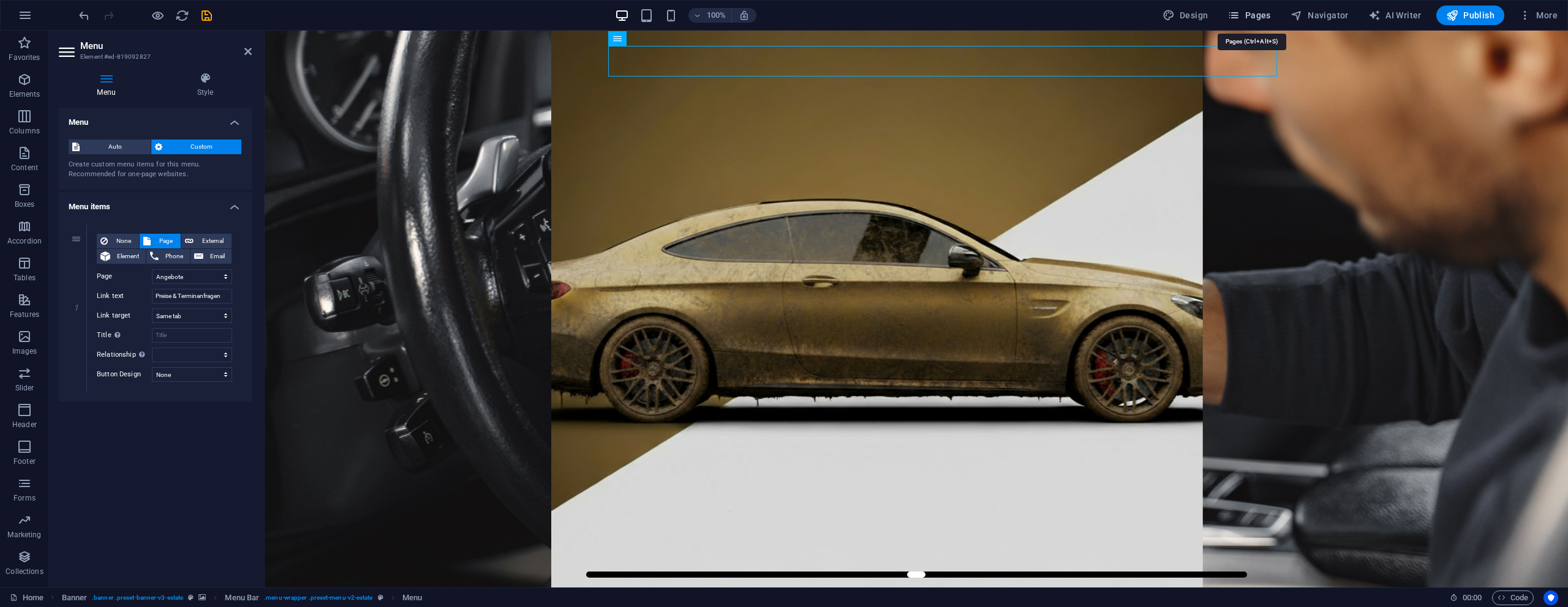
click at [1259, 17] on span "Pages" at bounding box center [1249, 15] width 43 height 12
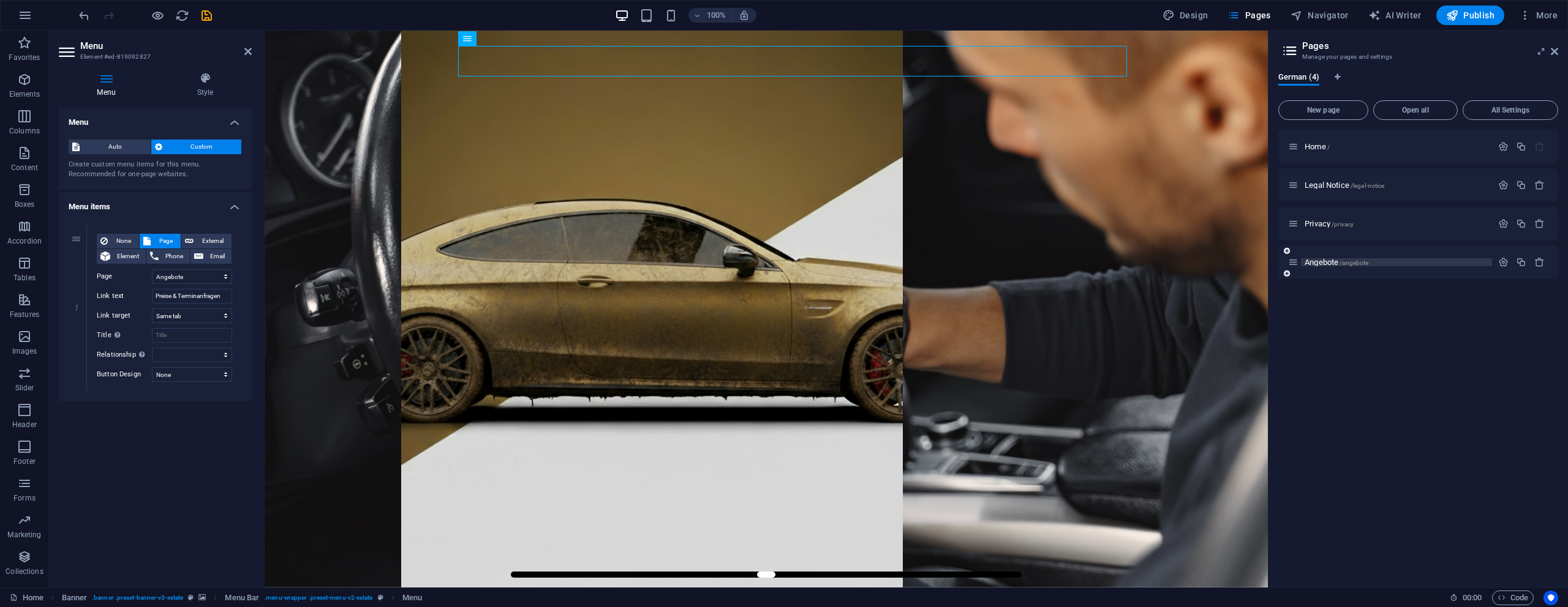
click at [1325, 264] on span "Angebote /angebote" at bounding box center [1336, 262] width 64 height 9
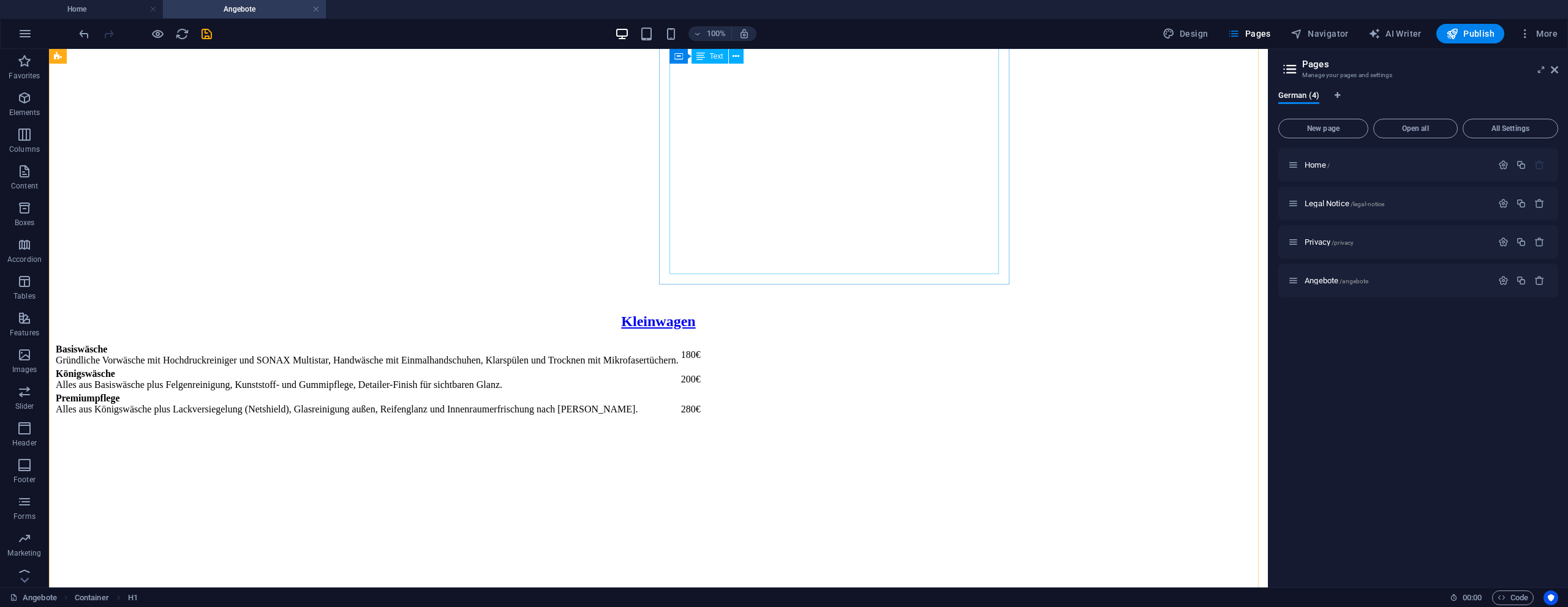
scroll to position [202, 0]
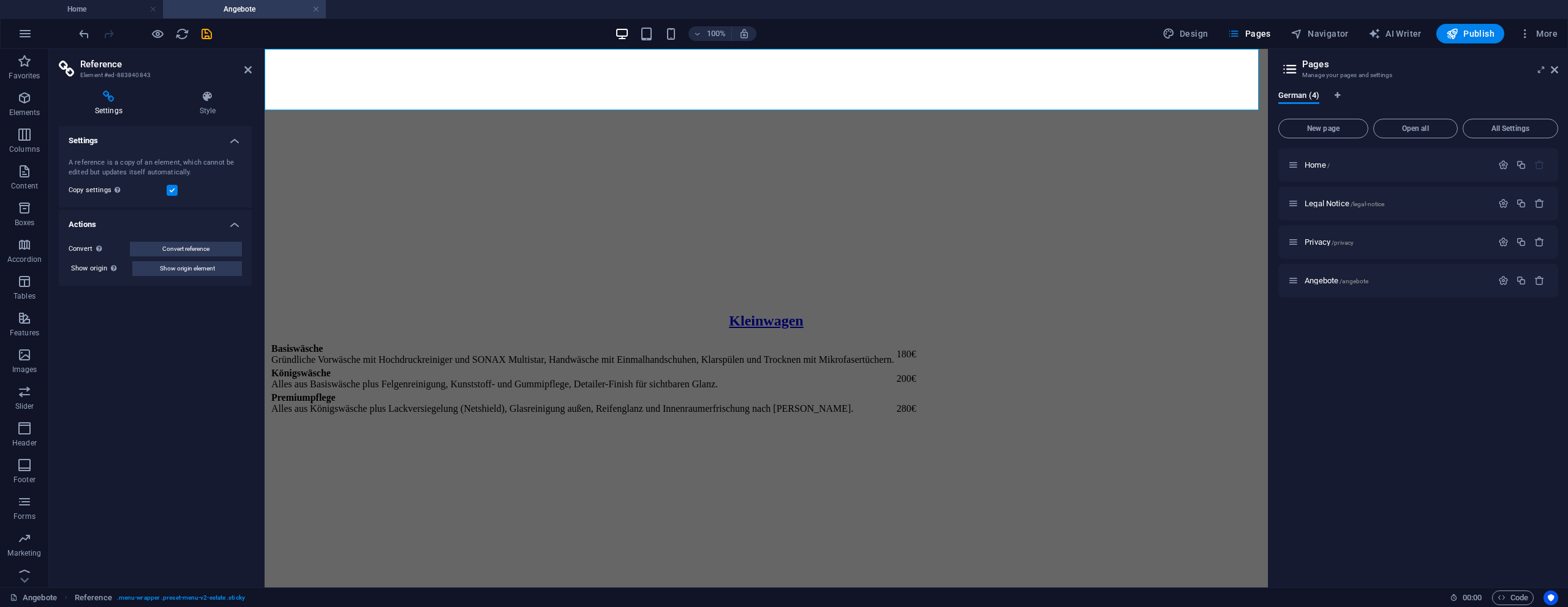
click at [175, 188] on label at bounding box center [172, 191] width 11 height 11
click at [0, 0] on input "Copy settings Use the same settings (flex, animation, position, style) as for t…" at bounding box center [0, 0] width 0 height 0
click at [170, 191] on label at bounding box center [172, 191] width 11 height 11
click at [0, 0] on input "Copy settings Use the same settings (flex, animation, position, style) as for t…" at bounding box center [0, 0] width 0 height 0
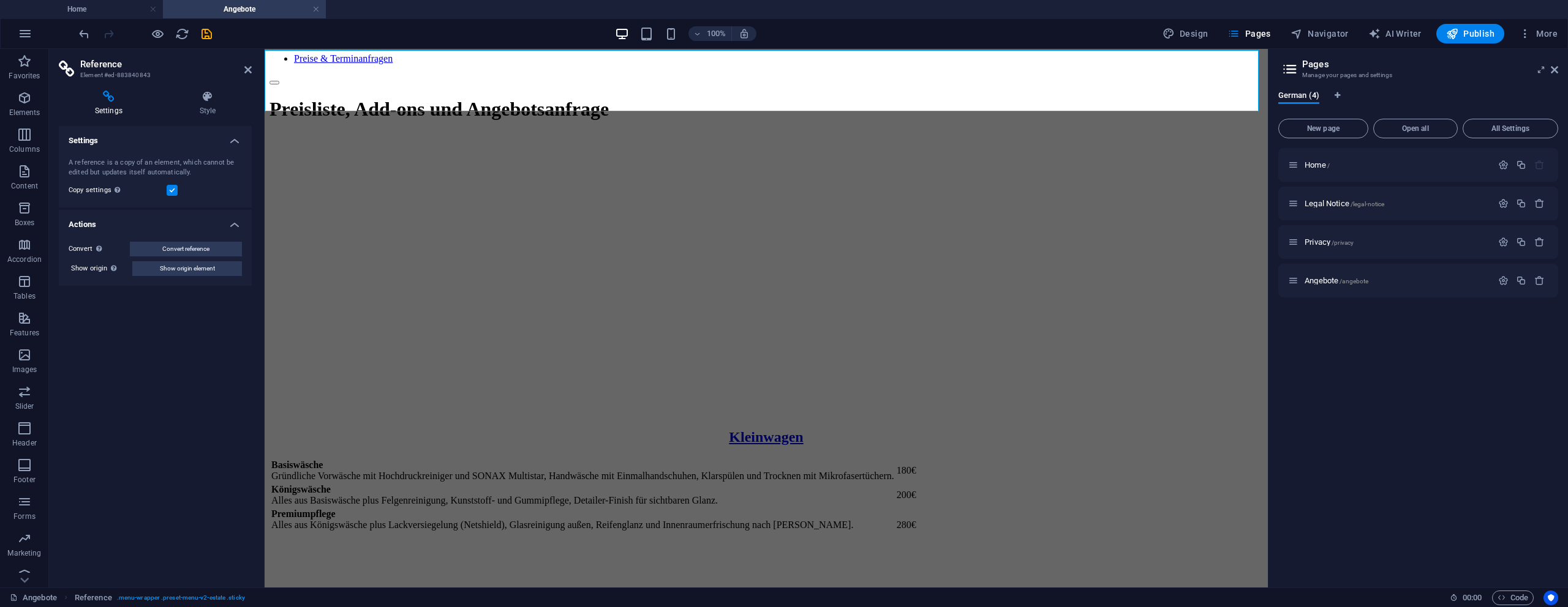
scroll to position [0, 0]
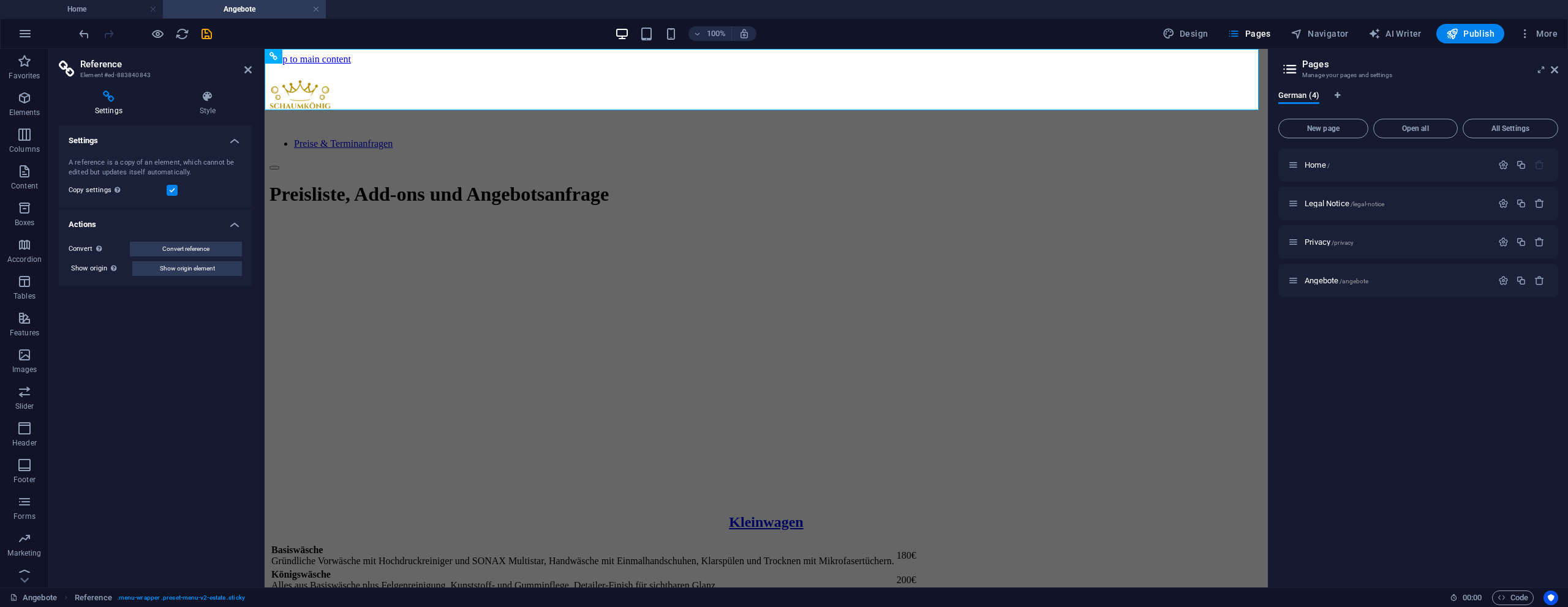
click at [175, 193] on label at bounding box center [172, 191] width 11 height 11
click at [0, 0] on input "Copy settings Use the same settings (flex, animation, position, style) as for t…" at bounding box center [0, 0] width 0 height 0
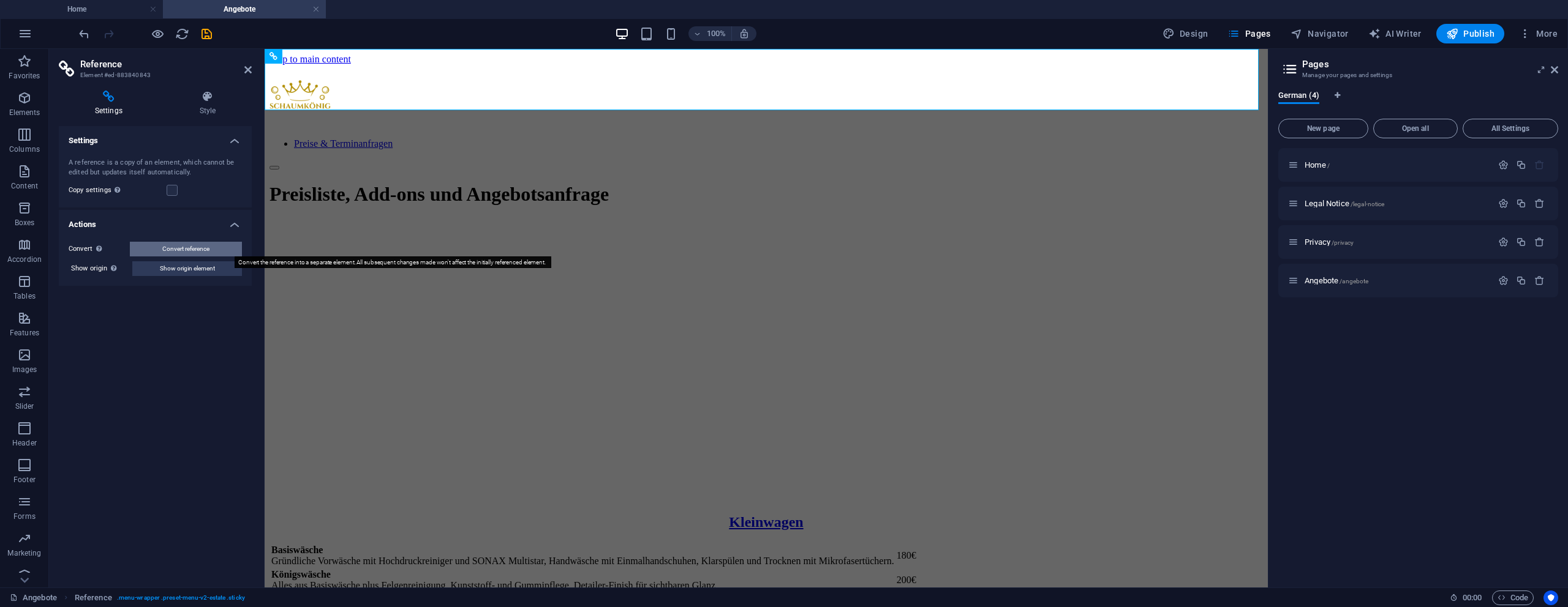
click at [186, 246] on span "Convert reference" at bounding box center [186, 249] width 47 height 15
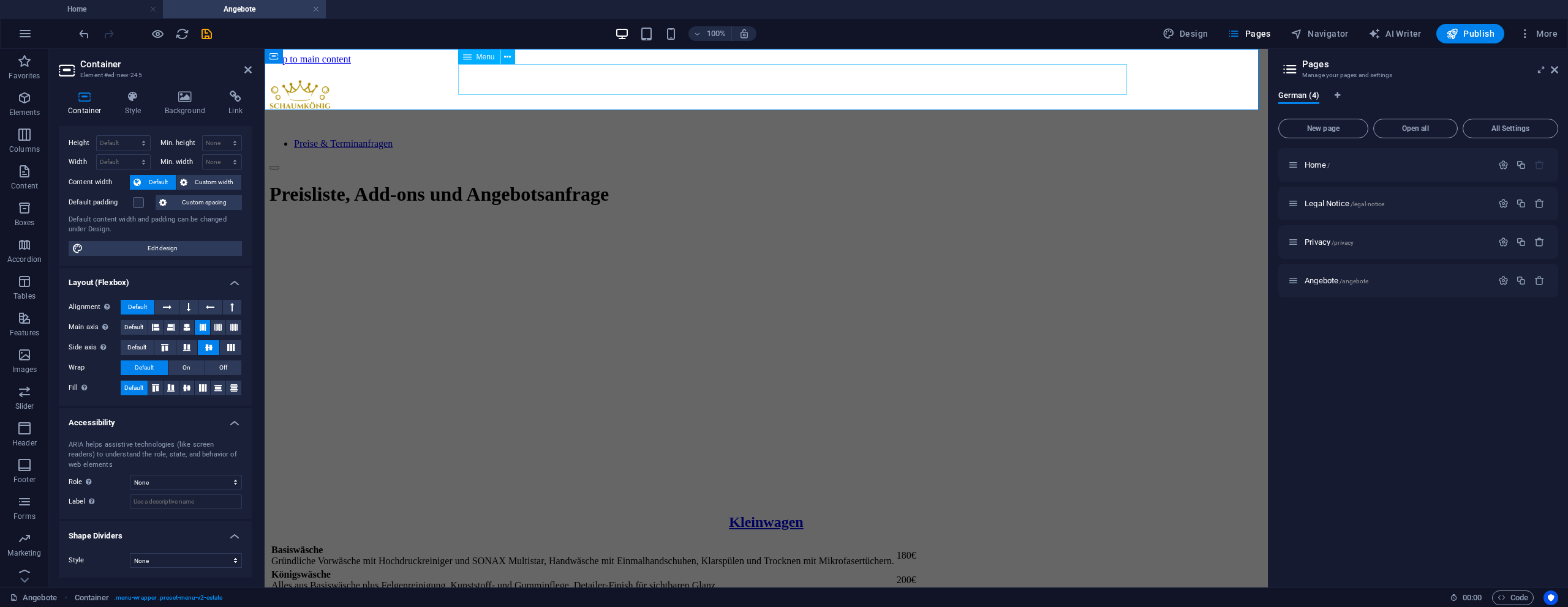
click at [942, 138] on nav "Preise & Terminanfragen" at bounding box center [766, 144] width 994 height 11
select select "3"
select select
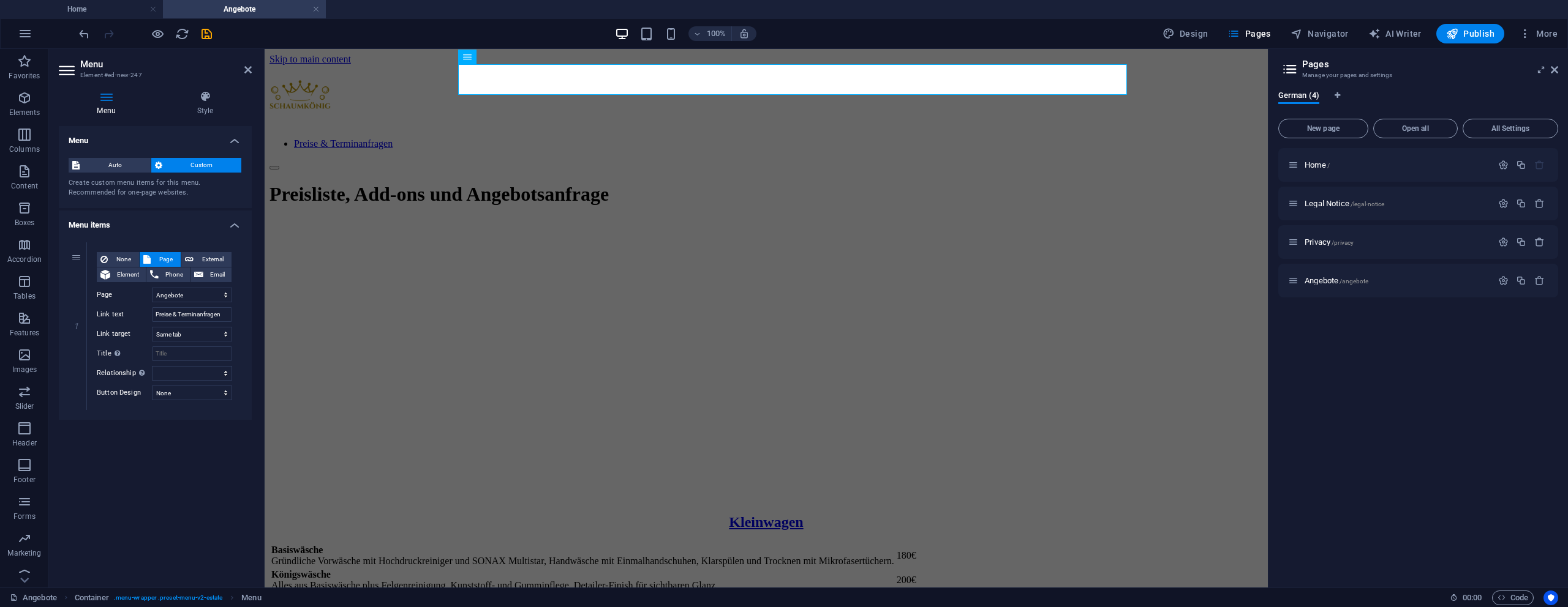
click at [73, 412] on div "1 None Page External Element Phone Email Page Home Legal Notice Privacy Angebot…" at bounding box center [155, 326] width 193 height 187
click at [75, 244] on icon at bounding box center [77, 242] width 7 height 8
select select
select select "3"
select select
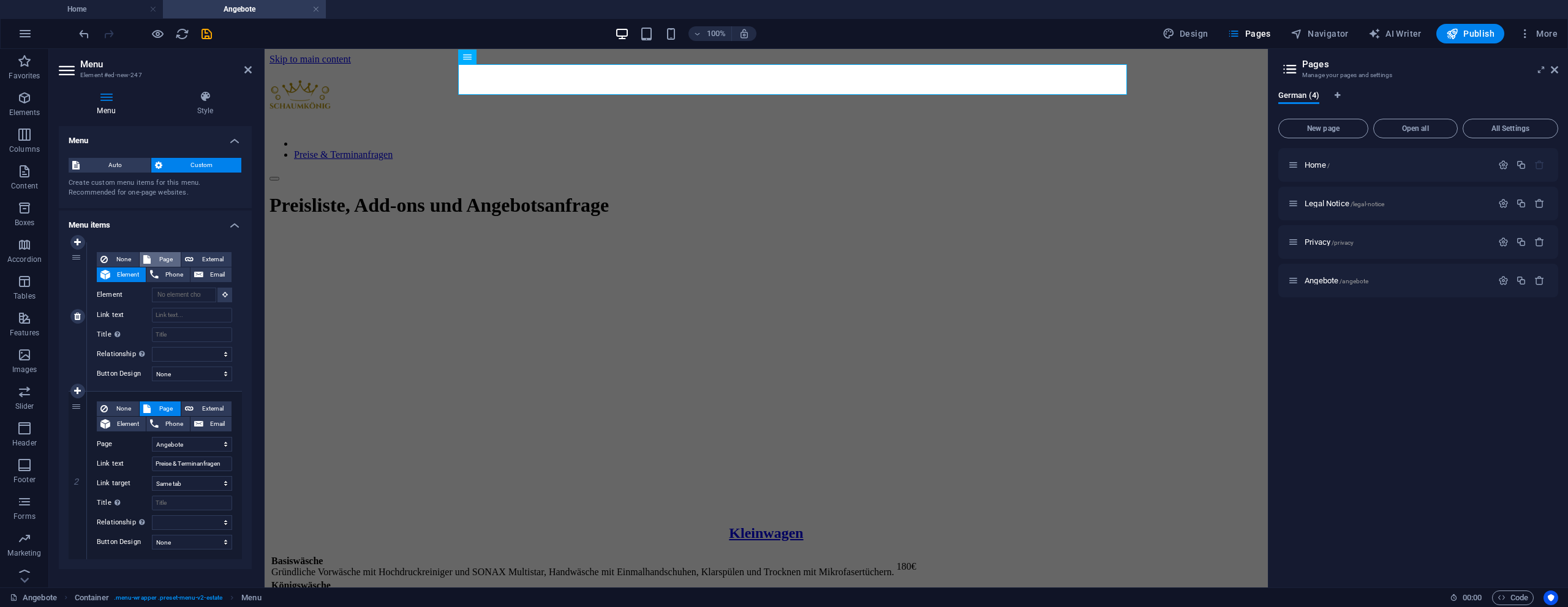
click at [154, 258] on span "Page" at bounding box center [165, 259] width 23 height 15
select select
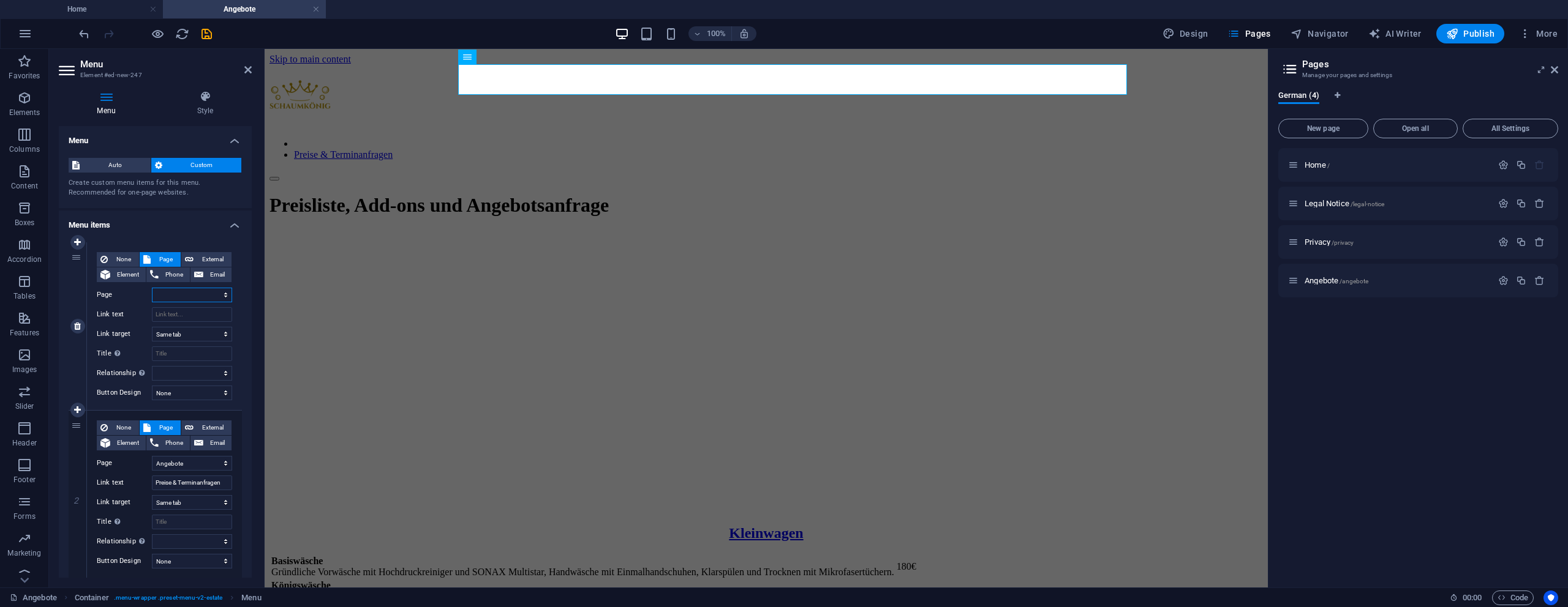
click at [178, 298] on select "Home Legal Notice Privacy Angebote" at bounding box center [192, 295] width 80 height 15
select select "0"
click at [152, 288] on select "Home Legal Notice Privacy Angebote" at bounding box center [192, 295] width 80 height 15
select select
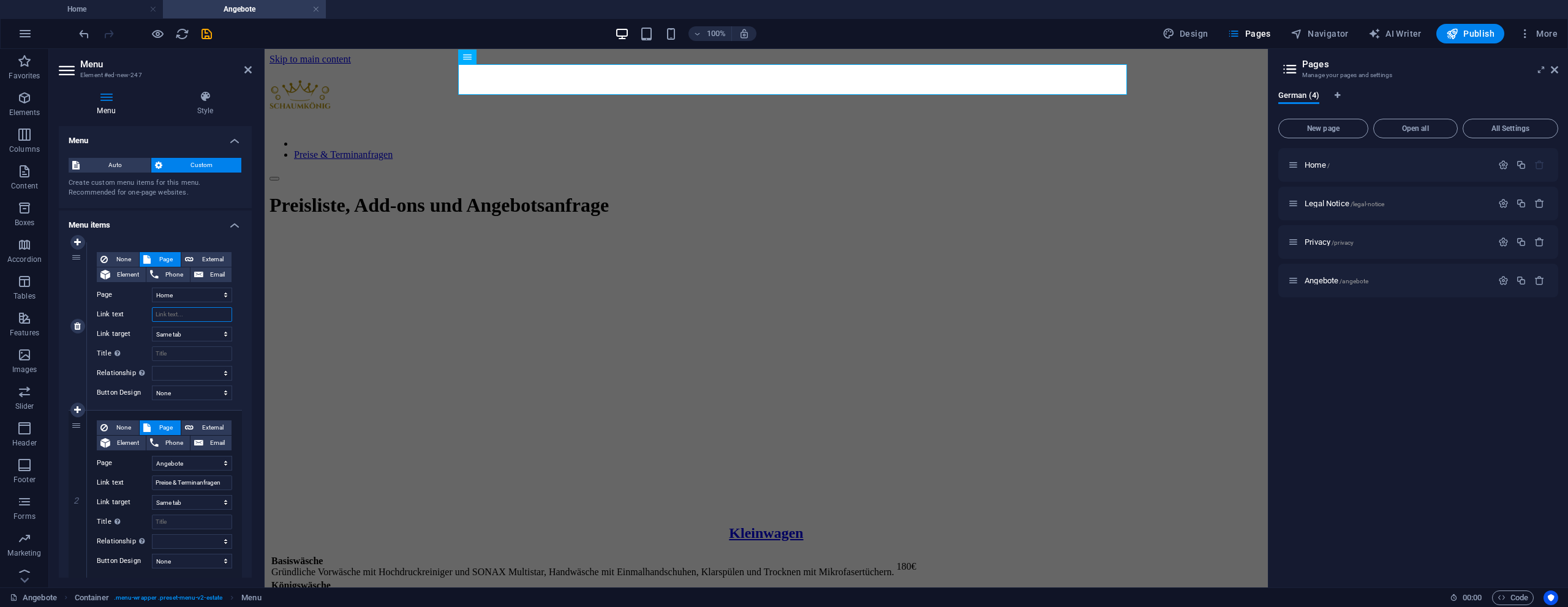
click at [172, 316] on input "Link text" at bounding box center [192, 314] width 80 height 15
type input "Startseite"
select select
type input "Startseite"
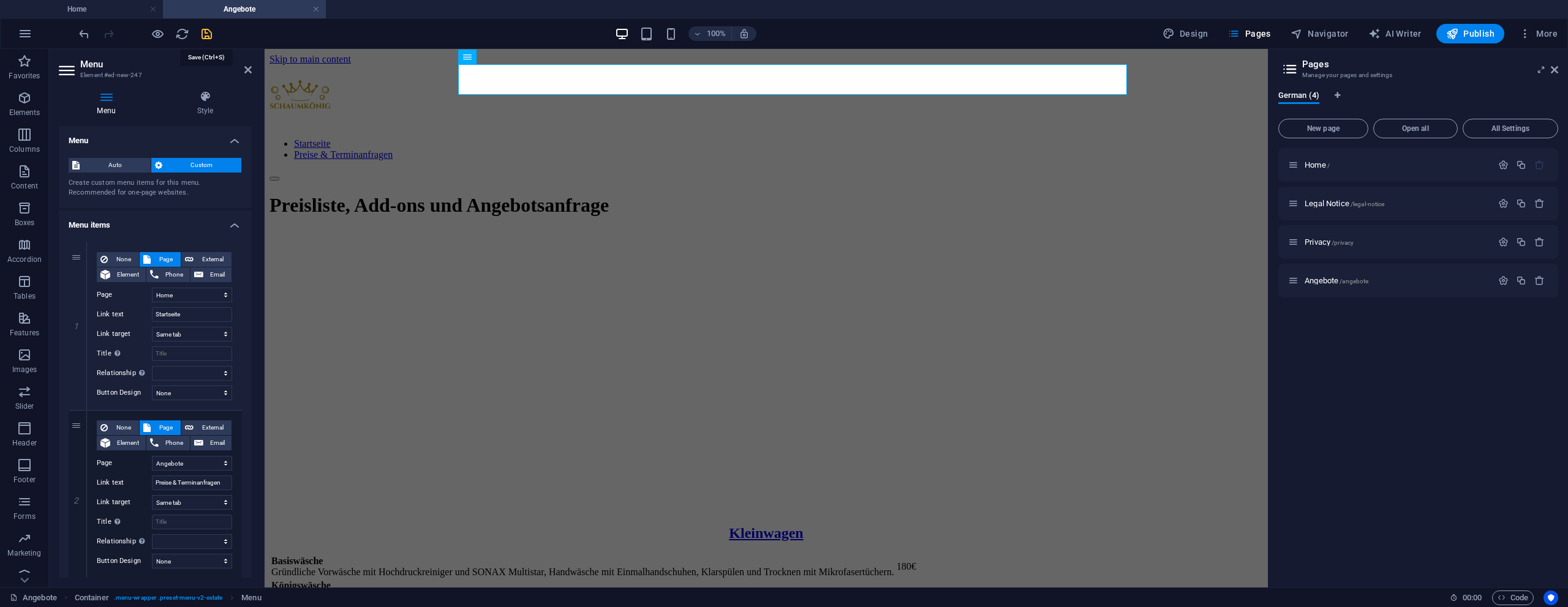
click at [205, 35] on icon "save" at bounding box center [207, 34] width 14 height 14
checkbox input "false"
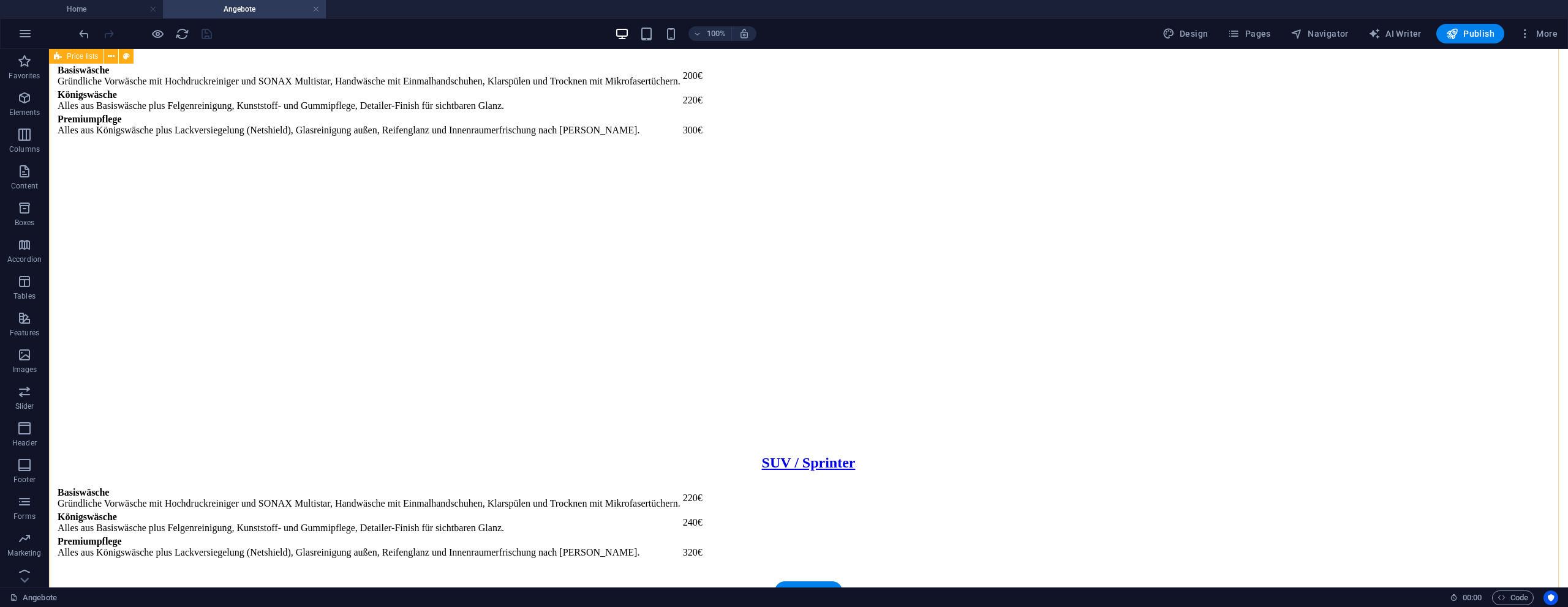
scroll to position [646, 0]
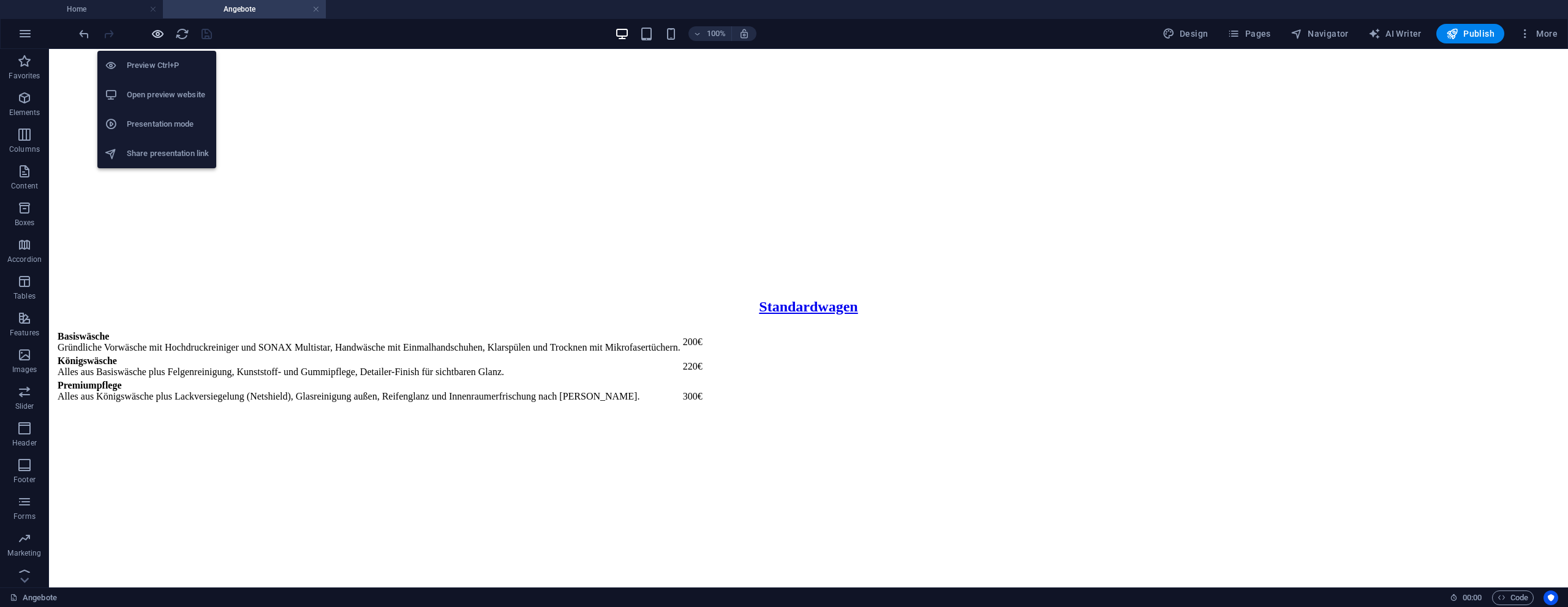
click at [163, 30] on icon "button" at bounding box center [158, 34] width 14 height 14
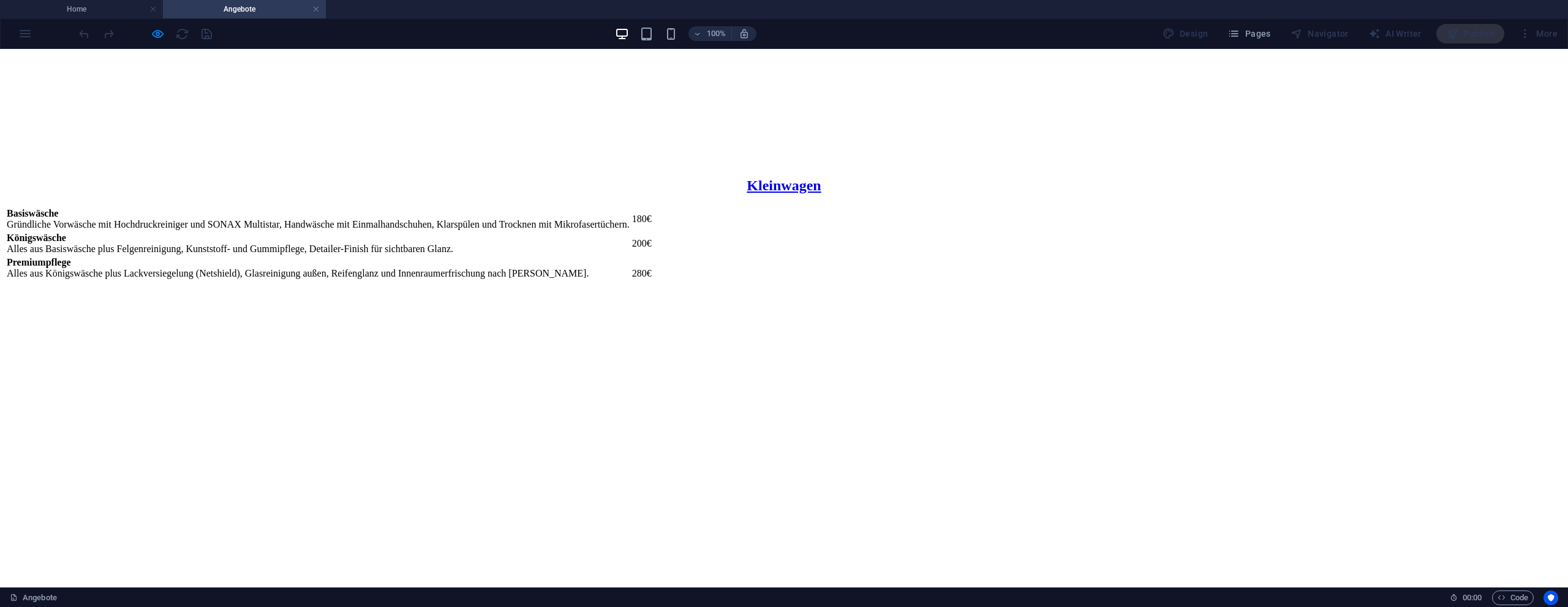
scroll to position [0, 0]
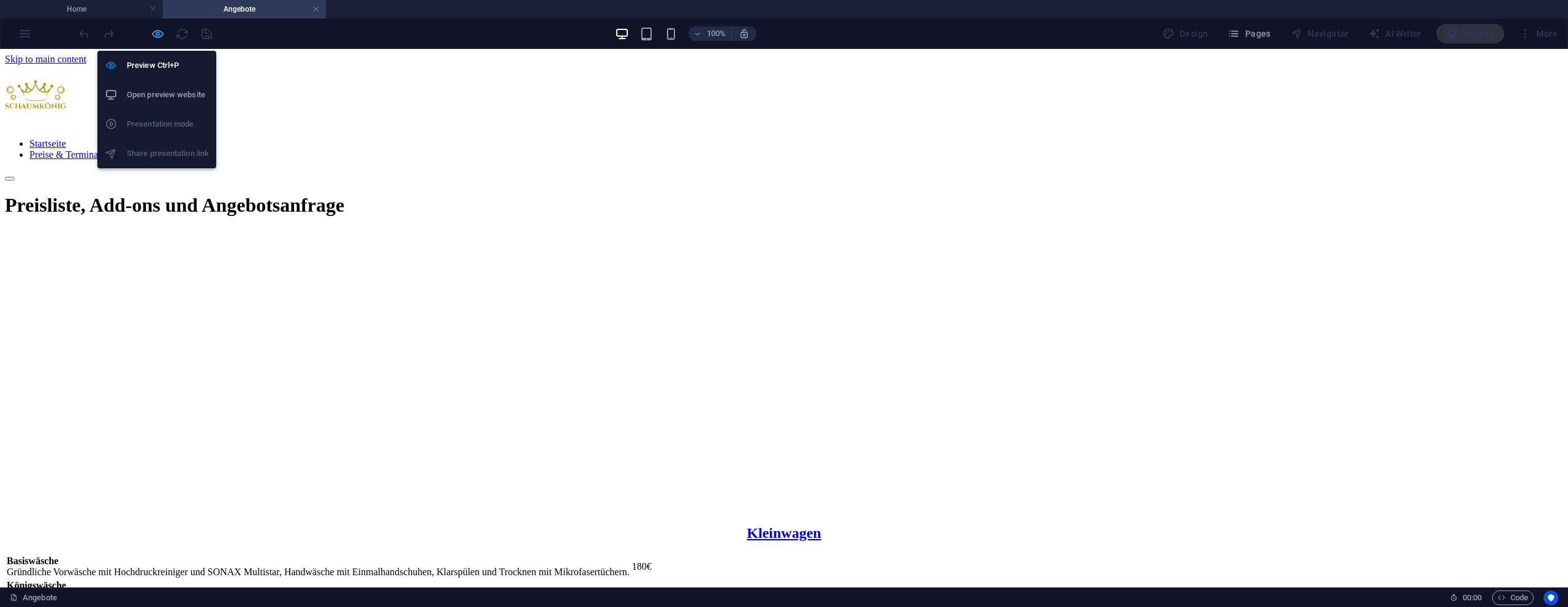
click at [159, 35] on icon "button" at bounding box center [158, 34] width 14 height 14
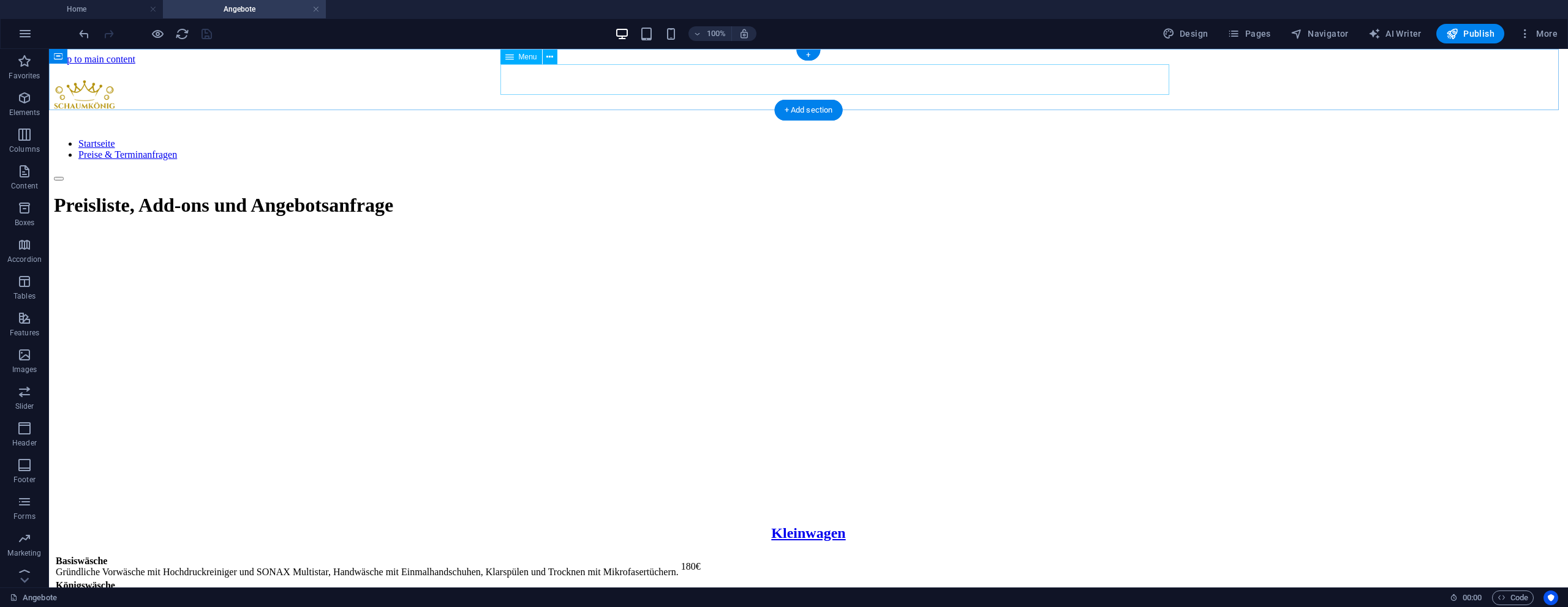
click at [684, 138] on nav "Startseite Preise & Terminanfragen" at bounding box center [809, 149] width 1509 height 22
click at [417, 92] on div "Startseite Preise & Terminanfragen" at bounding box center [809, 123] width 1509 height 116
click at [413, 90] on div "Startseite Preise & Terminanfragen" at bounding box center [809, 123] width 1509 height 116
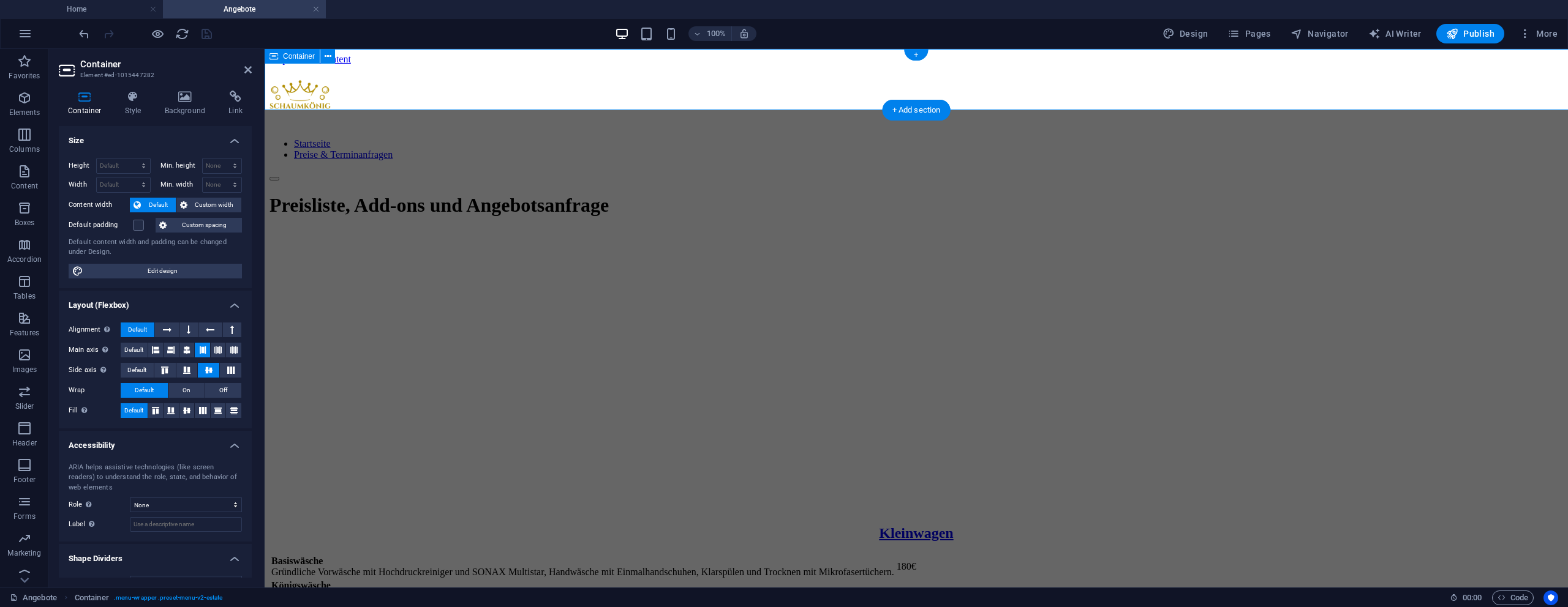
click at [413, 90] on div "Startseite Preise & Terminanfragen" at bounding box center [916, 123] width 1294 height 116
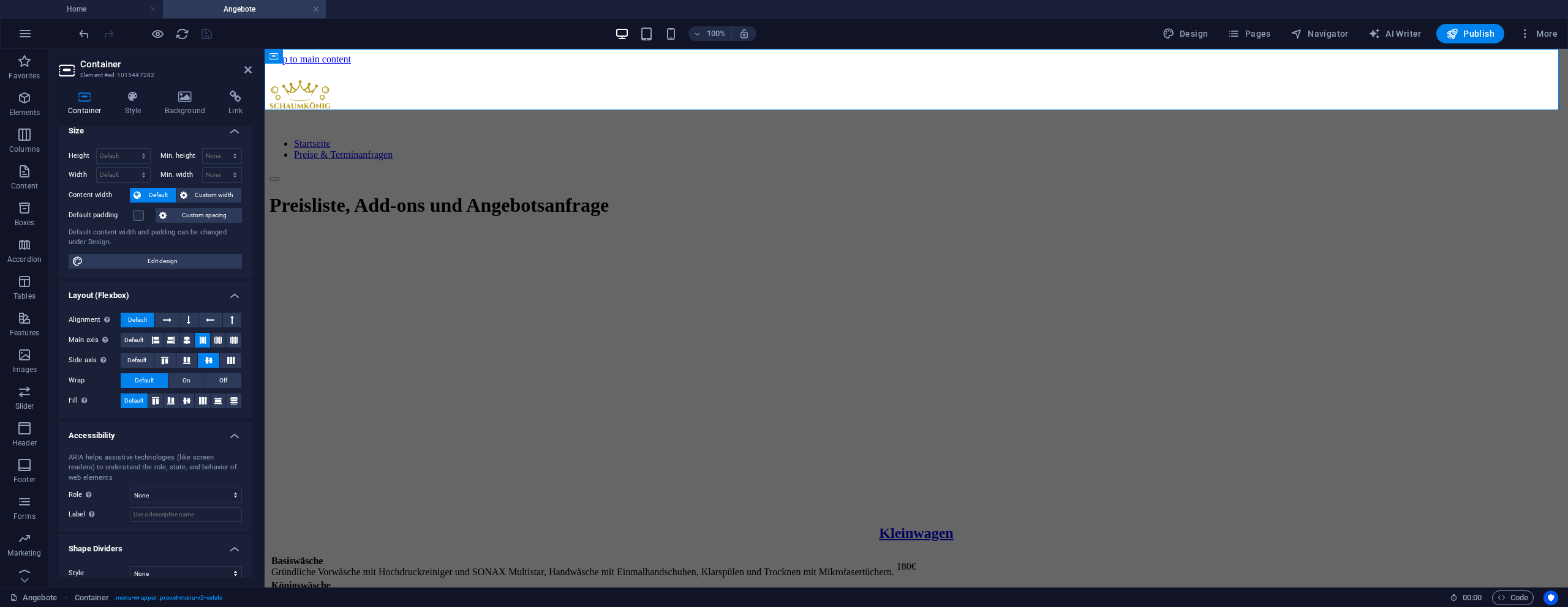
scroll to position [23, 0]
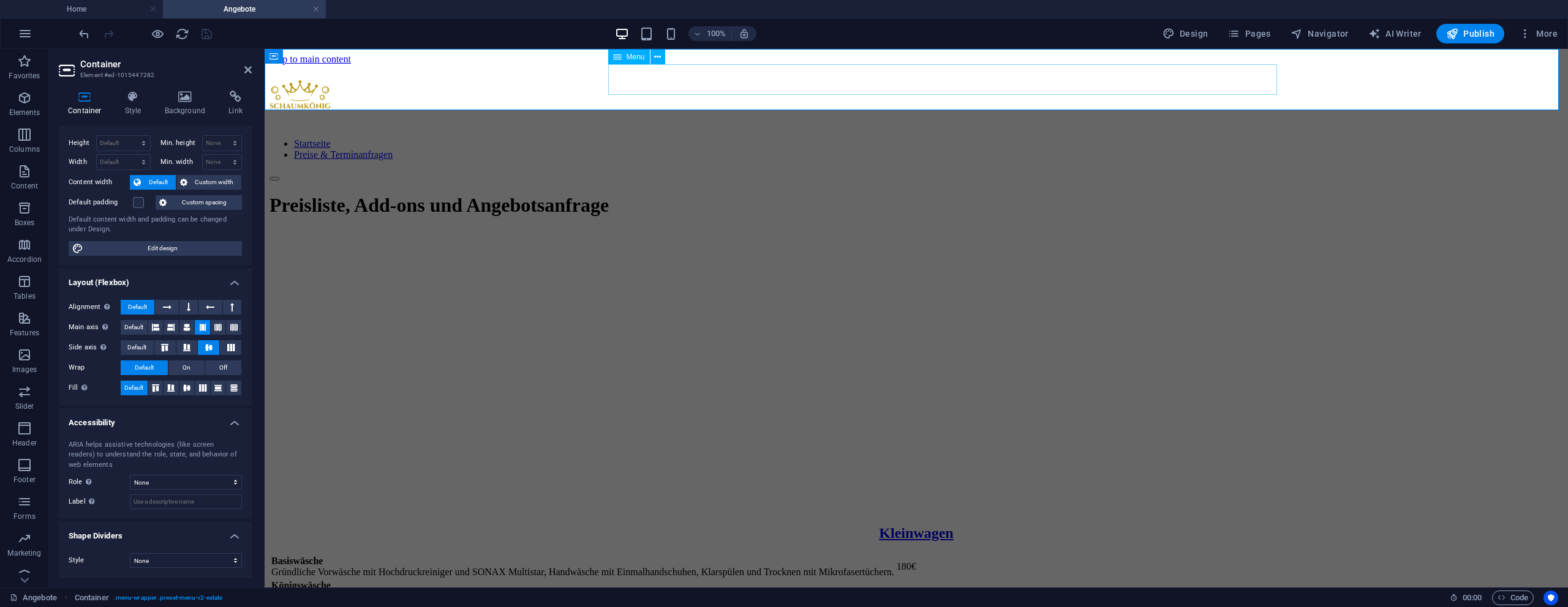
click at [661, 138] on nav "Startseite Preise & Terminanfragen" at bounding box center [916, 149] width 1294 height 22
select select
select select "3"
select select
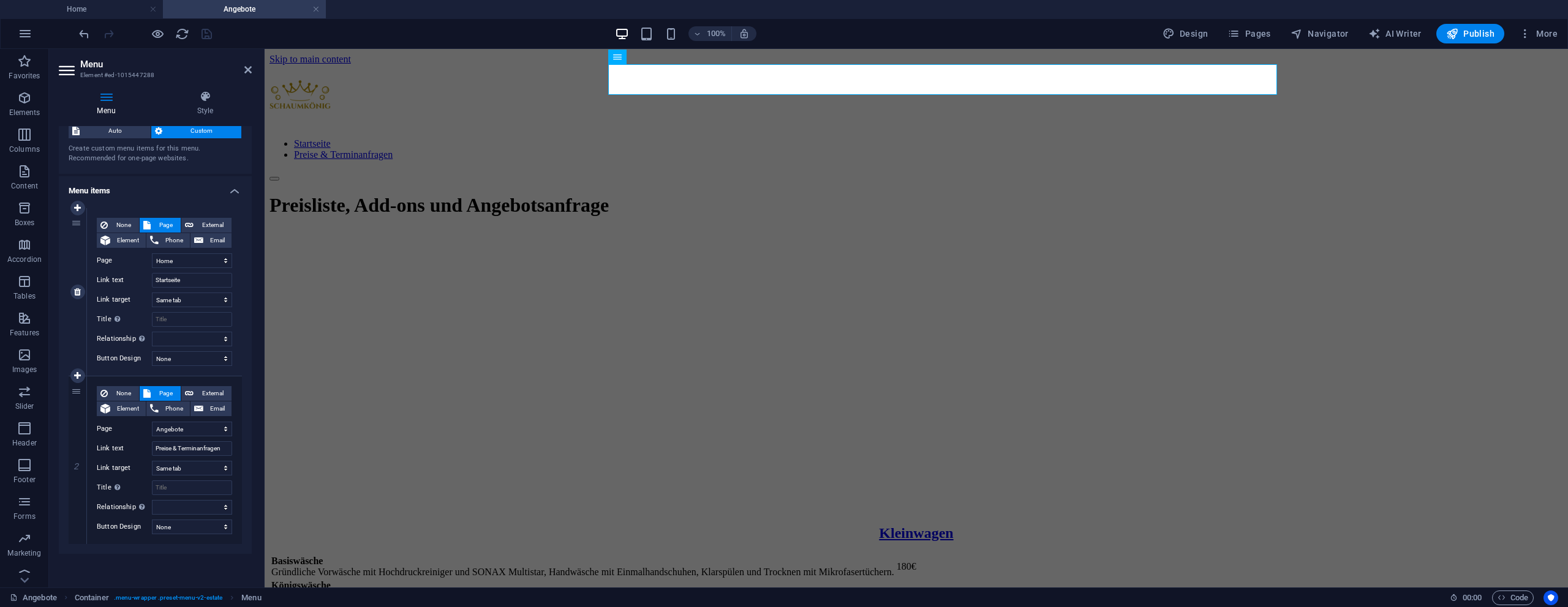
scroll to position [35, 0]
click at [1468, 35] on span "Publish" at bounding box center [1471, 34] width 48 height 12
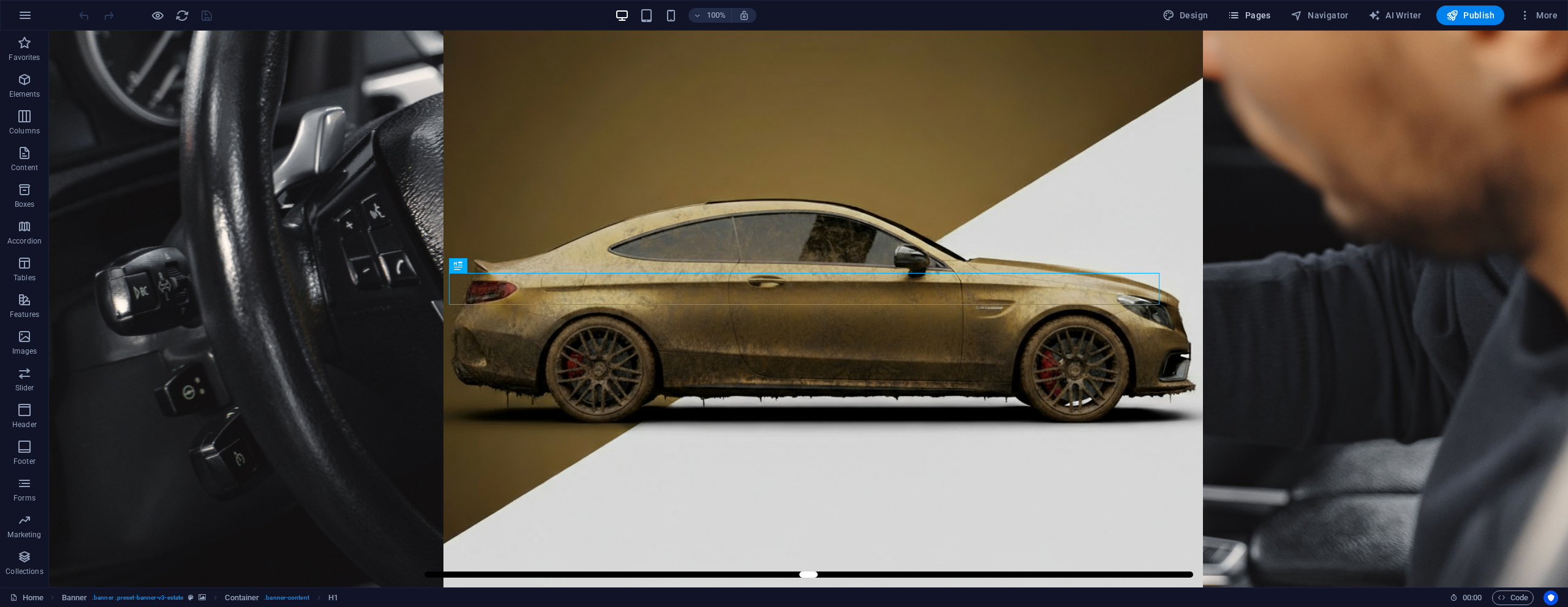
click at [1235, 10] on icon "button" at bounding box center [1234, 15] width 12 height 12
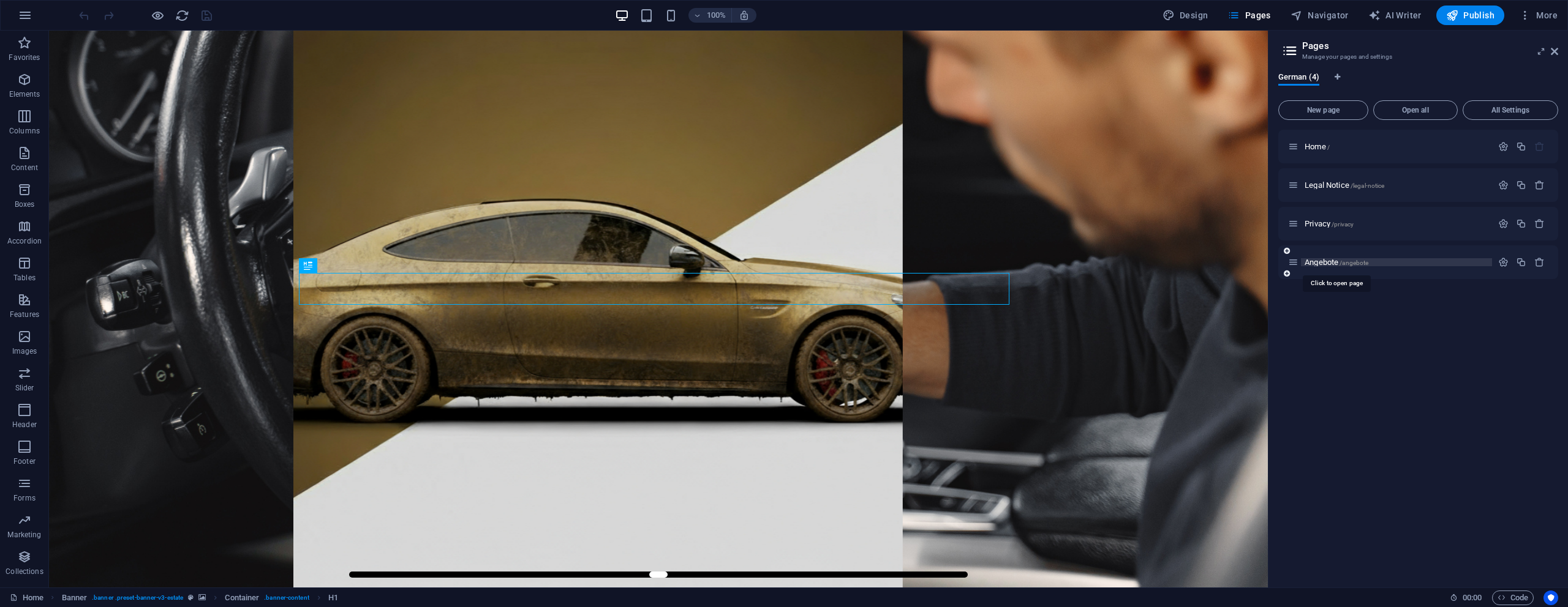
click at [1318, 266] on span "Angebote /angebote" at bounding box center [1336, 262] width 64 height 9
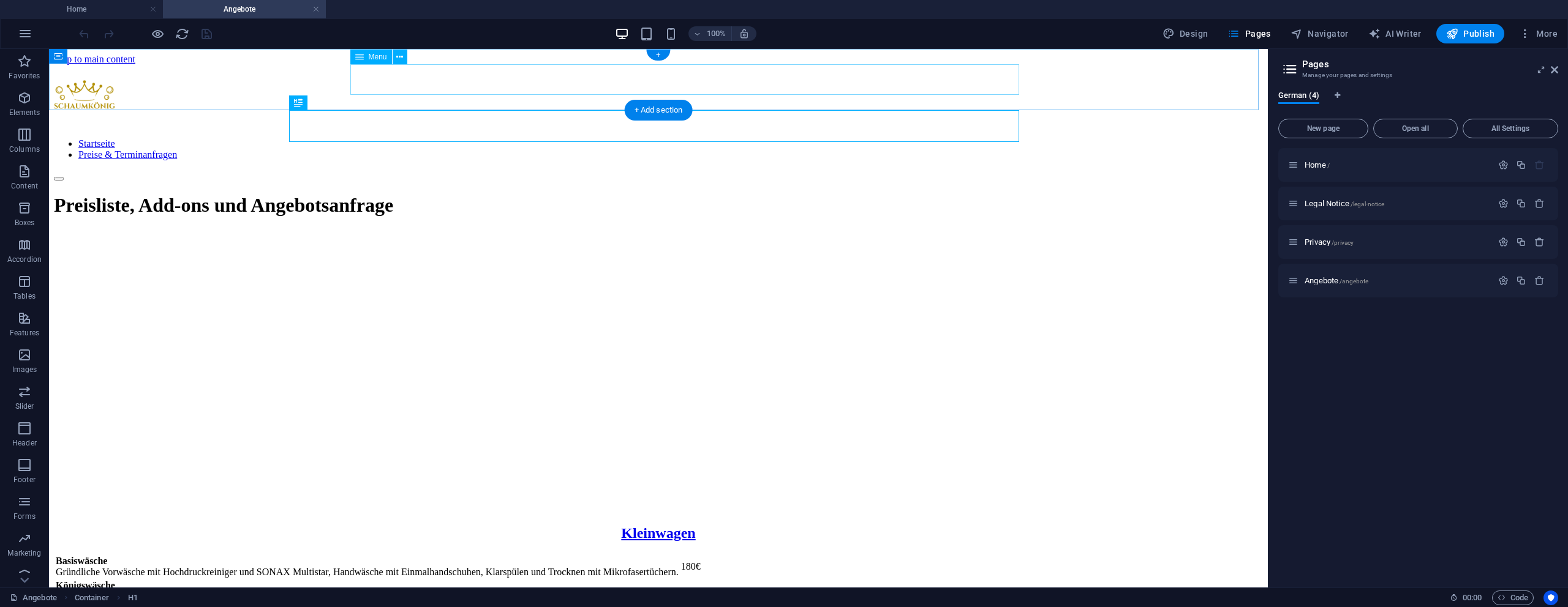
click at [937, 138] on nav "Startseite Preise & Terminanfragen" at bounding box center [659, 149] width 1209 height 22
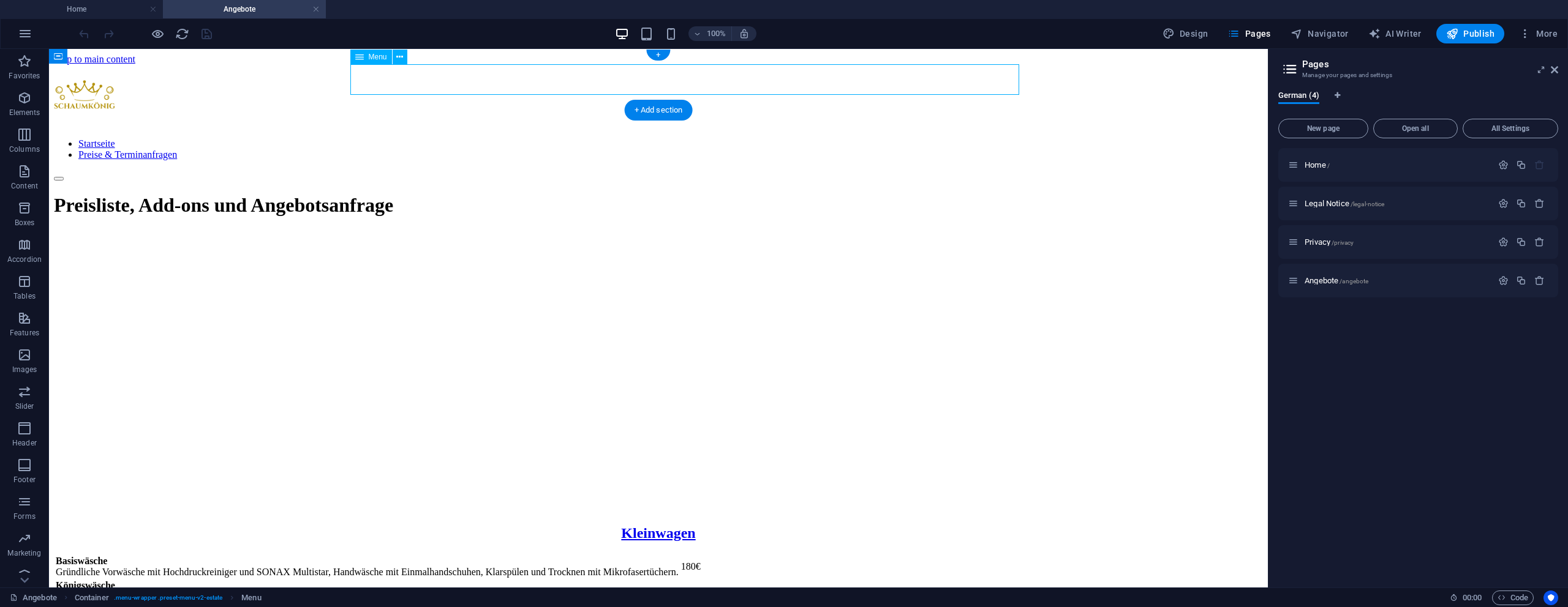
click at [937, 138] on nav "Startseite Preise & Terminanfragen" at bounding box center [659, 149] width 1209 height 22
select select
select select "3"
select select
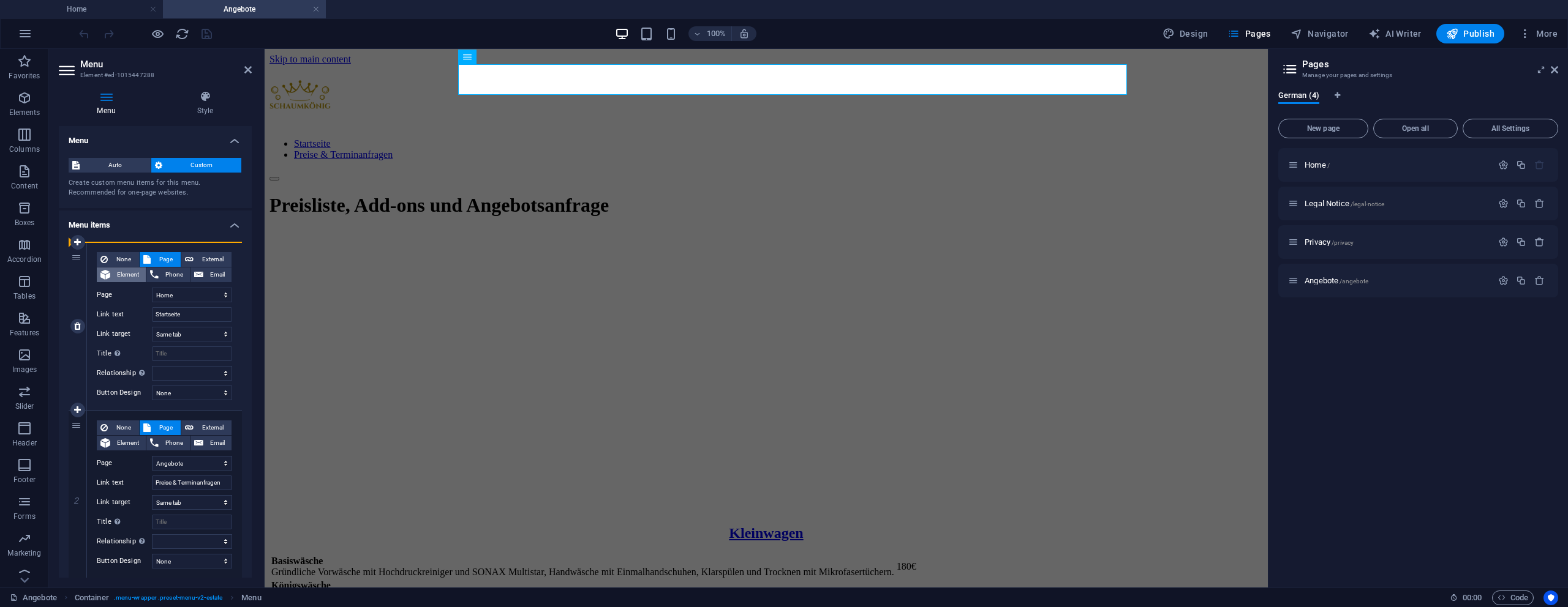
drag, startPoint x: 79, startPoint y: 438, endPoint x: 101, endPoint y: 274, distance: 165.5
click at [101, 274] on div "1 None Page External Element Phone Email Page Home Legal Notice Privacy Angebot…" at bounding box center [155, 410] width 173 height 336
select select "3"
type input "Preise & Terminanfragen"
select select
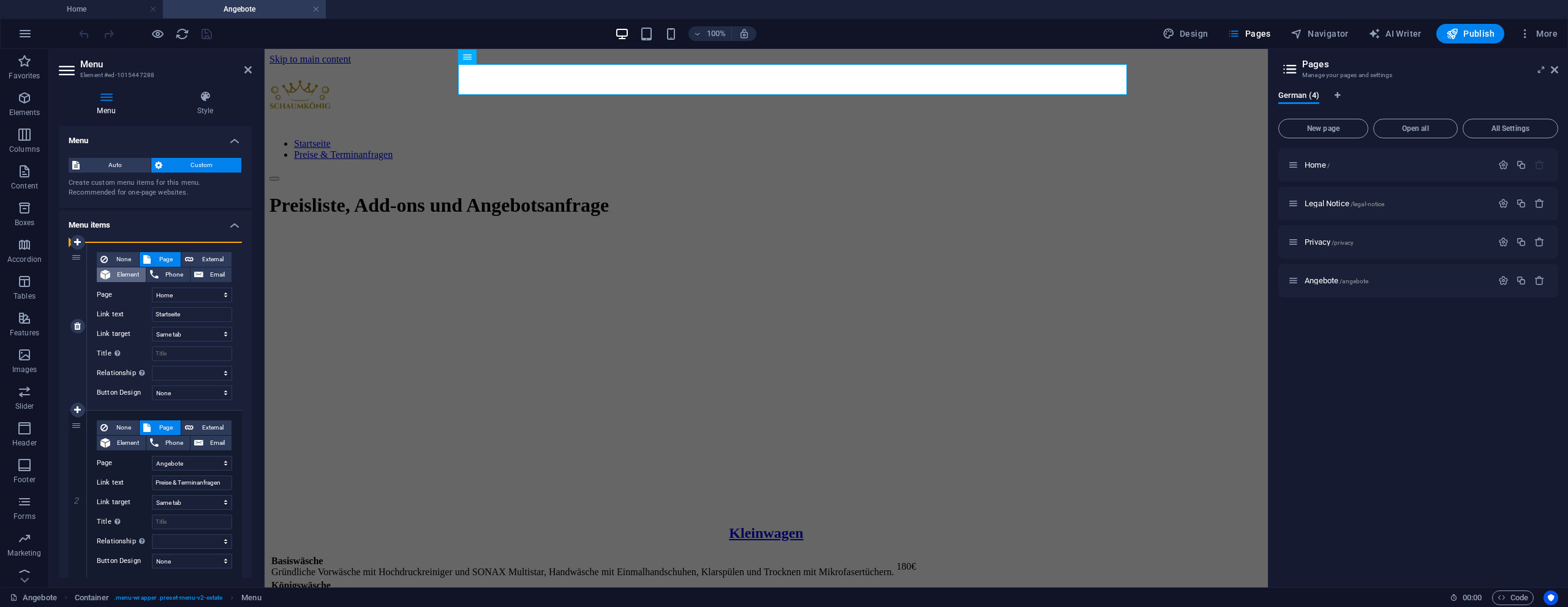
select select "0"
type input "Startseite"
select select
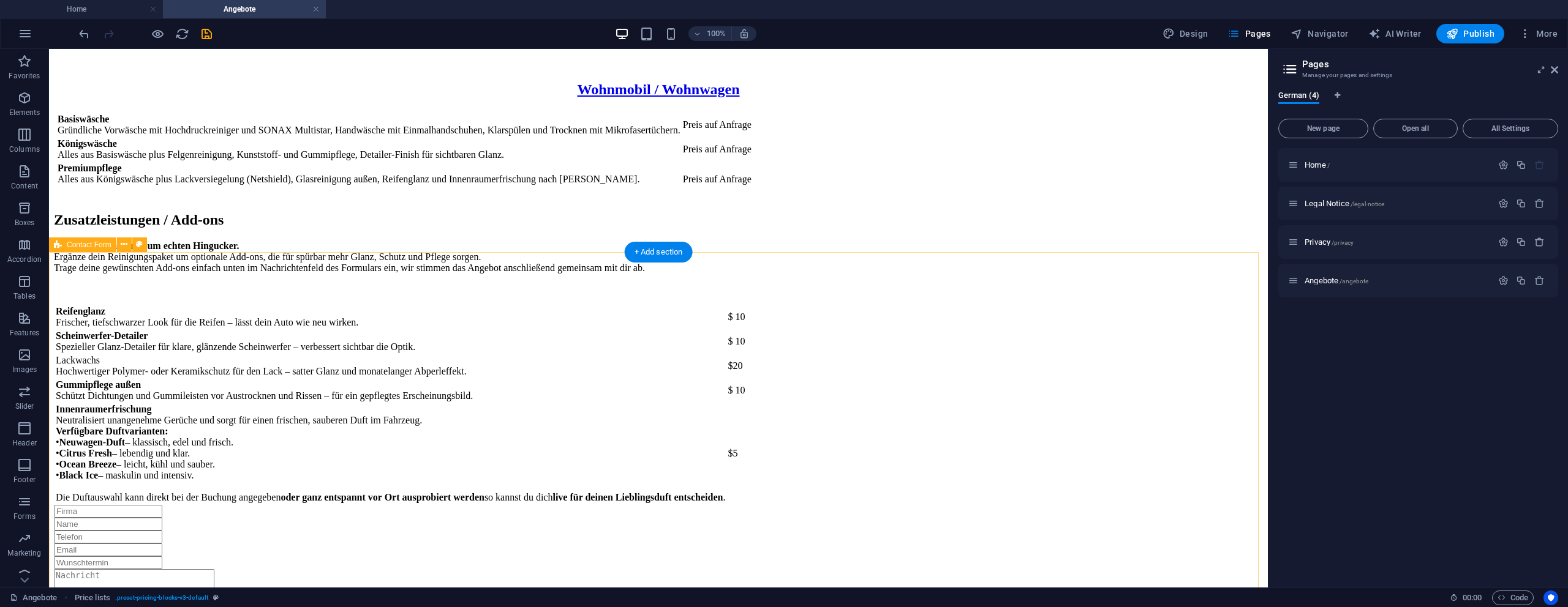
scroll to position [1730, 0]
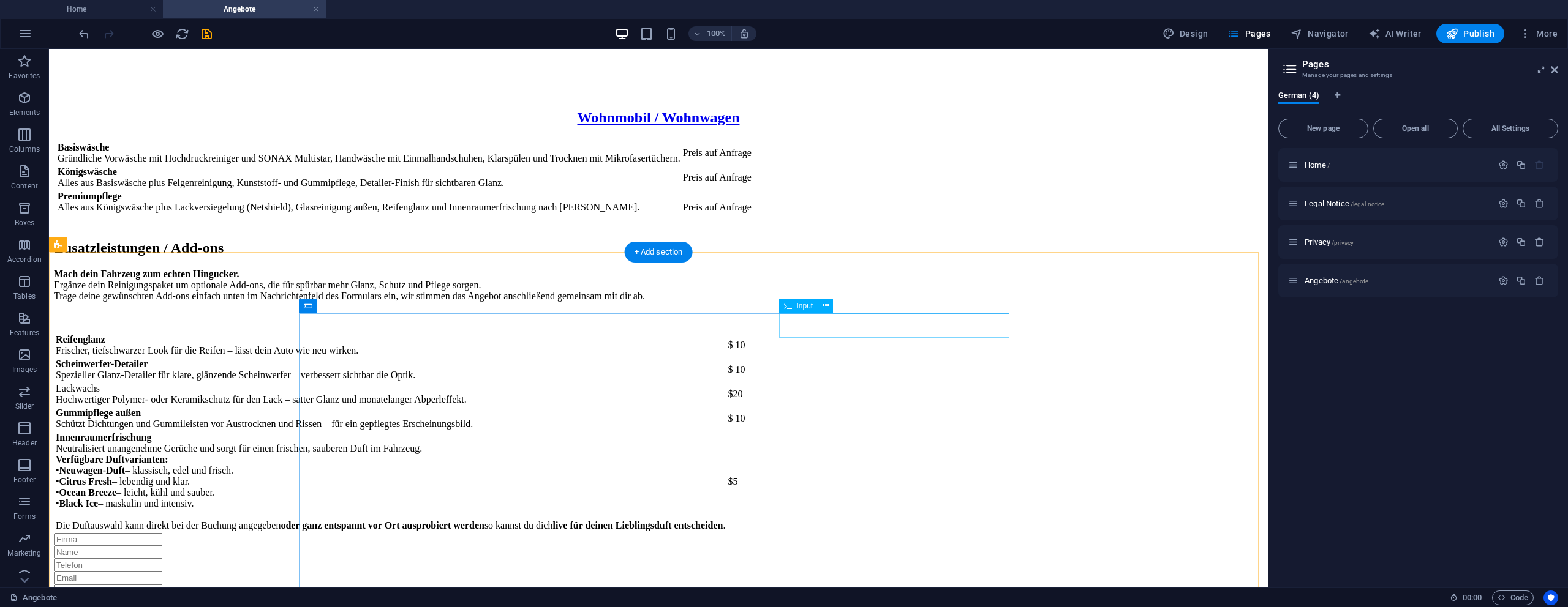
click at [814, 559] on div at bounding box center [659, 565] width 1209 height 13
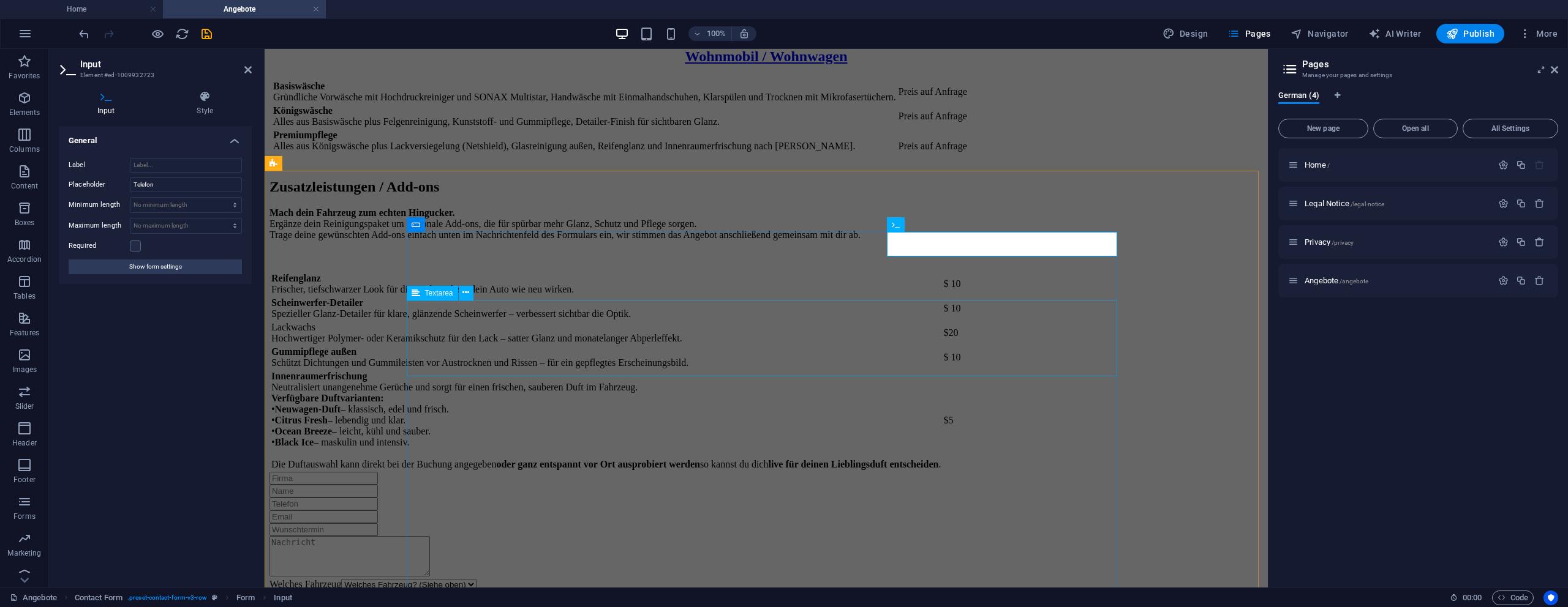
scroll to position [1811, 0]
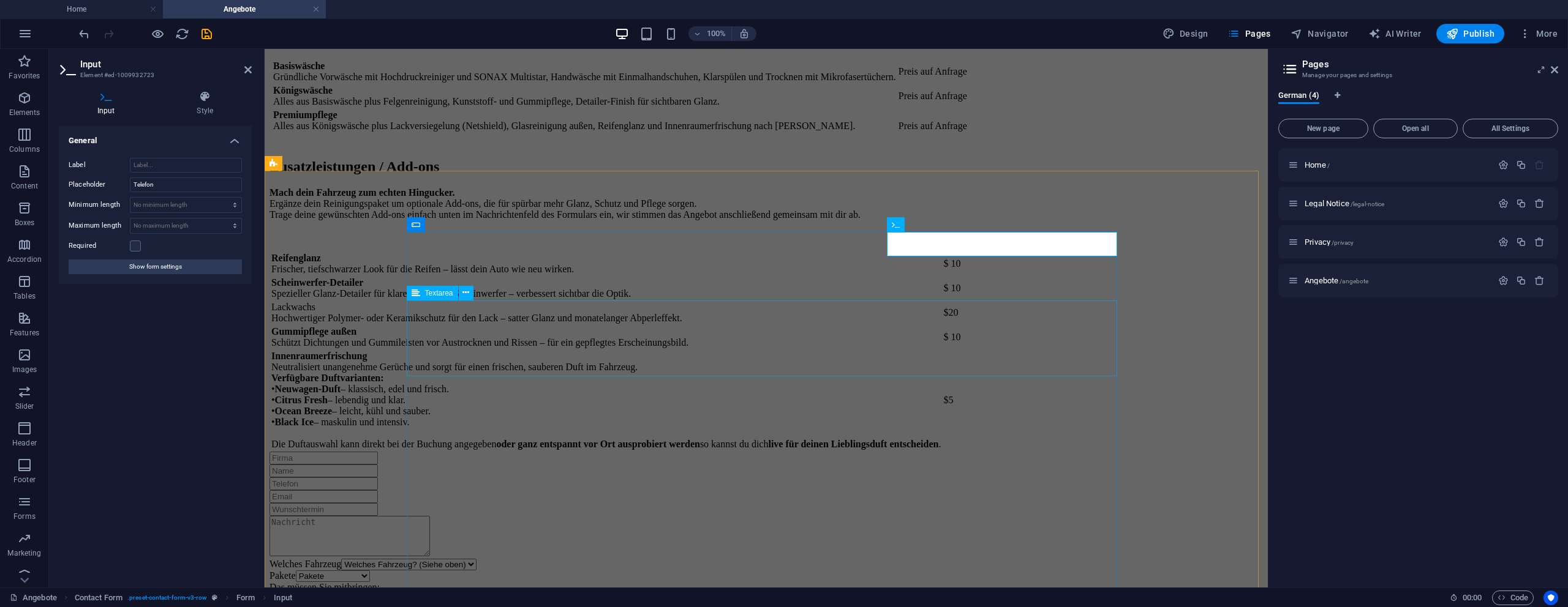
click at [623, 516] on div at bounding box center [766, 537] width 994 height 43
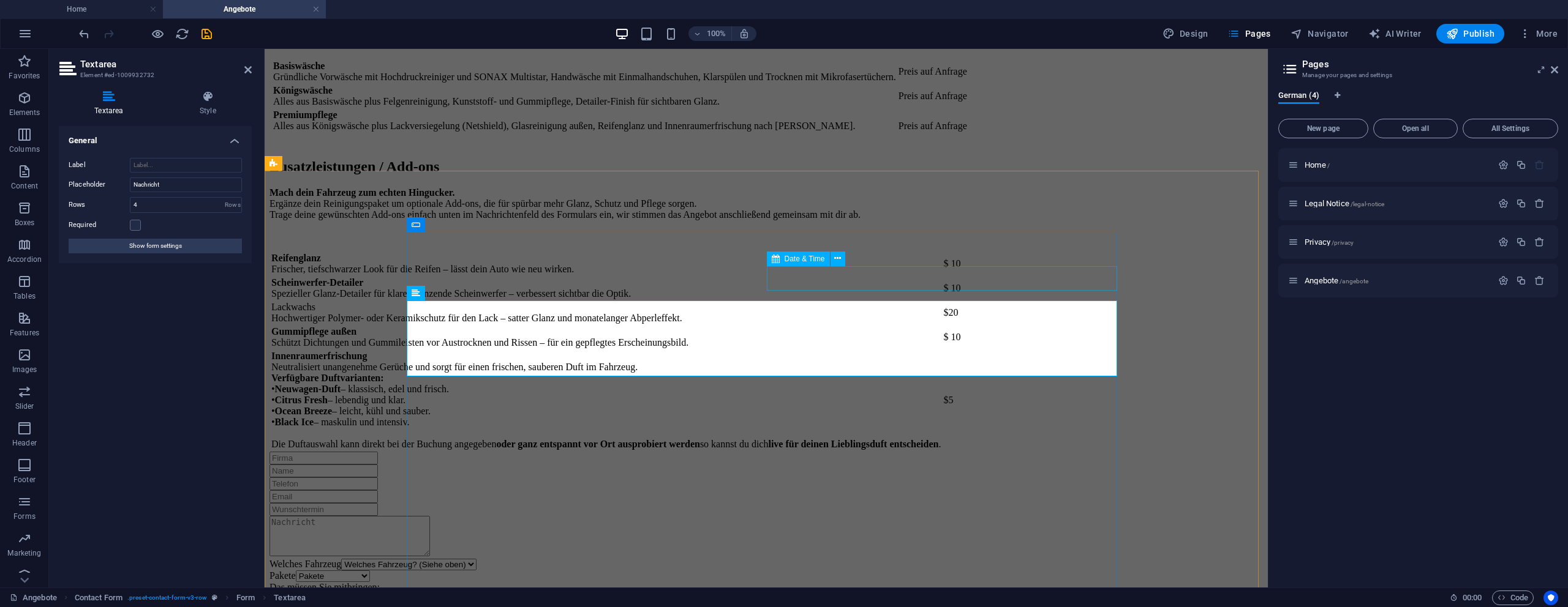
click at [880, 503] on div at bounding box center [766, 510] width 994 height 13
click at [1096, 503] on div at bounding box center [766, 510] width 994 height 13
select select "dark"
select select "1"
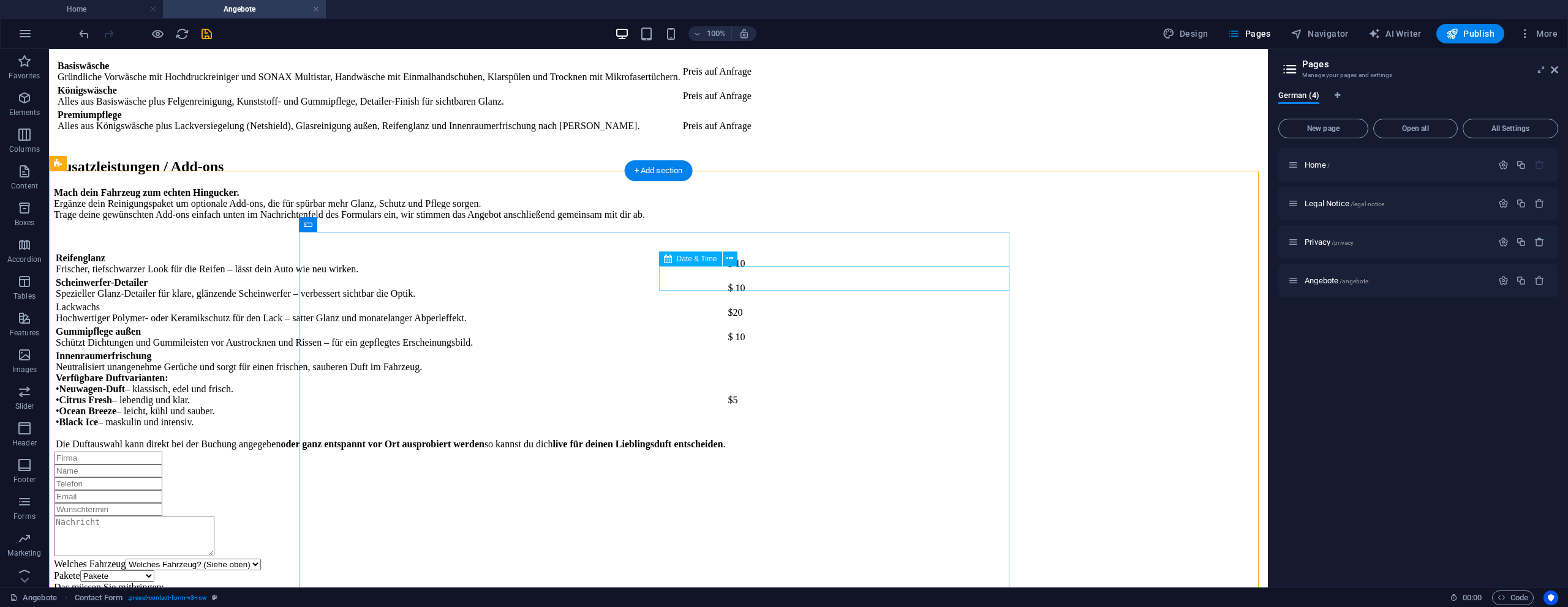
click at [755, 503] on div at bounding box center [659, 510] width 1209 height 13
select select "dark"
select select "1"
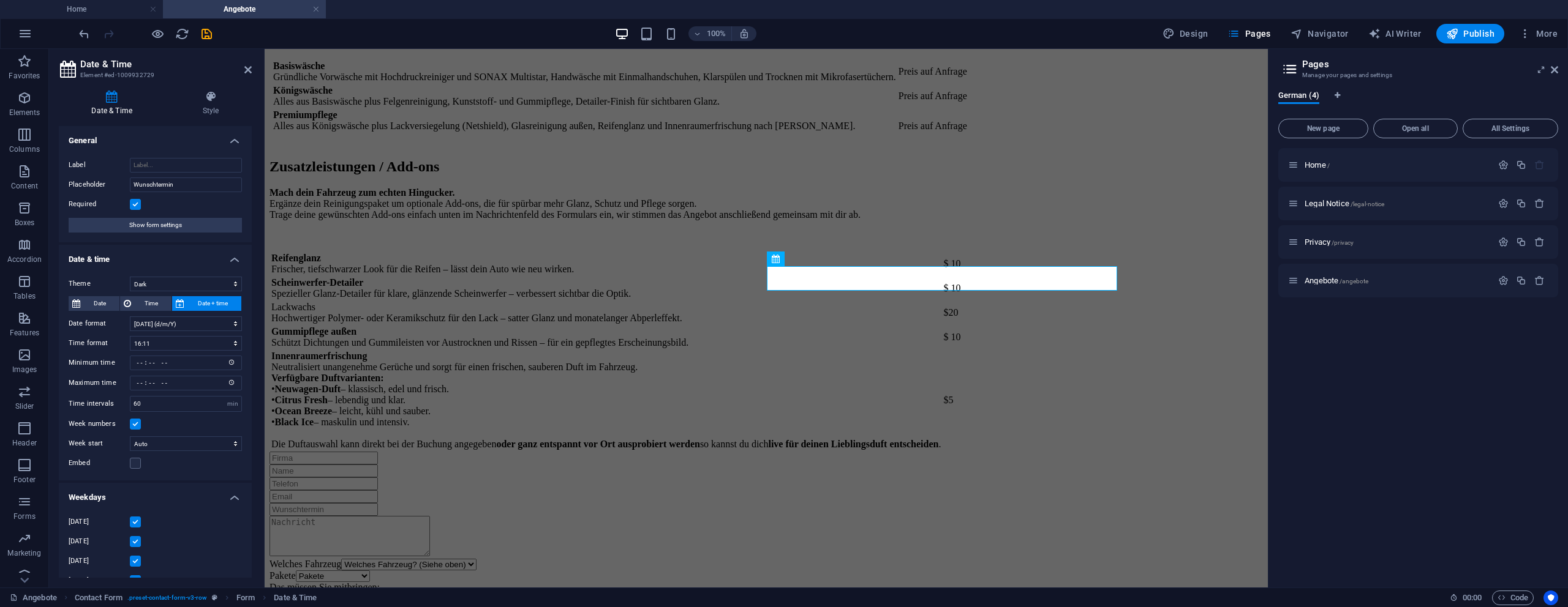
click at [132, 205] on label at bounding box center [135, 204] width 11 height 11
click at [0, 0] on input "Required" at bounding box center [0, 0] width 0 height 0
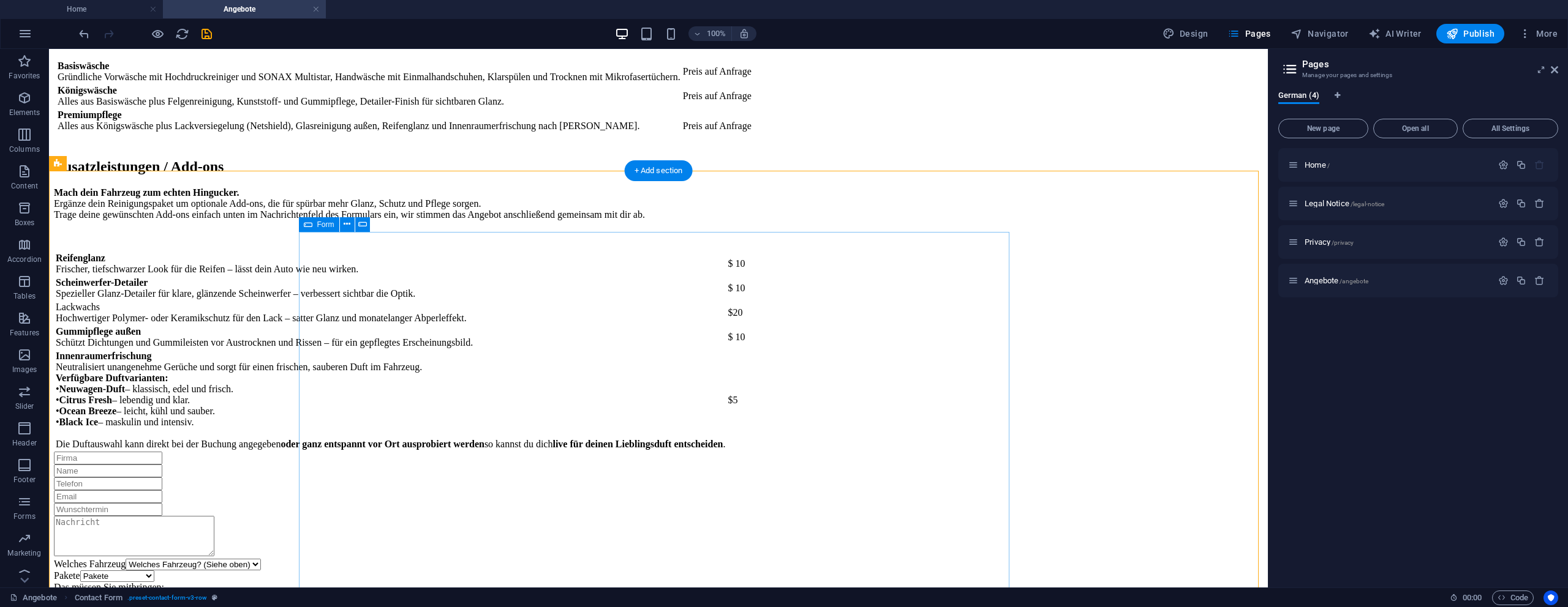
click at [507, 452] on div at bounding box center [659, 458] width 1209 height 13
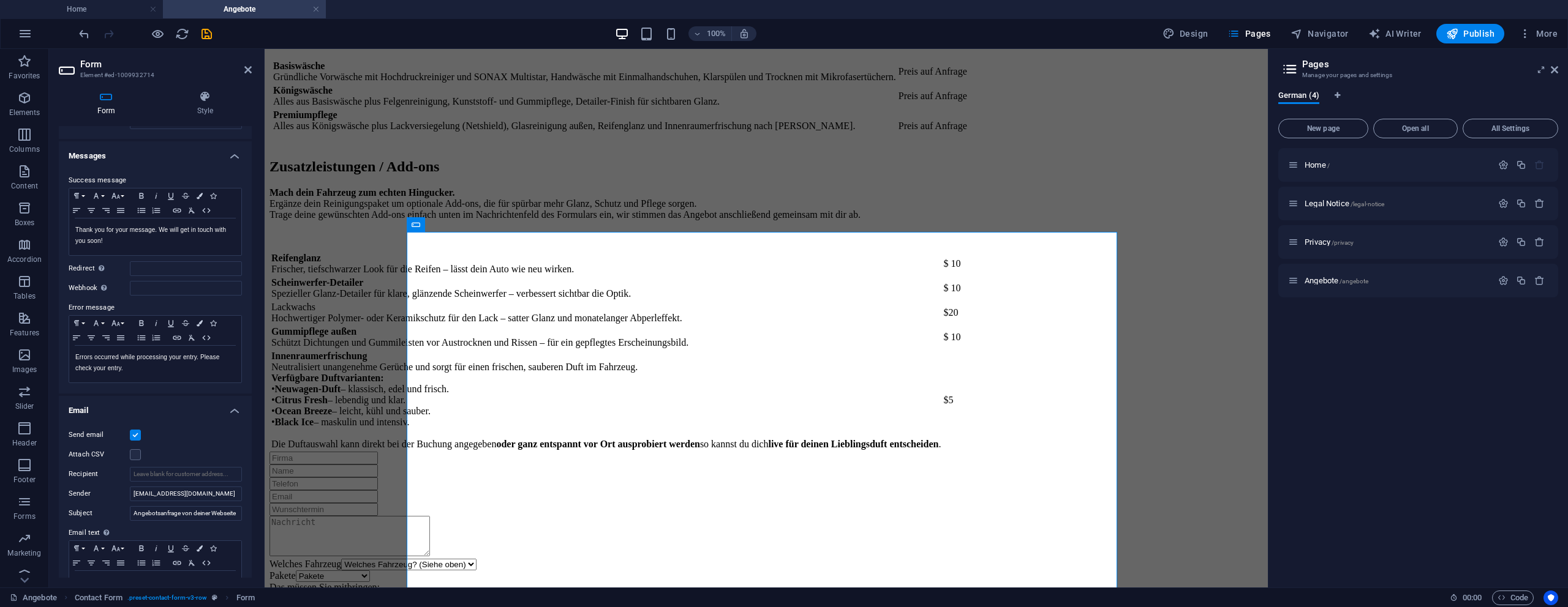
scroll to position [233, 0]
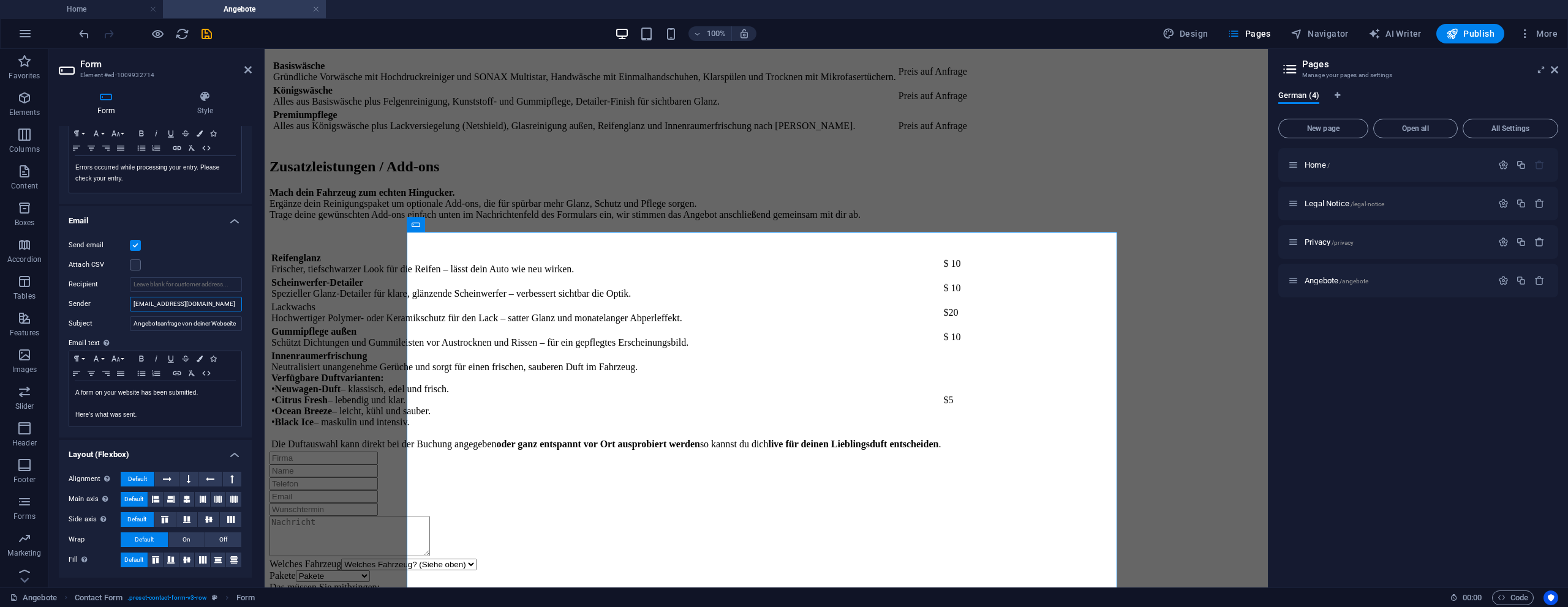
click at [142, 305] on input "[EMAIL_ADDRESS][DOMAIN_NAME]" at bounding box center [186, 304] width 112 height 15
click at [231, 245] on div "Send email" at bounding box center [155, 245] width 173 height 15
click at [169, 288] on input "Recipient" at bounding box center [186, 285] width 112 height 15
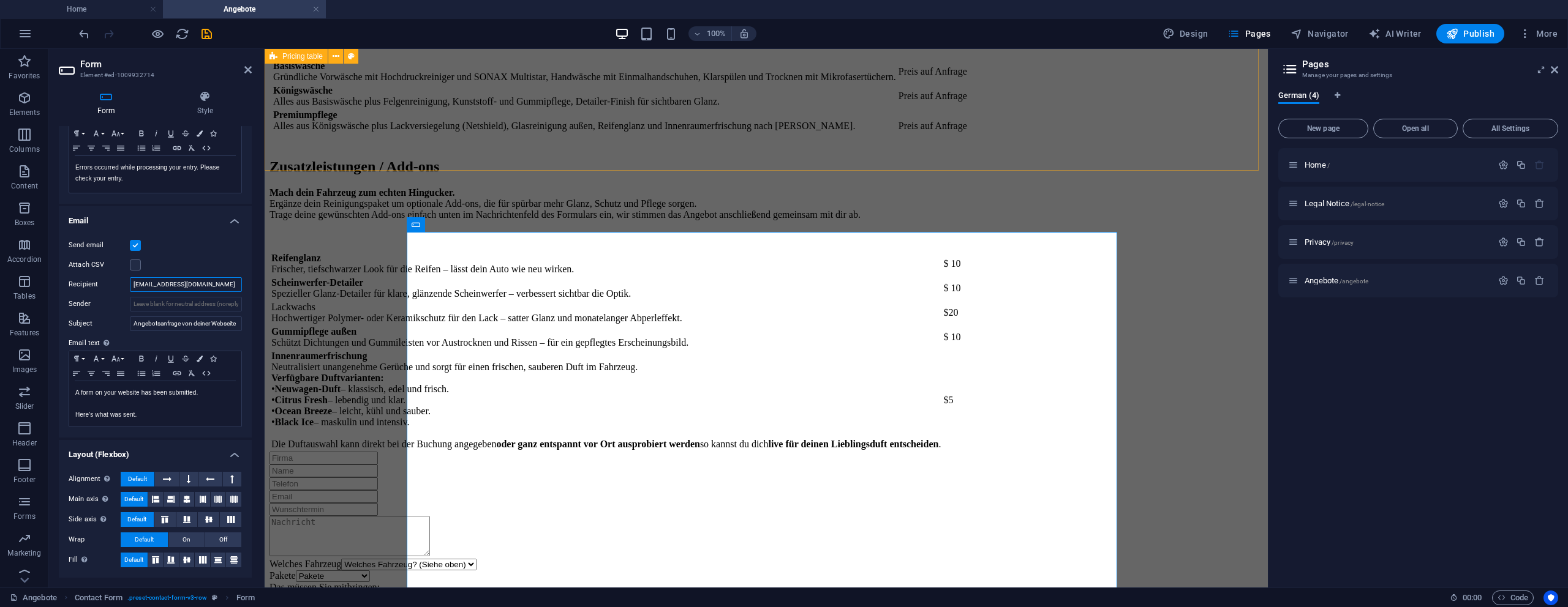
type input "[EMAIL_ADDRESS][DOMAIN_NAME]"
click at [368, 157] on div "Zusatzleistungen / Add-ons Mach dein Fahrzeug zum echten Hingucker. Ergänze dei…" at bounding box center [766, 299] width 994 height 305
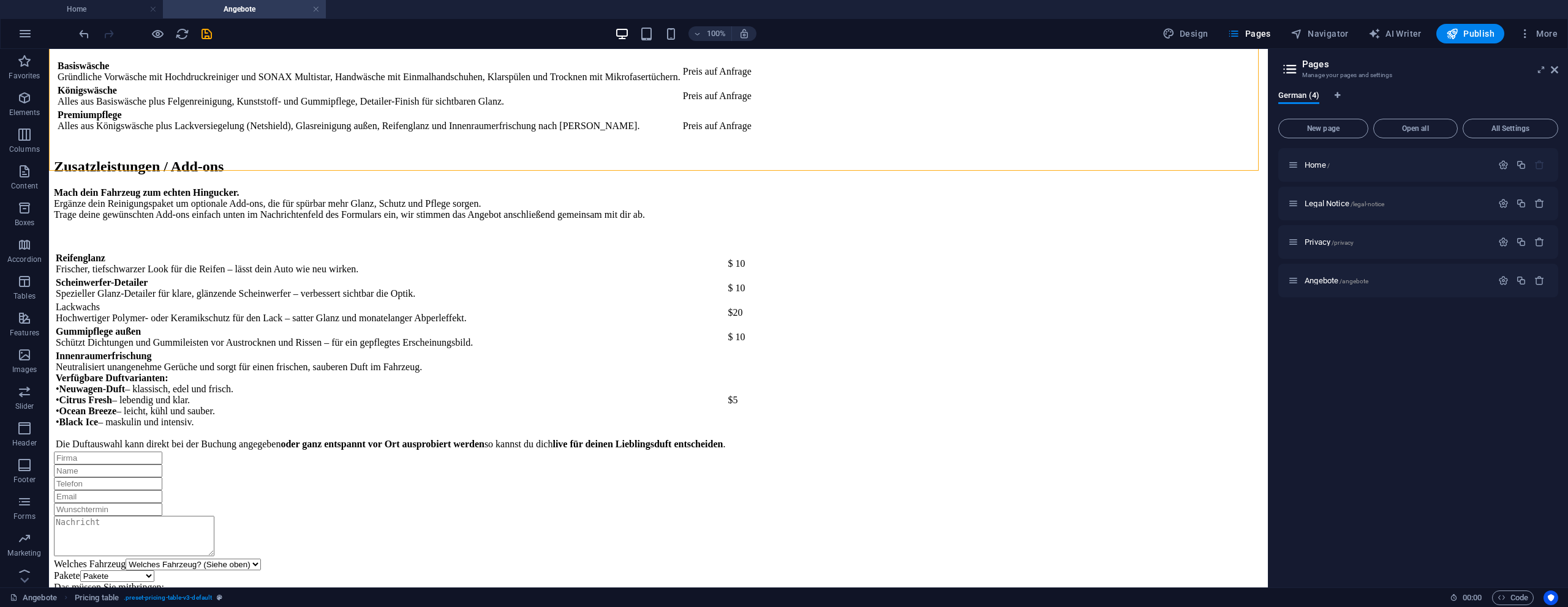
click at [216, 38] on div "100% Design Pages Navigator AI Writer Publish More" at bounding box center [820, 34] width 1486 height 19
click at [209, 37] on icon "save" at bounding box center [207, 34] width 14 height 14
checkbox input "false"
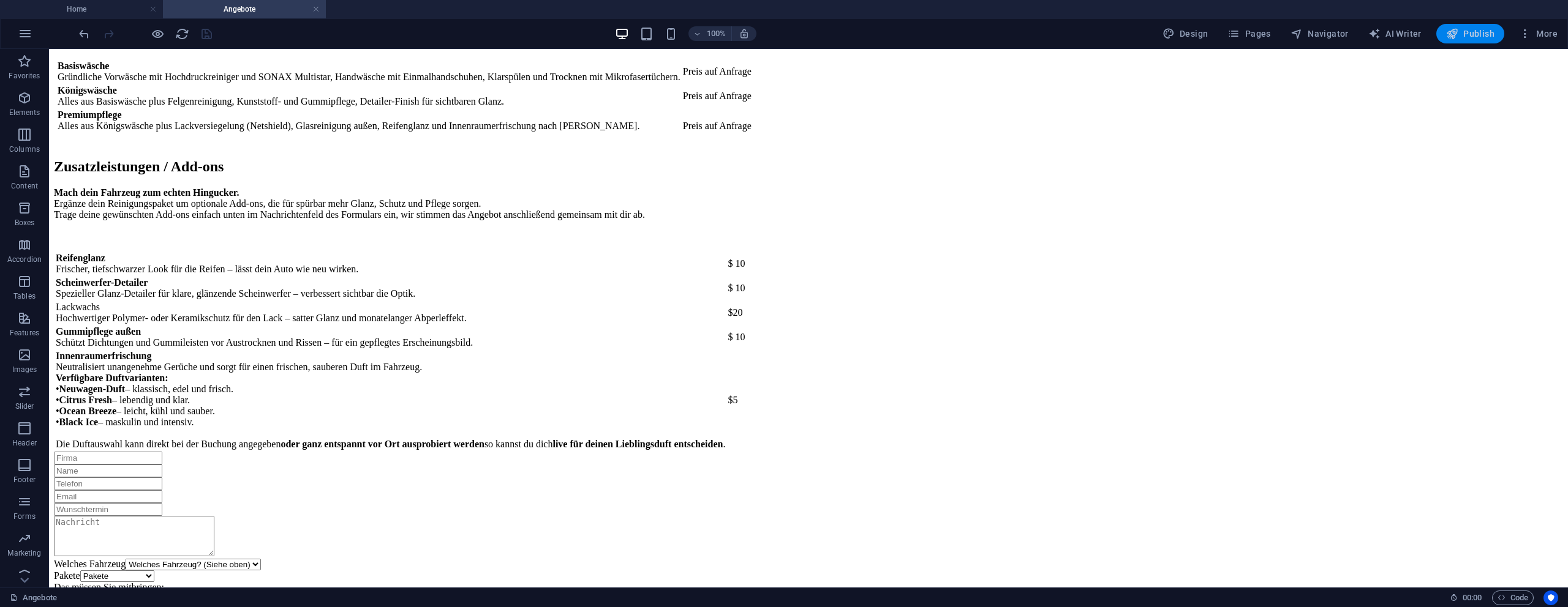
click at [1468, 30] on span "Publish" at bounding box center [1471, 34] width 48 height 12
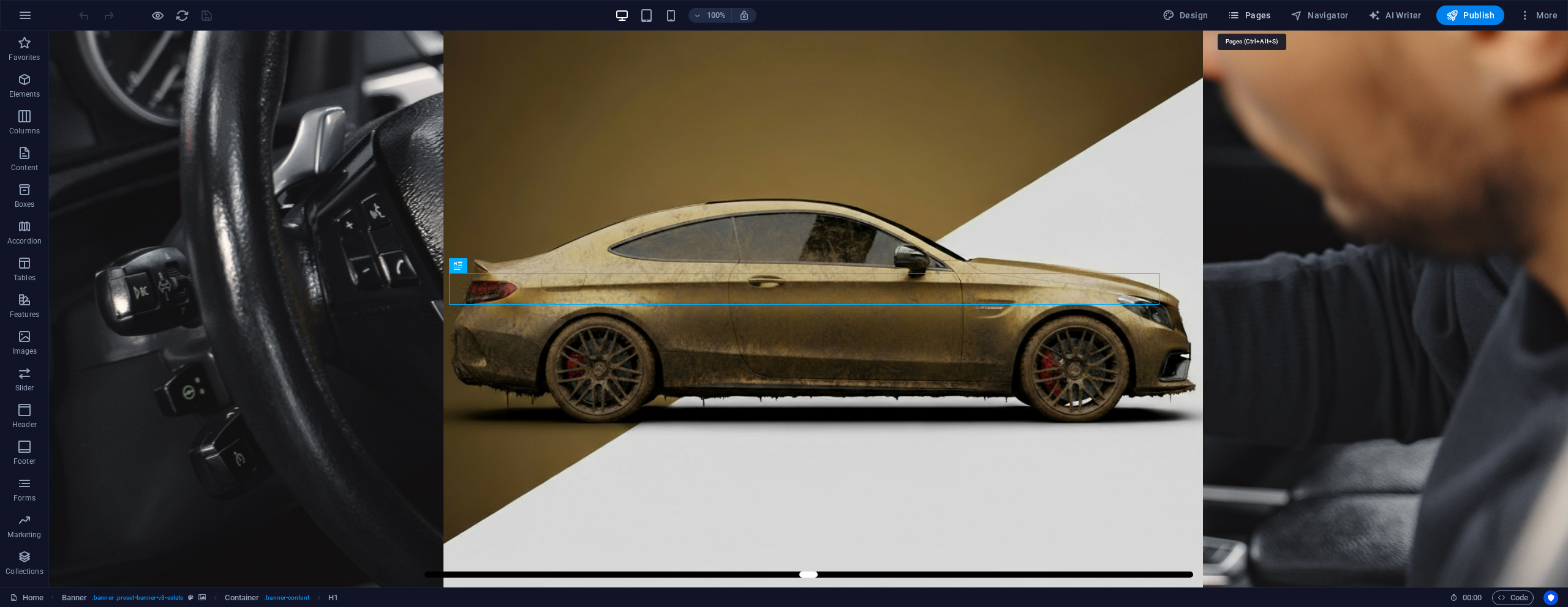
click at [1248, 19] on span "Pages" at bounding box center [1249, 15] width 43 height 12
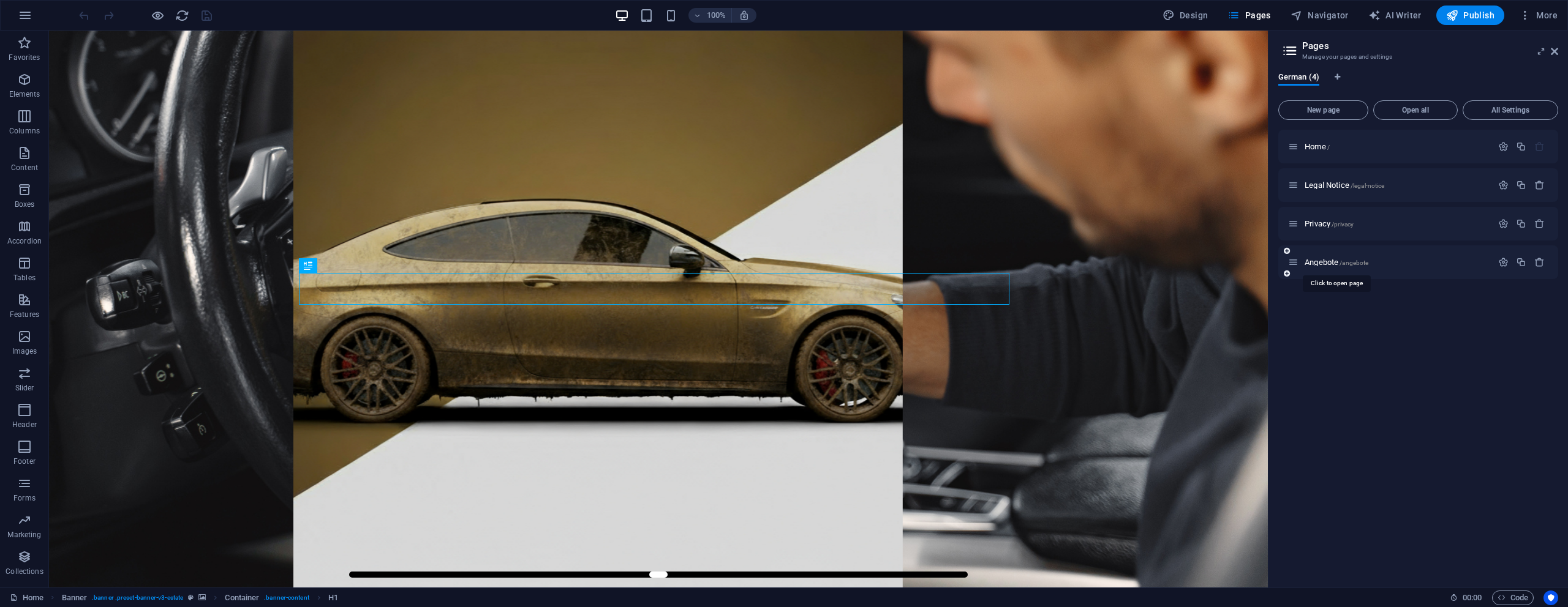
click at [1331, 262] on span "Angebote /angebote" at bounding box center [1336, 262] width 64 height 9
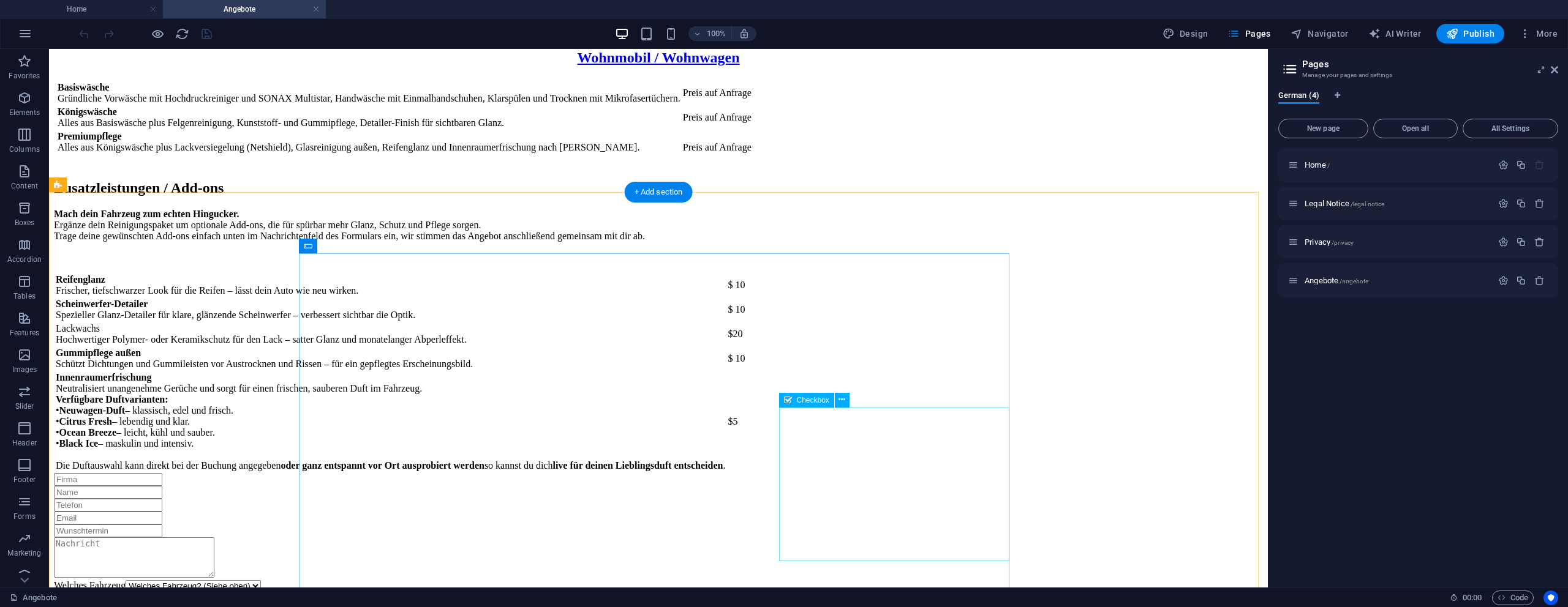
scroll to position [1791, 0]
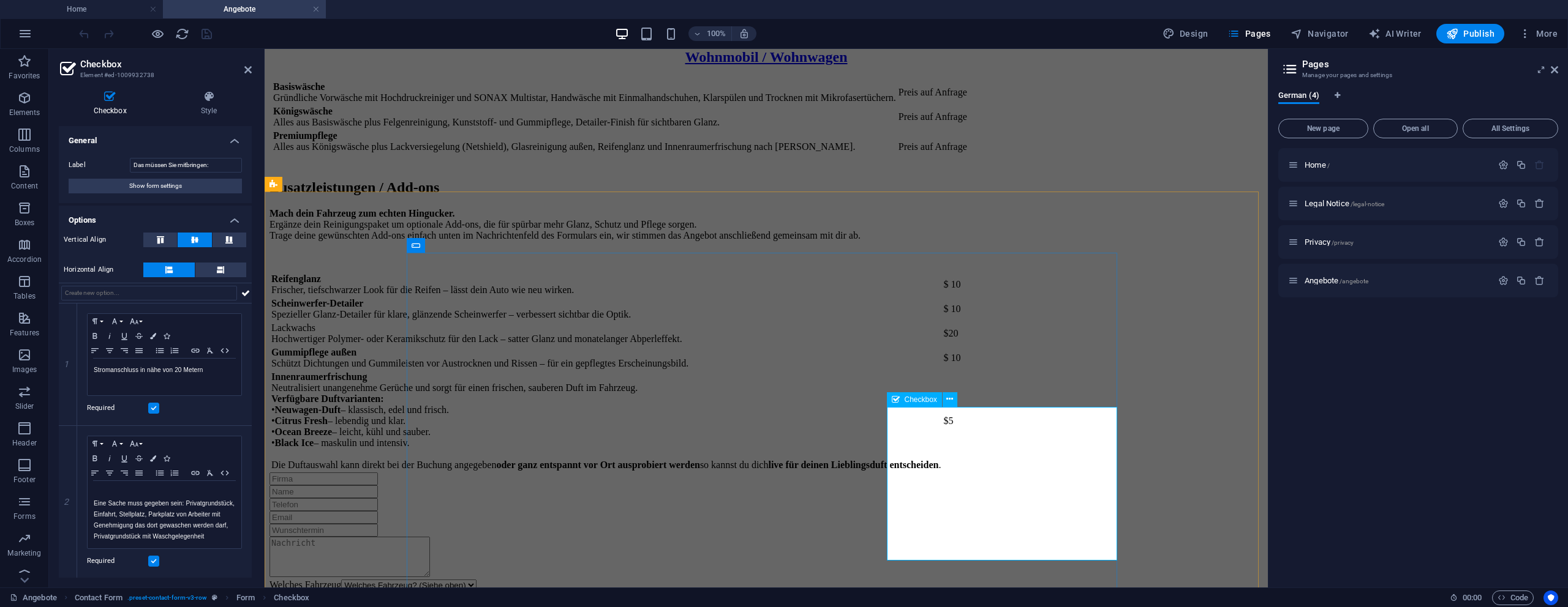
click at [169, 156] on div "Label Das müssen Sie mitbringen: Show form settings" at bounding box center [155, 175] width 193 height 55
click at [173, 162] on input "Das müssen Sie mitbringen:" at bounding box center [186, 165] width 112 height 15
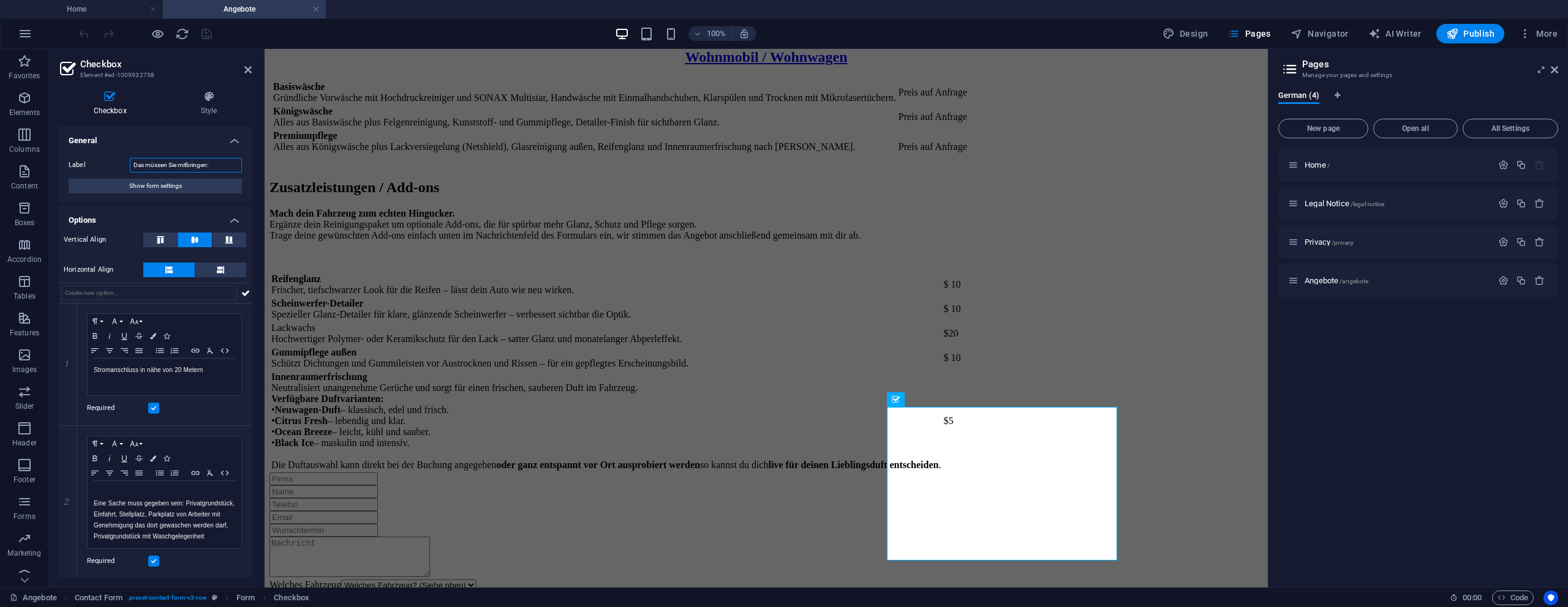
click at [173, 162] on input "Das müssen Sie mitbringen:" at bounding box center [186, 165] width 112 height 15
paste input "wird für eine mobile Fahrzeugreinigung benötigt"
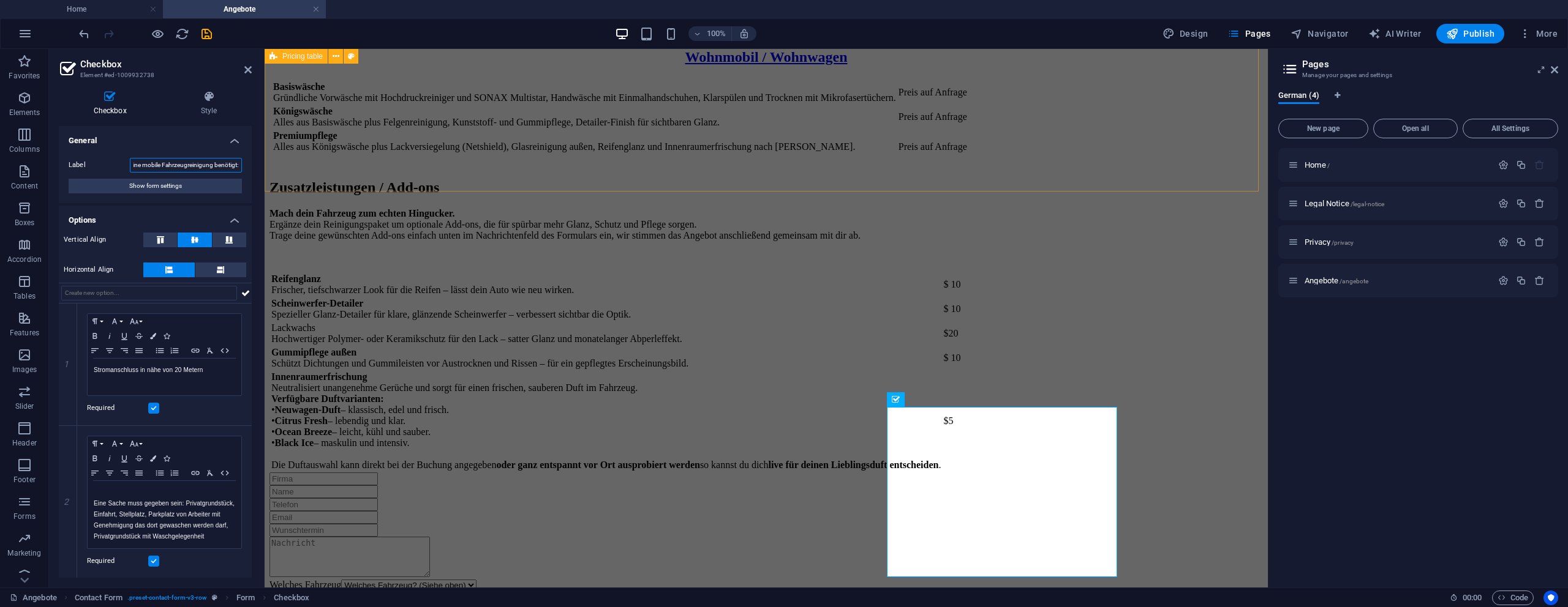
type input "Das wird für eine mobile Fahrzeugreinigung benötigt:"
click at [299, 180] on div "Zusatzleistungen / Add-ons Mach dein Fahrzeug zum echten Hingucker. Ergänze dei…" at bounding box center [766, 320] width 994 height 305
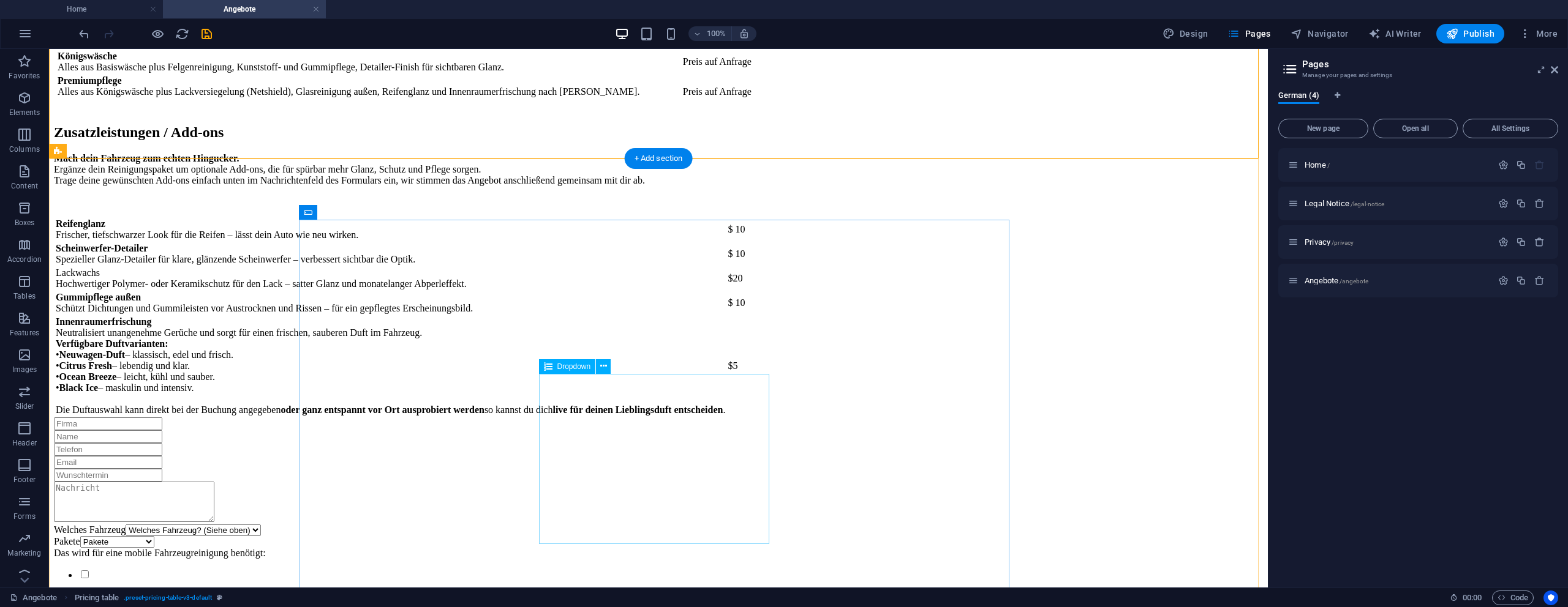
scroll to position [2079, 0]
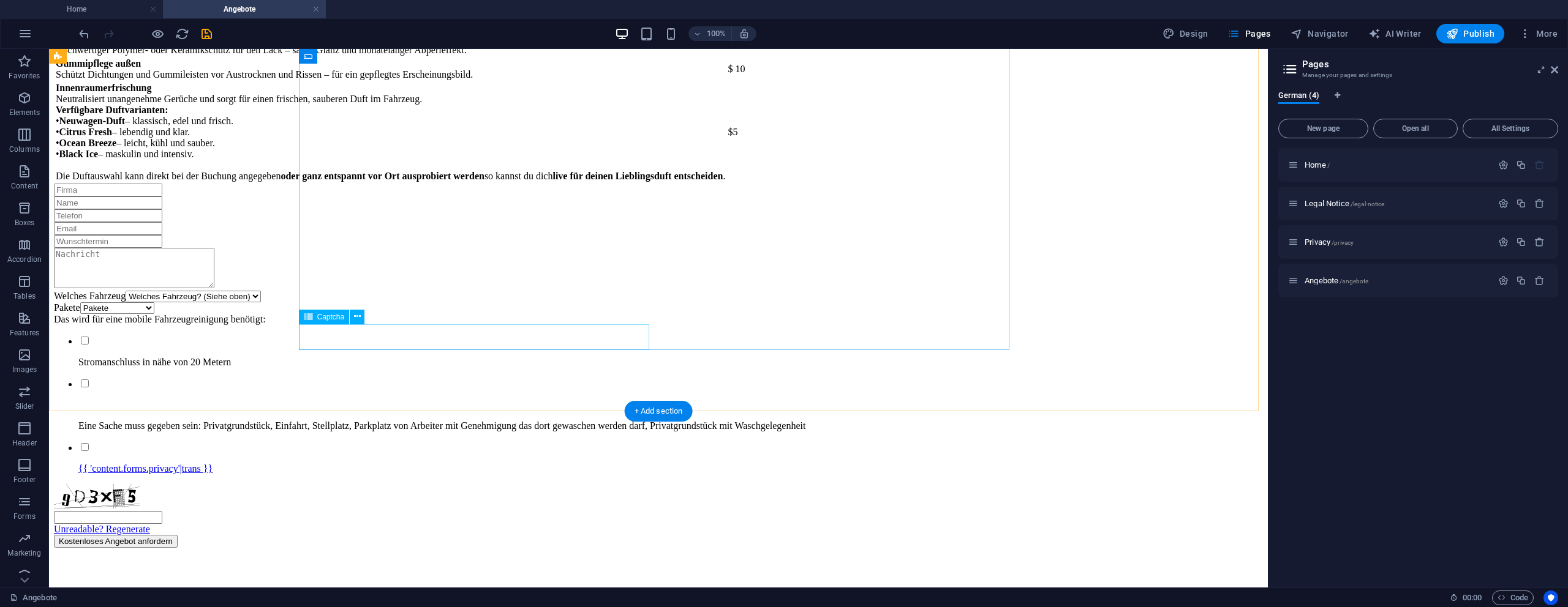
click at [350, 484] on div "Unreadable? Regenerate" at bounding box center [659, 510] width 1209 height 51
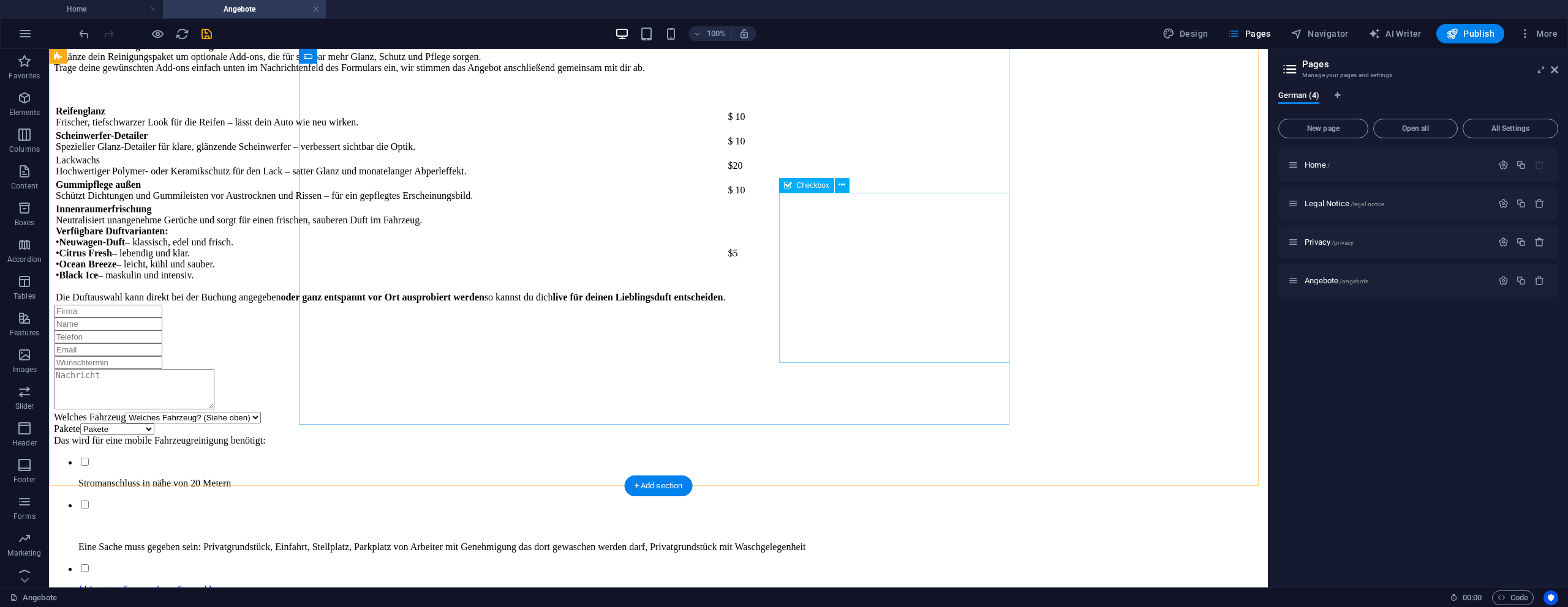
scroll to position [1957, 0]
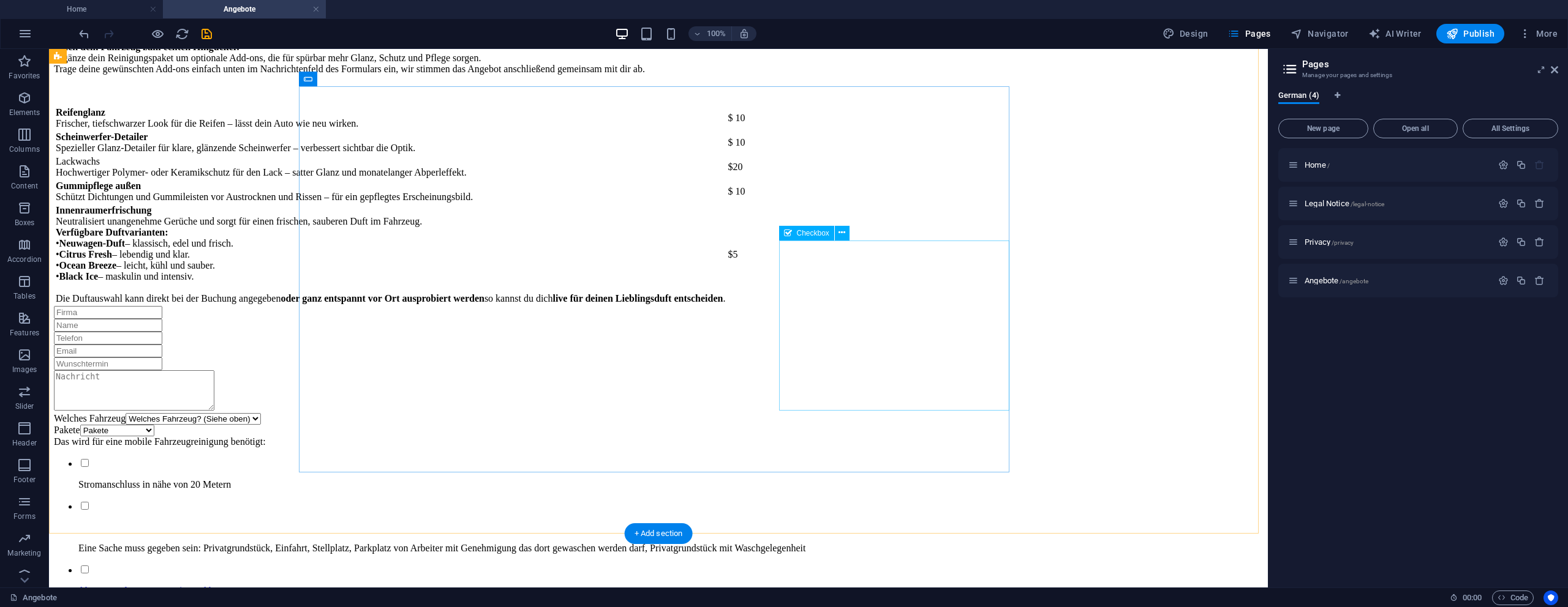
click at [854, 436] on div "Das wird für eine mobile Fahrzeugreinigung benötigt: Stromanschluss in nähe von…" at bounding box center [659, 495] width 1209 height 117
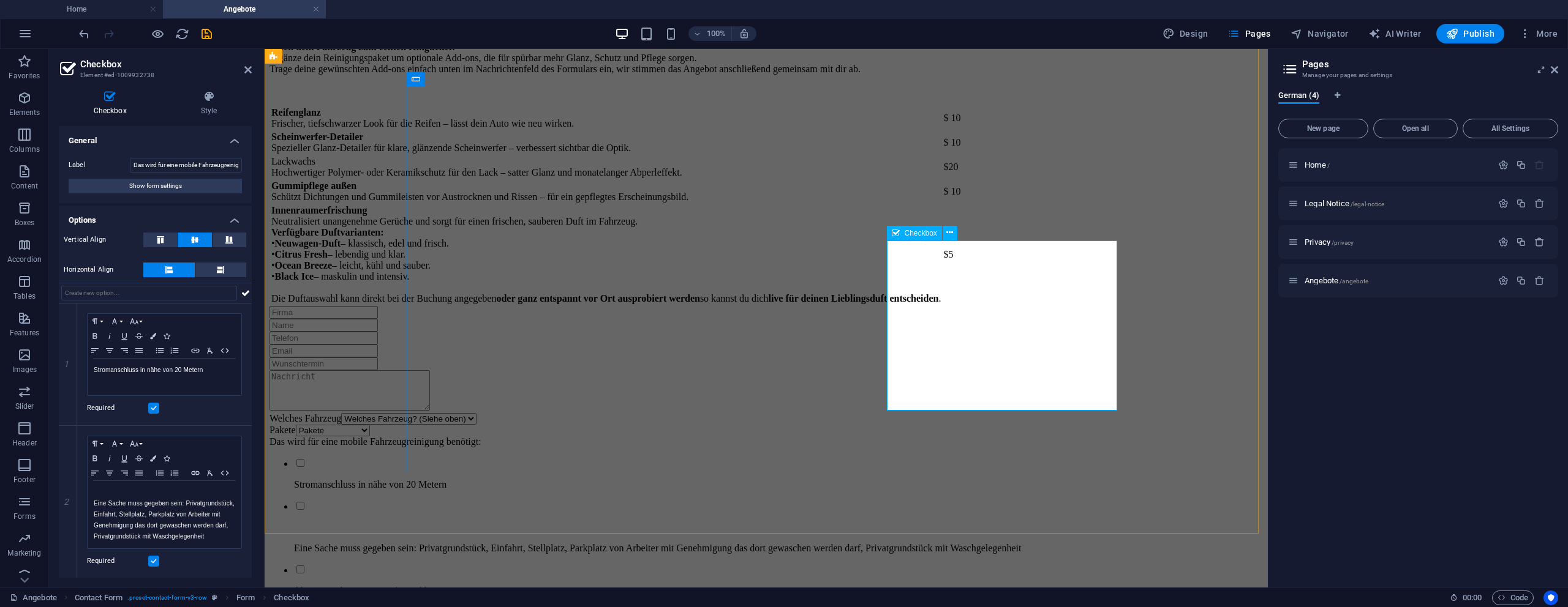
click at [900, 436] on div "Das wird für eine mobile Fahrzeugreinigung benötigt: Stromanschluss in nähe von…" at bounding box center [766, 495] width 994 height 117
click at [133, 374] on p "Stromanschluss in nähe von 20 Metern" at bounding box center [164, 370] width 142 height 11
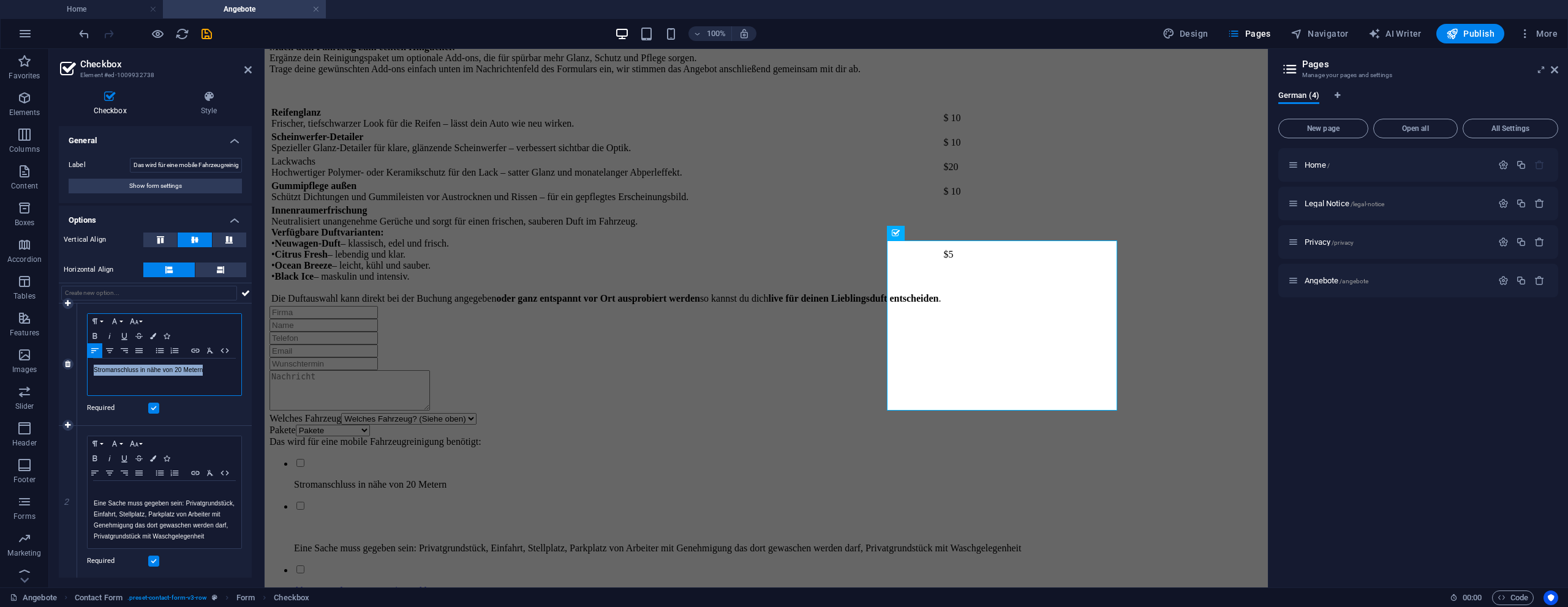
click at [133, 374] on p "Stromanschluss in nähe von 20 Metern" at bounding box center [164, 370] width 142 height 11
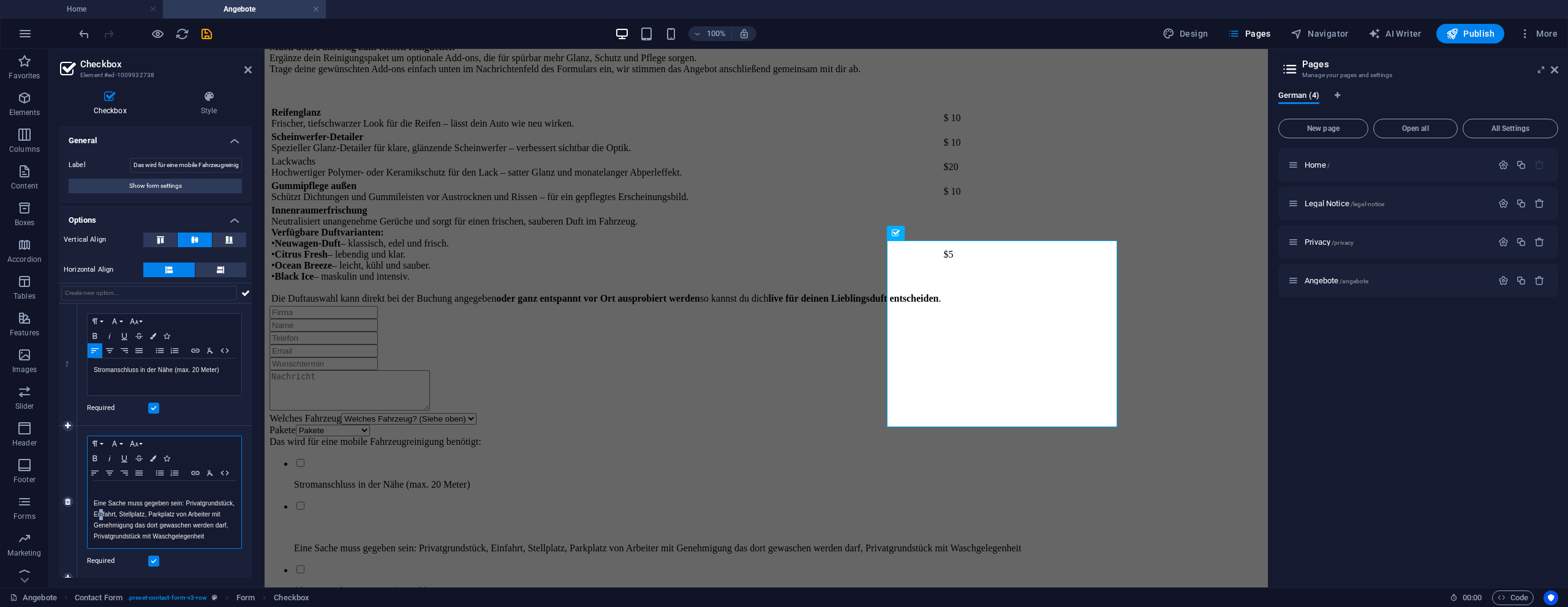
click at [152, 517] on p "Eine Sache muss gegeben sein: Privatgrundstück, Einfahrt, Stellplatz, Parkplatz…" at bounding box center [164, 520] width 142 height 44
click at [151, 517] on p "Eine Sache muss gegeben sein: Privatgrundstück, Einfahrt, Stellplatz, Parkplatz…" at bounding box center [164, 520] width 142 height 44
click at [151, 517] on p "Eine Sache muss gegeben sein: Privatgrundstück, Einfahrt, Stellplatz, Parkplatz…" at bounding box center [164, 520] width 142 height 44
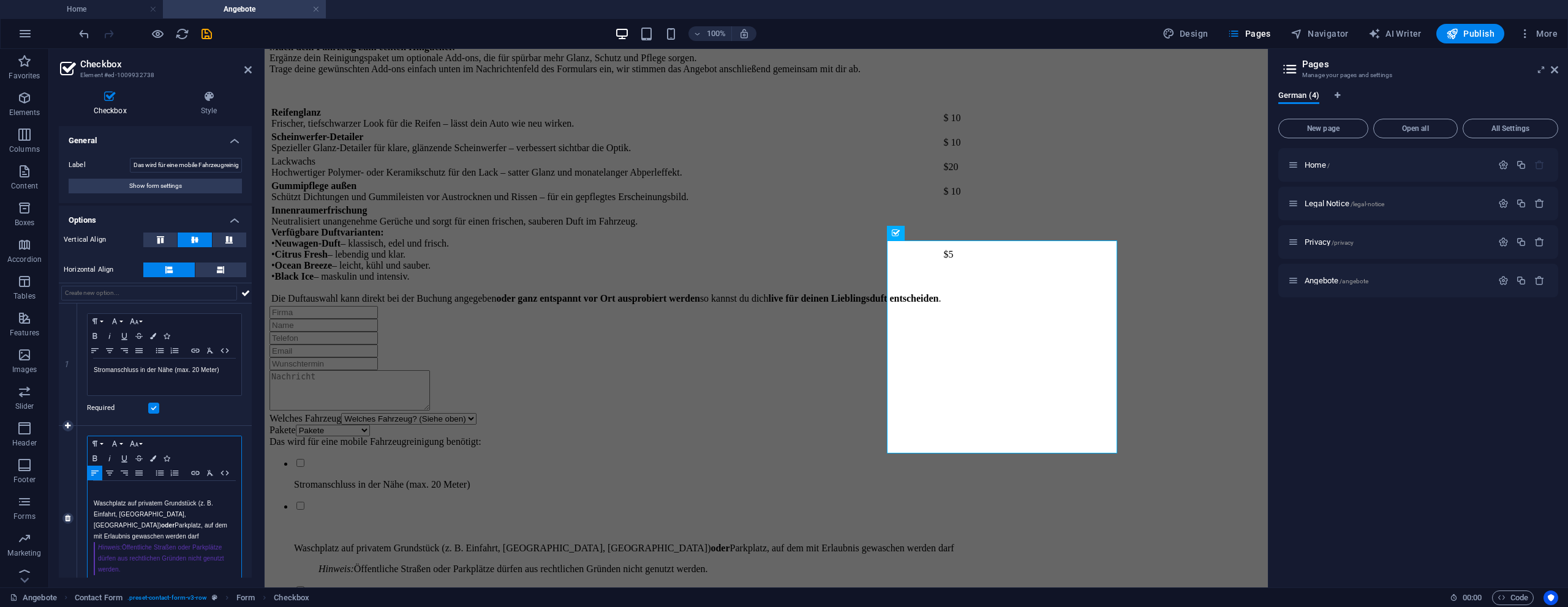
click at [169, 520] on p "Waschplatz auf privatem Grundstück (z. B. Einfahrt, [GEOGRAPHIC_DATA], [GEOGRAP…" at bounding box center [164, 520] width 142 height 44
drag, startPoint x: 144, startPoint y: 561, endPoint x: 81, endPoint y: 504, distance: 85.0
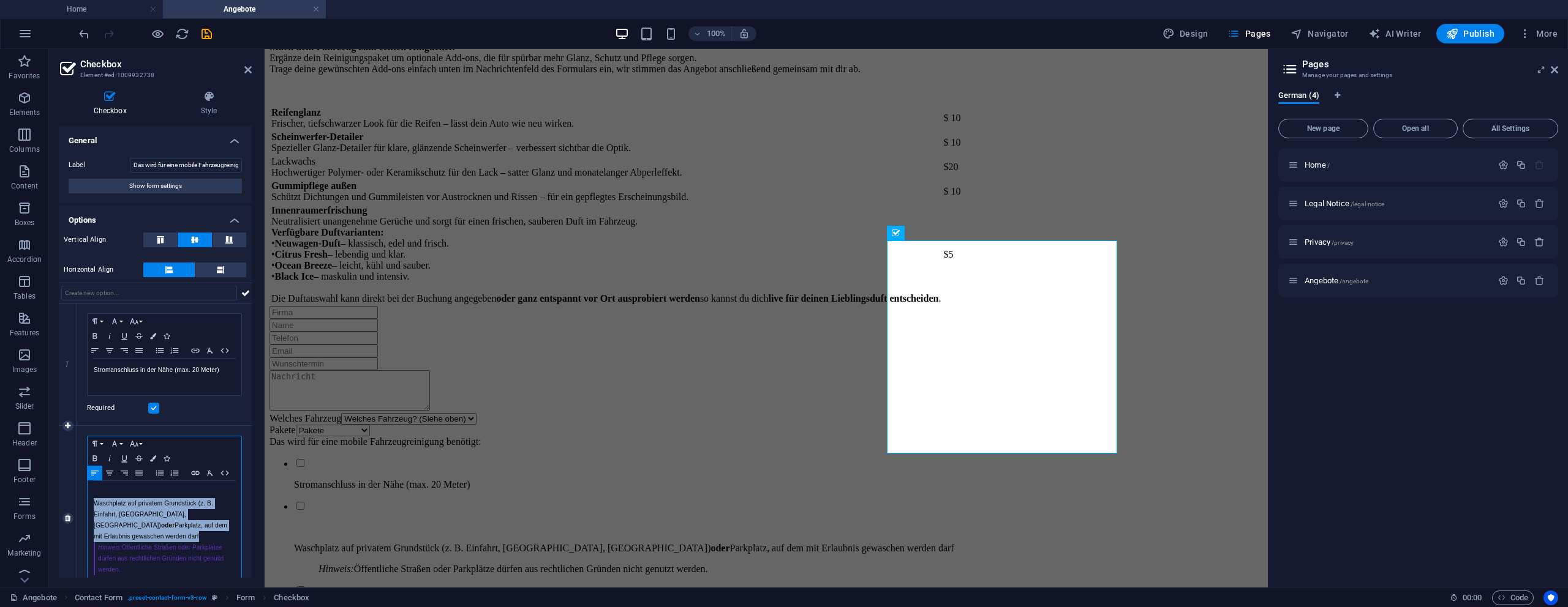
click at [78, 505] on div "Paragraph Format Normal Heading 1 Heading 2 Heading 3 Heading 4 Heading 5 Headi…" at bounding box center [164, 519] width 175 height 186
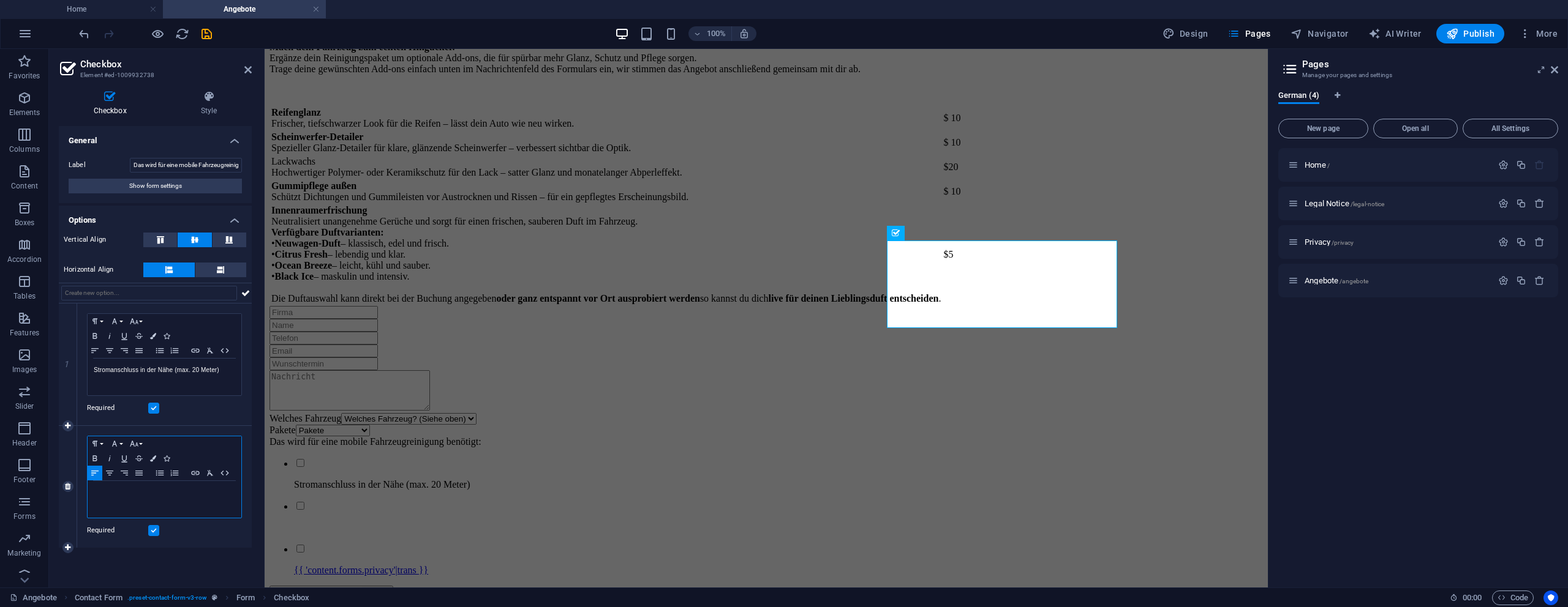
click at [102, 496] on p at bounding box center [164, 493] width 142 height 11
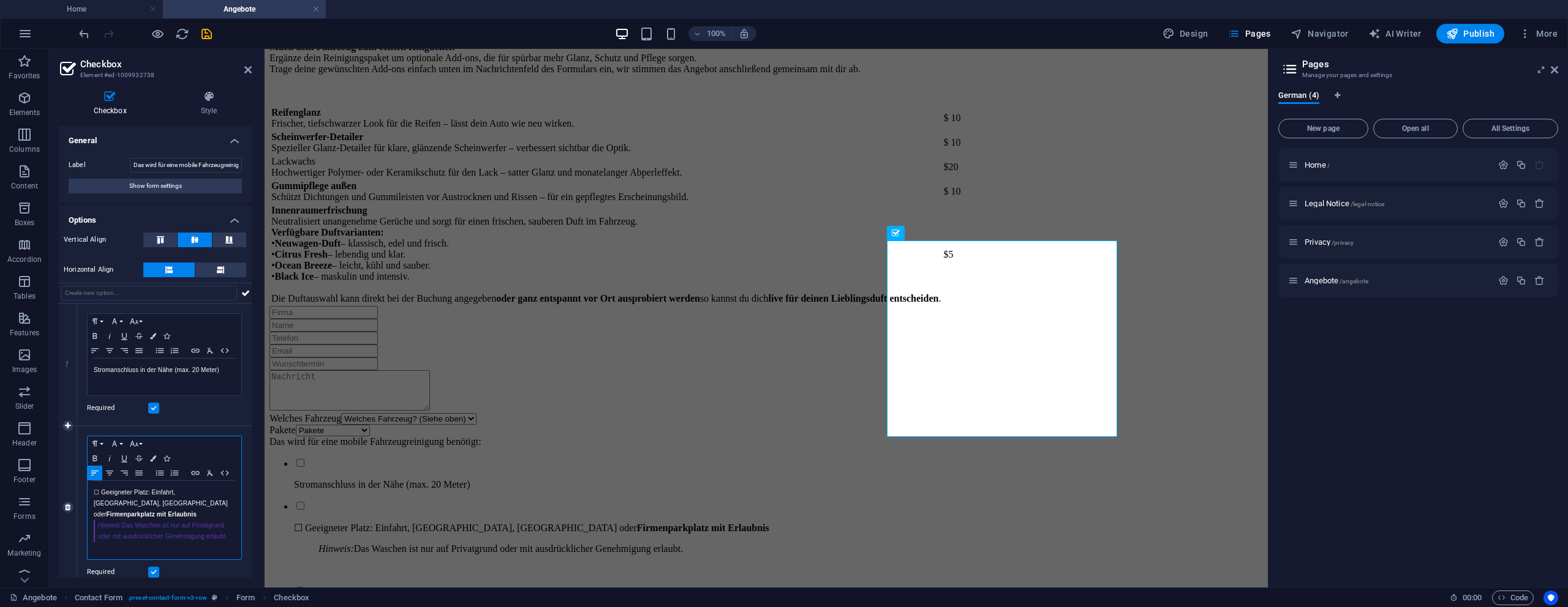
click at [94, 492] on p "☐ Geeigneter Platz: Einfahrt, [GEOGRAPHIC_DATA], [GEOGRAPHIC_DATA] oder Firmenp…" at bounding box center [164, 504] width 142 height 33
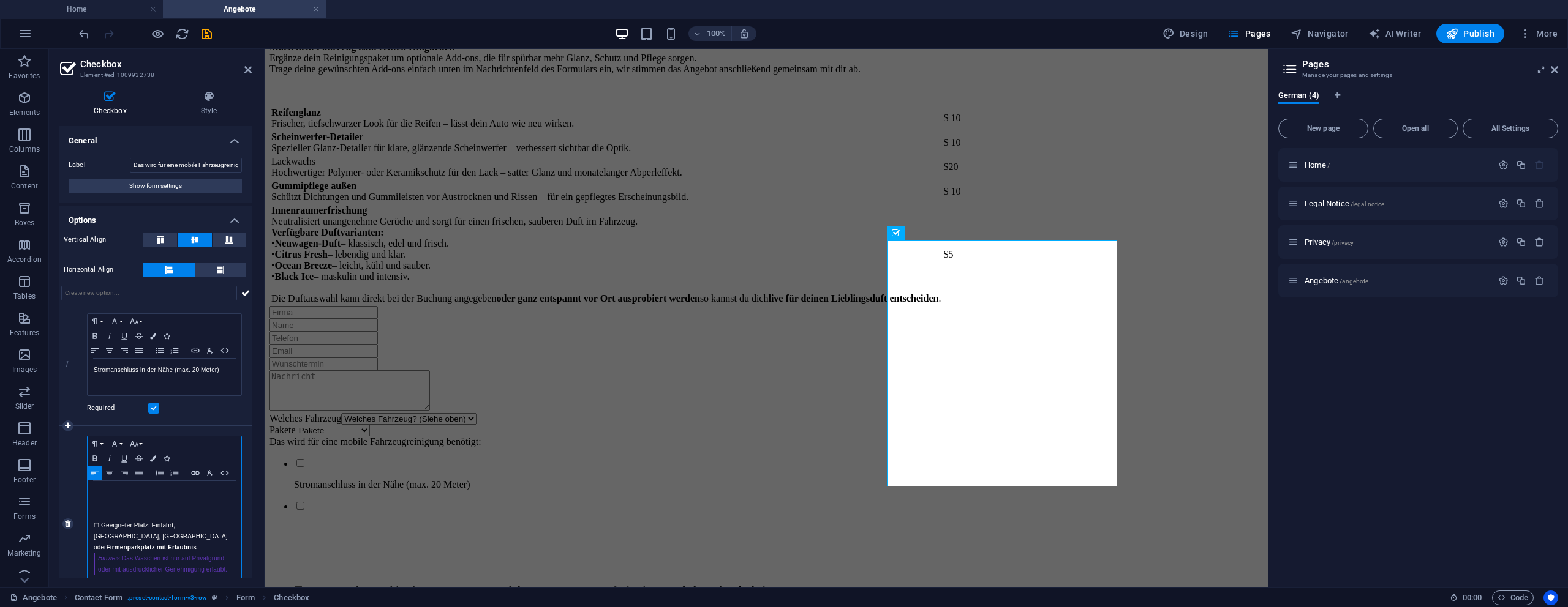
click at [105, 521] on p "☐ Geeigneter Platz: Einfahrt, [GEOGRAPHIC_DATA], [GEOGRAPHIC_DATA] oder Firmenp…" at bounding box center [164, 537] width 142 height 33
click at [100, 526] on p "☐ Geeigneter Platz: Einfahrt, [GEOGRAPHIC_DATA], [GEOGRAPHIC_DATA] oder Firmenp…" at bounding box center [164, 537] width 142 height 33
click at [99, 519] on p at bounding box center [164, 514] width 142 height 11
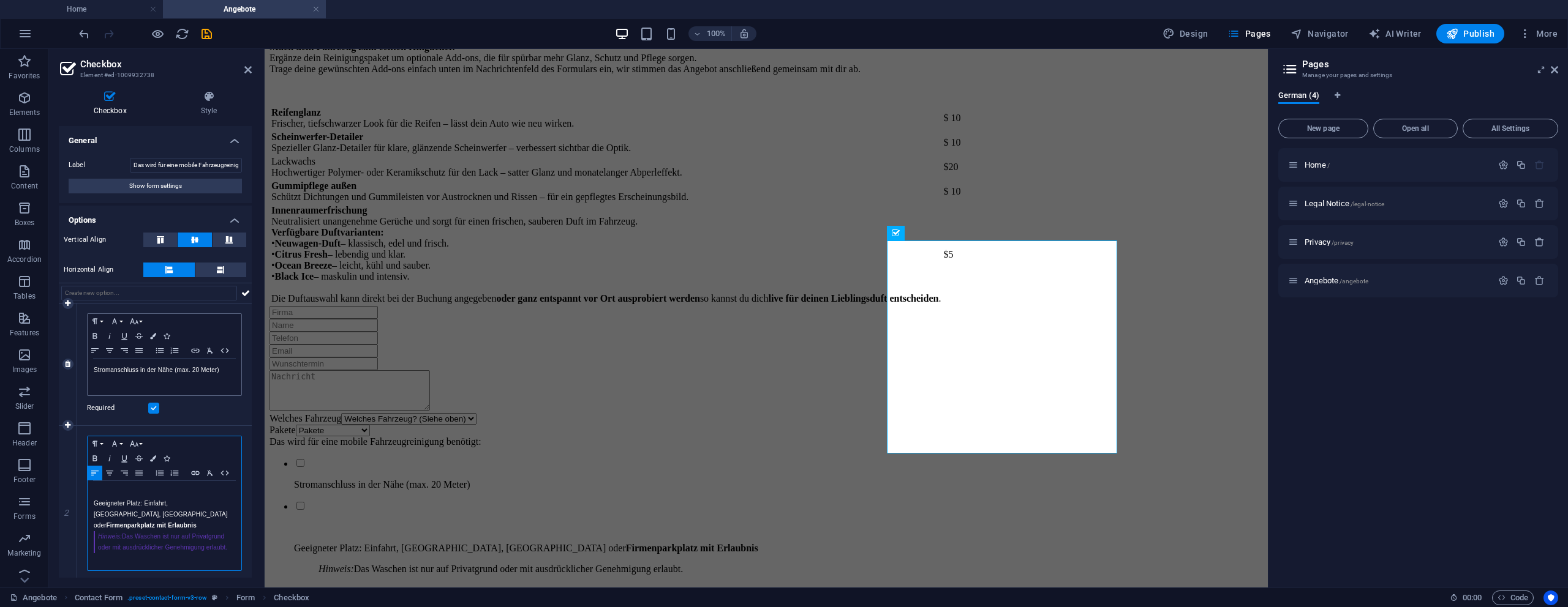
scroll to position [12, 0]
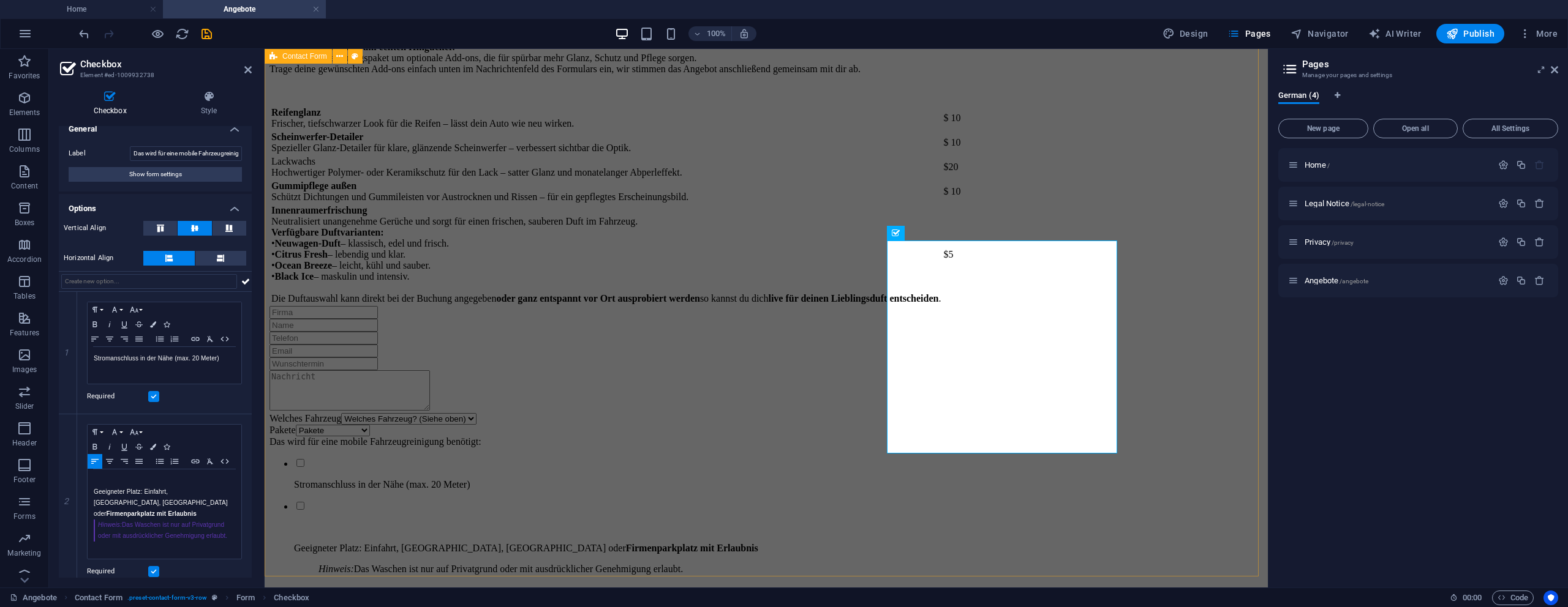
click at [394, 389] on div "Welches Fahrzeug Welches Fahrzeug? (Siehe oben) Kleinwagen Standardwagen SUV / …" at bounding box center [766, 483] width 994 height 355
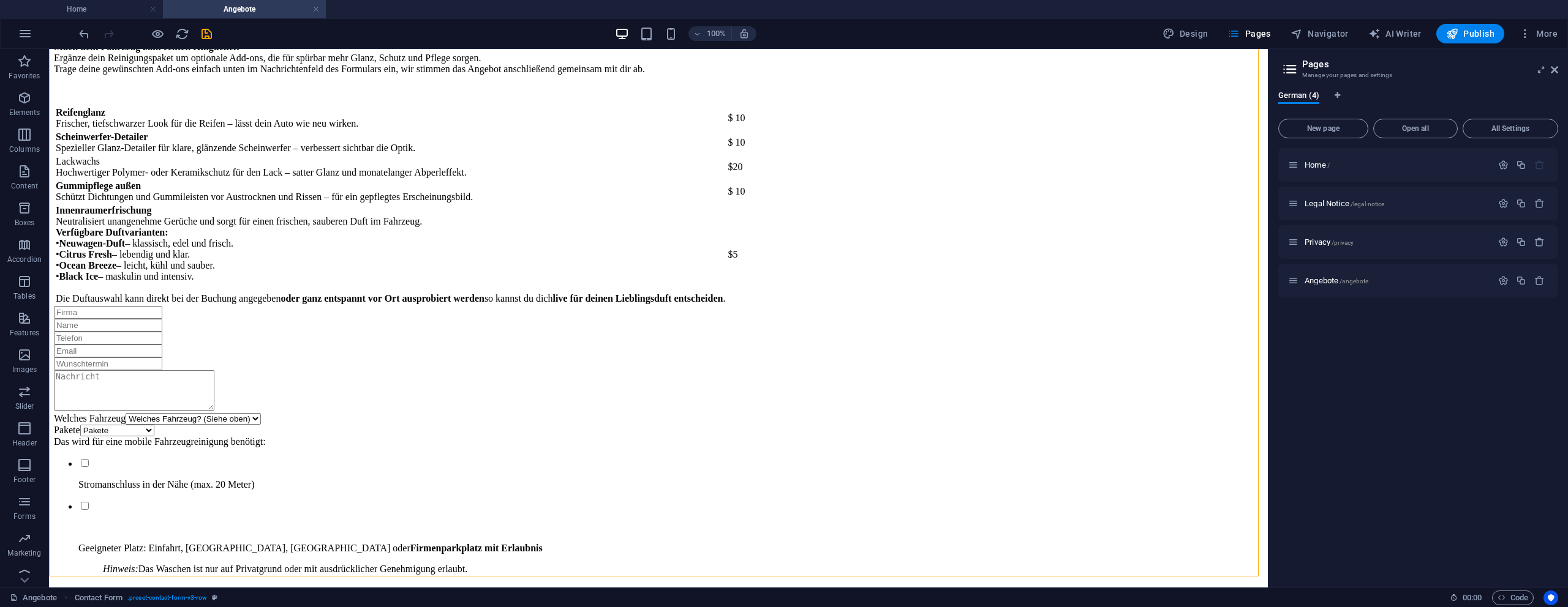
click at [1275, 402] on div "German (4) New page Open all All Settings Home / Legal Notice /legal-notice Pri…" at bounding box center [1418, 334] width 299 height 507
click at [200, 31] on icon "save" at bounding box center [207, 34] width 14 height 14
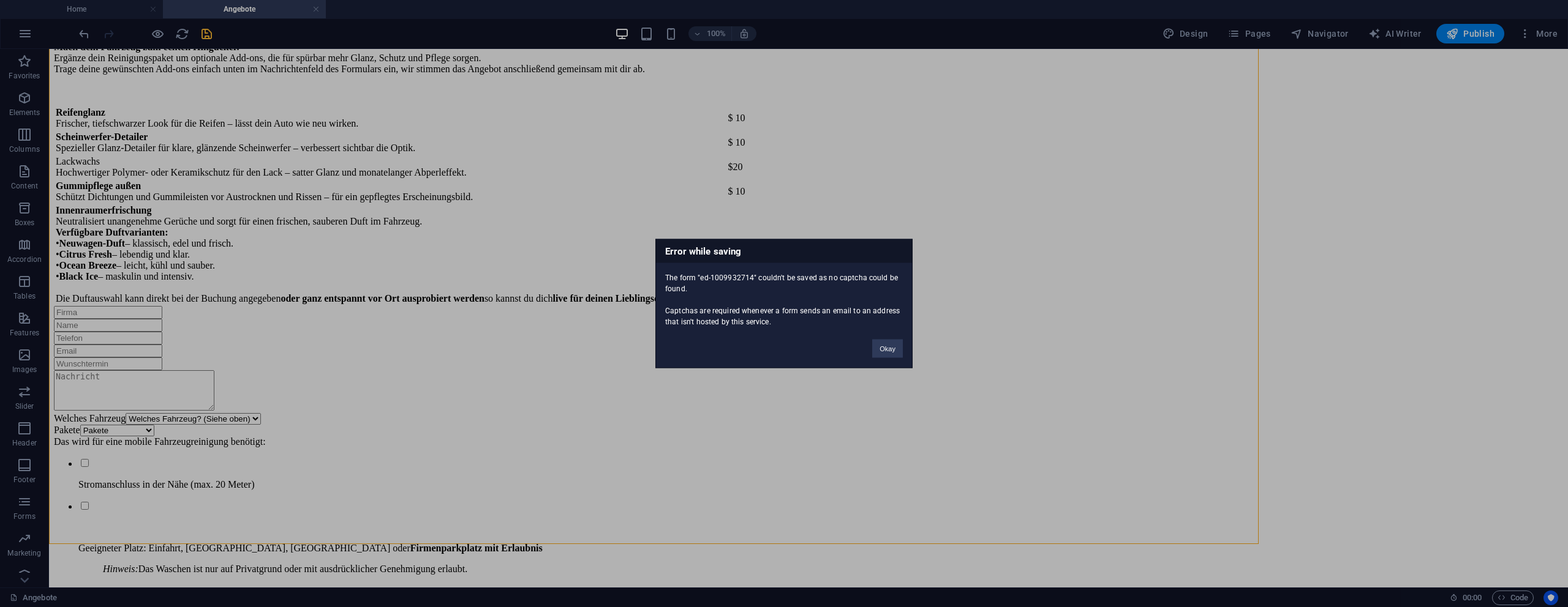
scroll to position [1989, 0]
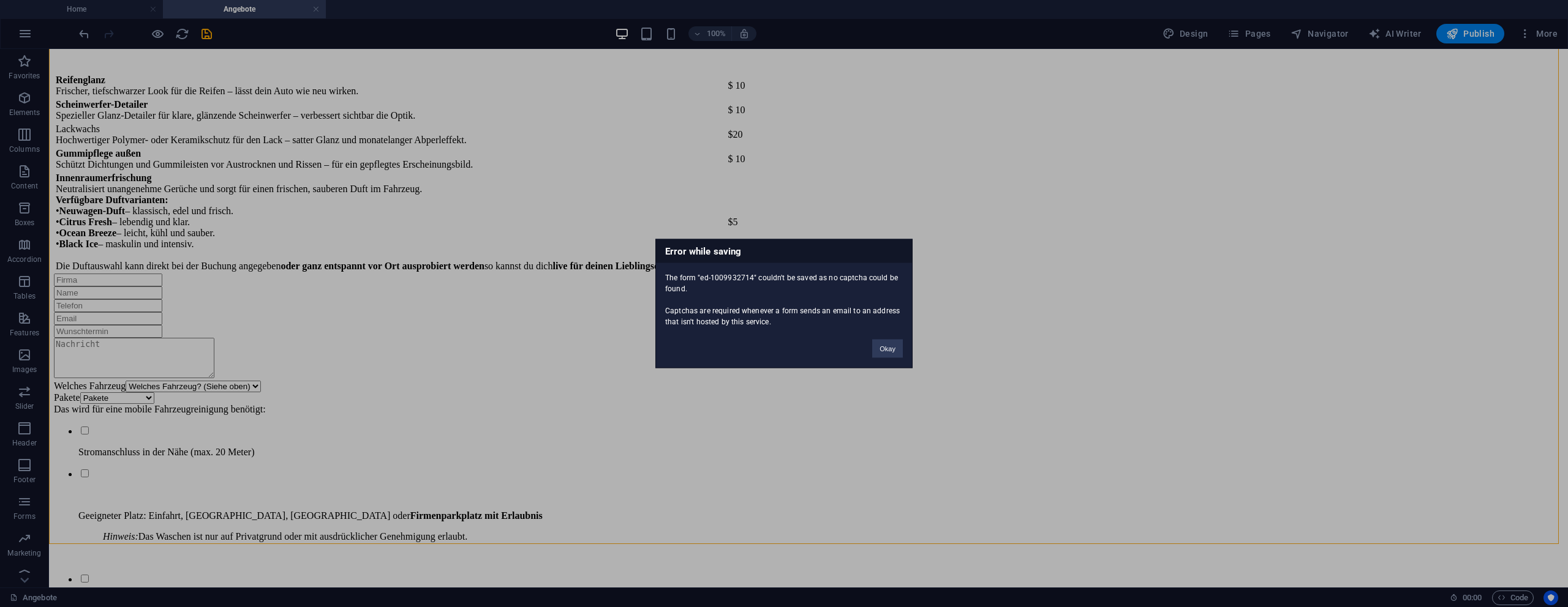
click at [833, 279] on div "The form "ed-1009932714" couldn't be saved as no captcha could be found. Captch…" at bounding box center [784, 295] width 256 height 64
click at [887, 351] on button "Okay" at bounding box center [887, 349] width 30 height 19
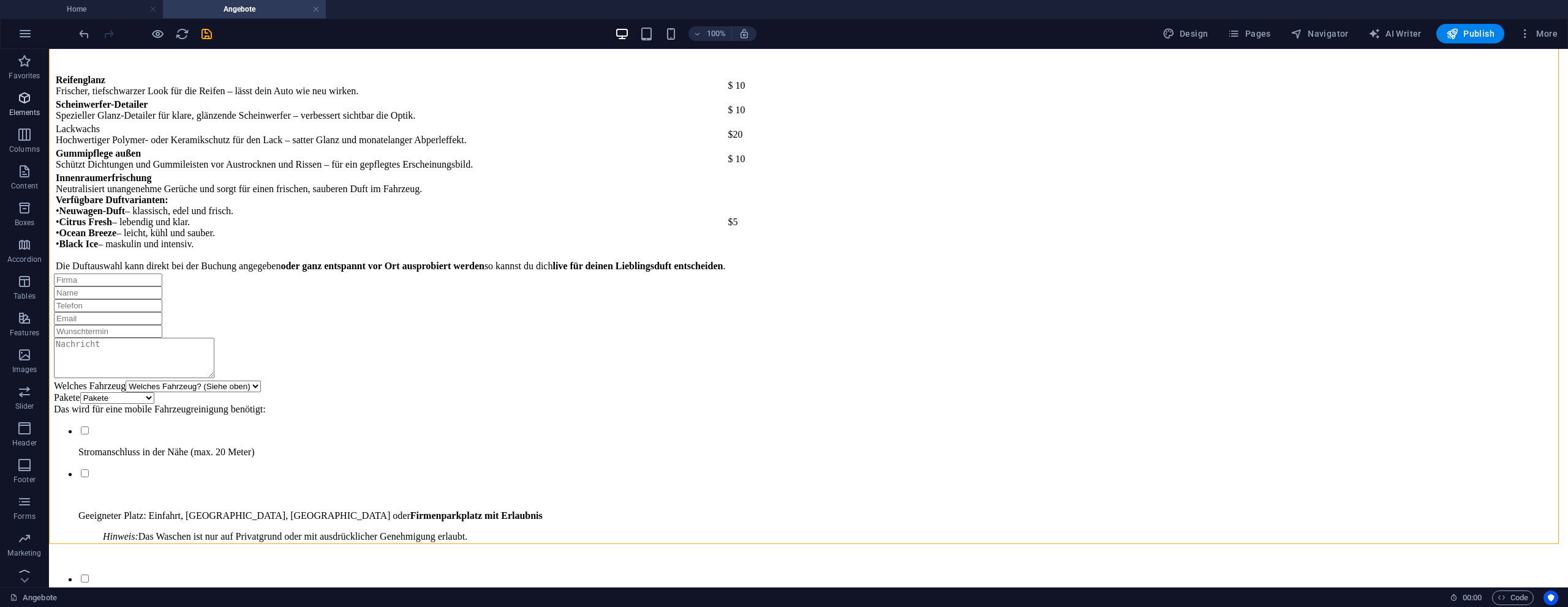
click at [32, 105] on span "Elements" at bounding box center [24, 105] width 49 height 30
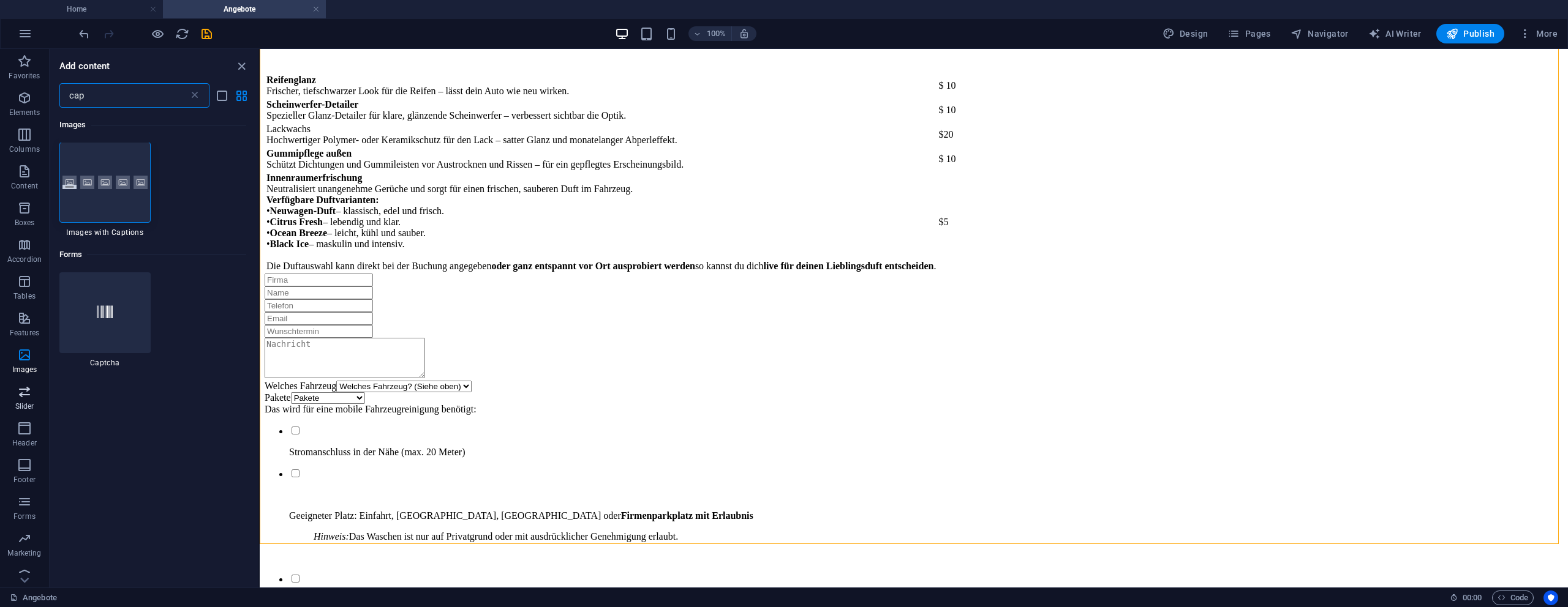
scroll to position [0, 0]
type input "cap"
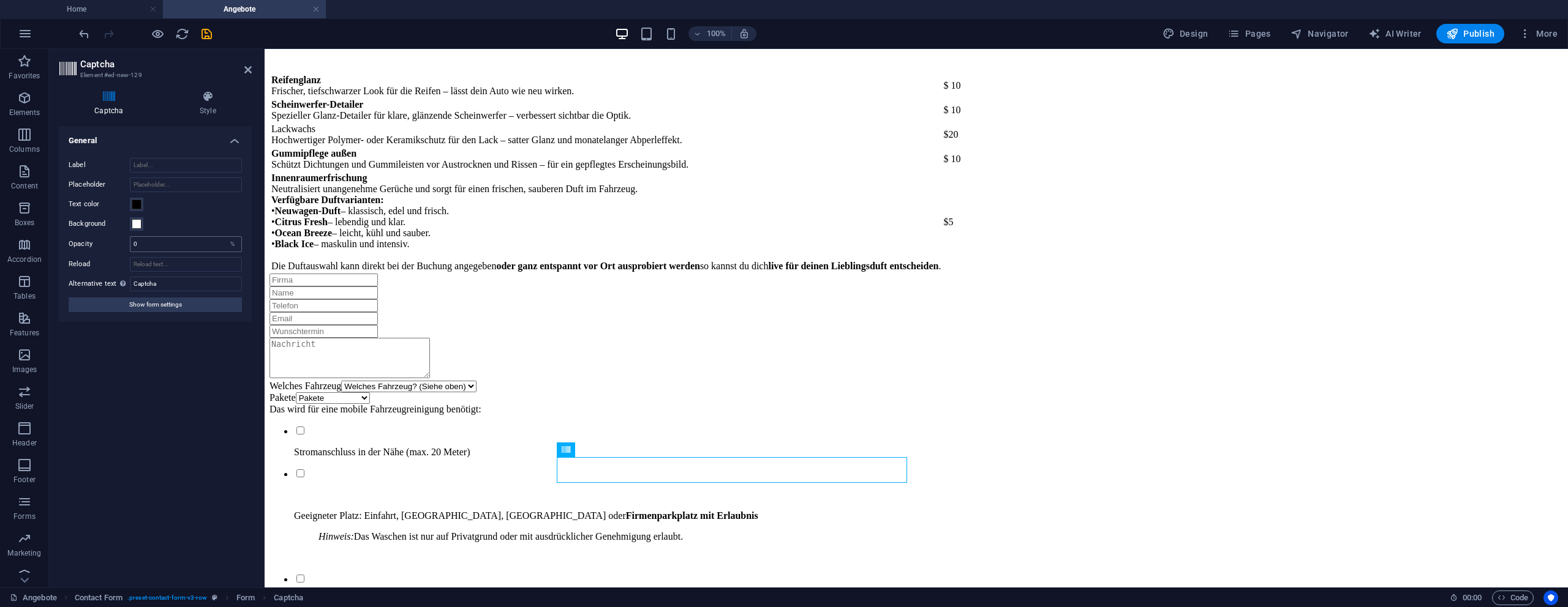
click at [160, 236] on div "Label Placeholder Text color Background Opacity 0 % Reload Alternative text The…" at bounding box center [155, 235] width 193 height 174
click at [162, 244] on input "0" at bounding box center [186, 244] width 111 height 15
type input "100"
click at [155, 383] on div "Turnstile Turnstile by Cloudfare is a third-party integration that offers acces…" at bounding box center [155, 352] width 193 height 452
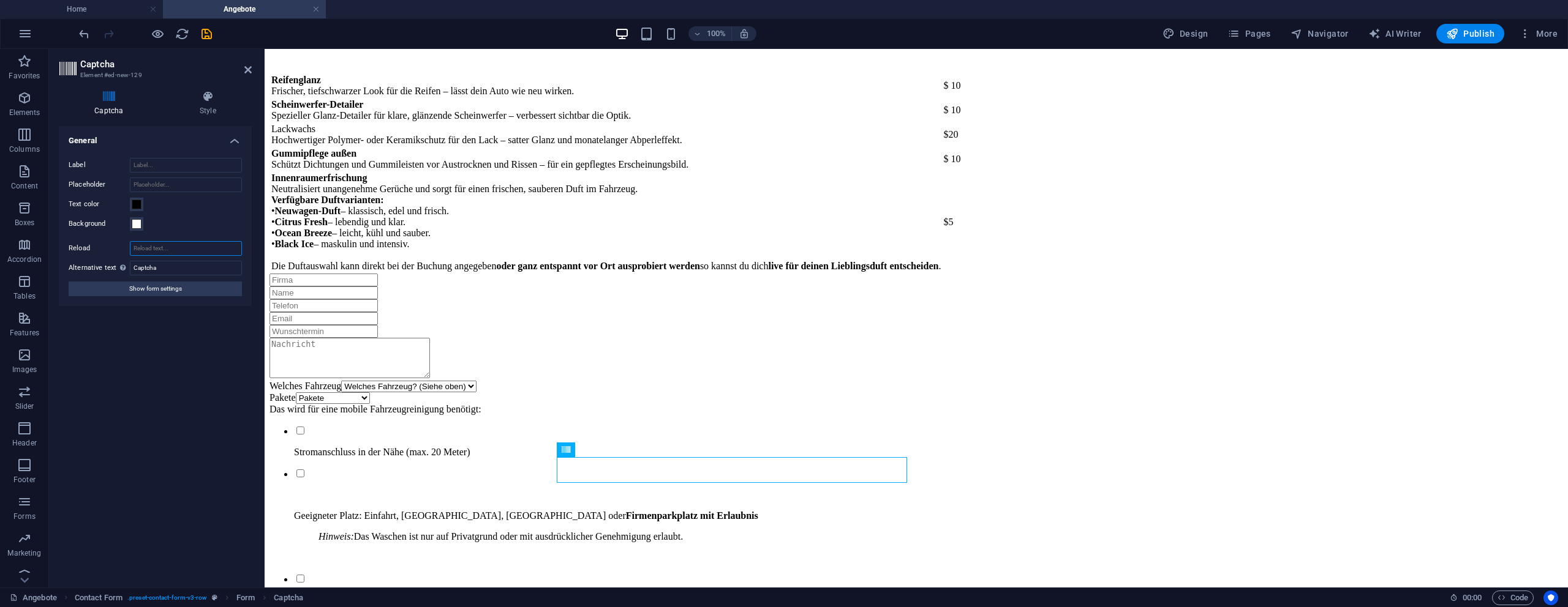
click at [155, 248] on input "Reload" at bounding box center [186, 248] width 112 height 15
click at [158, 269] on input "Captcha" at bounding box center [186, 268] width 112 height 15
click at [159, 253] on input "Reload" at bounding box center [186, 248] width 112 height 15
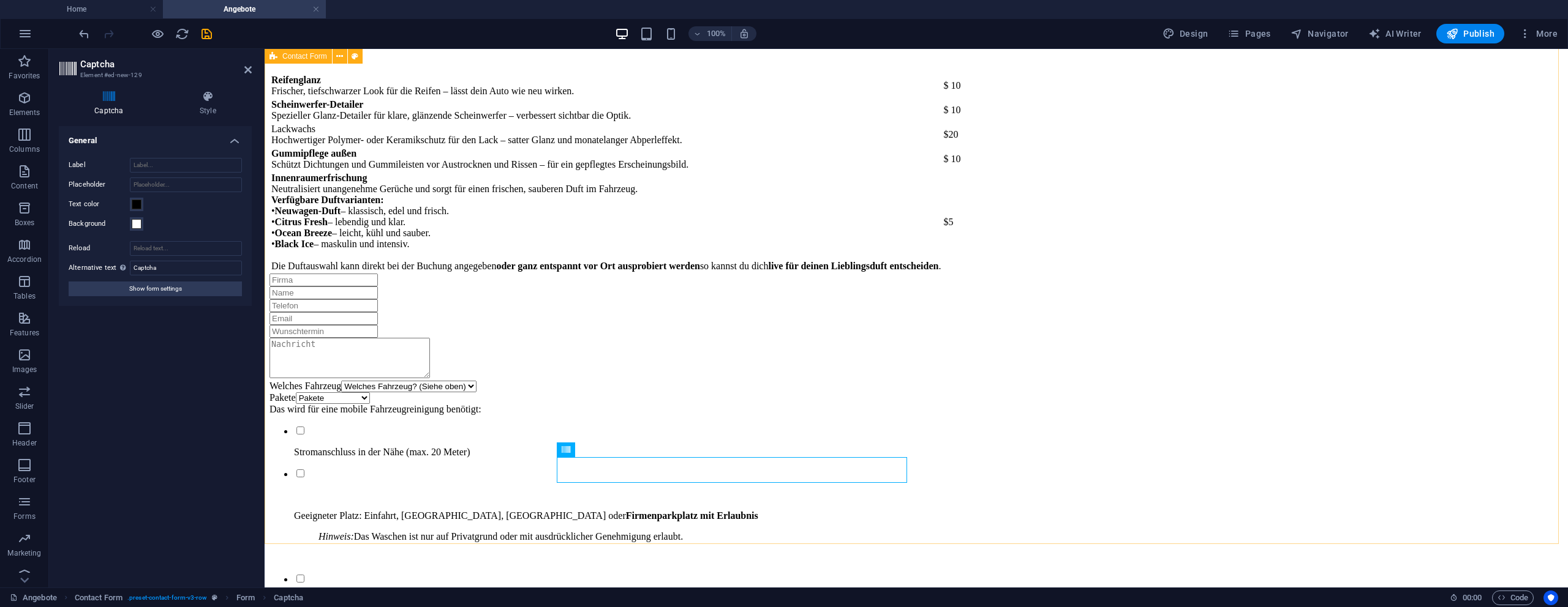
click at [654, 495] on div "Welches Fahrzeug Welches Fahrzeug? (Siehe oben) Kleinwagen Standardwagen SUV / …" at bounding box center [916, 476] width 1294 height 406
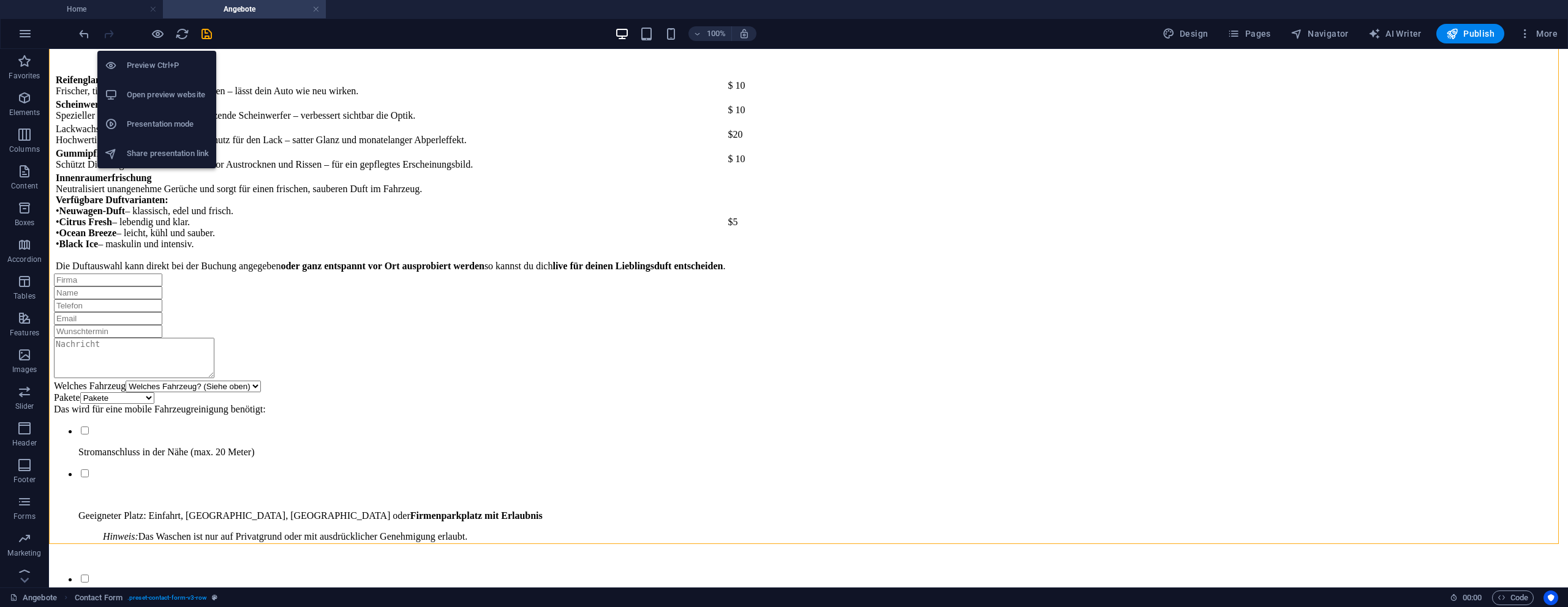
click at [164, 34] on div at bounding box center [145, 34] width 138 height 19
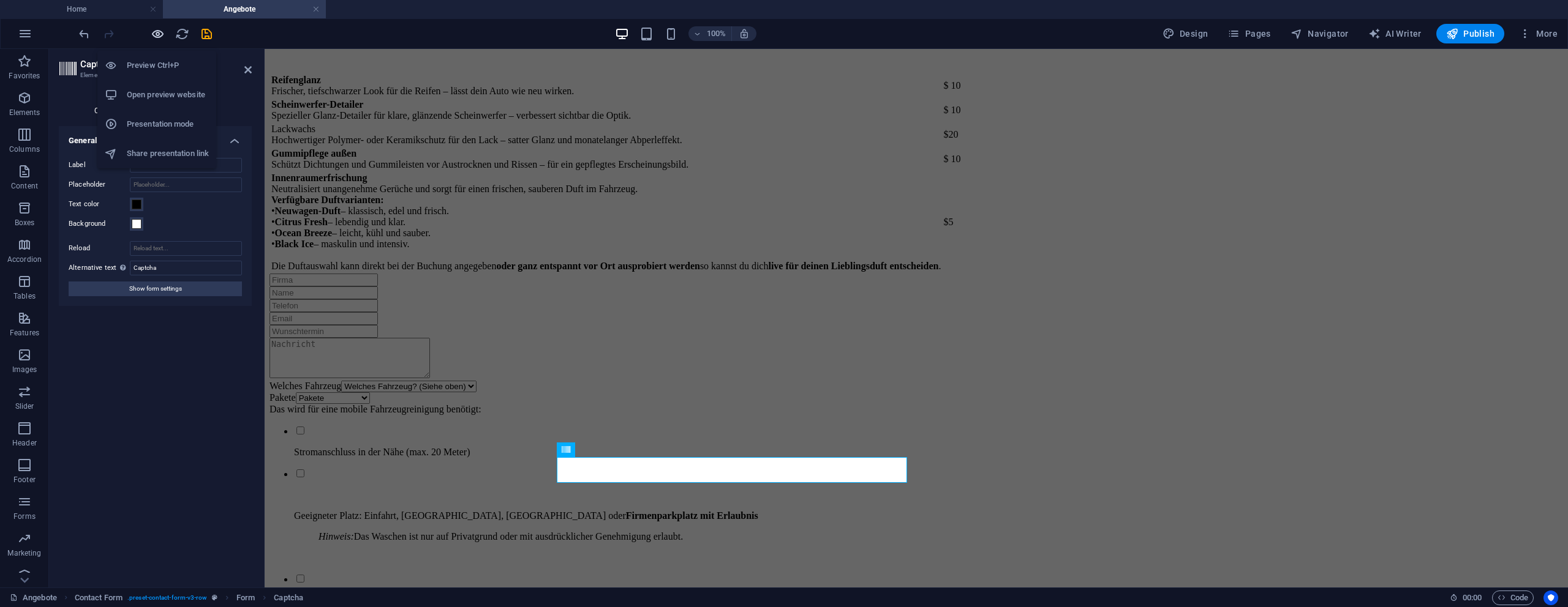
click at [155, 35] on icon "button" at bounding box center [158, 34] width 14 height 14
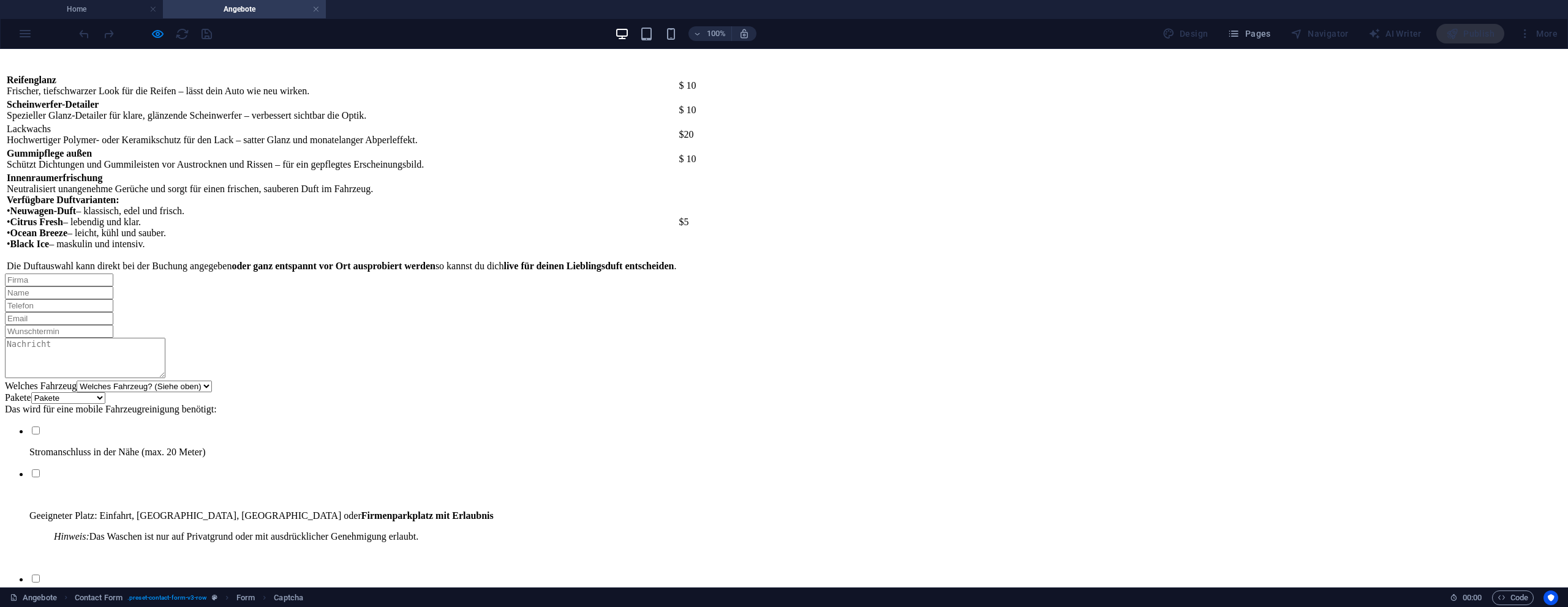
drag, startPoint x: 612, startPoint y: 474, endPoint x: 605, endPoint y: 471, distance: 7.6
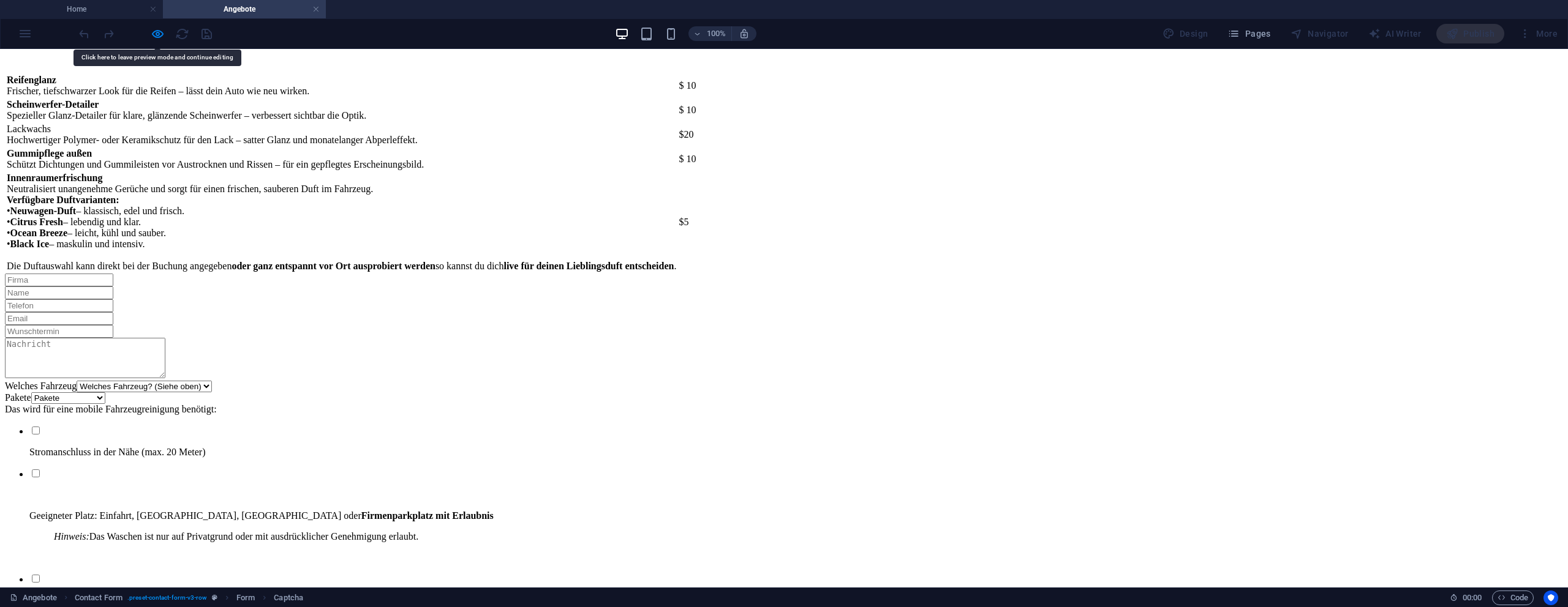
type input "rdg"
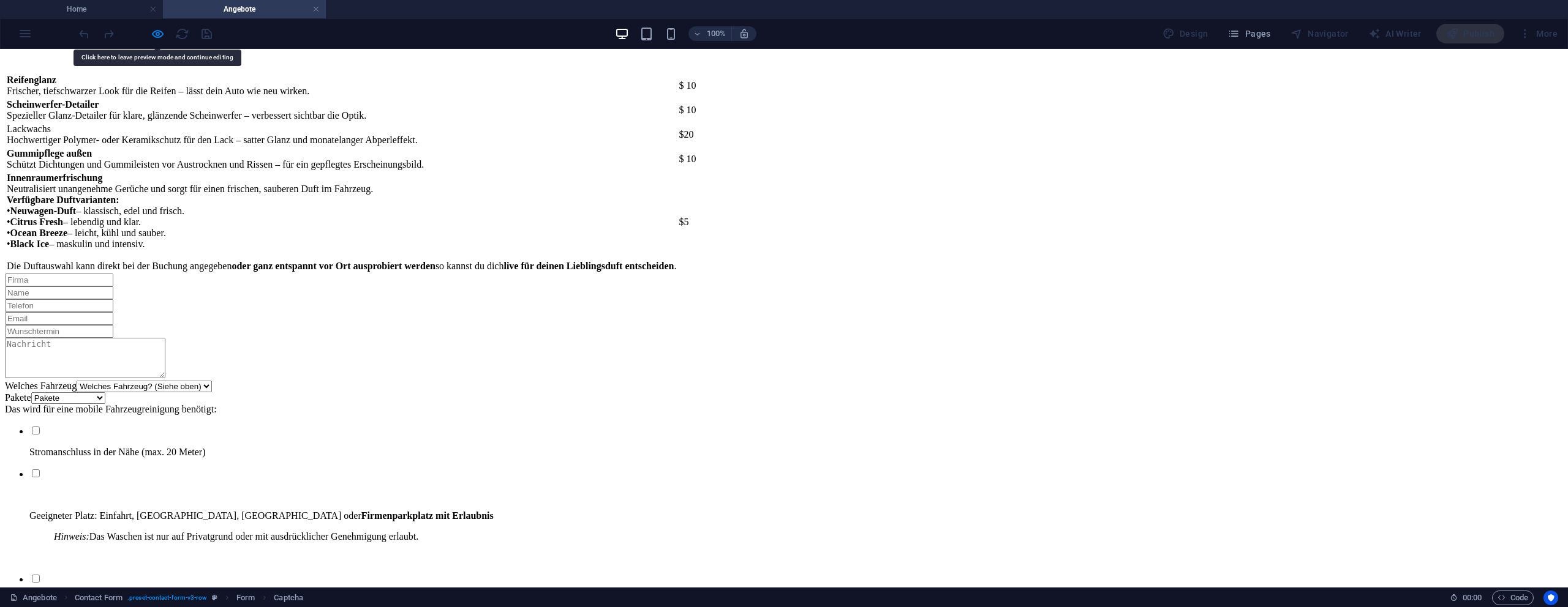
drag, startPoint x: 587, startPoint y: 491, endPoint x: 818, endPoint y: 491, distance: 231.0
click at [587, 491] on div "Welches Fahrzeug Welches Fahrzeug? (Siehe oben) Kleinwagen Standardwagen SUV / …" at bounding box center [784, 476] width 1558 height 406
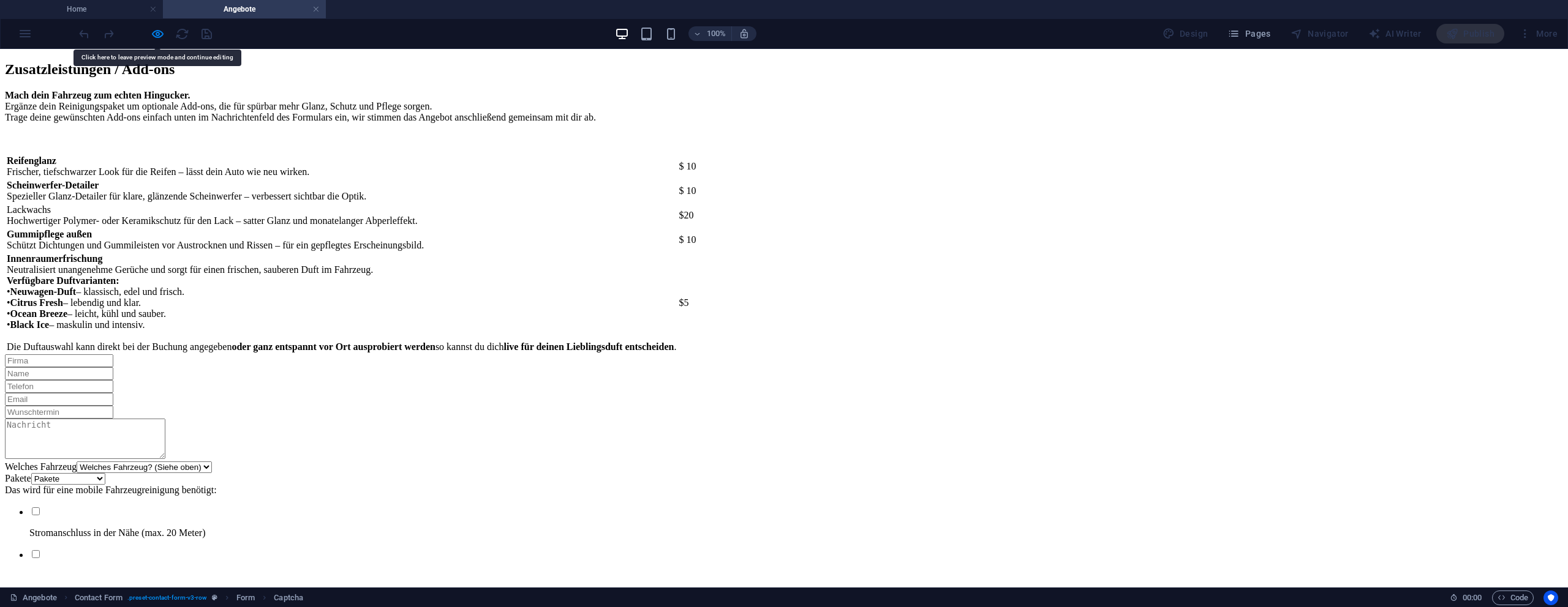
scroll to position [1786, 0]
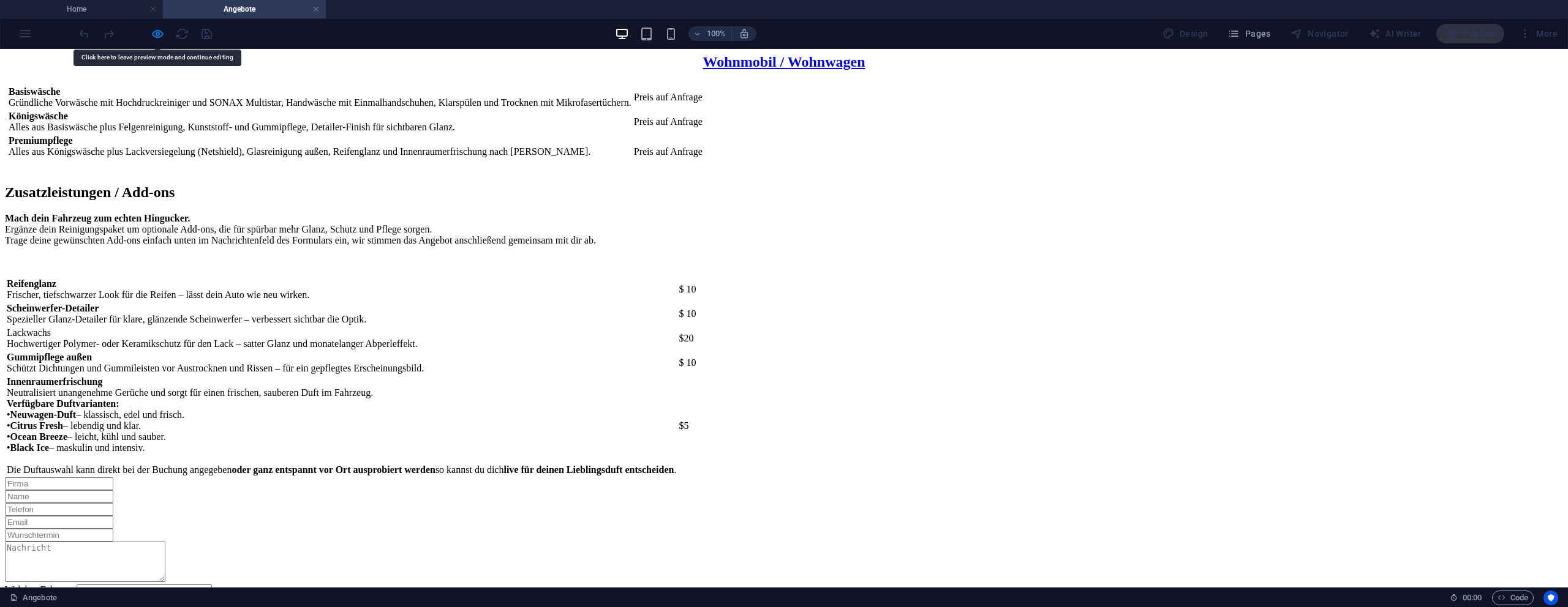
click at [113, 490] on input "text" at bounding box center [59, 497] width 108 height 13
type input "drgdrg"
drag, startPoint x: 965, startPoint y: 264, endPoint x: 946, endPoint y: 270, distance: 19.9
click at [113, 503] on input "text" at bounding box center [59, 510] width 108 height 13
type input "drg"
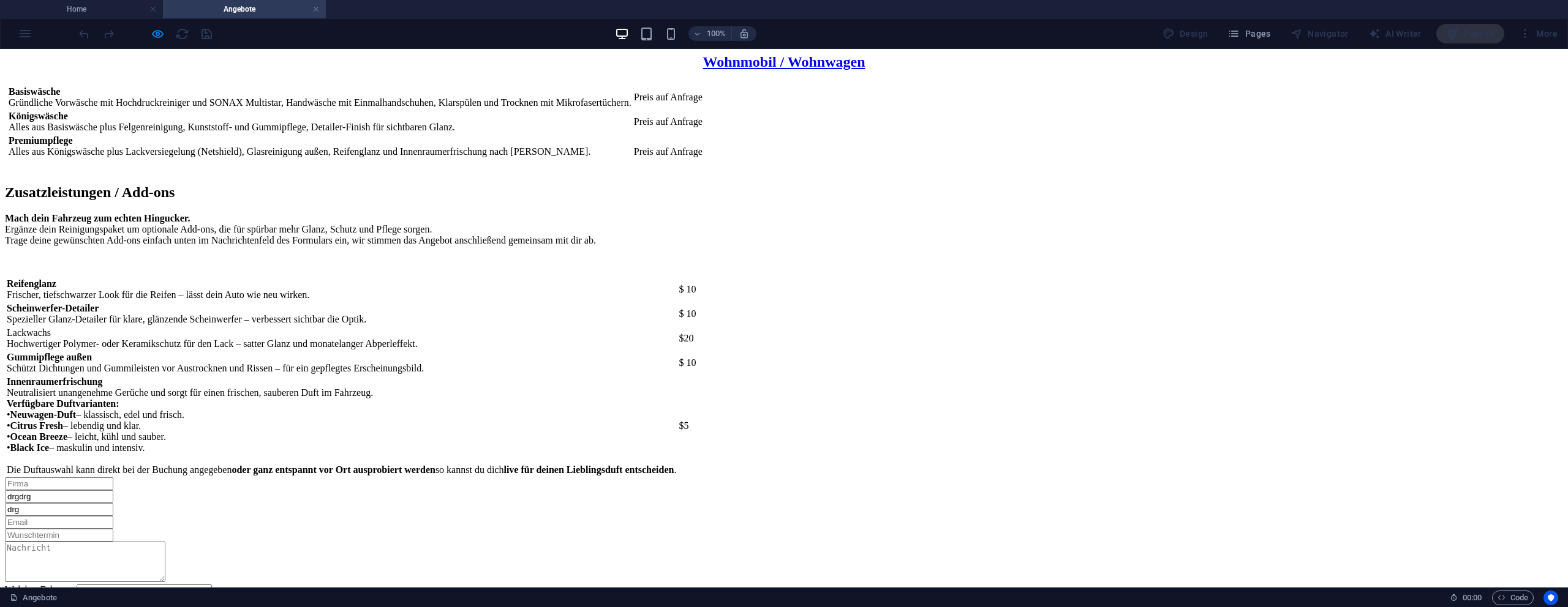
click at [113, 516] on input "email" at bounding box center [59, 522] width 108 height 13
type input "drg"
drag, startPoint x: 519, startPoint y: 356, endPoint x: 533, endPoint y: 365, distance: 16.6
click at [165, 541] on textarea "d" at bounding box center [85, 561] width 160 height 40
type textarea "drg"
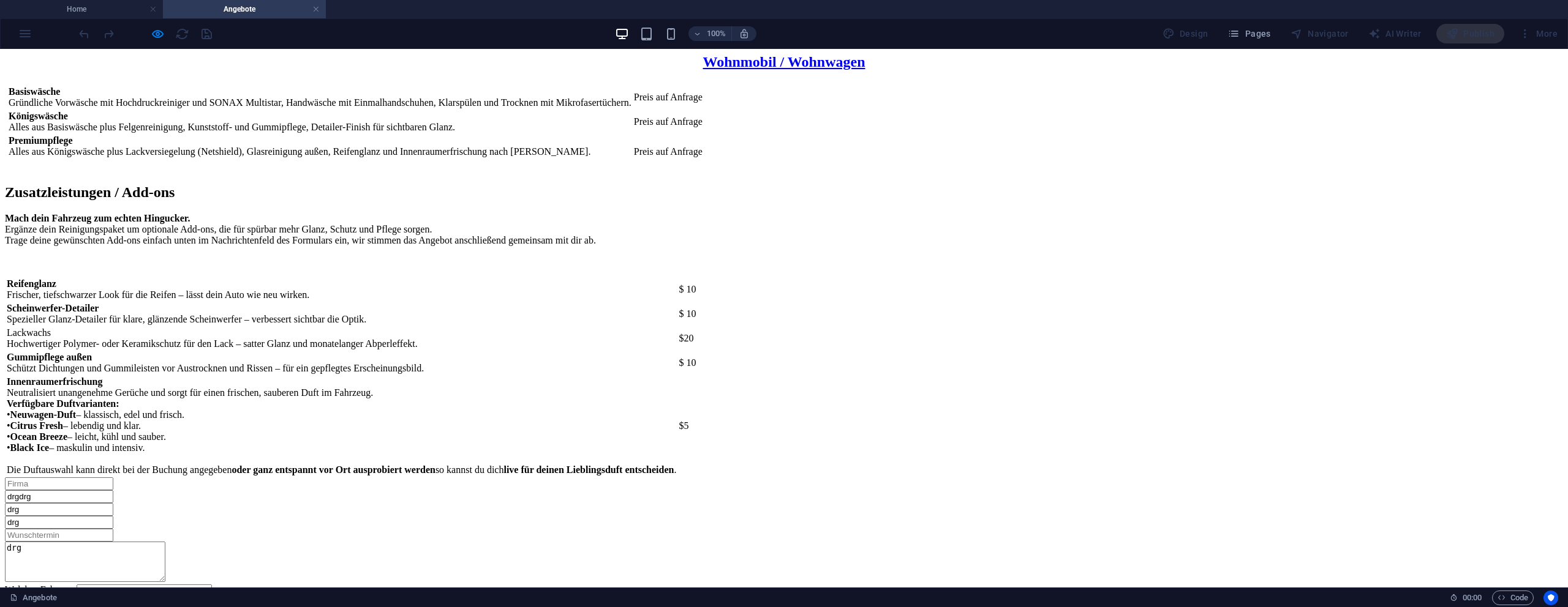
click at [212, 584] on select "Welches Fahrzeug? (Siehe oben) Kleinwagen Standardwagen SUV / Sprinter Wohnmobi…" at bounding box center [144, 590] width 135 height 12
select select "0"
click at [212, 584] on select "Welches Fahrzeug? (Siehe oben) Kleinwagen Standardwagen SUV / Sprinter Wohnmobi…" at bounding box center [144, 590] width 135 height 12
click at [105, 596] on select "Pakete Basiswäsche Königswäsche Premiumwäsche" at bounding box center [68, 601] width 74 height 12
select select "0"
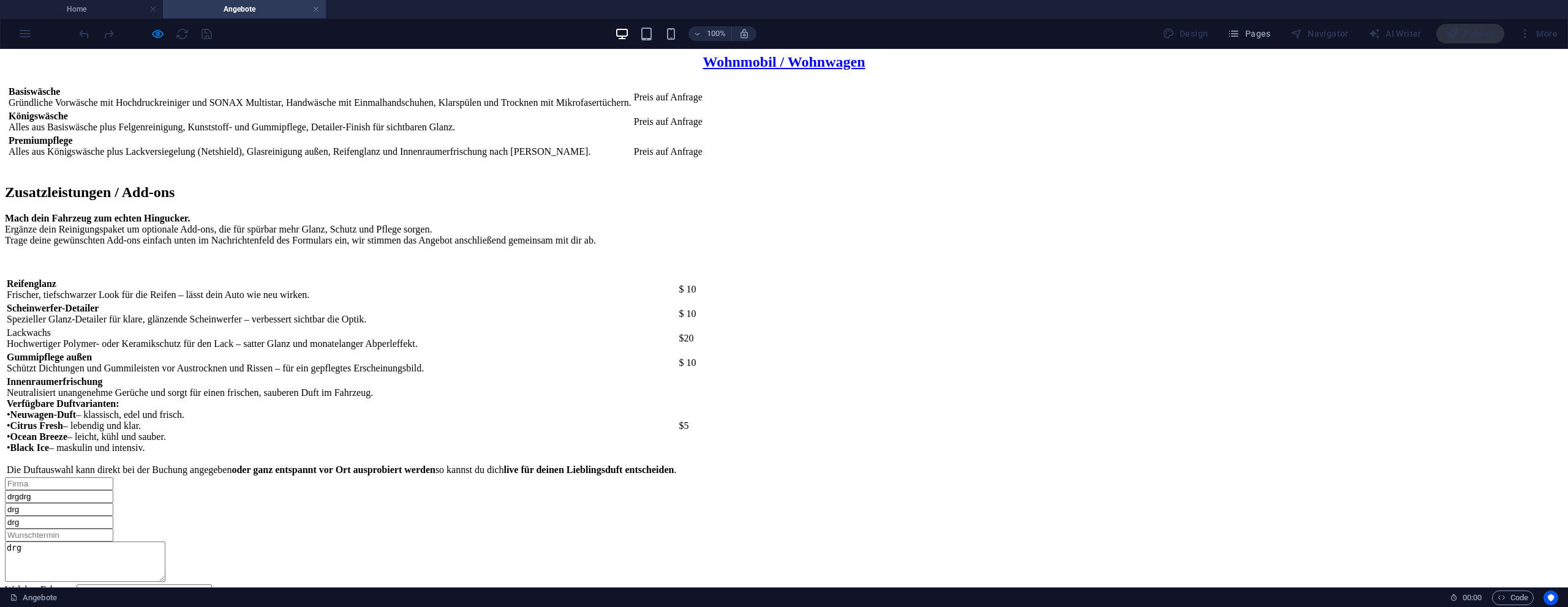
click at [105, 596] on select "Pakete Basiswäsche Königswäsche Premiumwäsche" at bounding box center [68, 601] width 74 height 12
checkbox input "true"
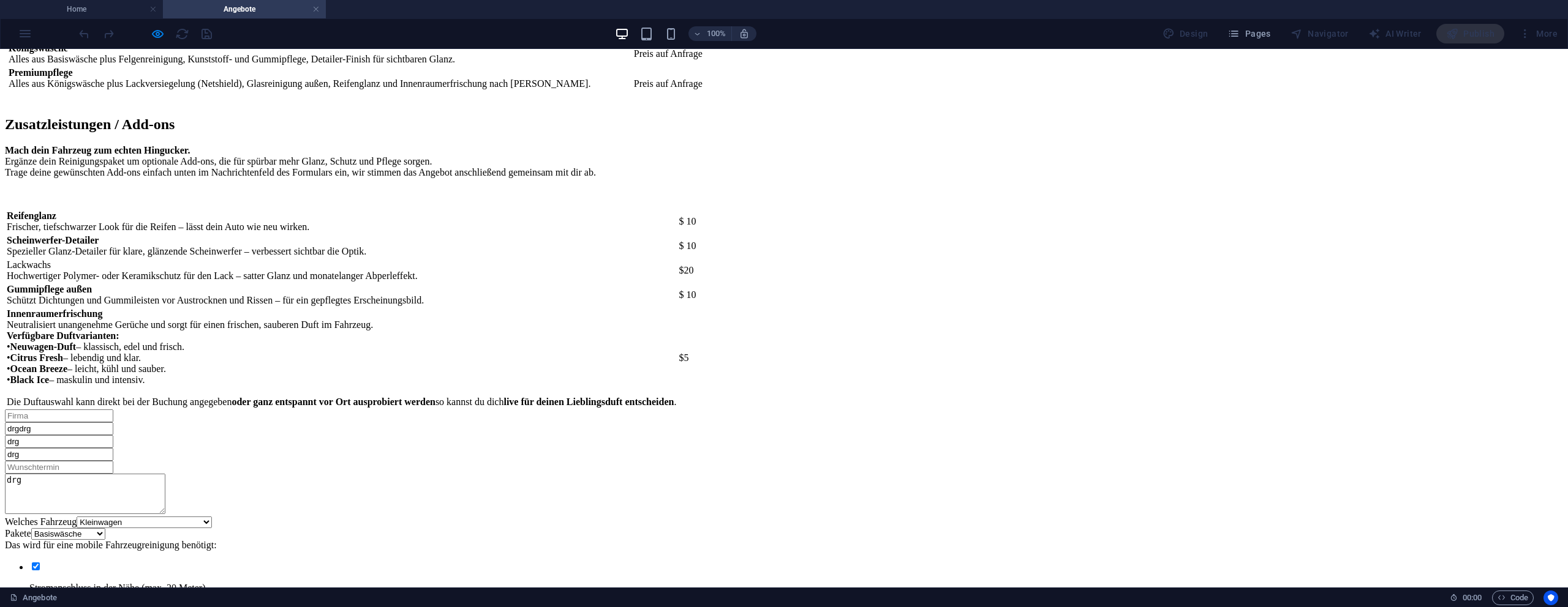
scroll to position [1868, 0]
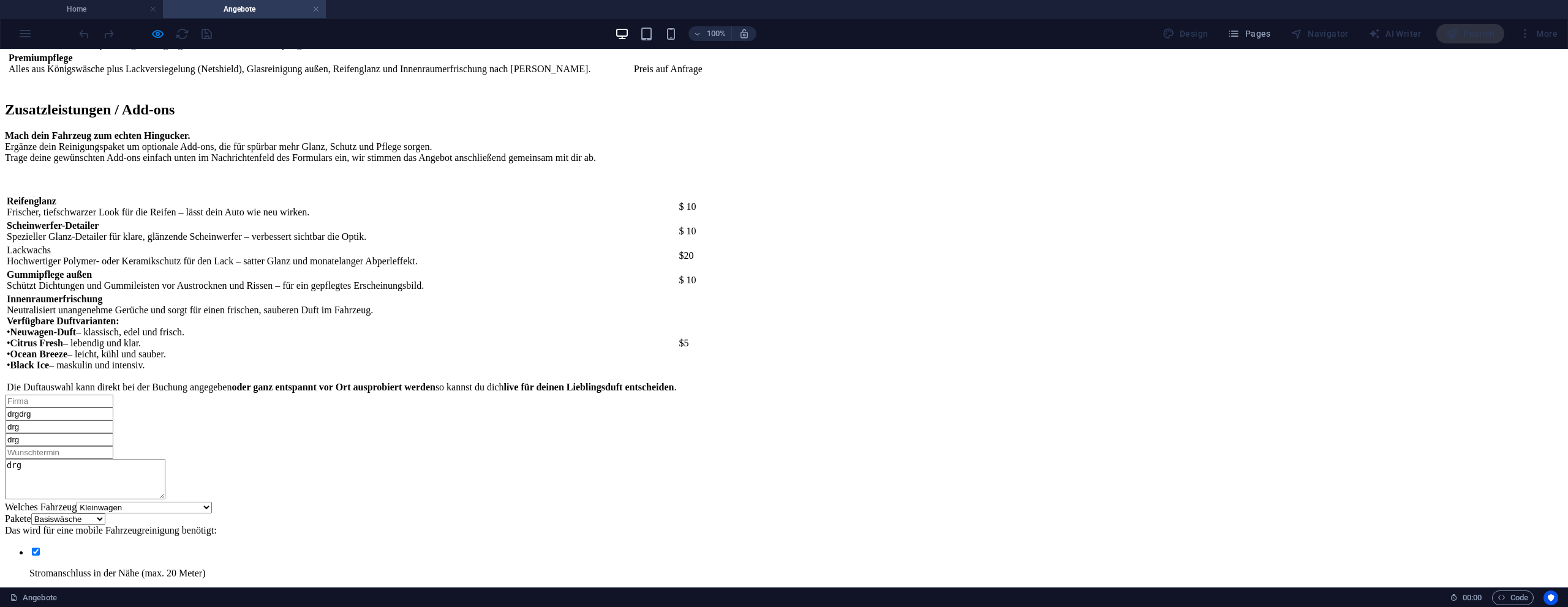
click at [40, 590] on input "checkbox" at bounding box center [36, 595] width 8 height 8
checkbox input "true"
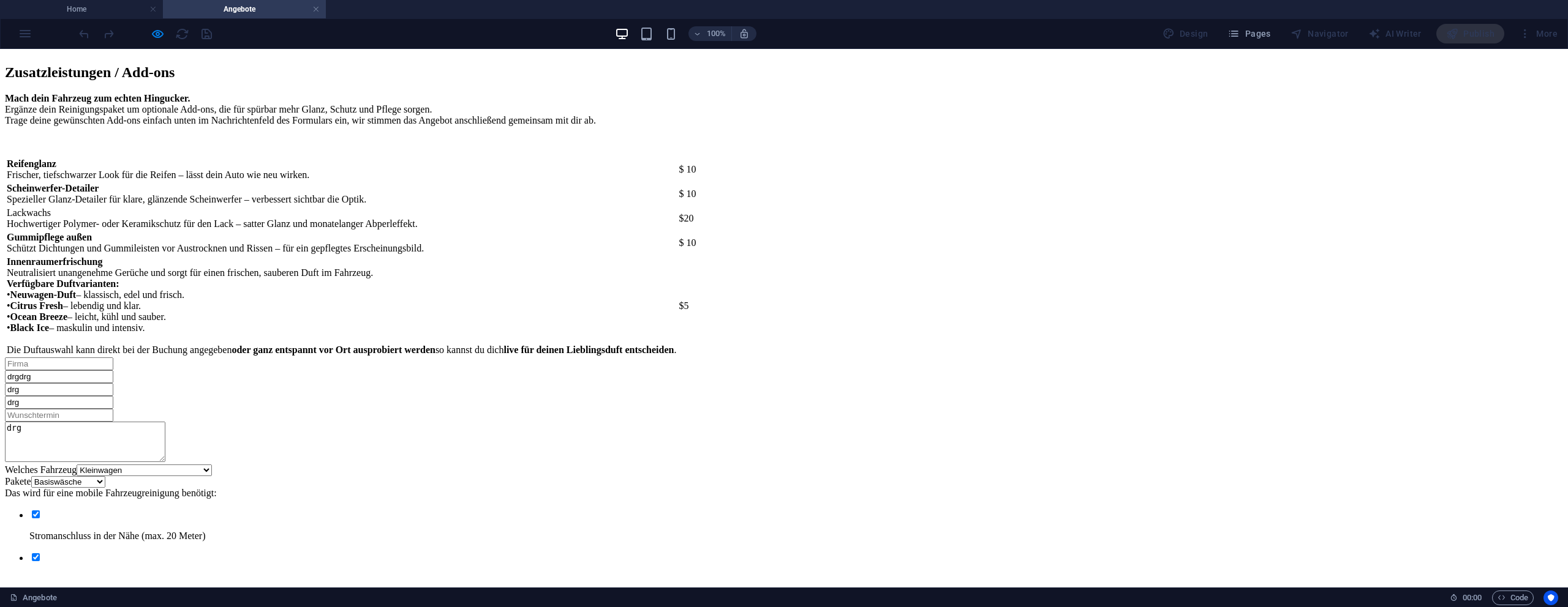
scroll to position [2146, 0]
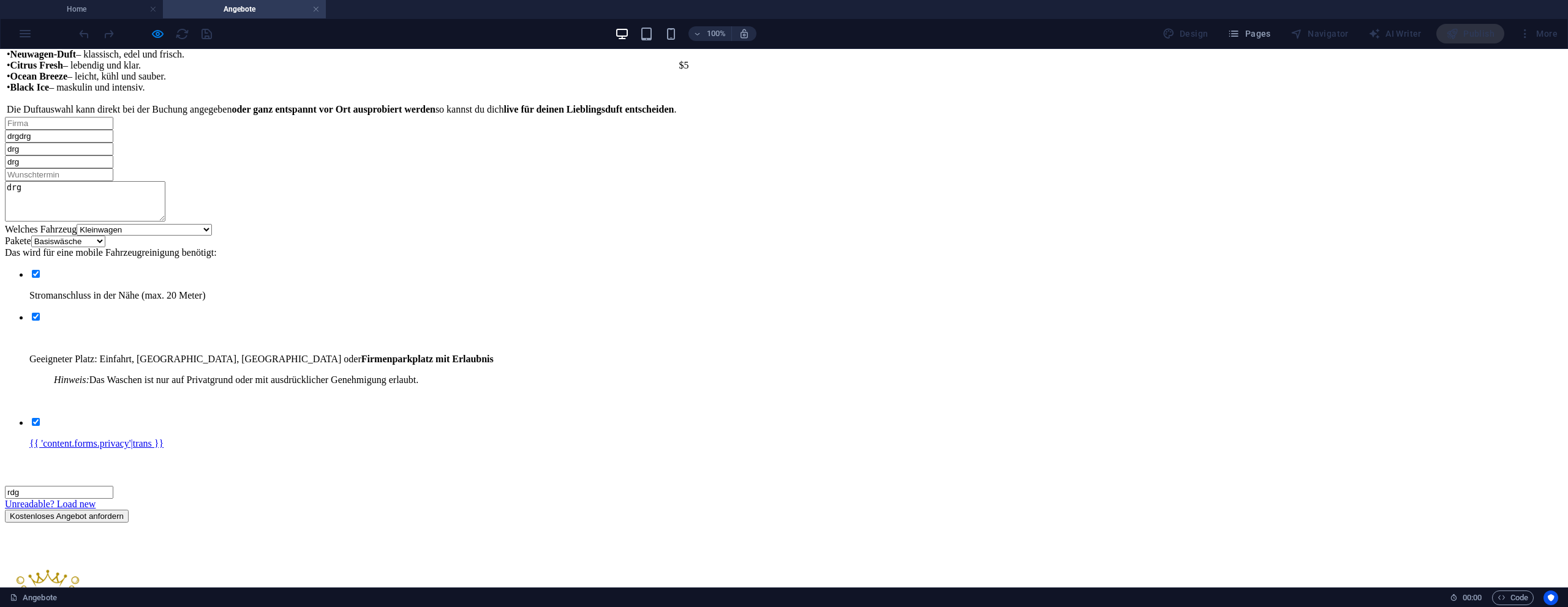
click at [113, 486] on input "rdg" at bounding box center [59, 492] width 108 height 13
type input "rdgdrg"
click at [129, 510] on button "Kostenloses Angebot anfordern" at bounding box center [66, 516] width 124 height 13
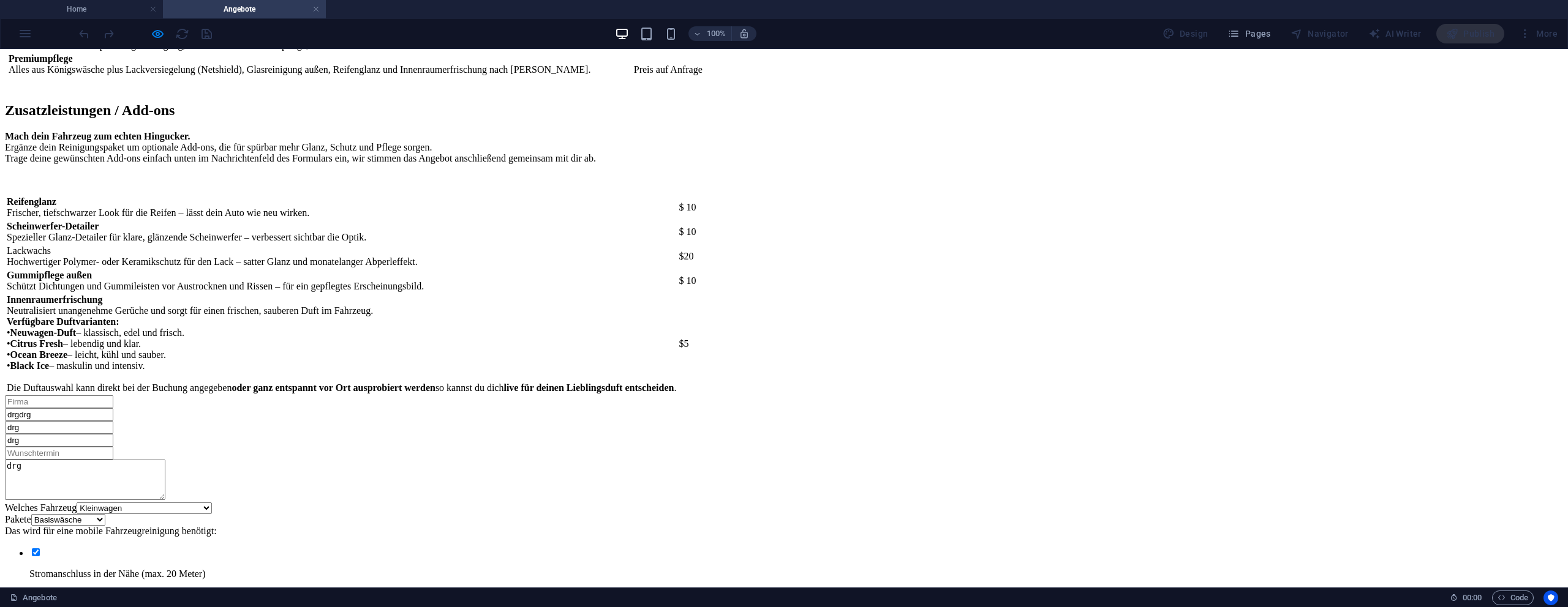
scroll to position [1862, 0]
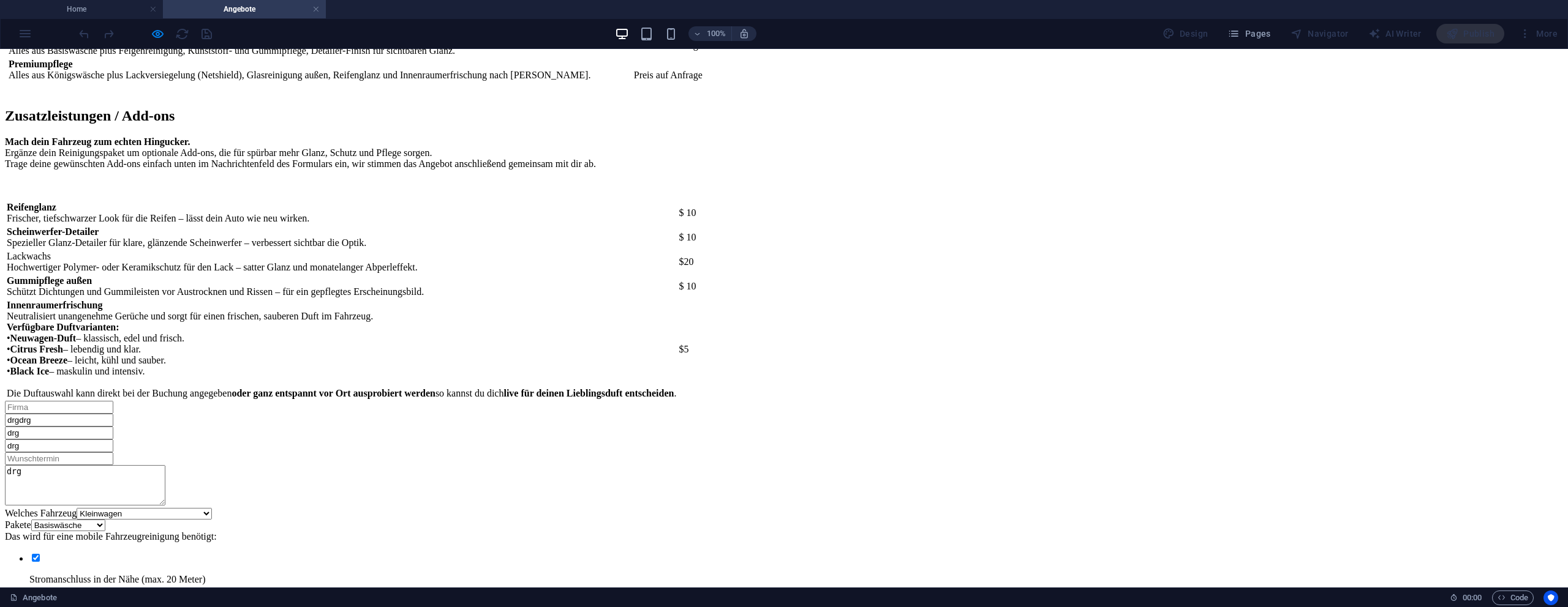
click at [113, 439] on input "drg" at bounding box center [59, 445] width 108 height 13
drag, startPoint x: 462, startPoint y: 231, endPoint x: 455, endPoint y: 231, distance: 7.0
click at [113, 439] on input "drg" at bounding box center [59, 445] width 108 height 13
type input "Jan@dorner-corner.de"
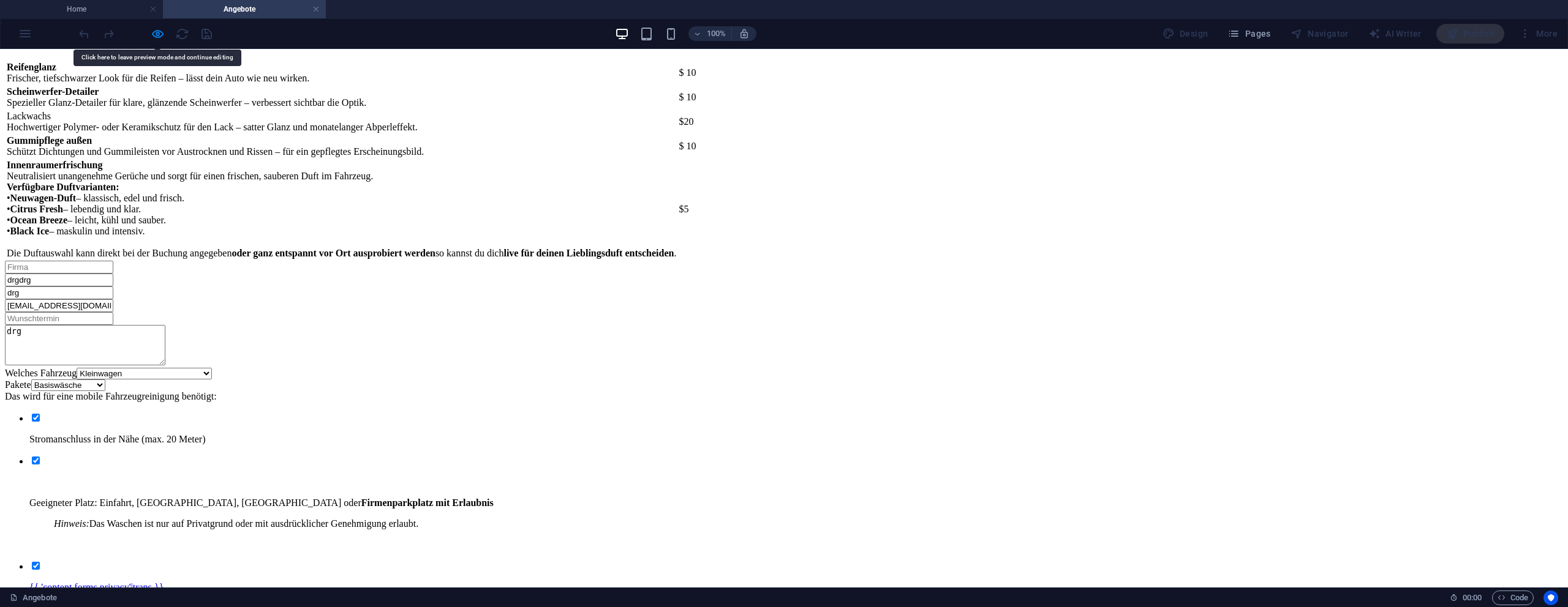
scroll to position [2028, 0]
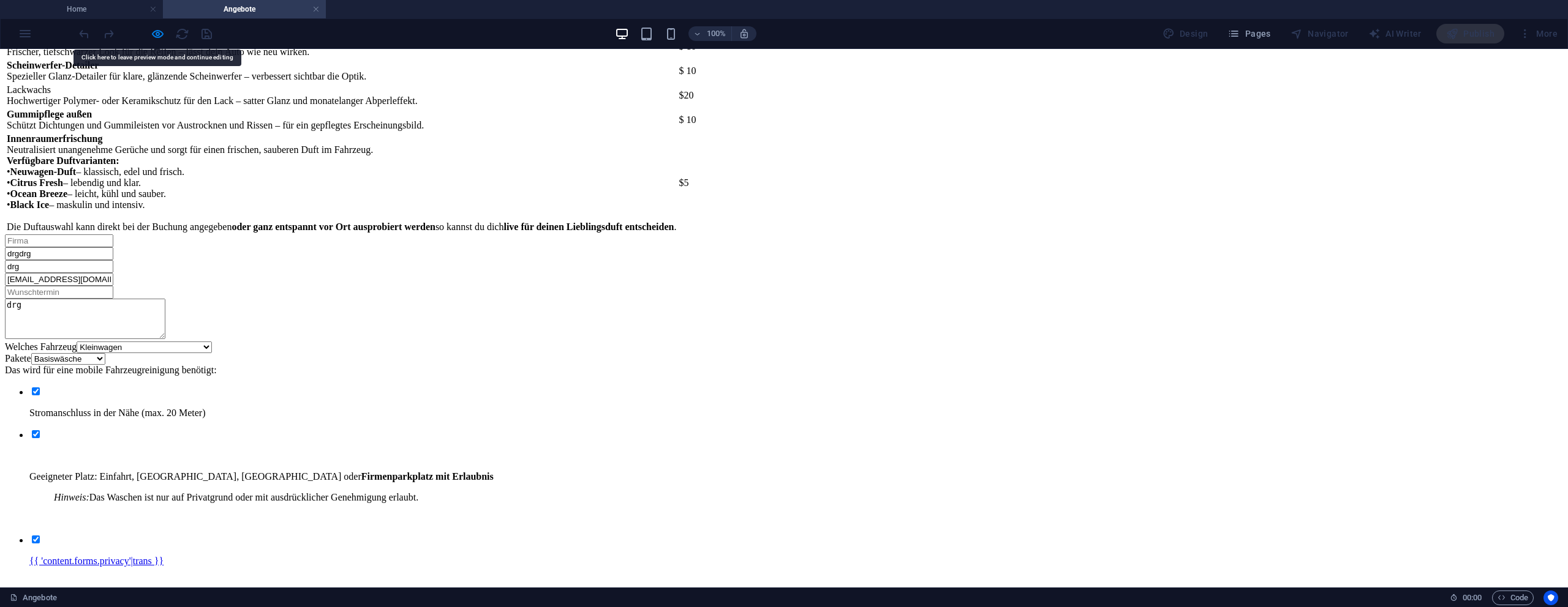
click at [806, 410] on form "drgdrg drg Jan@dorner-corner.de drg Welches Fahrzeug Welches Fahrzeug? (Siehe o…" at bounding box center [784, 437] width 1558 height 406
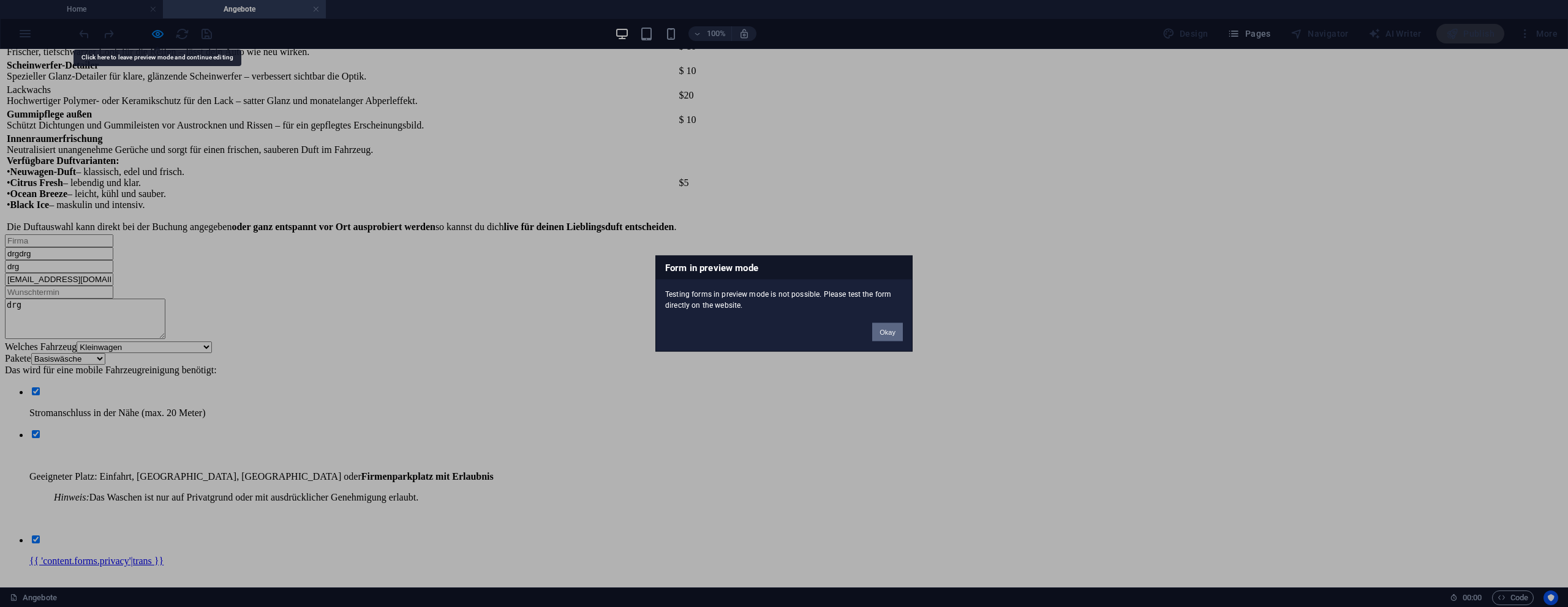
click at [880, 331] on button "Okay" at bounding box center [887, 332] width 30 height 19
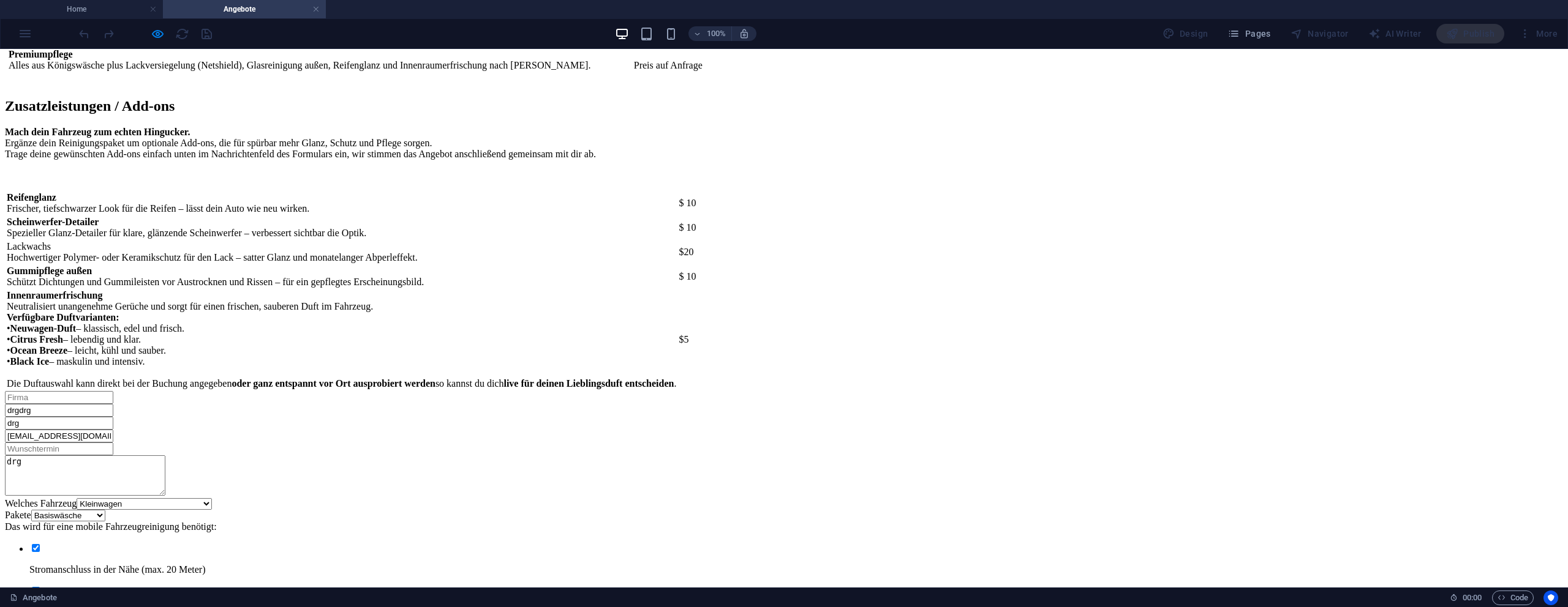
scroll to position [1715, 0]
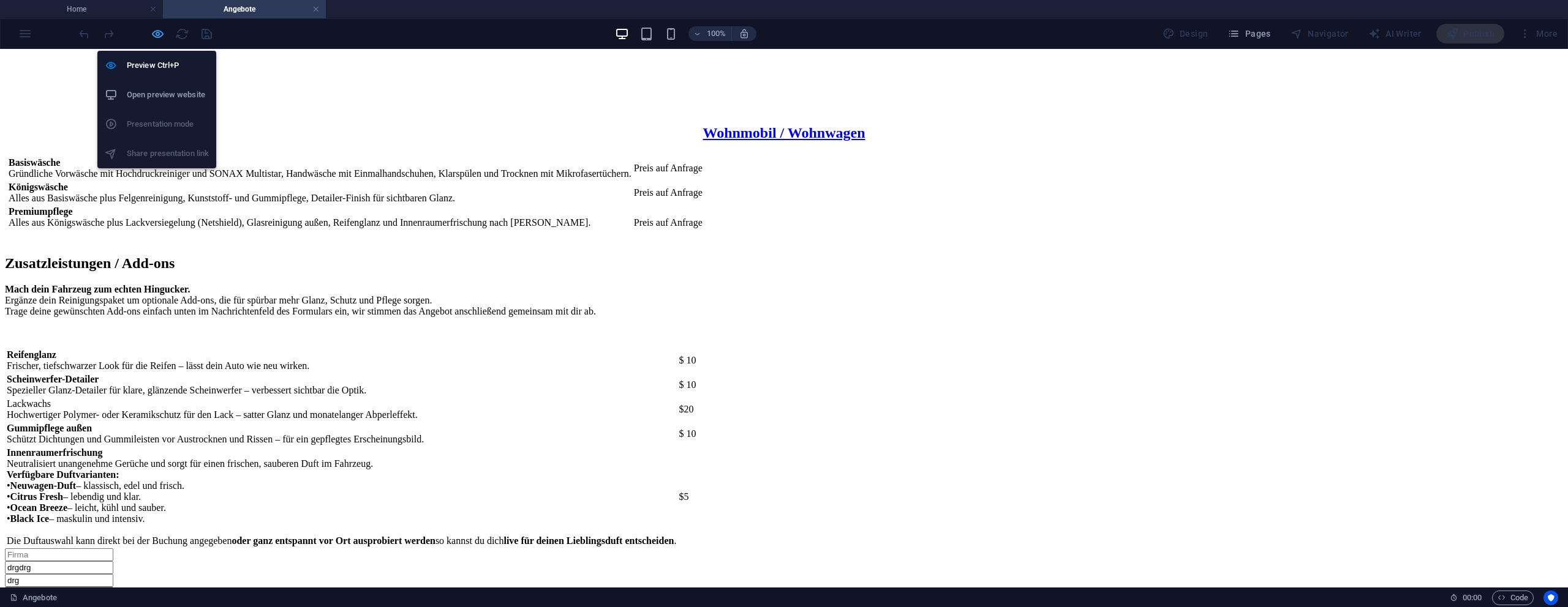
click at [155, 36] on icon "button" at bounding box center [158, 34] width 14 height 14
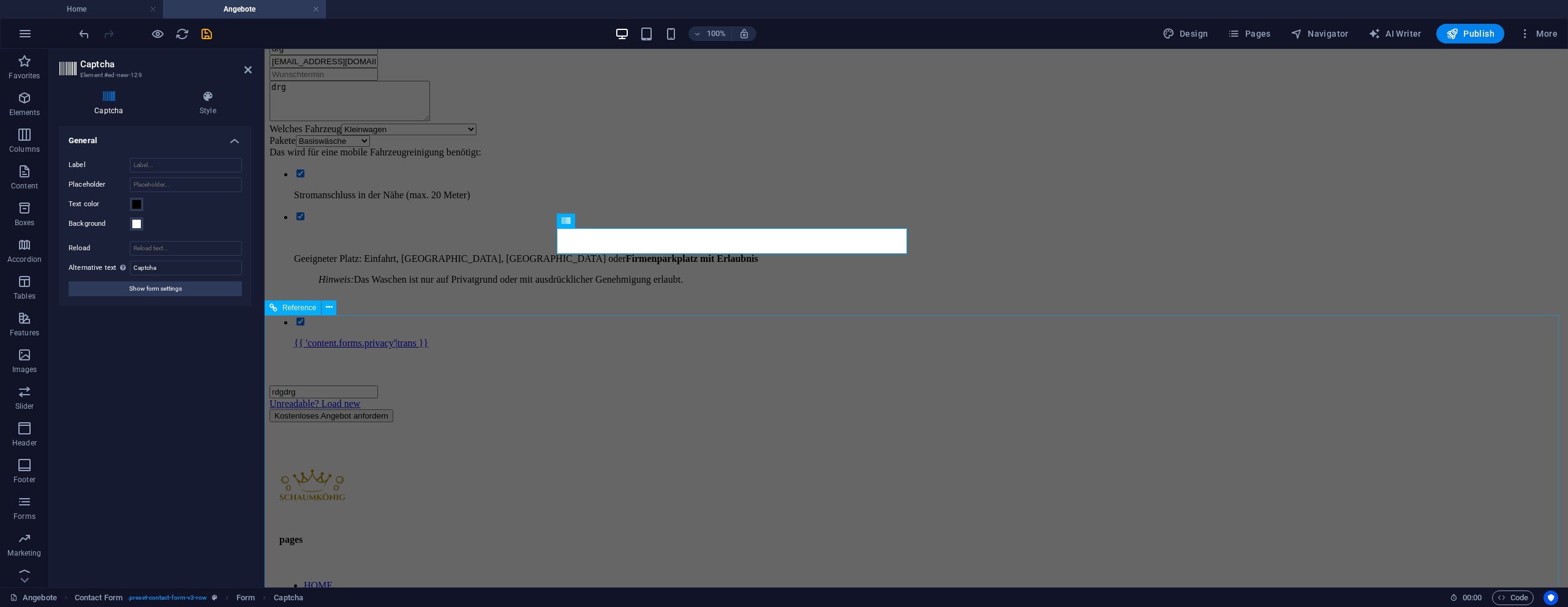
scroll to position [2257, 0]
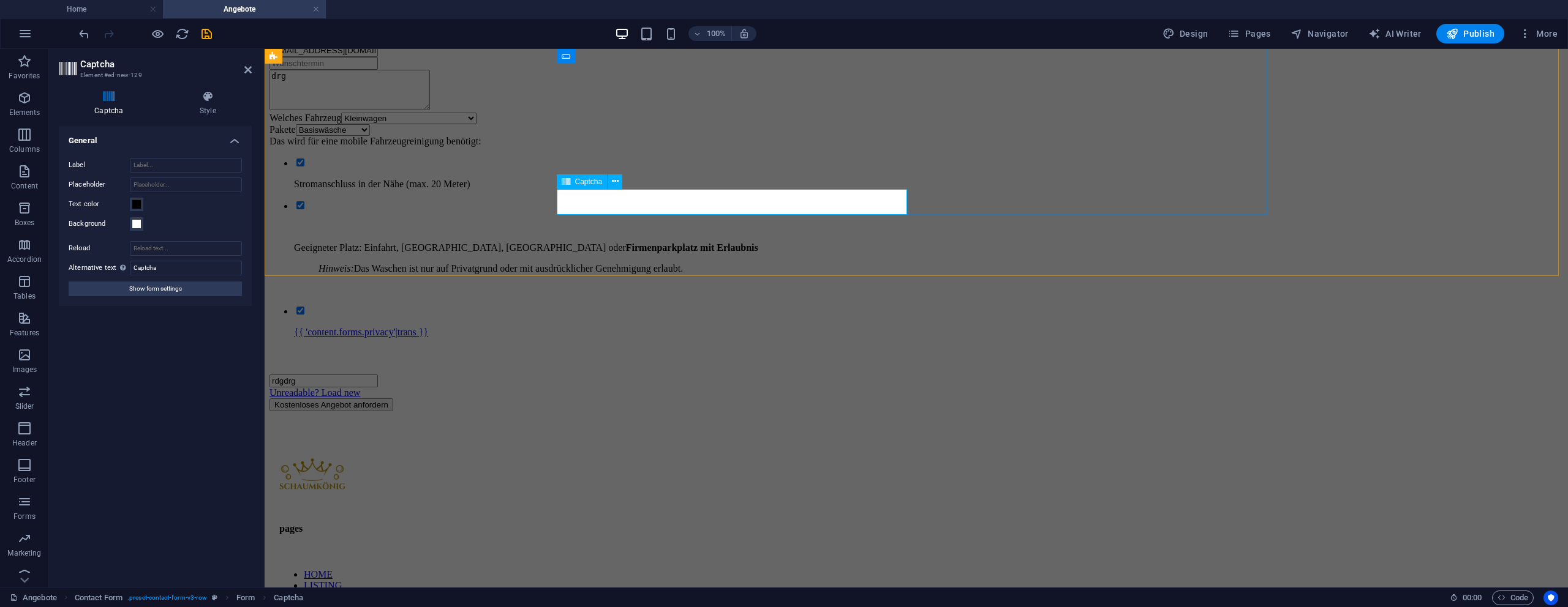
click at [572, 184] on div "Captcha" at bounding box center [583, 182] width 51 height 15
click at [185, 251] on input "Reload" at bounding box center [186, 248] width 112 height 15
click at [144, 288] on span "Show form settings" at bounding box center [155, 289] width 53 height 15
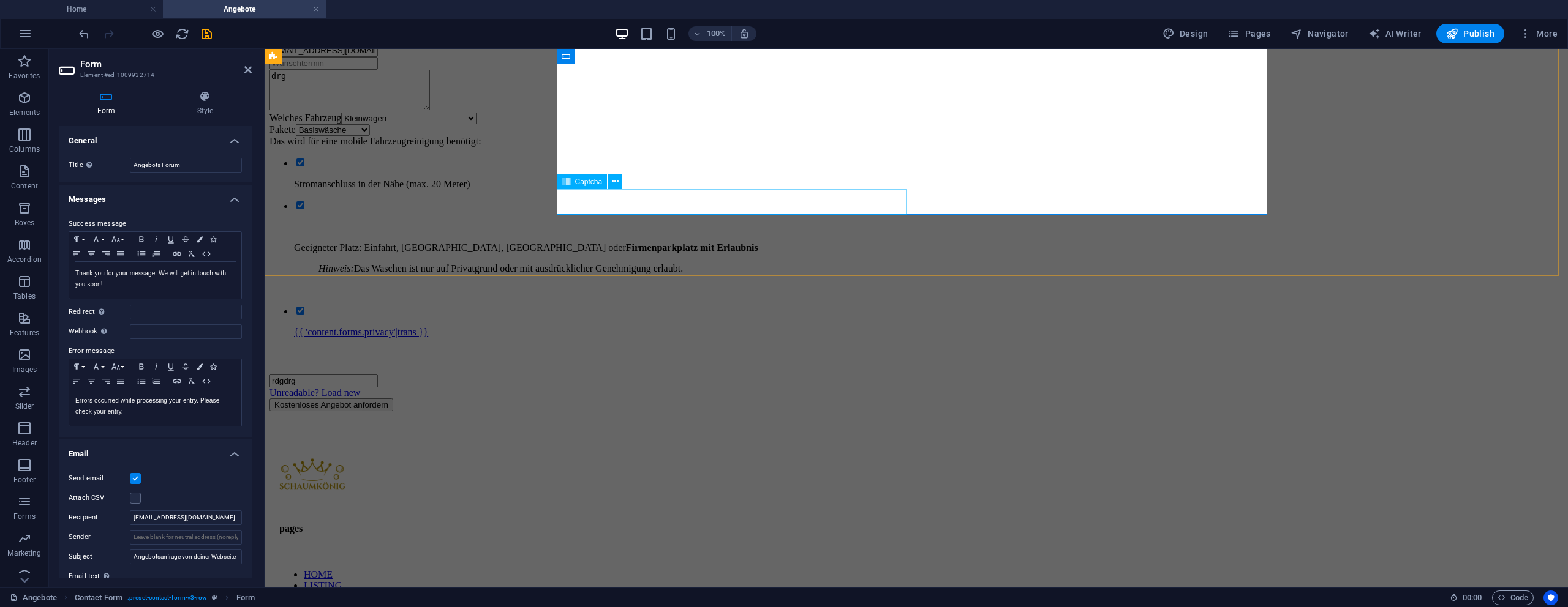
click at [378, 374] on input "rdgdrg" at bounding box center [323, 380] width 108 height 13
click at [597, 347] on div "rdgdrg Unreadable? Load new" at bounding box center [916, 373] width 1294 height 51
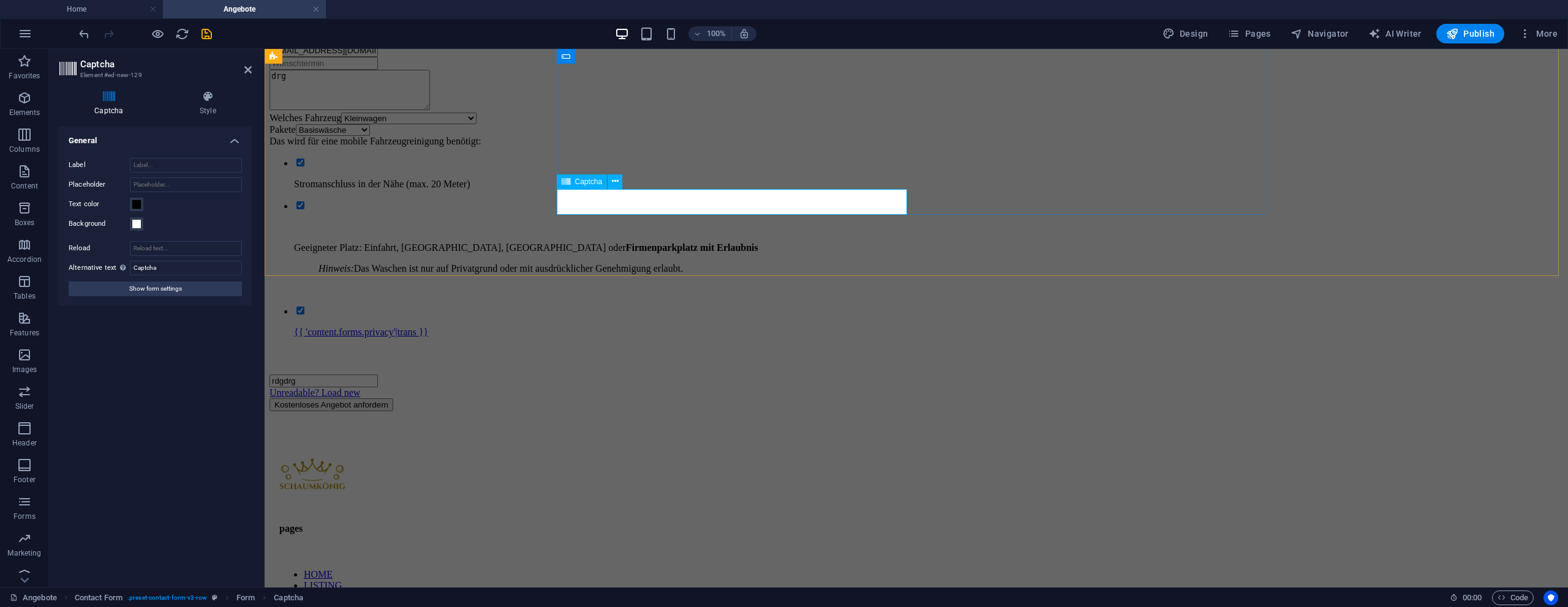
click at [631, 347] on div "rdgdrg Unreadable? Load new" at bounding box center [916, 373] width 1294 height 51
click at [639, 244] on div "drgdrg drg Jan@dorner-corner.de drg Welches Fahrzeug Welches Fahrzeug? (Siehe o…" at bounding box center [916, 209] width 1294 height 406
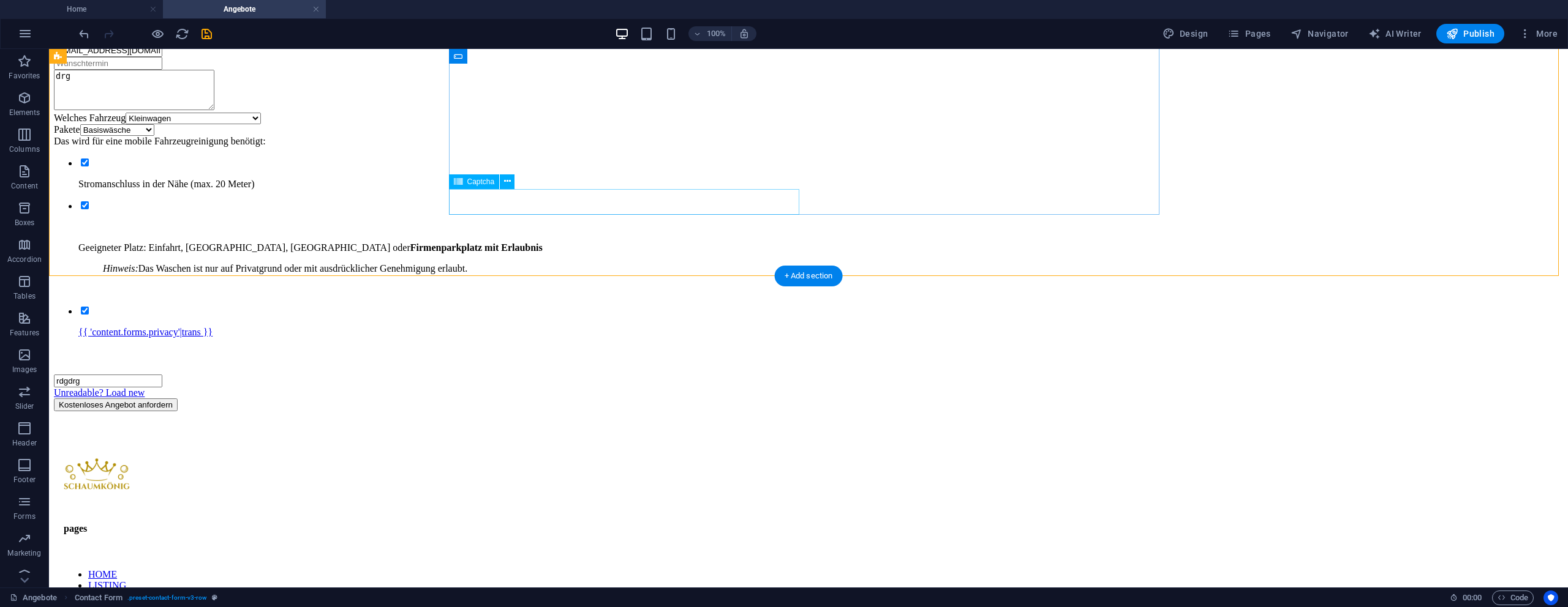
click at [708, 347] on div "rdgdrg Unreadable? Load new" at bounding box center [809, 373] width 1509 height 51
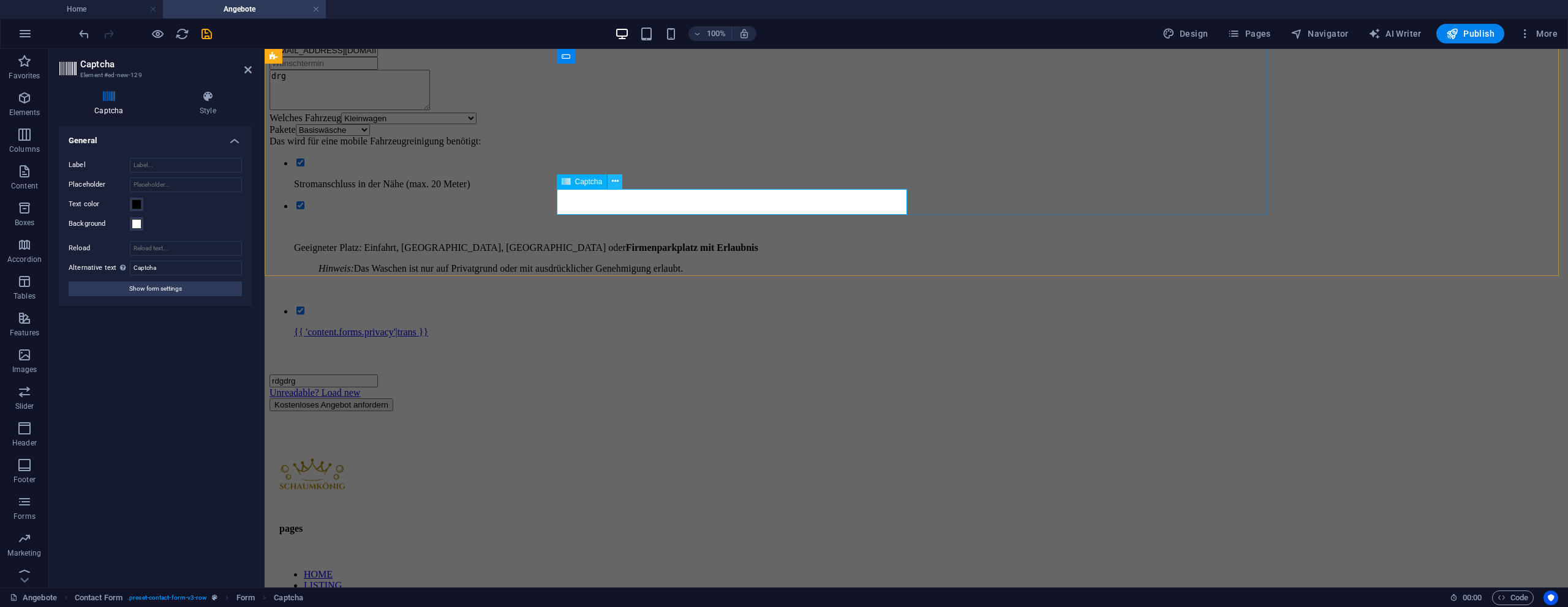
click at [616, 183] on icon at bounding box center [615, 181] width 7 height 13
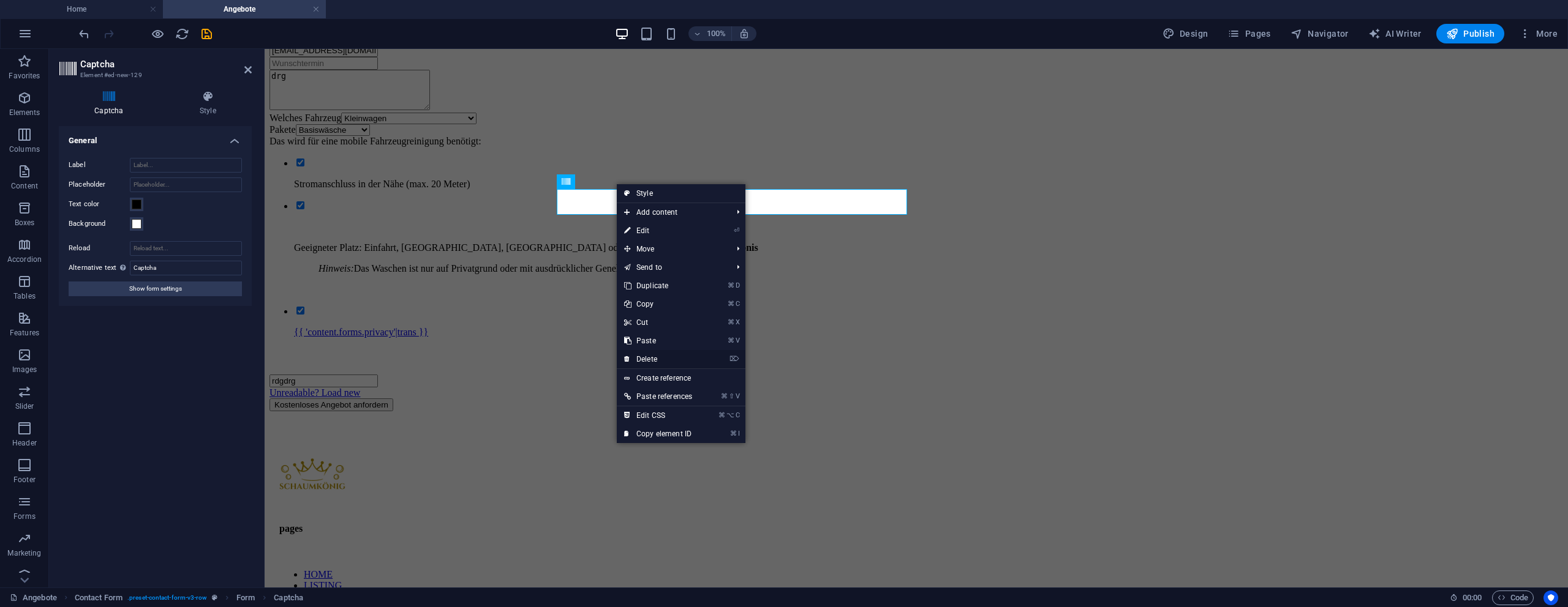
click at [652, 363] on link "⌦ Delete" at bounding box center [659, 359] width 83 height 19
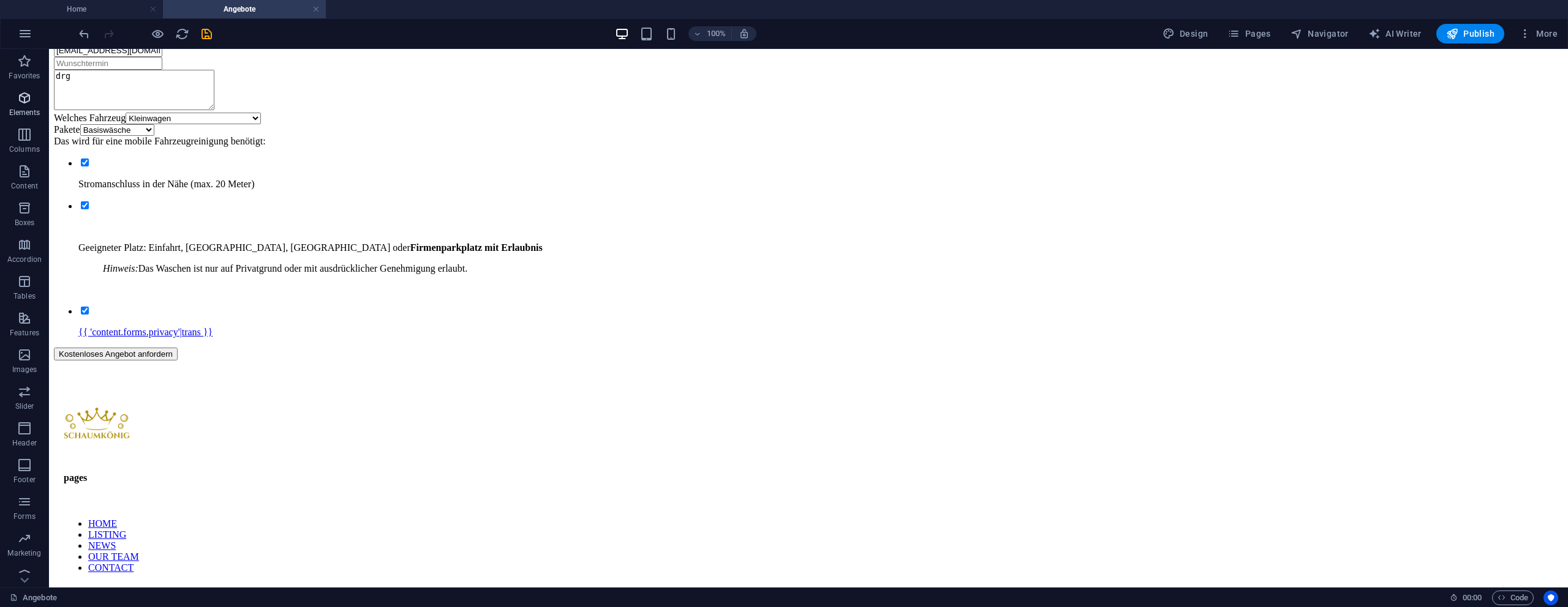
click at [32, 105] on span "Elements" at bounding box center [24, 105] width 49 height 30
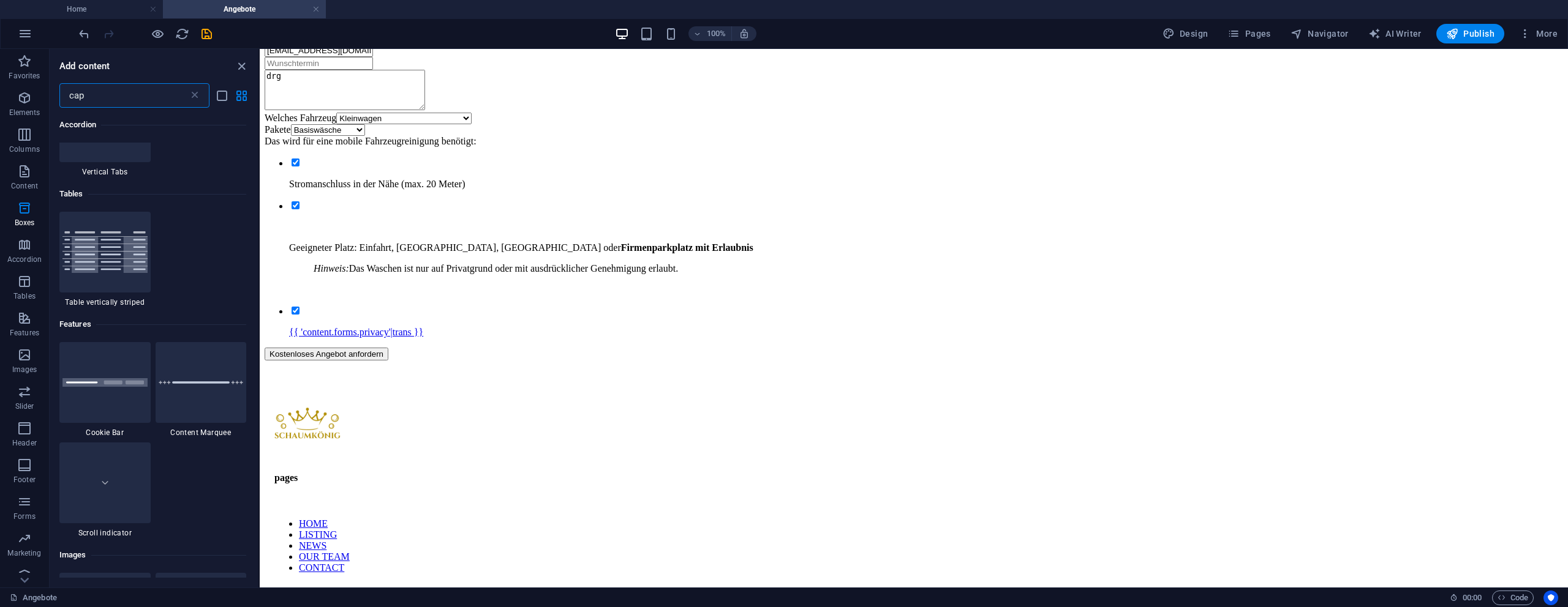
scroll to position [0, 0]
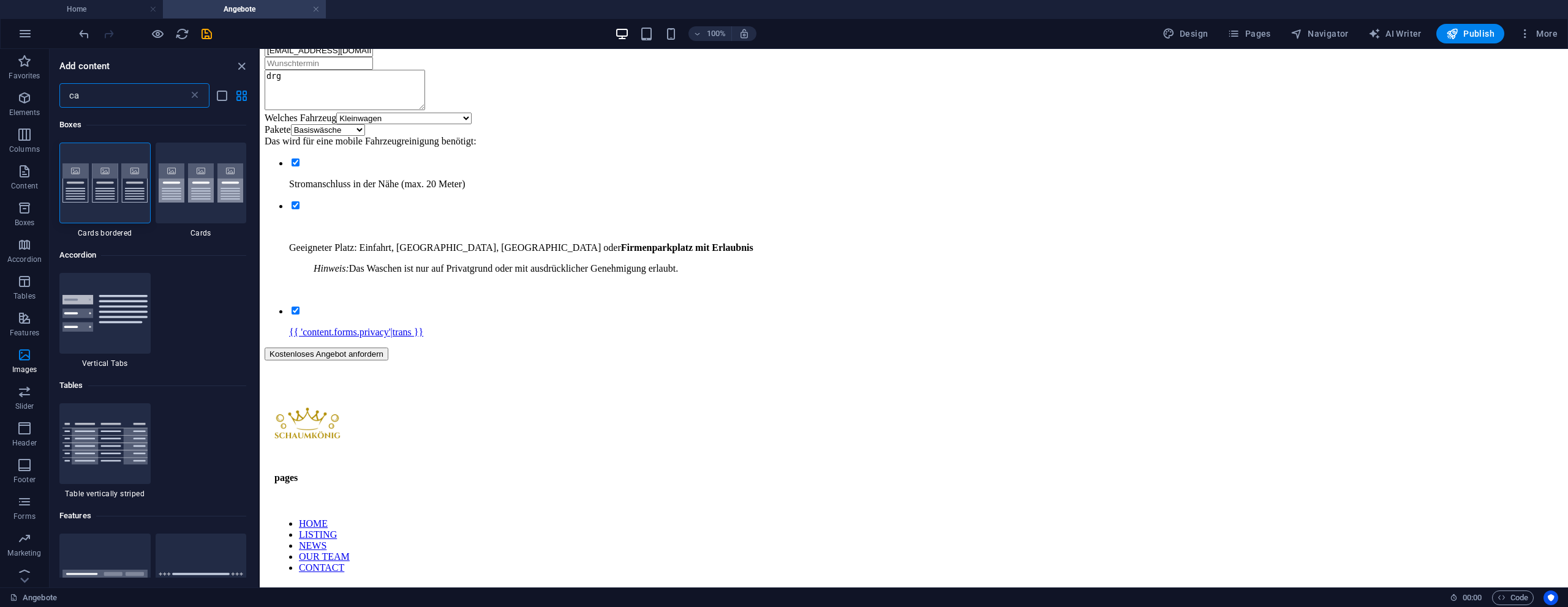
type input "c"
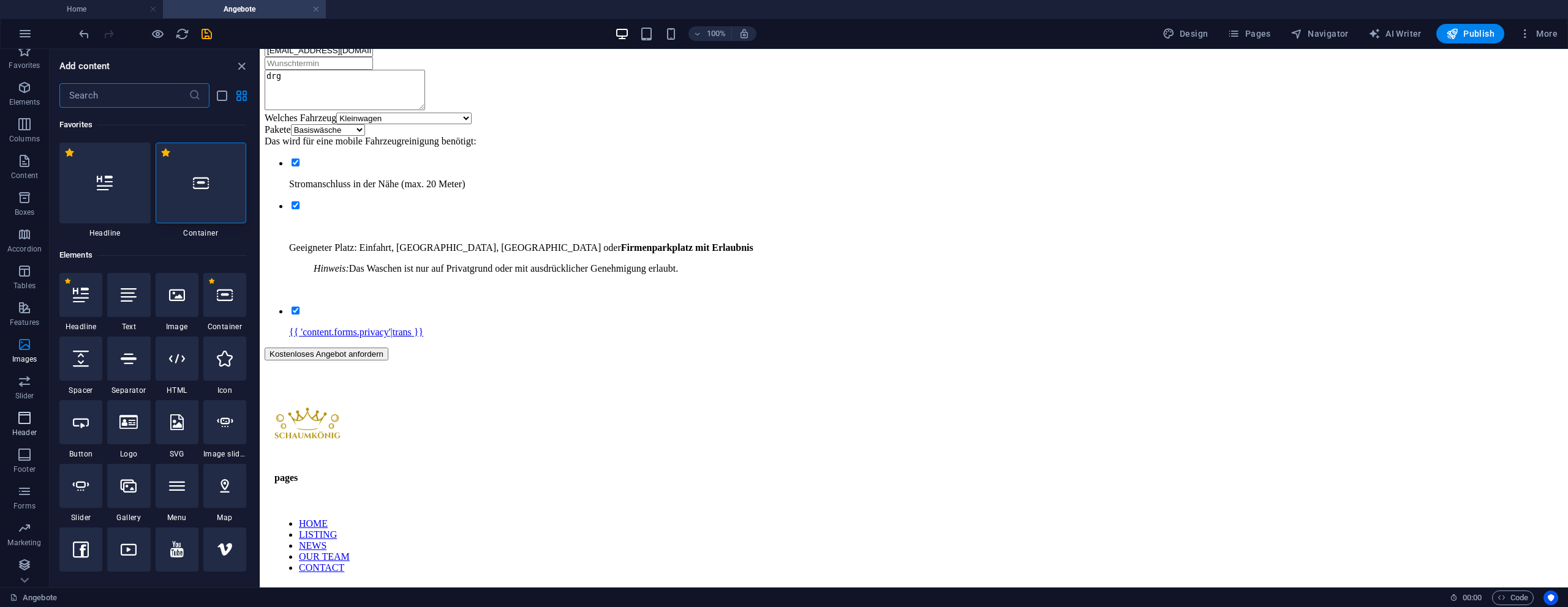
scroll to position [12, 0]
click at [23, 496] on icon "button" at bounding box center [24, 489] width 15 height 15
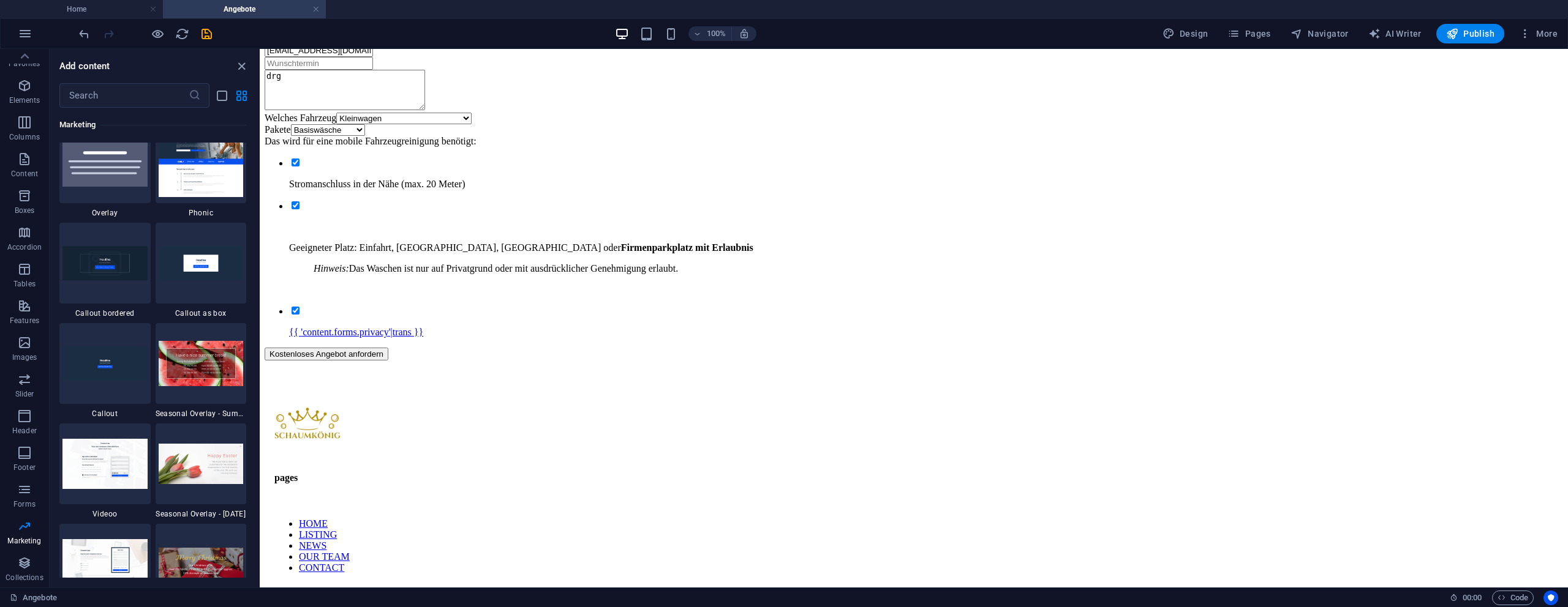
scroll to position [9789, 0]
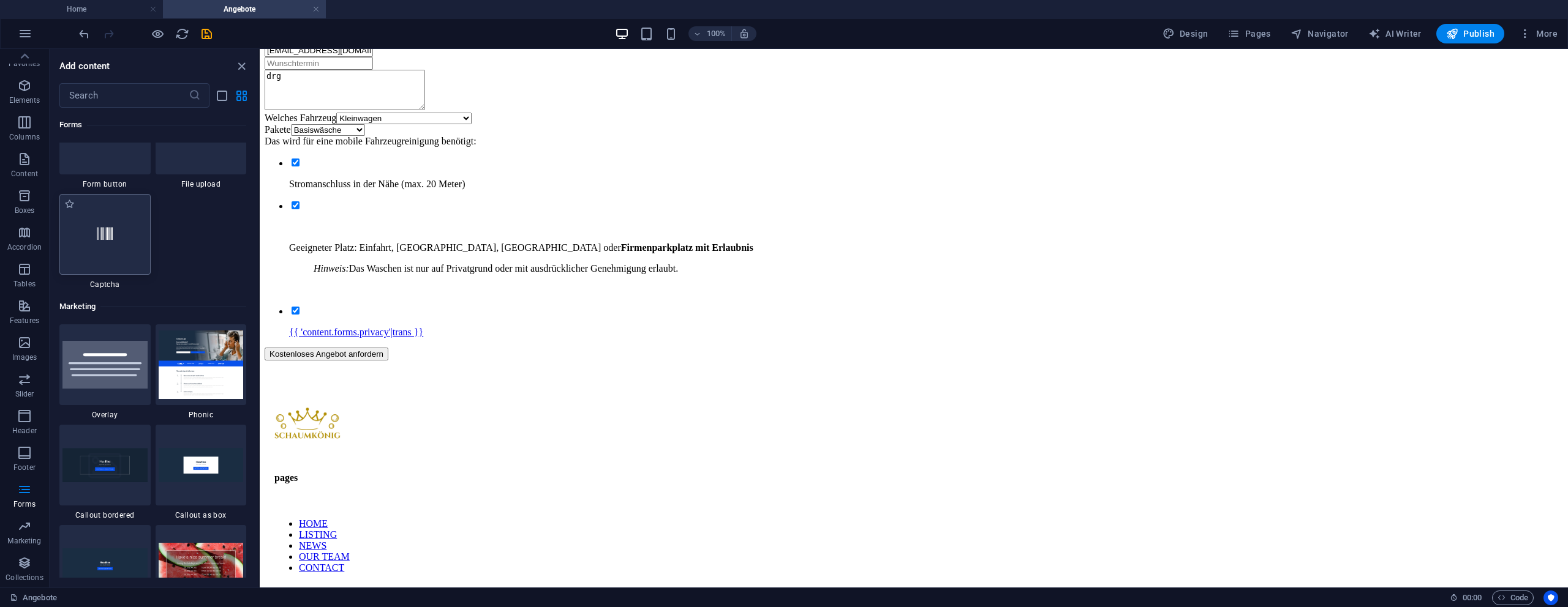
click at [105, 256] on div at bounding box center [105, 234] width 91 height 81
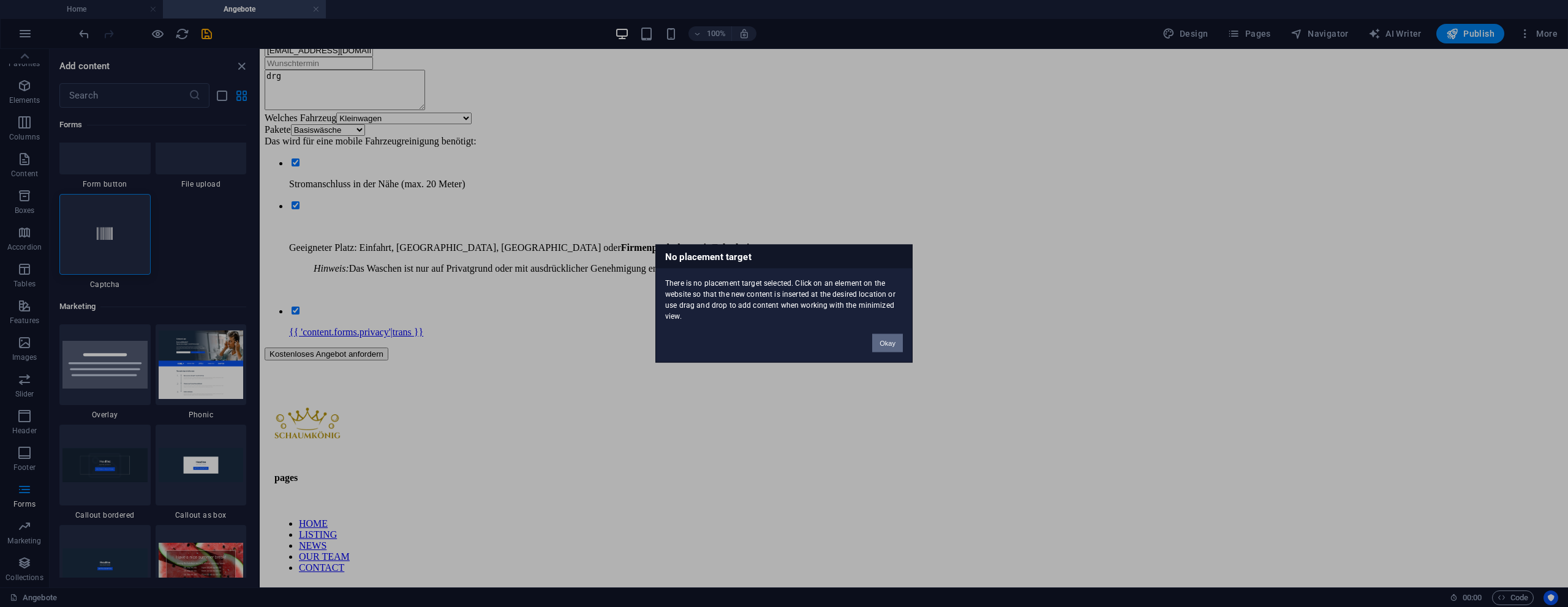
click at [878, 345] on button "Okay" at bounding box center [887, 343] width 30 height 19
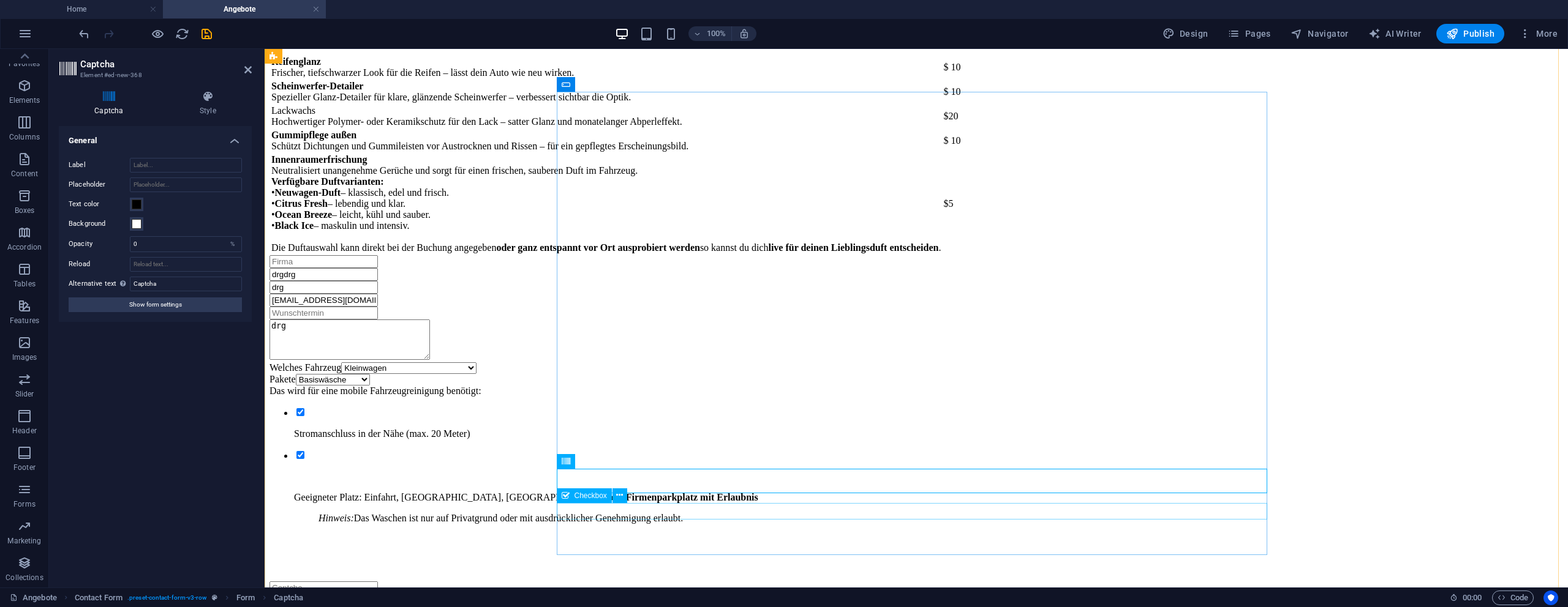
scroll to position [2036, 0]
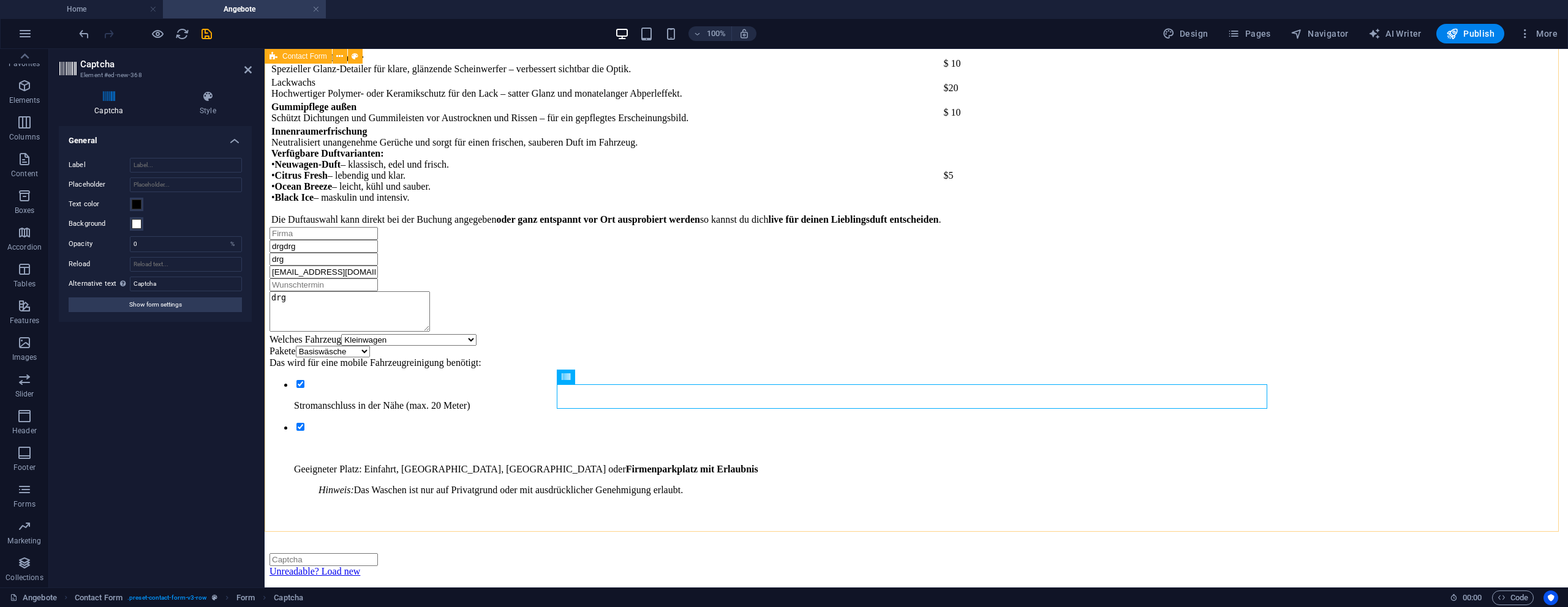
click at [542, 459] on div "drgdrg drg Jan@dorner-corner.de drg Welches Fahrzeug Welches Fahrzeug? (Siehe o…" at bounding box center [916, 435] width 1294 height 416
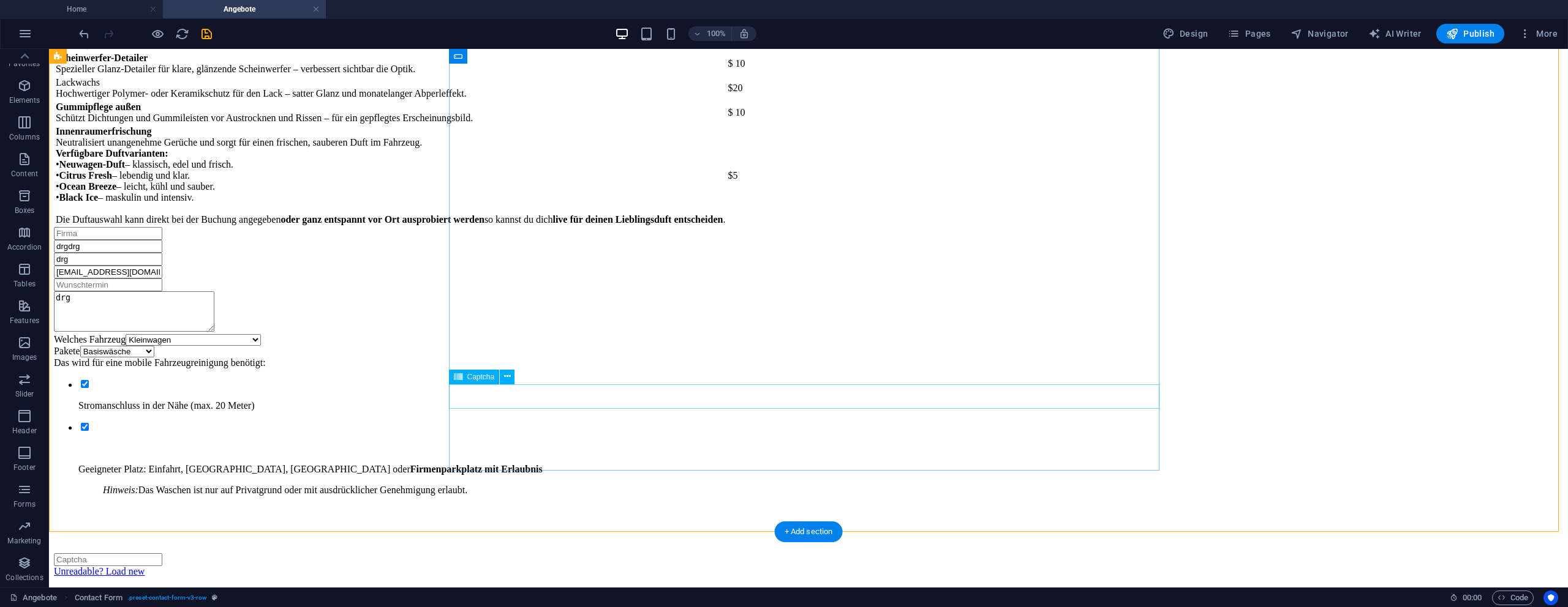
click at [579, 526] on div "Unreadable? Load new" at bounding box center [809, 552] width 1509 height 51
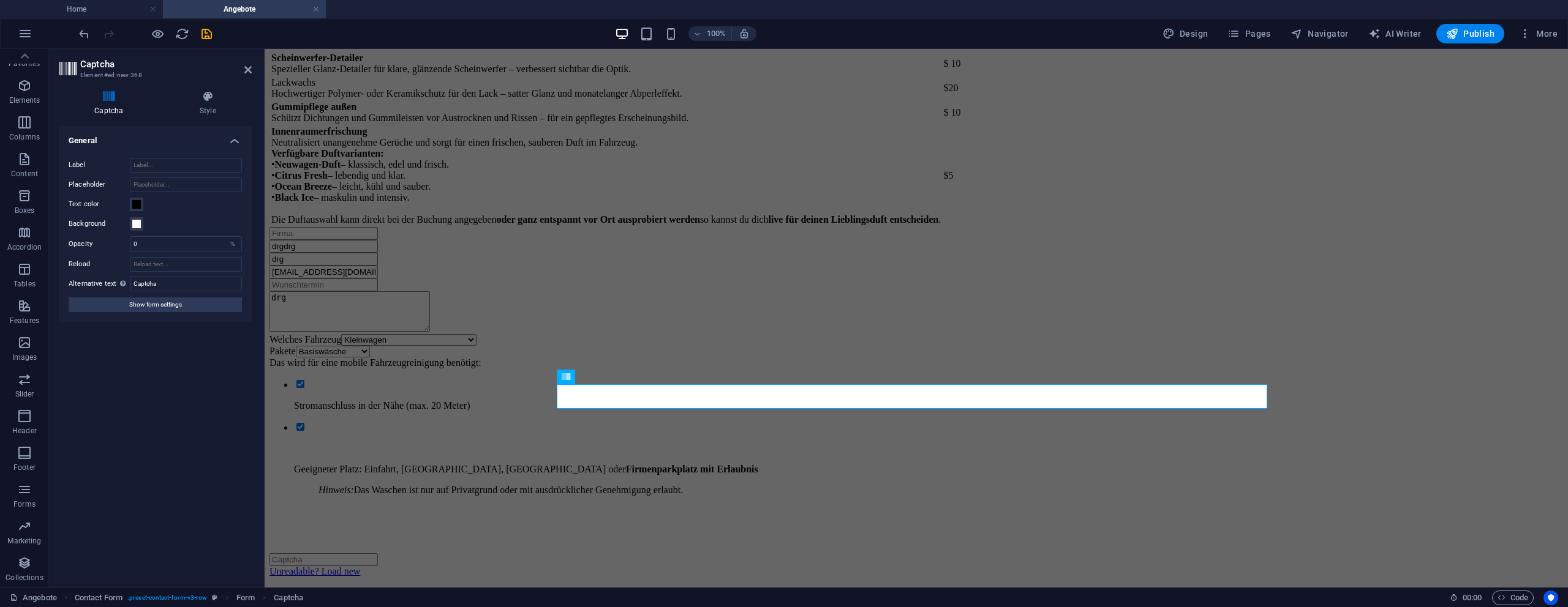
click at [79, 242] on label "Opacity" at bounding box center [99, 244] width 62 height 7
click at [79, 242] on label "Opacity" at bounding box center [99, 244] width 62 height 7
click at [79, 264] on label "Reload" at bounding box center [99, 264] width 62 height 15
click at [130, 264] on input "Reload" at bounding box center [186, 264] width 112 height 15
click at [140, 426] on div "Turnstile Turnstile by Cloudfare is a third-party integration that offers acces…" at bounding box center [155, 352] width 193 height 452
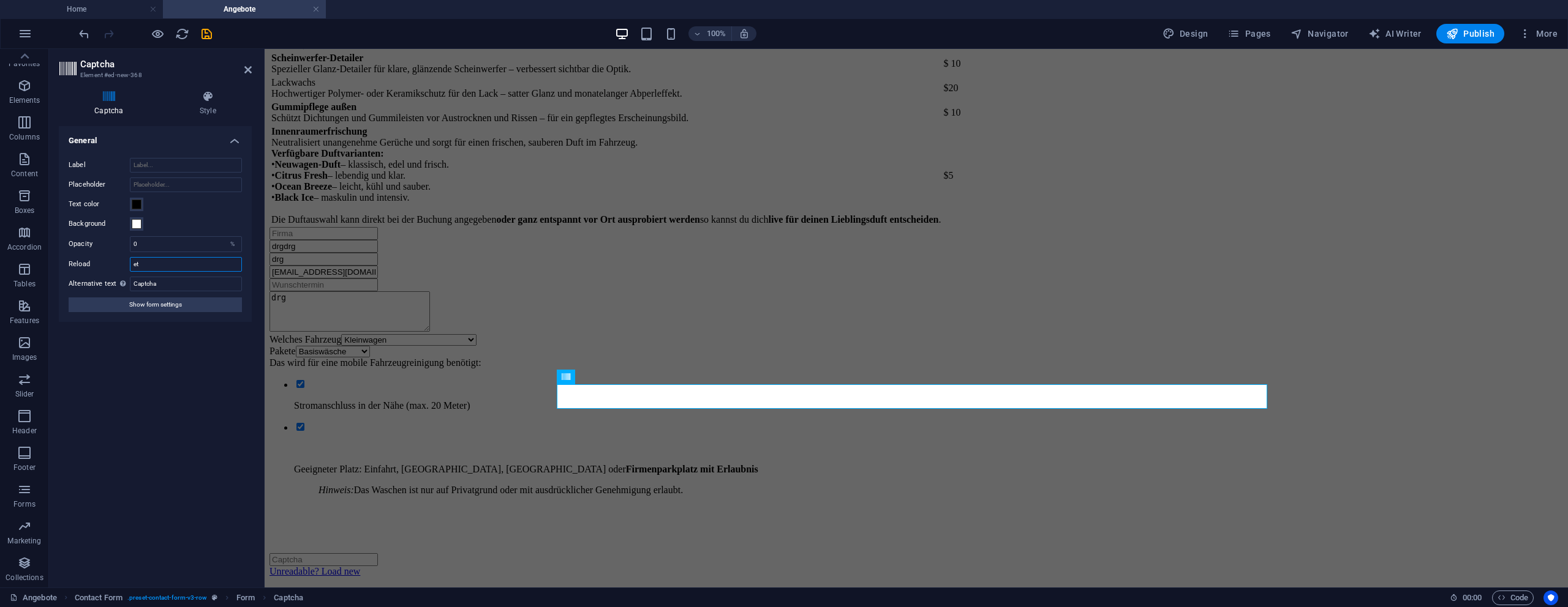
click at [141, 258] on input "et" at bounding box center [186, 264] width 112 height 15
type input "ete"
click at [133, 396] on div "Turnstile Turnstile by Cloudfare is a third-party integration that offers acces…" at bounding box center [155, 352] width 193 height 452
click at [155, 261] on input "ete" at bounding box center [186, 264] width 112 height 15
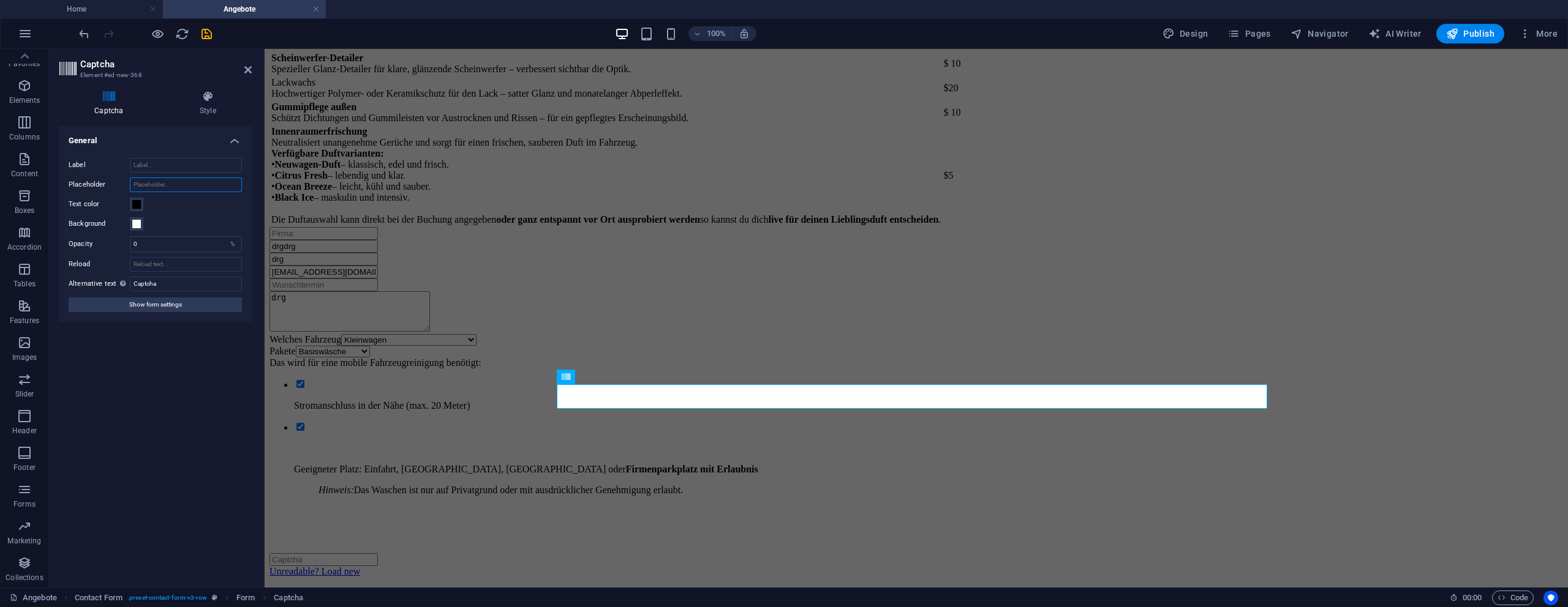
click at [153, 179] on input "Placeholder" at bounding box center [186, 184] width 112 height 15
click at [132, 221] on span at bounding box center [137, 224] width 10 height 10
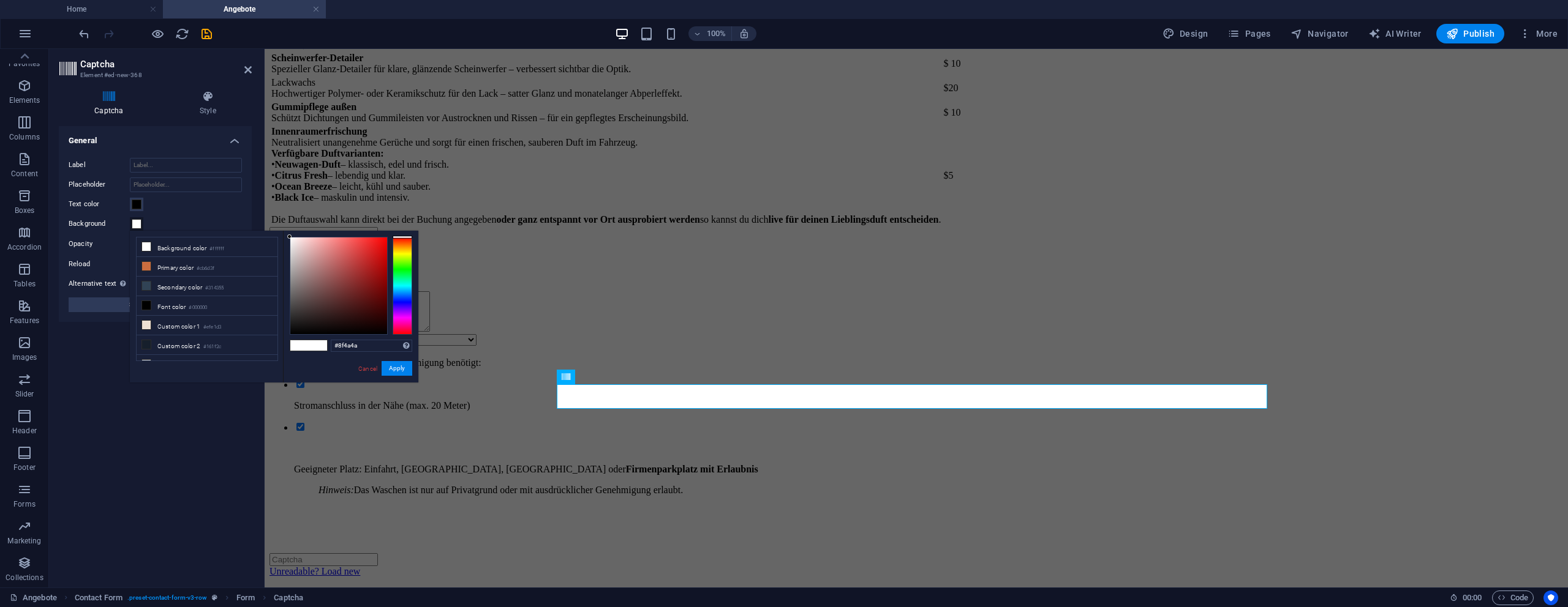
type input "#914a4a"
click at [337, 278] on div at bounding box center [339, 286] width 97 height 97
click at [393, 372] on button "Apply" at bounding box center [397, 368] width 30 height 15
click at [393, 370] on button "Apply" at bounding box center [397, 368] width 30 height 15
click at [397, 372] on button "Apply" at bounding box center [397, 368] width 30 height 15
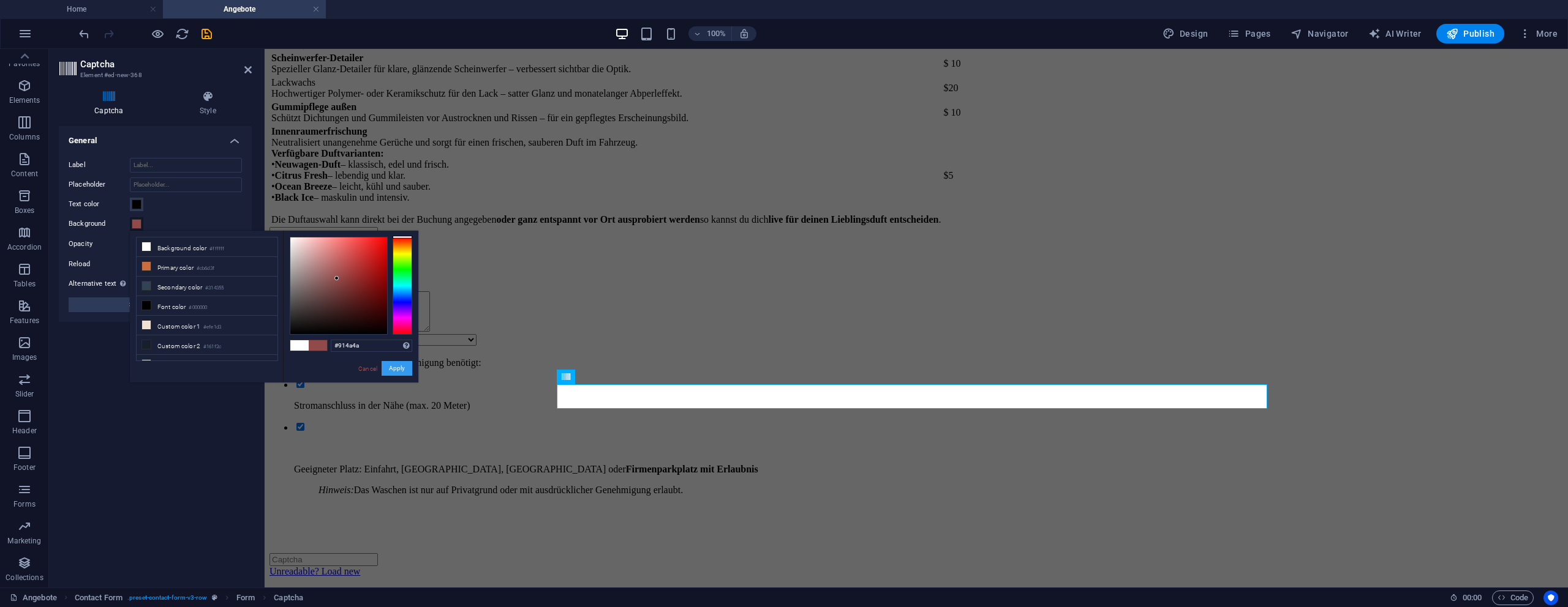
click at [397, 372] on button "Apply" at bounding box center [397, 368] width 30 height 15
click at [366, 371] on link "Cancel" at bounding box center [368, 368] width 21 height 9
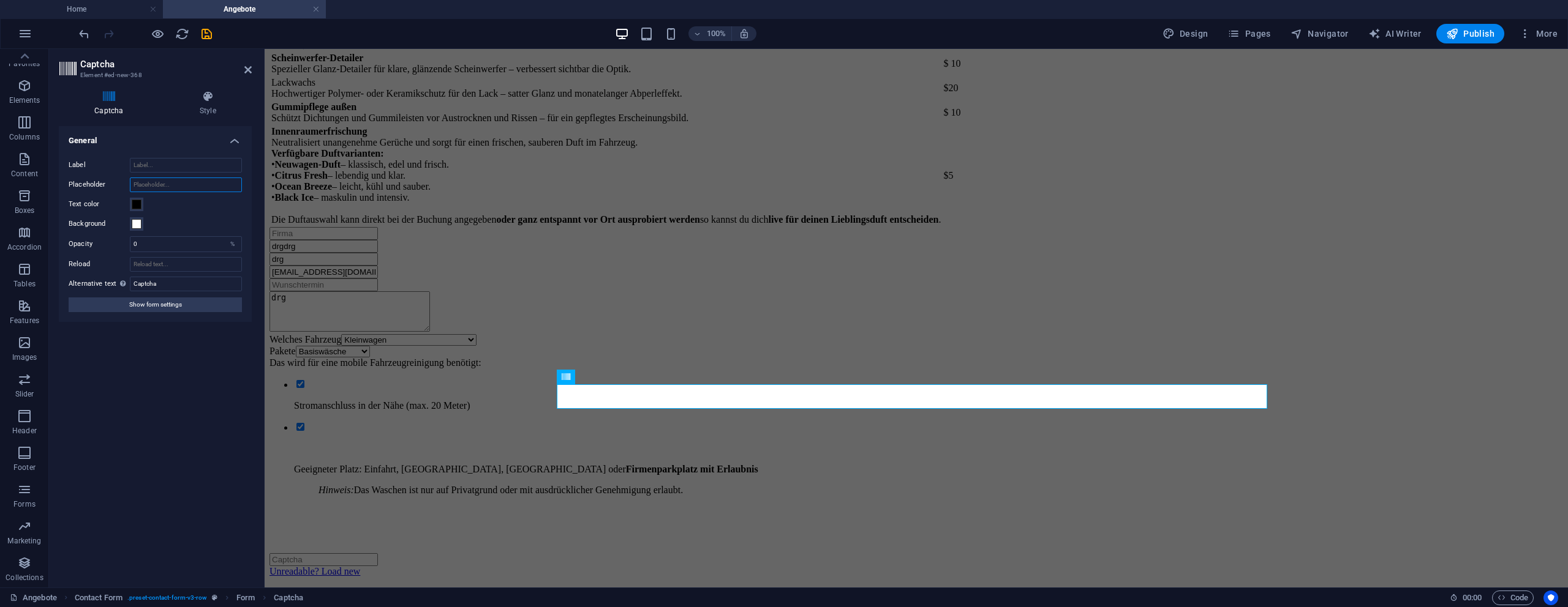
click at [154, 185] on input "Placeholder" at bounding box center [186, 184] width 112 height 15
type input "wad"
click at [117, 450] on div "Turnstile Turnstile by Cloudfare is a third-party integration that offers acces…" at bounding box center [155, 352] width 193 height 452
click at [171, 166] on input "Label" at bounding box center [186, 165] width 112 height 15
type input "awd"
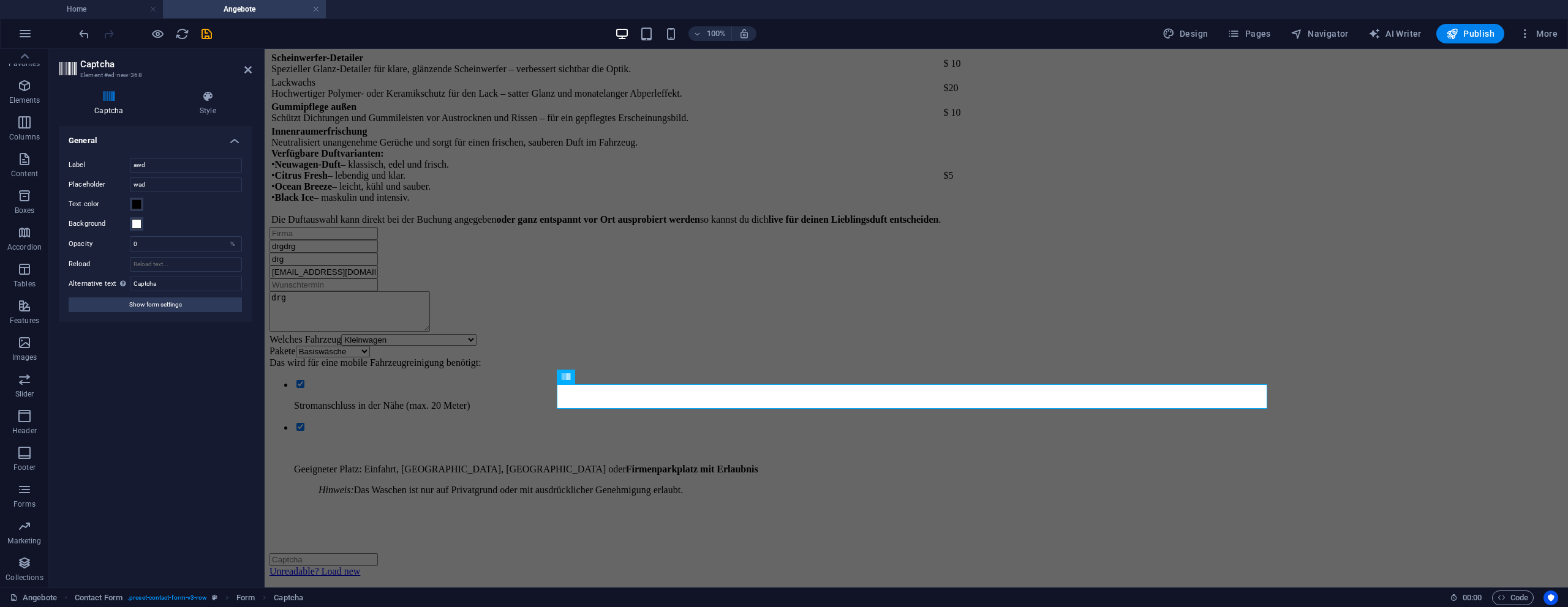
click at [96, 558] on div "Turnstile Turnstile by Cloudfare is a third-party integration that offers acces…" at bounding box center [155, 352] width 193 height 452
click at [134, 260] on input "Reload" at bounding box center [186, 264] width 112 height 15
type input "awd"
click at [165, 378] on div "Turnstile Turnstile by Cloudfare is a third-party integration that offers acces…" at bounding box center [155, 352] width 193 height 452
click at [197, 30] on div at bounding box center [145, 34] width 138 height 19
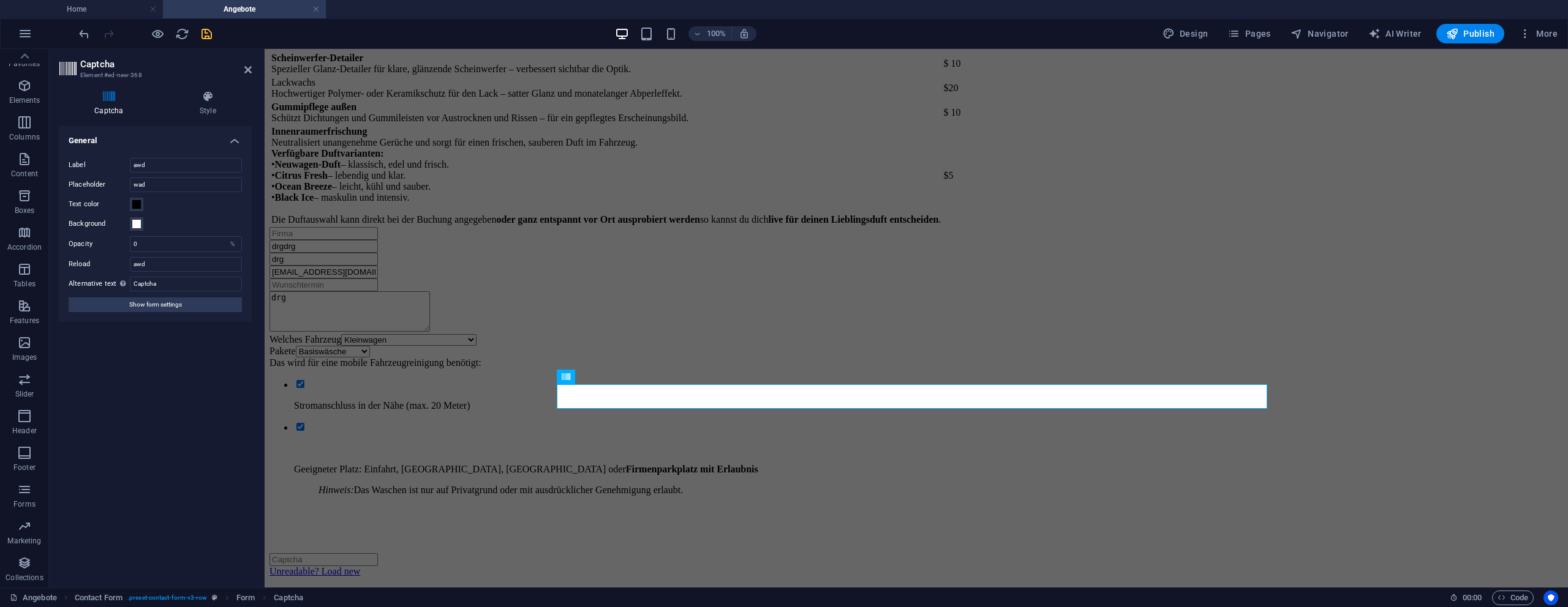
click at [211, 32] on icon "save" at bounding box center [207, 34] width 14 height 14
select select
checkbox input "true"
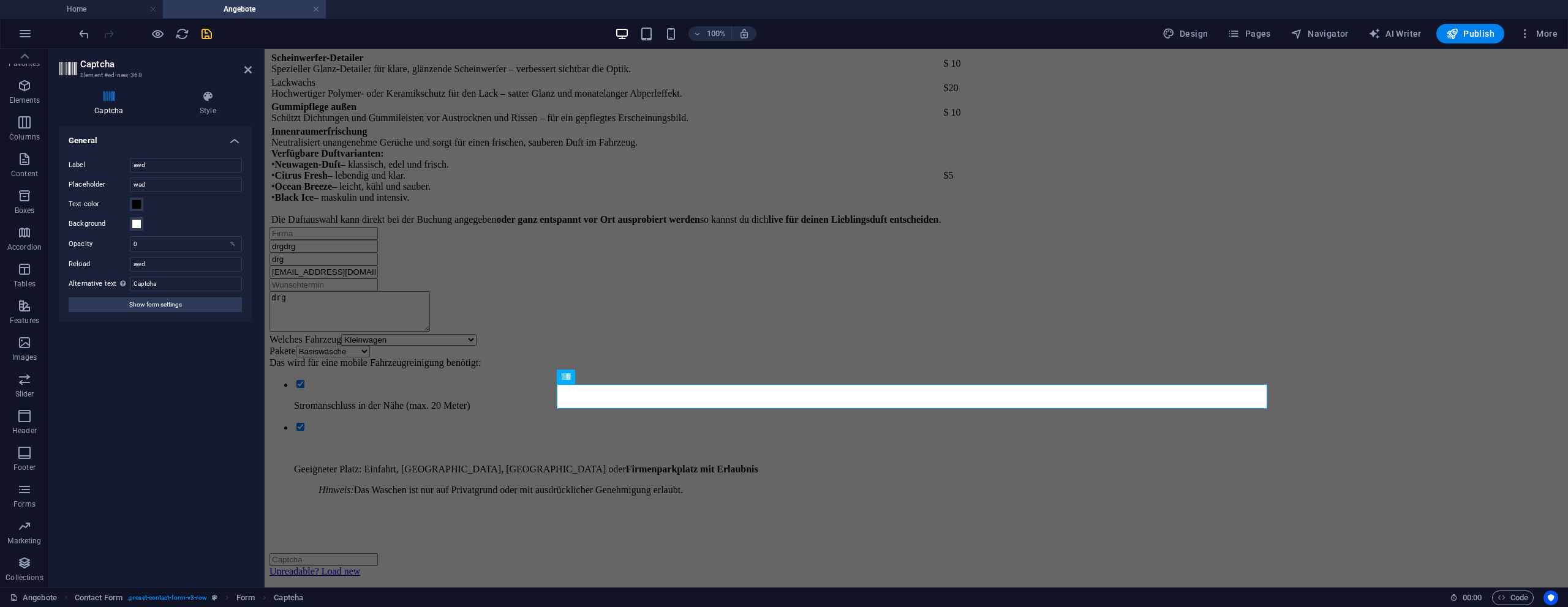
checkbox input "true"
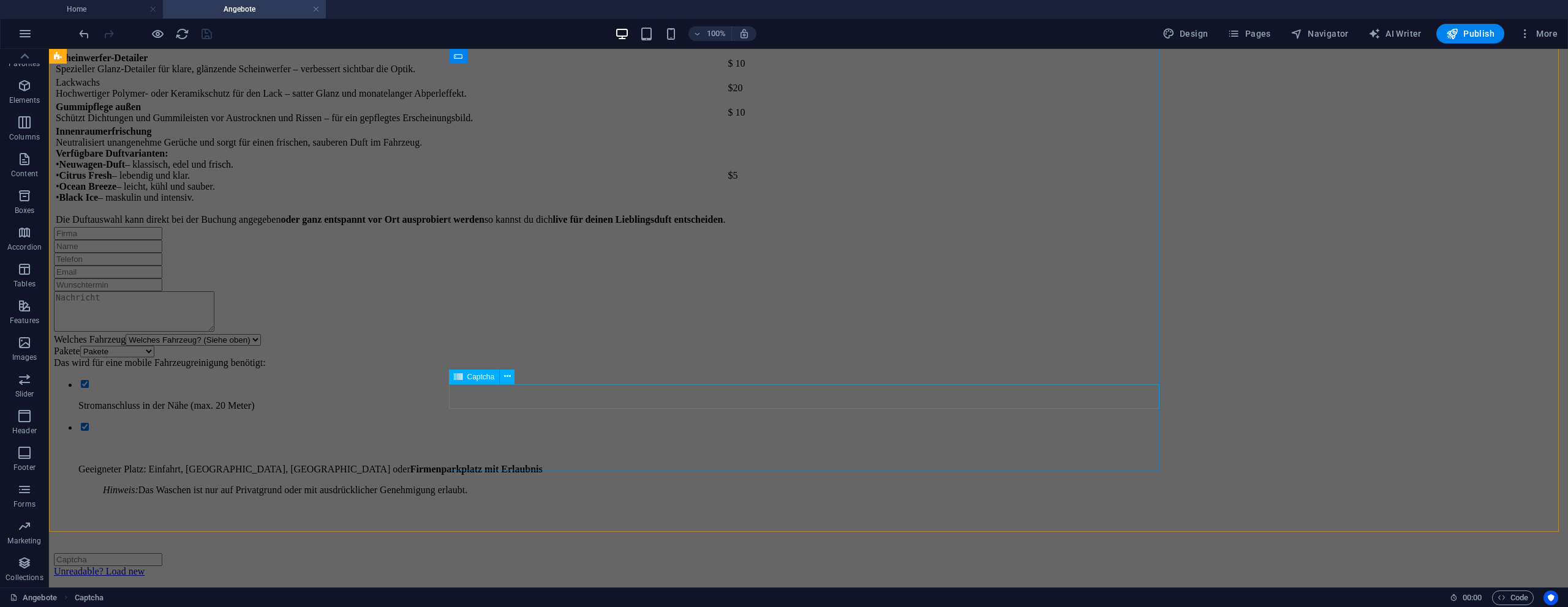
click at [563, 526] on div "Unreadable? Load new" at bounding box center [809, 552] width 1509 height 51
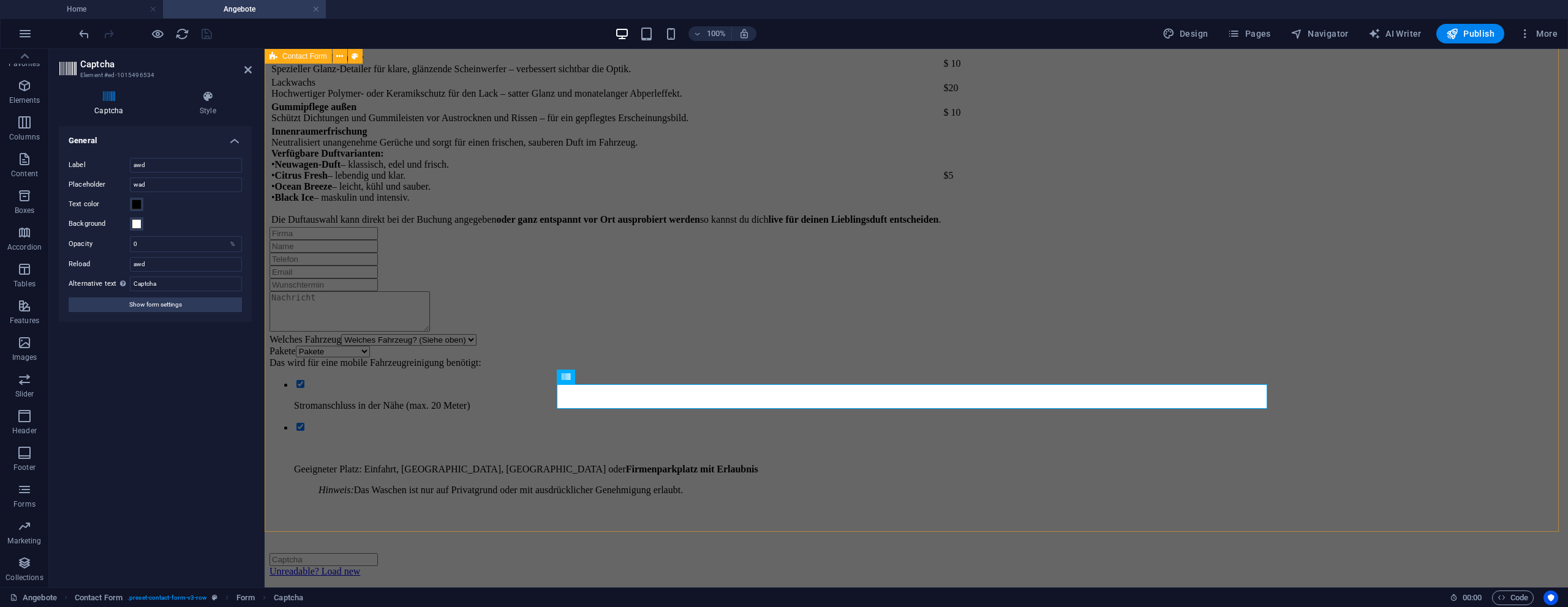
click at [399, 299] on div "Welches Fahrzeug Welches Fahrzeug? (Siehe oben) Kleinwagen Standardwagen SUV / …" at bounding box center [916, 435] width 1294 height 416
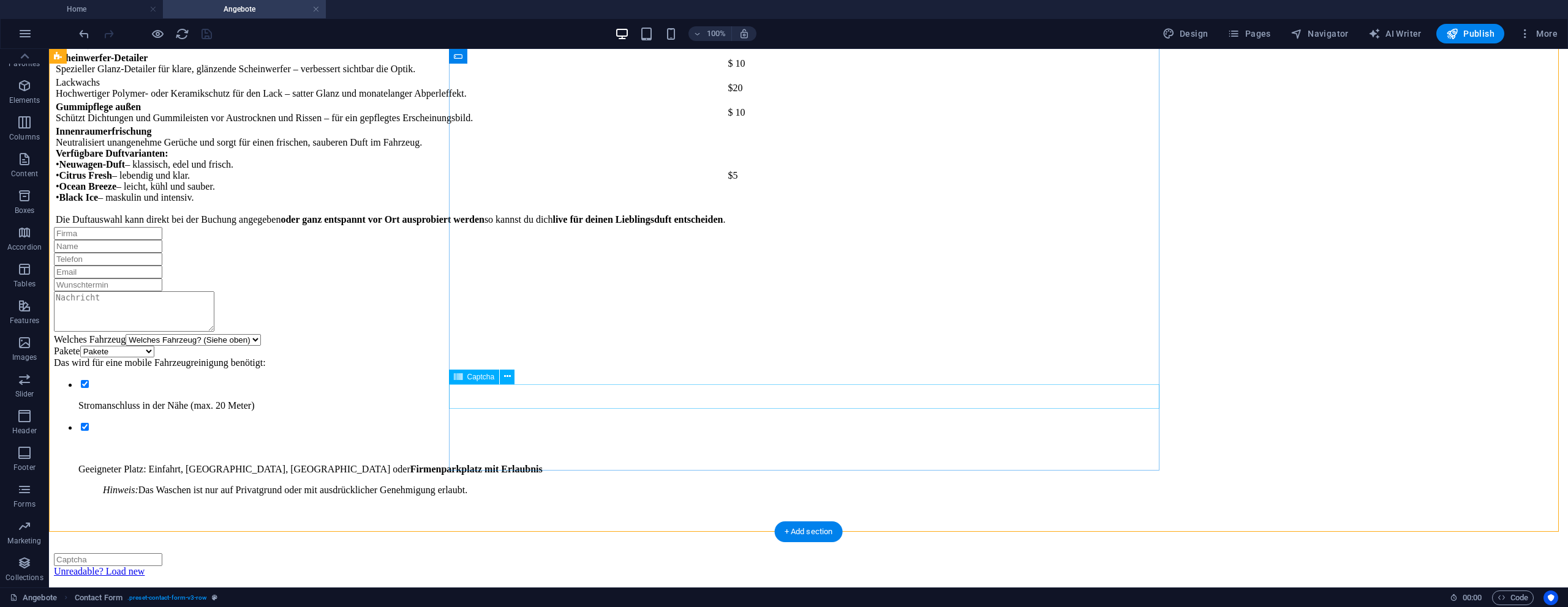
click at [574, 526] on div "Unreadable? Load new" at bounding box center [809, 552] width 1509 height 51
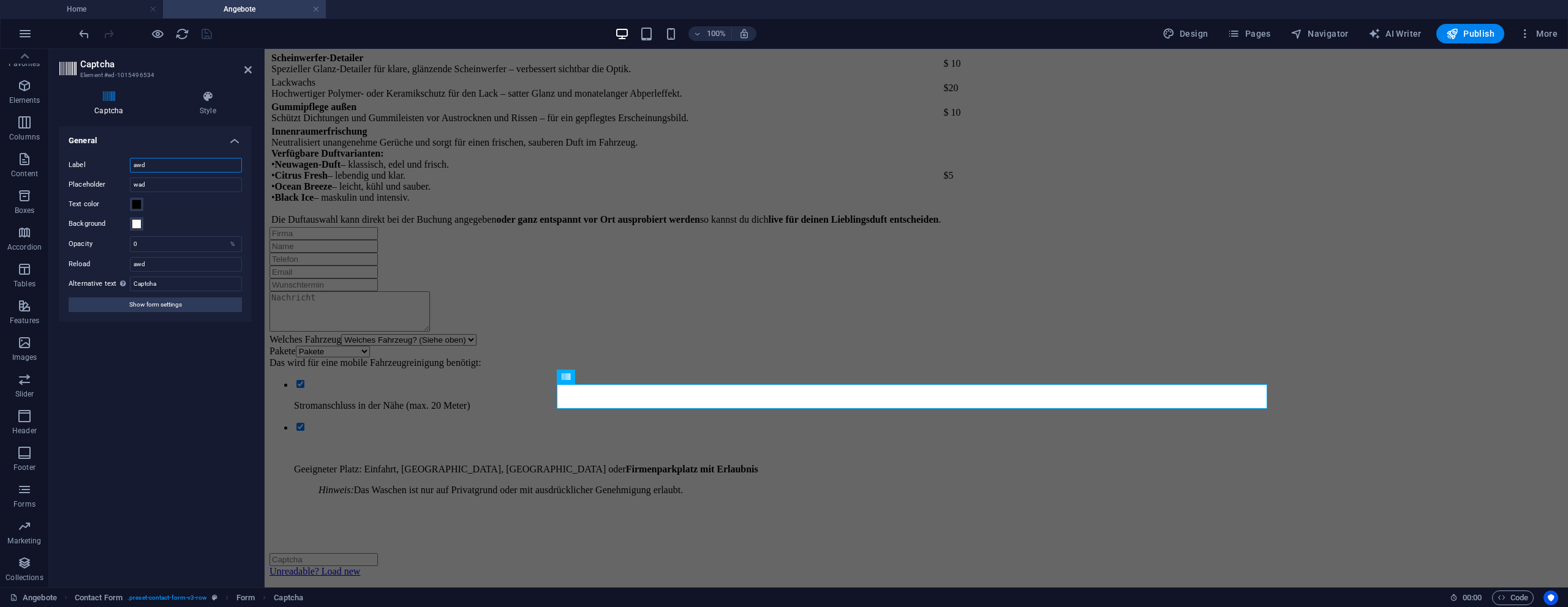
click at [149, 158] on input "awd" at bounding box center [186, 165] width 112 height 15
type input "awdawd"
click at [150, 186] on input "wad" at bounding box center [186, 184] width 112 height 15
type input "wadawdawd"
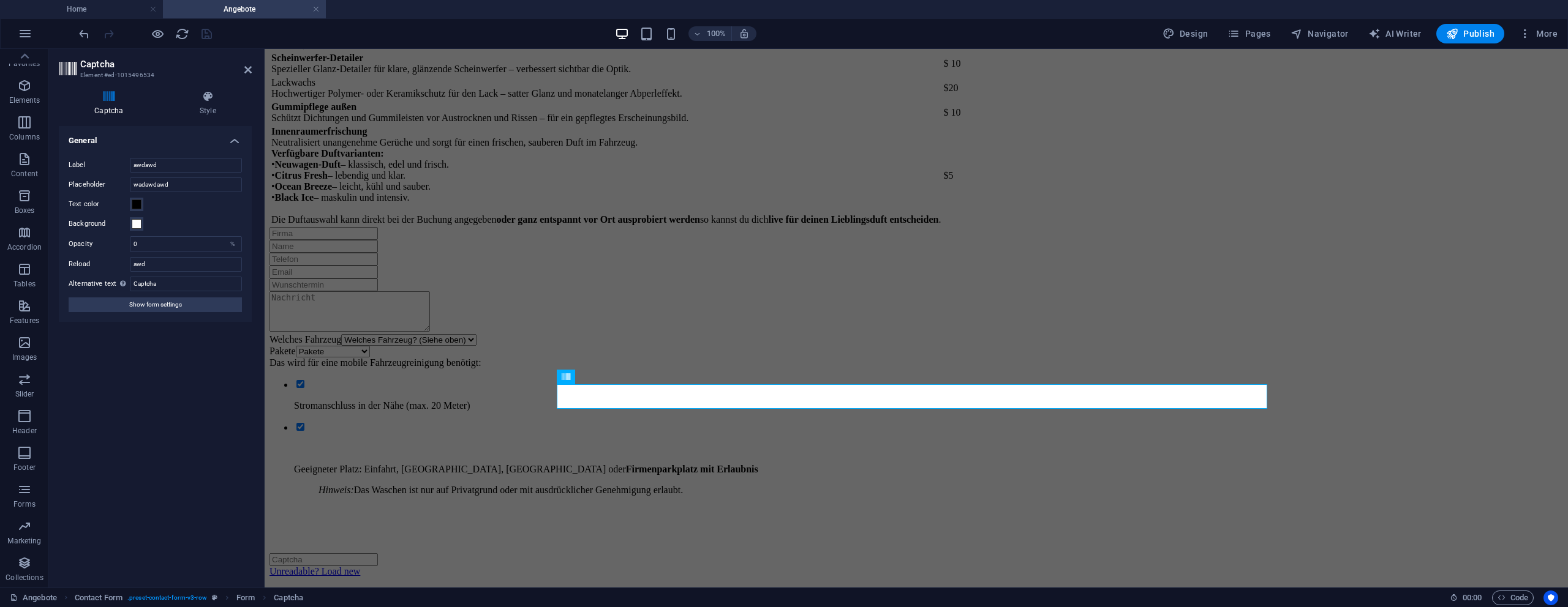
click at [93, 352] on div "Turnstile Turnstile by Cloudfare is a third-party integration that offers acces…" at bounding box center [155, 352] width 193 height 452
click at [147, 248] on input "0" at bounding box center [186, 244] width 111 height 15
click at [147, 249] on input "0" at bounding box center [186, 244] width 111 height 15
type input "10"
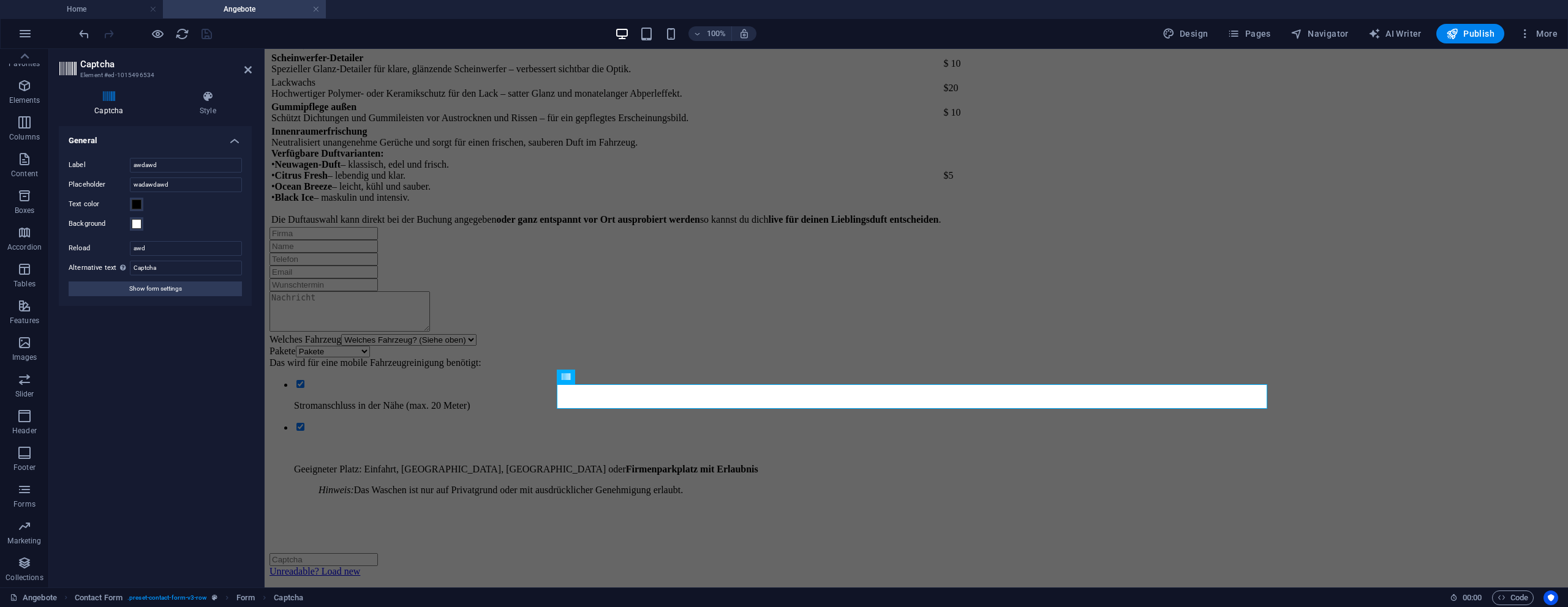
click at [114, 380] on div "Turnstile Turnstile by Cloudfare is a third-party integration that offers acces…" at bounding box center [155, 352] width 193 height 452
click at [145, 241] on input "awd" at bounding box center [186, 248] width 112 height 15
click at [148, 238] on div "Label awdawd Placeholder wadawdawd Text color Background Reload awd Alternative…" at bounding box center [155, 227] width 193 height 158
click at [148, 235] on div "Label awdawd Placeholder wadawdawd Text color Background Reload awd Alternative…" at bounding box center [155, 227] width 193 height 158
click at [378, 553] on input "text" at bounding box center [323, 559] width 108 height 13
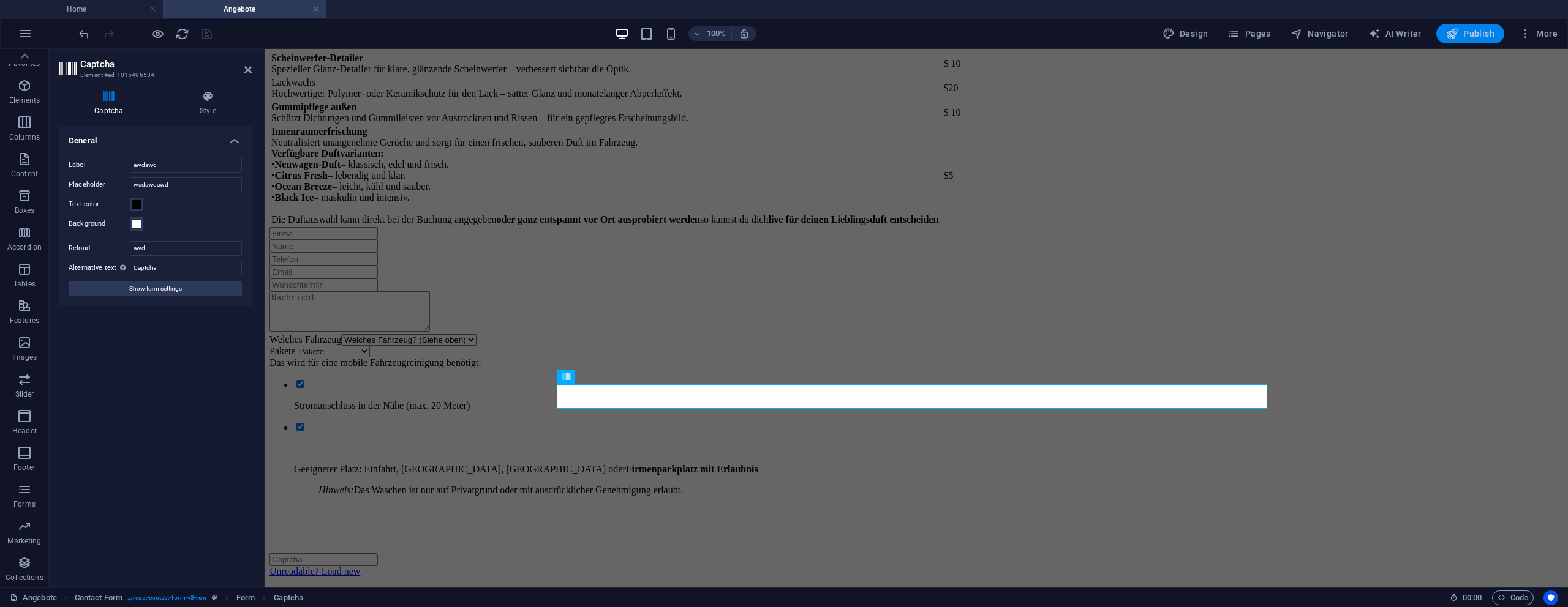
click at [1483, 31] on span "Publish" at bounding box center [1471, 34] width 48 height 12
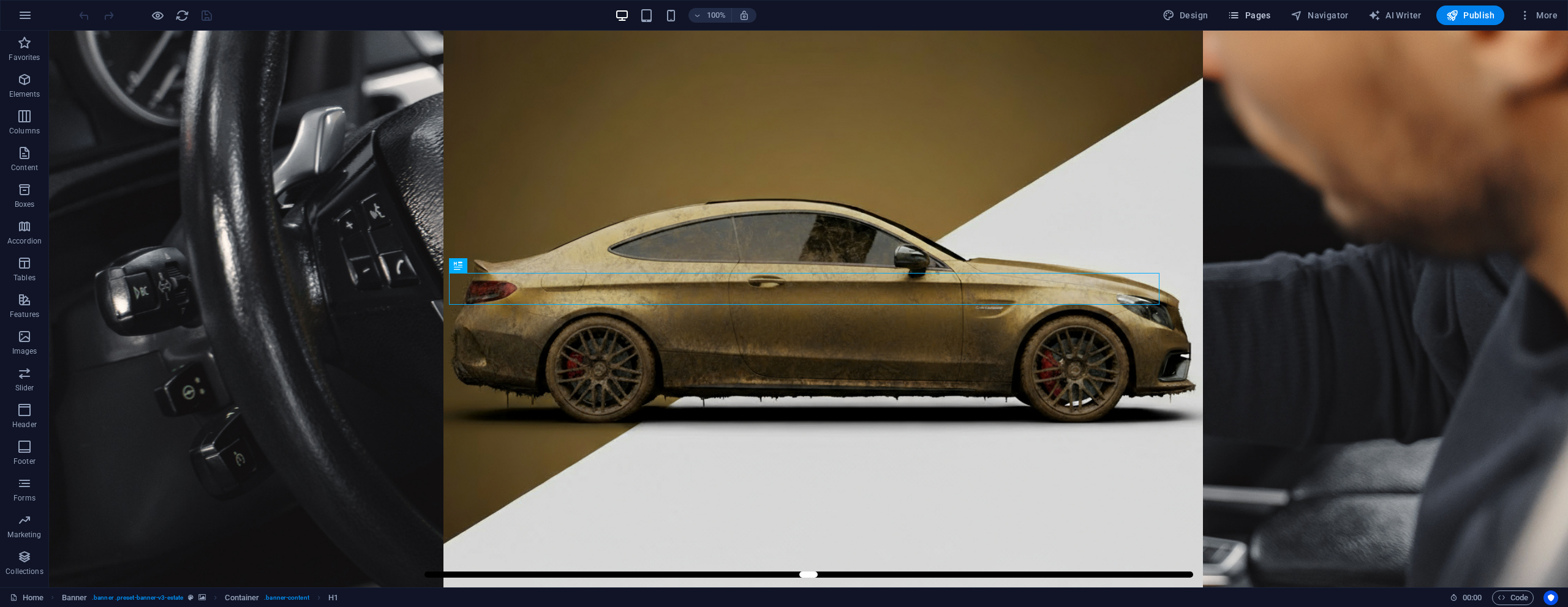
click at [1270, 16] on span "Pages" at bounding box center [1249, 15] width 43 height 12
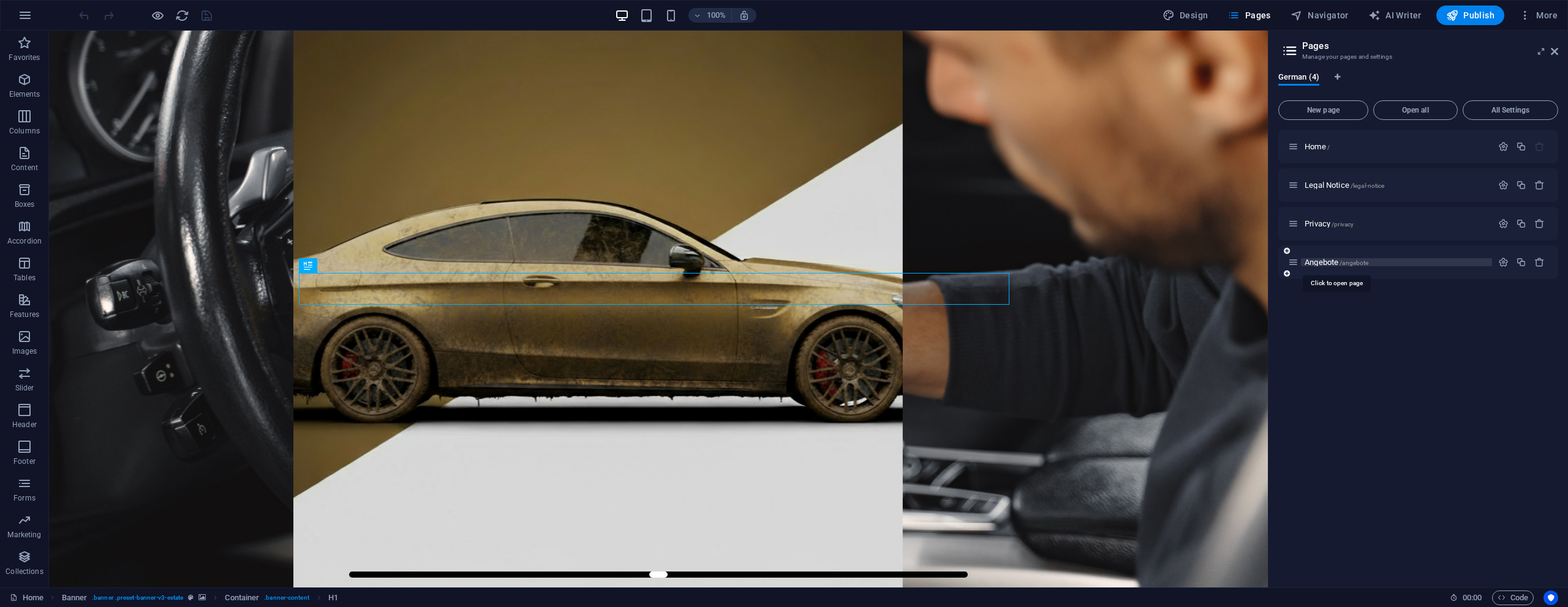
click at [1332, 262] on span "Angebote /angebote" at bounding box center [1336, 262] width 64 height 9
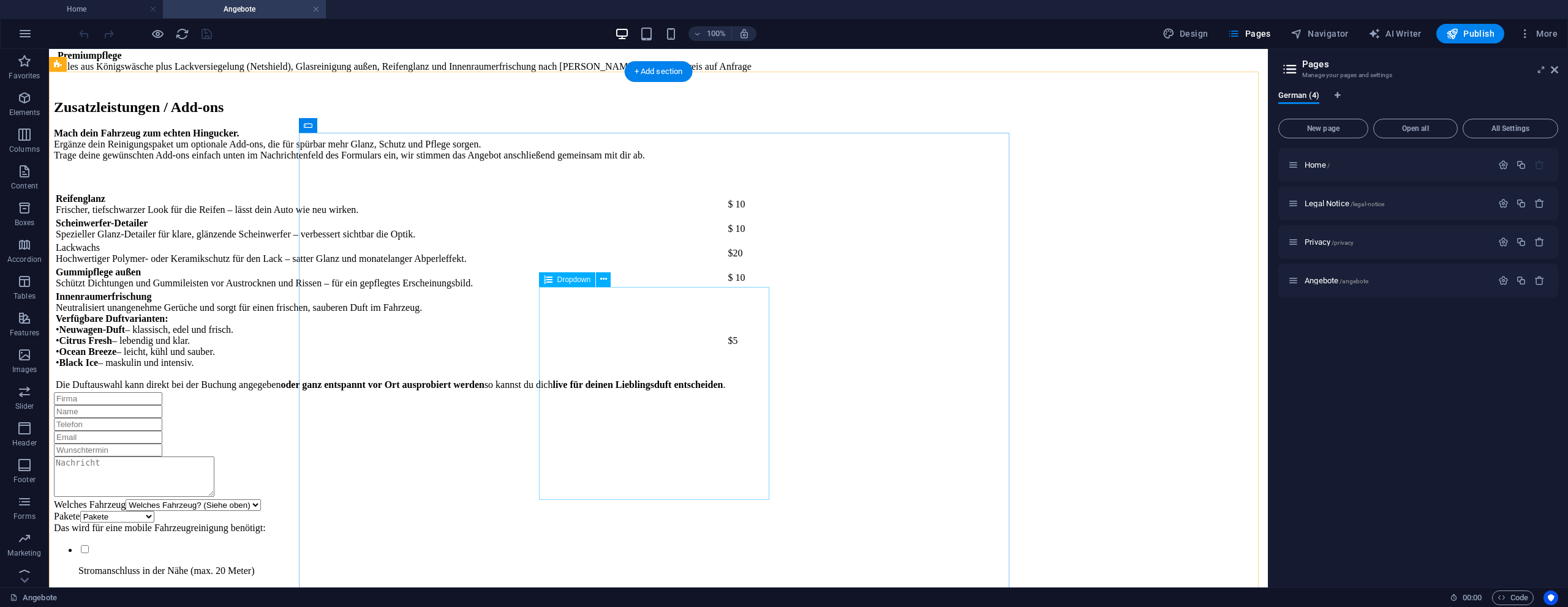
scroll to position [1838, 0]
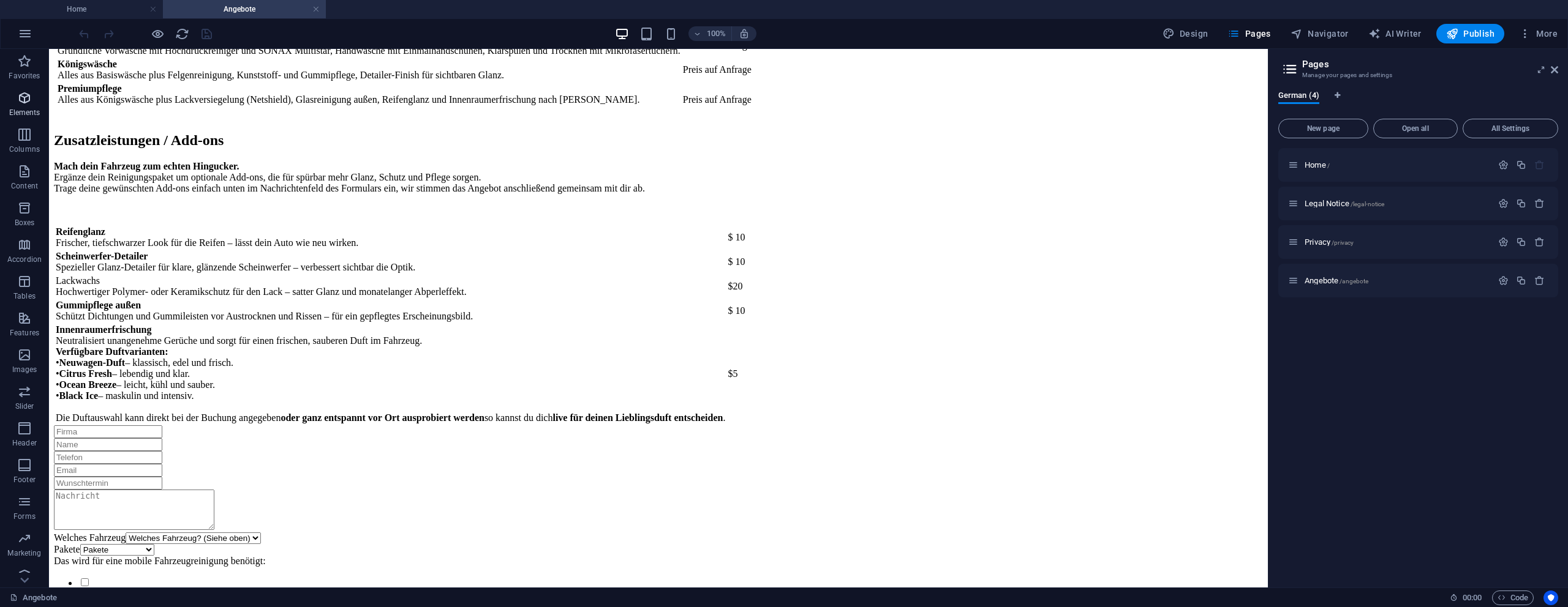
click at [27, 91] on icon "button" at bounding box center [24, 97] width 15 height 15
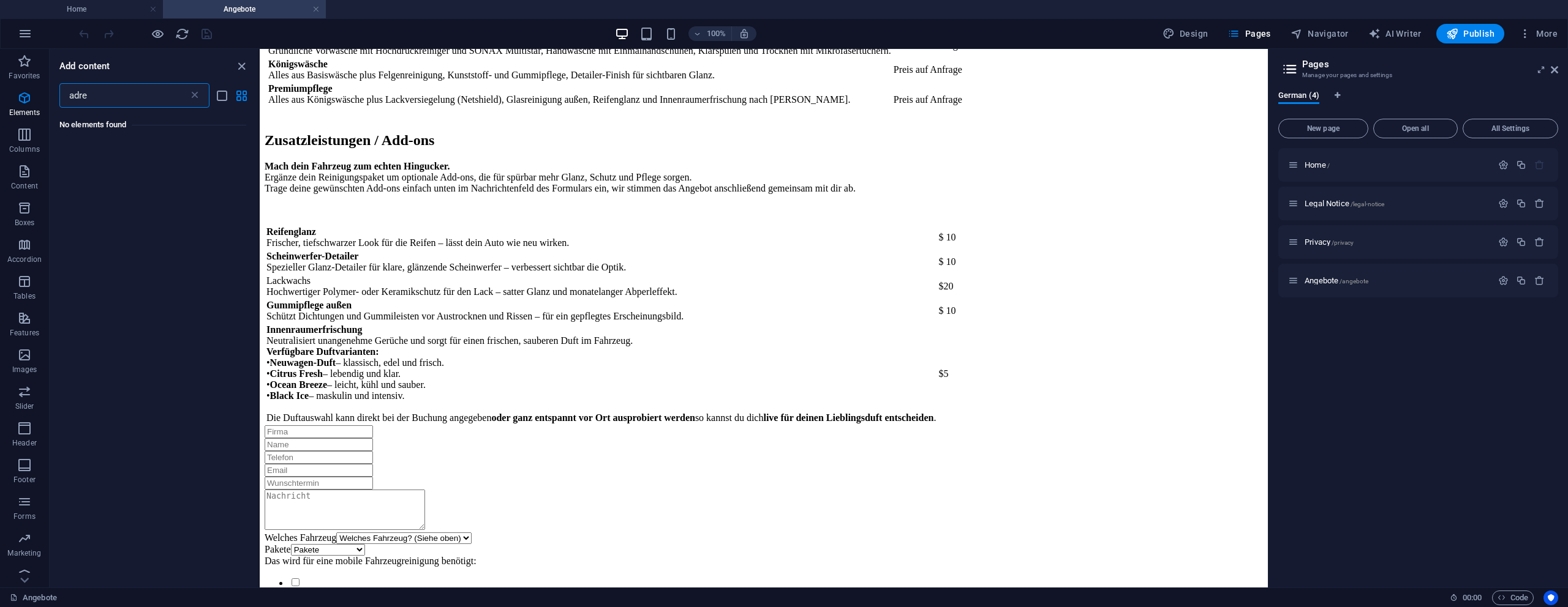
scroll to position [0, 0]
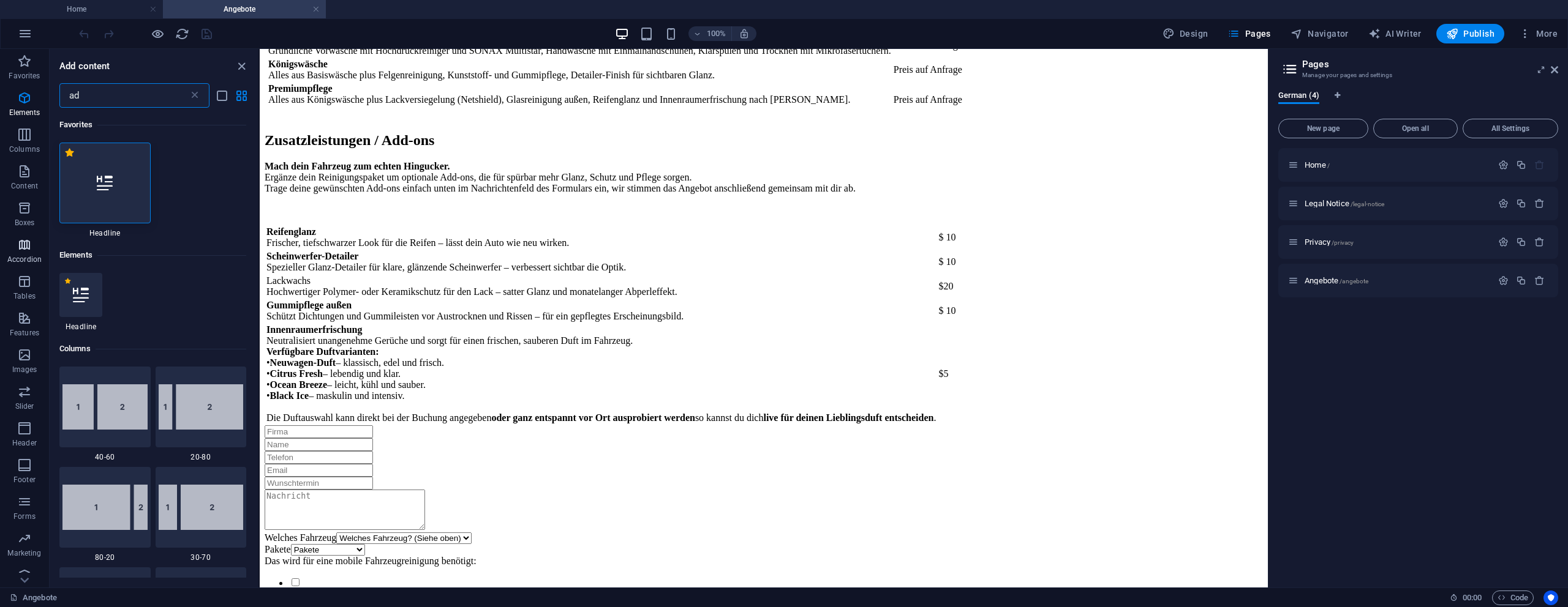
type input "a"
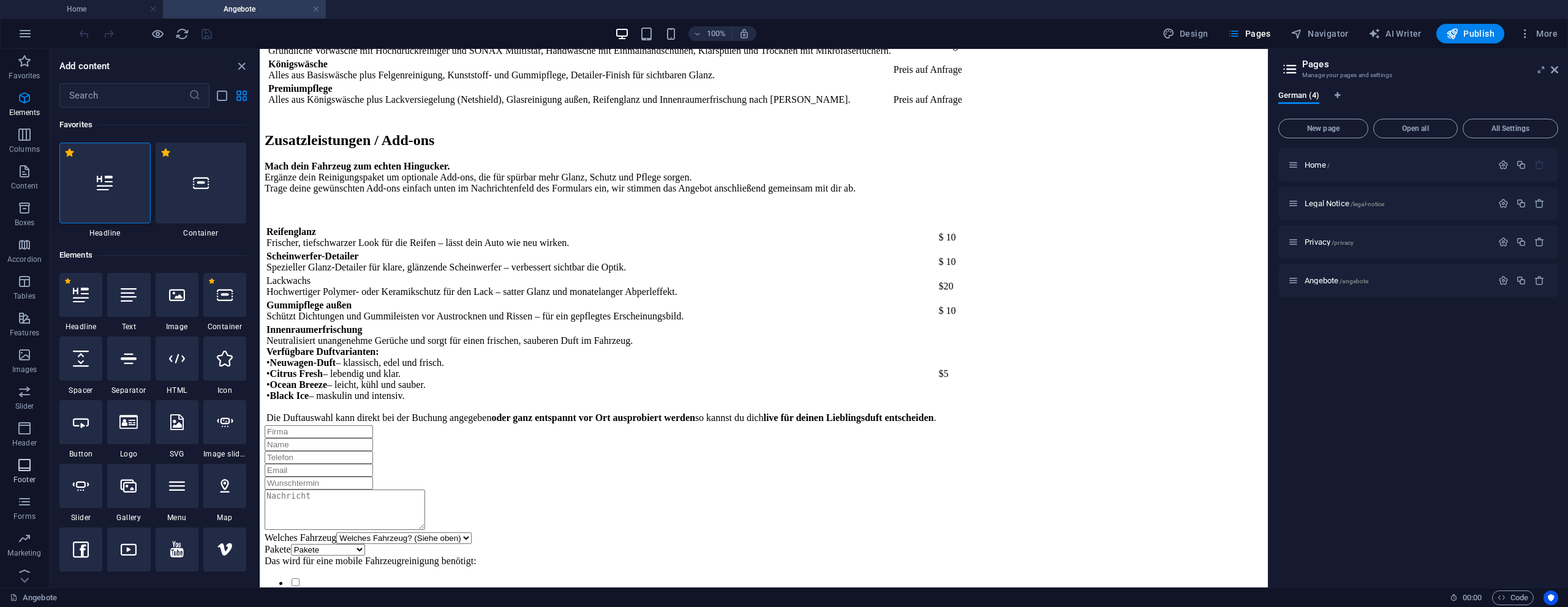
click at [21, 488] on button "Footer" at bounding box center [24, 471] width 49 height 37
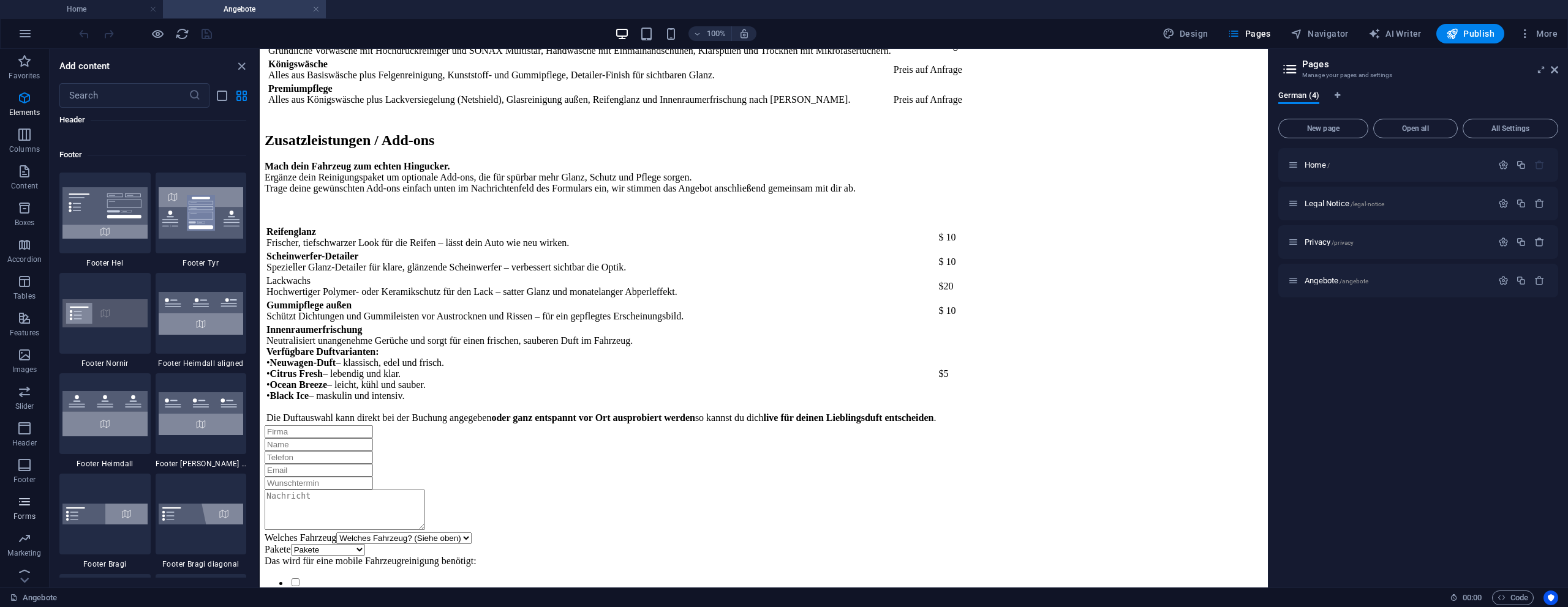
click at [21, 497] on icon "button" at bounding box center [24, 501] width 15 height 15
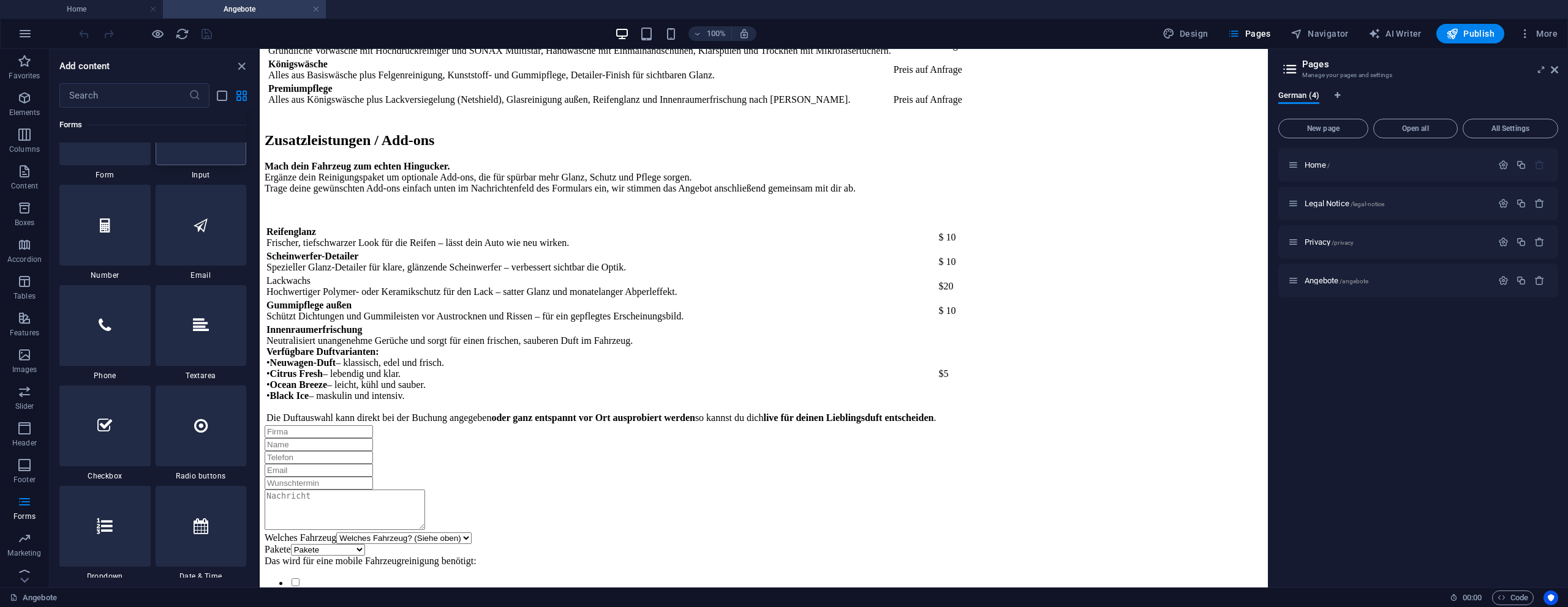
scroll to position [9315, 0]
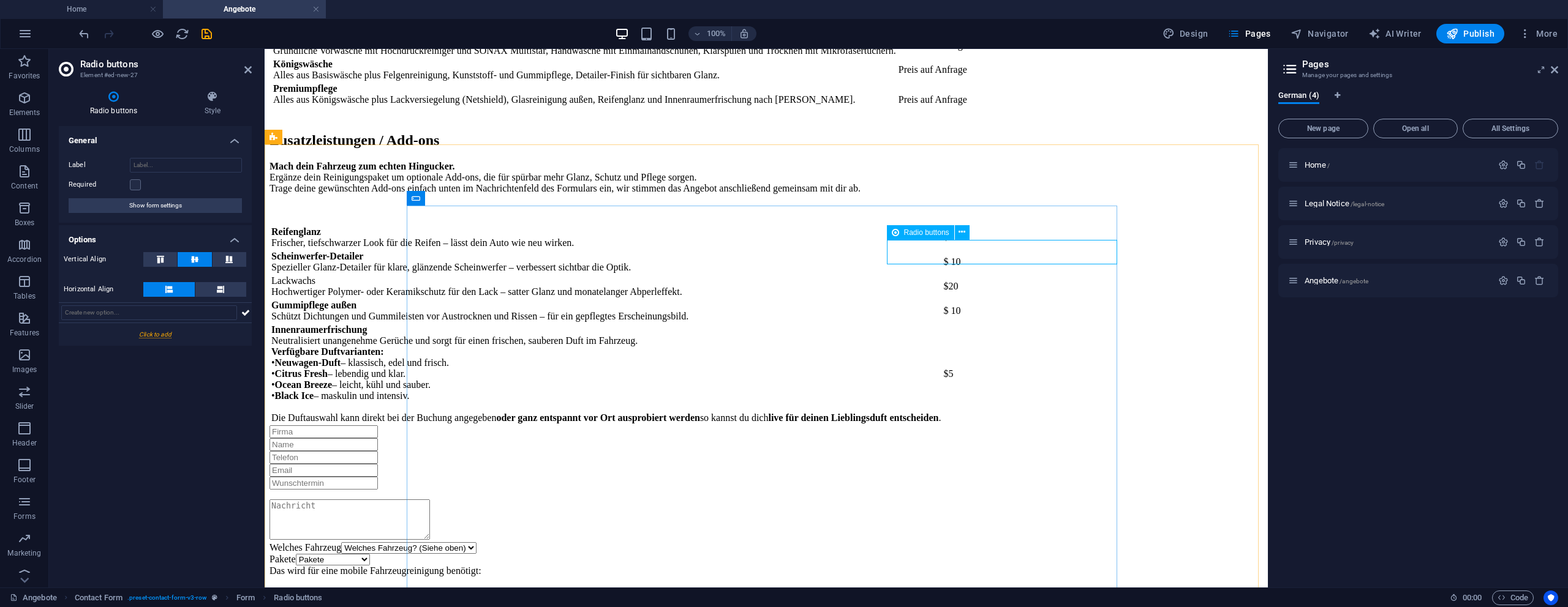
click at [918, 499] on div at bounding box center [766, 499] width 994 height 0
click at [152, 163] on input "Label" at bounding box center [186, 165] width 112 height 15
type input "Pakete"
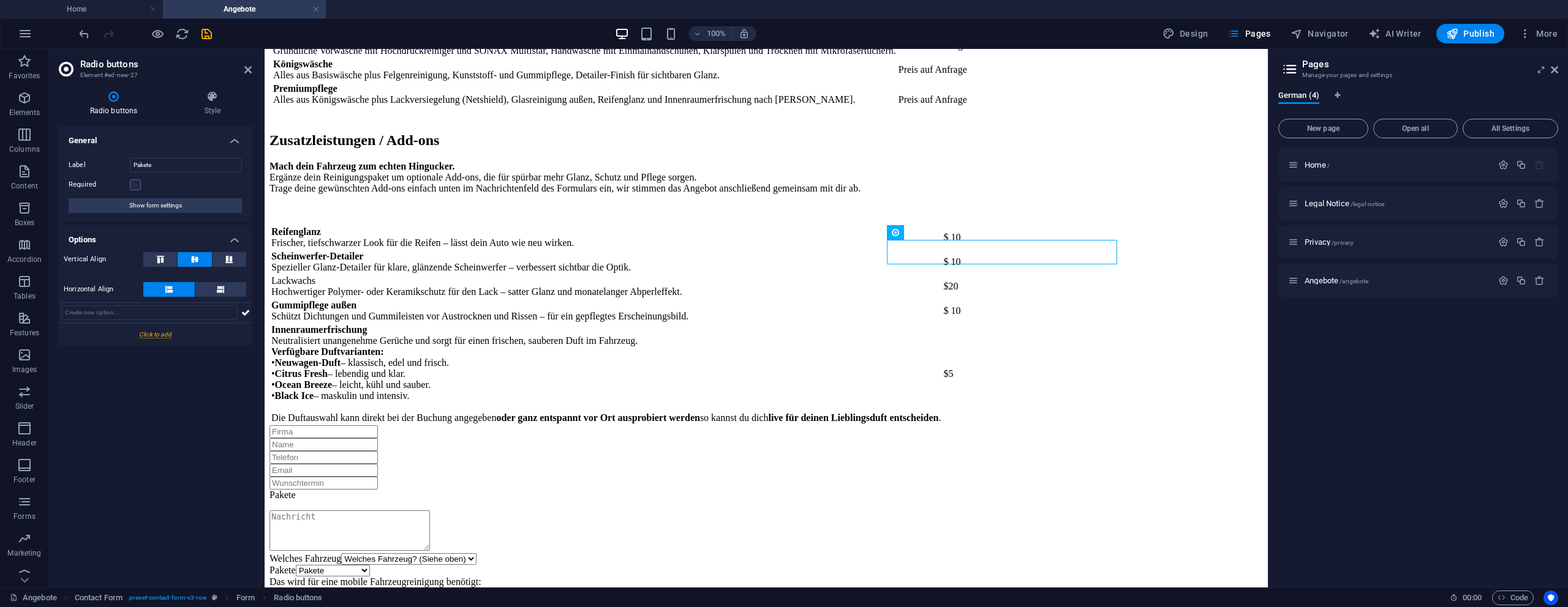
click at [53, 173] on div "Radio buttons Style General Label Pakete Required Show form settings Options Ve…" at bounding box center [155, 334] width 213 height 507
click at [196, 310] on input "text" at bounding box center [149, 312] width 176 height 15
click at [187, 421] on div "General Label Pakete Required Show form settings Options Vertical Align Horizon…" at bounding box center [155, 352] width 193 height 452
click at [937, 490] on div "Pakete" at bounding box center [766, 495] width 994 height 11
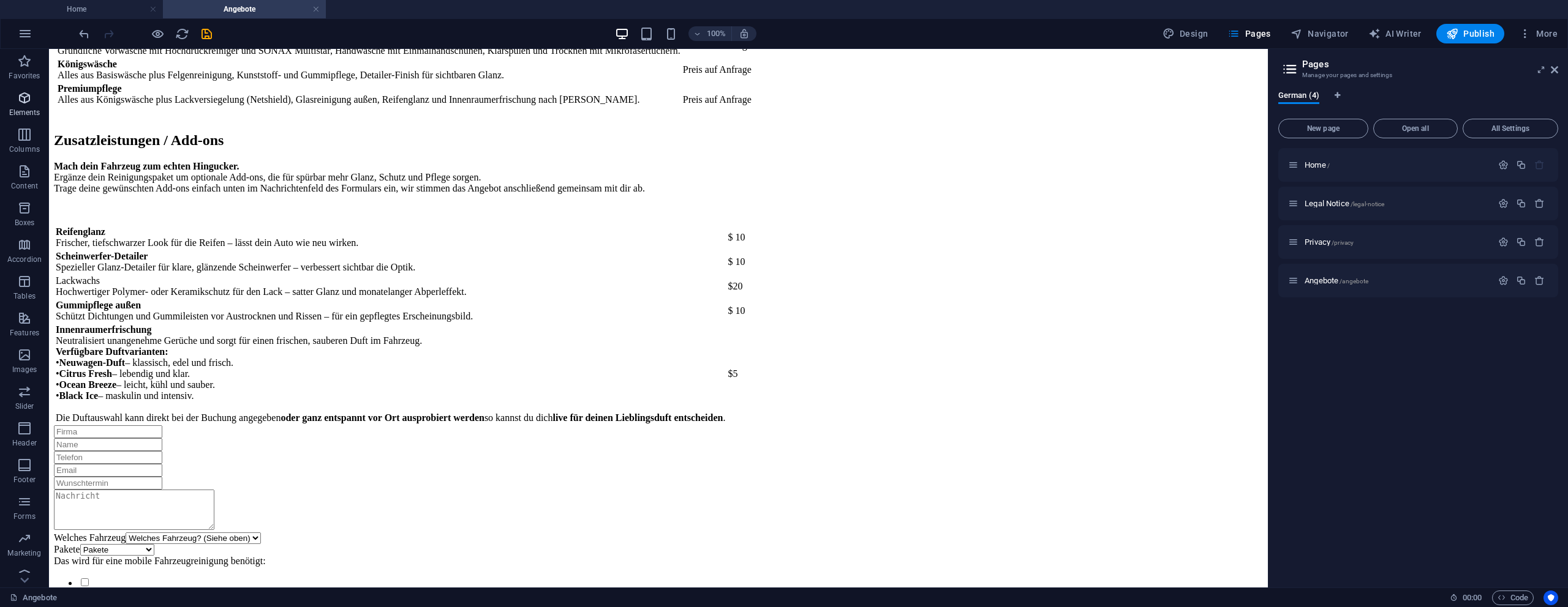
click at [24, 110] on p "Elements" at bounding box center [24, 113] width 31 height 10
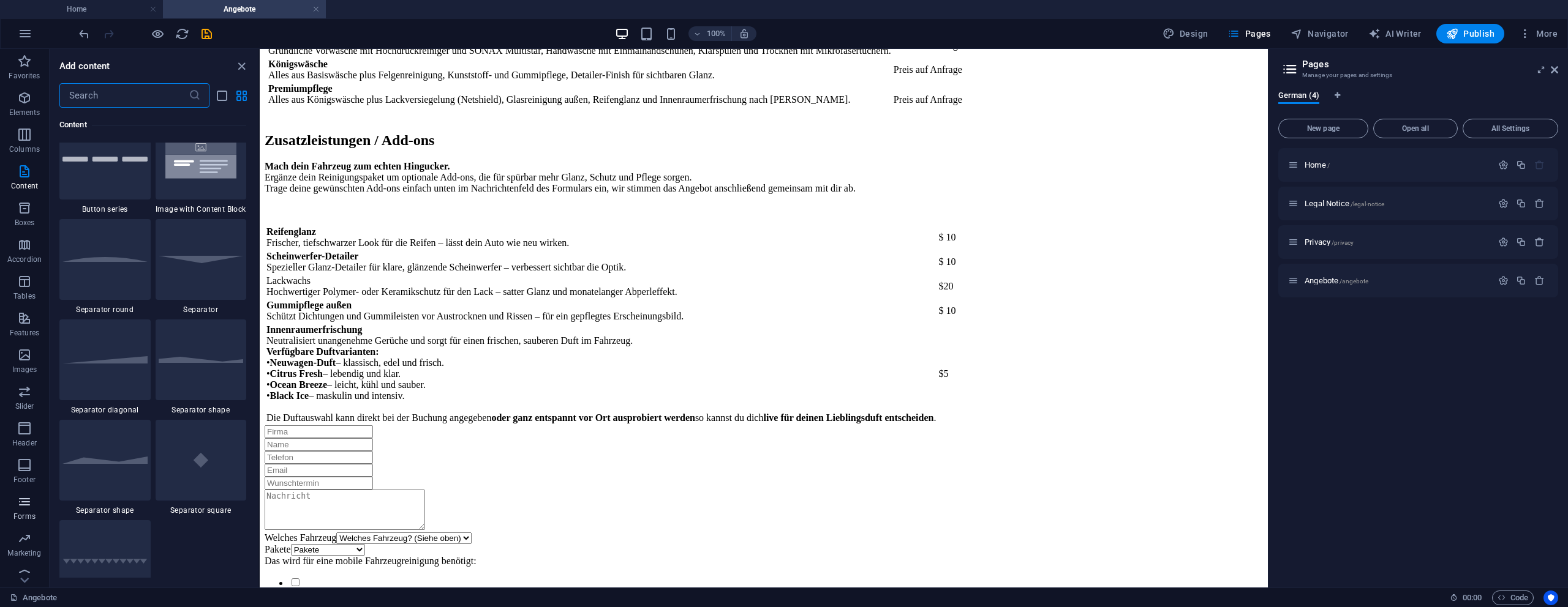
click at [26, 512] on p "Forms" at bounding box center [24, 517] width 22 height 10
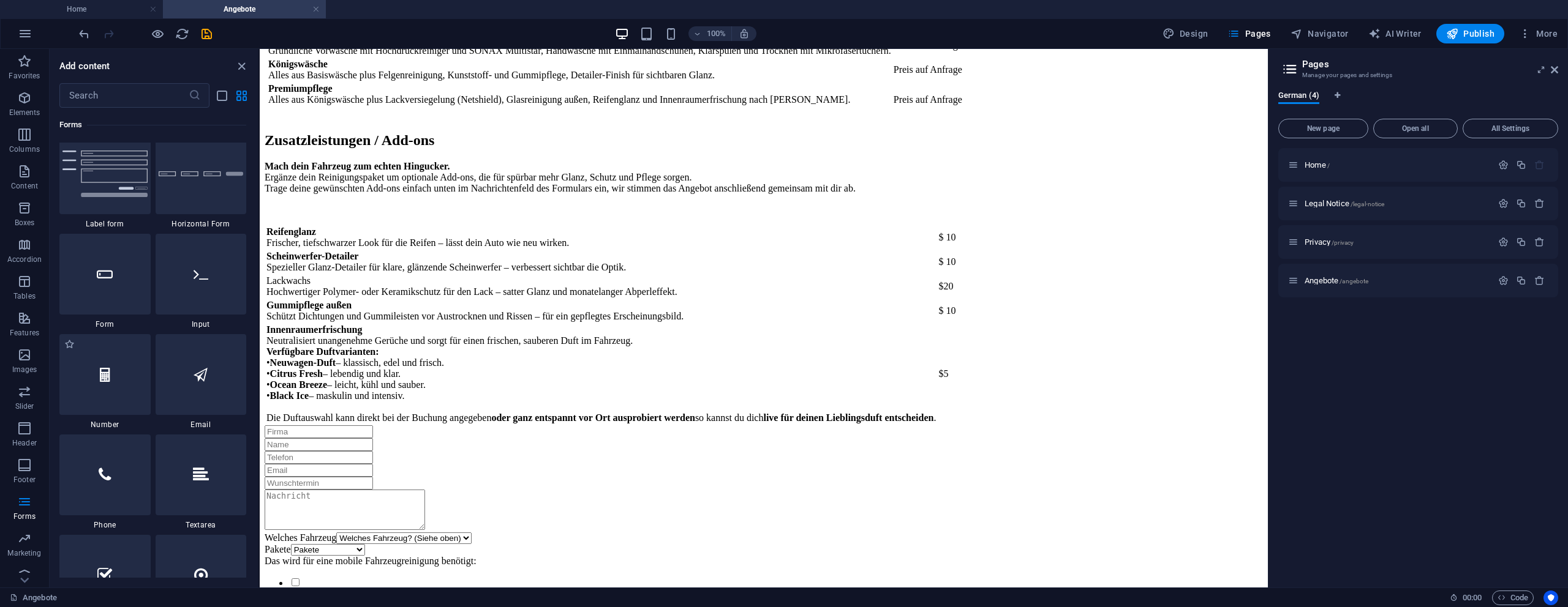
scroll to position [9126, 0]
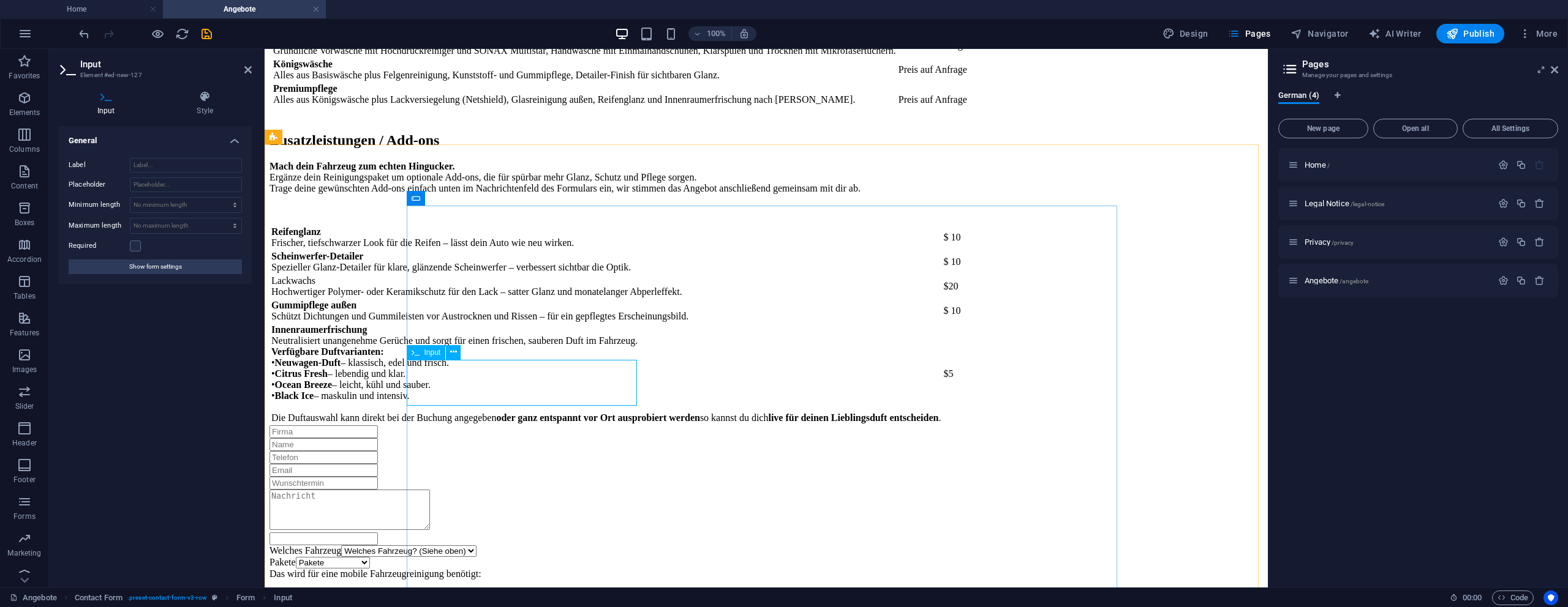
click at [378, 532] on input "text" at bounding box center [323, 539] width 108 height 13
click at [468, 532] on div at bounding box center [766, 539] width 994 height 13
click at [191, 204] on select "No minimum length chars" at bounding box center [186, 204] width 111 height 15
click at [131, 197] on select "No minimum length chars" at bounding box center [186, 204] width 111 height 15
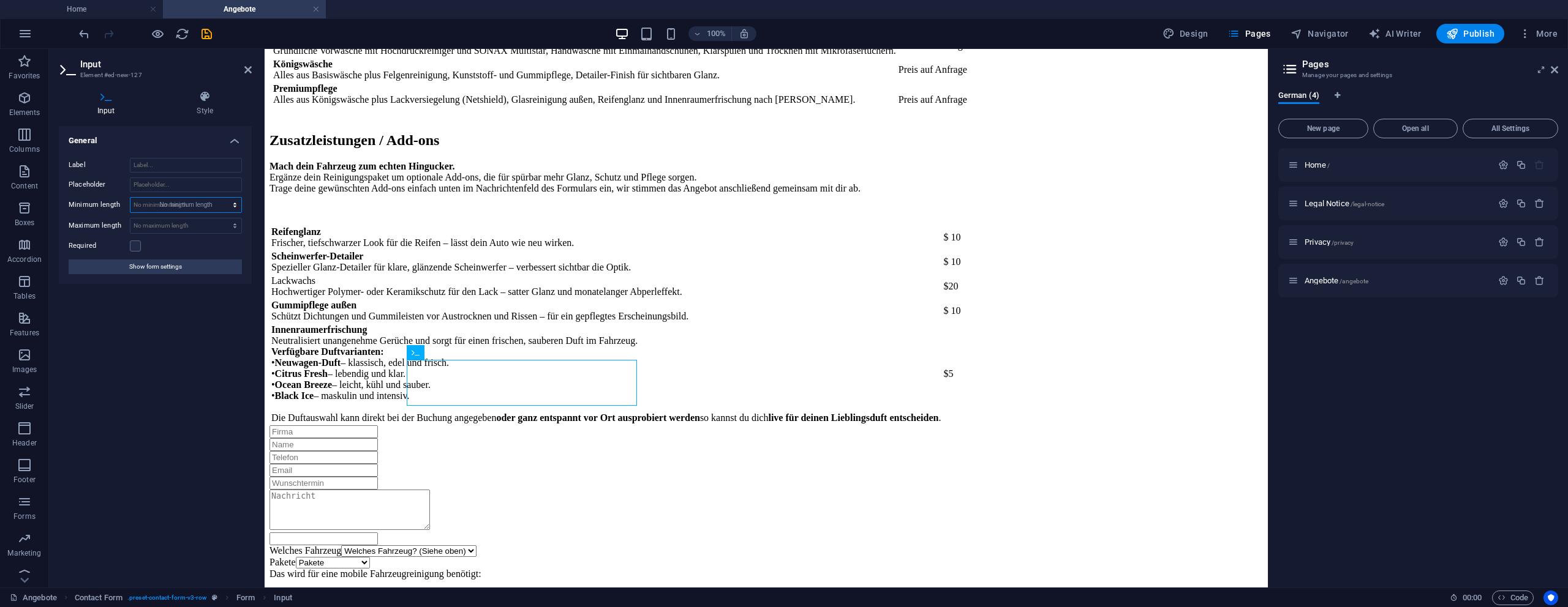
select select "DISABLED_OPTION_VALUE"
click at [173, 189] on input "Placeholder" at bounding box center [186, 184] width 112 height 15
click at [162, 217] on div "Label Placeholder Minimum length No minimum length chars Maximum length No maxi…" at bounding box center [155, 215] width 193 height 136
click at [533, 490] on div at bounding box center [766, 511] width 994 height 43
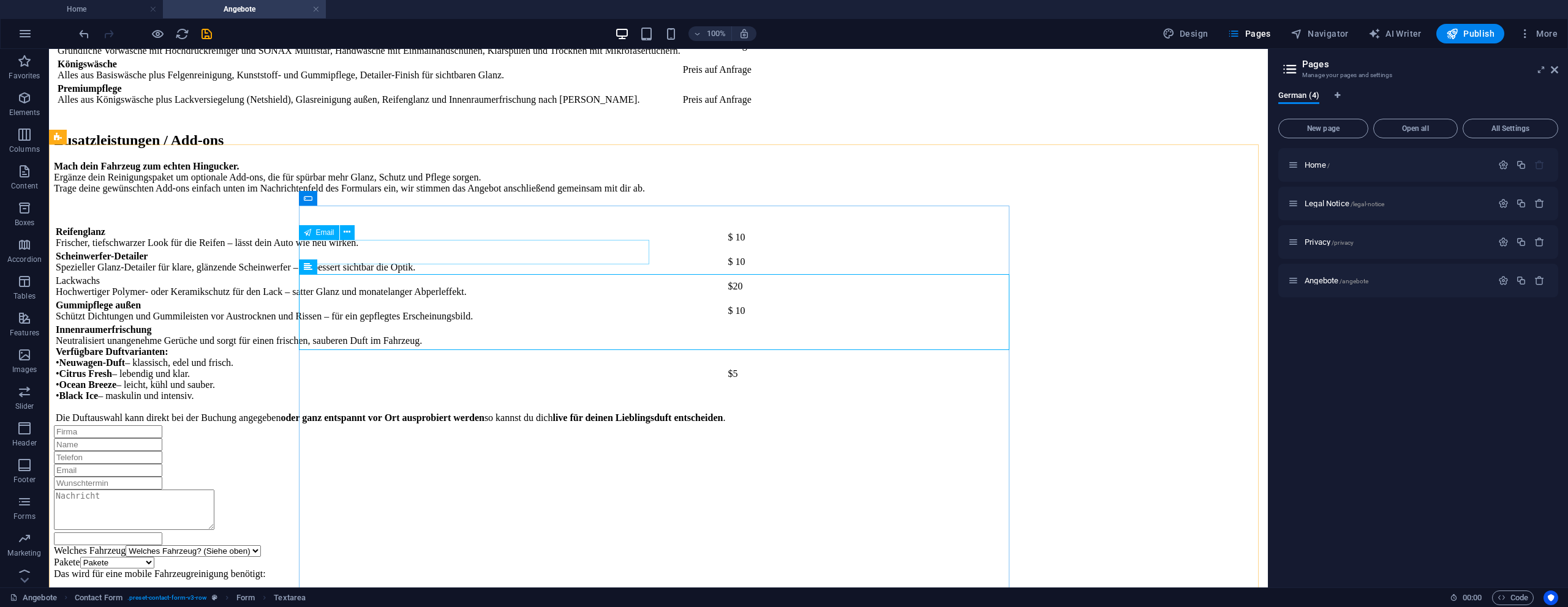
click at [525, 464] on div at bounding box center [659, 470] width 1209 height 13
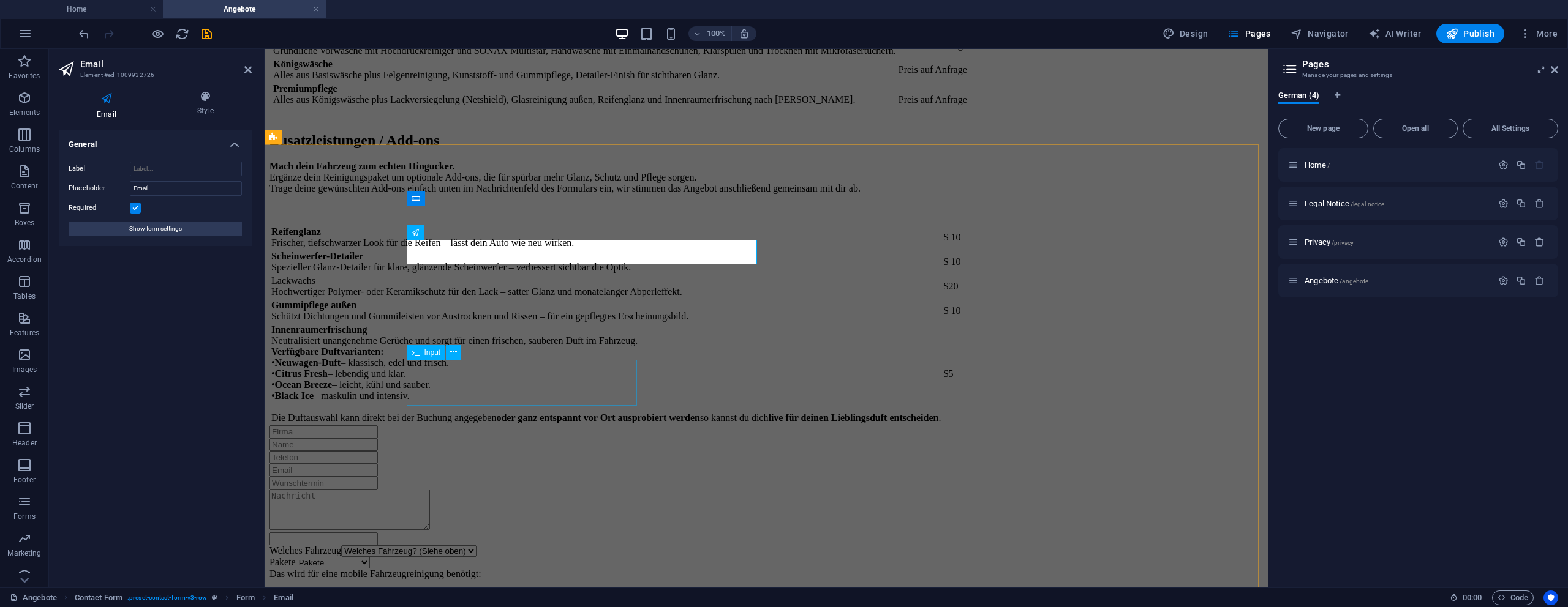
click at [510, 532] on div at bounding box center [766, 539] width 994 height 13
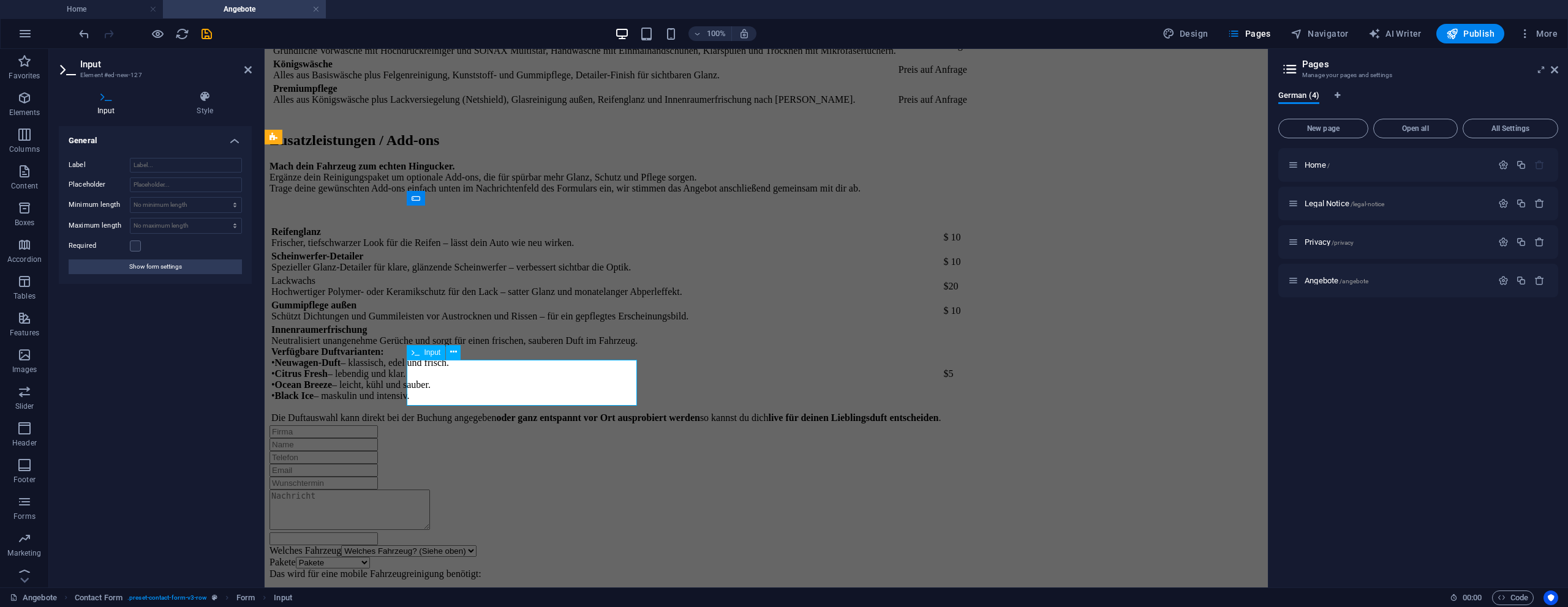
click at [378, 532] on input "text" at bounding box center [323, 539] width 108 height 13
type input "wad"
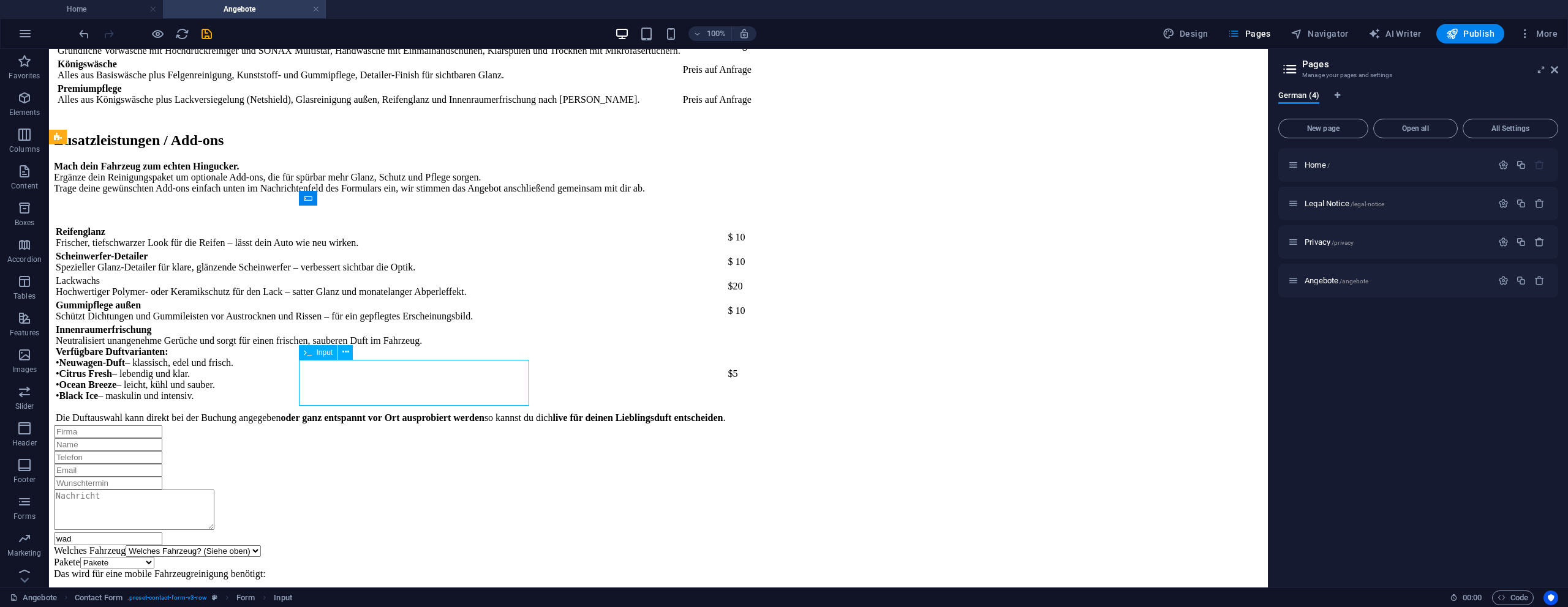
click at [462, 532] on div "wad" at bounding box center [659, 539] width 1209 height 13
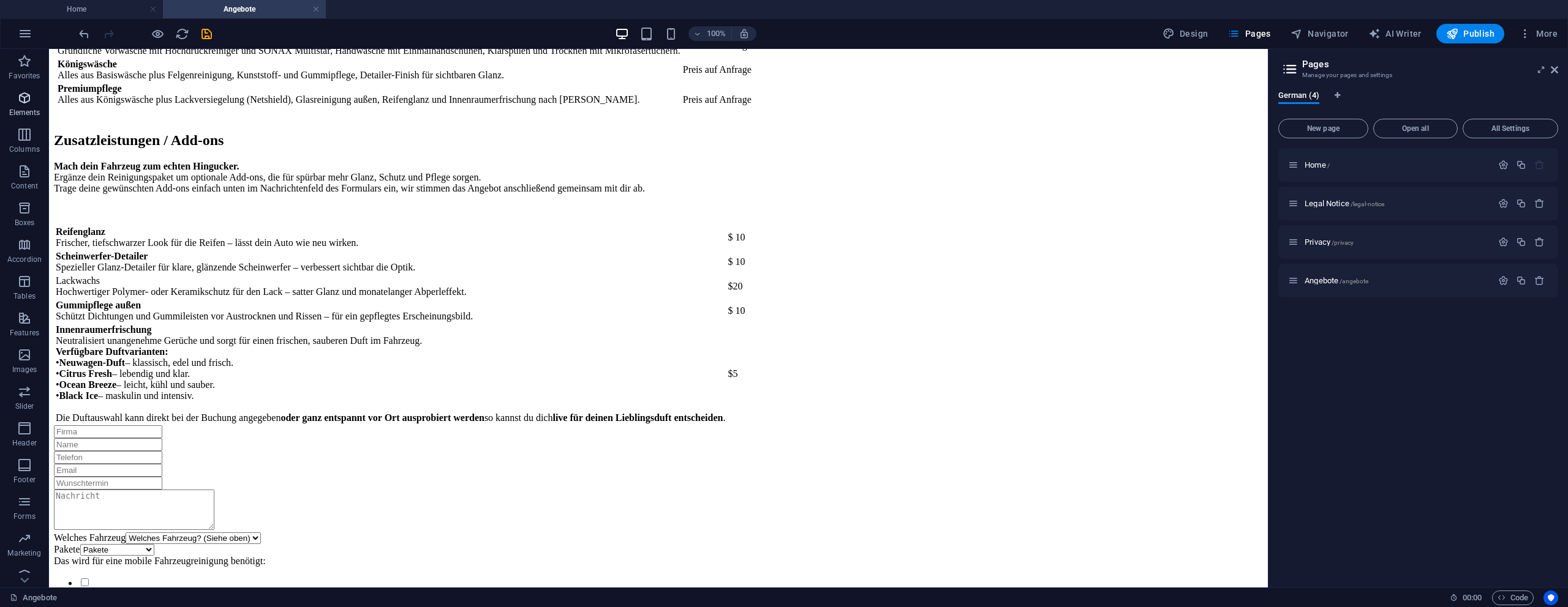
click at [21, 91] on icon "button" at bounding box center [24, 97] width 15 height 15
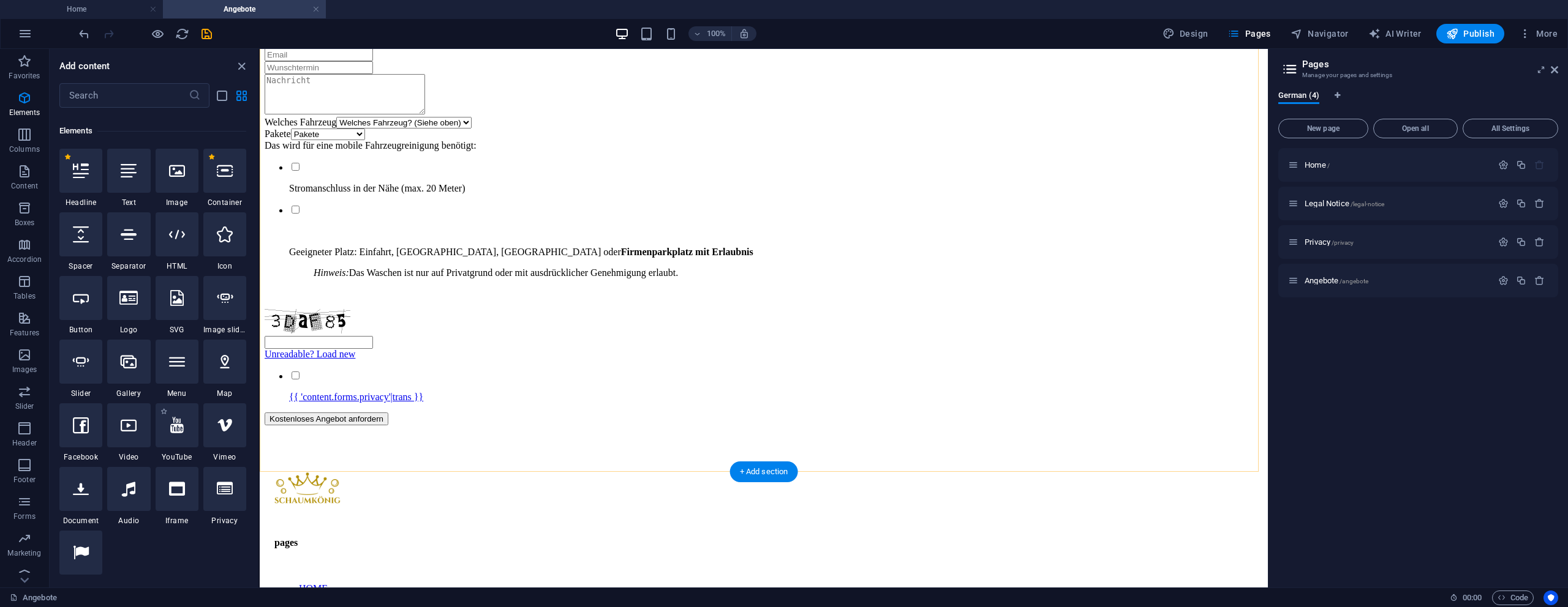
scroll to position [2292, 0]
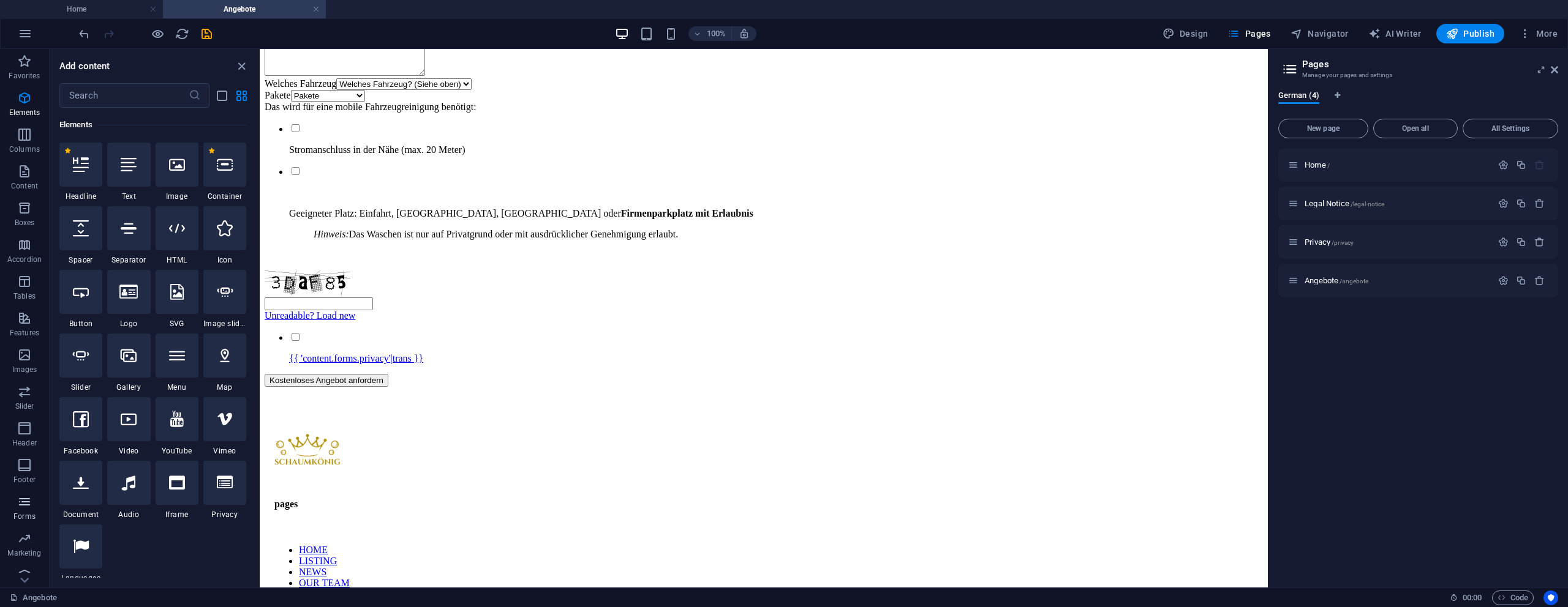
click at [13, 521] on span "Forms" at bounding box center [24, 509] width 49 height 30
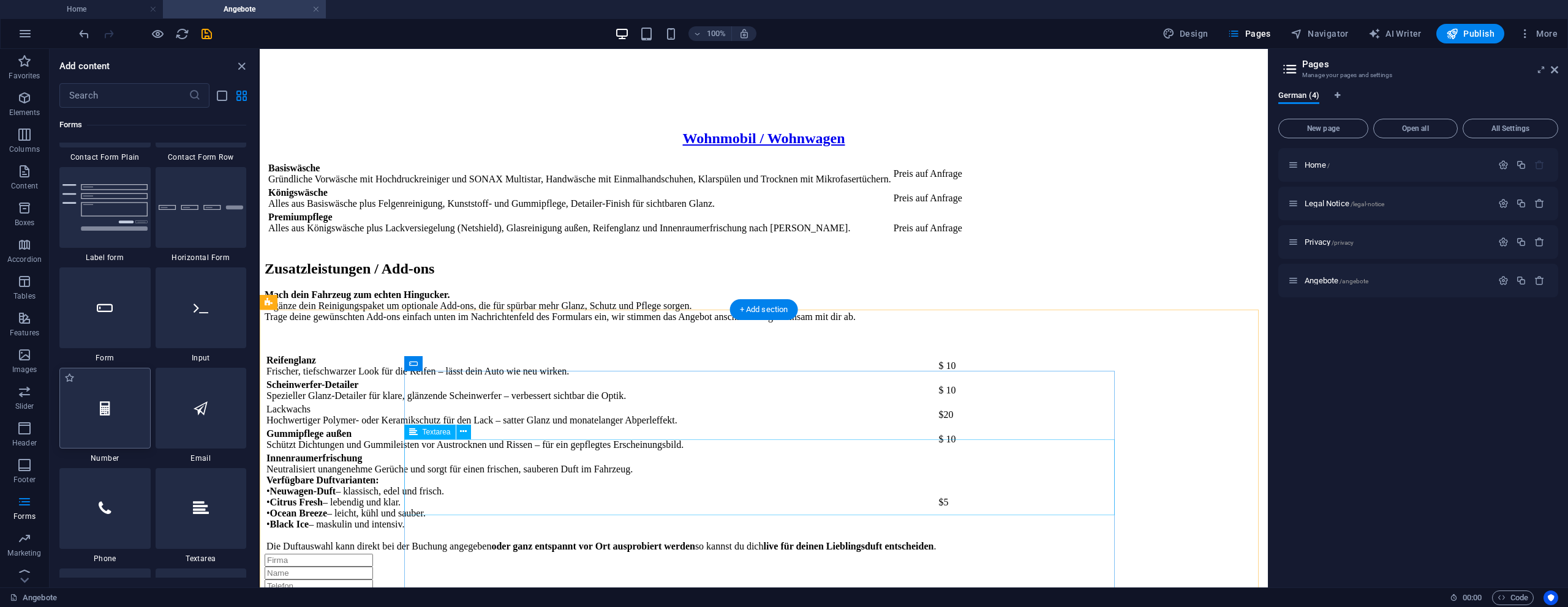
scroll to position [1719, 0]
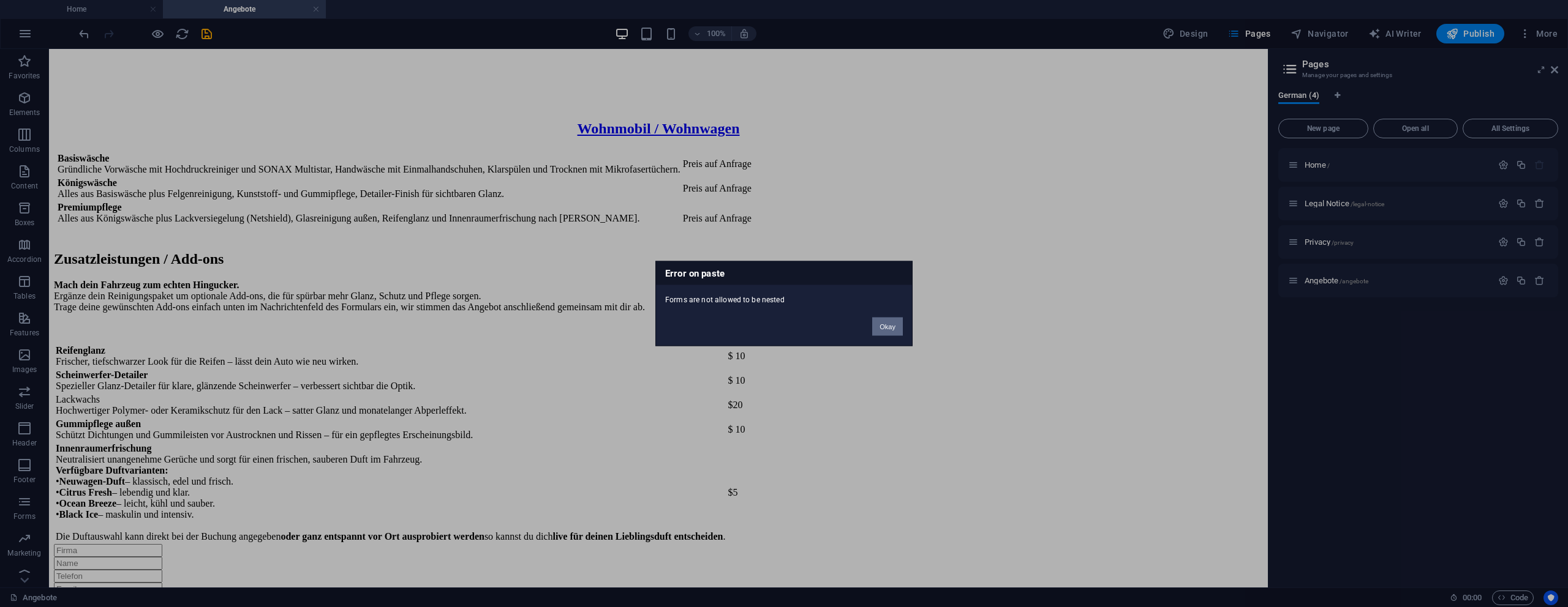
click at [878, 326] on button "Okay" at bounding box center [887, 327] width 30 height 19
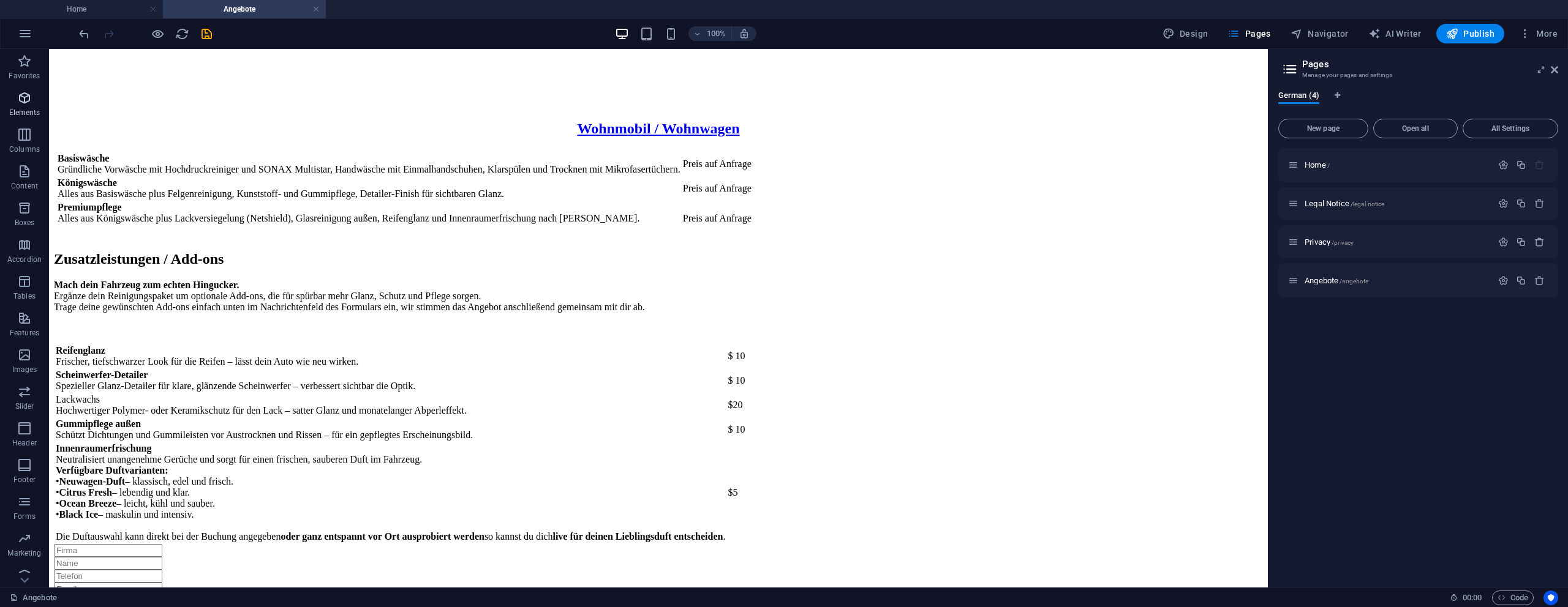
click at [32, 102] on span "Elements" at bounding box center [24, 105] width 49 height 30
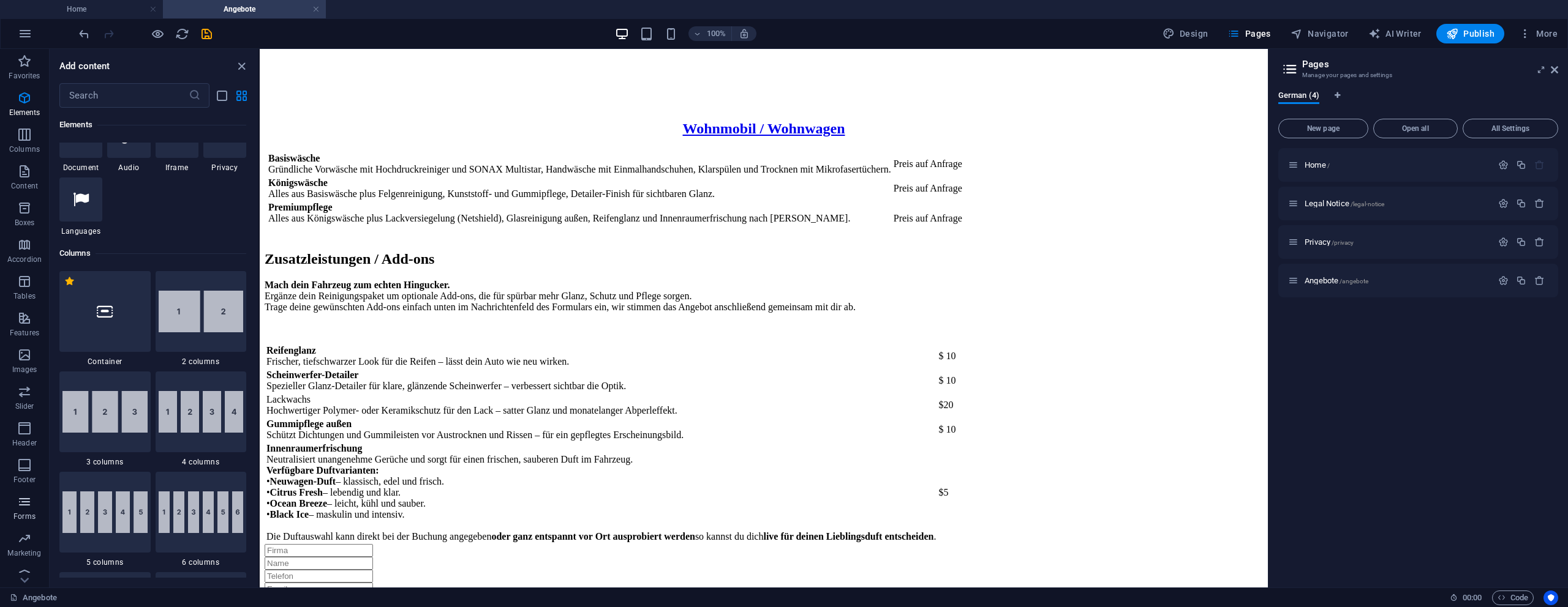
click at [30, 508] on icon "button" at bounding box center [24, 501] width 15 height 15
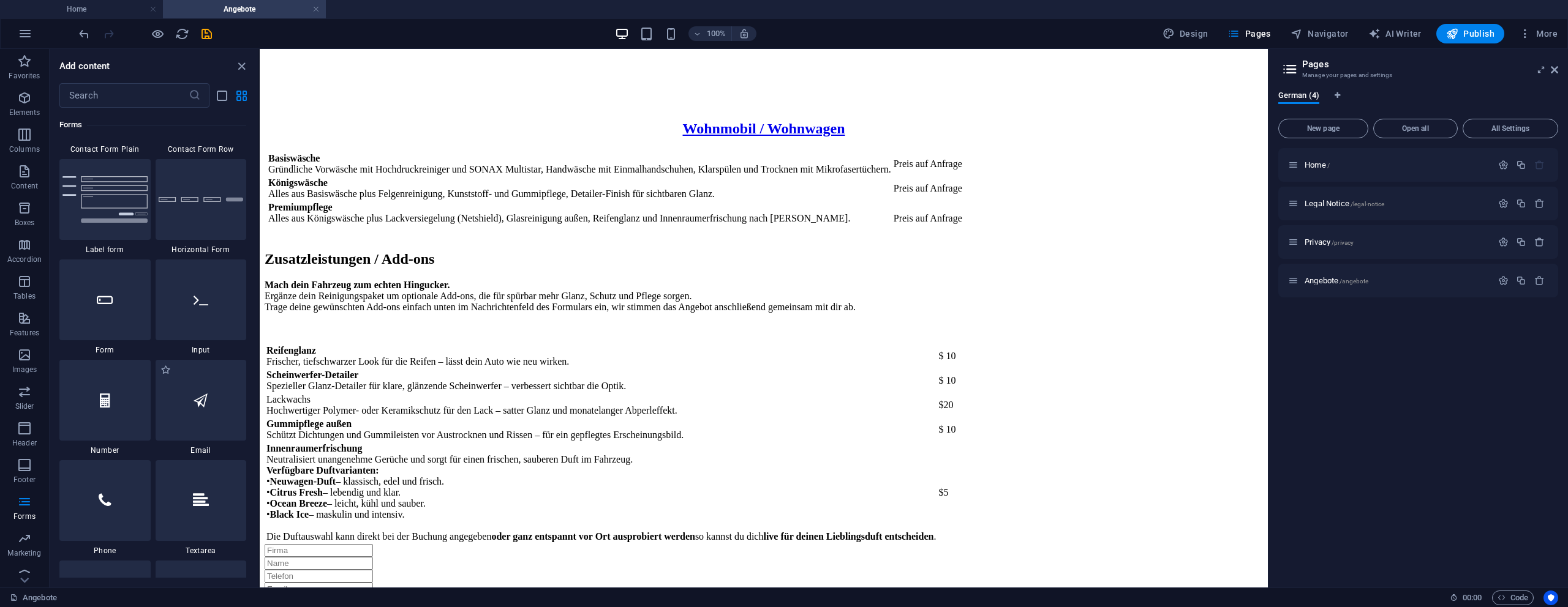
scroll to position [9102, 0]
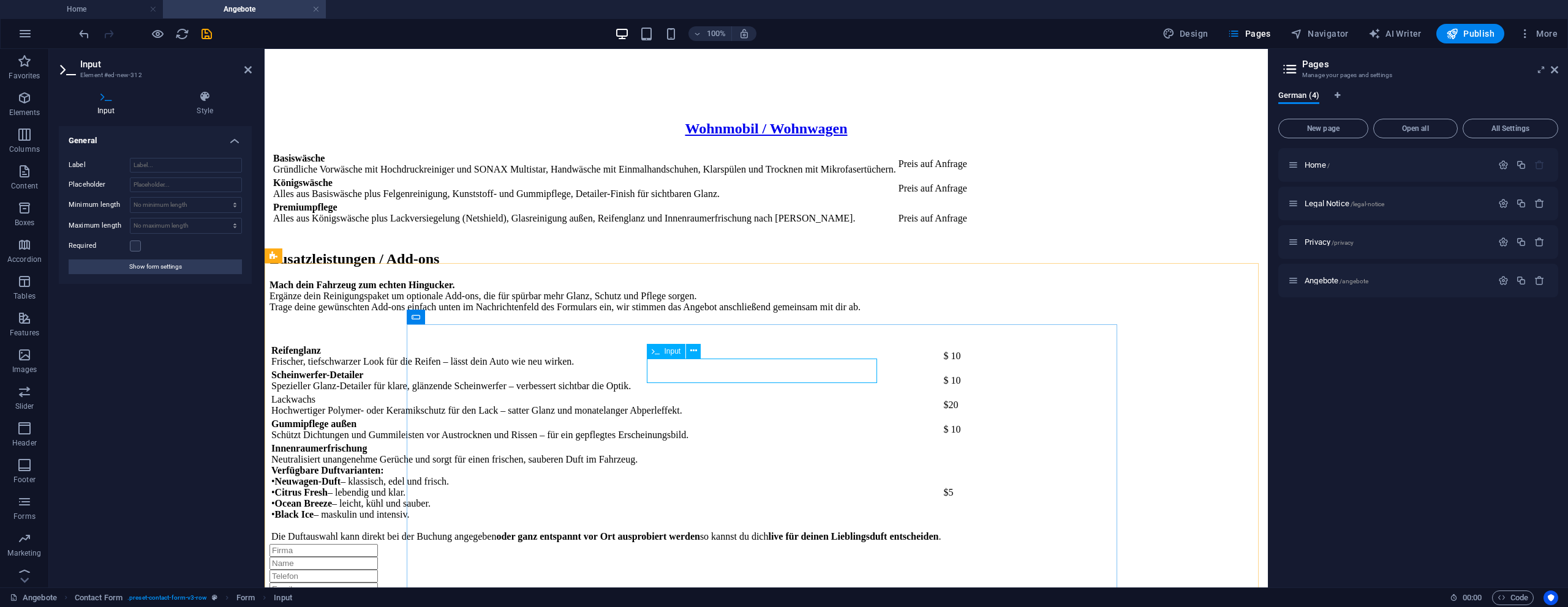
select select "9"
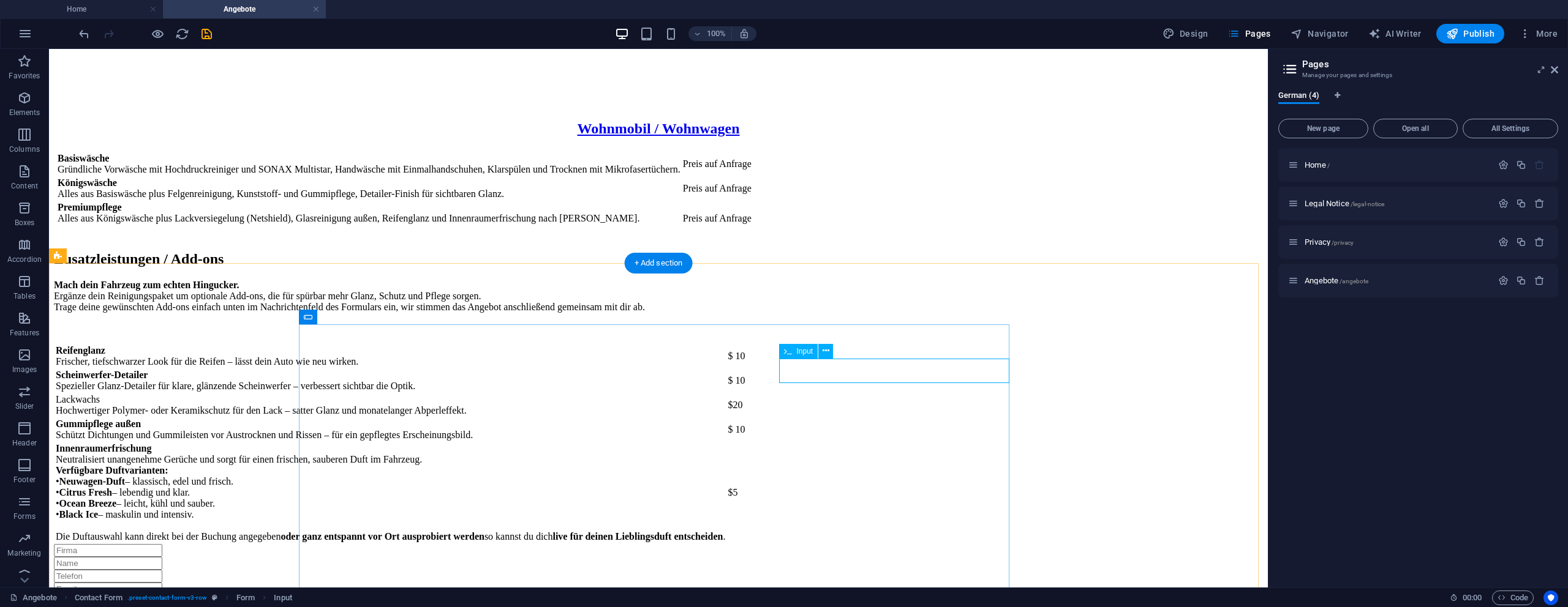
select select "9"
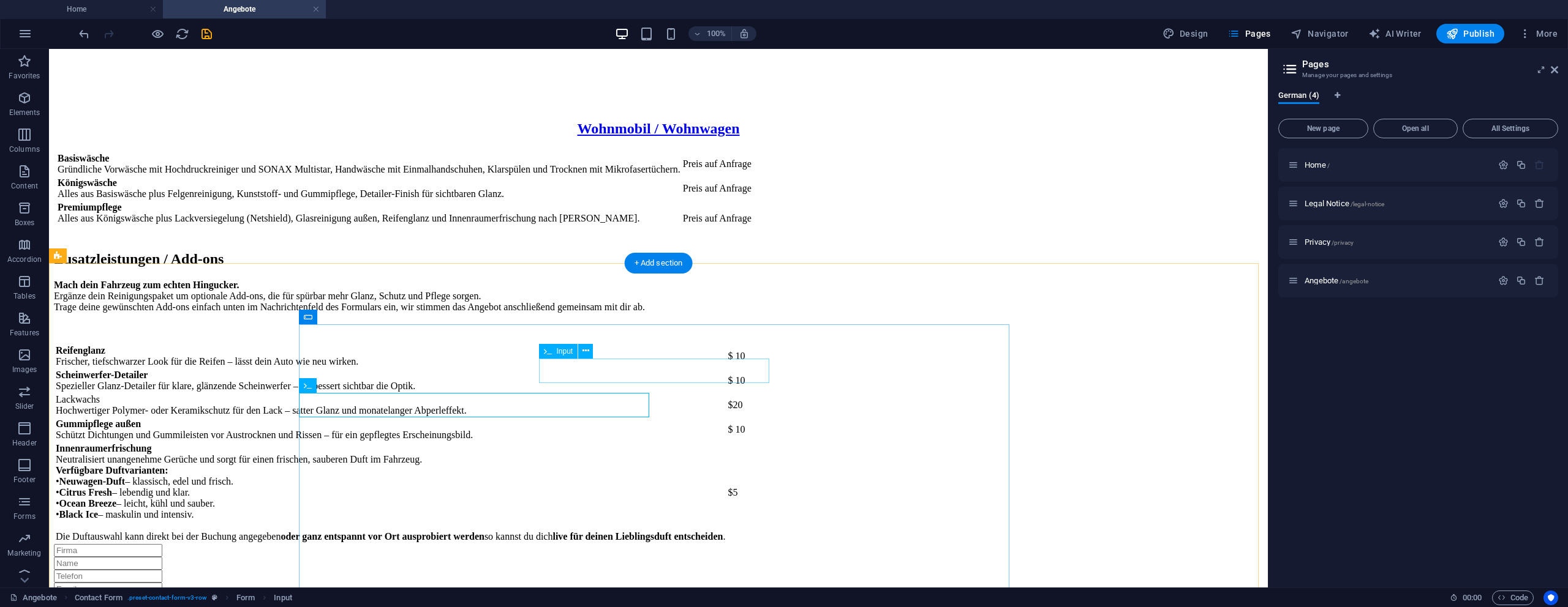
click at [652, 595] on div at bounding box center [659, 601] width 1209 height 13
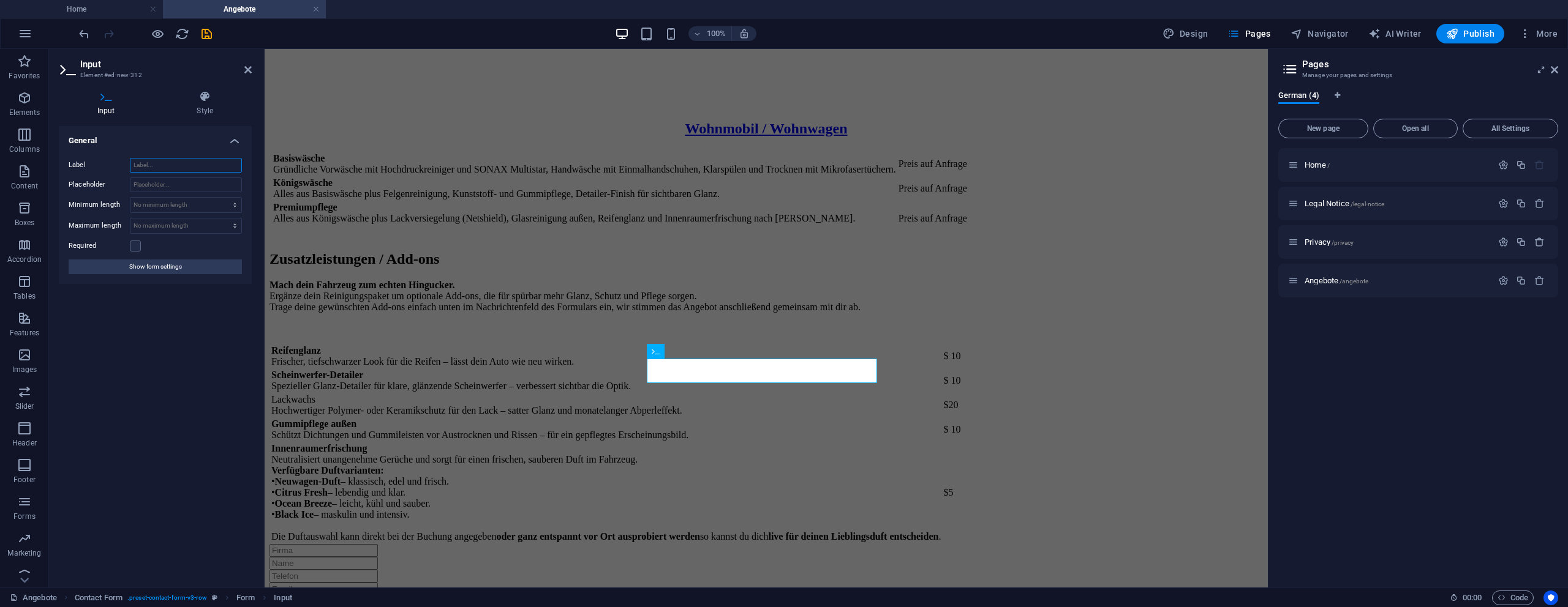
click at [142, 166] on input "Label" at bounding box center [186, 165] width 112 height 15
type input "A"
select select "9"
type input "Adr"
select select "9"
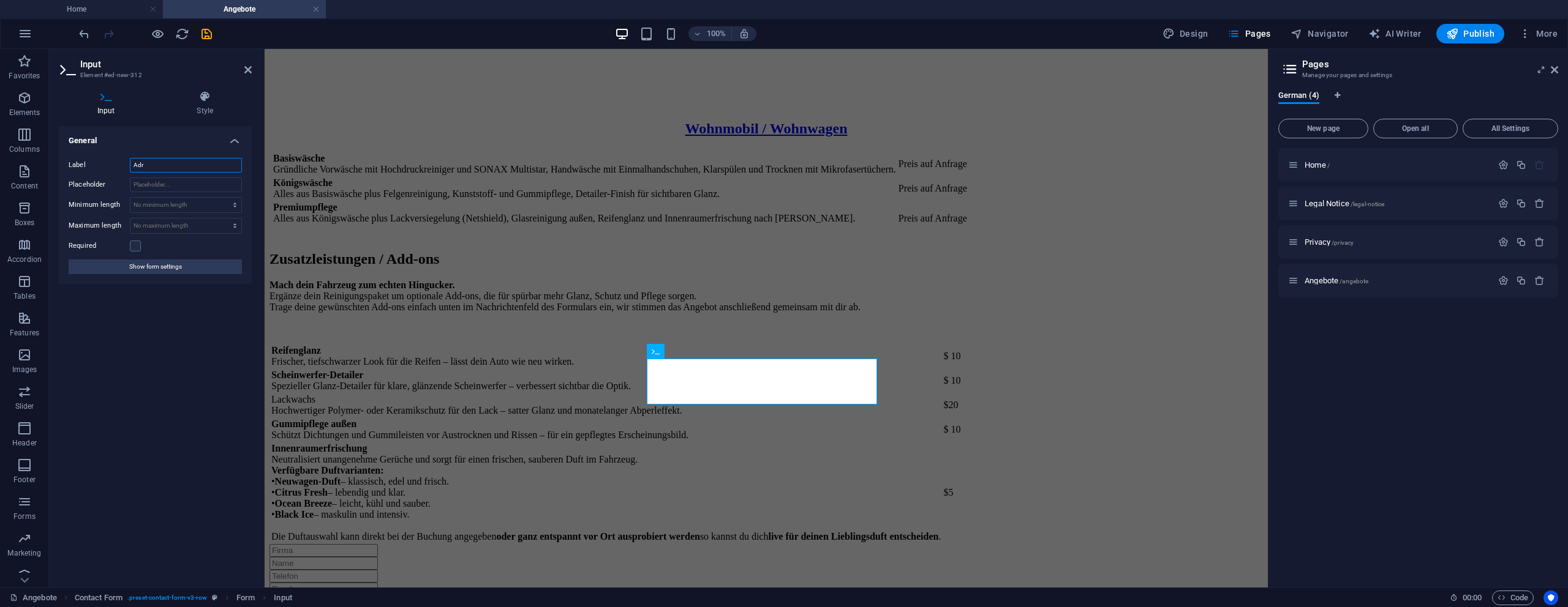
click at [170, 171] on input "Adr" at bounding box center [186, 165] width 112 height 15
click at [170, 169] on input "Adr" at bounding box center [186, 165] width 112 height 15
type input "Straß"
select select "9"
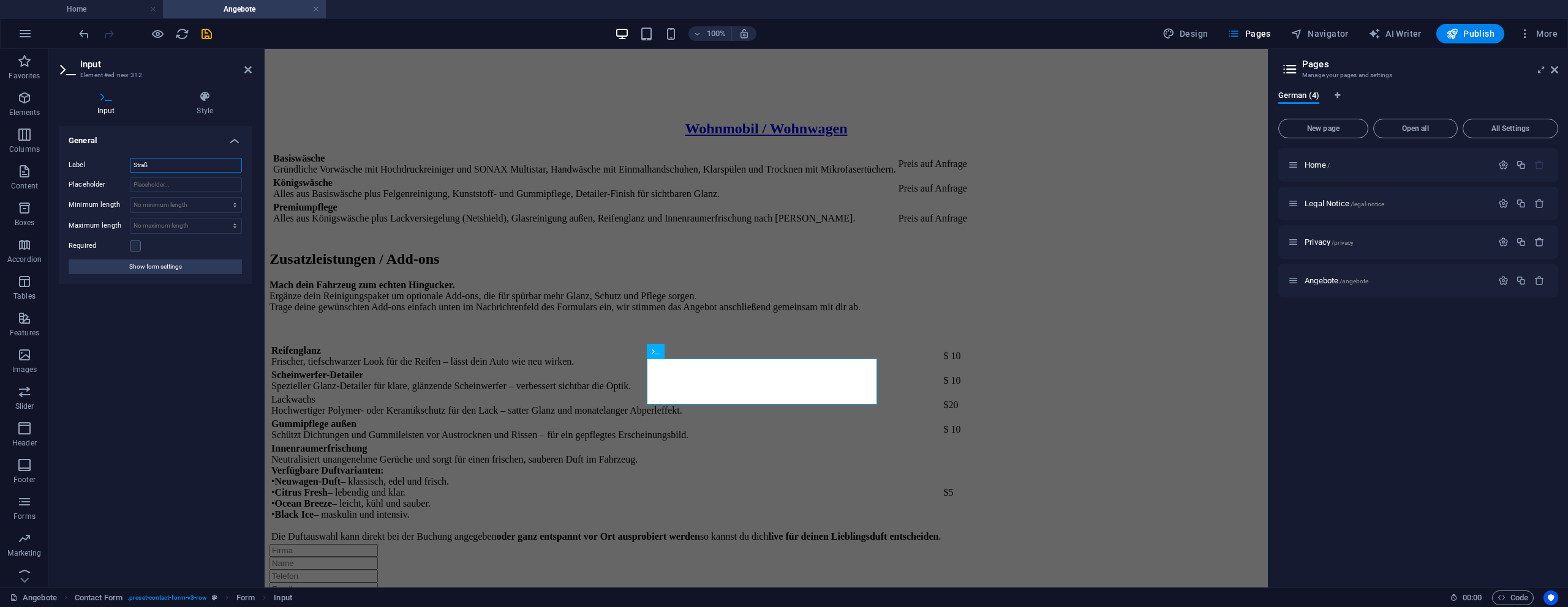
type input "Straße"
select select "9"
type input "Straße"
click at [378, 606] on input "text" at bounding box center [323, 615] width 108 height 13
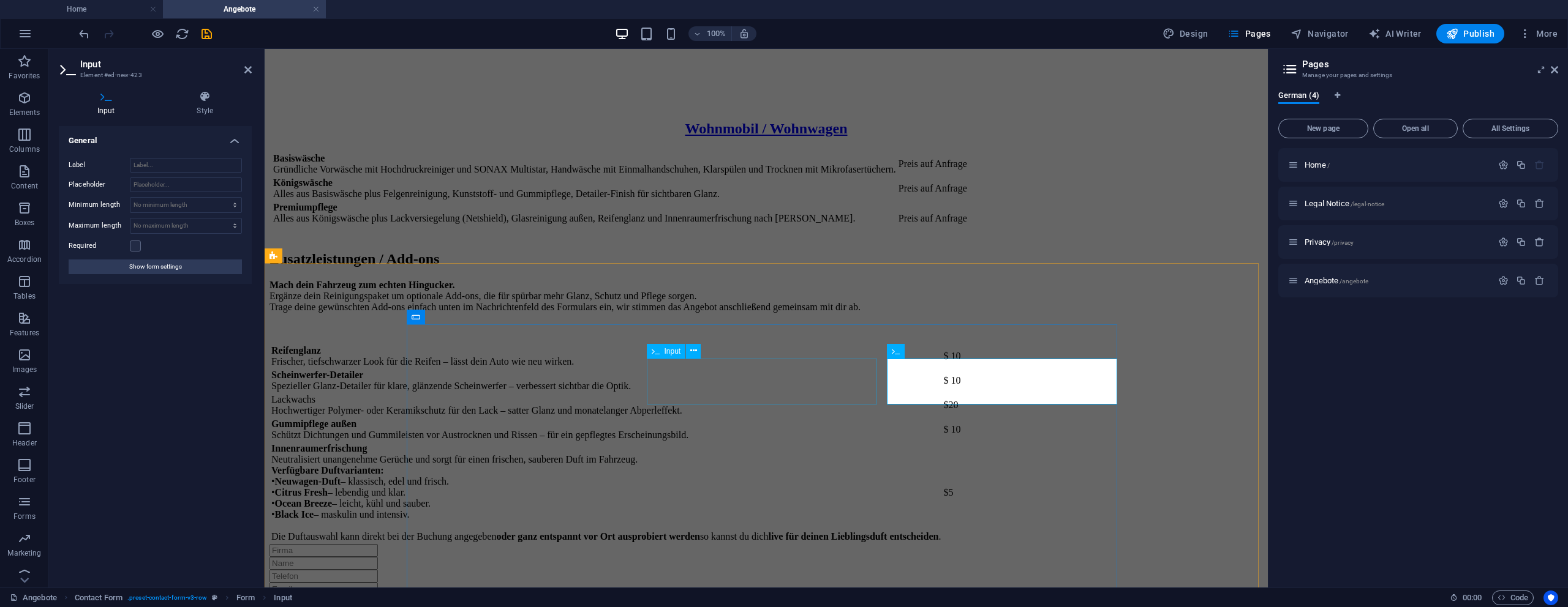
click at [836, 595] on div "Straße" at bounding box center [766, 601] width 994 height 13
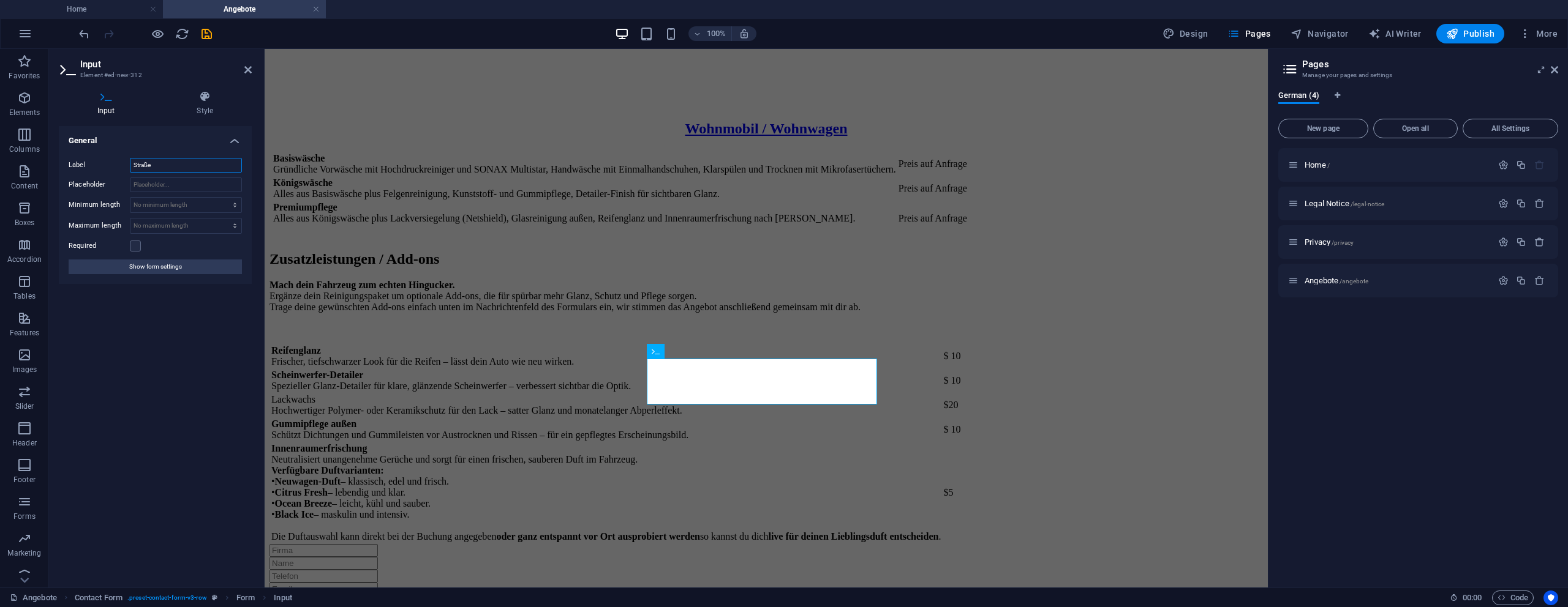
click at [176, 169] on input "Straße" at bounding box center [186, 165] width 112 height 15
select select "9"
click at [159, 185] on input "Placeholder" at bounding box center [186, 184] width 112 height 15
paste input "Straße"
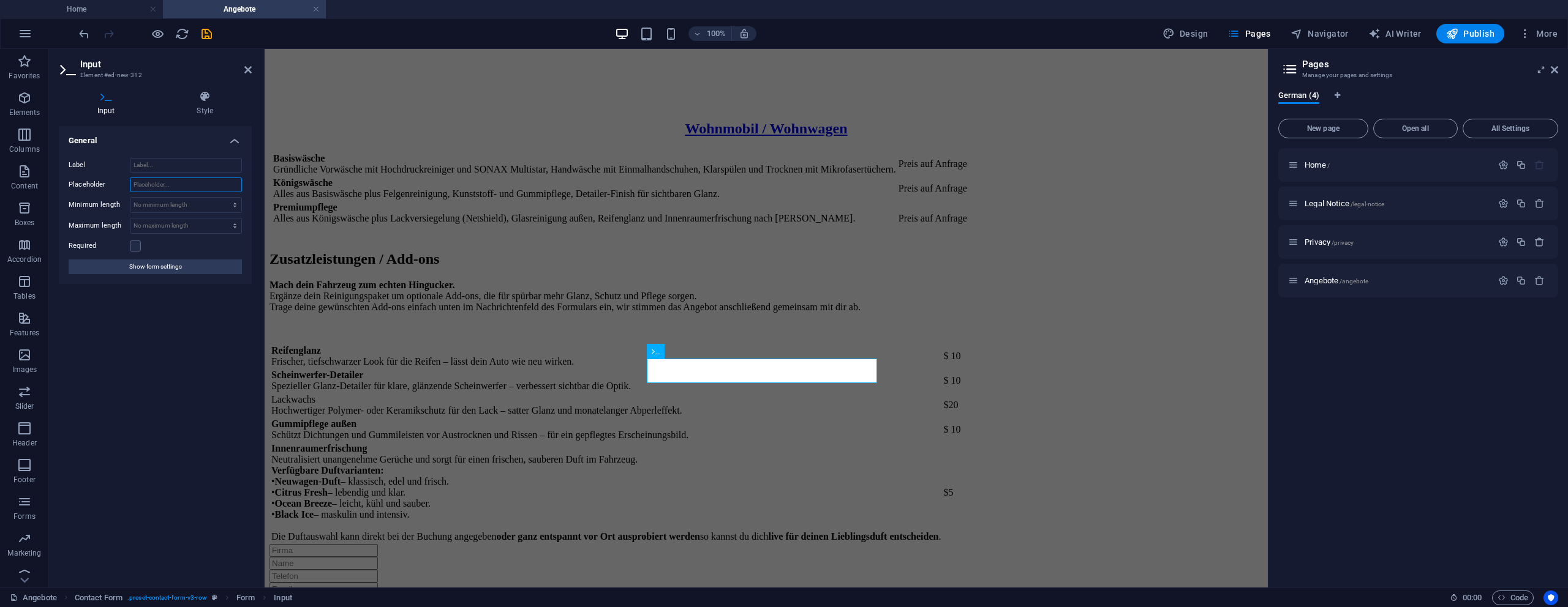
type input "Straße"
select select "9"
type input "Straße"
click at [904, 606] on div at bounding box center [766, 615] width 994 height 13
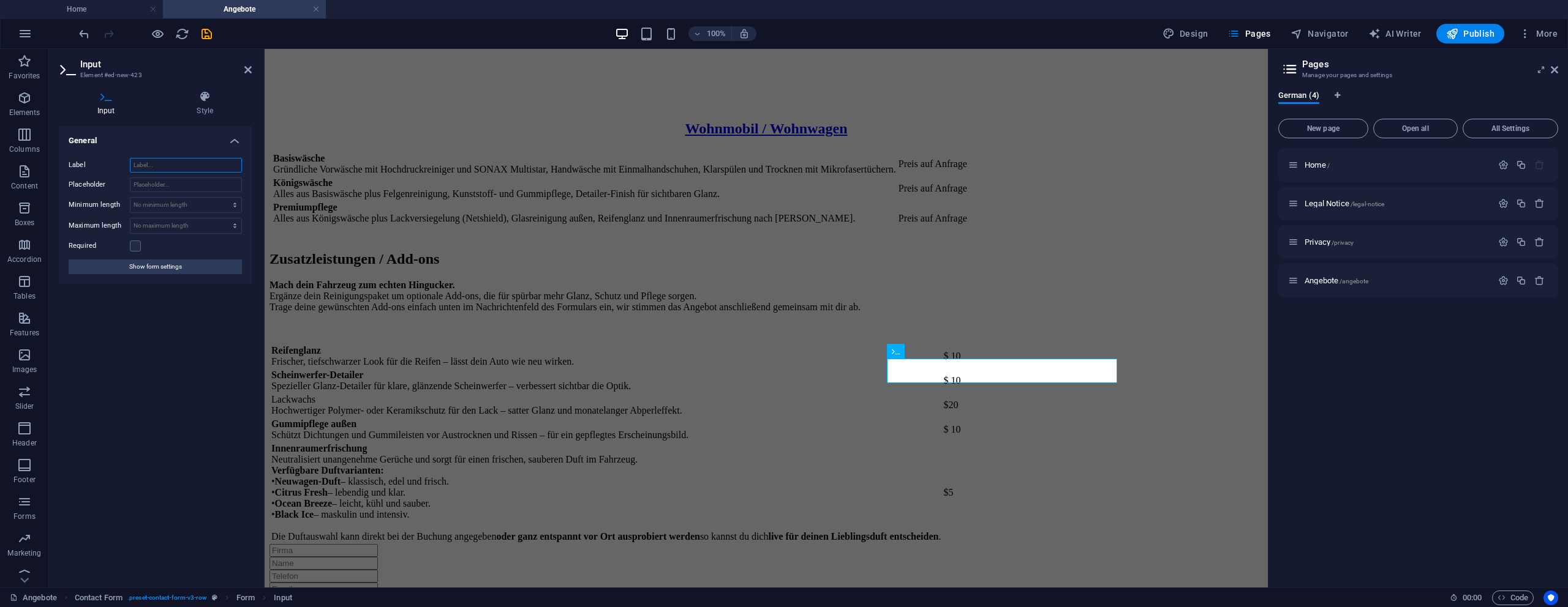
click at [170, 165] on input "Label" at bounding box center [186, 165] width 112 height 15
click at [162, 186] on input "Placeholder" at bounding box center [186, 184] width 112 height 15
type input "Postleitzah"
select select "9"
type input "Postleitzahl"
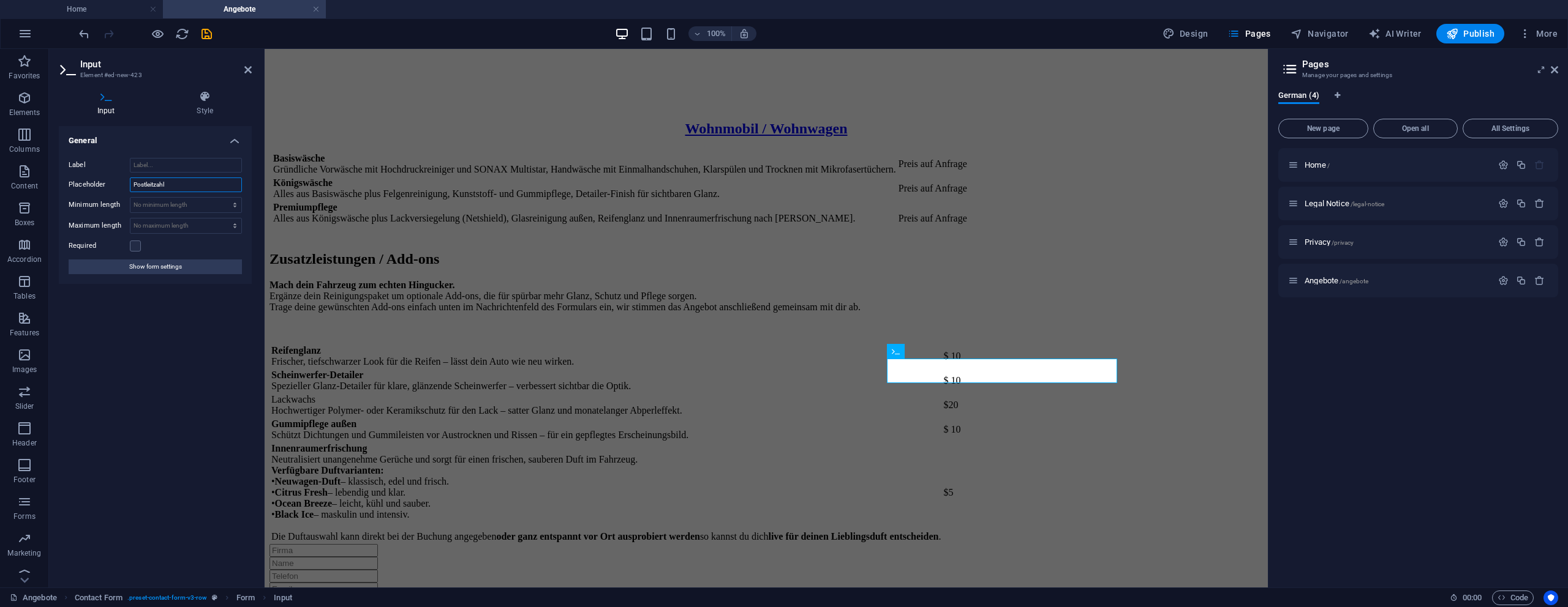
select select "9"
type input "Postleitzahl"
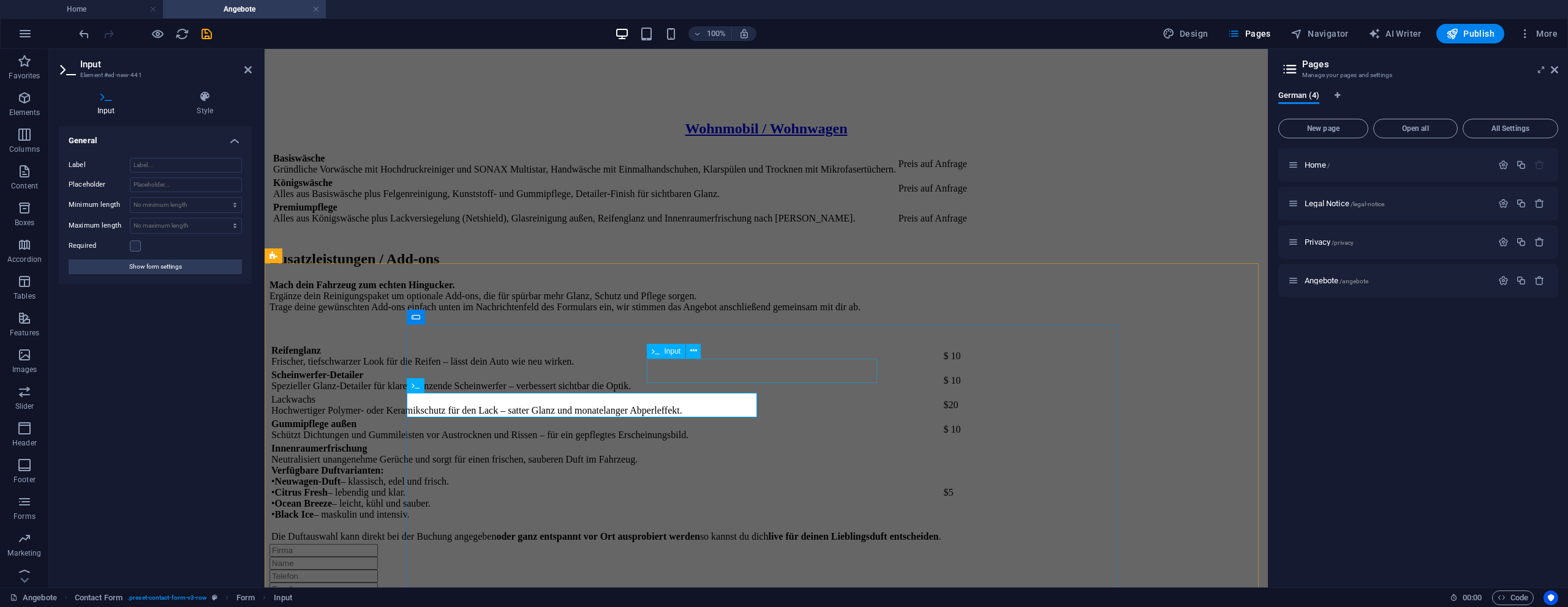
click at [737, 595] on div at bounding box center [766, 601] width 994 height 13
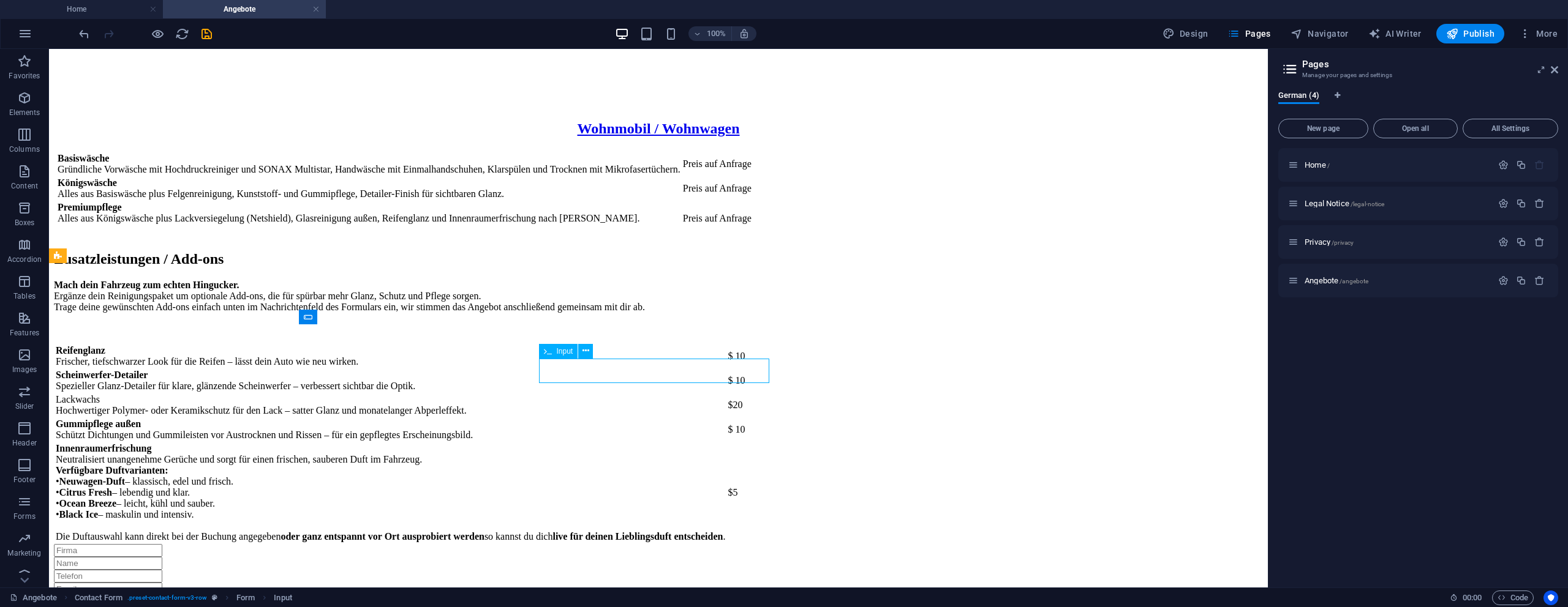
click at [730, 595] on div at bounding box center [659, 601] width 1209 height 13
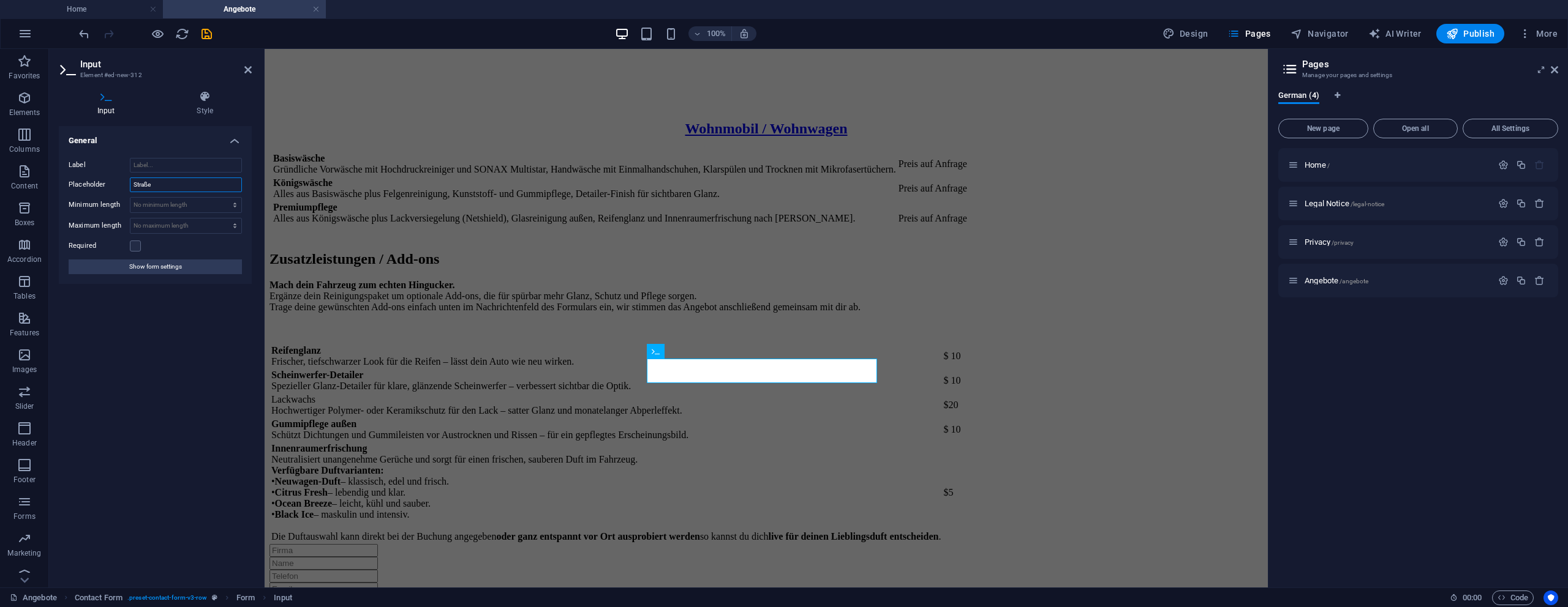
click at [165, 186] on input "Straße" at bounding box center [186, 184] width 112 height 15
type input "Straße + Hausnummer"
select select "9"
type input "Straße + Hausnummer"
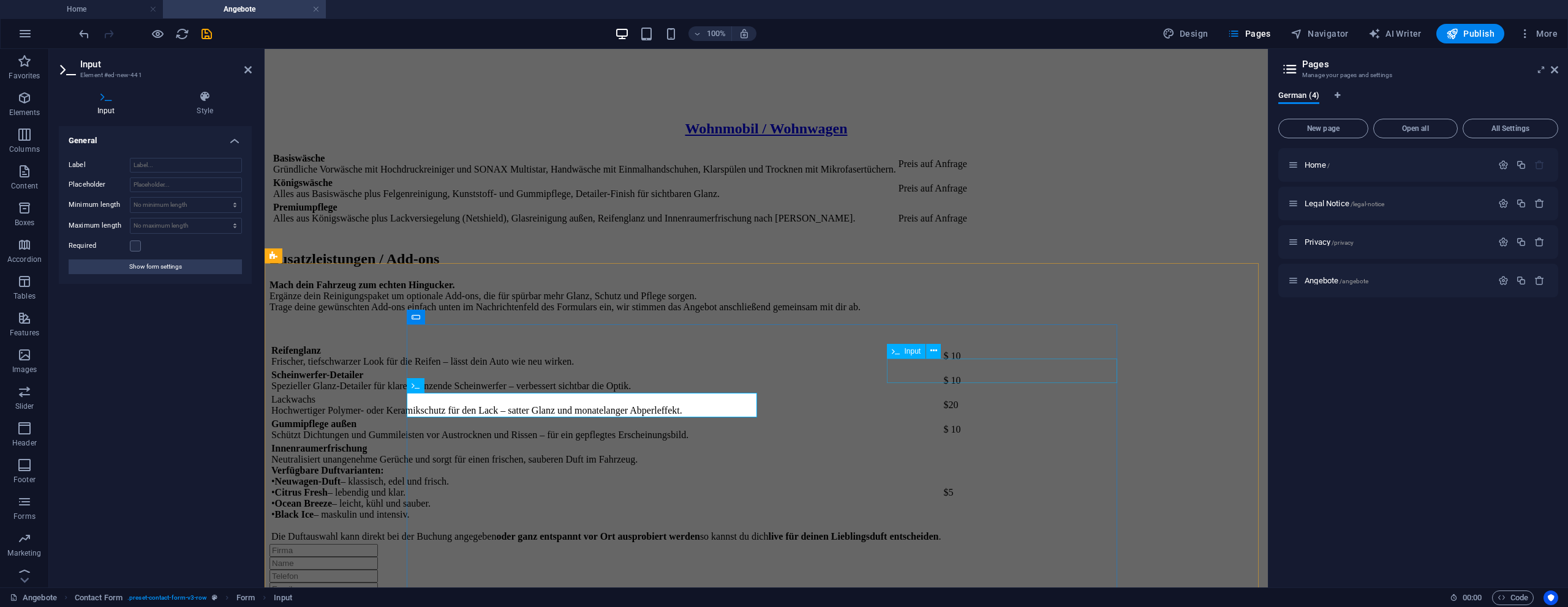
click at [950, 606] on div at bounding box center [766, 615] width 994 height 13
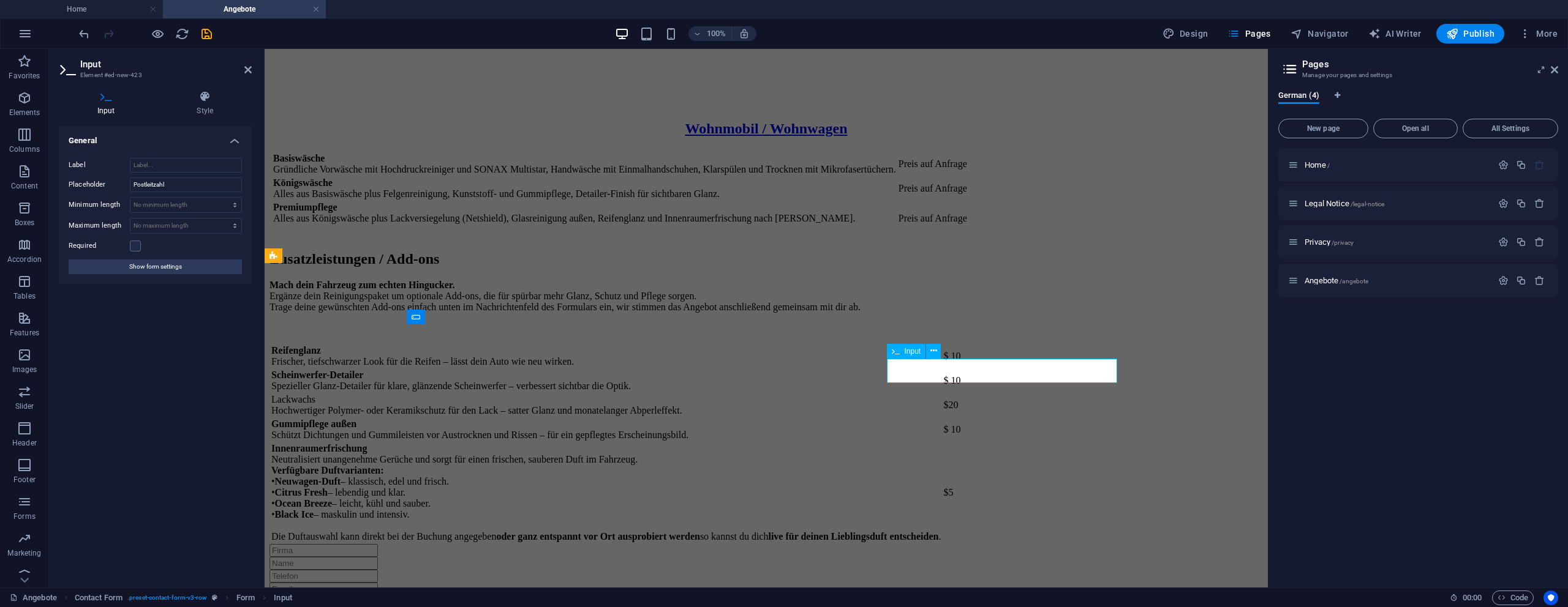
click at [378, 606] on input "text" at bounding box center [323, 615] width 108 height 13
type input "S"
click at [180, 184] on input "Postleitzahl" at bounding box center [186, 184] width 112 height 15
type input "Stadt + Postleitzahl"
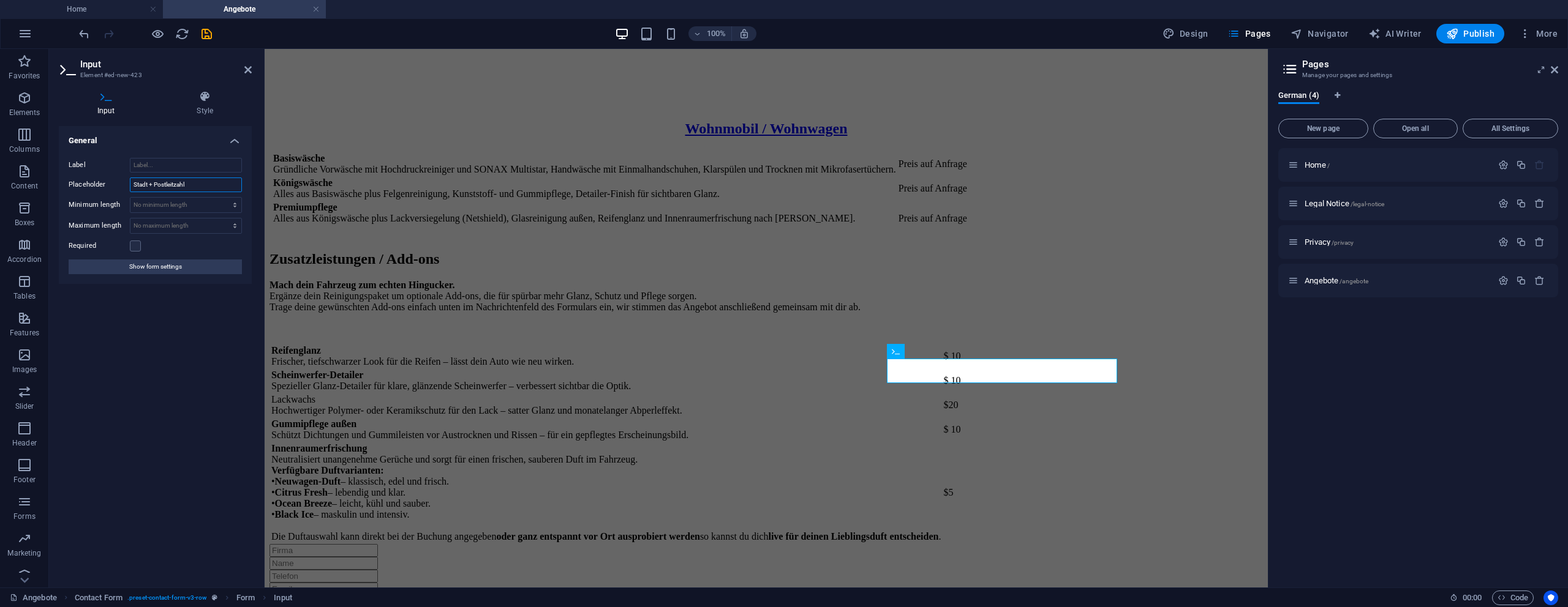
select select "9"
type input "Stadt + Postleitzahl"
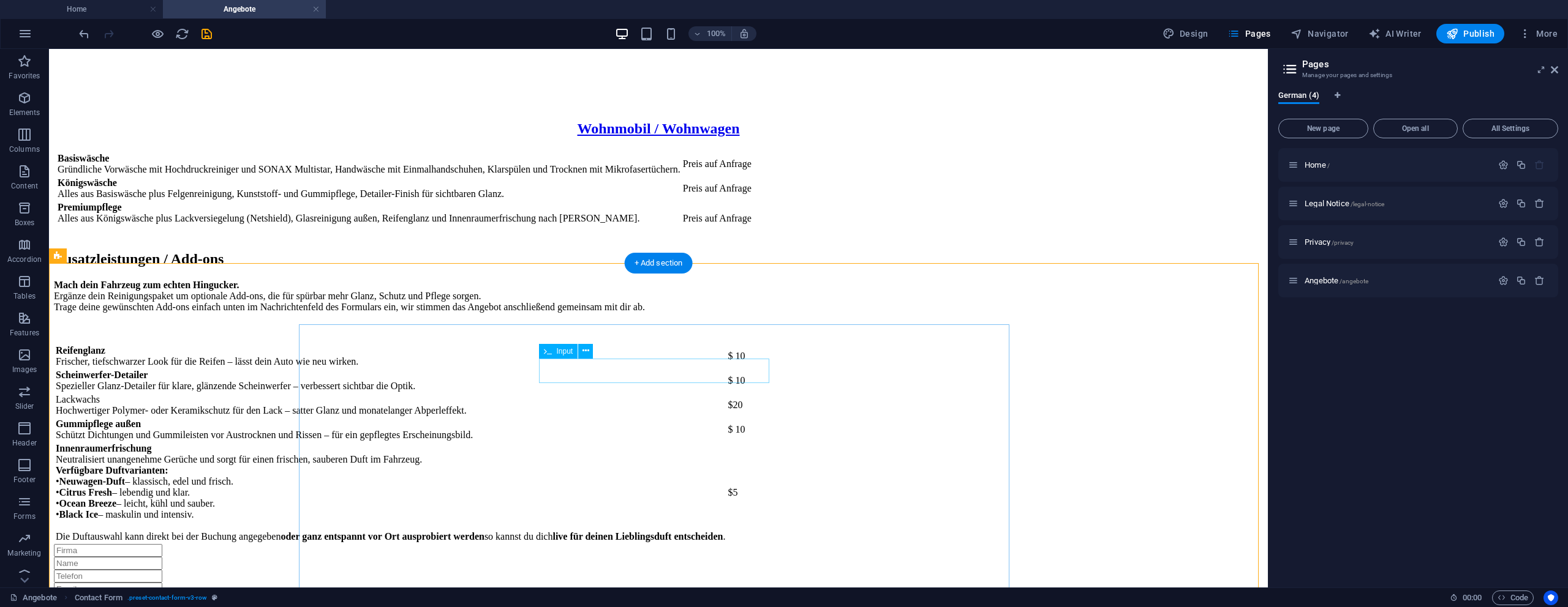
click at [672, 595] on div at bounding box center [659, 601] width 1209 height 13
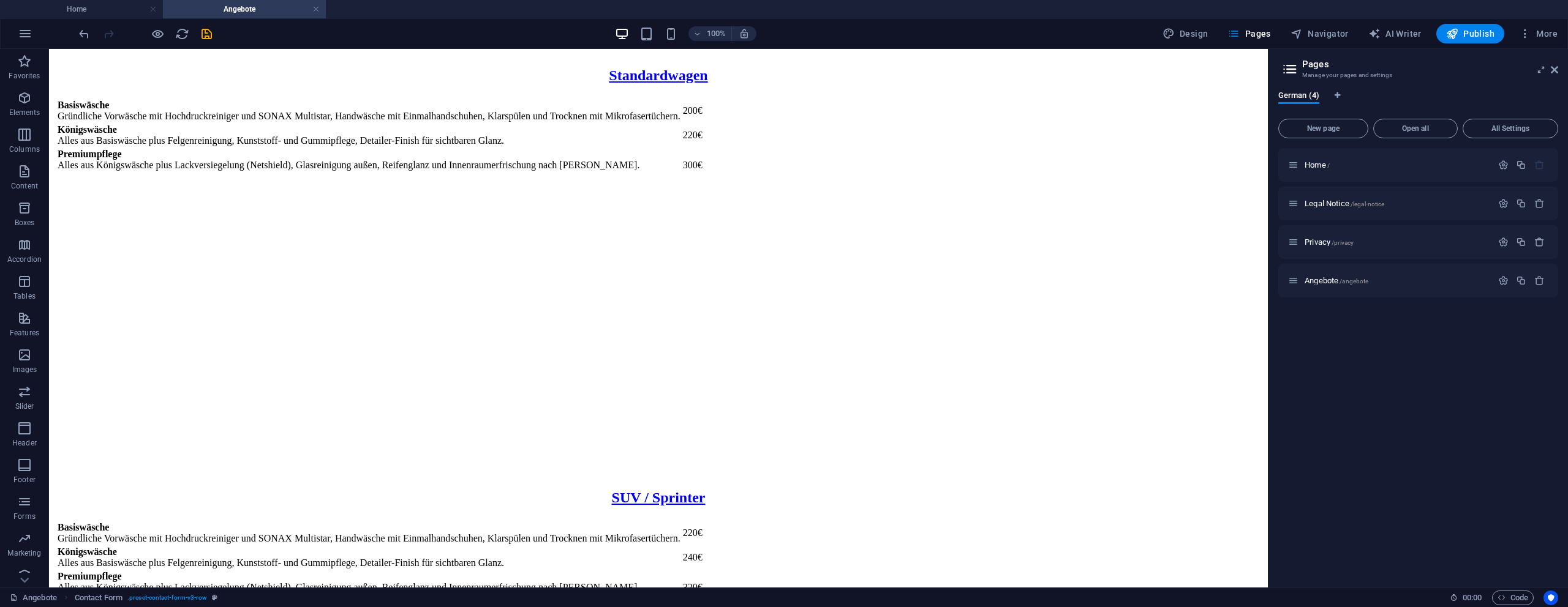
scroll to position [0, 0]
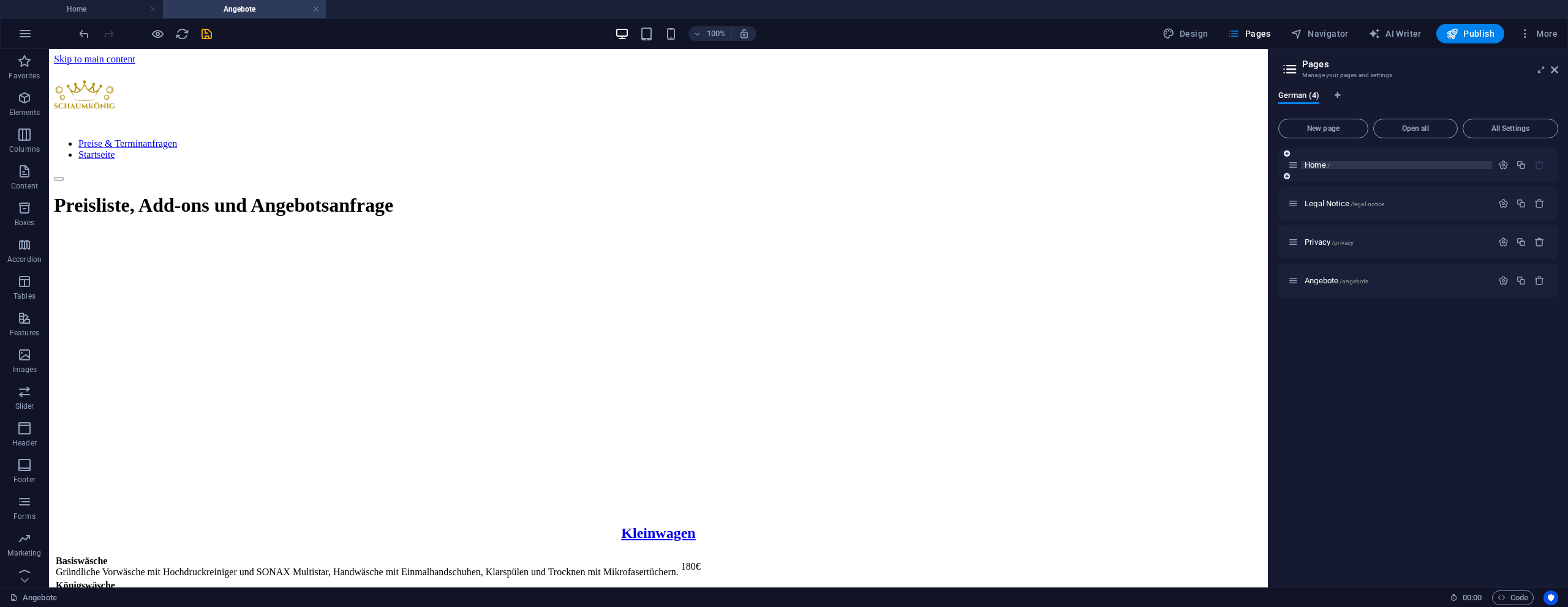
click at [1314, 163] on span "Home /" at bounding box center [1317, 164] width 25 height 9
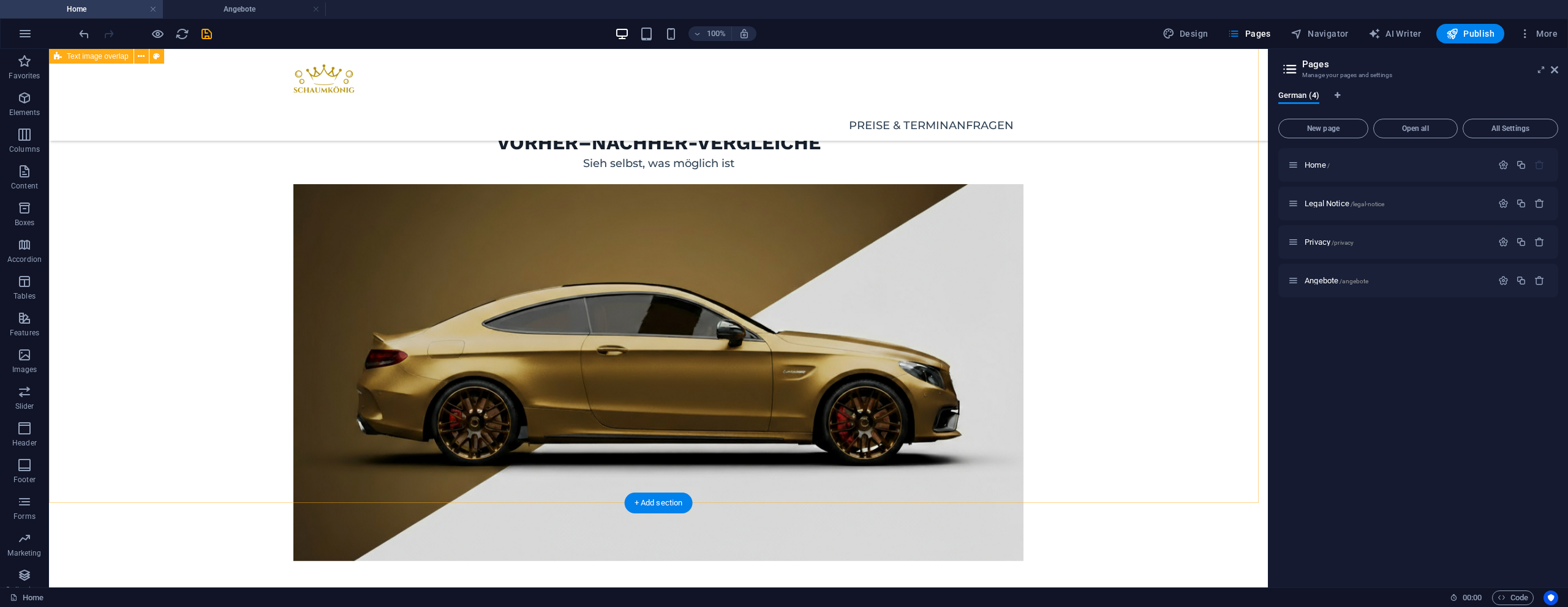
scroll to position [1759, 0]
click at [1329, 278] on span "Angebote /angebote" at bounding box center [1336, 280] width 64 height 9
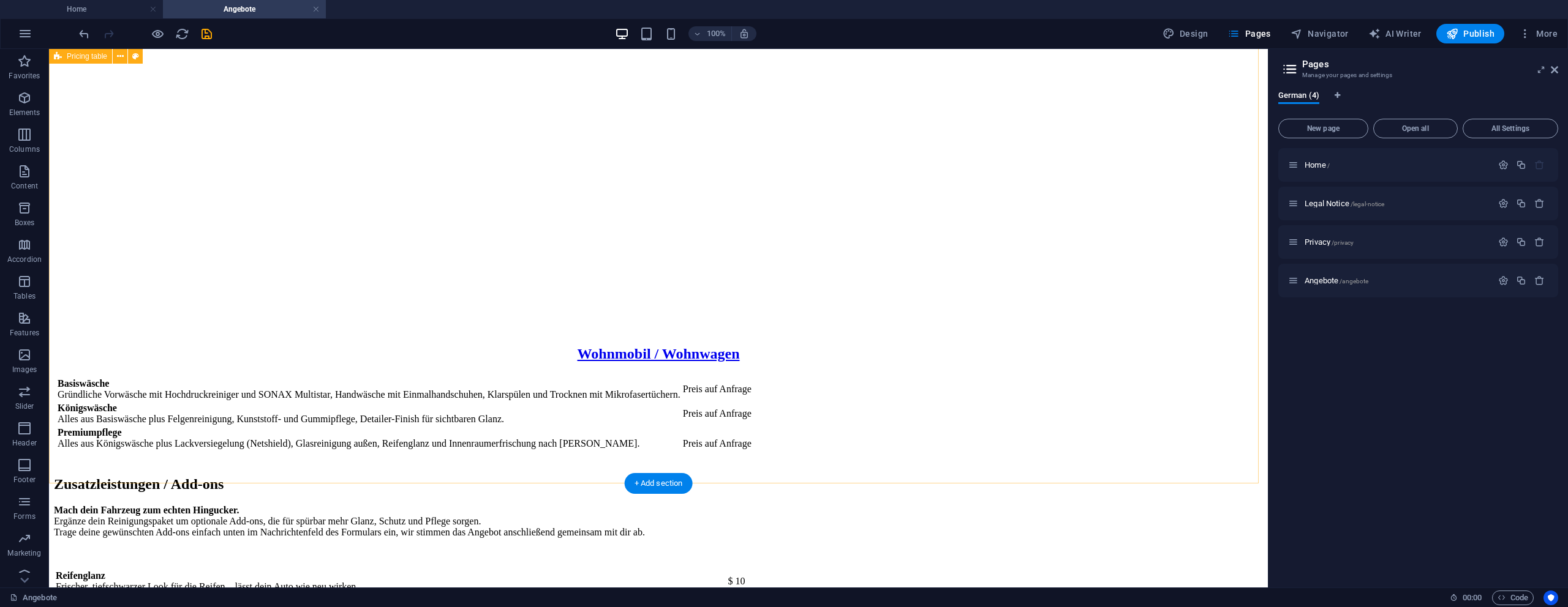
scroll to position [1298, 0]
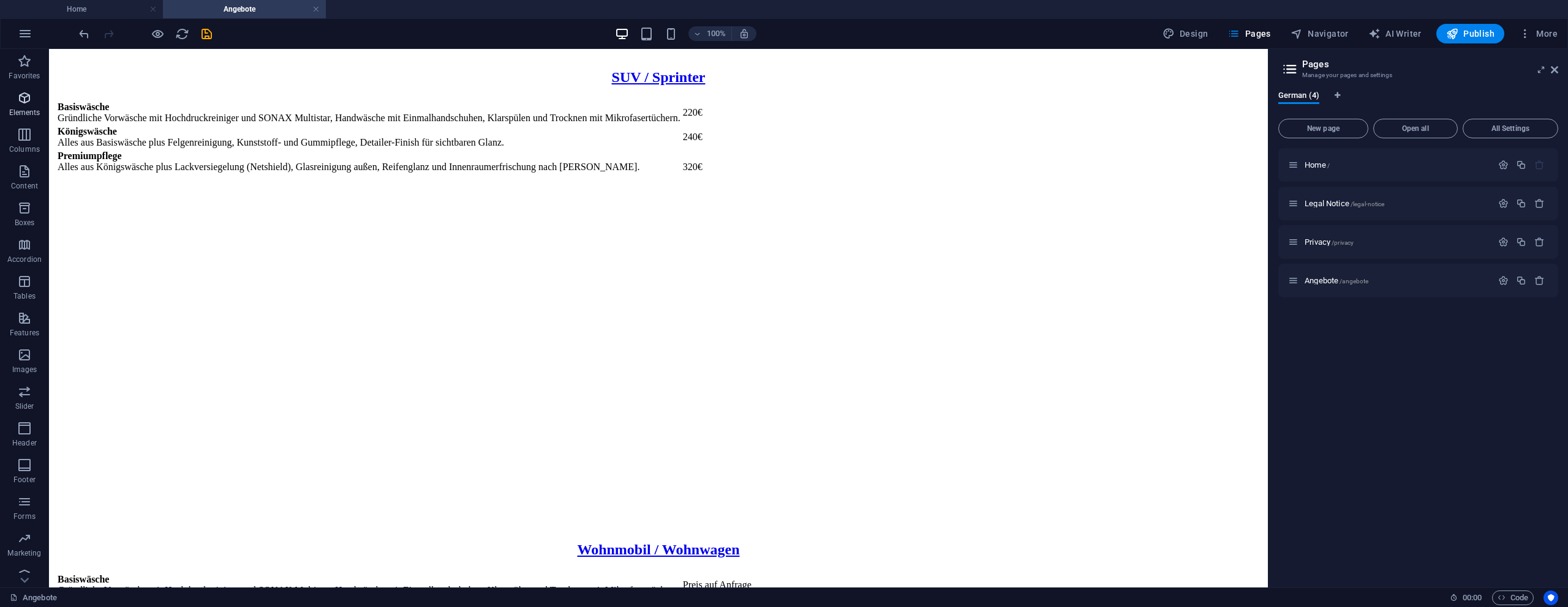
click at [36, 105] on span "Elements" at bounding box center [24, 105] width 49 height 30
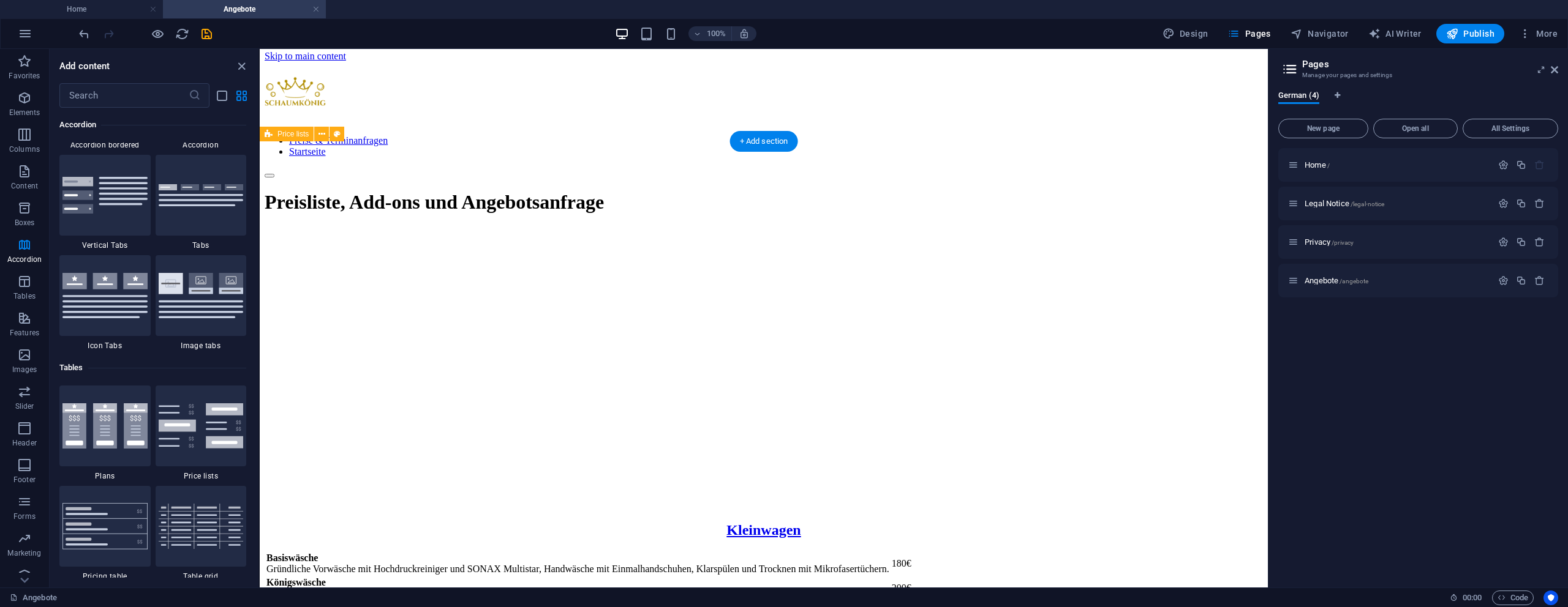
scroll to position [0, 0]
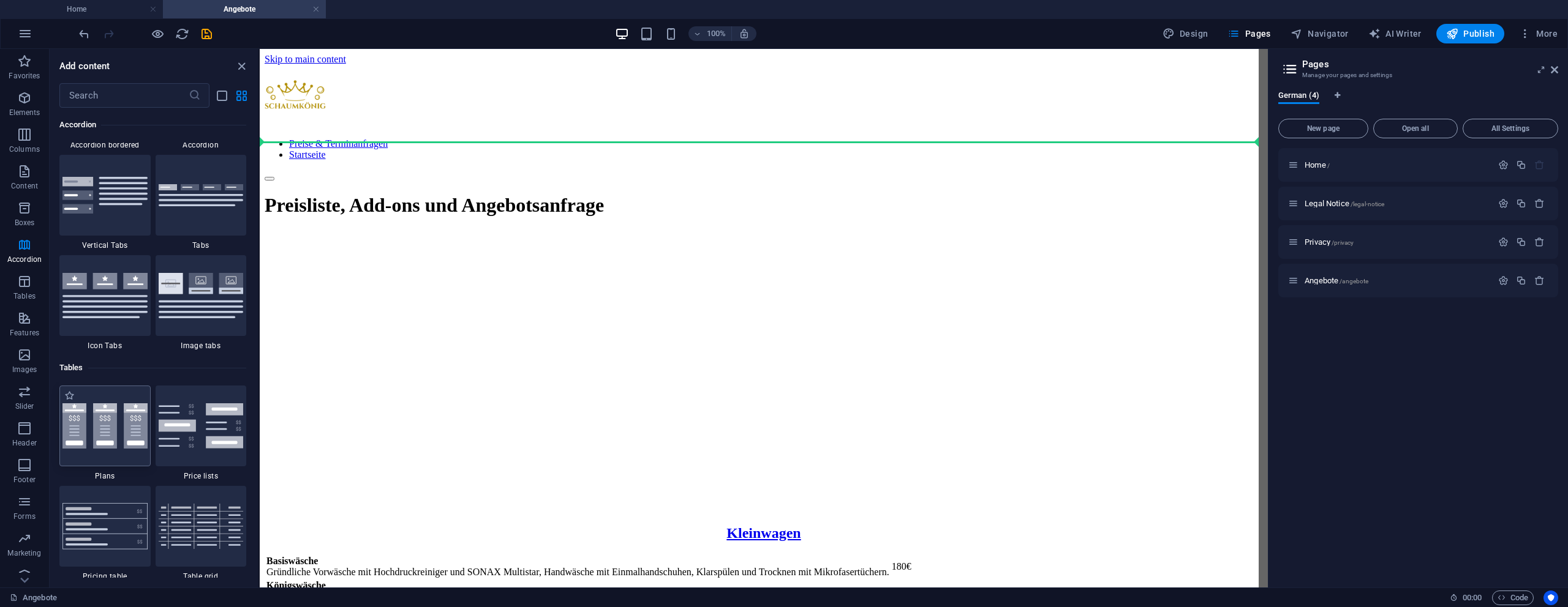
select select "9"
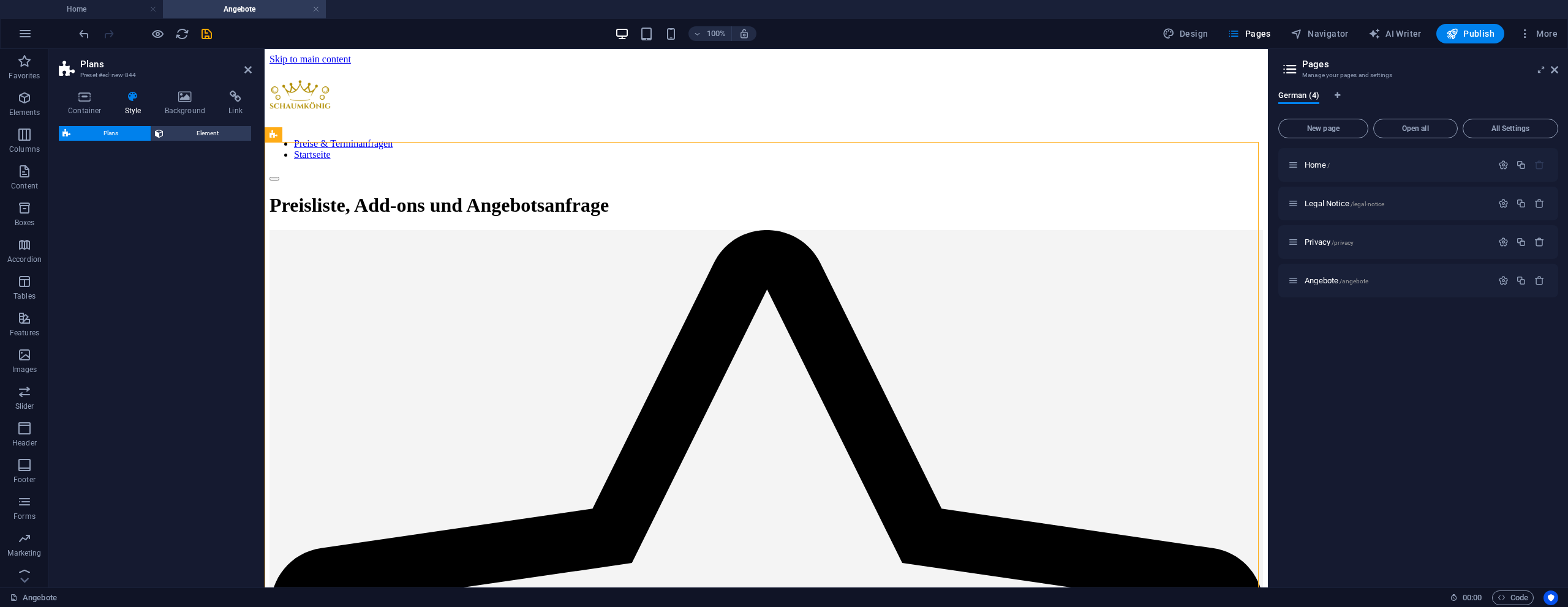
select select "rem"
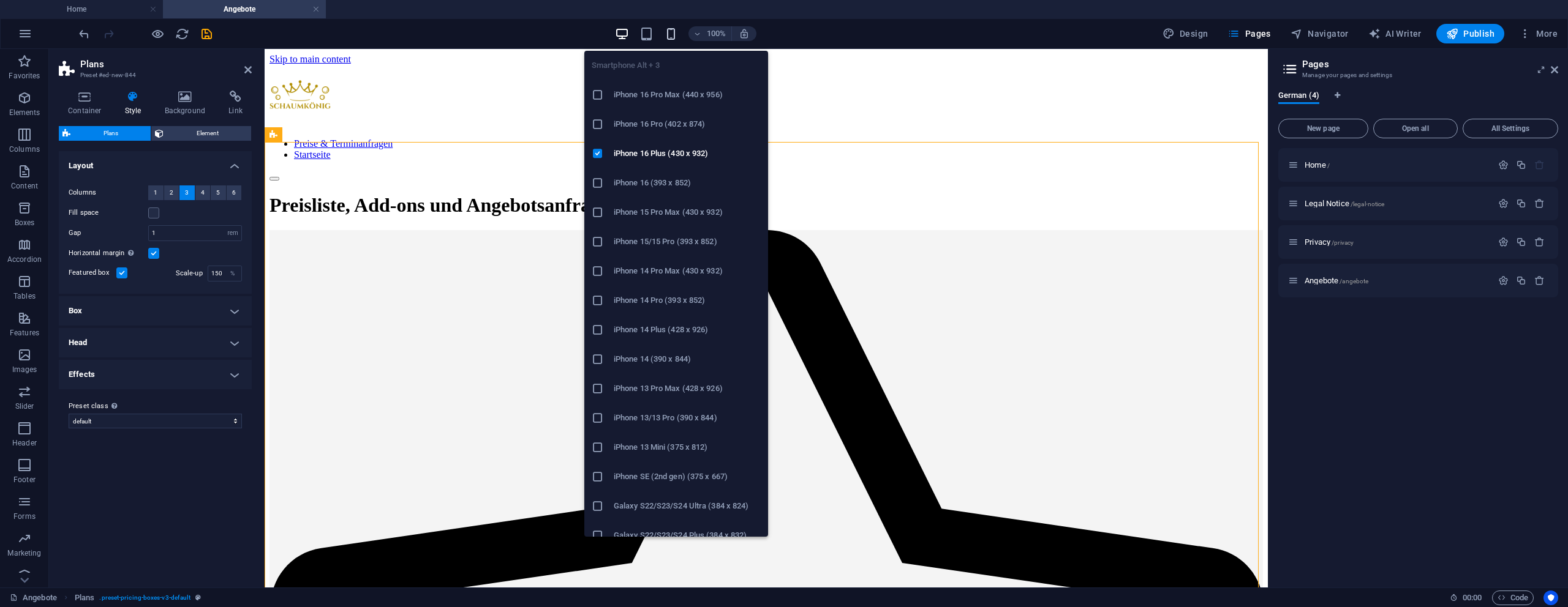
click at [669, 37] on icon "button" at bounding box center [671, 34] width 14 height 14
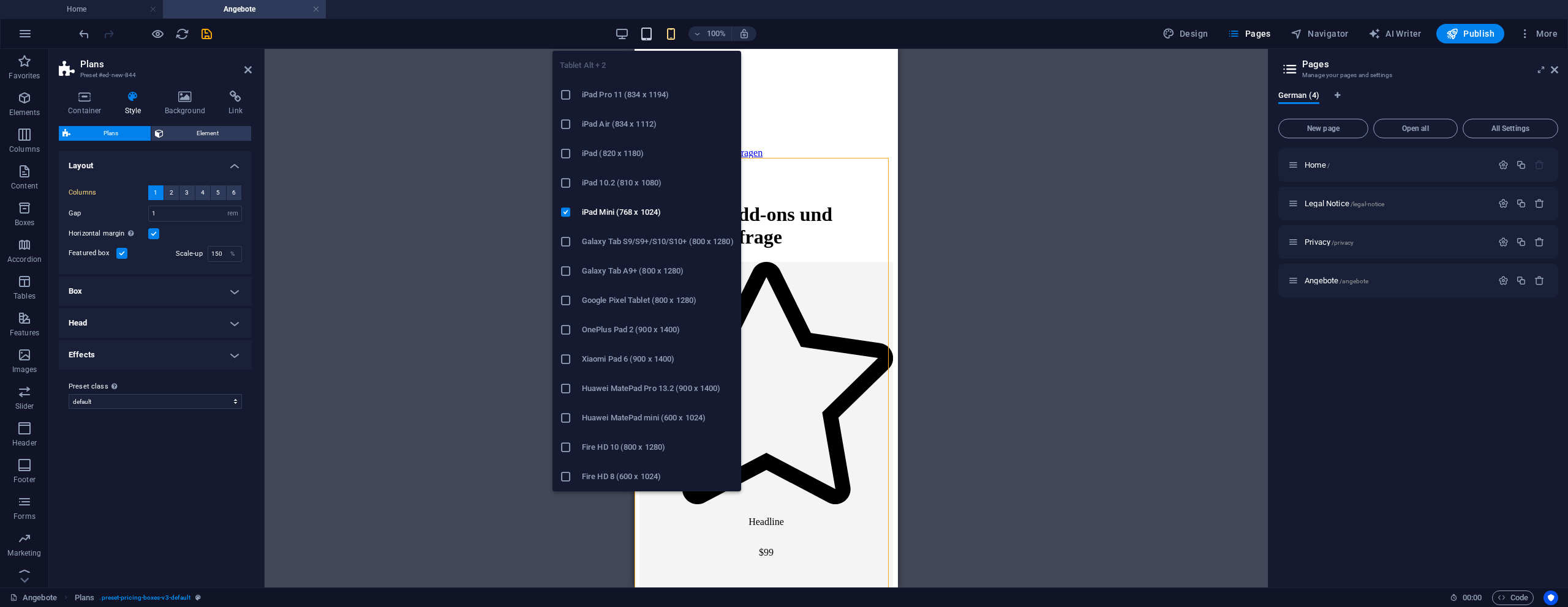
click at [650, 32] on icon "button" at bounding box center [646, 34] width 14 height 14
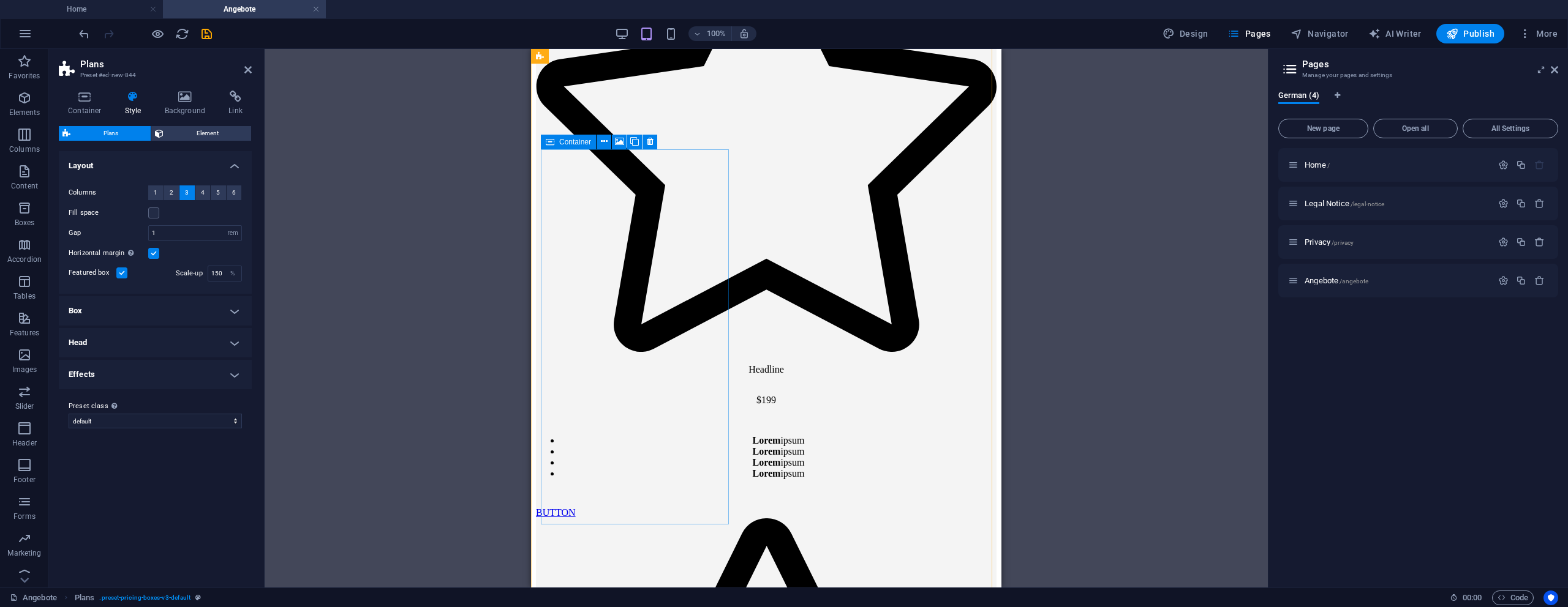
scroll to position [450, 0]
